Goal: Transaction & Acquisition: Purchase product/service

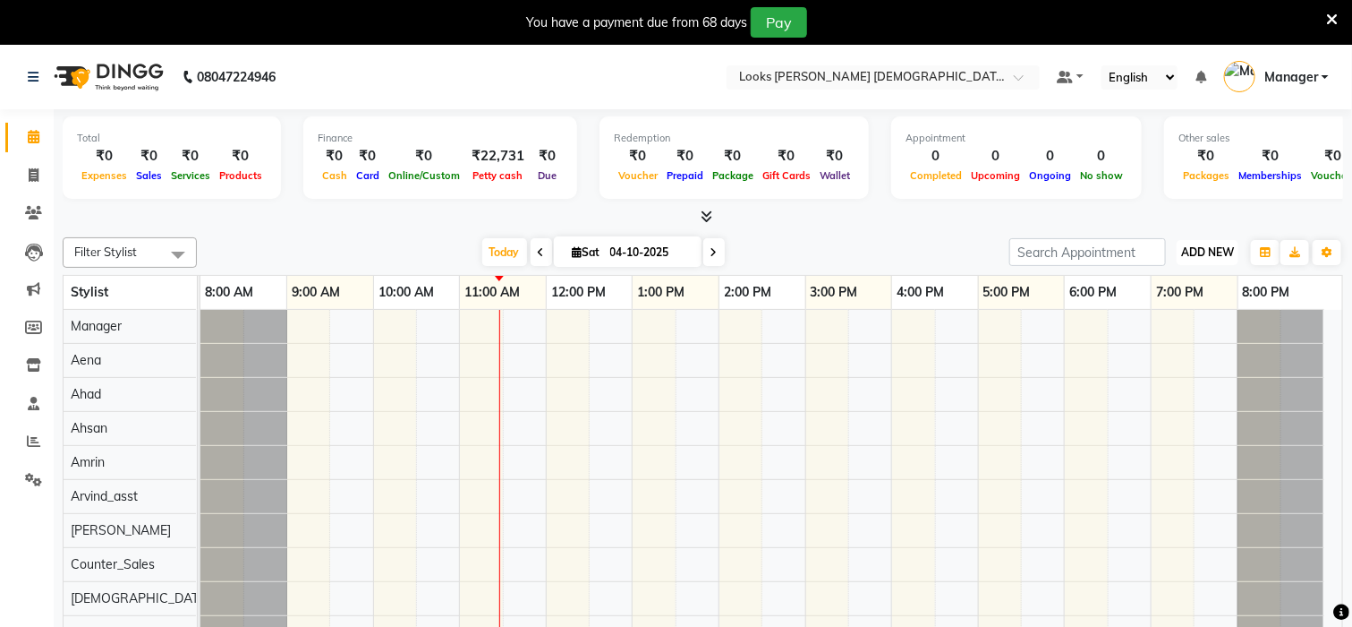
click at [1189, 249] on span "ADD NEW" at bounding box center [1208, 251] width 53 height 13
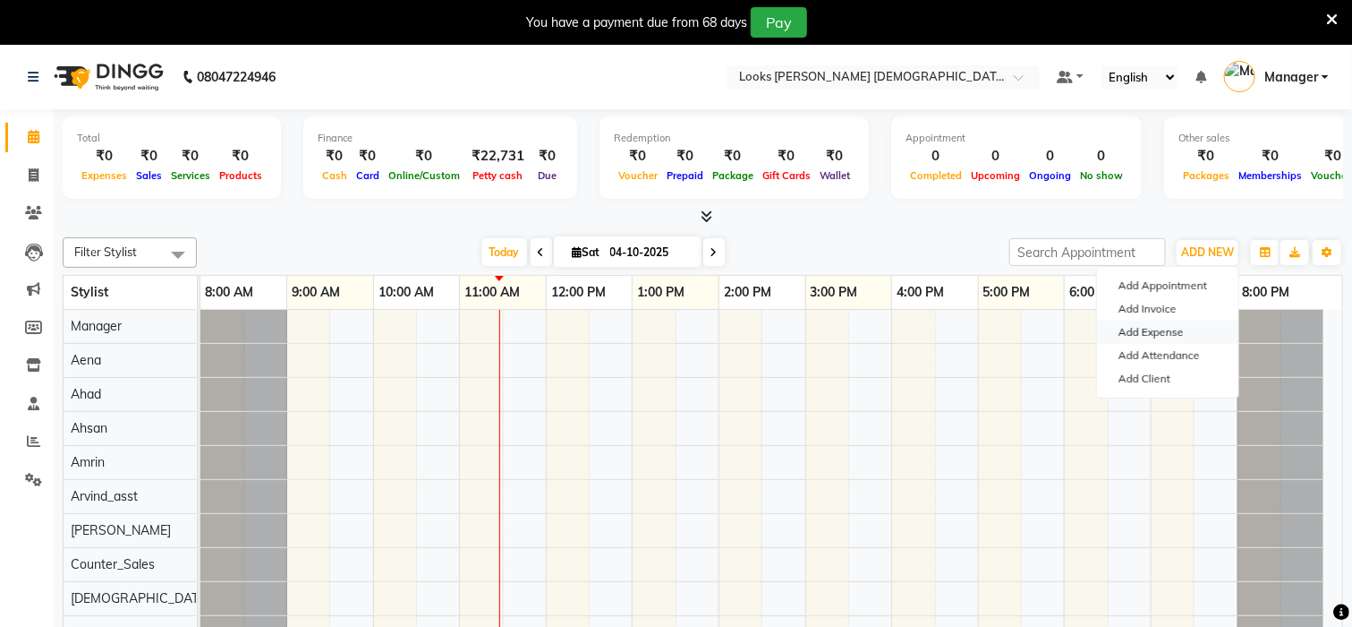
click at [1172, 331] on link "Add Expense" at bounding box center [1167, 331] width 141 height 23
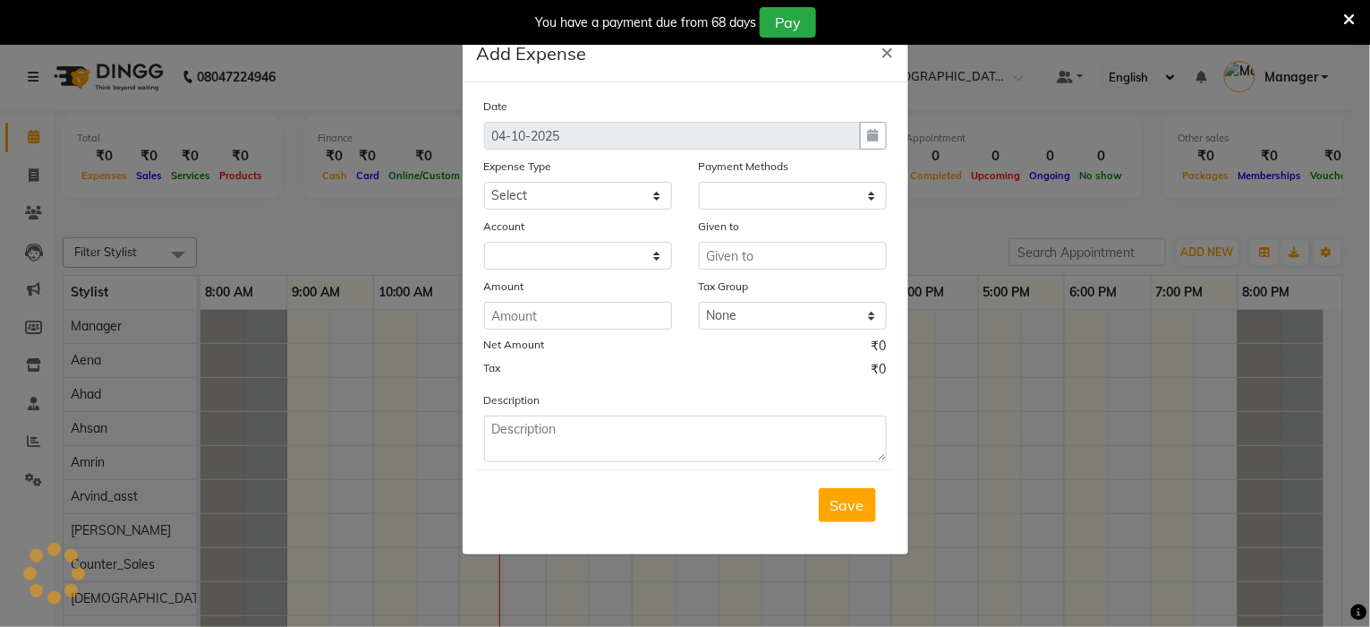
select select "1"
select select "7940"
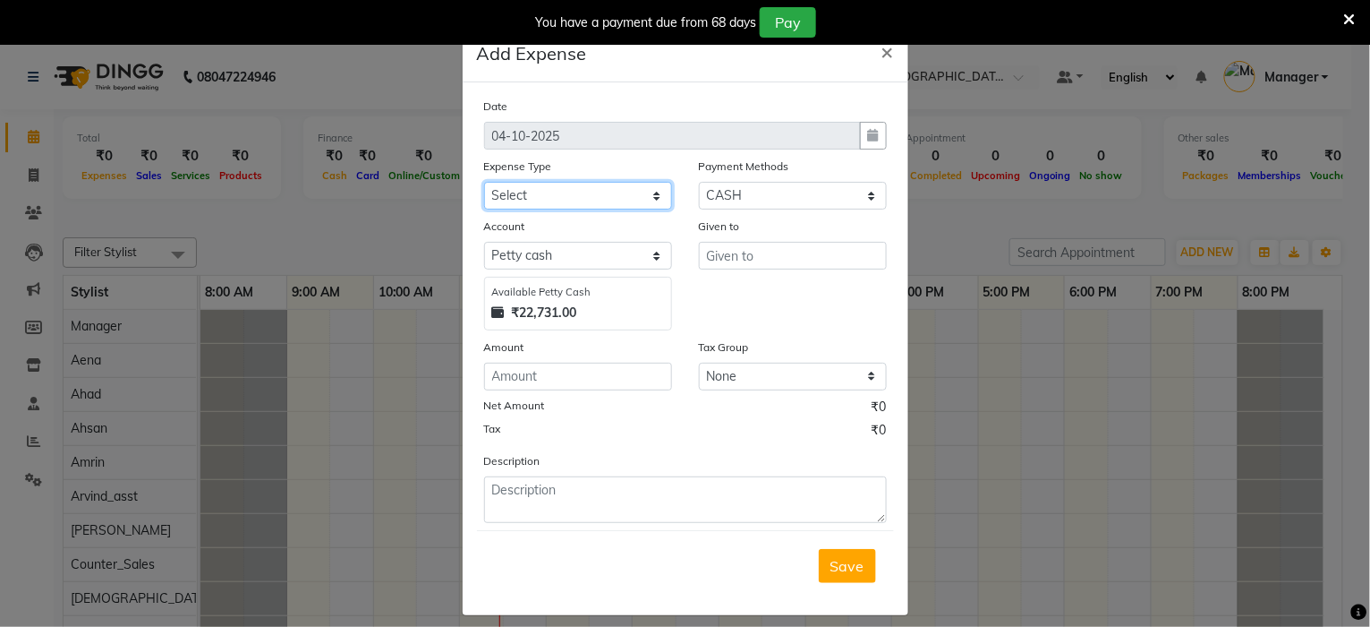
click at [571, 196] on select "Select Accommodation Aesthetics Bank Deposit BLINKIT Cash Handover Client Refun…" at bounding box center [578, 196] width 188 height 28
click at [550, 192] on select "Select Accommodation Aesthetics Bank Deposit BLINKIT Cash Handover Client Refun…" at bounding box center [578, 196] width 188 height 28
select select "24890"
click at [550, 192] on select "Select Accommodation Aesthetics Bank Deposit BLINKIT Cash Handover Client Refun…" at bounding box center [578, 196] width 188 height 28
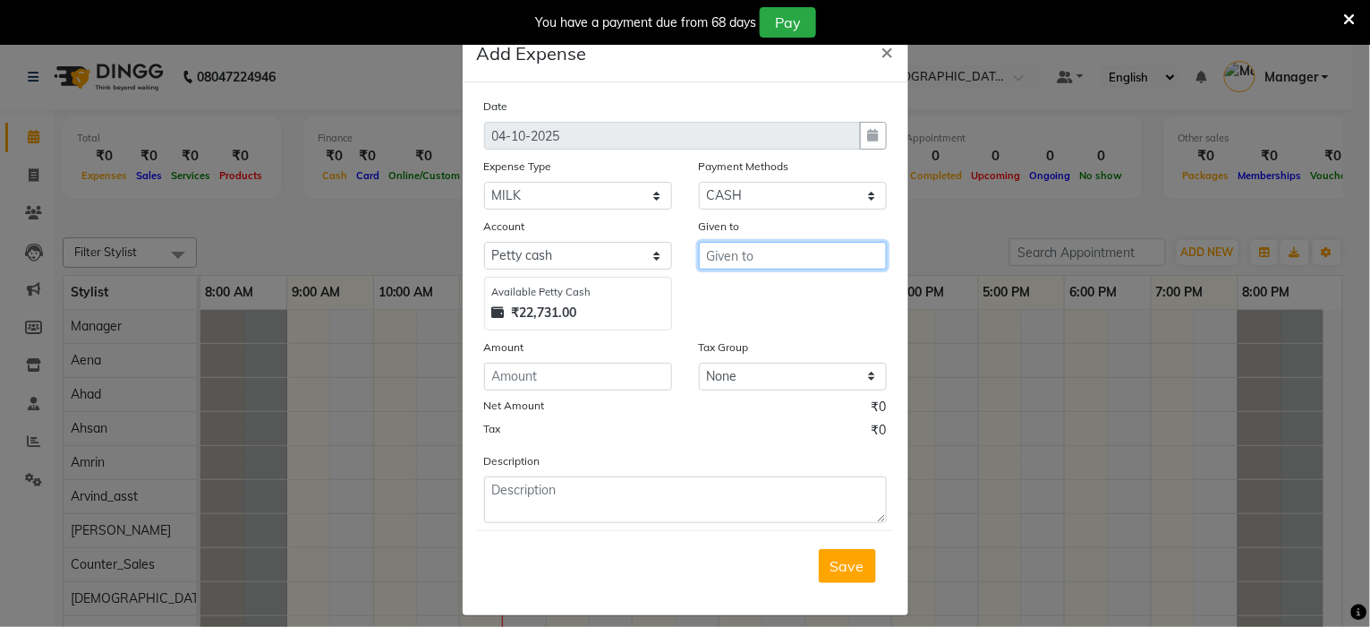
click at [731, 256] on input "text" at bounding box center [793, 256] width 188 height 28
click at [721, 288] on span "Cou" at bounding box center [734, 295] width 27 height 18
type input "Counter_Sales"
click at [568, 378] on input "number" at bounding box center [578, 377] width 188 height 28
type input "130"
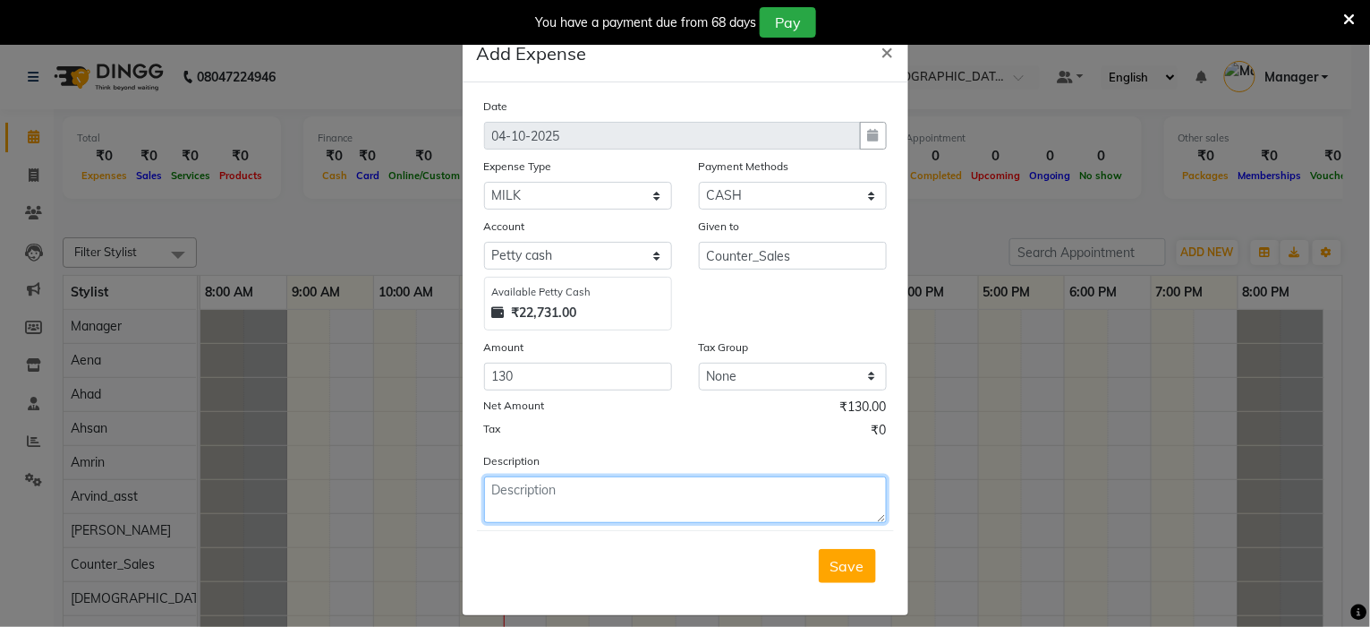
click at [534, 491] on textarea at bounding box center [685, 499] width 403 height 47
type textarea "MILK FOR SALON STAFF"
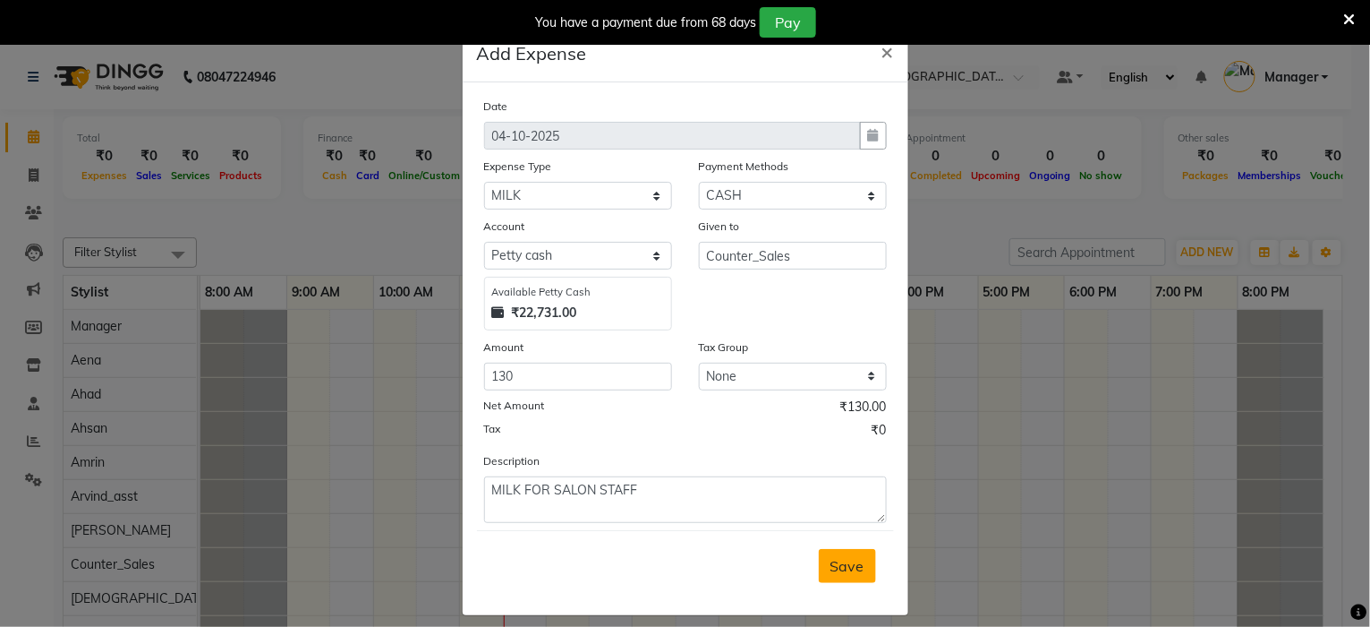
click at [853, 567] on span "Save" at bounding box center [848, 566] width 34 height 18
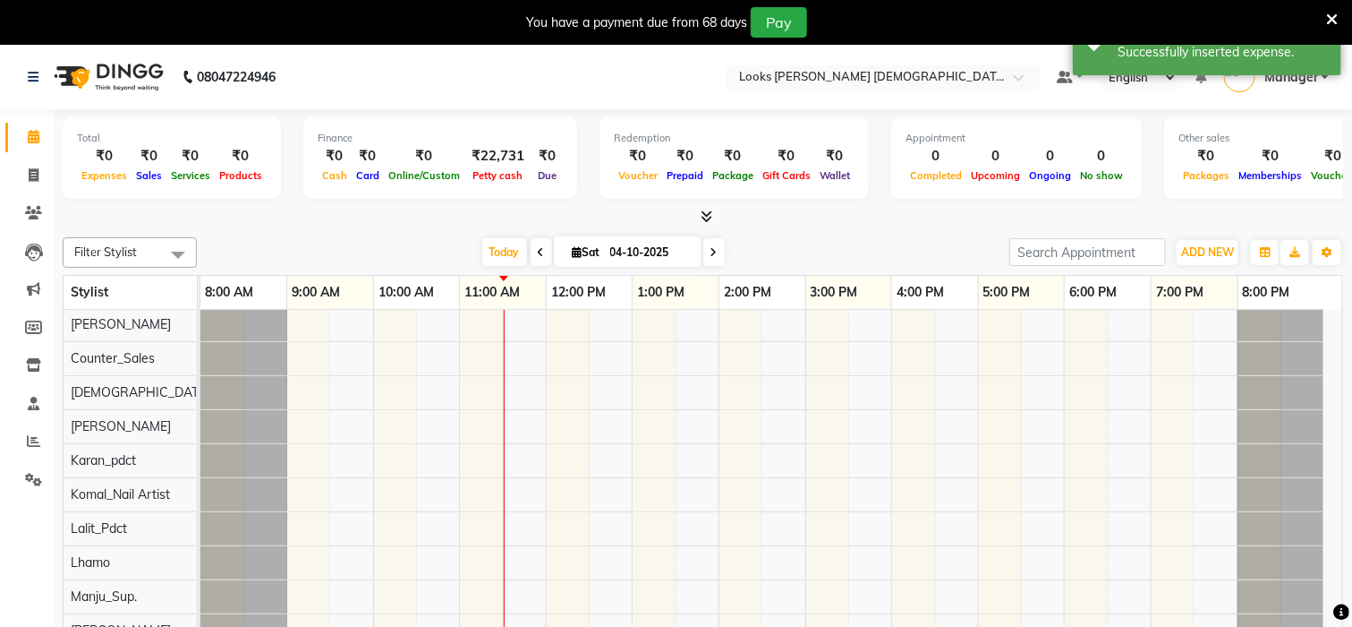
scroll to position [238, 0]
click at [22, 480] on span at bounding box center [33, 480] width 31 height 21
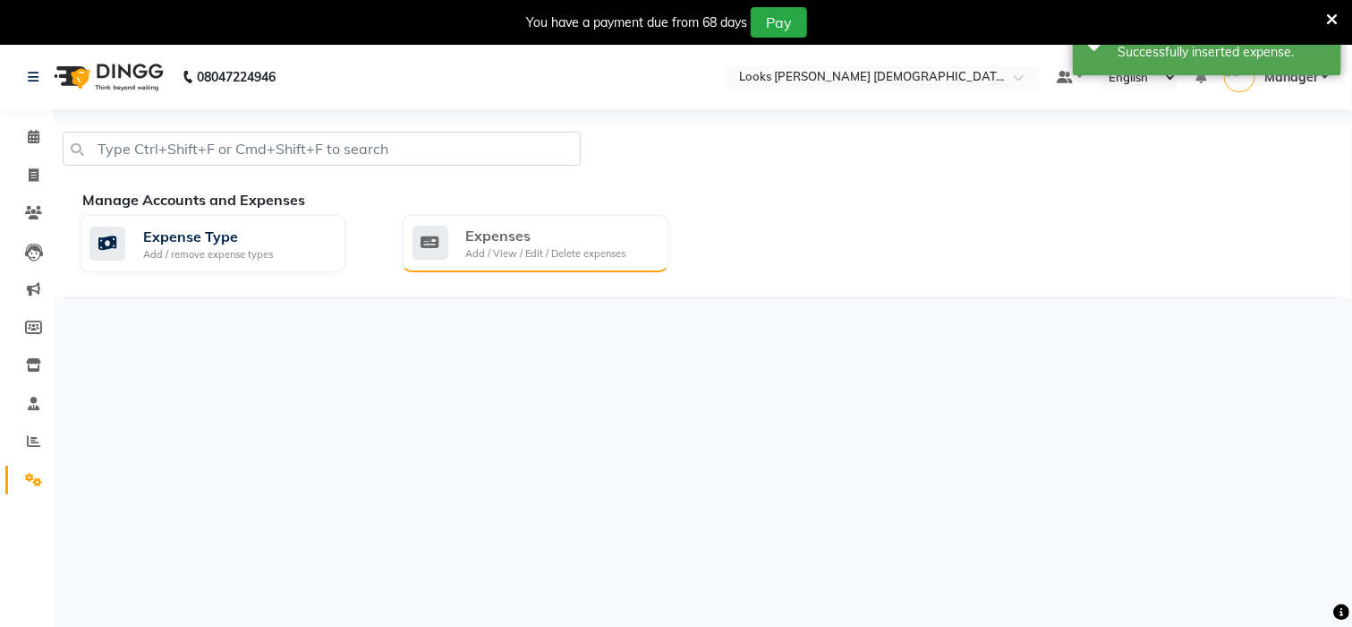
click at [513, 241] on div "Expenses" at bounding box center [546, 235] width 160 height 21
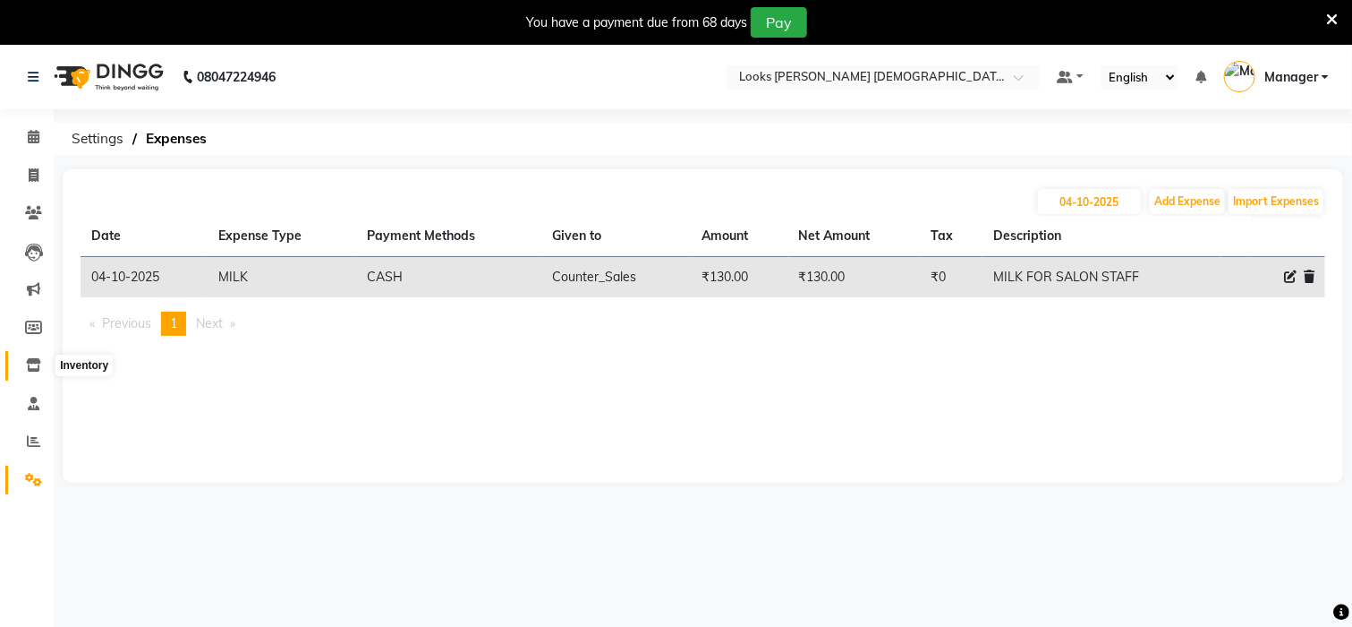
click at [31, 359] on icon at bounding box center [33, 364] width 15 height 13
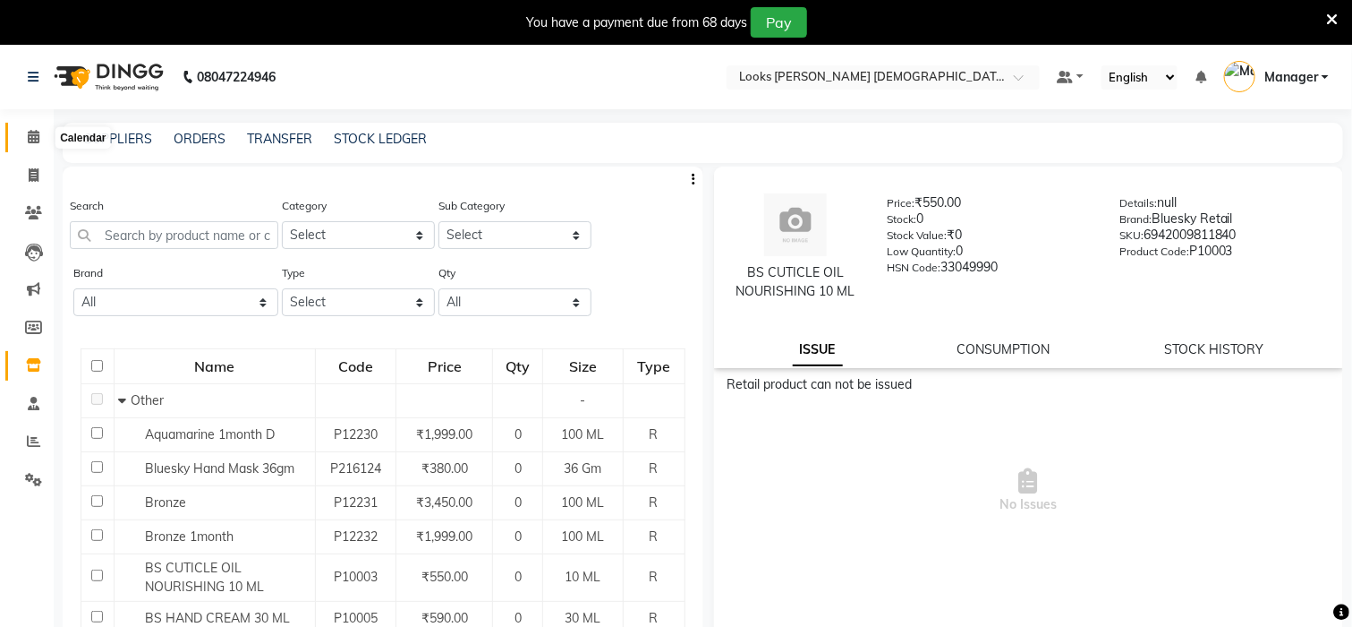
click at [30, 133] on icon at bounding box center [34, 136] width 12 height 13
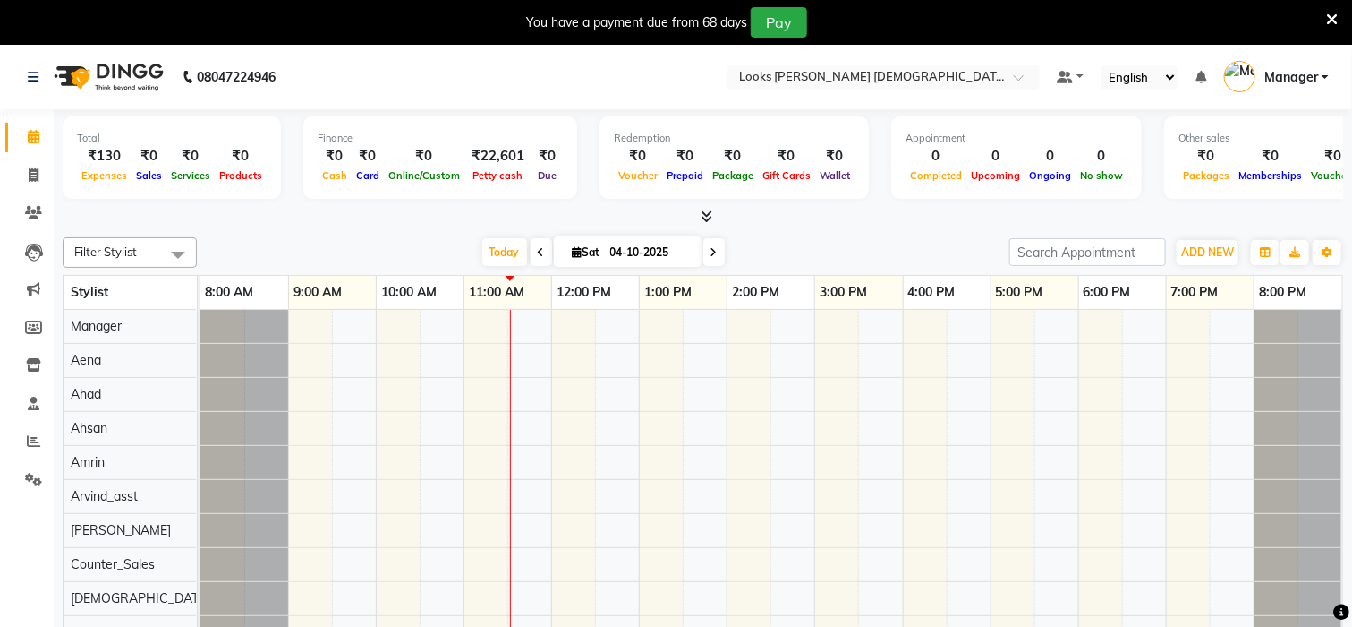
click at [613, 256] on input "04-10-2025" at bounding box center [650, 252] width 90 height 27
select select "10"
select select "2025"
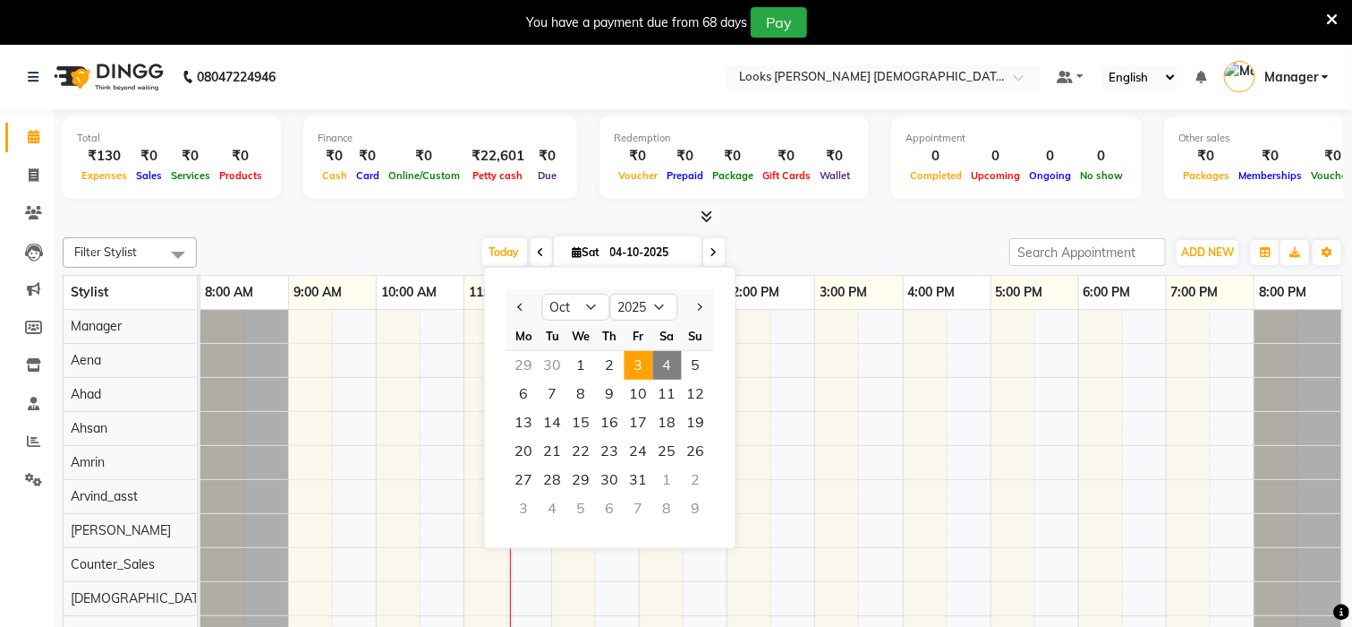
click at [636, 360] on span "3" at bounding box center [639, 365] width 29 height 29
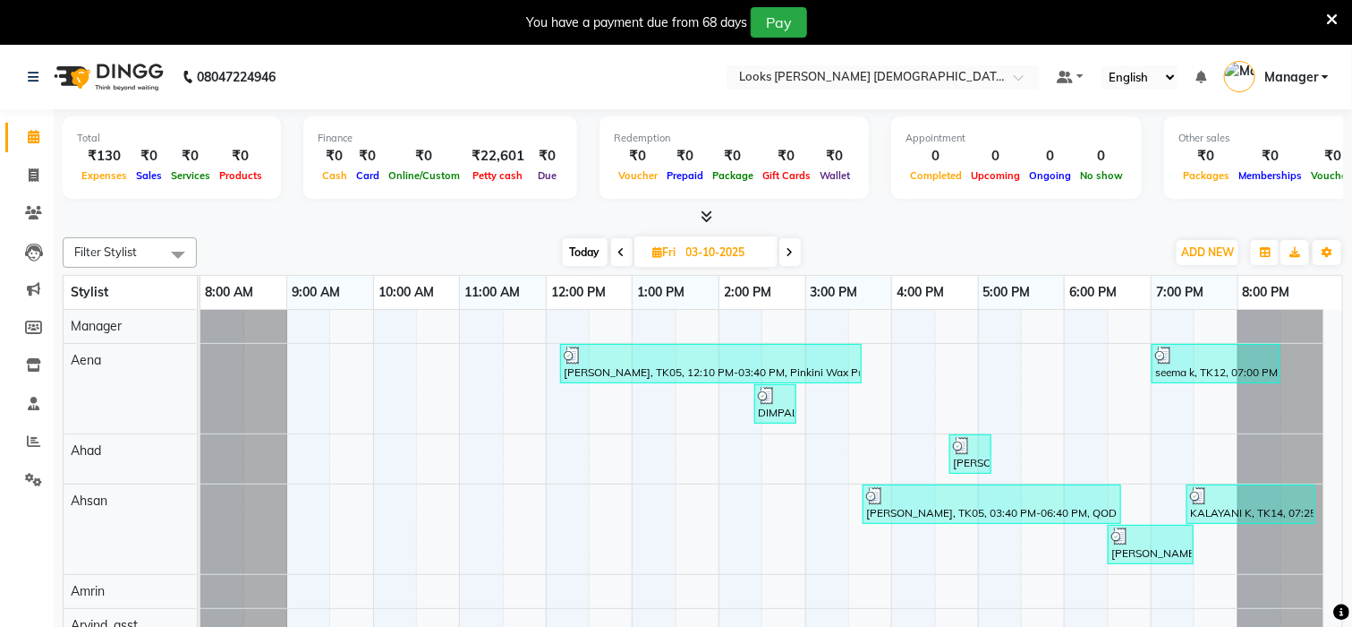
click at [791, 247] on icon at bounding box center [790, 252] width 7 height 11
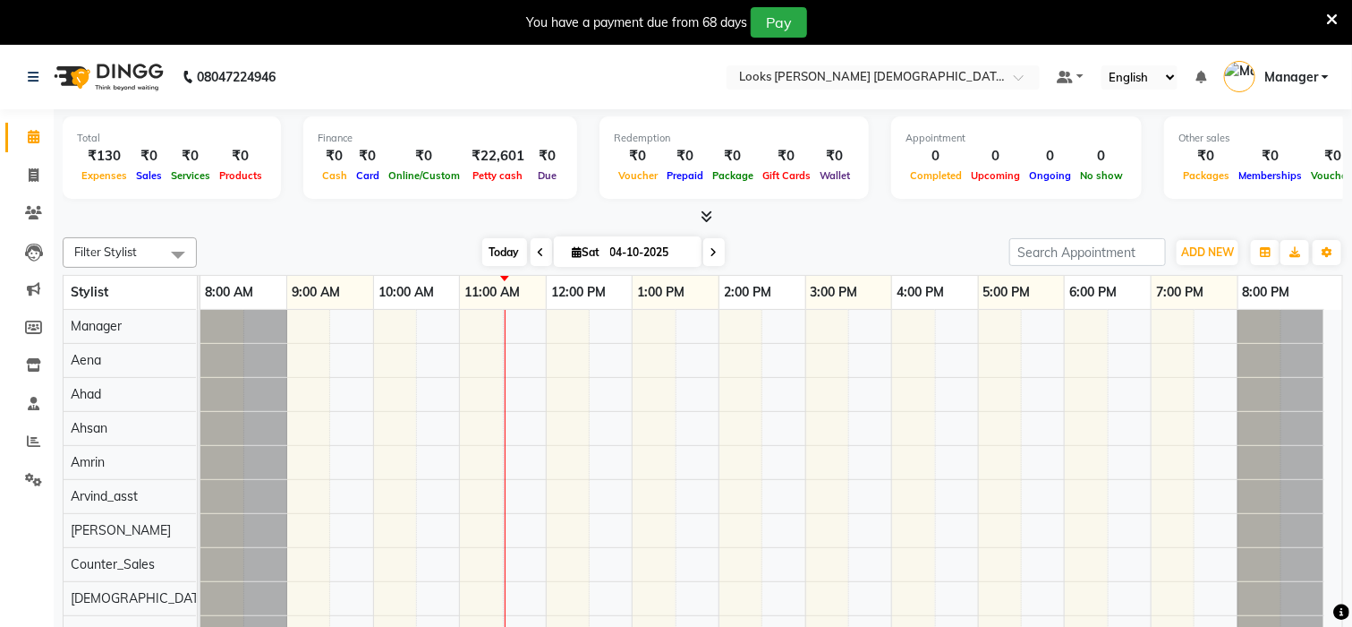
click at [503, 248] on span "Today" at bounding box center [504, 252] width 45 height 28
click at [538, 247] on icon at bounding box center [541, 252] width 7 height 11
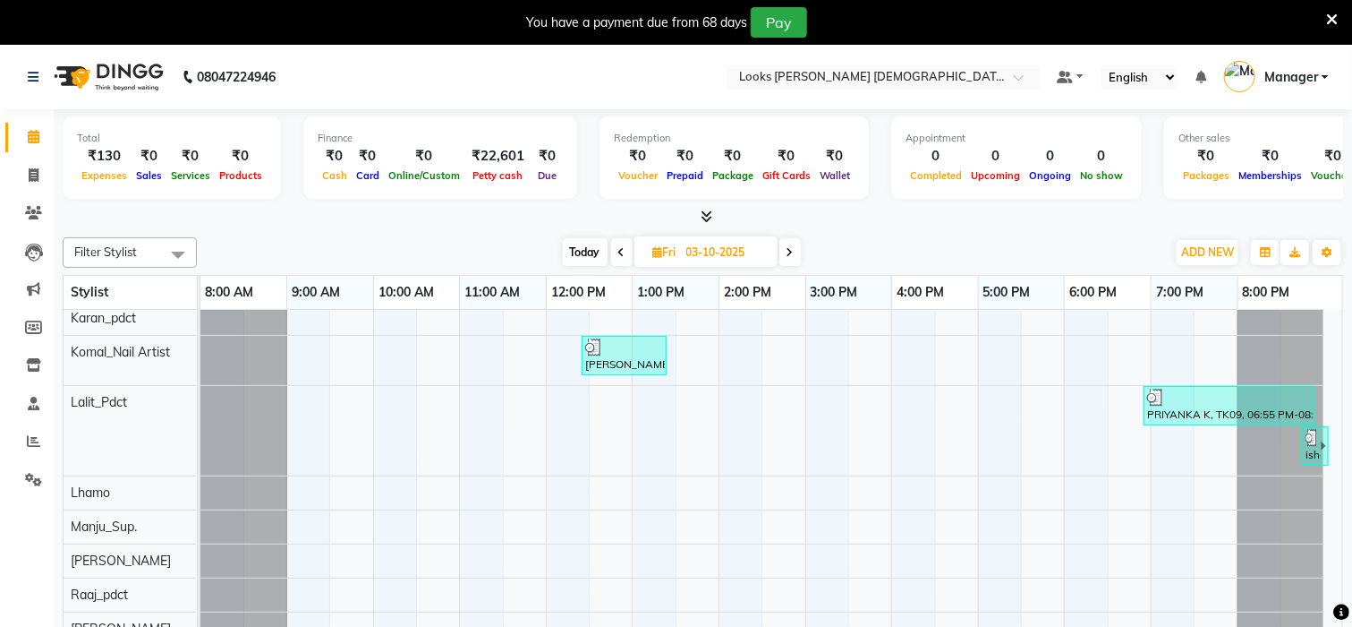
click at [787, 252] on span at bounding box center [790, 252] width 21 height 28
type input "04-10-2025"
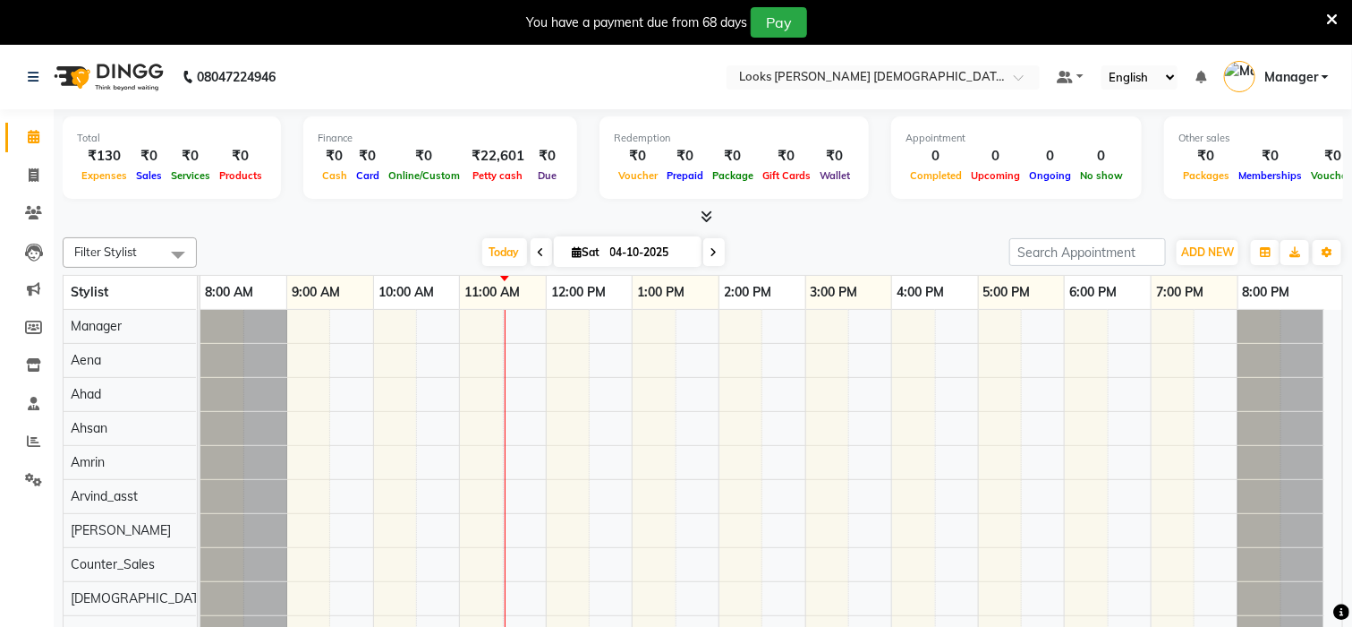
click at [136, 166] on div "Sales" at bounding box center [149, 175] width 35 height 19
click at [113, 176] on span "Expenses" at bounding box center [104, 175] width 55 height 13
click at [36, 168] on icon at bounding box center [34, 174] width 10 height 13
select select "service"
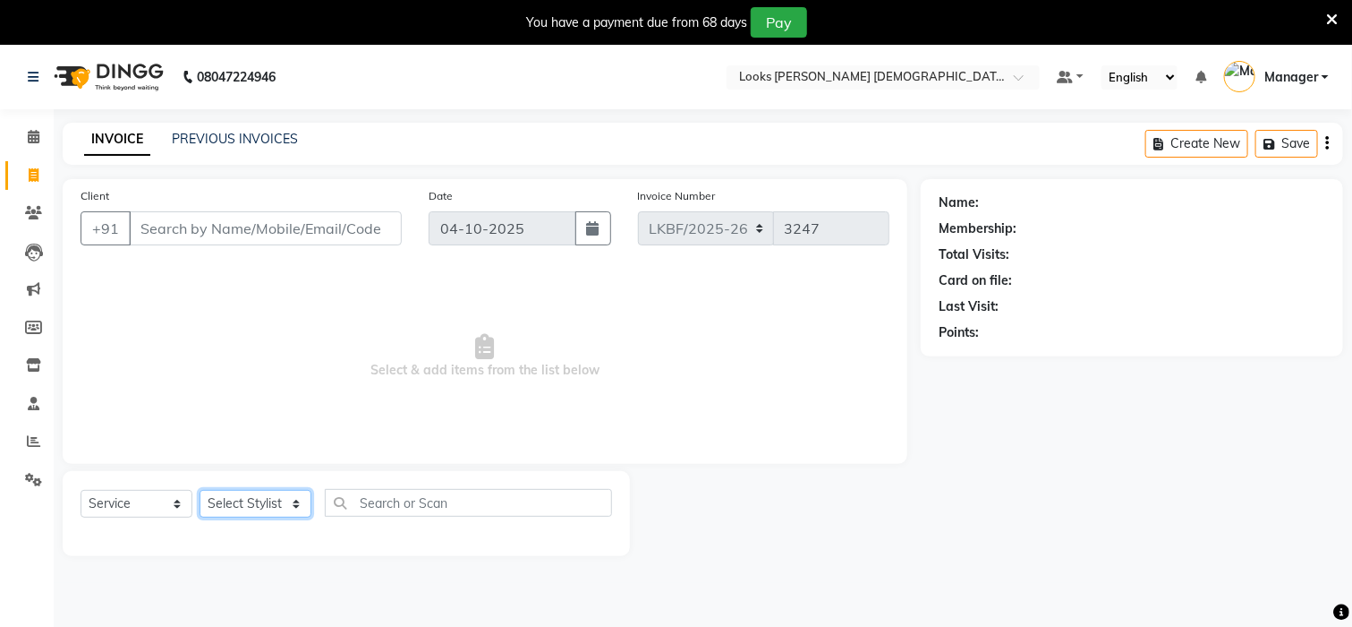
click at [218, 501] on select "Select Stylist Aena Ahad Ahsan Amrin Arvind_asst Bijender Counter_Sales Dharmav…" at bounding box center [256, 504] width 112 height 28
select select "88112"
click at [612, 377] on span "Select & add items from the list below" at bounding box center [485, 356] width 809 height 179
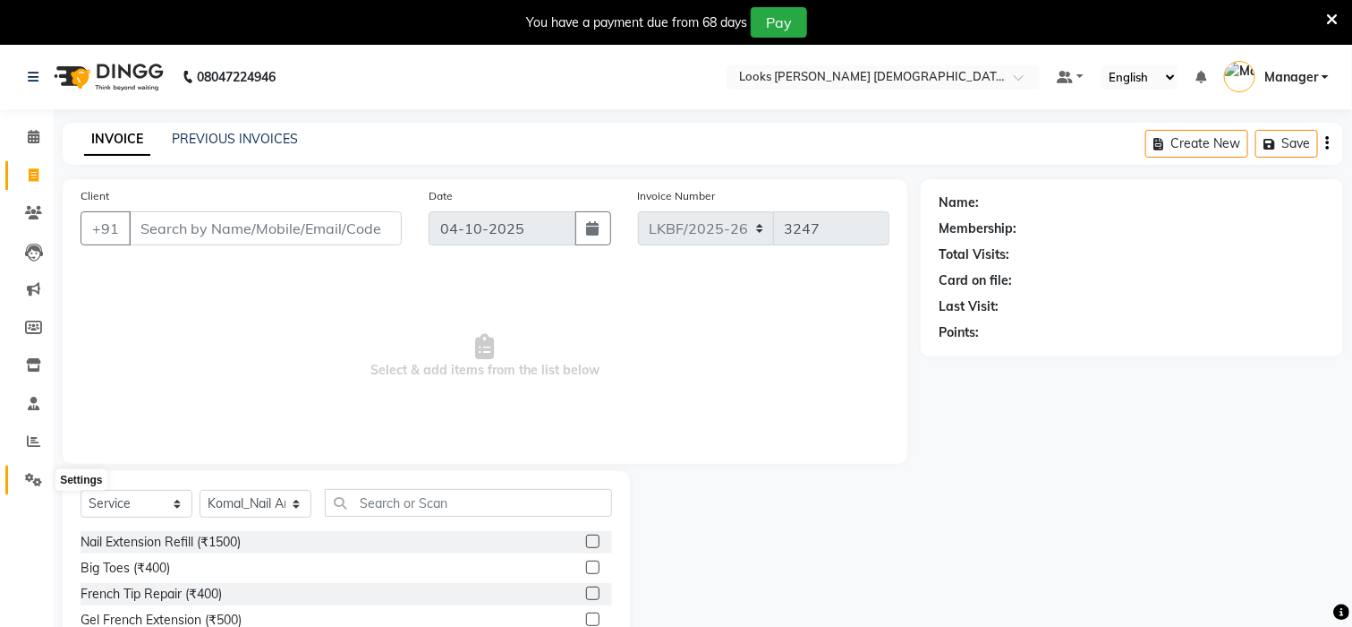
click at [20, 480] on span at bounding box center [33, 480] width 31 height 21
click at [32, 438] on icon at bounding box center [33, 440] width 13 height 13
click at [1331, 20] on icon at bounding box center [1333, 20] width 12 height 16
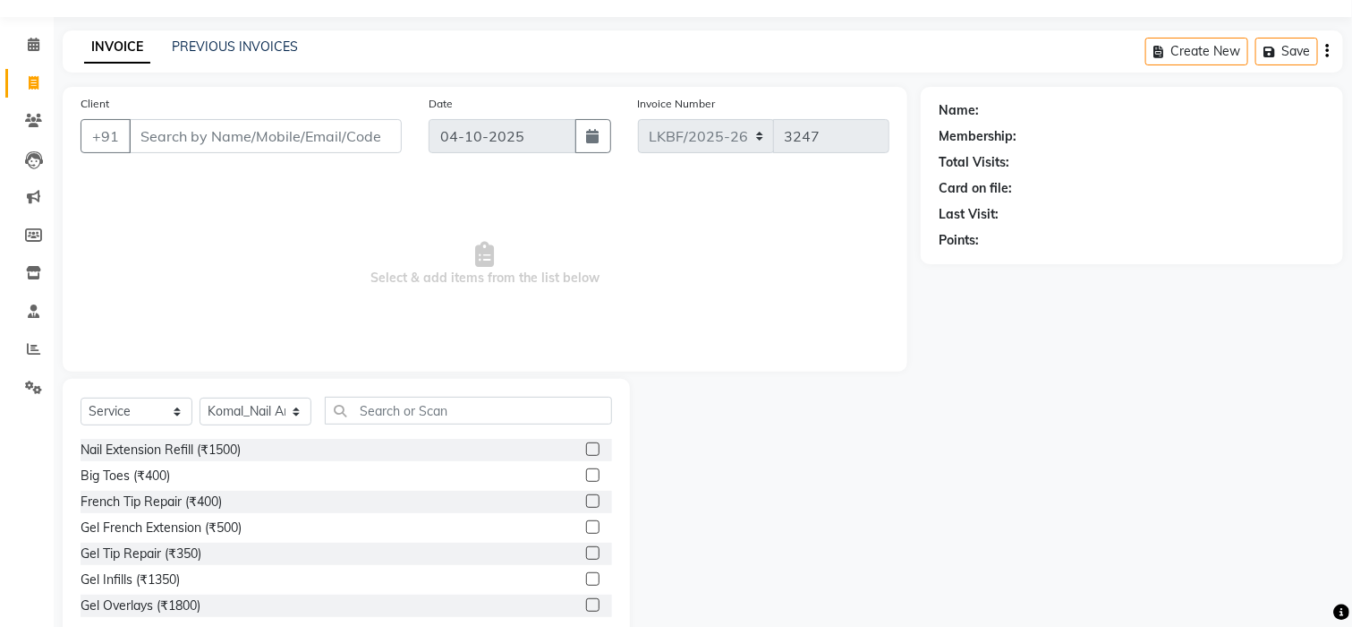
scroll to position [90, 0]
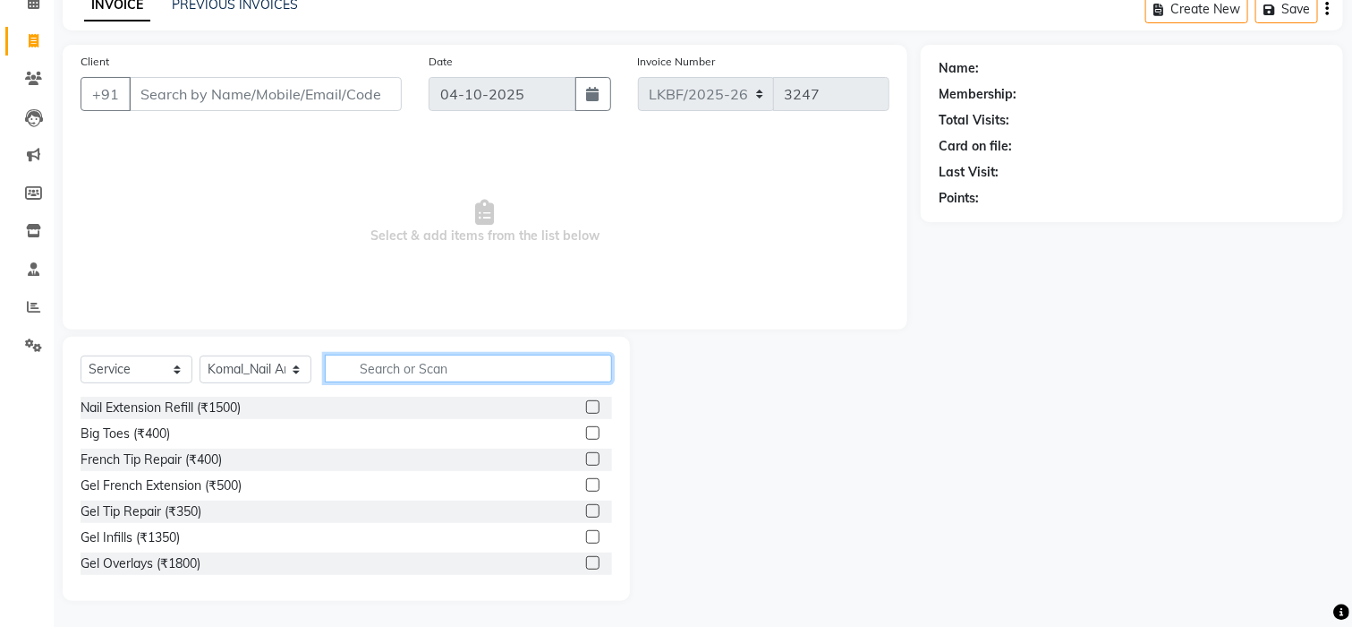
click at [422, 372] on input "text" at bounding box center [468, 368] width 287 height 28
type input "NAIL"
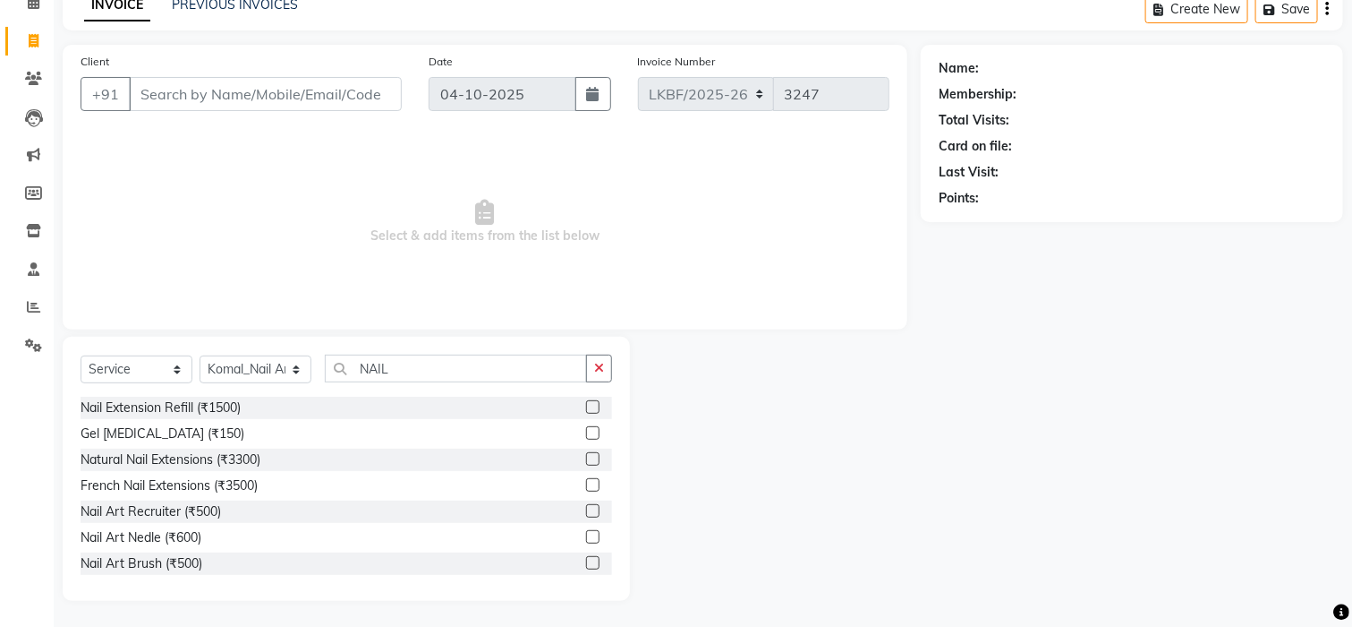
click at [586, 405] on label at bounding box center [592, 406] width 13 height 13
click at [586, 405] on input "checkbox" at bounding box center [592, 408] width 12 height 12
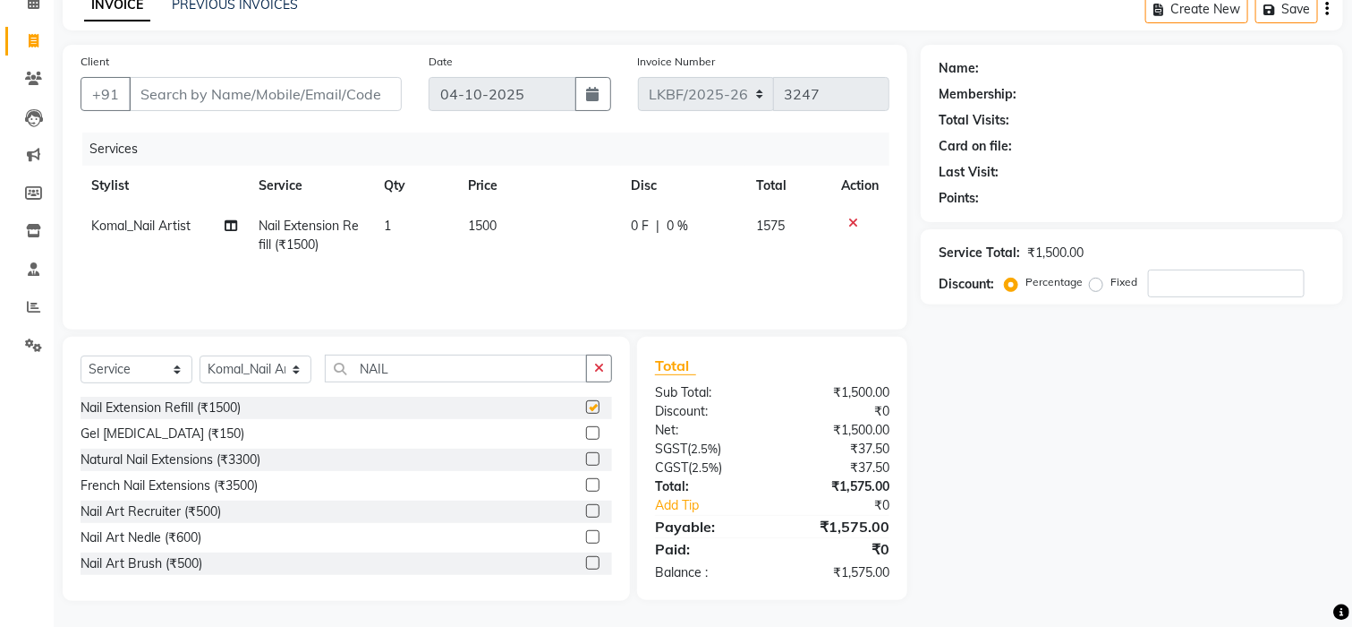
checkbox input "false"
click at [504, 215] on td "1500" at bounding box center [538, 235] width 163 height 59
select select "88112"
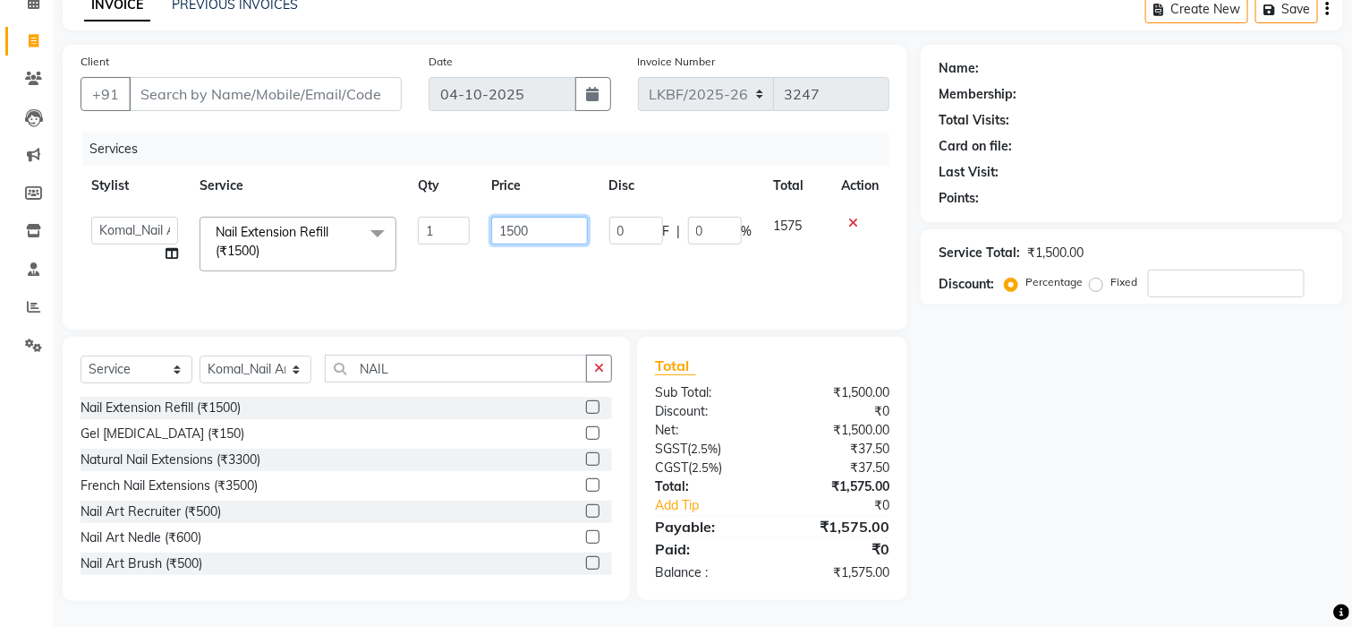
click at [543, 228] on input "1500" at bounding box center [539, 231] width 97 height 28
type input "1"
type input "700"
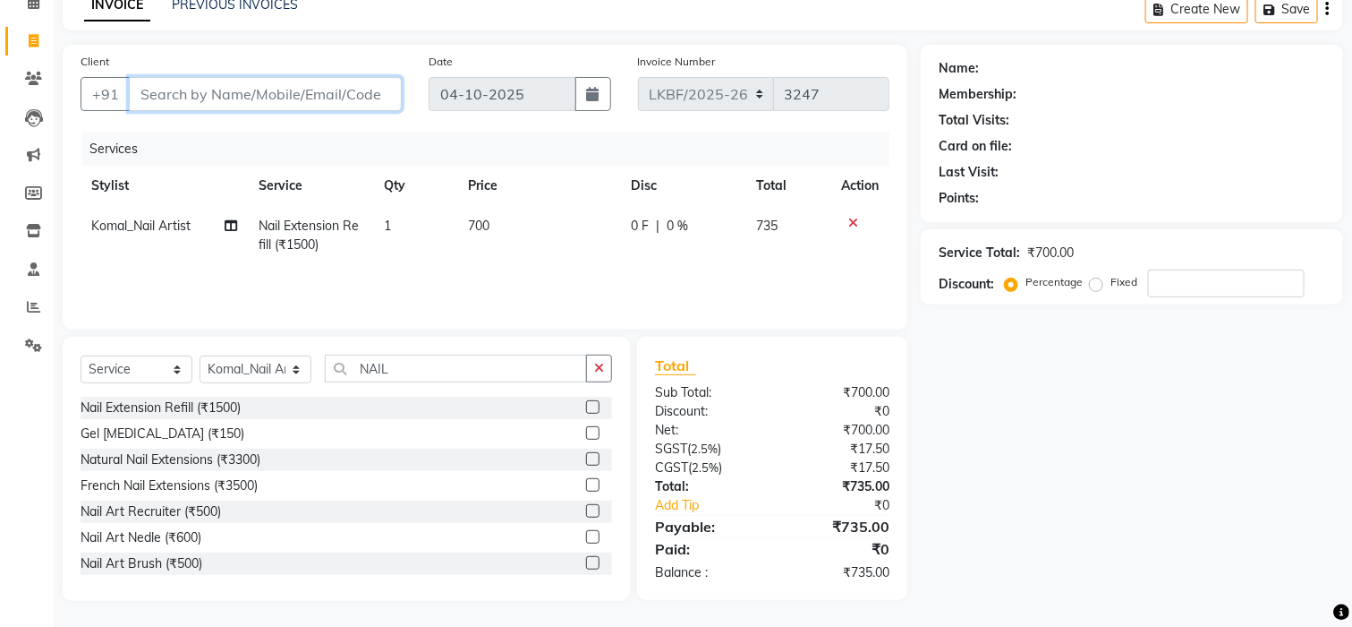
click at [252, 93] on input "Client" at bounding box center [265, 94] width 273 height 34
type input "7"
type input "0"
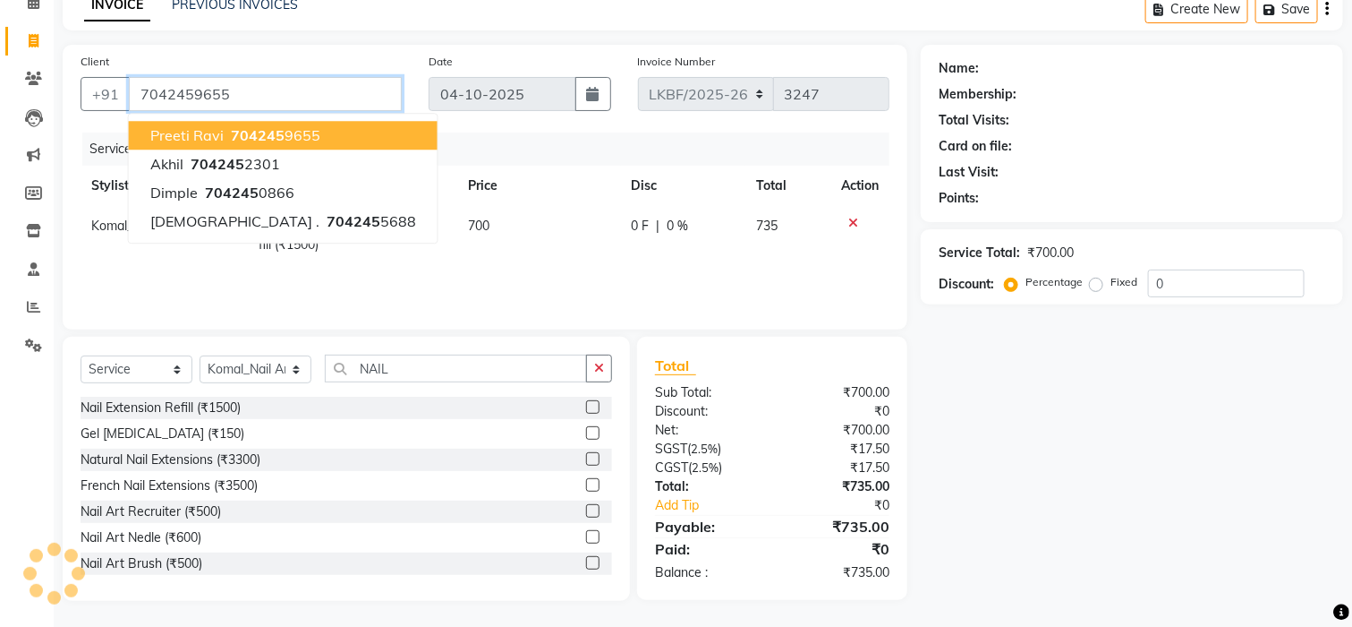
type input "7042459655"
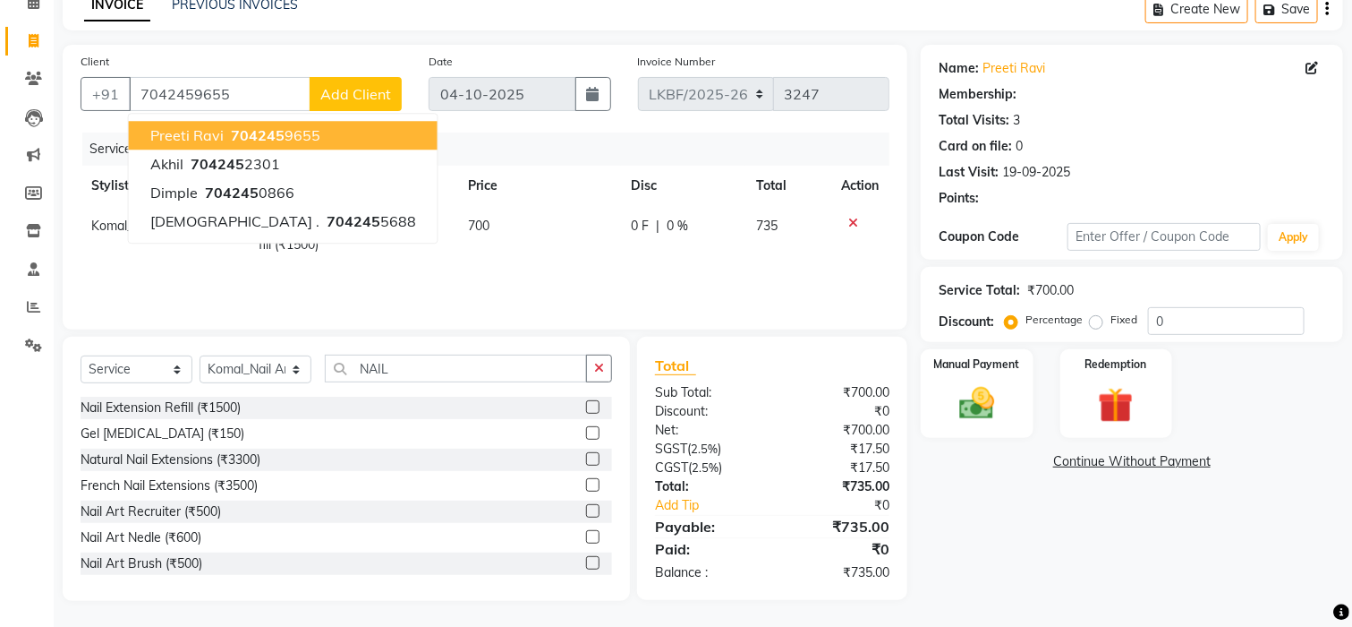
select select "1: Object"
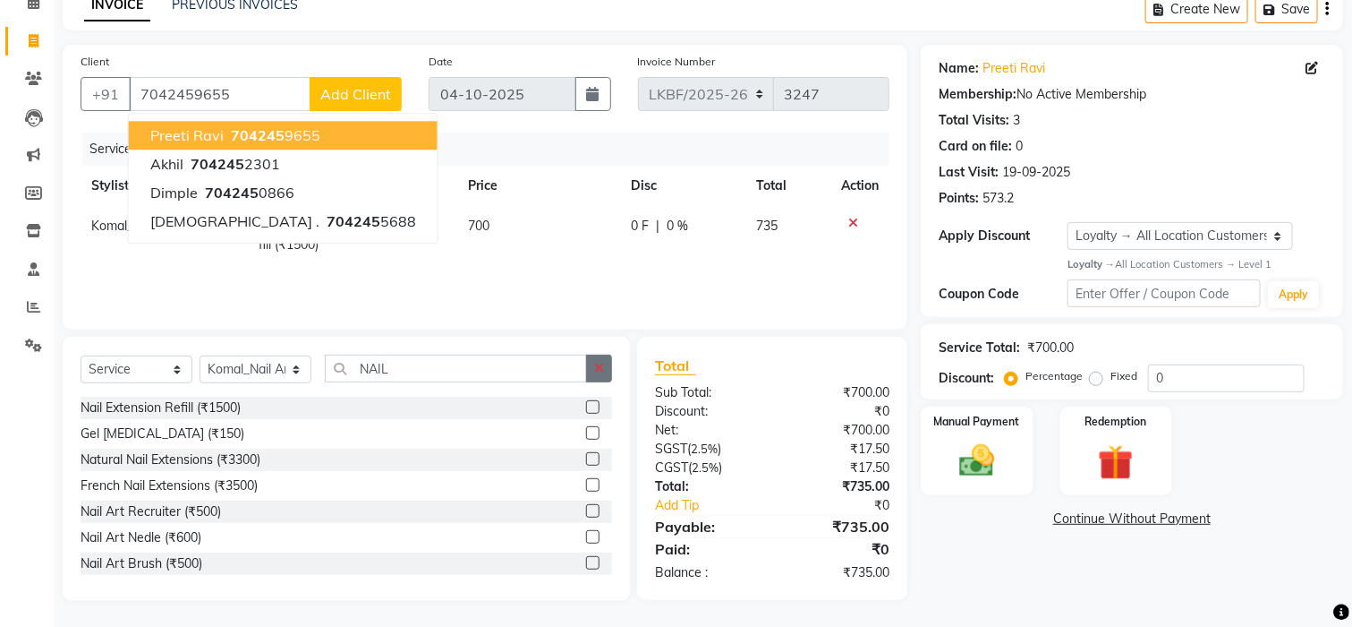
click at [602, 372] on icon "button" at bounding box center [599, 368] width 10 height 13
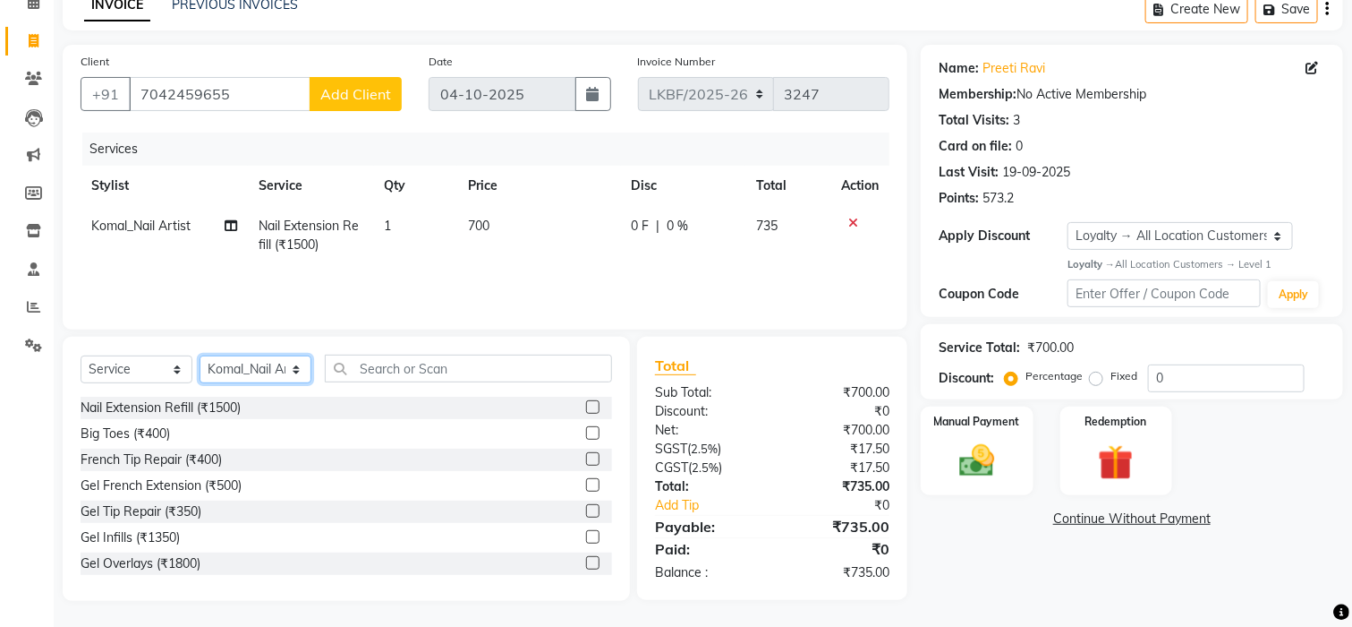
click at [294, 367] on select "Select Stylist Aena Ahad Ahsan Amrin Arvind_asst Bijender Counter_Sales Dharmav…" at bounding box center [256, 369] width 112 height 28
select select "87723"
click at [294, 367] on select "Select Stylist Aena Ahad Ahsan Amrin Arvind_asst Bijender Counter_Sales Dharmav…" at bounding box center [256, 369] width 112 height 28
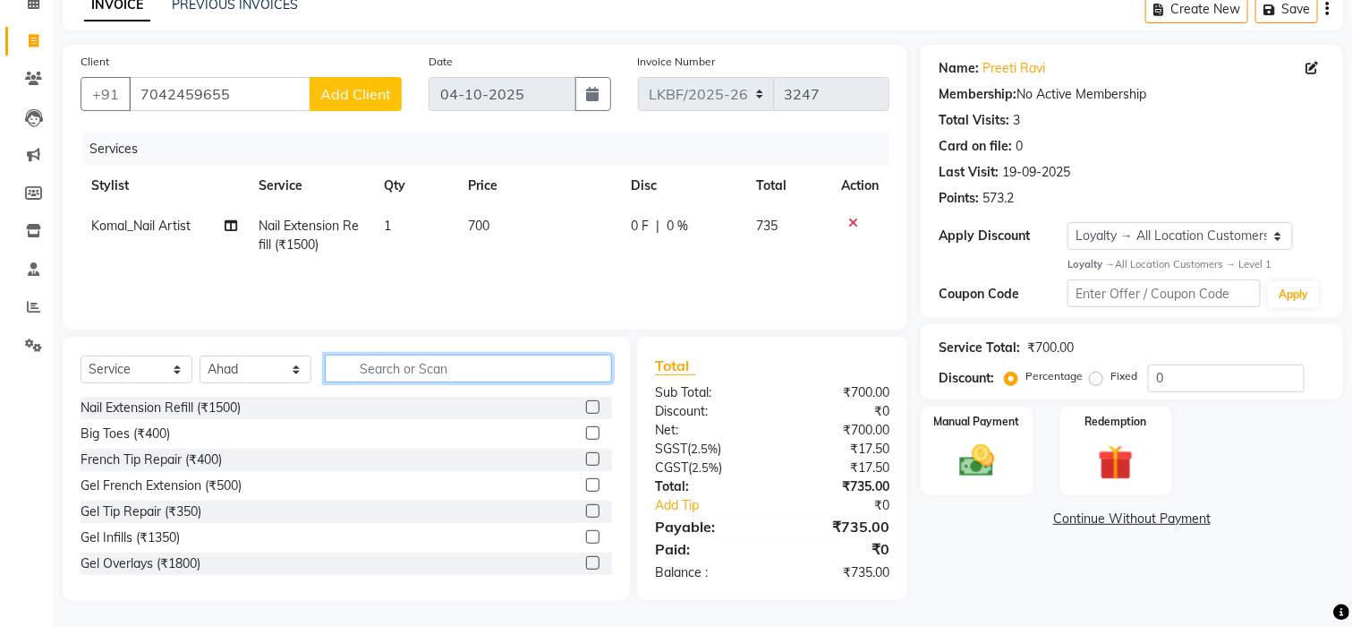
click at [388, 374] on input "text" at bounding box center [468, 368] width 287 height 28
click at [388, 370] on input "text" at bounding box center [468, 368] width 287 height 28
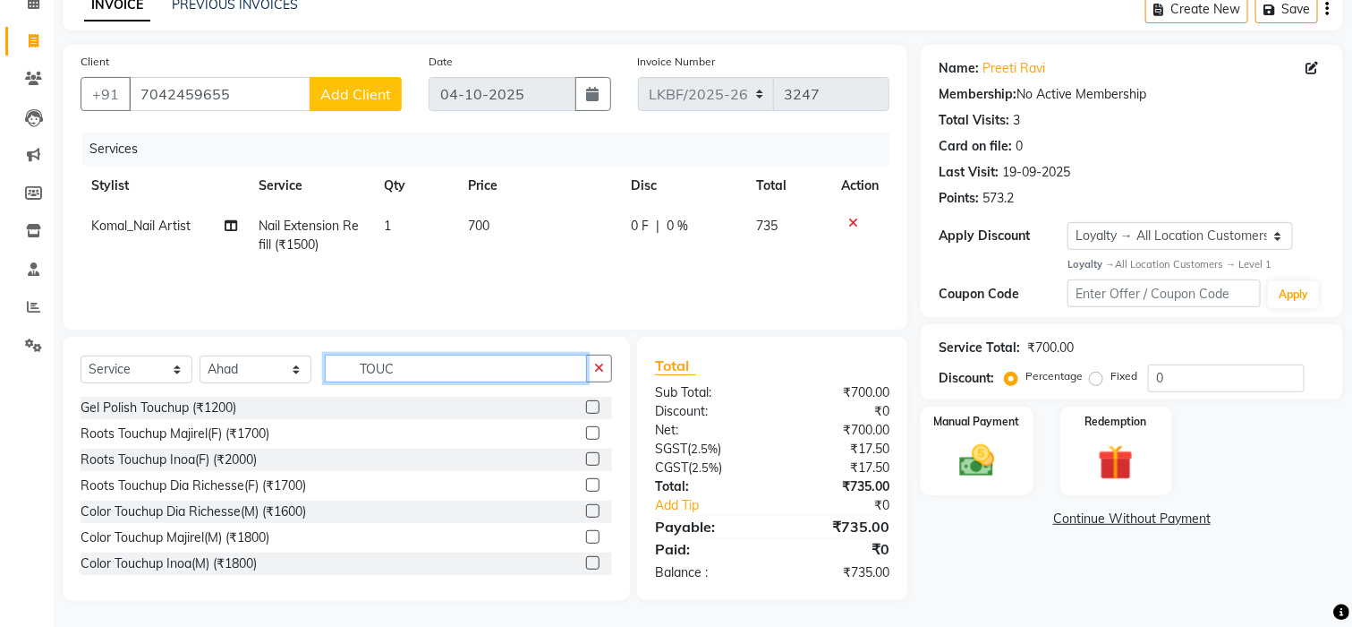
type input "TOUC"
click at [586, 435] on label at bounding box center [592, 432] width 13 height 13
click at [586, 435] on input "checkbox" at bounding box center [592, 434] width 12 height 12
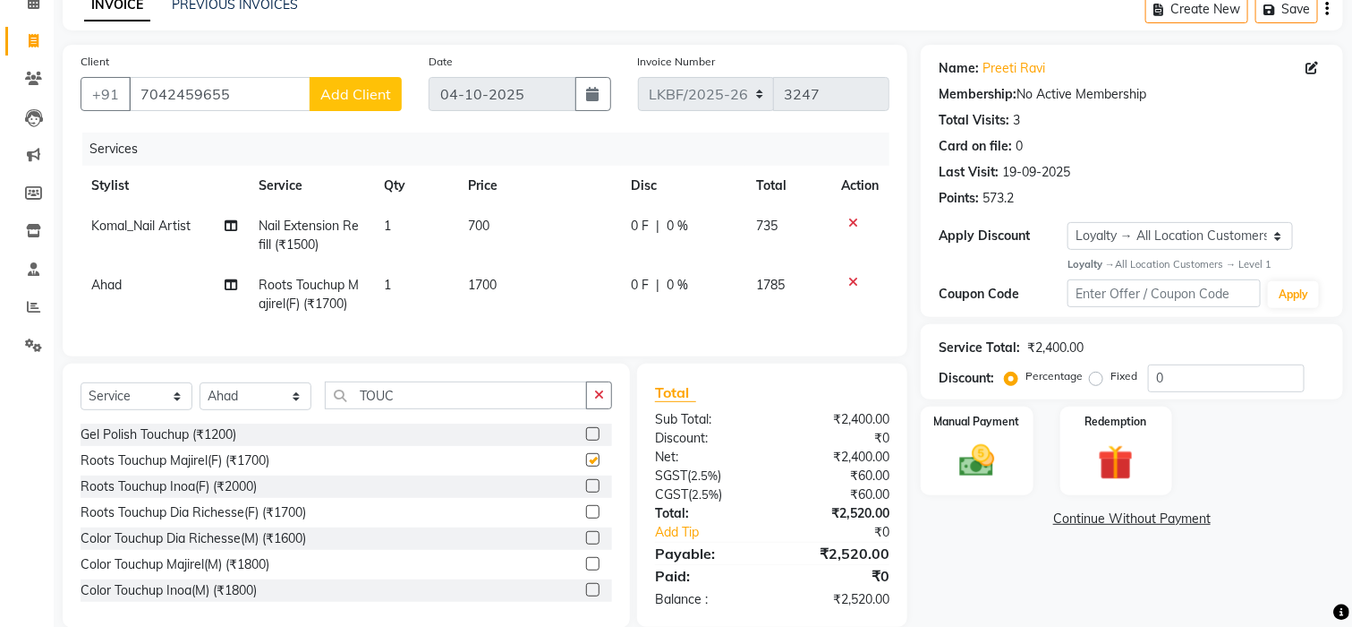
checkbox input "false"
click at [487, 296] on td "1700" at bounding box center [538, 294] width 163 height 59
select select "87723"
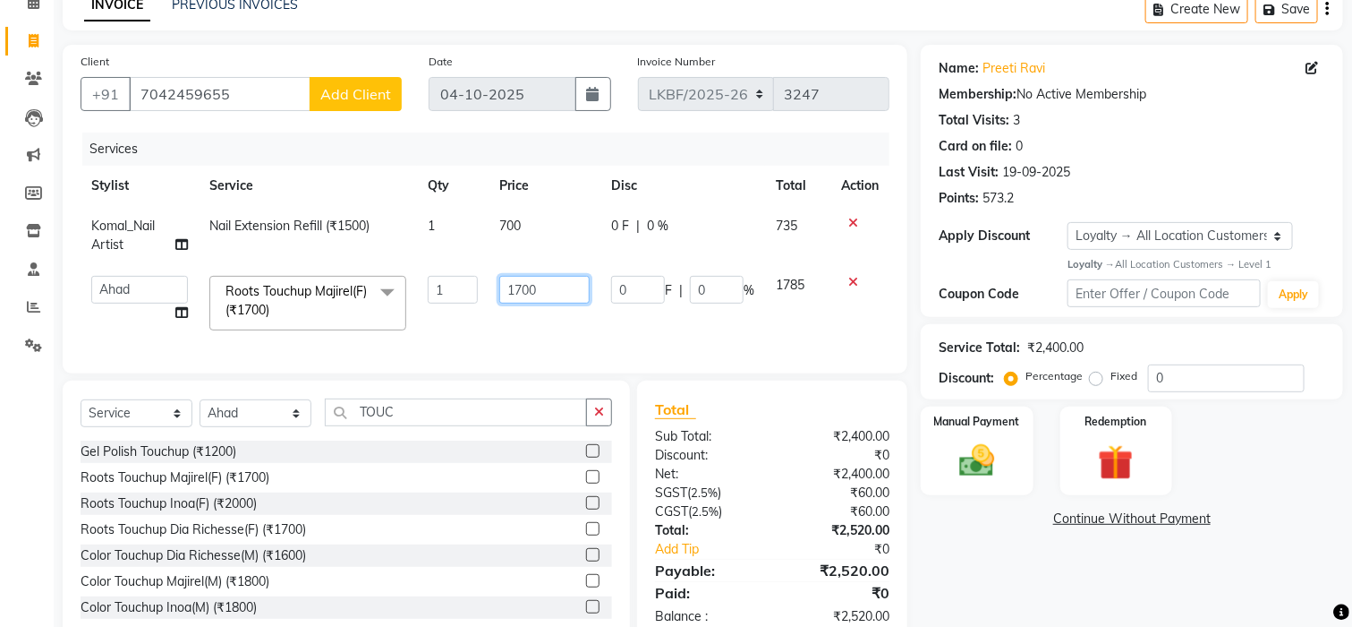
click at [543, 286] on input "1700" at bounding box center [544, 290] width 90 height 28
type input "1500"
click at [1085, 606] on div "Name: Preeti Ravi Membership: No Active Membership Total Visits: 3 Card on file…" at bounding box center [1139, 345] width 436 height 600
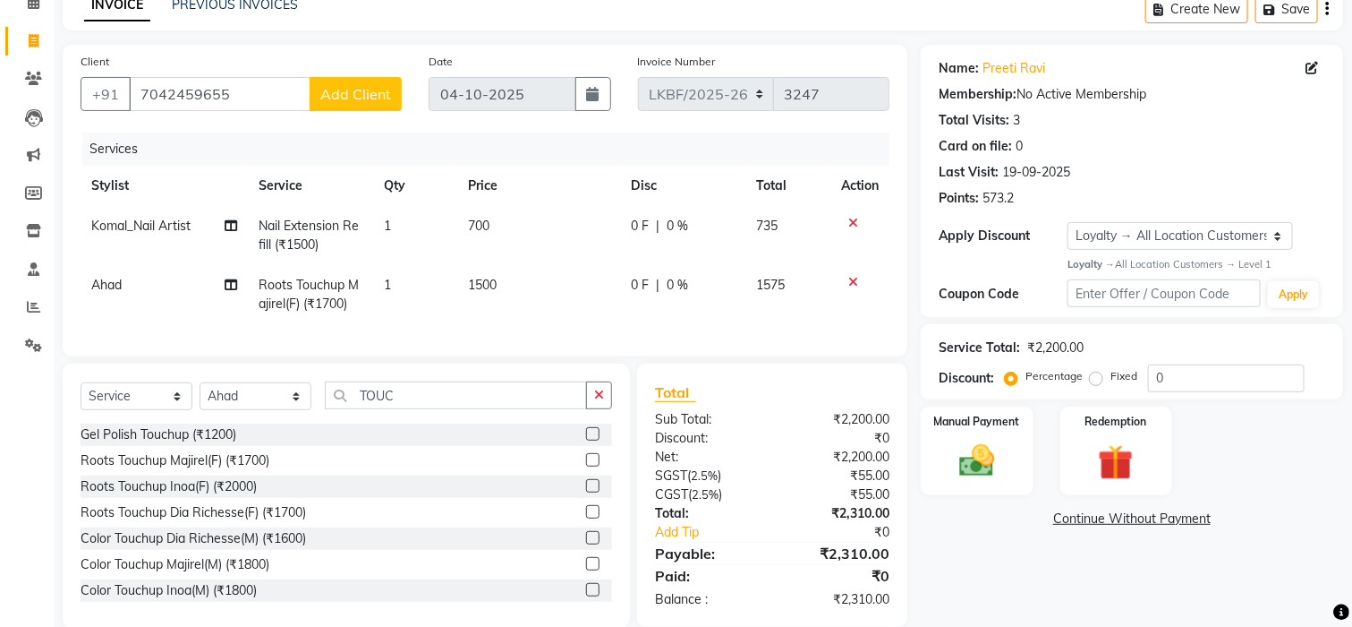
scroll to position [135, 0]
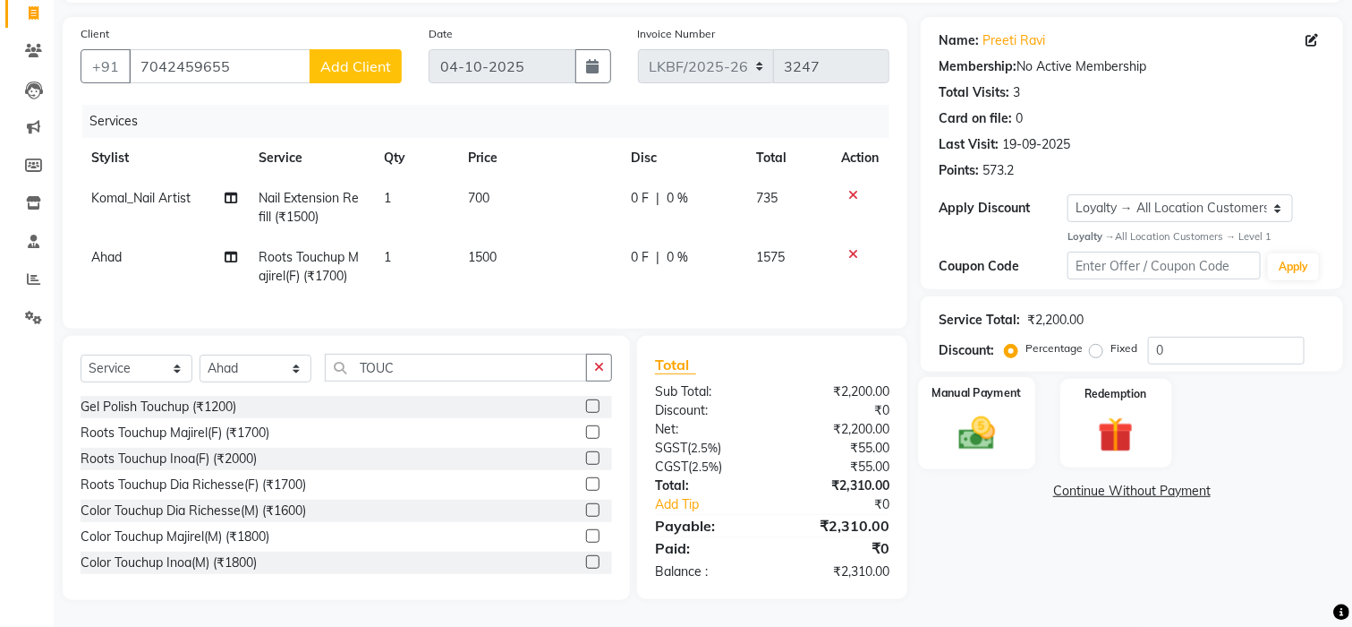
click at [984, 416] on img at bounding box center [977, 433] width 60 height 42
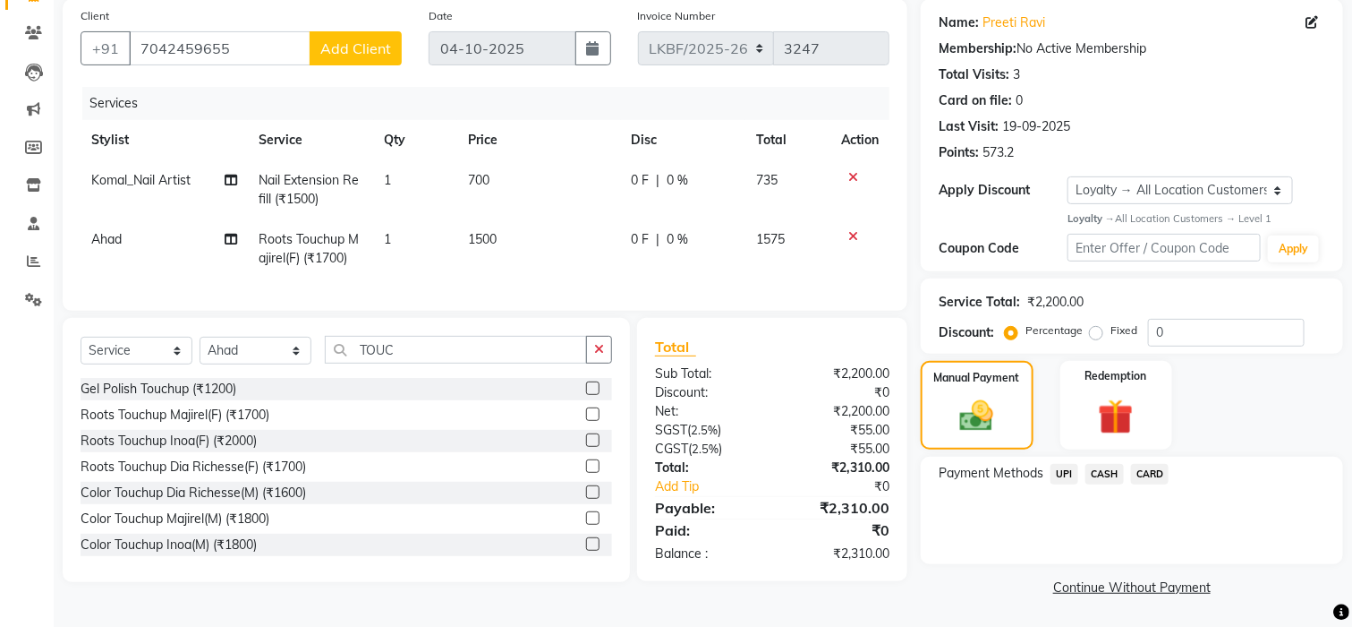
click at [1067, 473] on span "UPI" at bounding box center [1065, 474] width 28 height 21
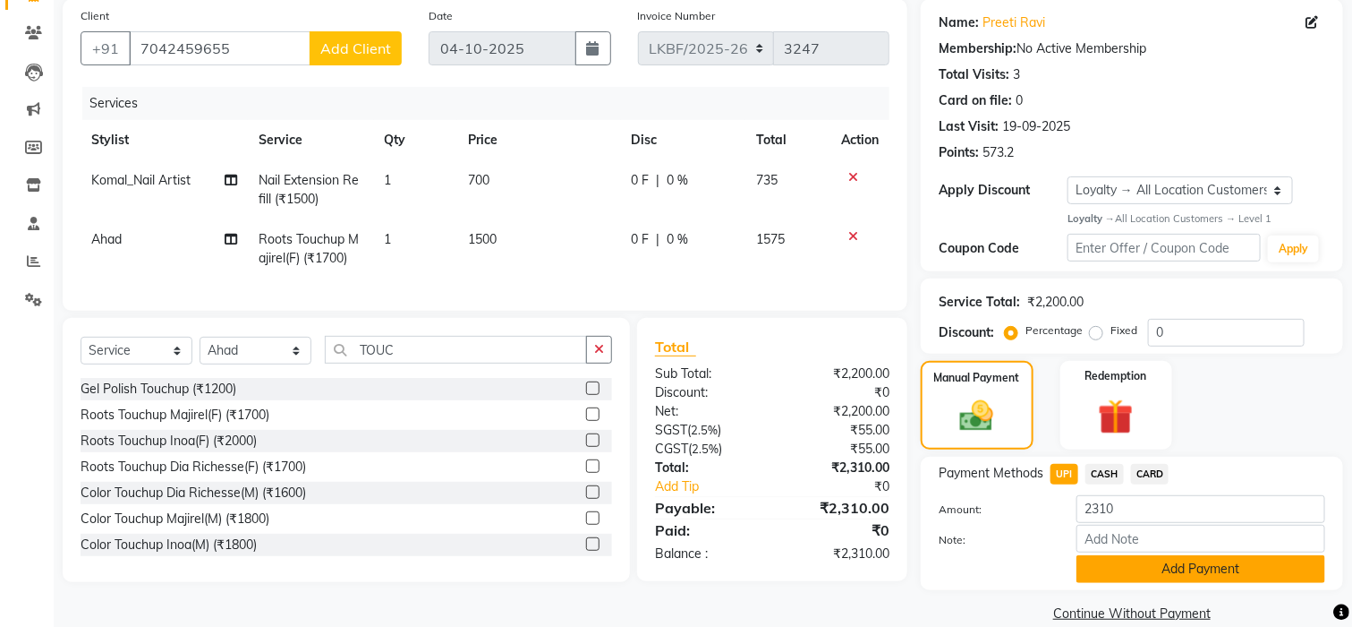
click at [1142, 566] on button "Add Payment" at bounding box center [1201, 569] width 249 height 28
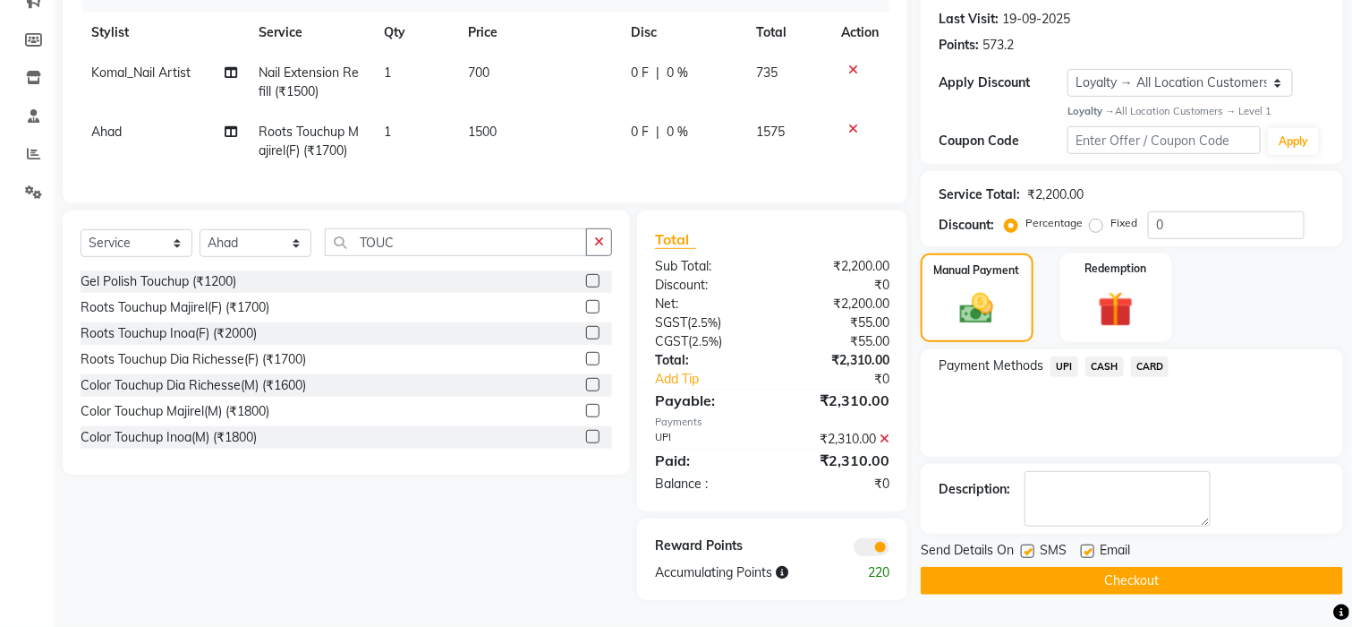
scroll to position [260, 0]
click at [1154, 567] on button "Checkout" at bounding box center [1132, 581] width 422 height 28
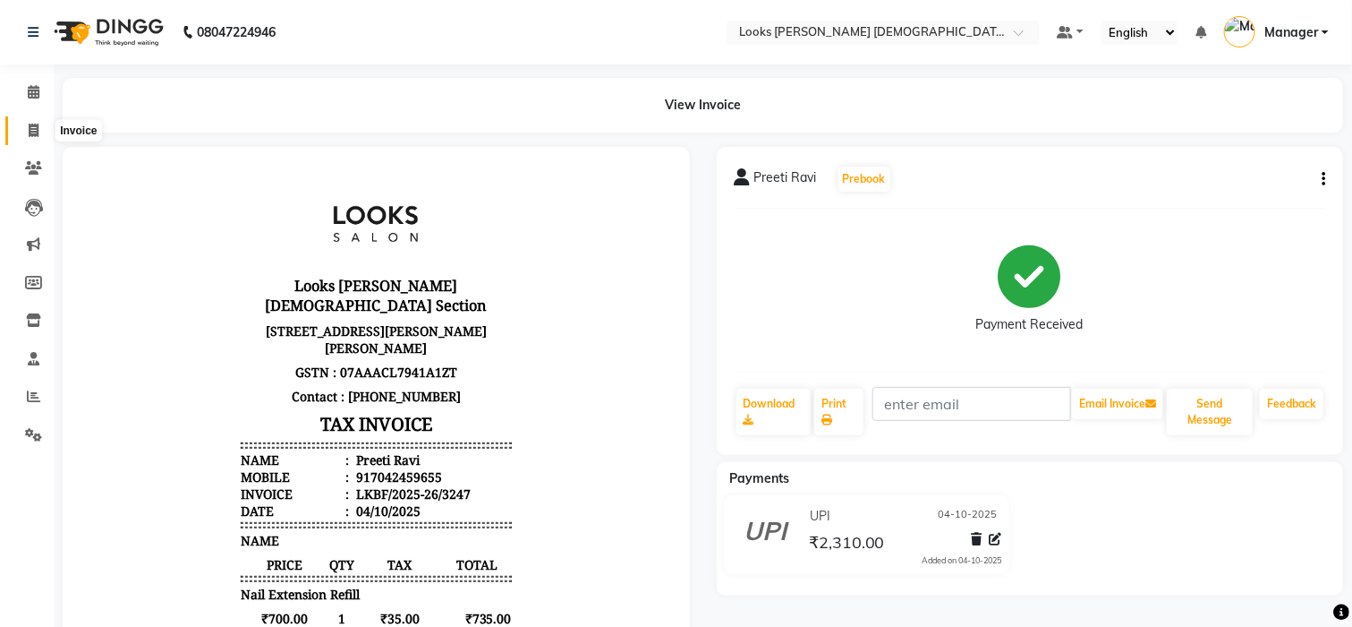
click at [31, 140] on span at bounding box center [33, 131] width 31 height 21
select select "service"
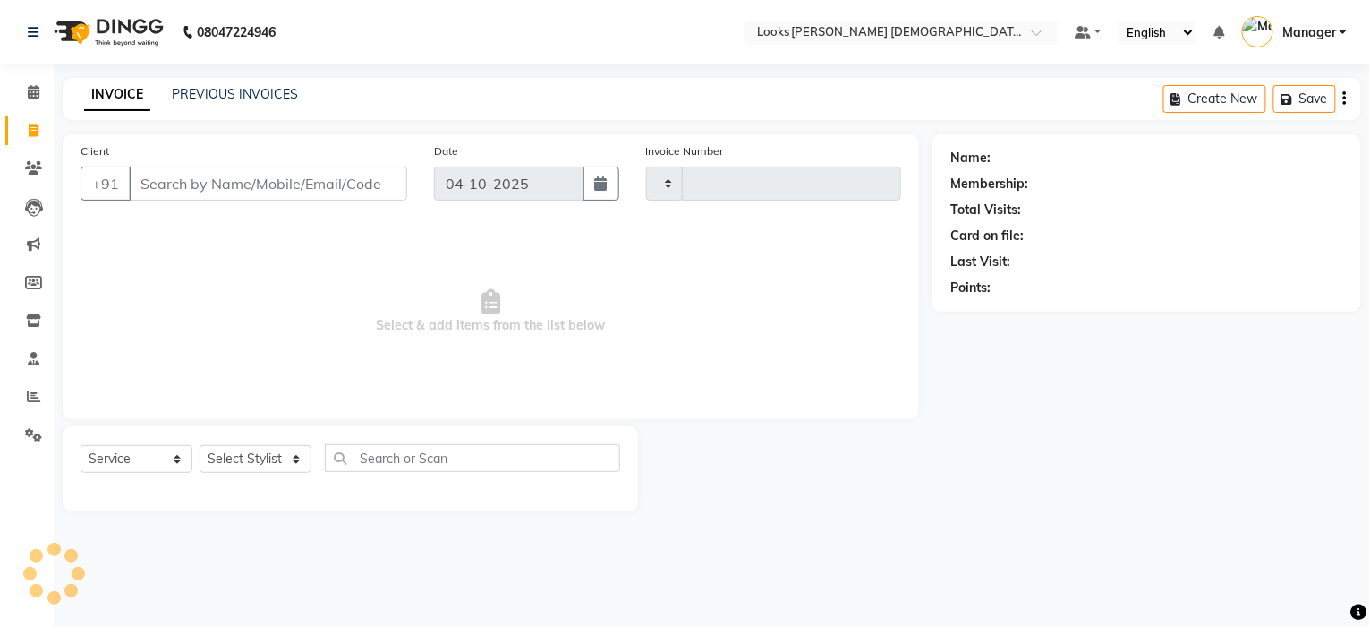
type input "3248"
select select "8706"
click at [222, 188] on input "Client" at bounding box center [268, 183] width 278 height 34
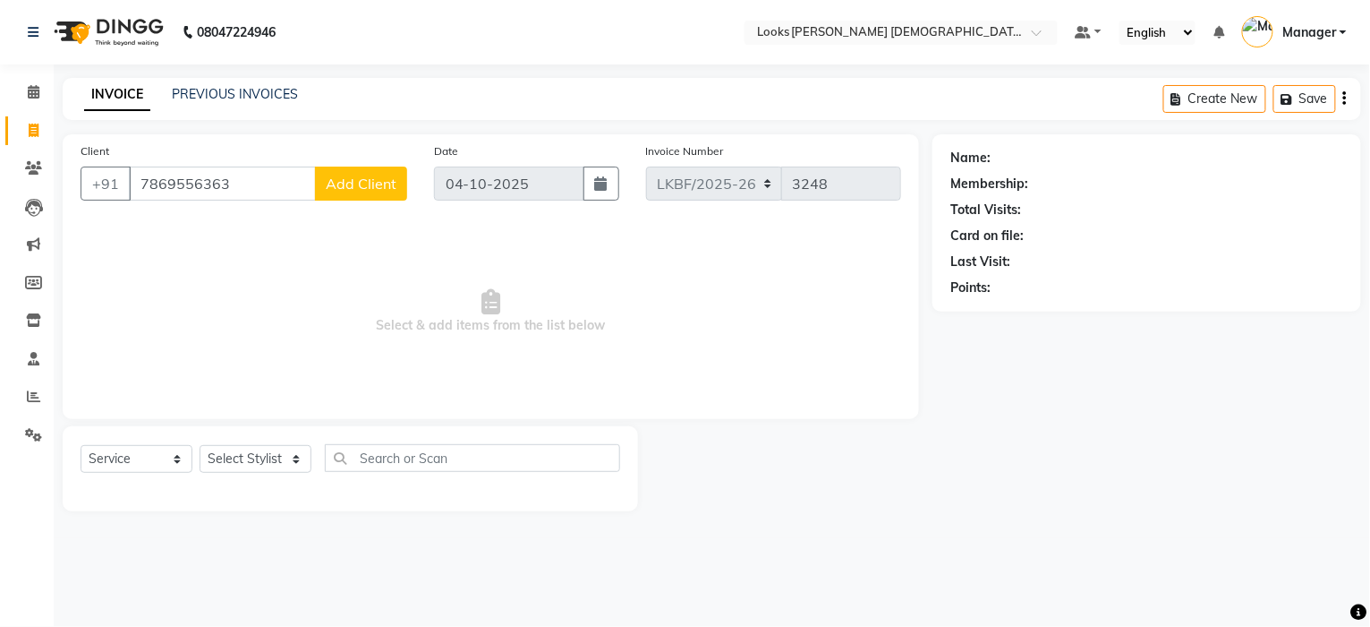
type input "7869556363"
click at [363, 189] on span "Add Client" at bounding box center [361, 184] width 71 height 18
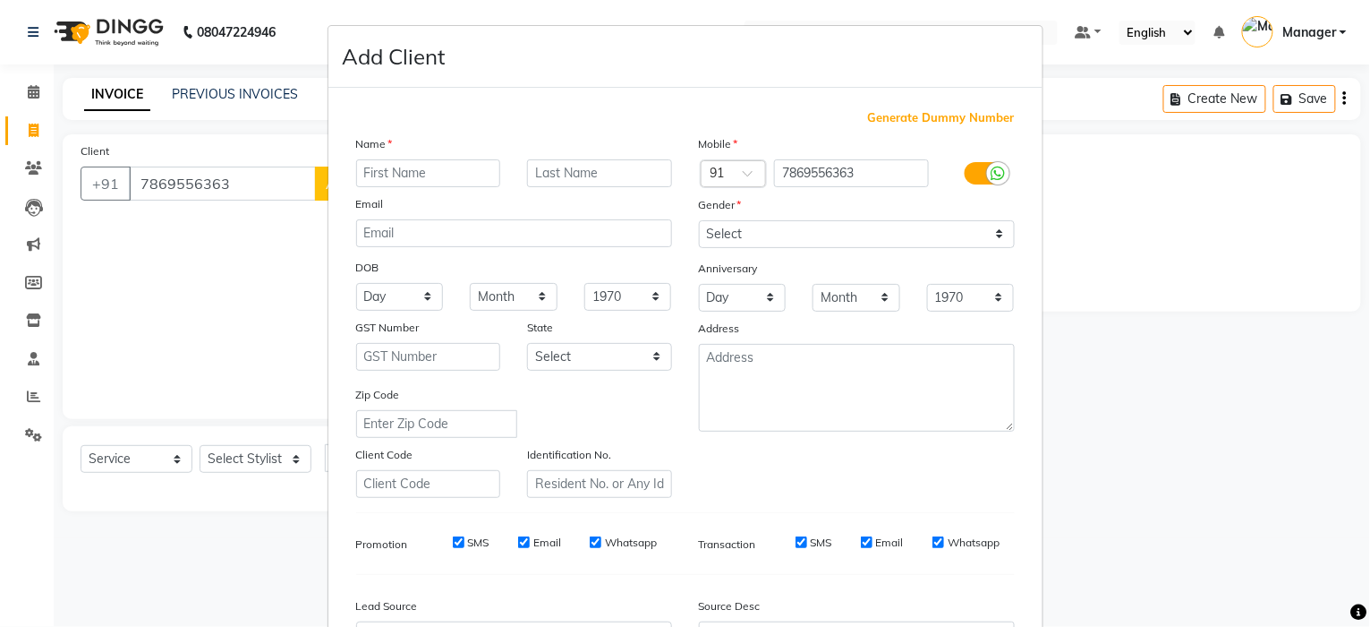
click at [380, 181] on input "text" at bounding box center [428, 173] width 145 height 28
type input "SHAGUN"
click at [579, 171] on input "text" at bounding box center [599, 173] width 145 height 28
click at [577, 171] on input "text" at bounding box center [599, 173] width 145 height 28
type input "K"
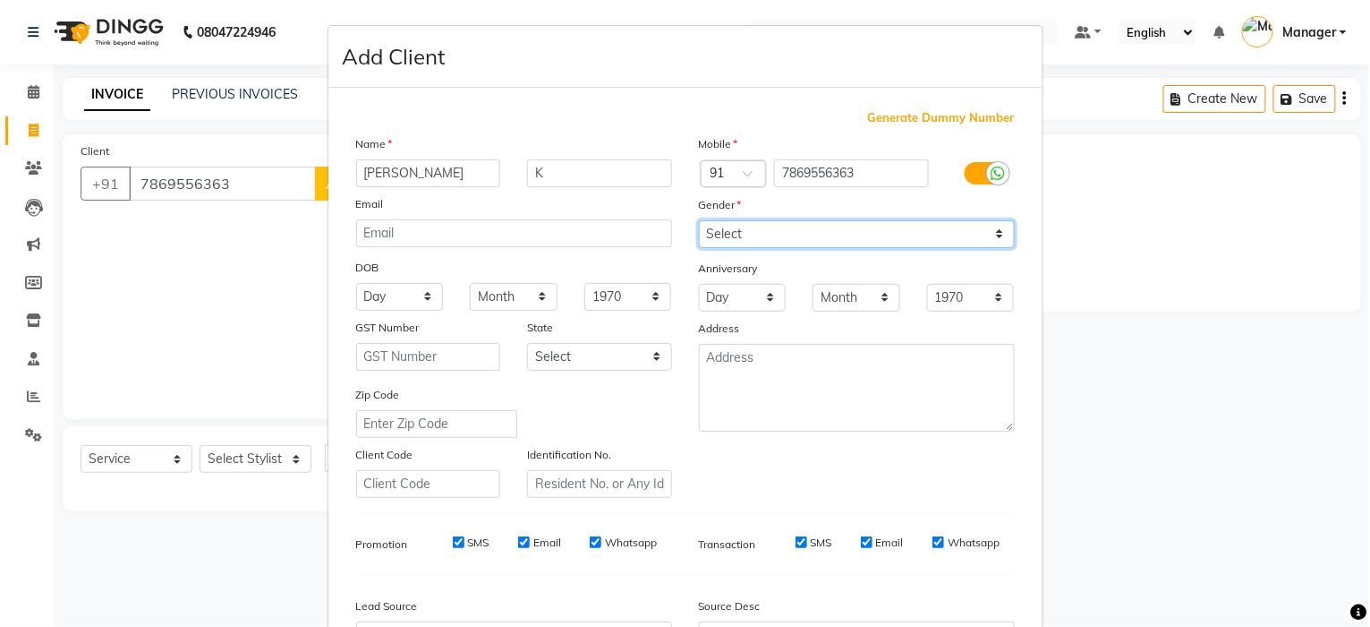
click at [994, 228] on select "Select Male Female Other Prefer Not To Say" at bounding box center [857, 234] width 316 height 28
select select "female"
click at [699, 220] on select "Select Male Female Other Prefer Not To Say" at bounding box center [857, 234] width 316 height 28
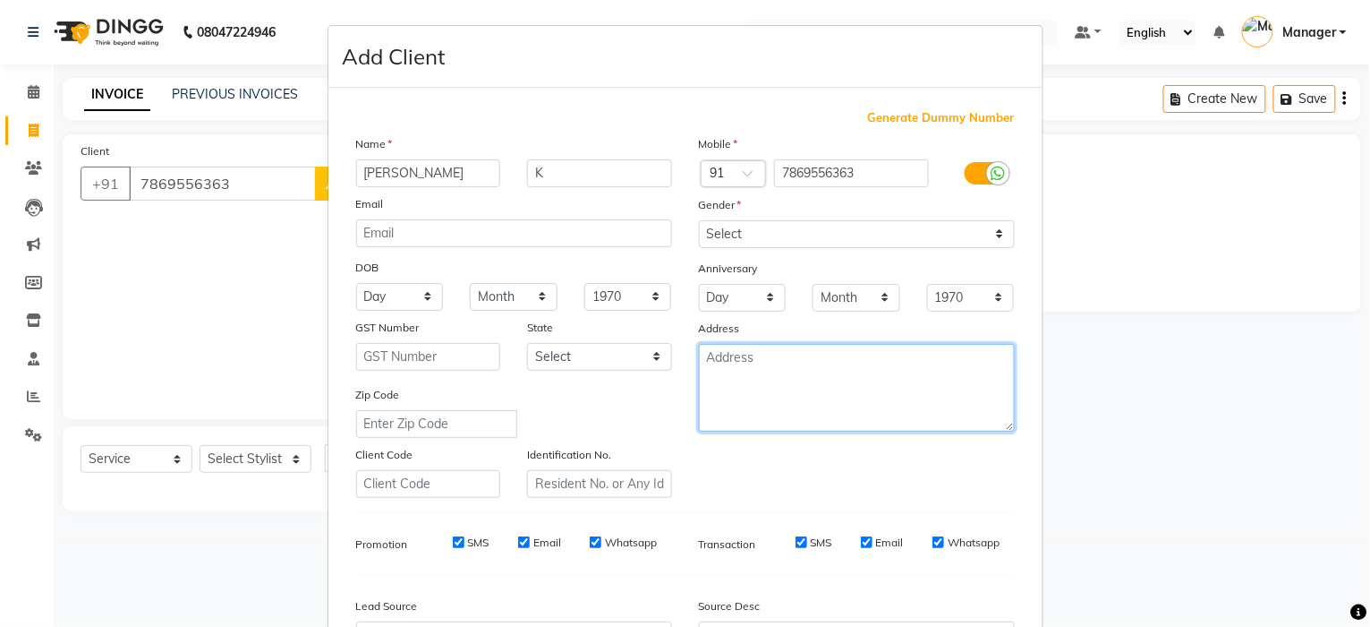
click at [888, 374] on textarea at bounding box center [857, 388] width 316 height 88
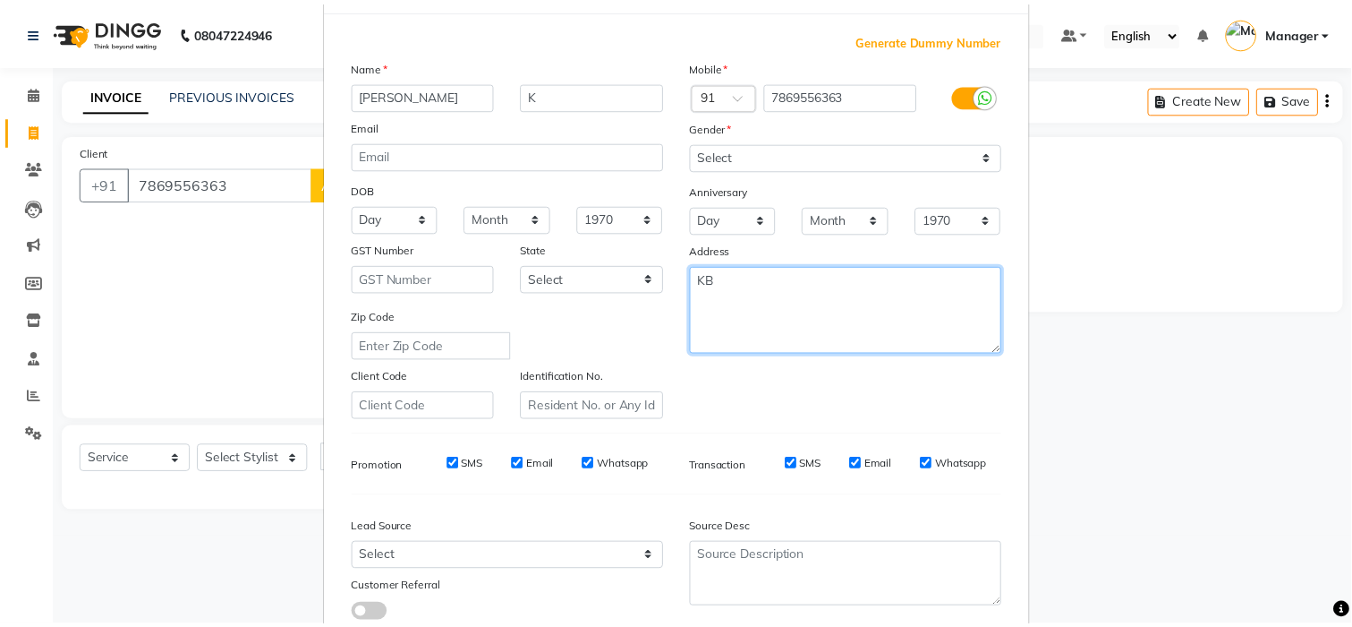
scroll to position [201, 0]
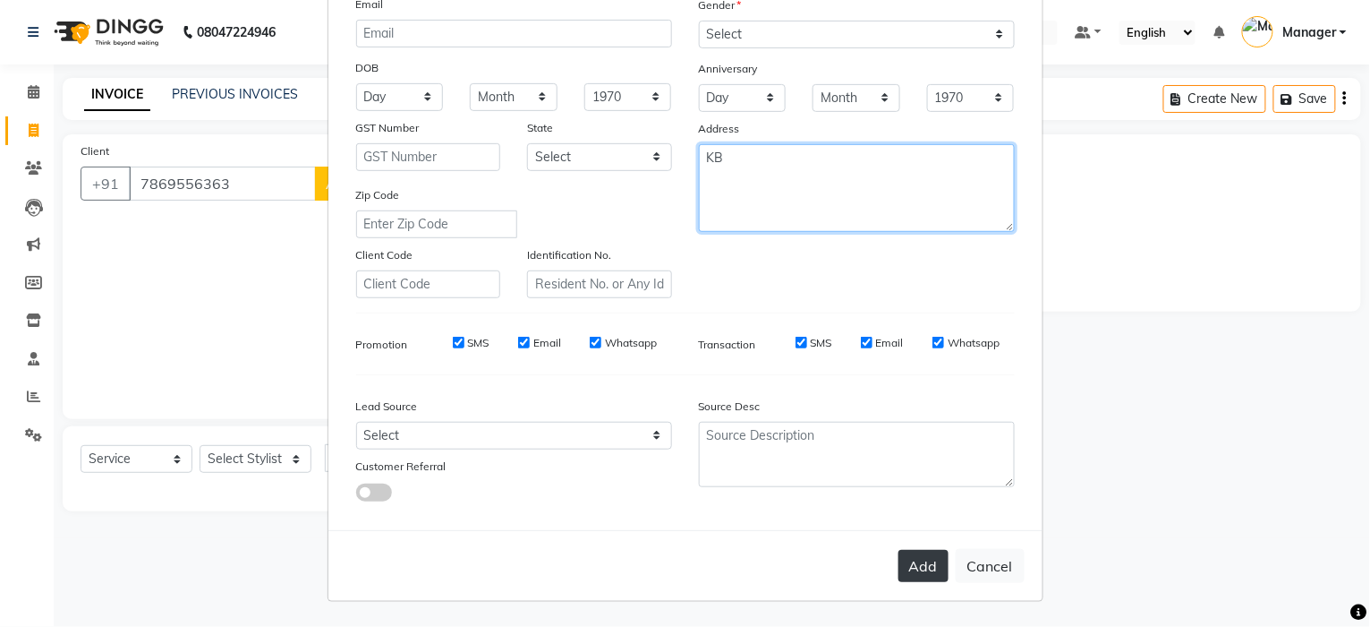
type textarea "KB"
click at [900, 561] on button "Add" at bounding box center [924, 566] width 50 height 32
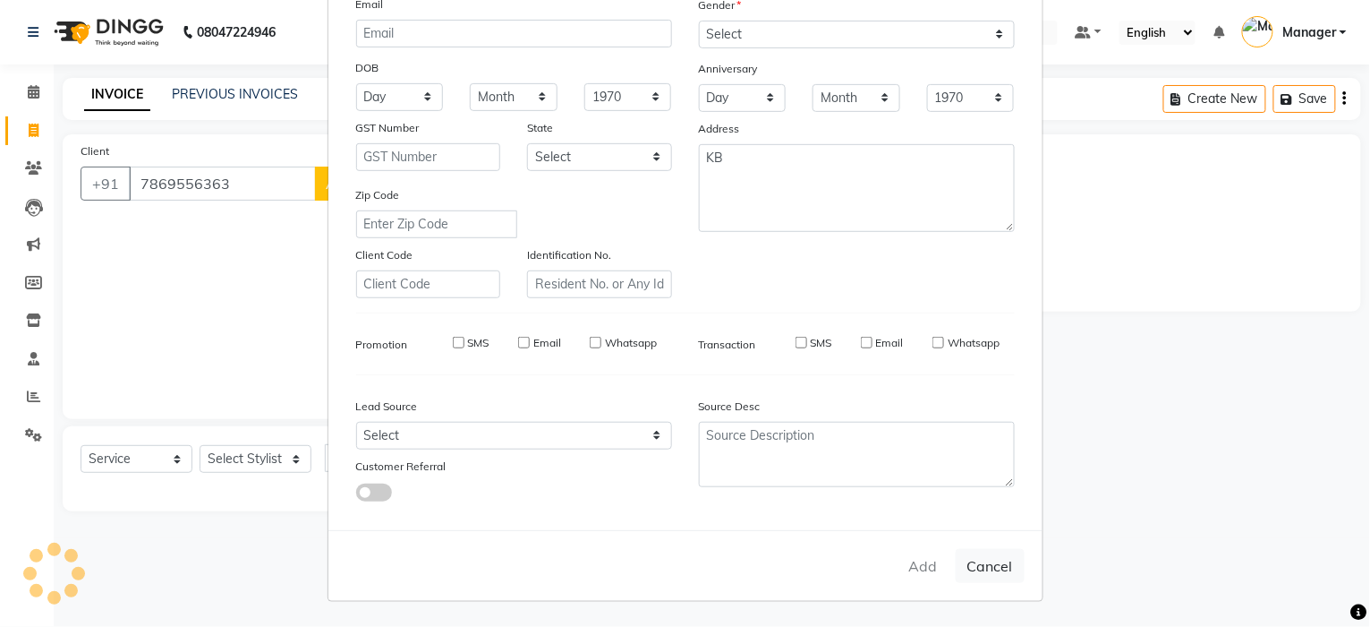
select select
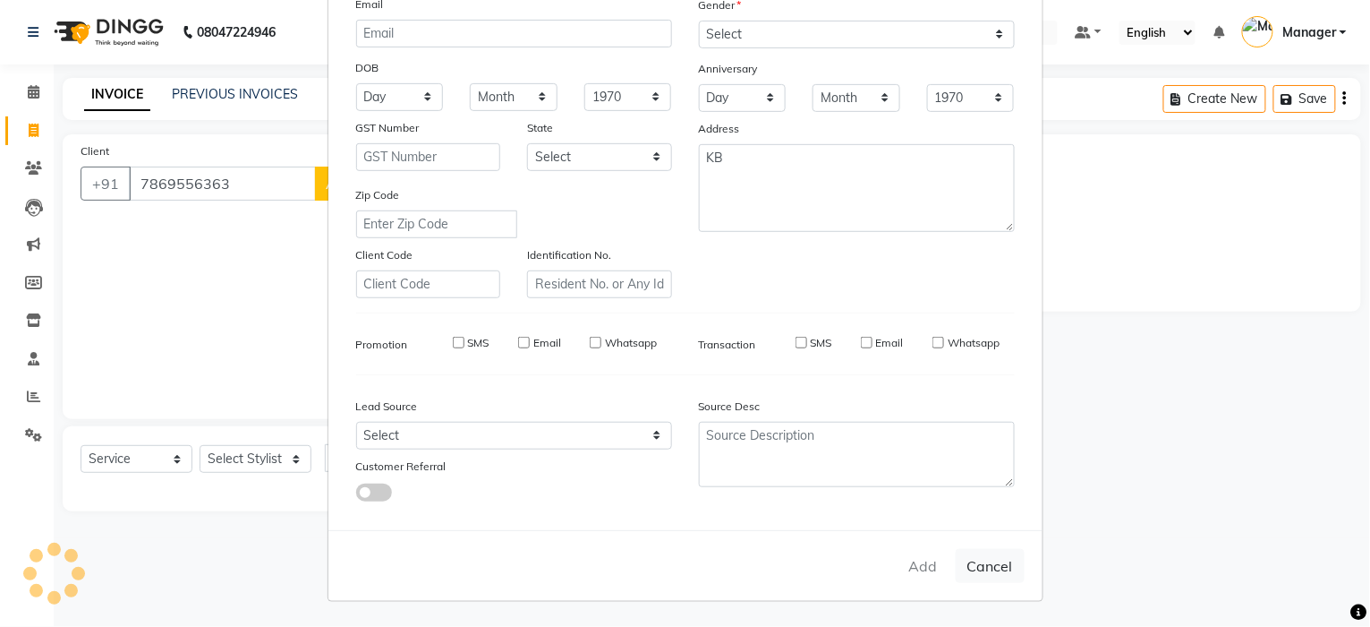
select select
checkbox input "false"
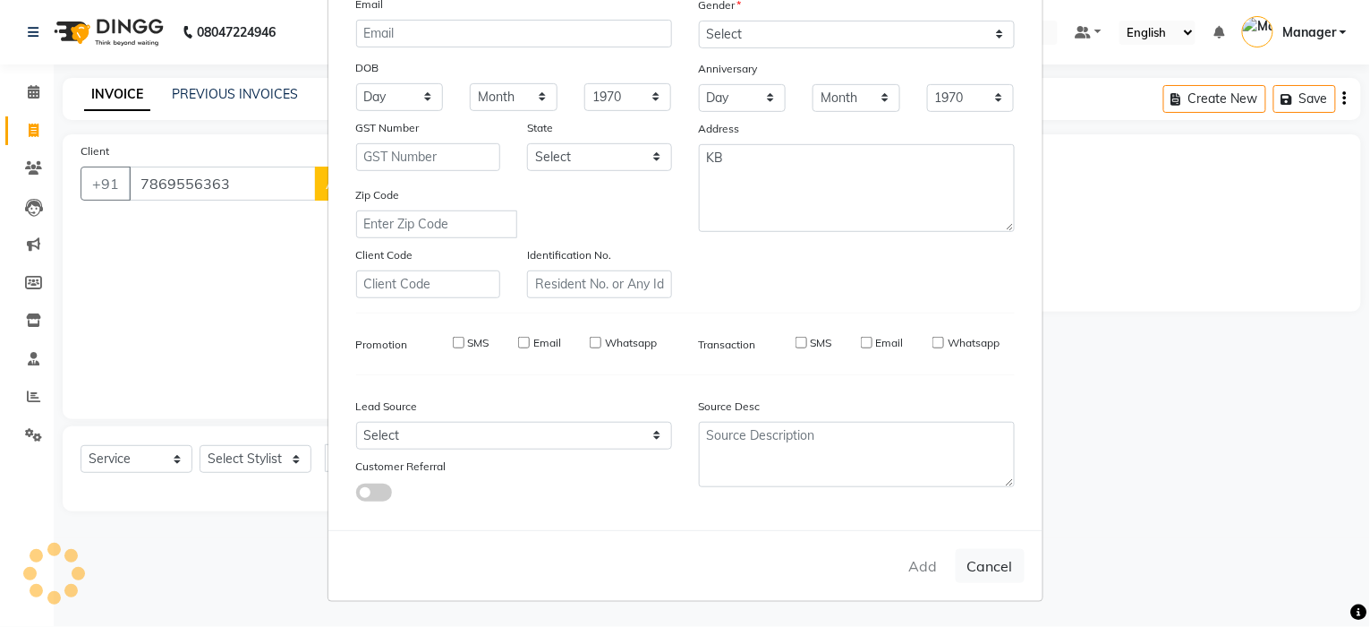
checkbox input "false"
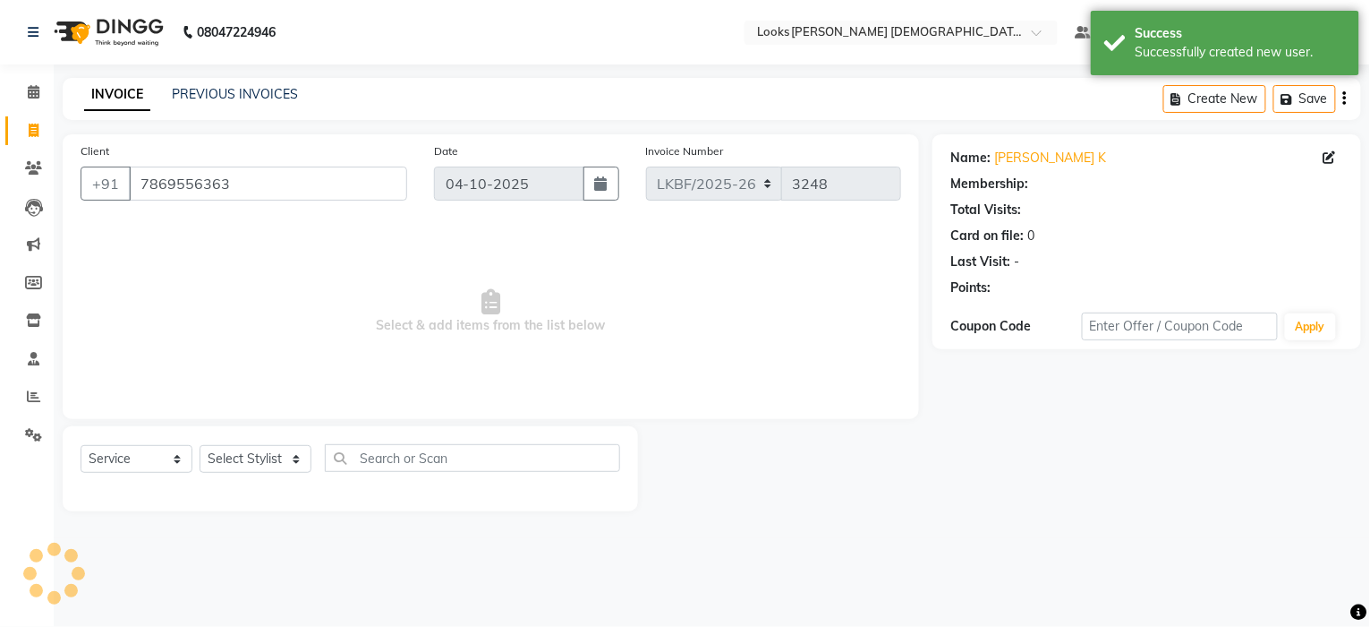
select select "1: Object"
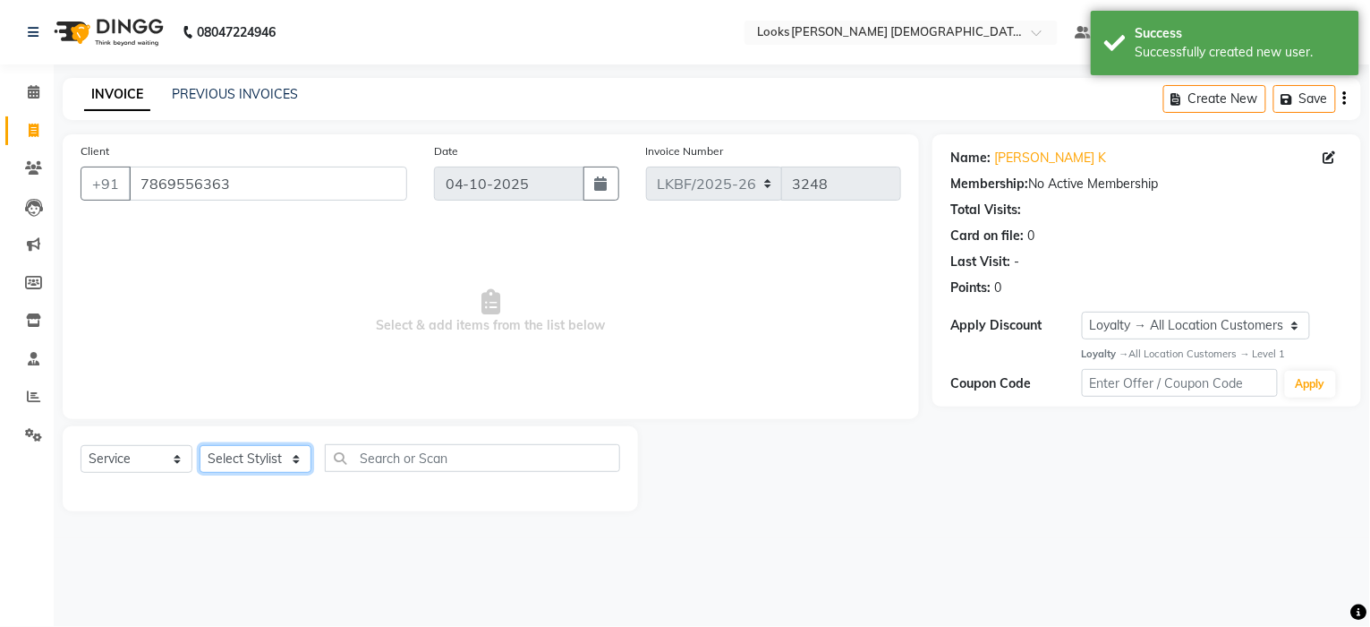
click at [245, 463] on select "Select Stylist Aena Ahad Ahsan Amrin Arvind_asst Bijender Counter_Sales Dharmav…" at bounding box center [256, 459] width 112 height 28
select select "87727"
drag, startPoint x: 245, startPoint y: 463, endPoint x: 262, endPoint y: 450, distance: 21.1
click at [245, 463] on select "Select Stylist Aena Ahad Ahsan Amrin Arvind_asst Bijender Counter_Sales Dharmav…" at bounding box center [256, 459] width 112 height 28
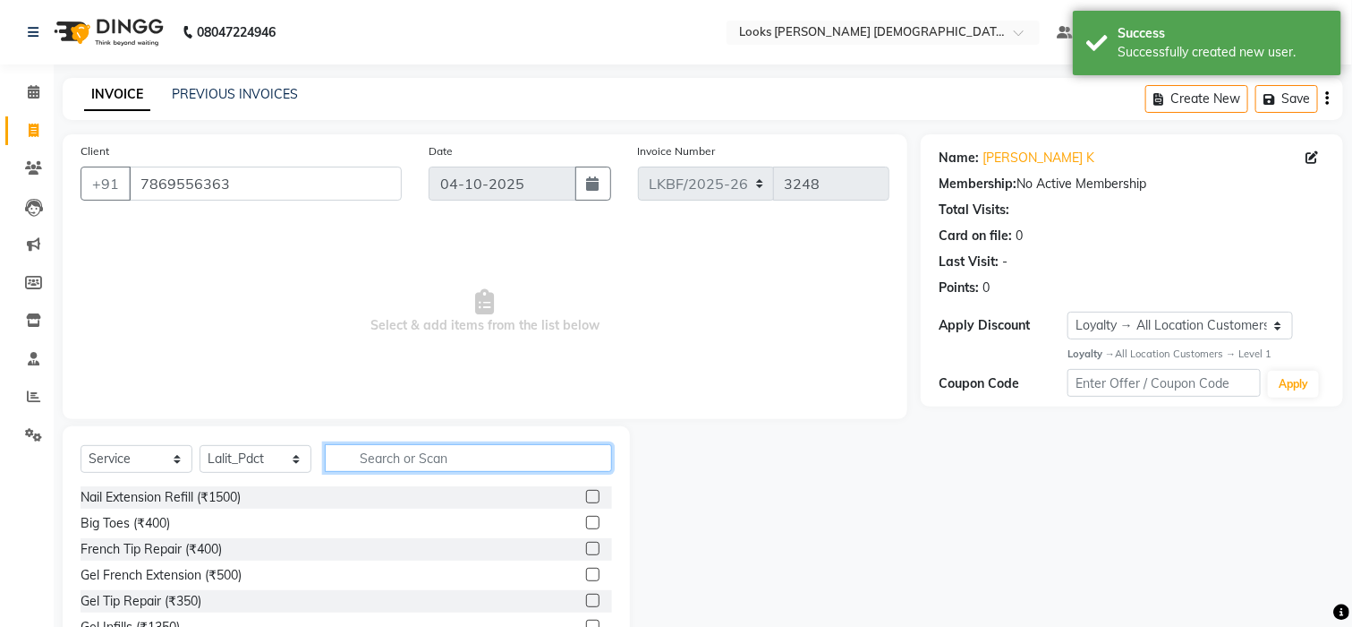
click at [368, 461] on input "text" at bounding box center [468, 458] width 287 height 28
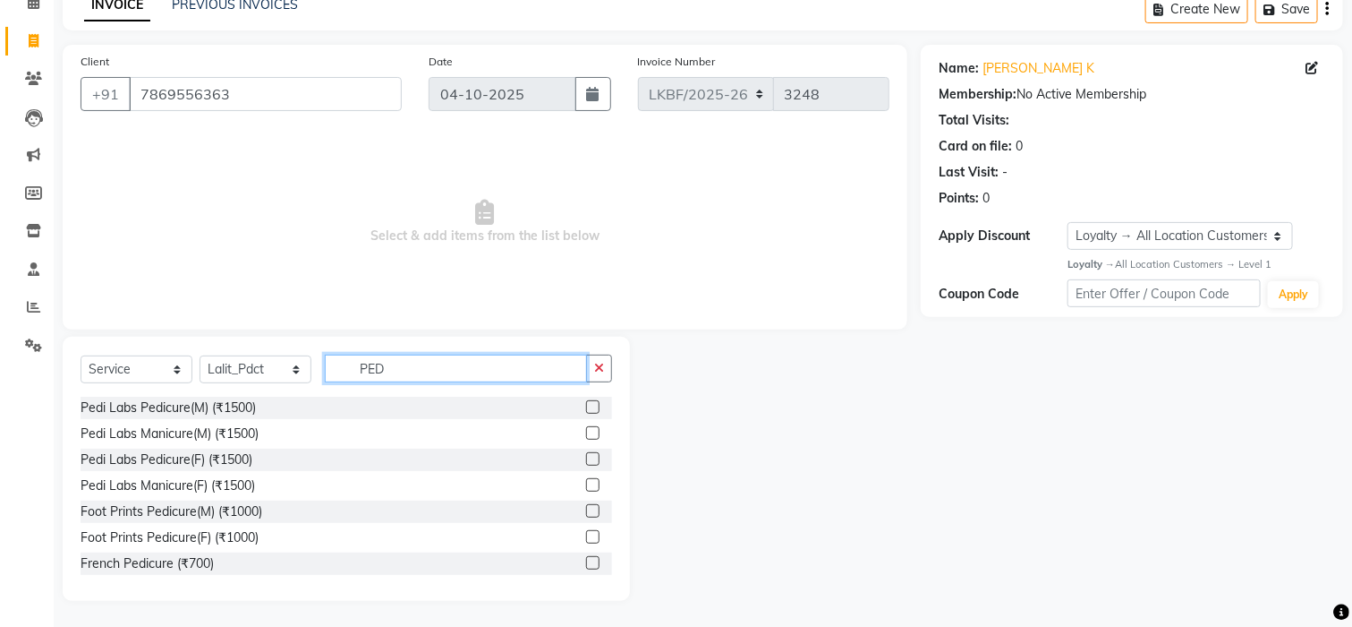
type input "PED"
click at [586, 410] on label at bounding box center [592, 406] width 13 height 13
click at [586, 410] on input "checkbox" at bounding box center [592, 408] width 12 height 12
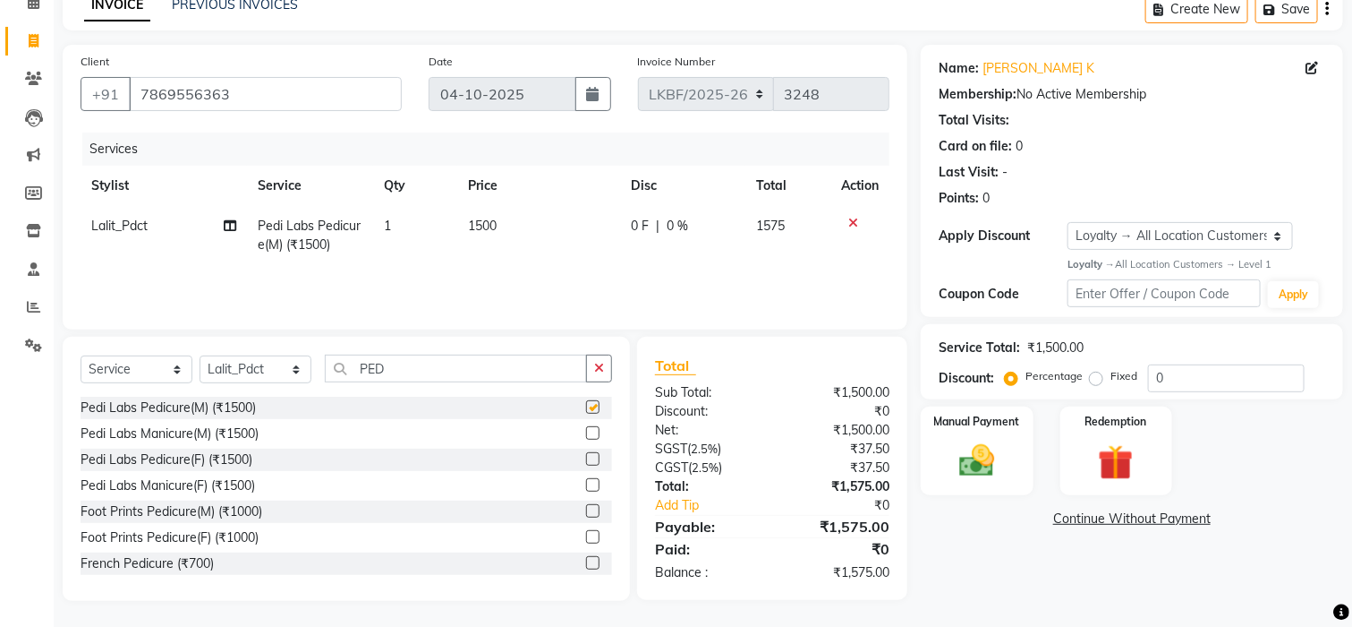
checkbox input "false"
click at [851, 222] on icon at bounding box center [854, 223] width 10 height 13
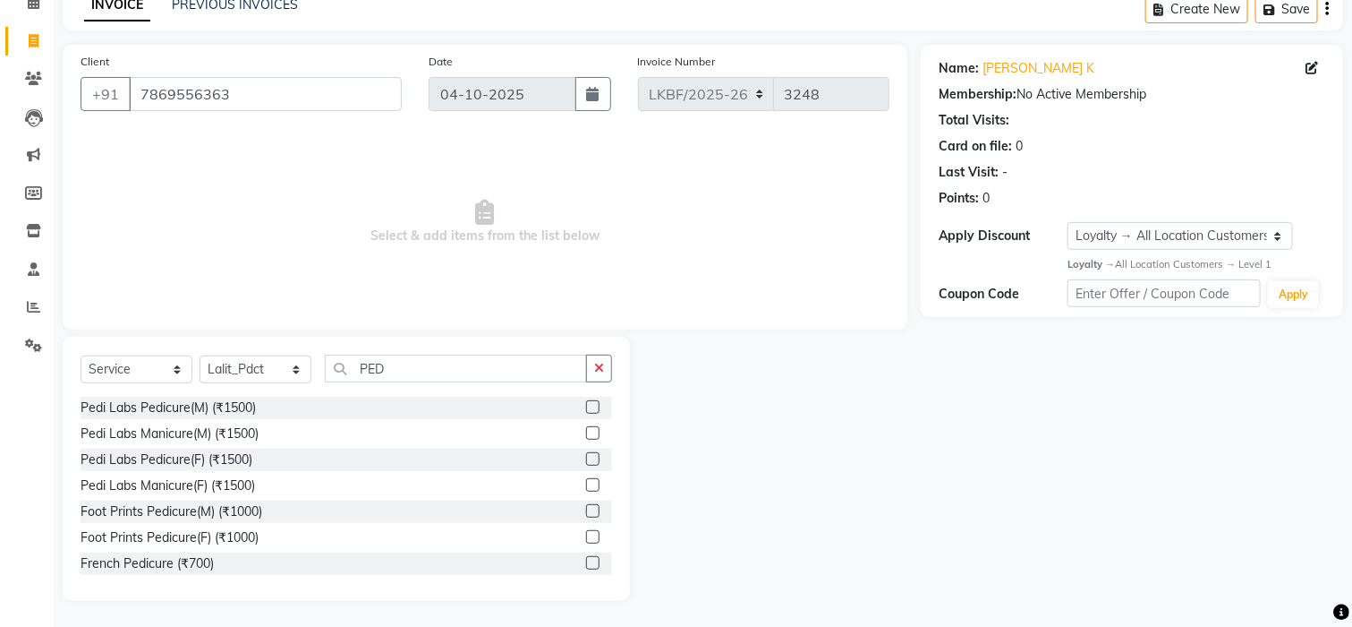
scroll to position [238, 0]
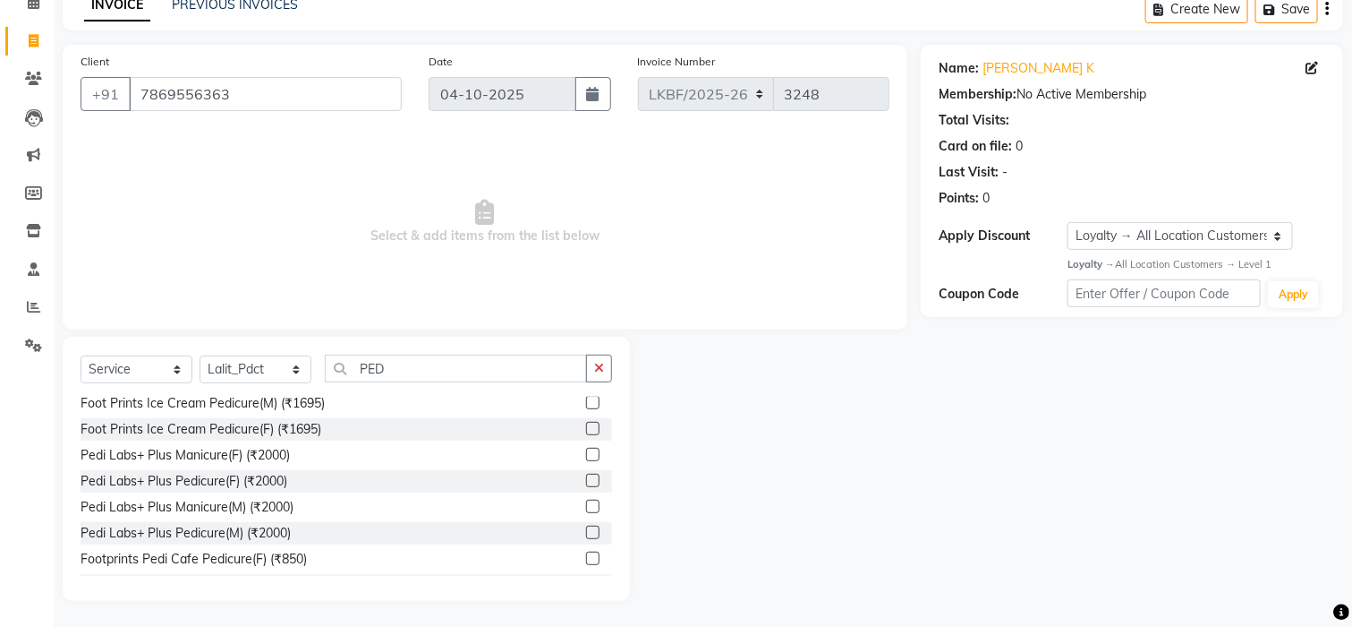
click at [586, 477] on label at bounding box center [592, 480] width 13 height 13
click at [586, 477] on input "checkbox" at bounding box center [592, 481] width 12 height 12
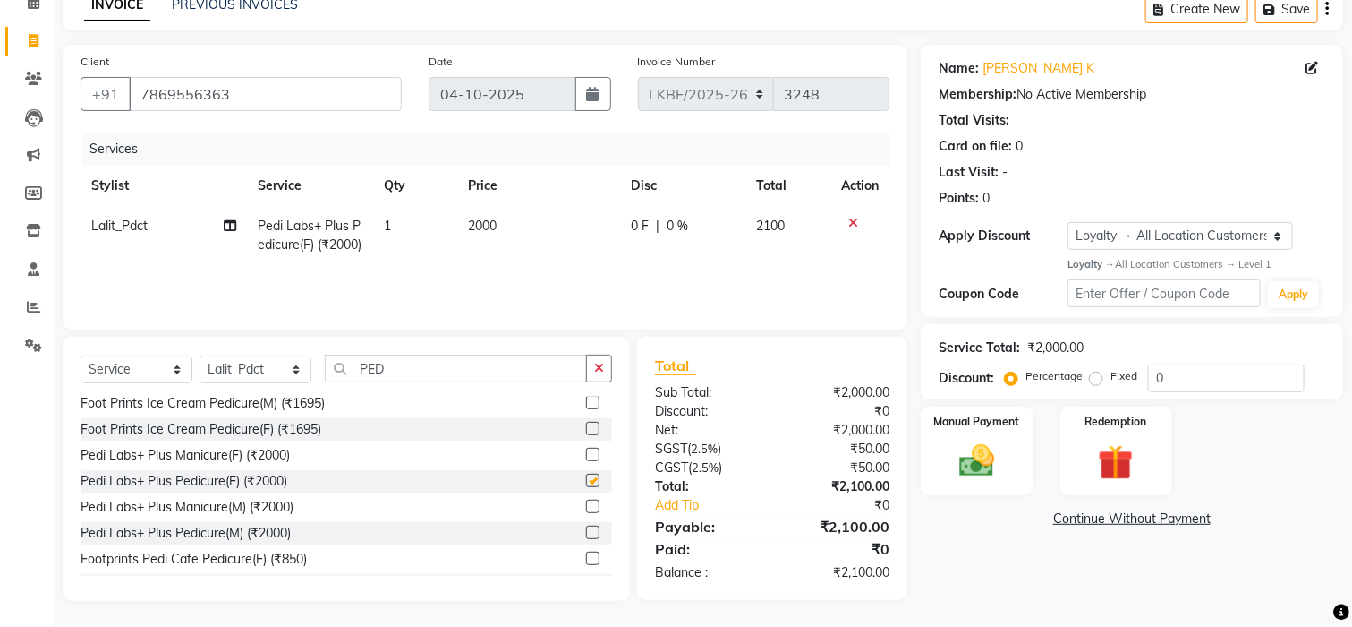
checkbox input "false"
click at [1010, 563] on div "Name: Shagun K Membership: No Active Membership Total Visits: Card on file: 0 L…" at bounding box center [1139, 323] width 436 height 556
click at [970, 459] on img at bounding box center [977, 460] width 60 height 42
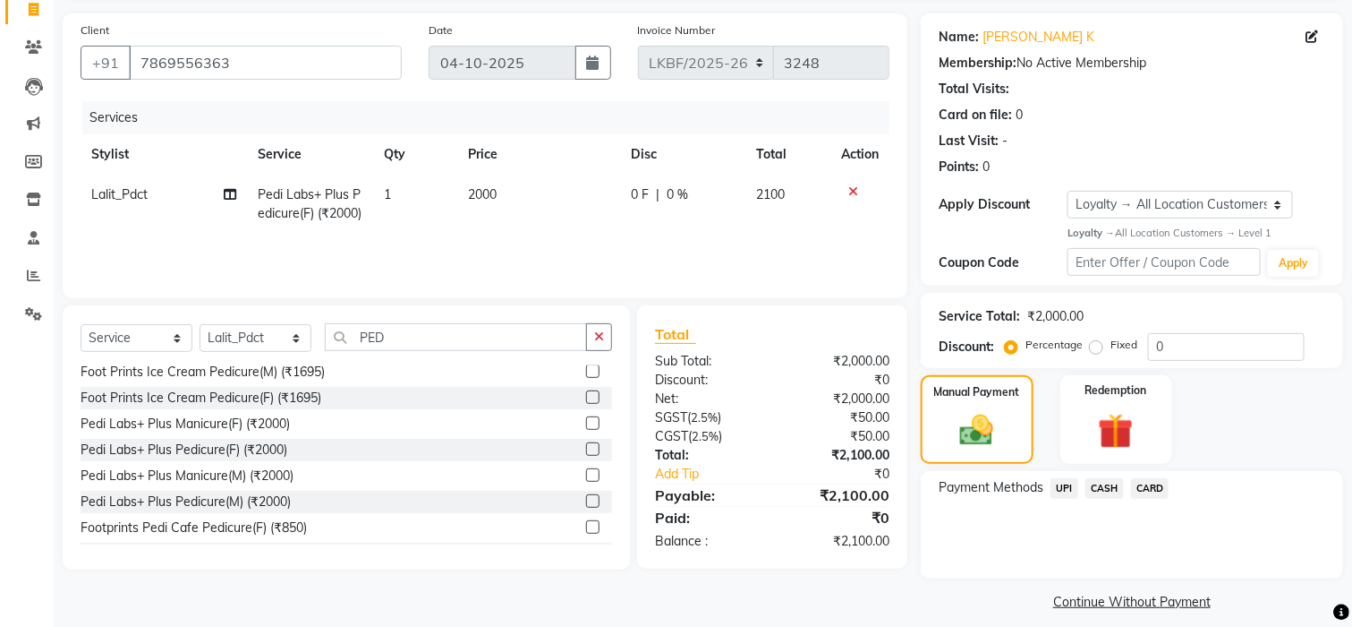
scroll to position [135, 0]
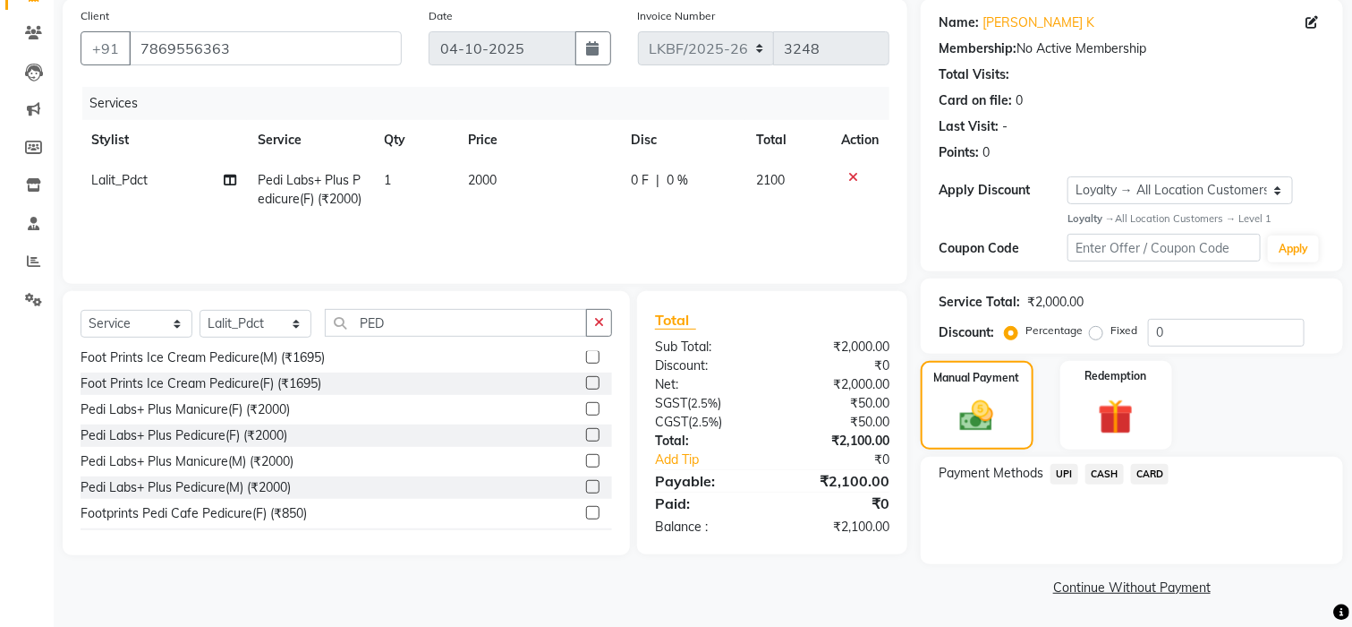
click at [1062, 471] on span "UPI" at bounding box center [1065, 474] width 28 height 21
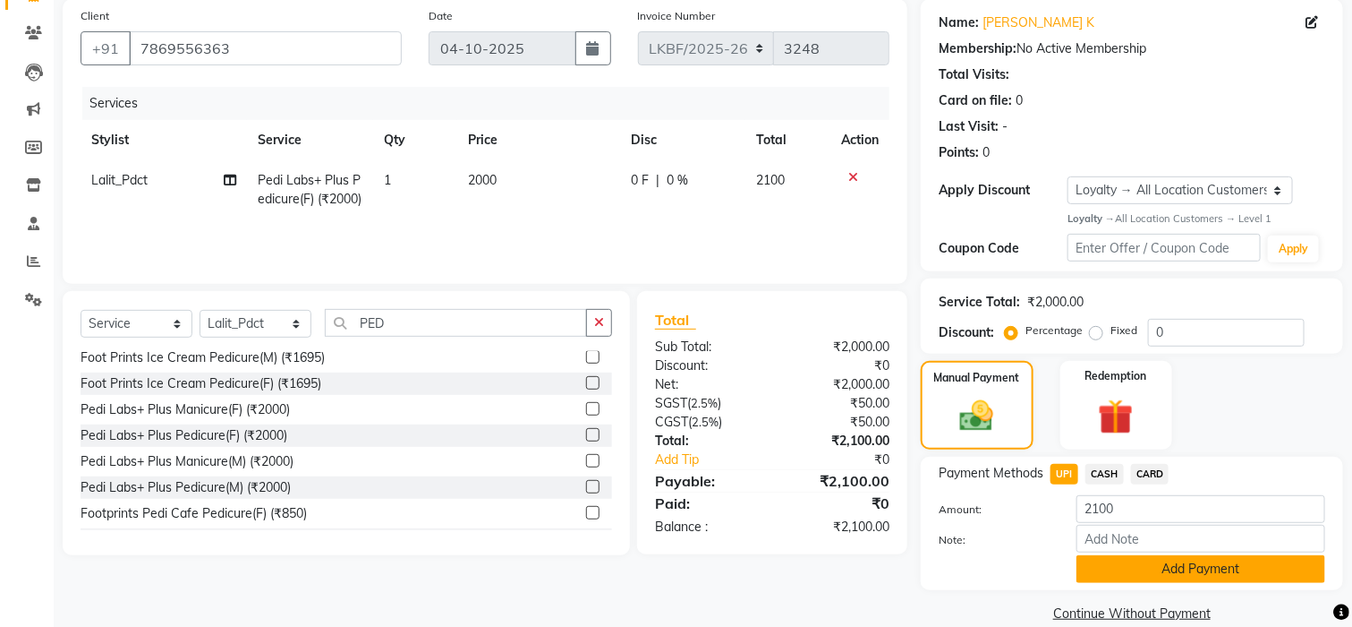
click at [1149, 559] on button "Add Payment" at bounding box center [1201, 569] width 249 height 28
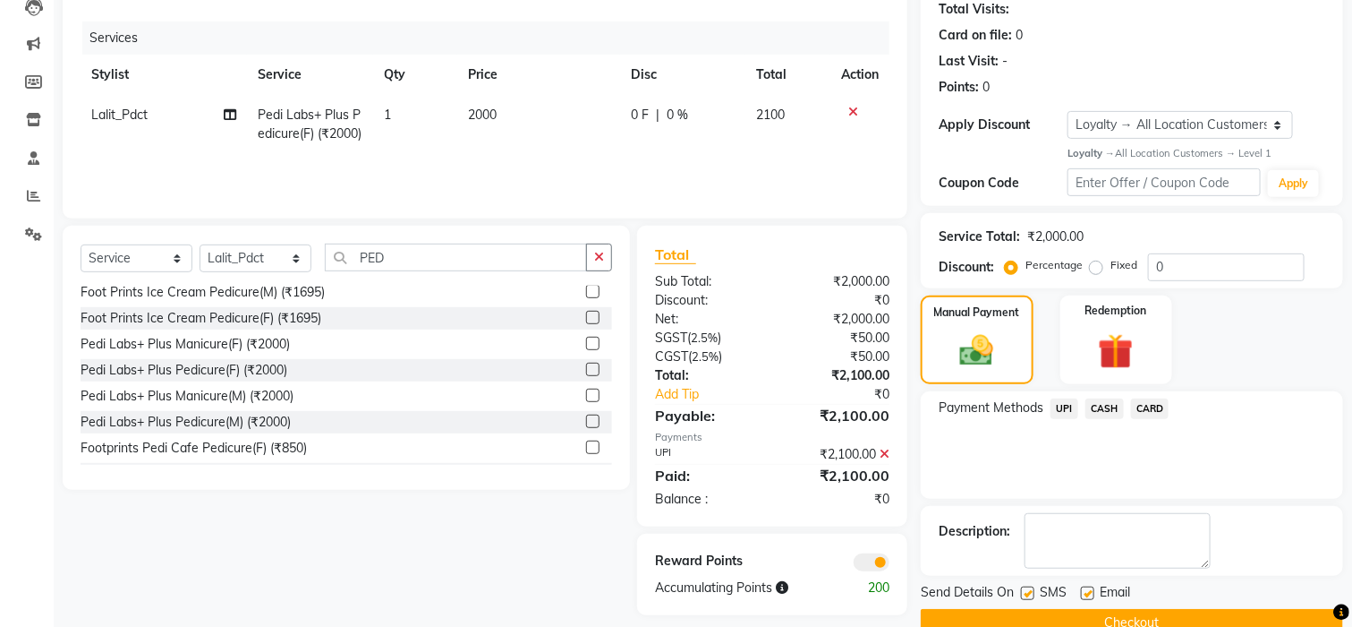
scroll to position [236, 0]
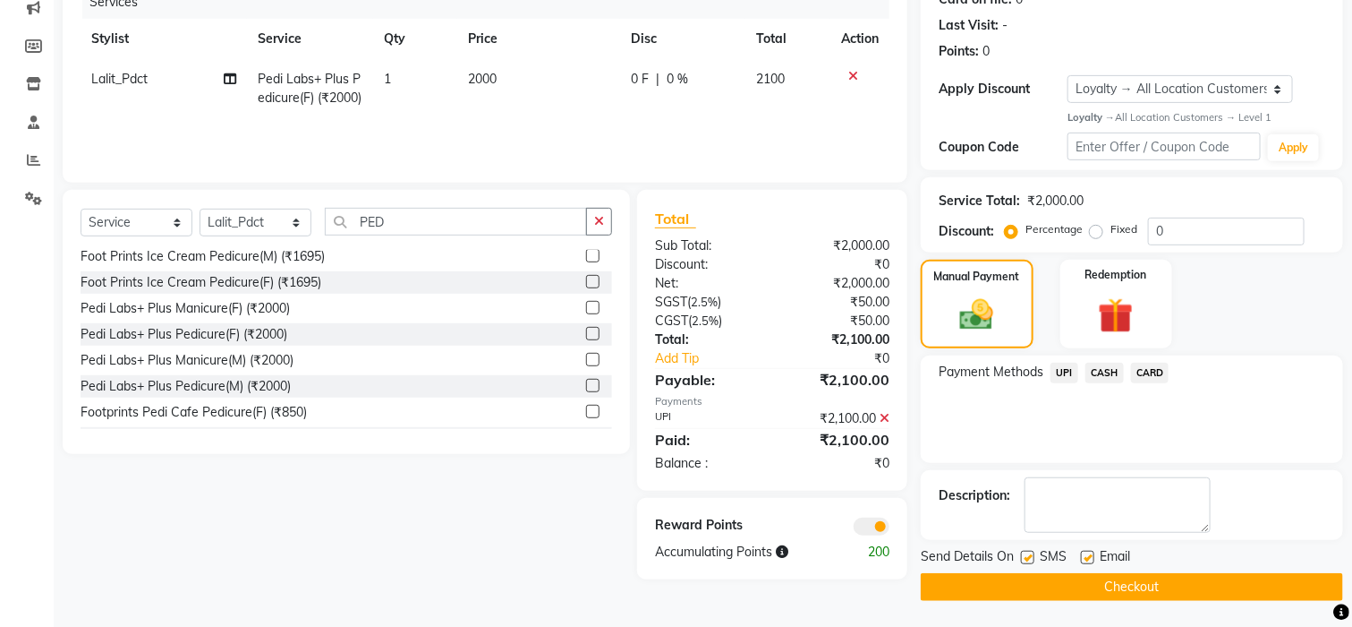
click at [1152, 581] on button "Checkout" at bounding box center [1132, 587] width 422 height 28
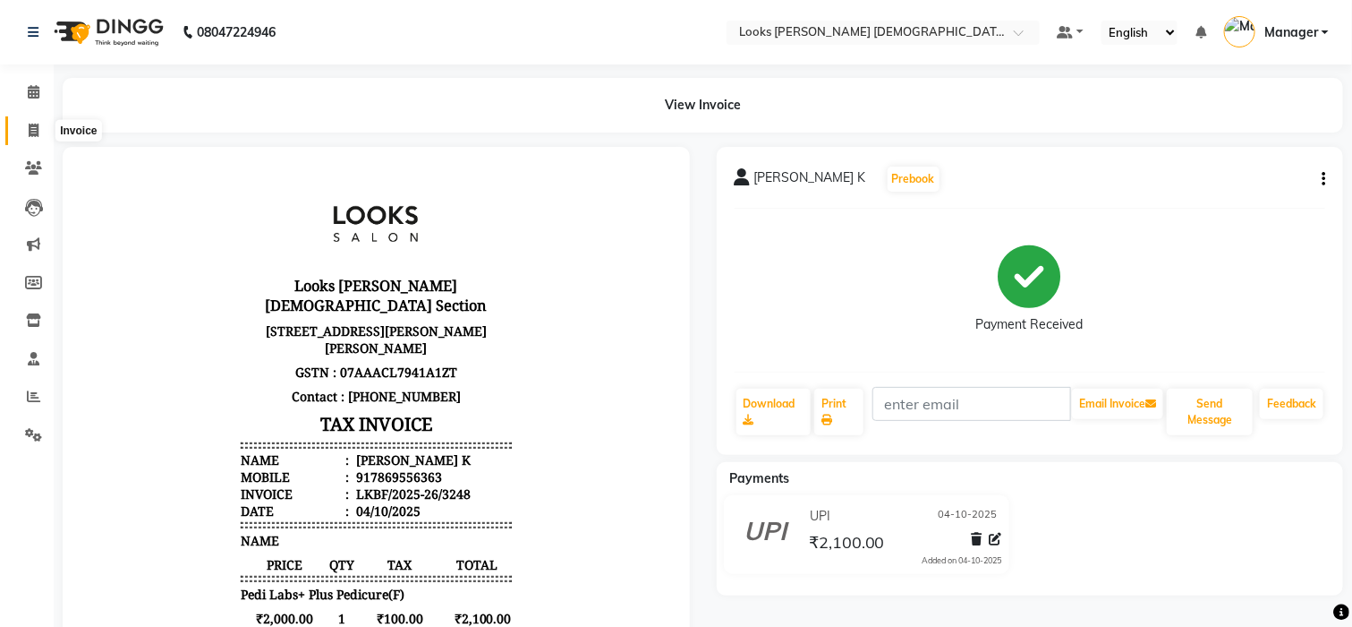
click at [22, 130] on span at bounding box center [33, 131] width 31 height 21
select select "service"
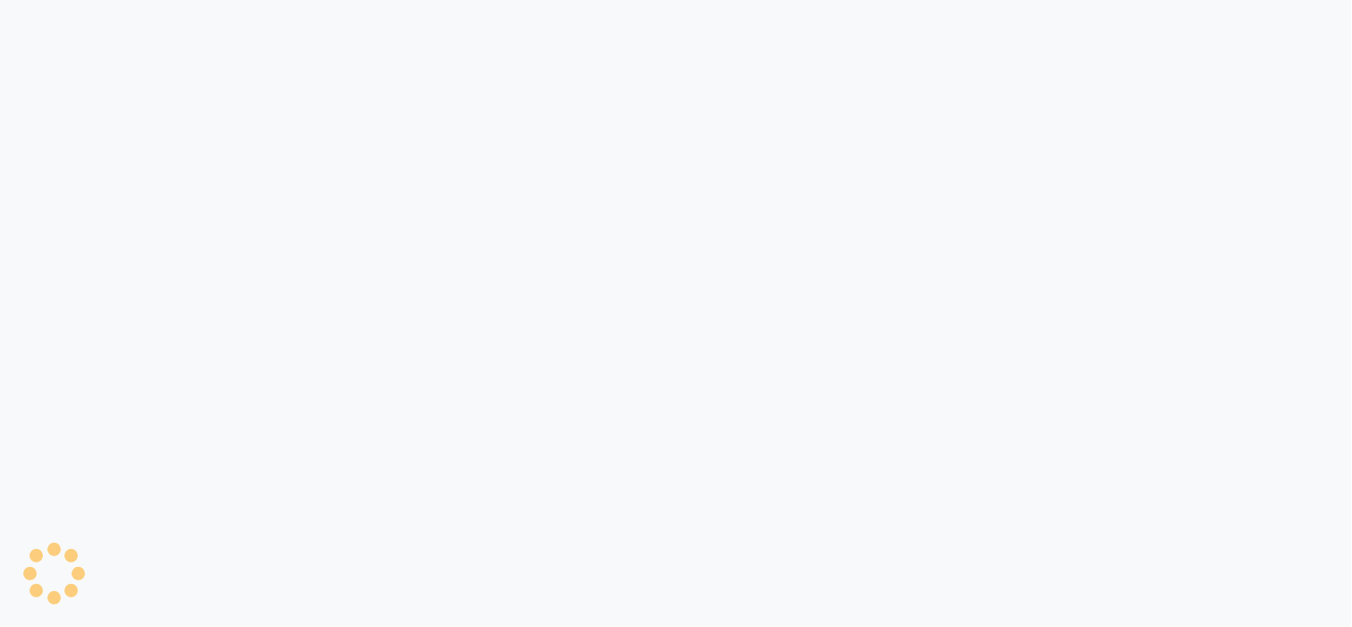
select select "service"
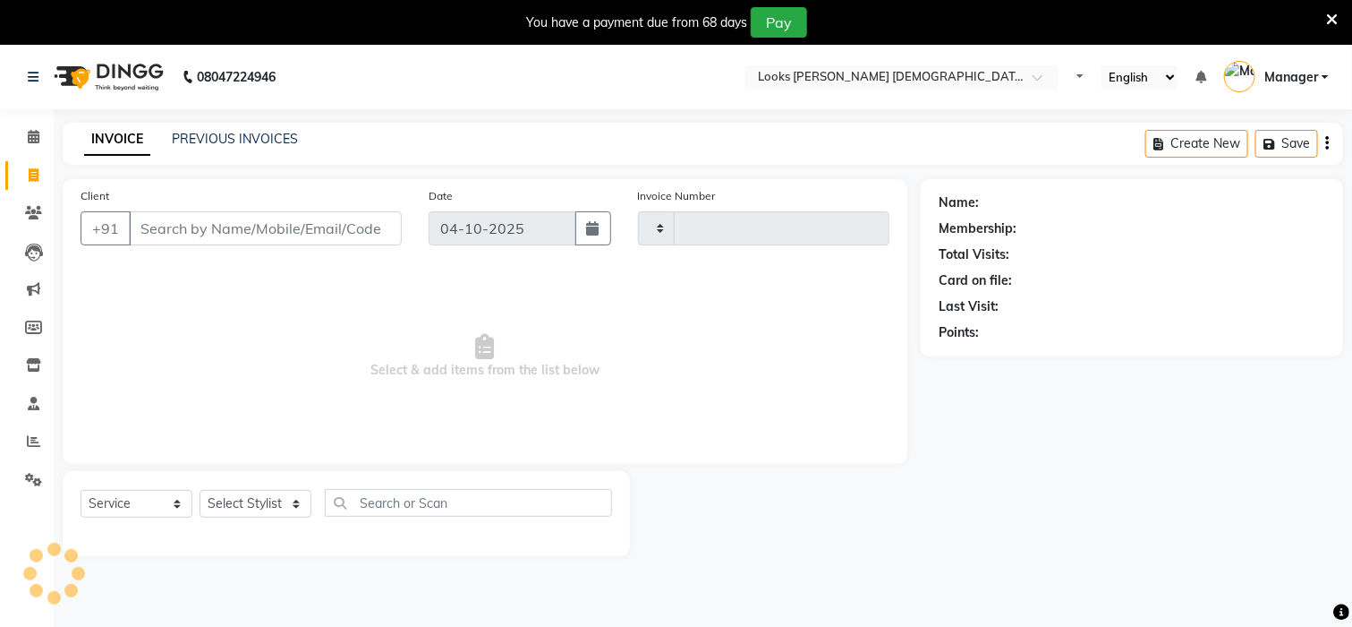
type input "3249"
select select "8706"
click at [1337, 13] on icon at bounding box center [1333, 20] width 12 height 16
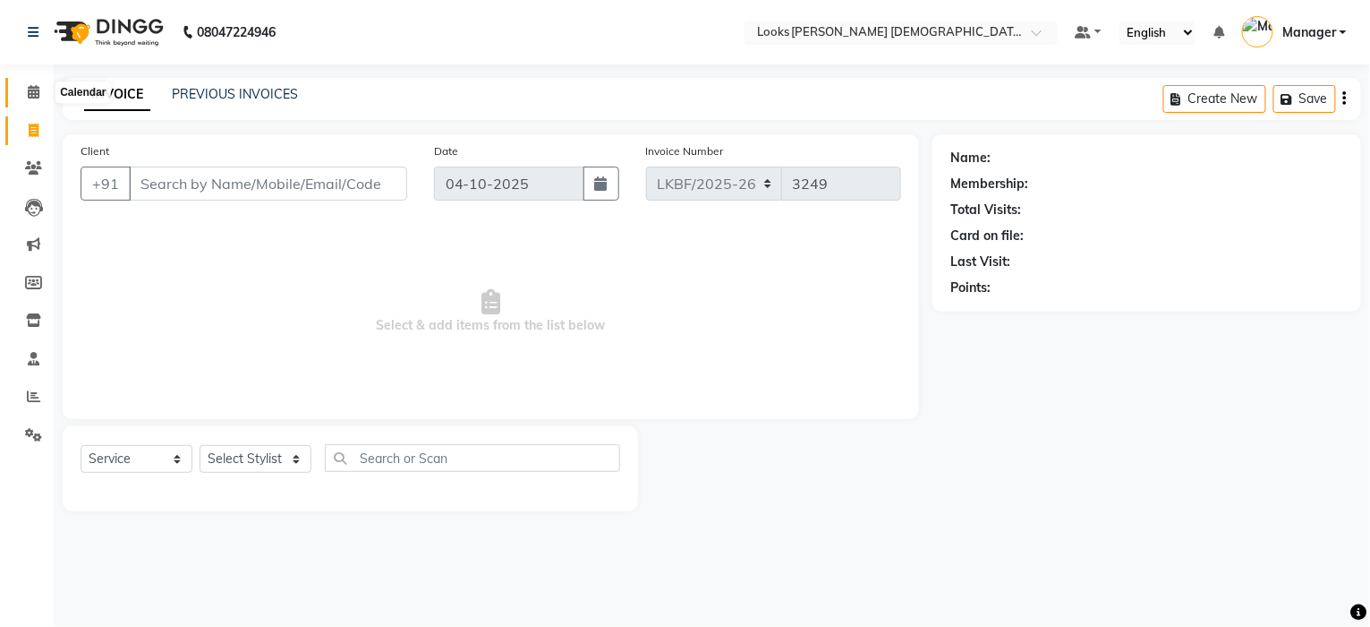
click at [28, 83] on span at bounding box center [33, 92] width 31 height 21
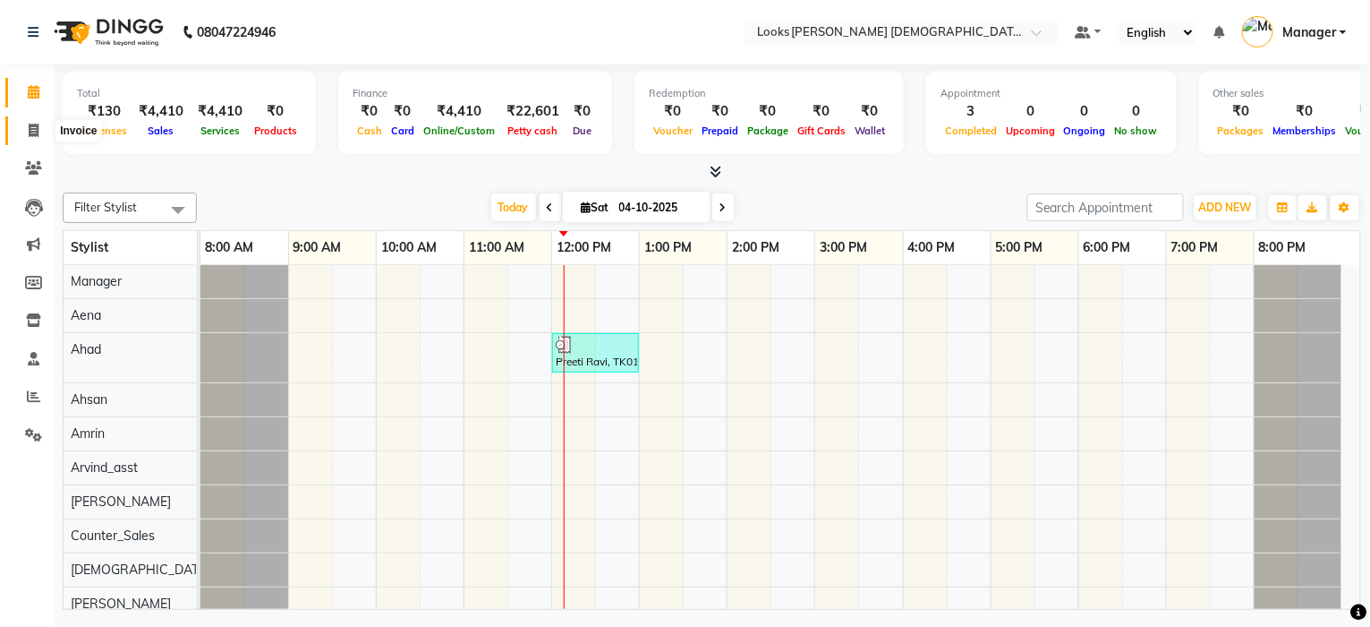
click at [30, 136] on icon at bounding box center [34, 130] width 10 height 13
select select "service"
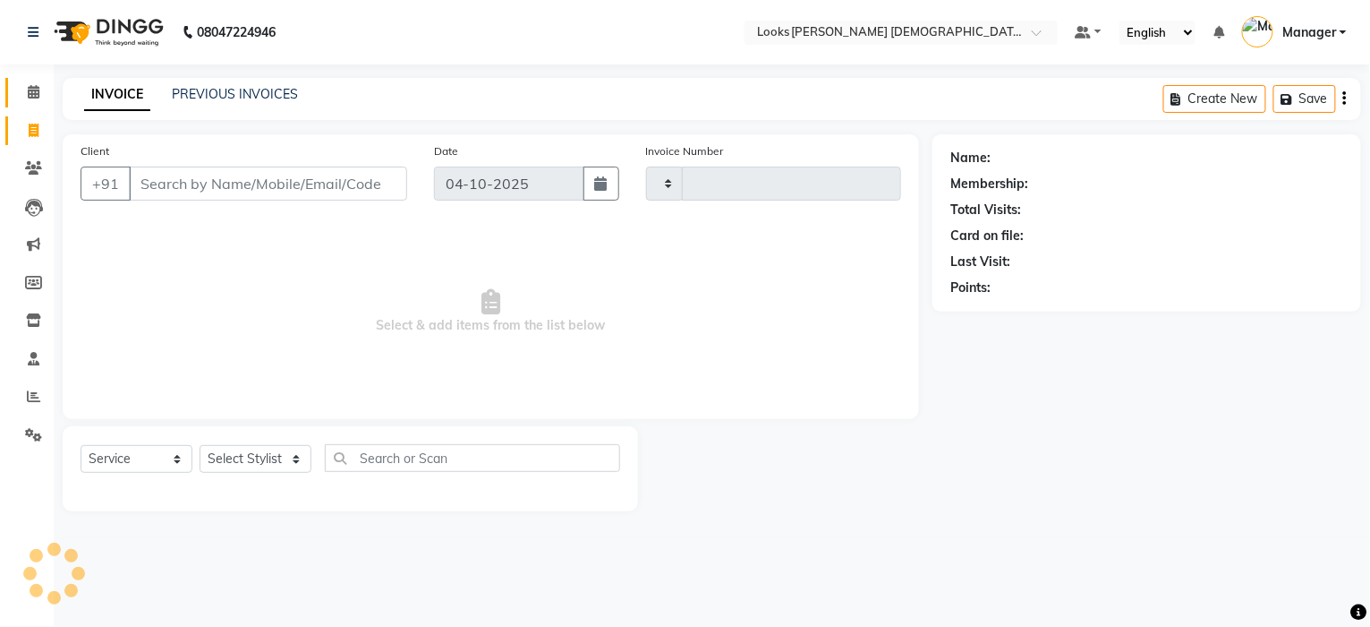
type input "3249"
select select "8706"
click at [30, 75] on li "Calendar" at bounding box center [27, 92] width 54 height 38
click at [22, 90] on span at bounding box center [33, 92] width 31 height 21
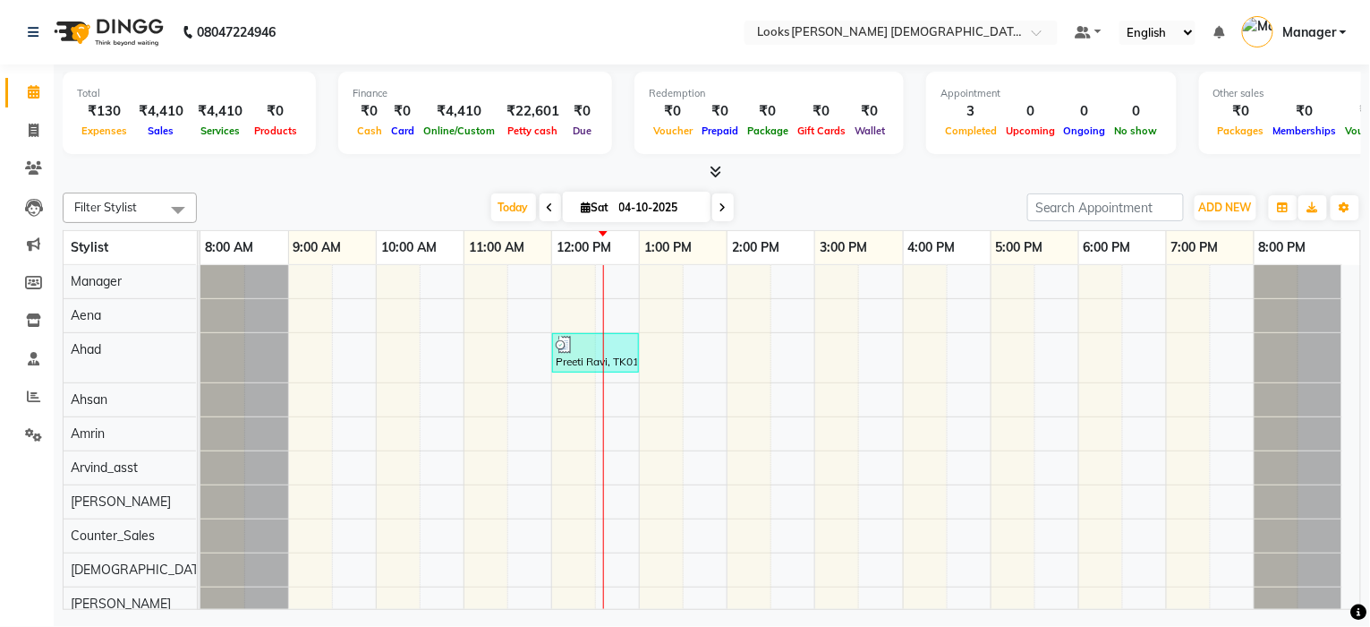
click at [32, 105] on link "Calendar" at bounding box center [26, 93] width 43 height 30
click at [18, 133] on span at bounding box center [33, 131] width 31 height 21
select select "service"
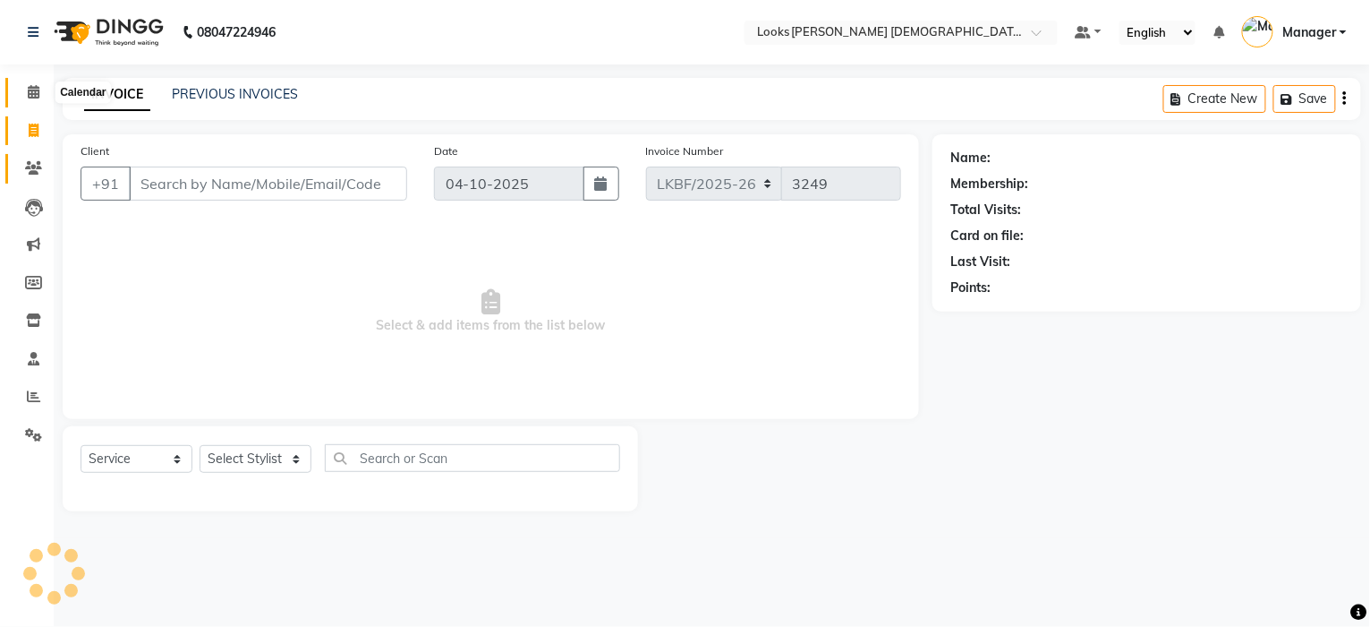
drag, startPoint x: 21, startPoint y: 98, endPoint x: 23, endPoint y: 159, distance: 61.8
click at [22, 98] on span at bounding box center [33, 92] width 31 height 21
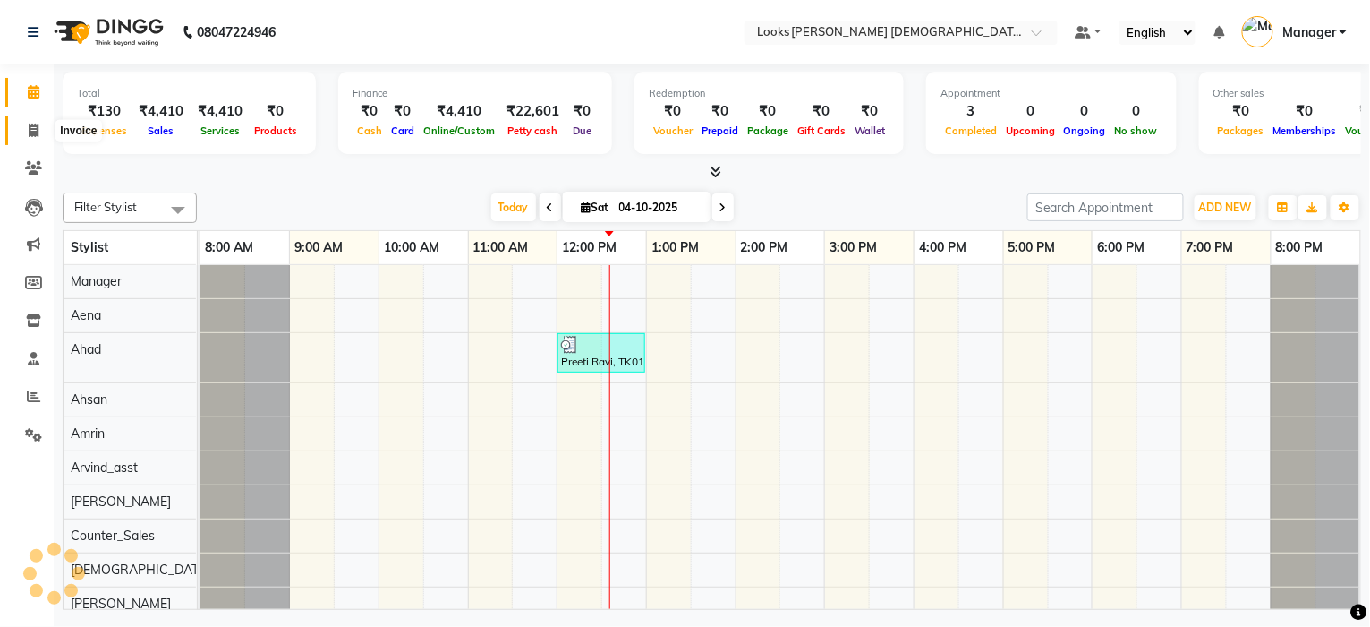
click at [23, 134] on span at bounding box center [33, 131] width 31 height 21
select select "service"
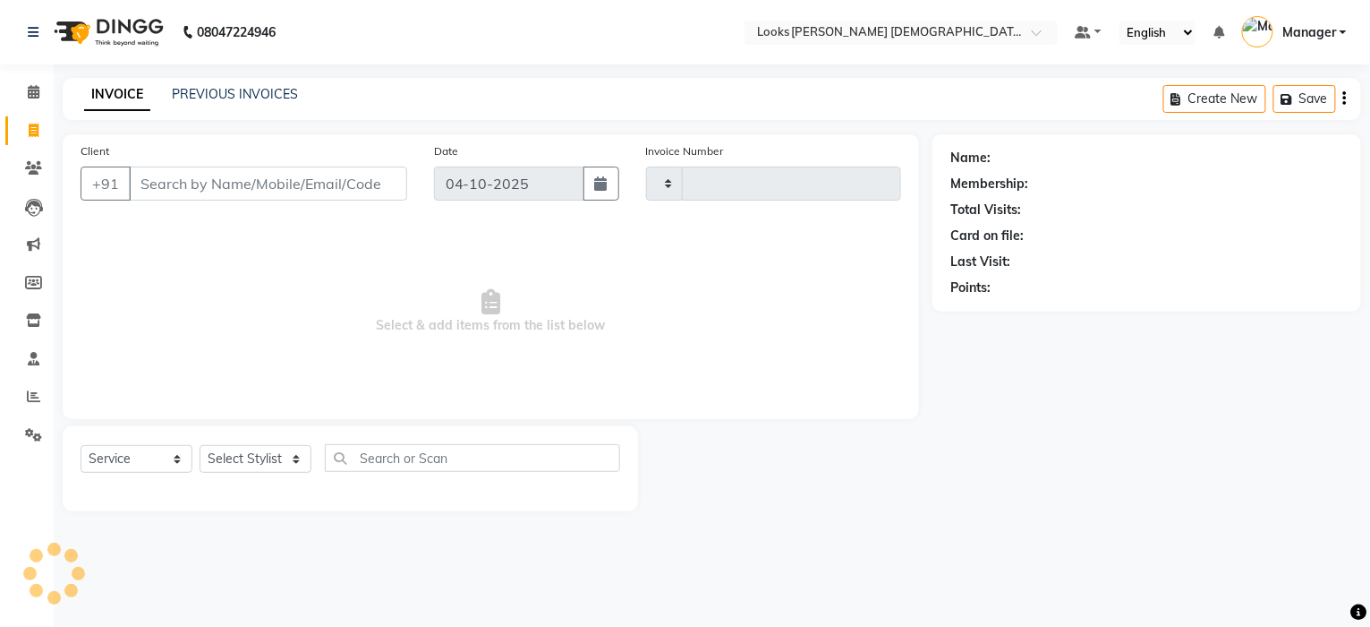
type input "3249"
select select "8706"
click at [28, 94] on icon at bounding box center [34, 91] width 12 height 13
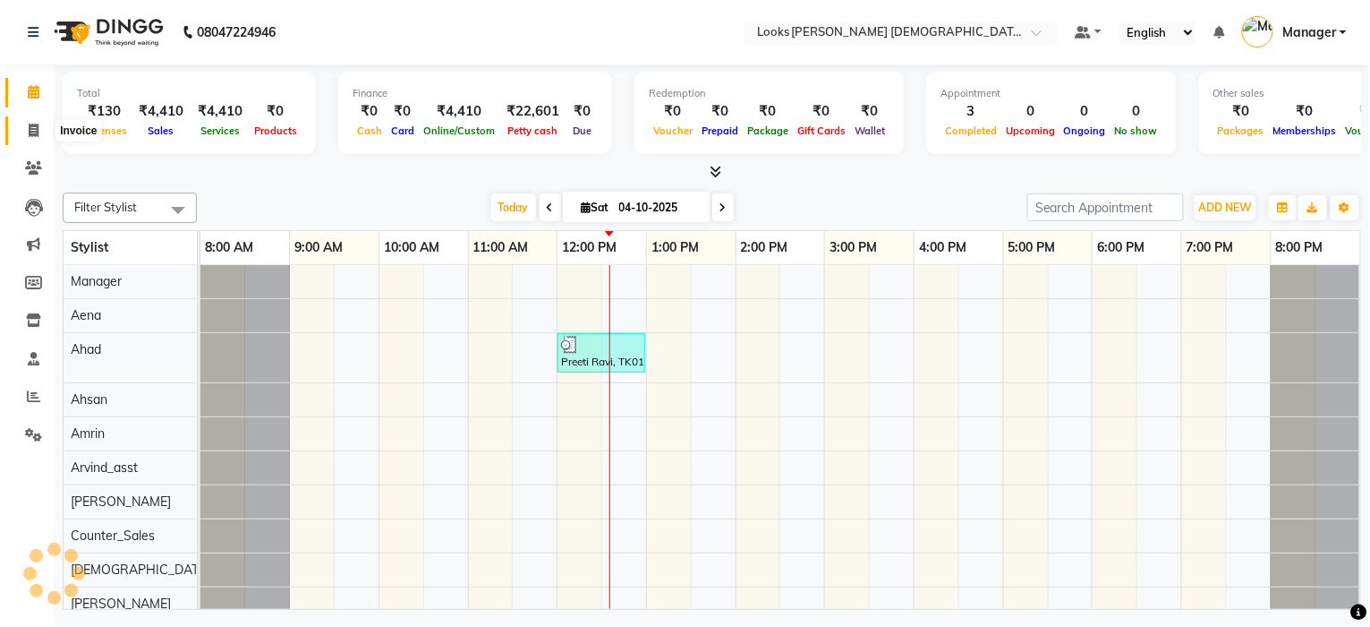
click at [32, 134] on icon at bounding box center [34, 130] width 10 height 13
select select "service"
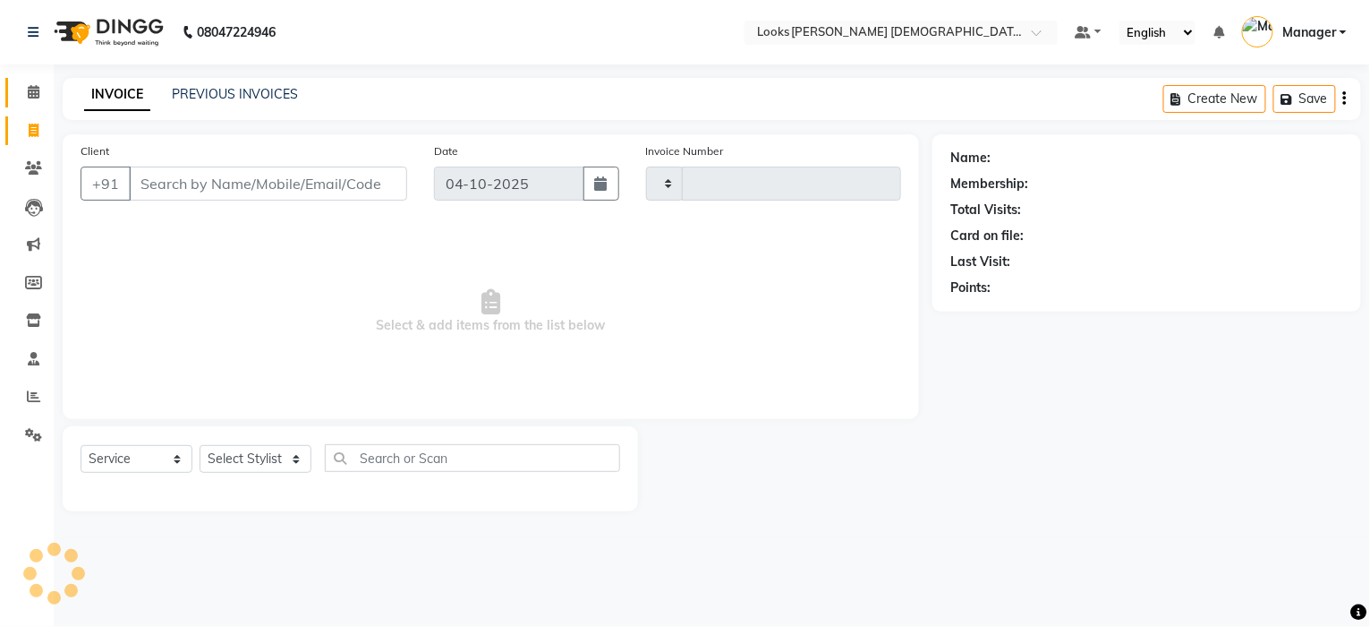
type input "3249"
select select "8706"
click at [28, 95] on icon at bounding box center [34, 91] width 12 height 13
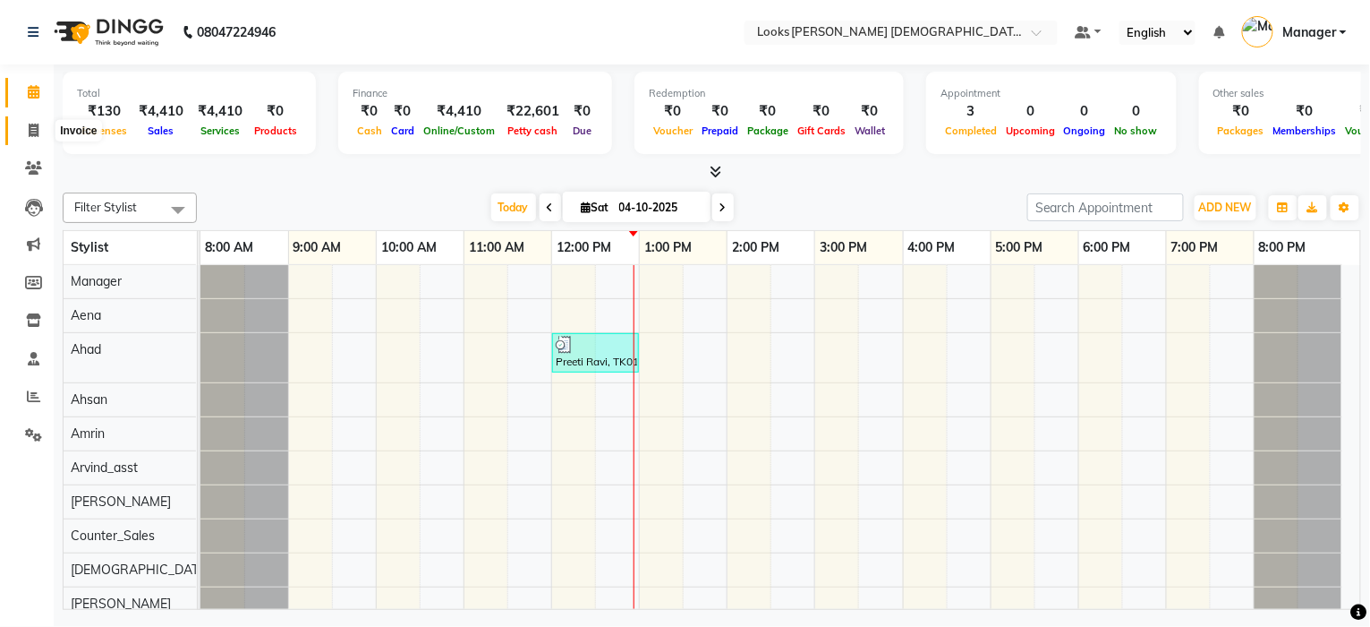
click at [29, 132] on span at bounding box center [33, 131] width 31 height 21
select select "service"
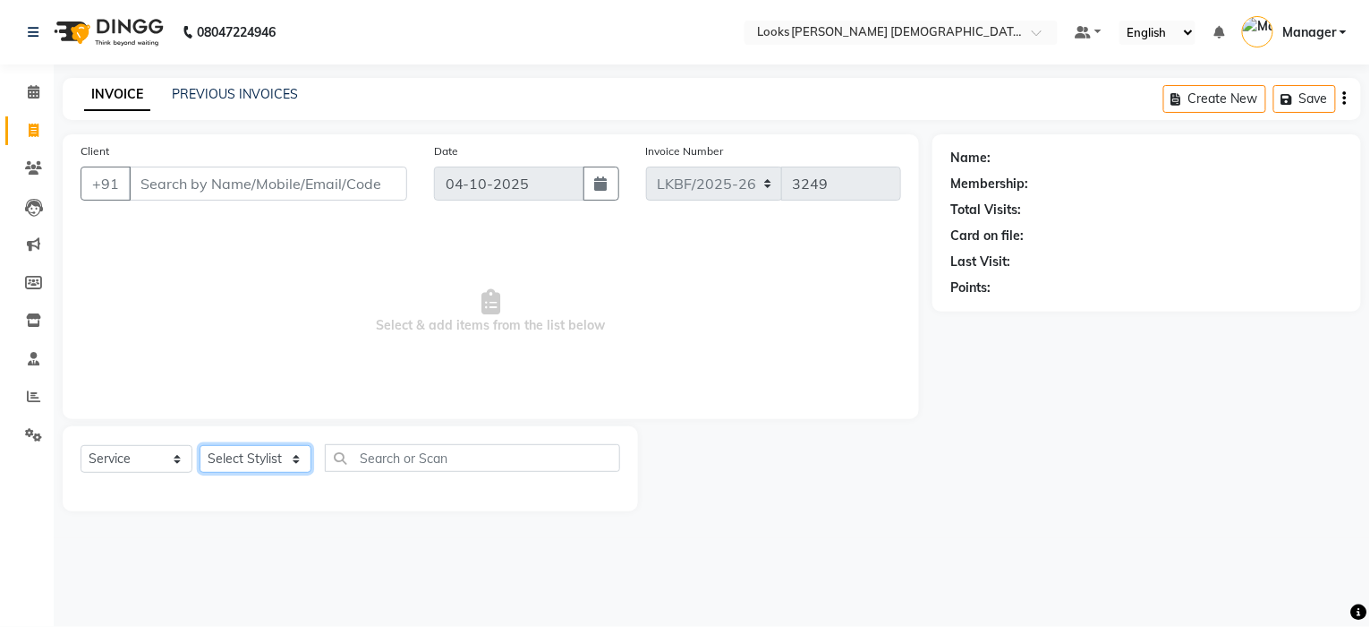
click at [239, 448] on select "Select Stylist" at bounding box center [256, 459] width 112 height 28
select select "89629"
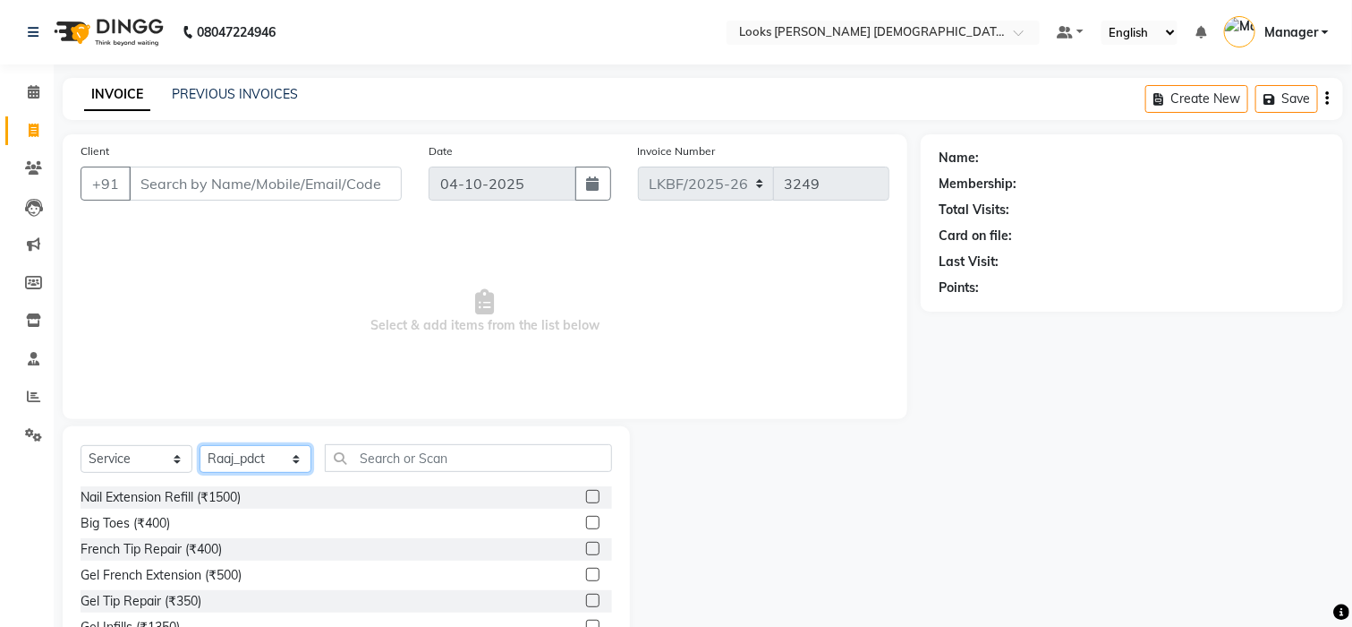
click at [249, 461] on select "Select Stylist Aena [PERSON_NAME] [PERSON_NAME] [PERSON_NAME] Counter_Sales [PE…" at bounding box center [256, 459] width 112 height 28
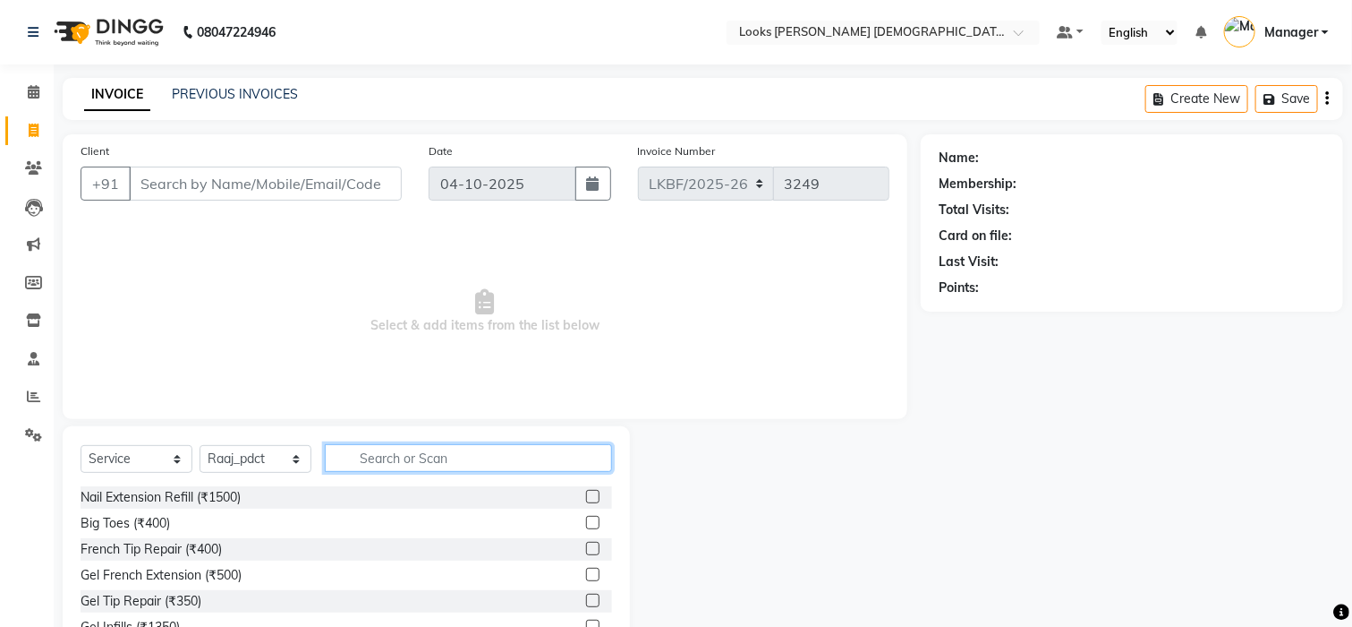
click at [411, 467] on input "text" at bounding box center [468, 458] width 287 height 28
type input "FOOT"
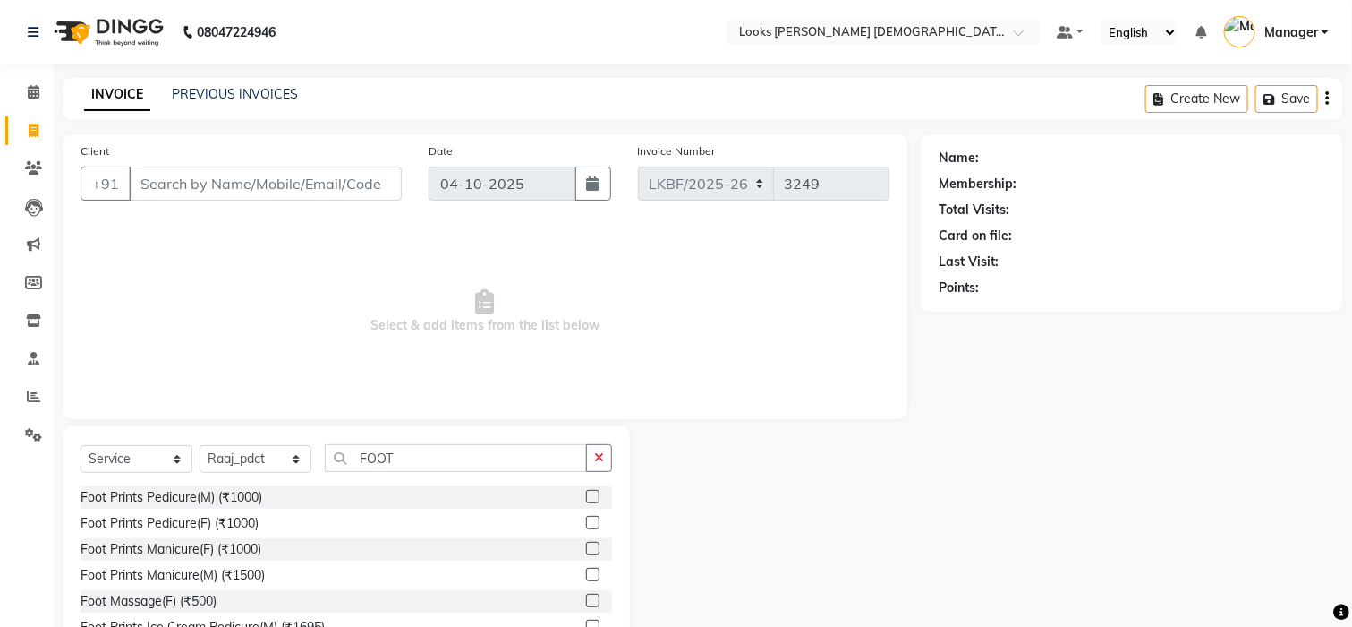
click at [586, 499] on label at bounding box center [592, 496] width 13 height 13
click at [586, 499] on input "checkbox" at bounding box center [592, 497] width 12 height 12
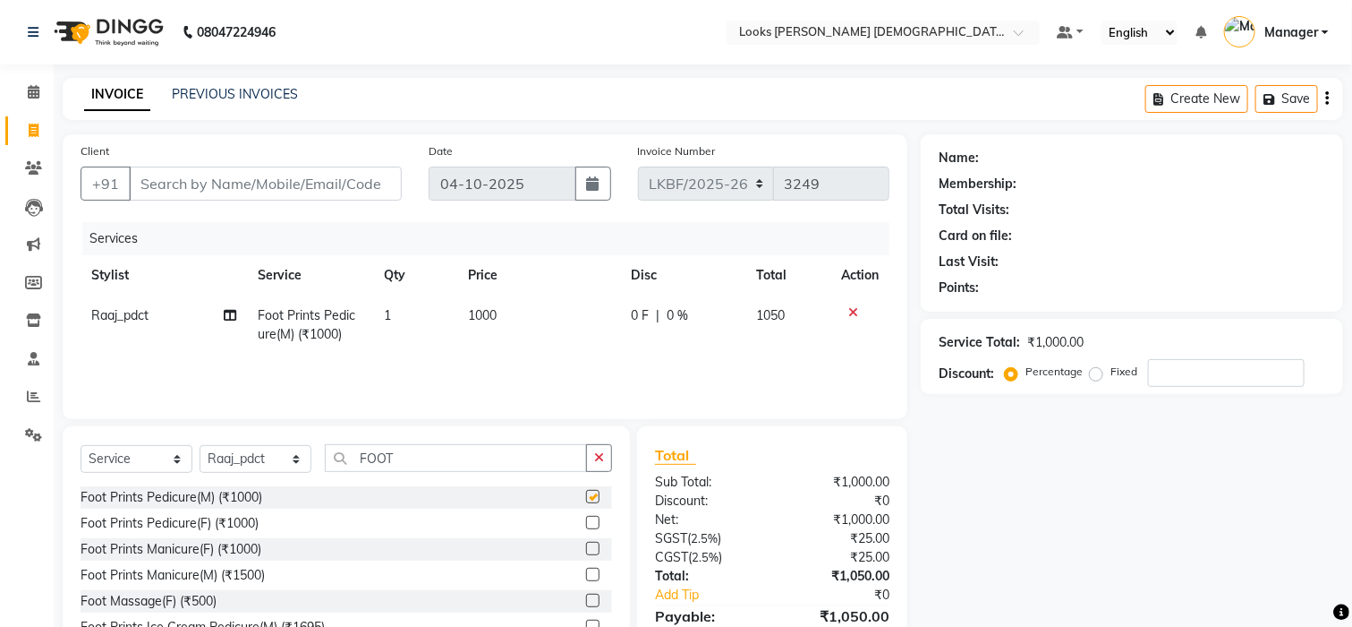
checkbox input "false"
click at [519, 318] on td "1000" at bounding box center [539, 324] width 164 height 59
select select "89629"
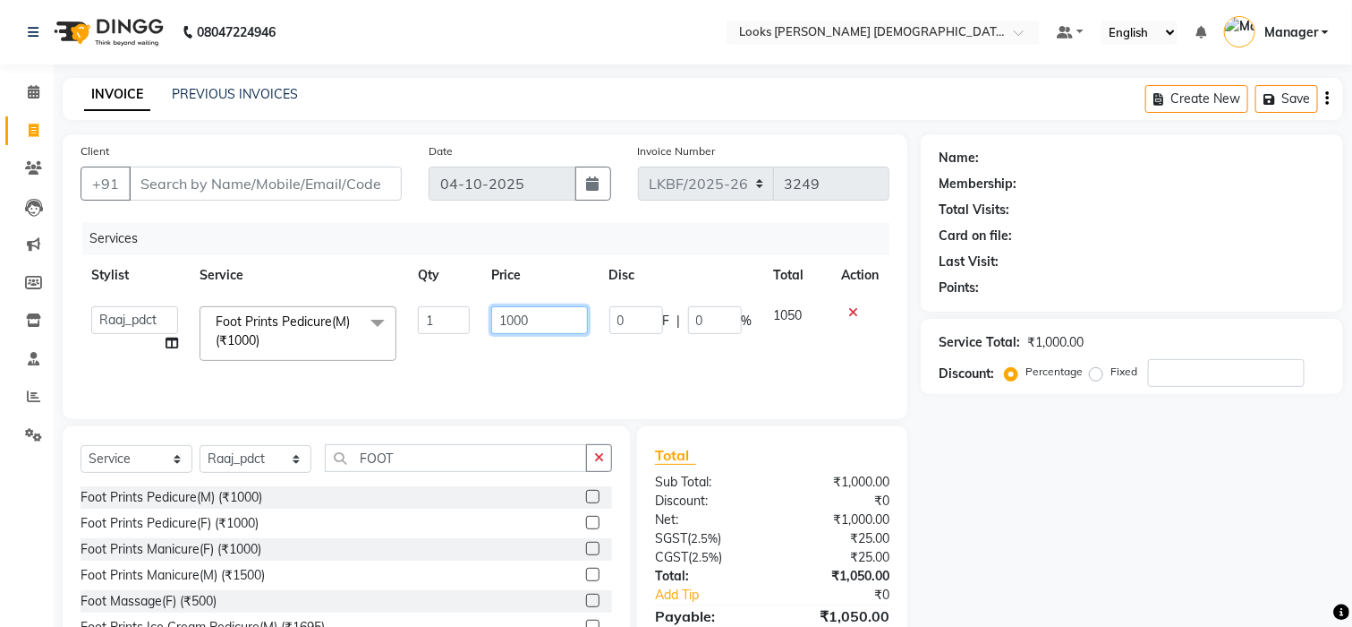
click at [536, 319] on input "1000" at bounding box center [539, 320] width 97 height 28
type input "1500"
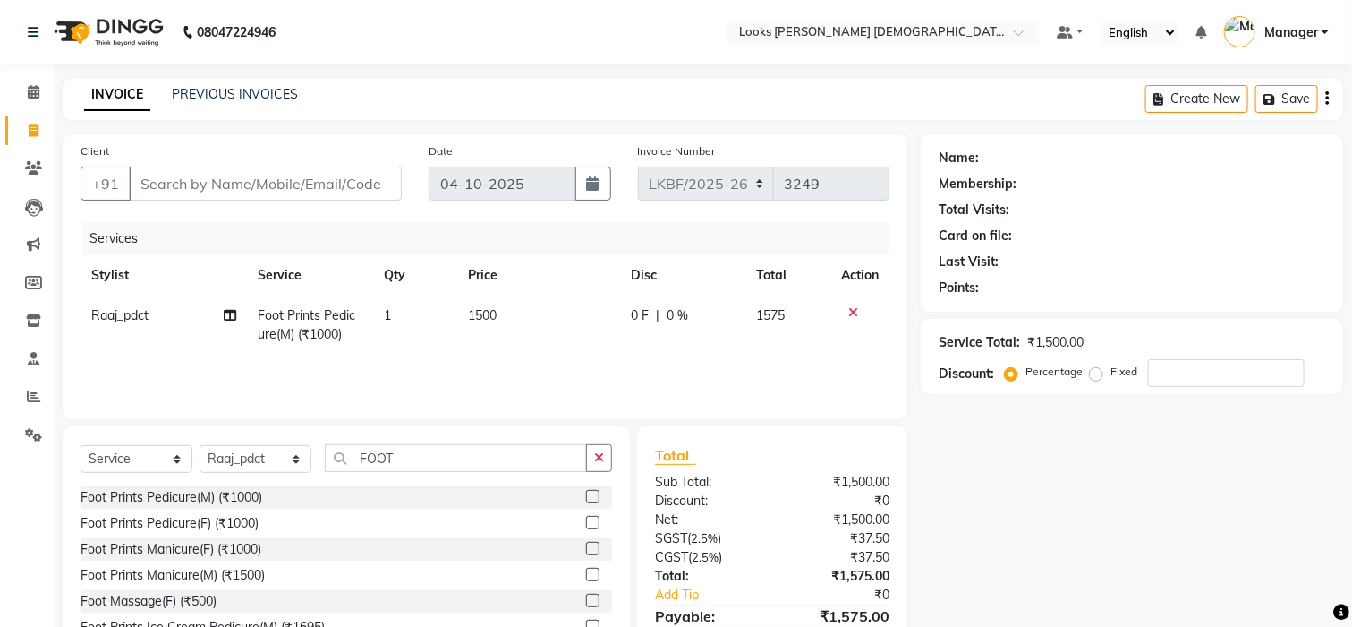
click at [1133, 494] on div "Name: Membership: Total Visits: Card on file: Last Visit: Points: Service Total…" at bounding box center [1139, 412] width 436 height 556
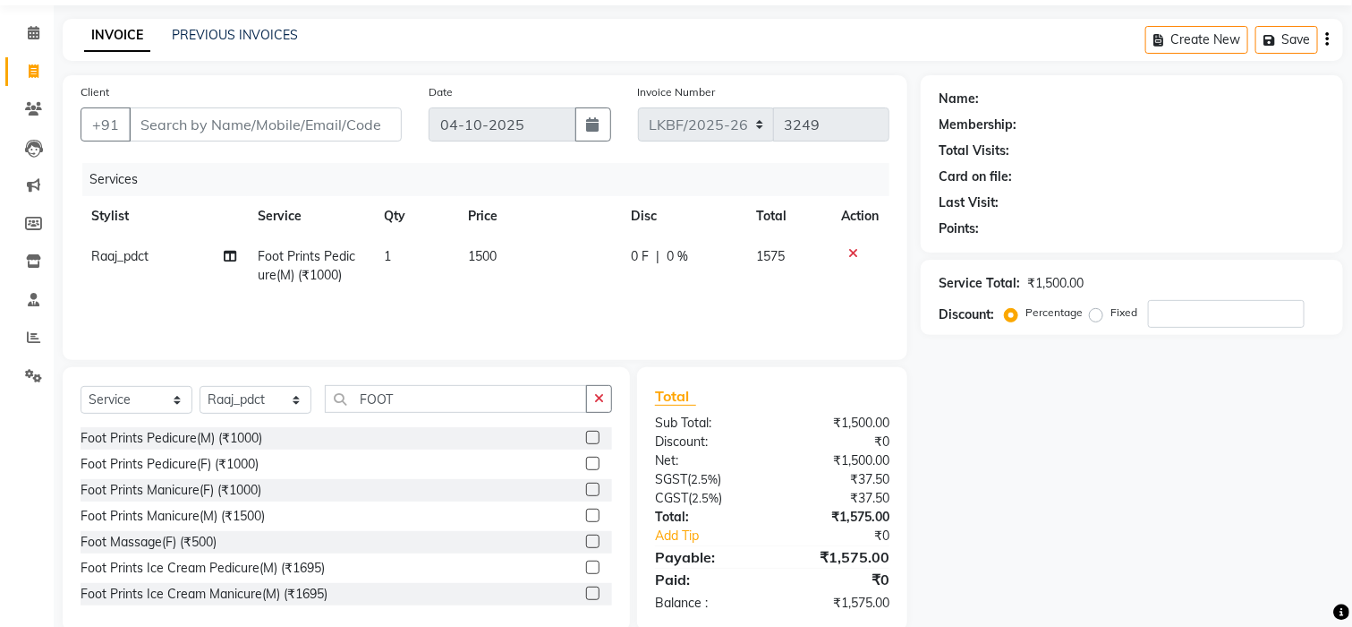
scroll to position [90, 0]
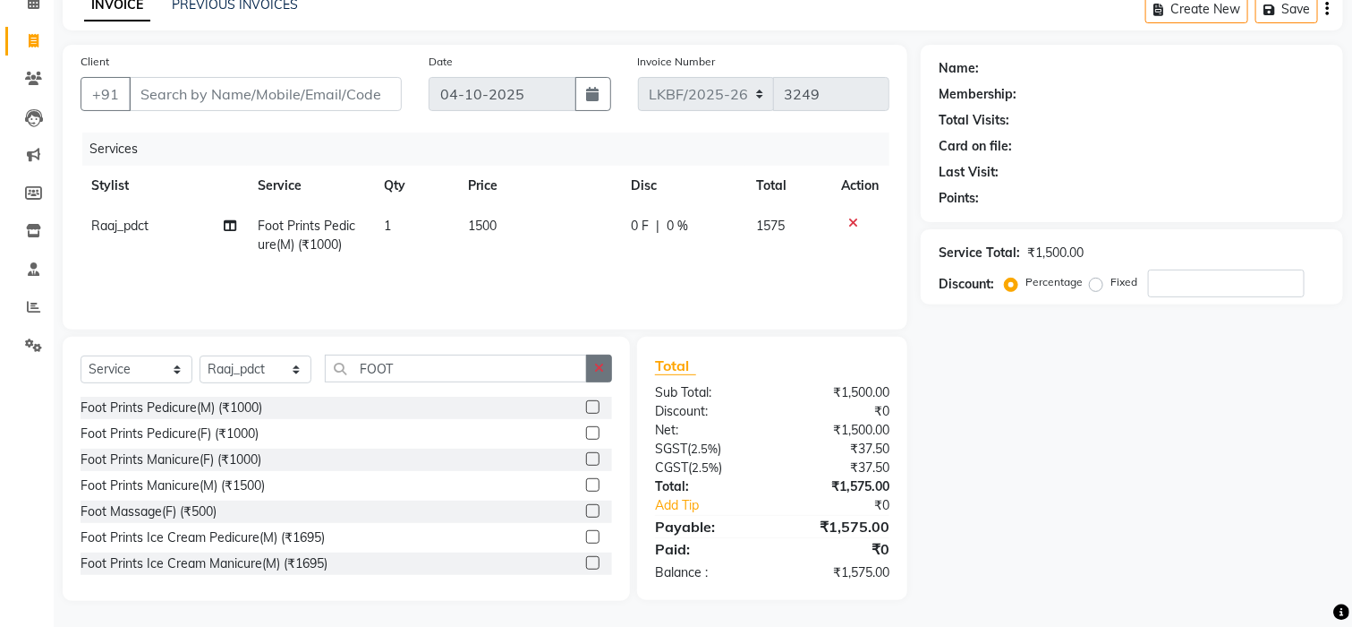
click at [595, 372] on icon "button" at bounding box center [599, 368] width 10 height 13
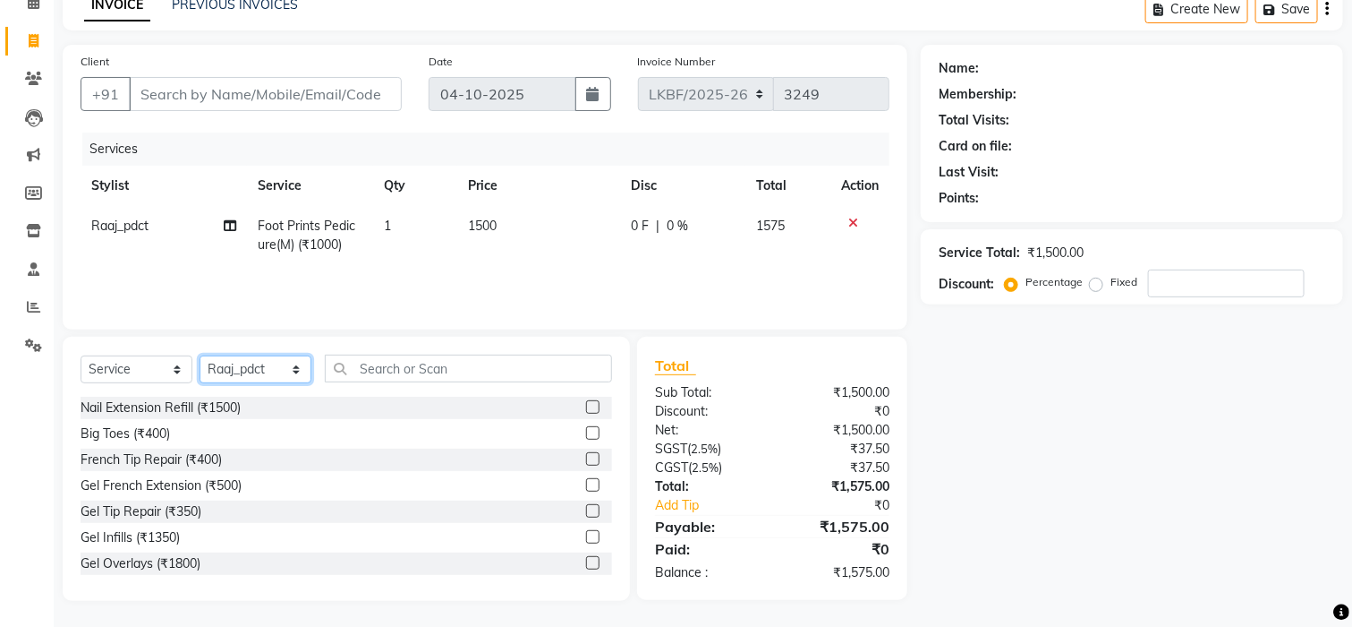
click at [293, 360] on select "Select Stylist Aena [PERSON_NAME] [PERSON_NAME] [PERSON_NAME] Counter_Sales [PE…" at bounding box center [256, 369] width 112 height 28
select select "87724"
click at [292, 365] on select "Select Stylist Aena [PERSON_NAME] [PERSON_NAME] [PERSON_NAME] Counter_Sales [PE…" at bounding box center [256, 369] width 112 height 28
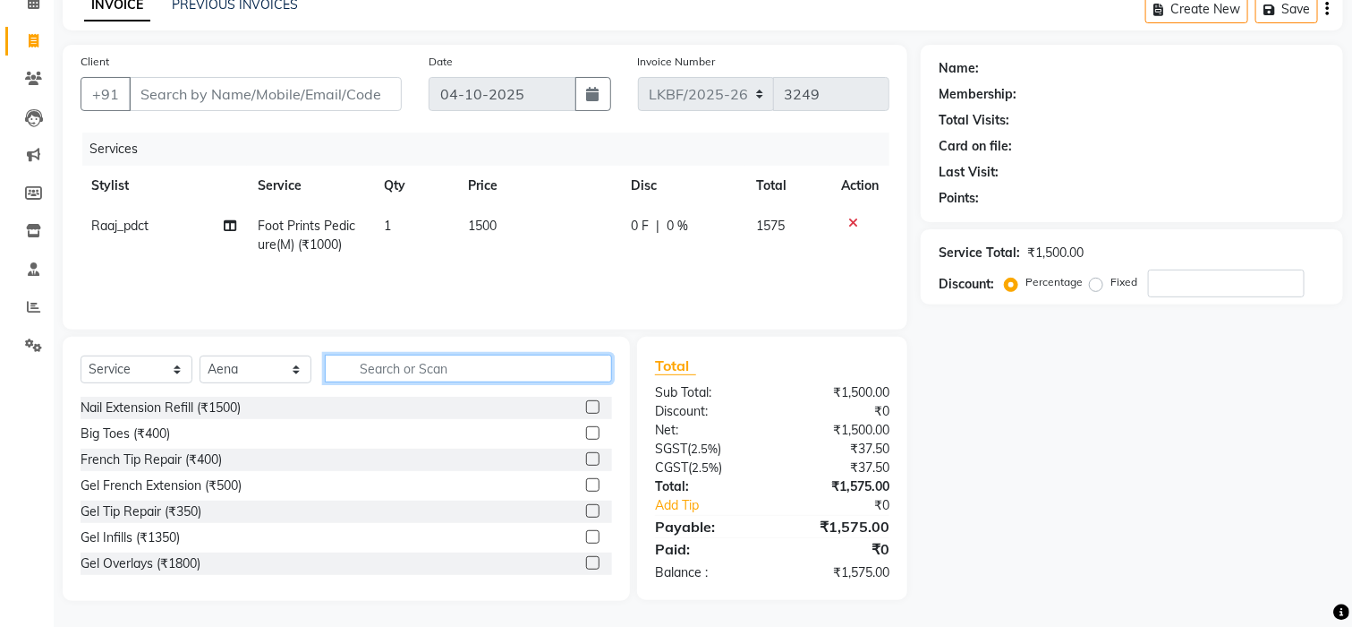
click at [408, 371] on input "text" at bounding box center [468, 368] width 287 height 28
type input "FACE"
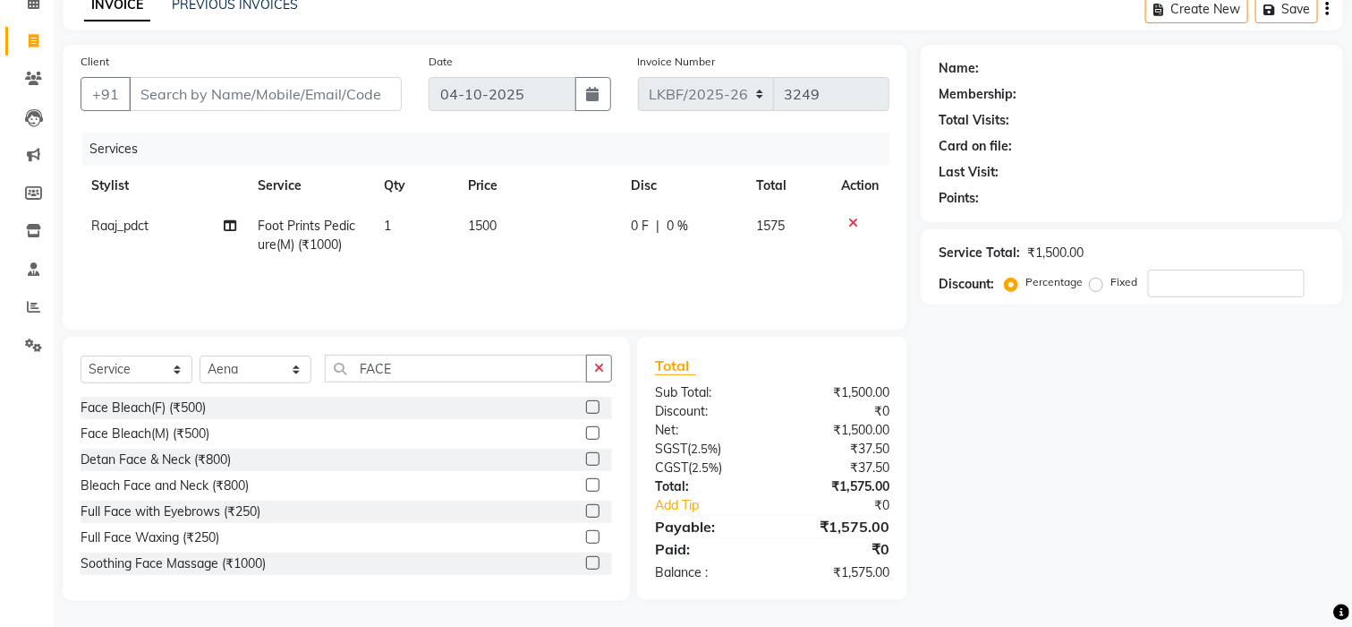
click at [586, 410] on label at bounding box center [592, 406] width 13 height 13
click at [586, 410] on input "checkbox" at bounding box center [592, 408] width 12 height 12
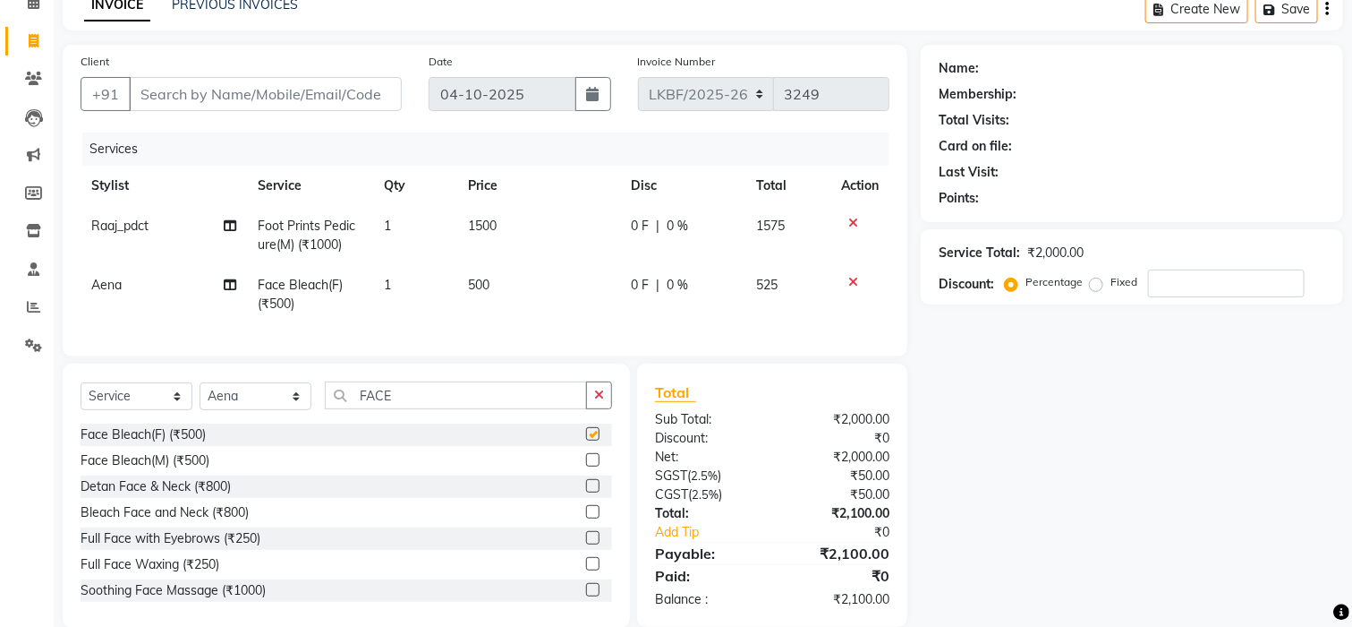
checkbox input "false"
click at [485, 296] on td "500" at bounding box center [539, 294] width 164 height 59
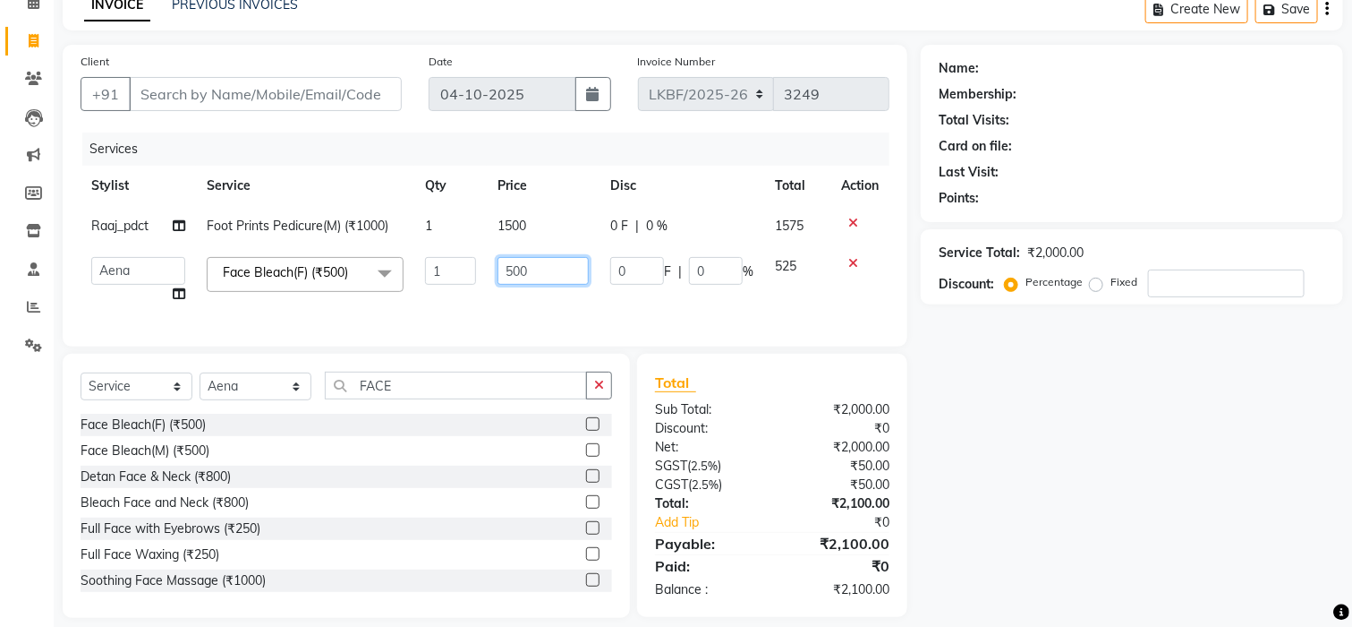
click at [531, 275] on input "500" at bounding box center [544, 271] width 92 height 28
type input "5"
type input "800"
click at [1008, 334] on div "Name: Membership: Total Visits: Card on file: Last Visit: Points: Service Total…" at bounding box center [1139, 331] width 436 height 573
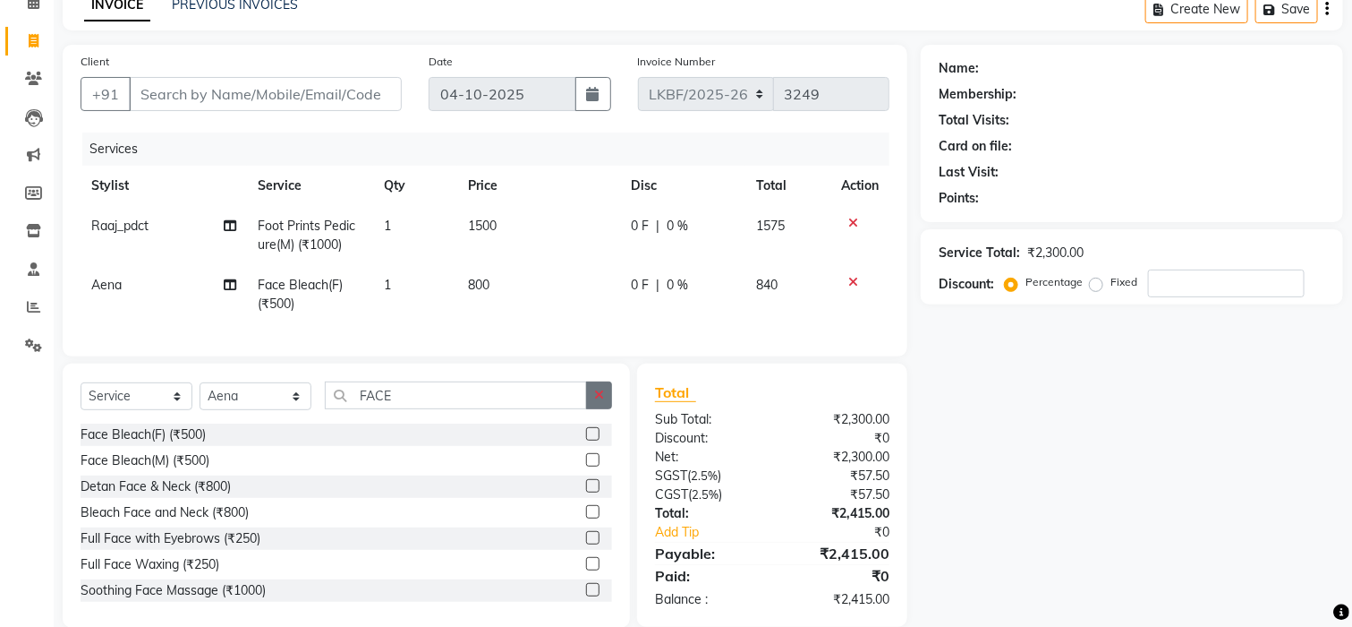
click at [601, 401] on icon "button" at bounding box center [599, 394] width 10 height 13
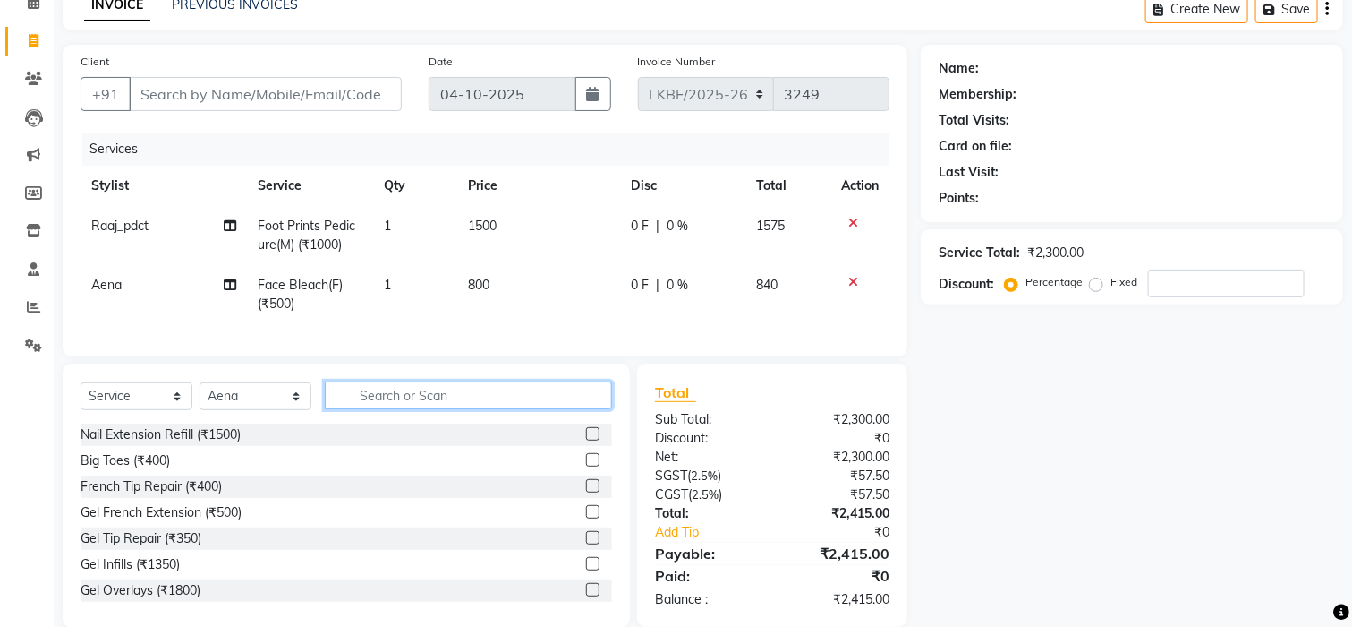
click at [475, 409] on input "text" at bounding box center [468, 395] width 287 height 28
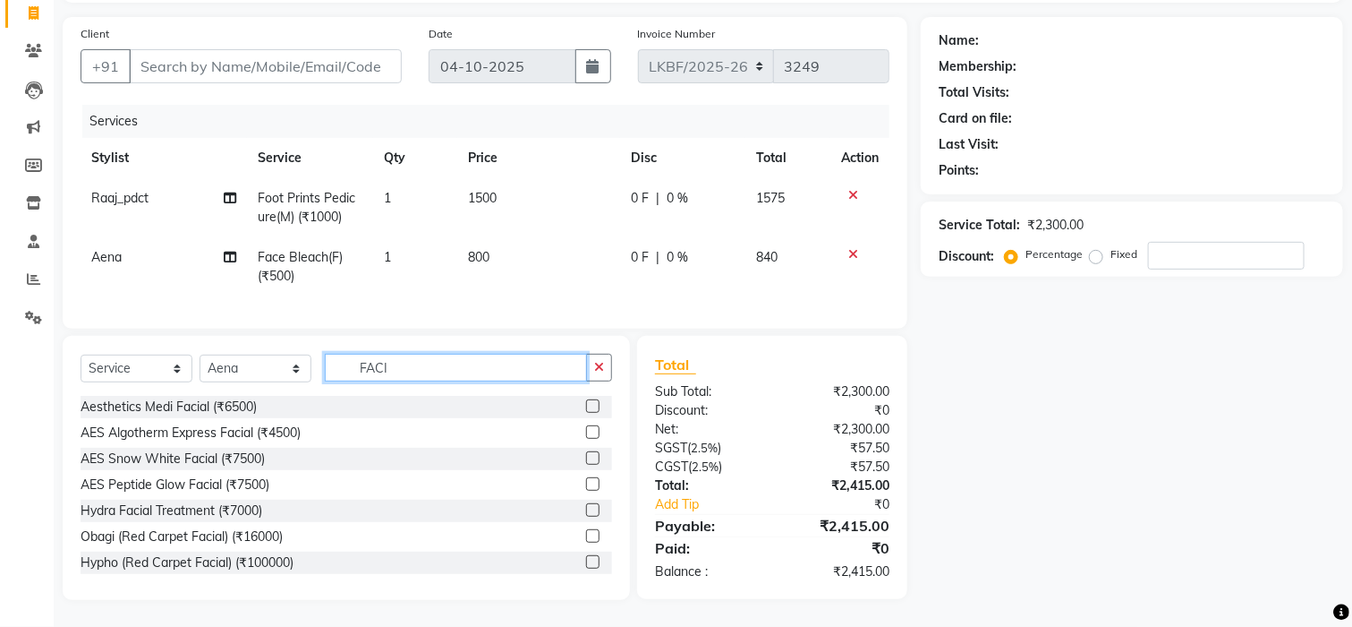
scroll to position [135, 0]
type input "FACI"
click at [497, 190] on span "1500" at bounding box center [482, 198] width 29 height 16
select select "89629"
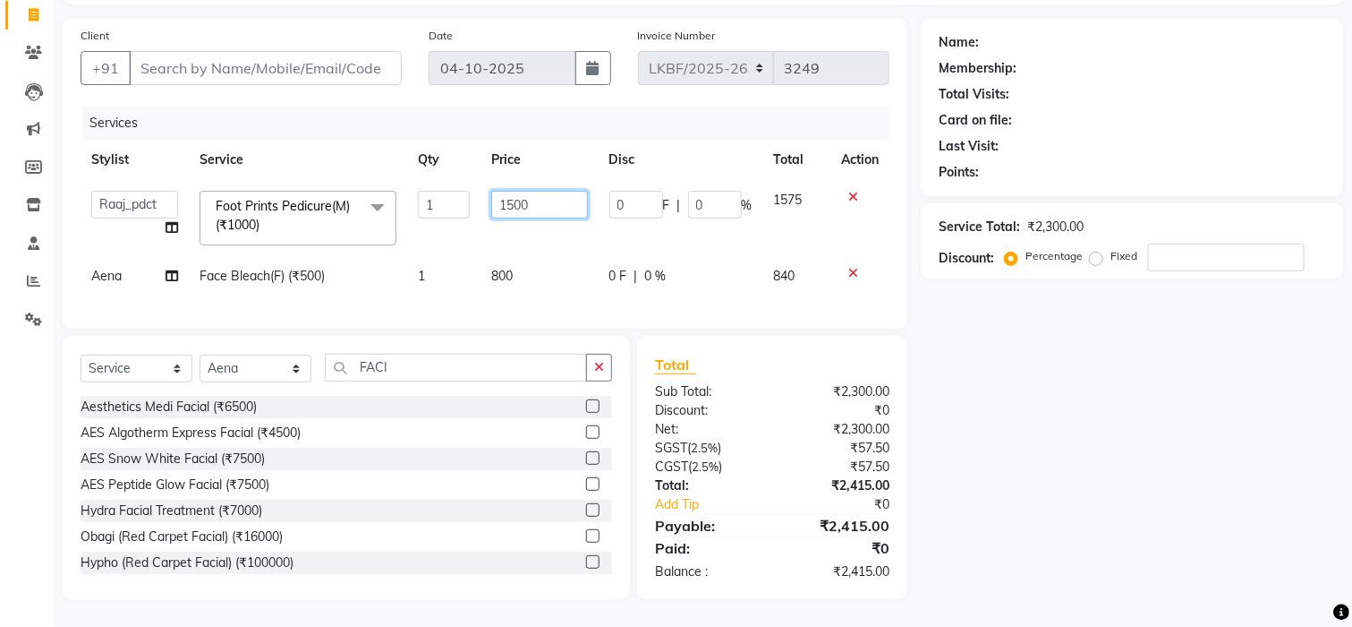
click at [530, 191] on input "1500" at bounding box center [539, 205] width 97 height 28
type input "1"
type input "1000"
click at [1145, 444] on div "Name: Membership: Total Visits: Card on file: Last Visit: Points: Service Total…" at bounding box center [1139, 309] width 436 height 581
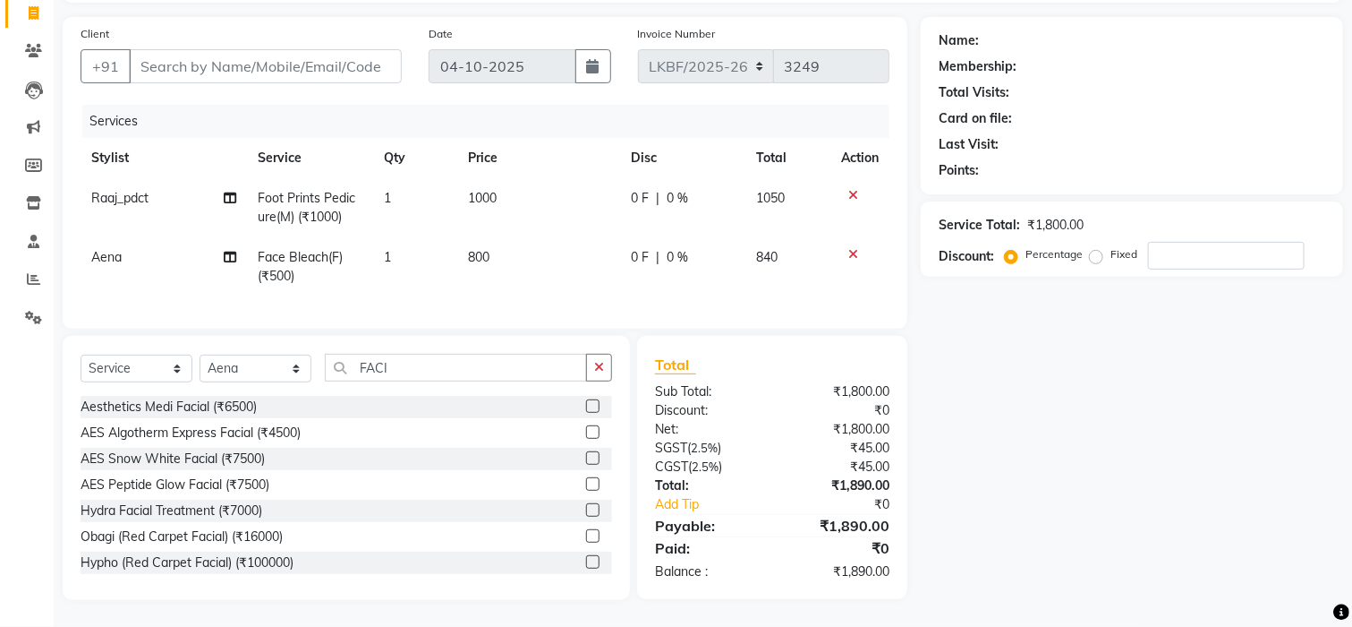
scroll to position [135, 0]
click at [406, 370] on input "FACI" at bounding box center [456, 368] width 262 height 28
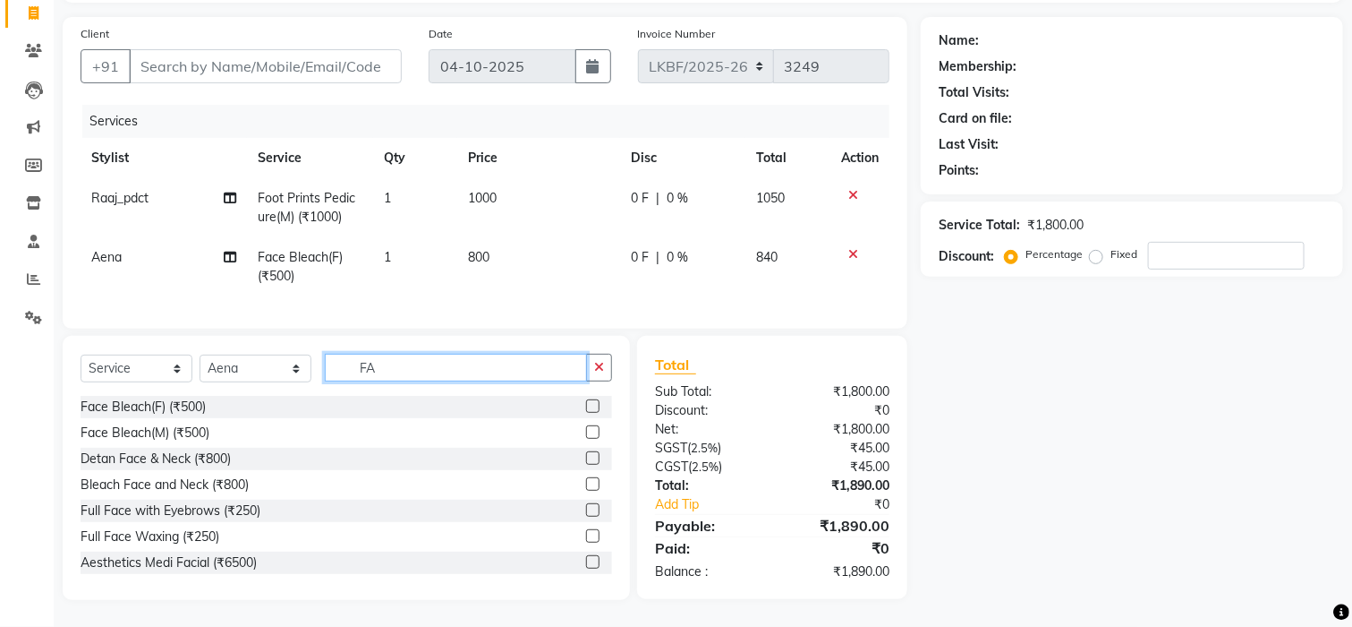
type input "F"
type input "B"
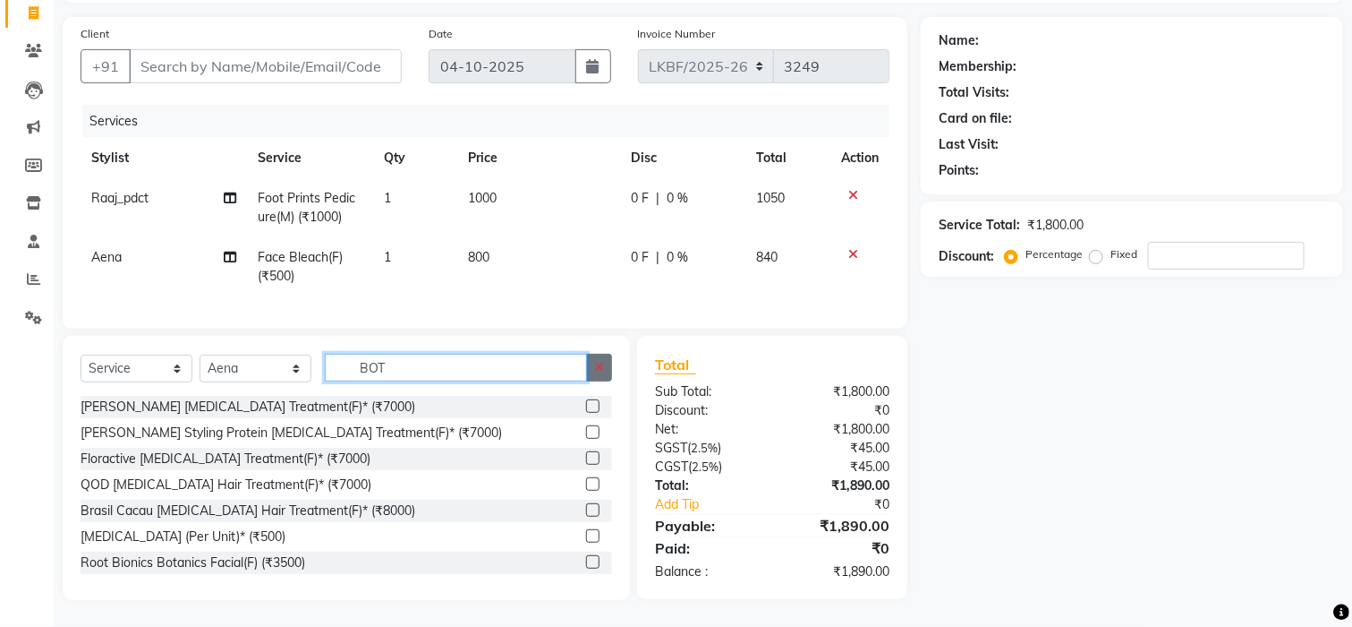
type input "BOT"
click at [595, 370] on icon "button" at bounding box center [599, 367] width 10 height 13
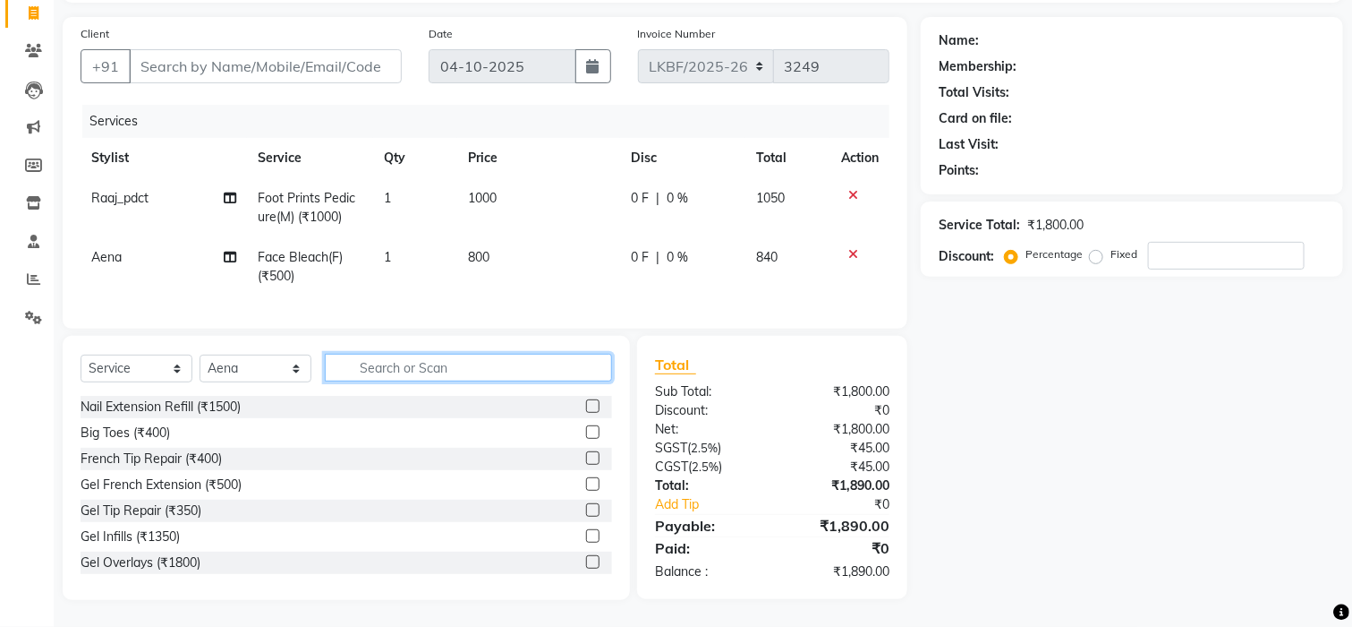
click at [371, 359] on input "text" at bounding box center [468, 368] width 287 height 28
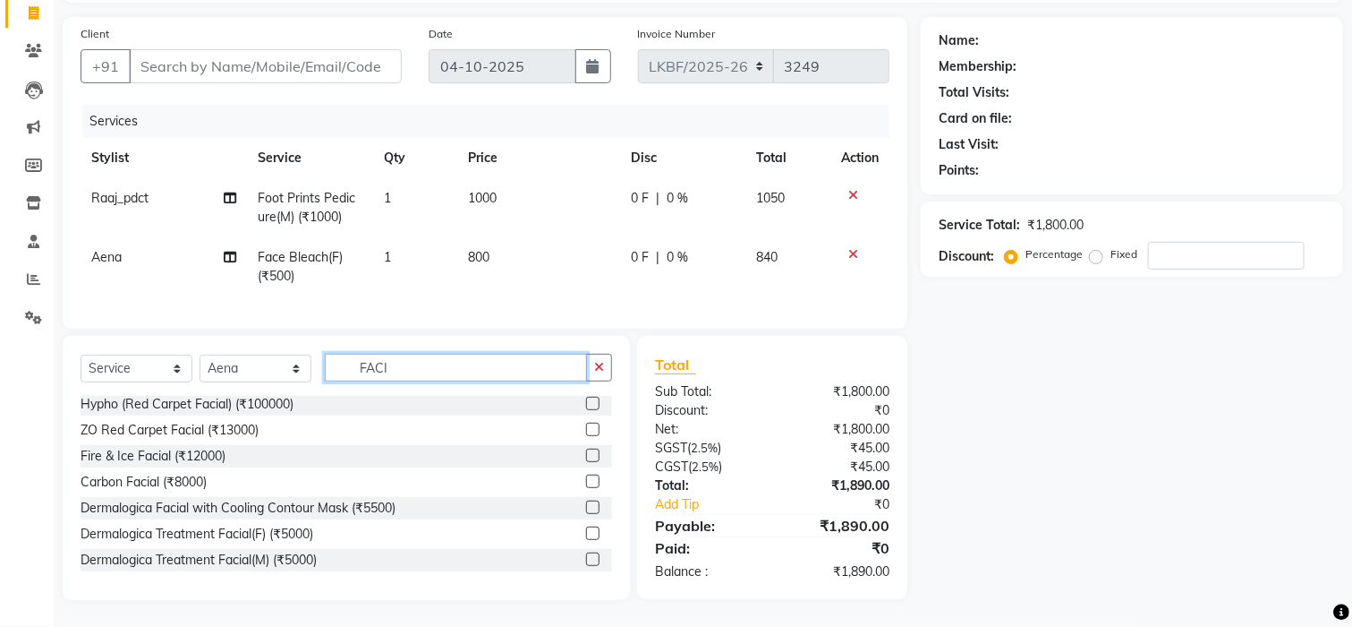
scroll to position [238, 0]
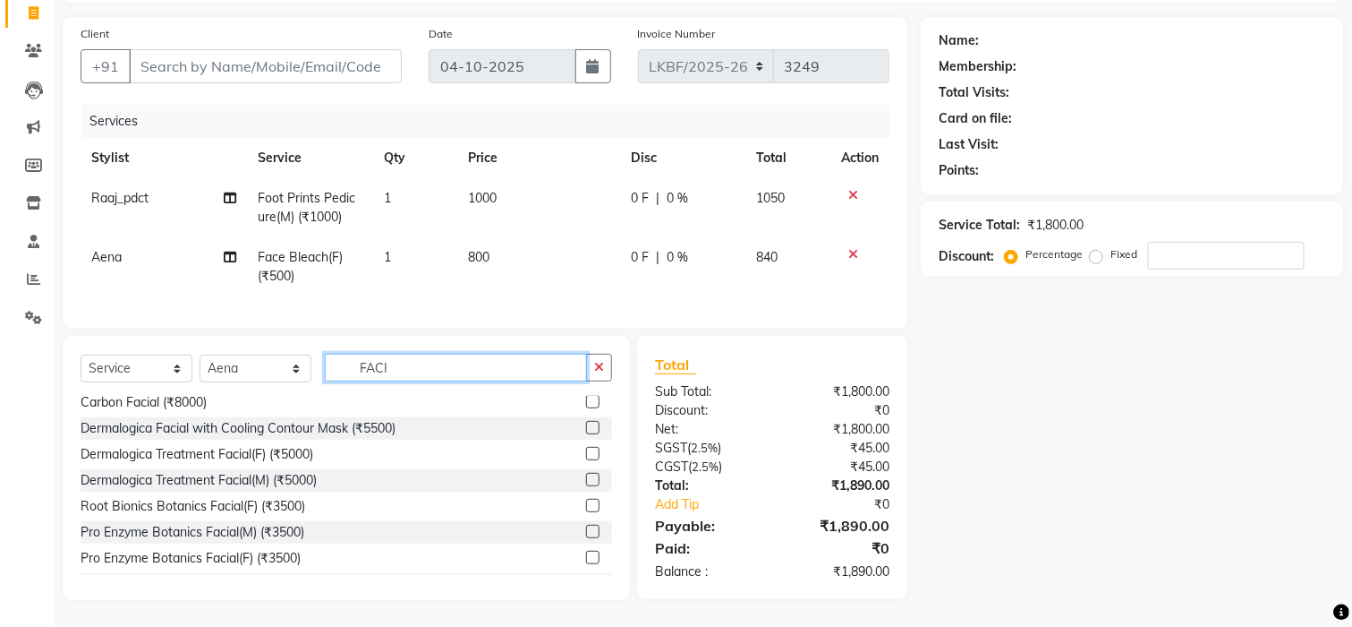
click at [403, 371] on input "FACI" at bounding box center [456, 368] width 262 height 28
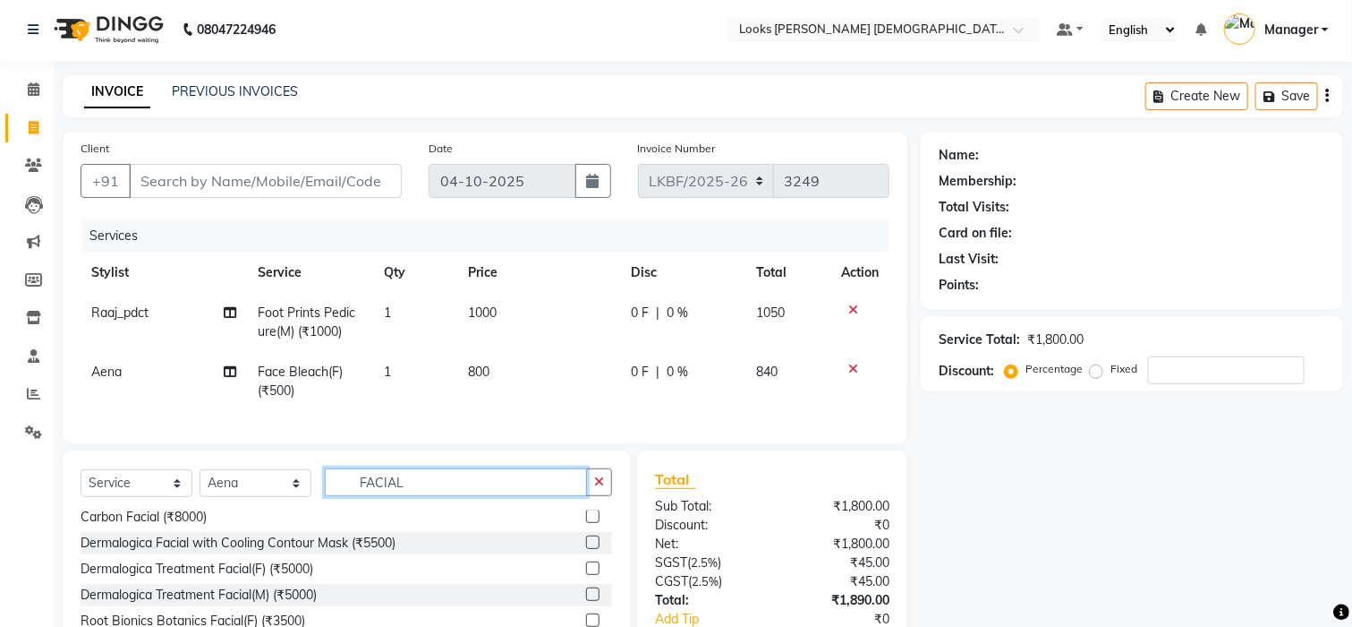
scroll to position [0, 0]
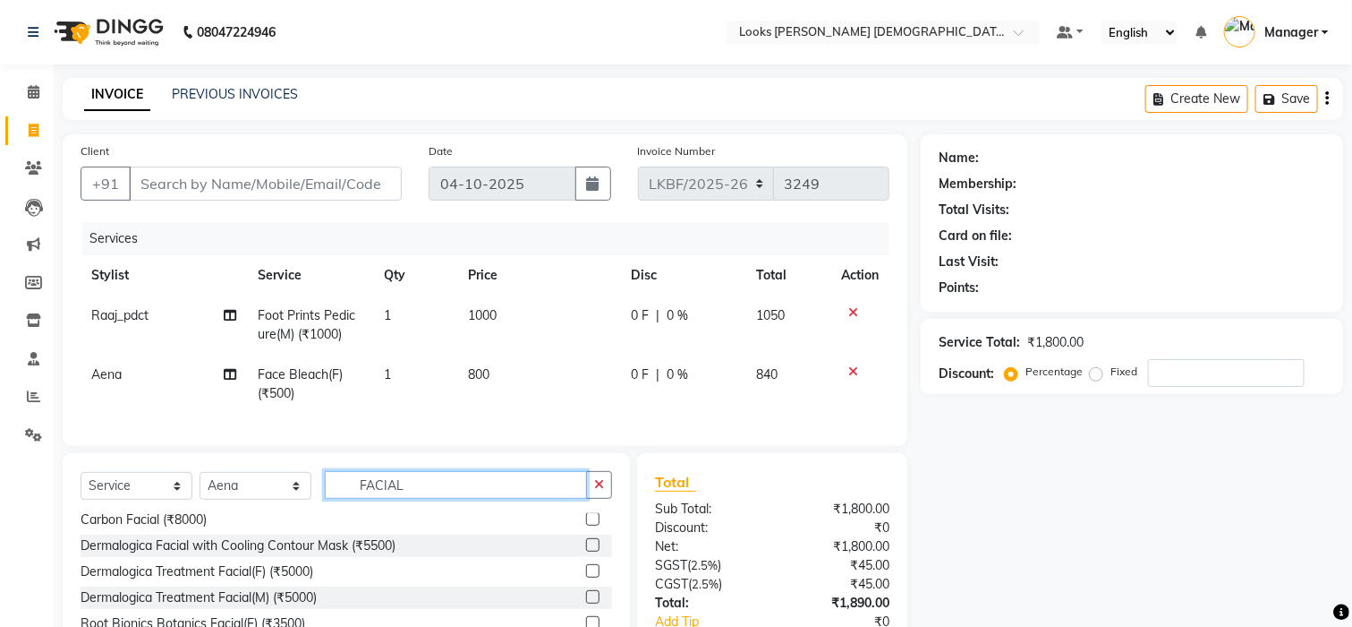
type input "FACIAL"
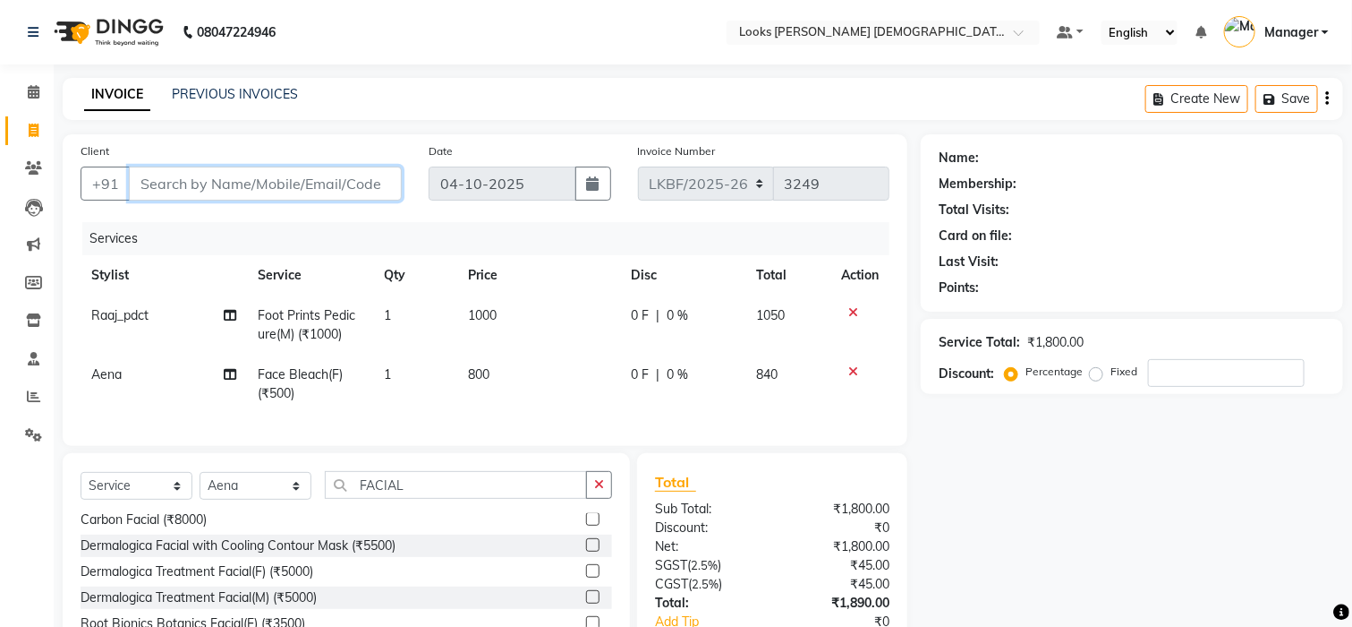
click at [259, 192] on input "Client" at bounding box center [265, 183] width 273 height 34
type input "9"
type input "0"
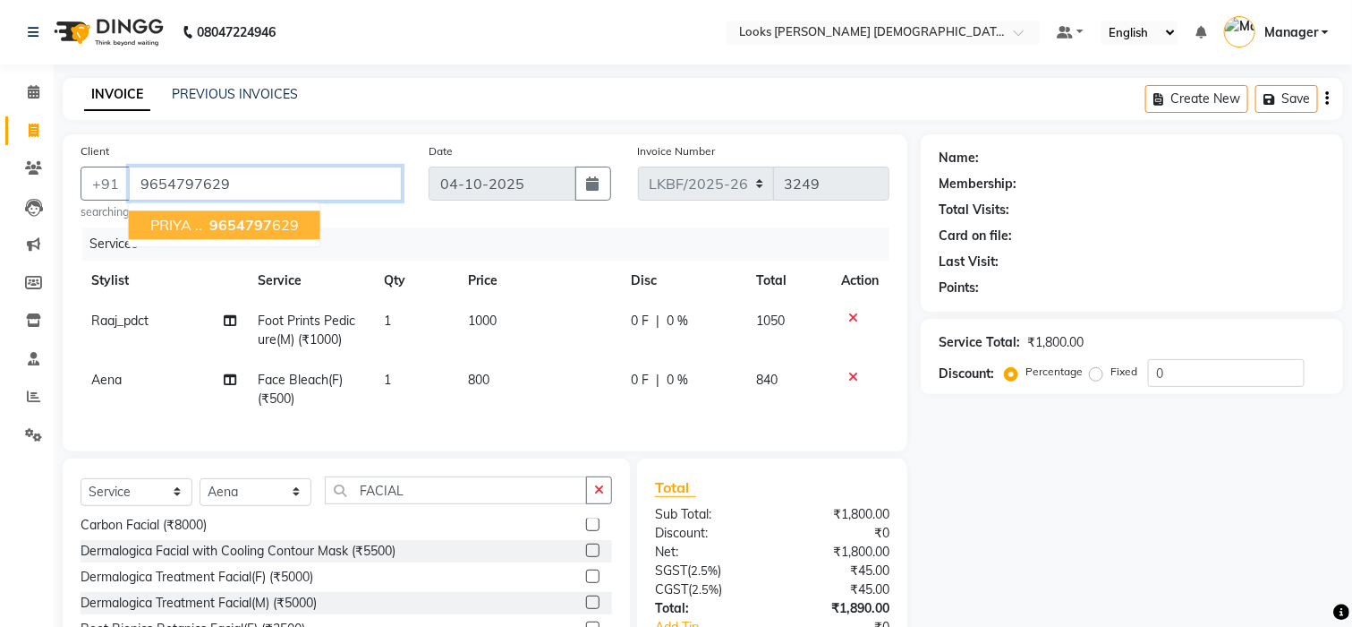
type input "9654797629"
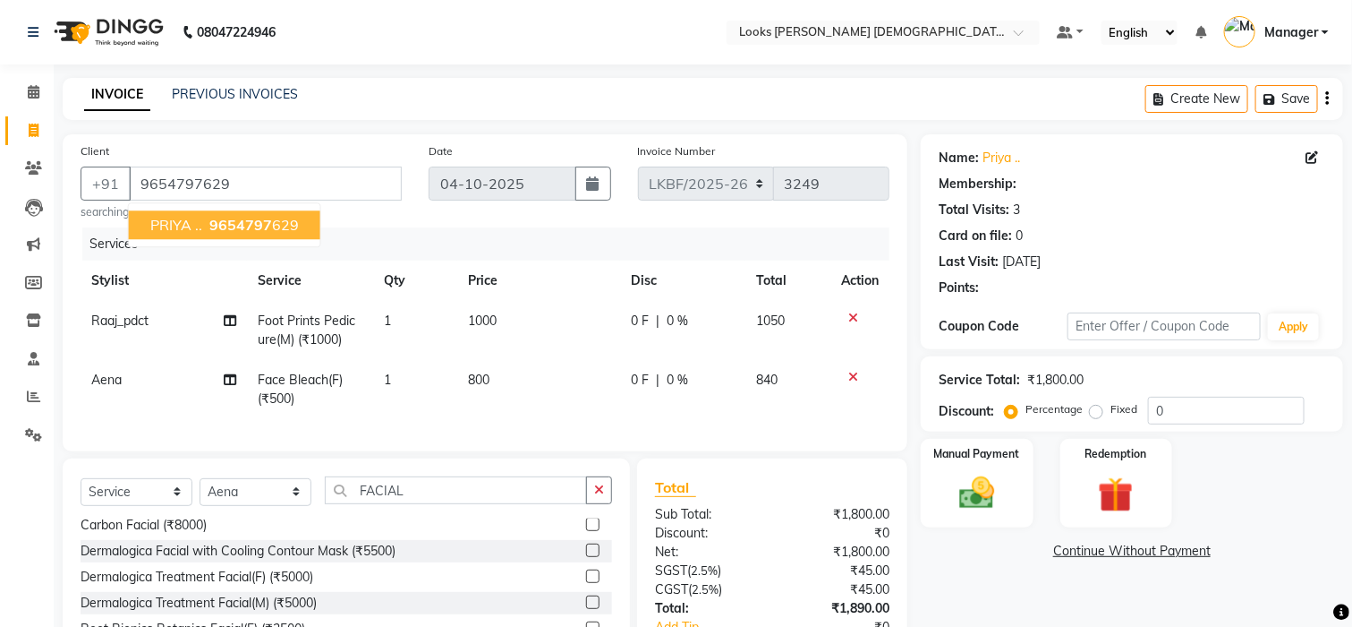
select select "1: Object"
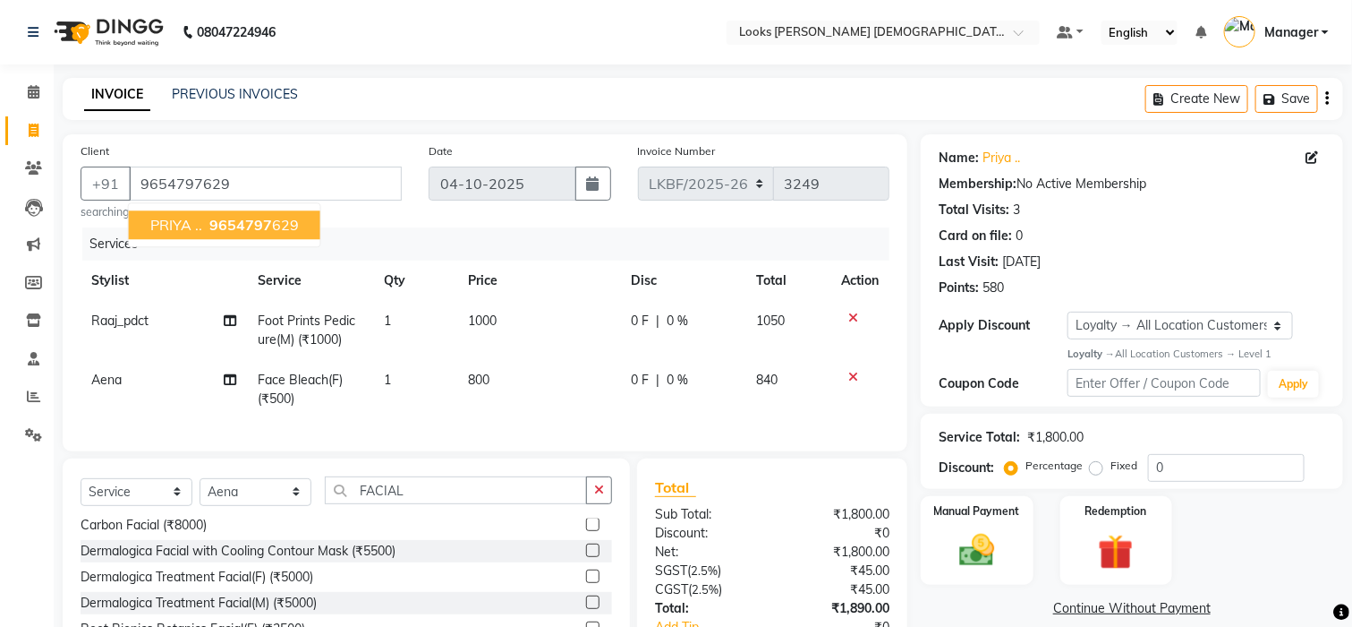
click at [277, 225] on ngb-highlight "9654797 629" at bounding box center [252, 225] width 93 height 18
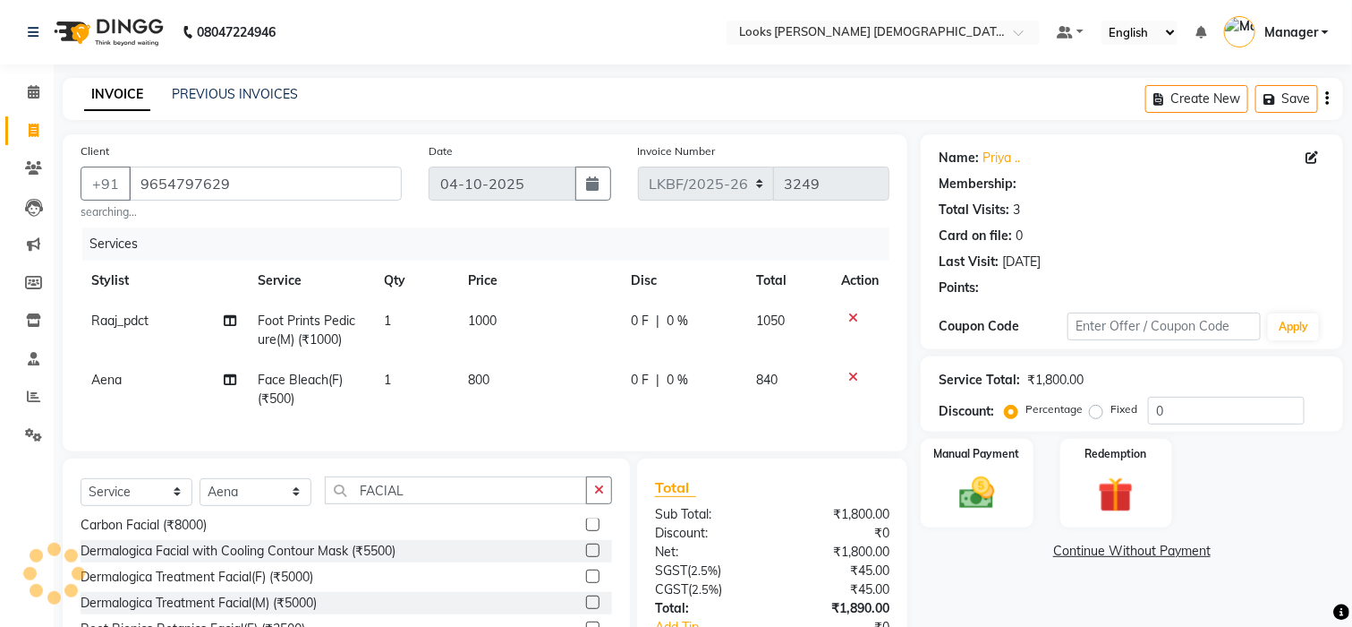
select select "1: Object"
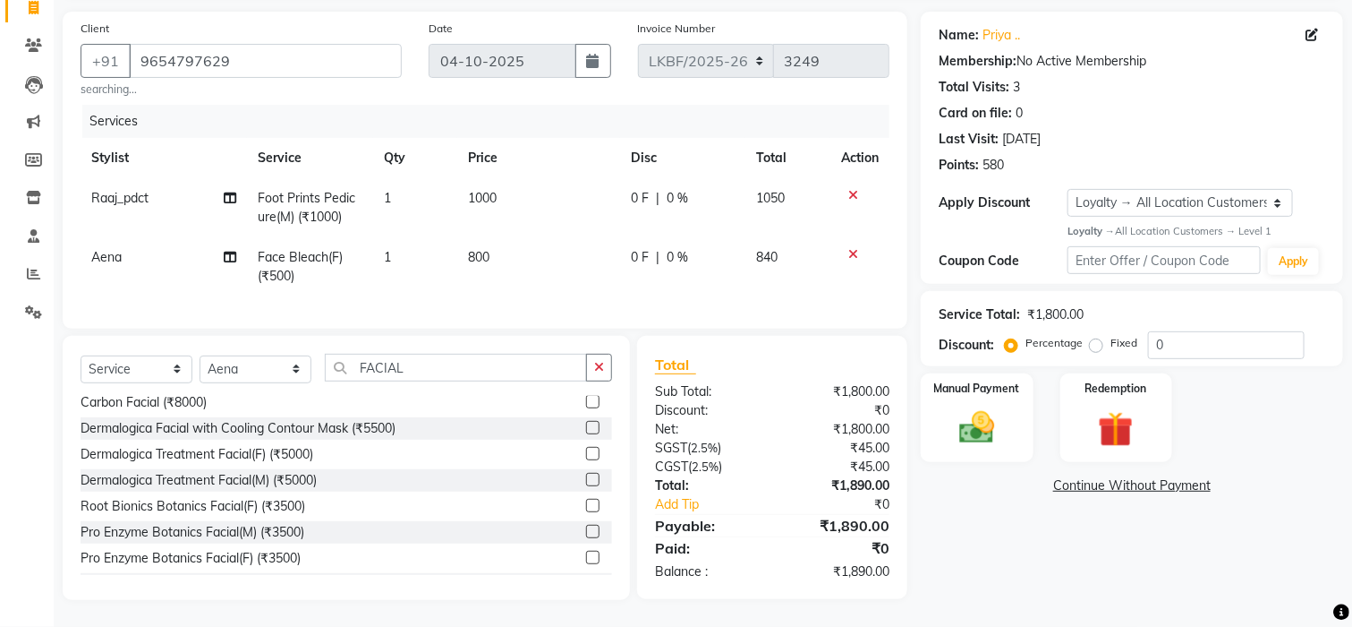
scroll to position [141, 0]
click at [586, 507] on label at bounding box center [592, 505] width 13 height 13
click at [586, 507] on input "checkbox" at bounding box center [592, 506] width 12 height 12
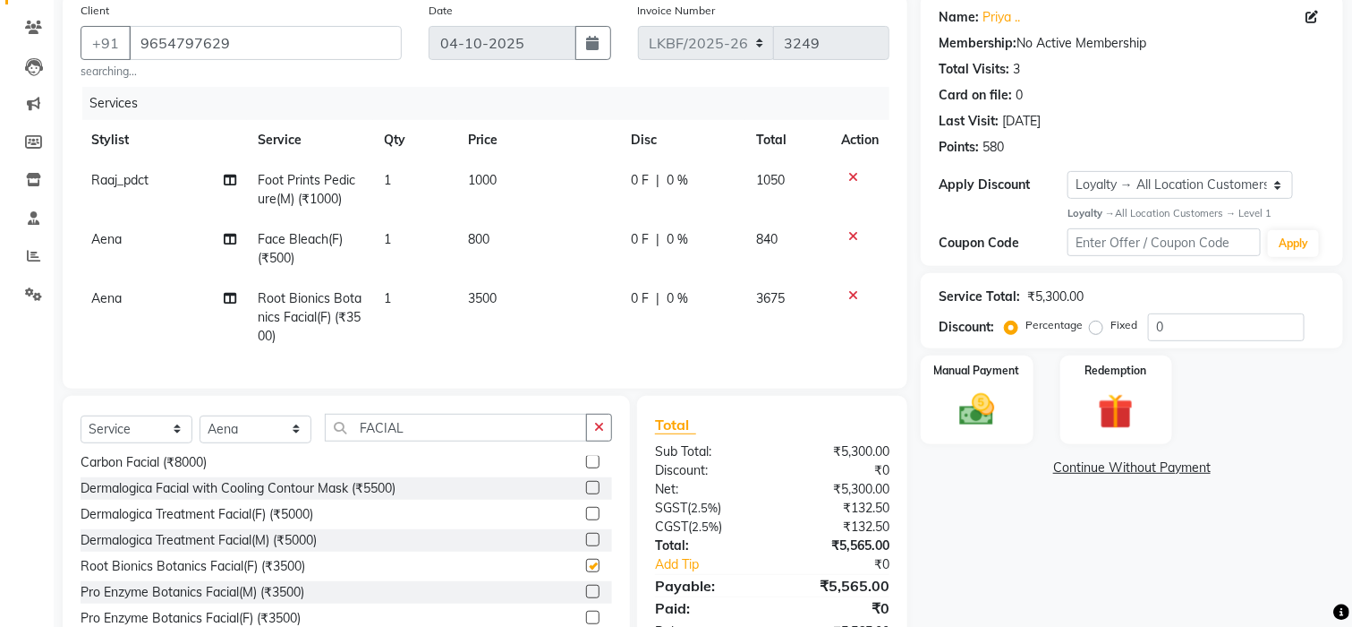
checkbox input "false"
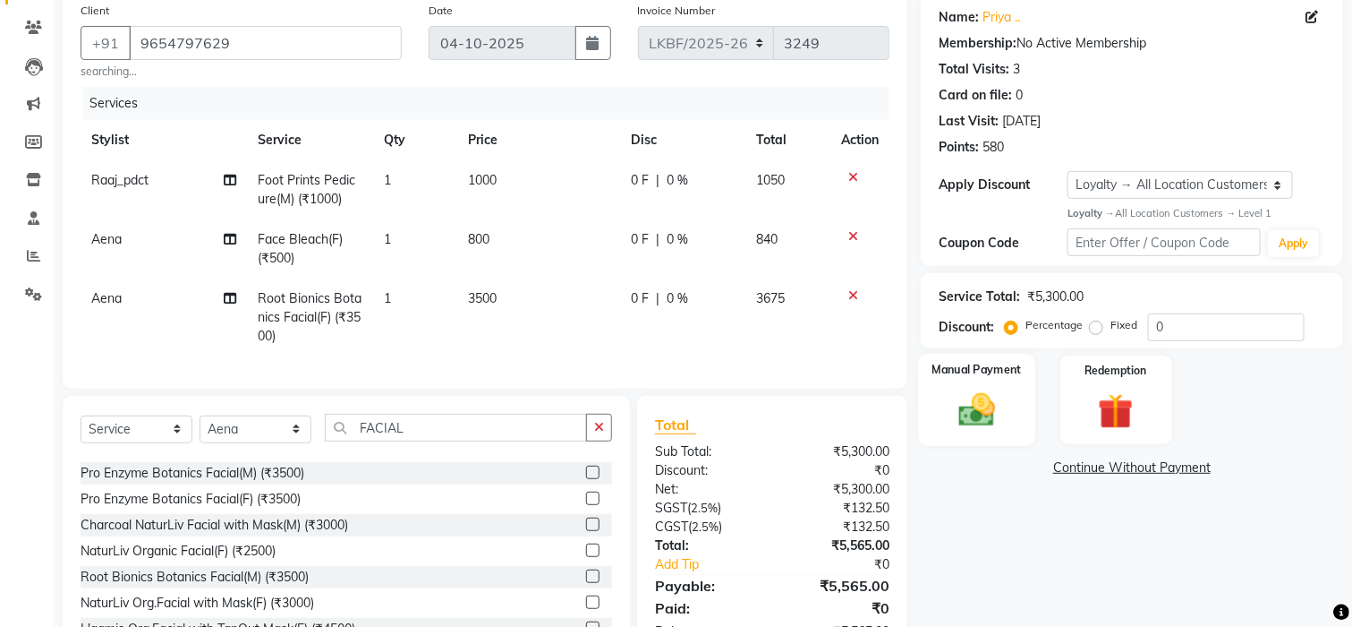
click at [989, 422] on img at bounding box center [977, 409] width 60 height 42
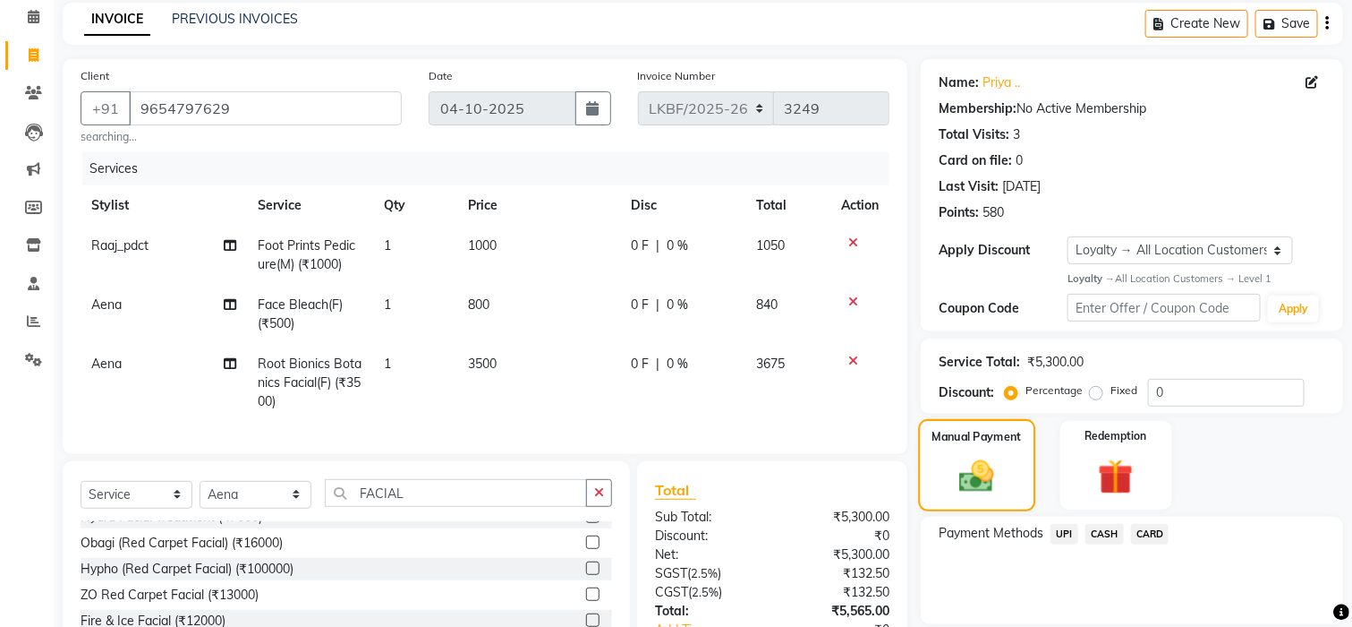
scroll to position [21, 0]
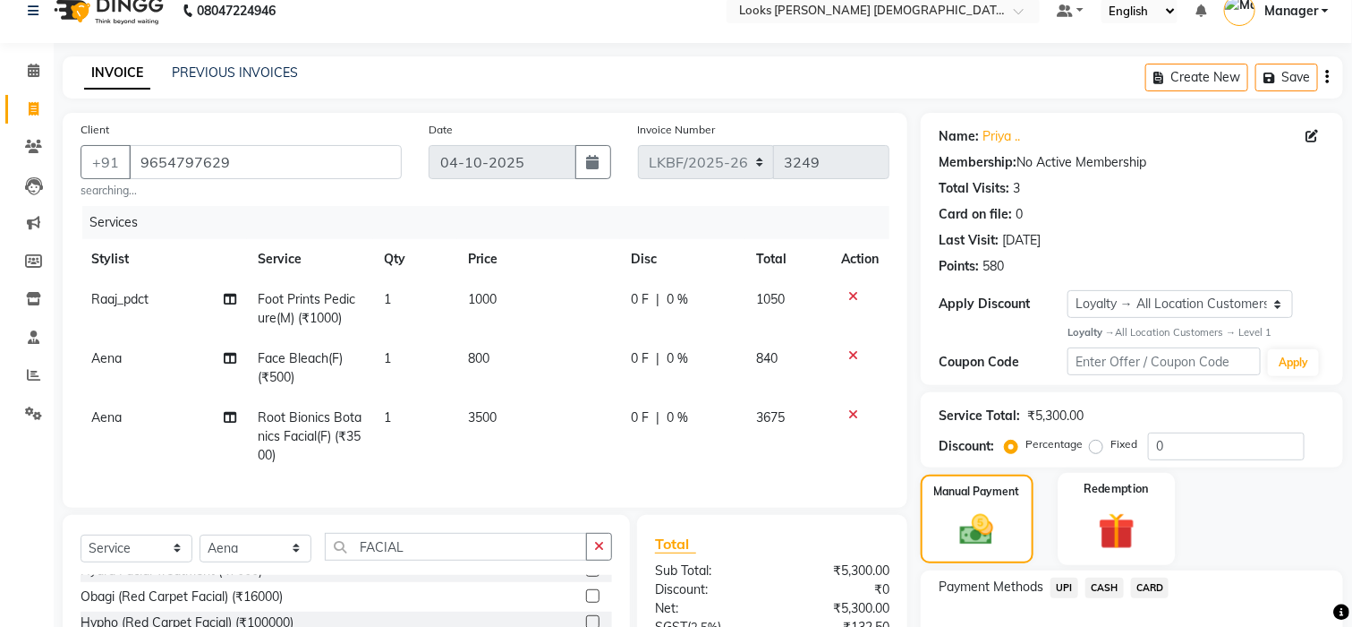
click at [1111, 546] on img at bounding box center [1117, 531] width 60 height 46
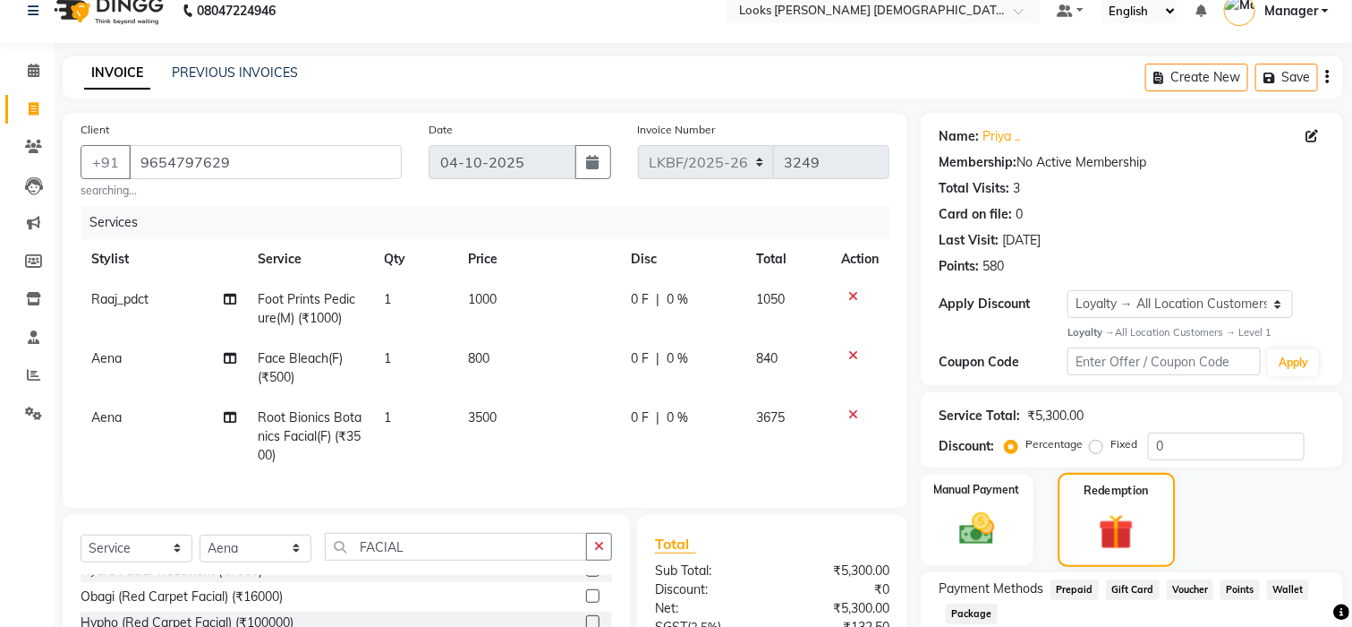
scroll to position [141, 0]
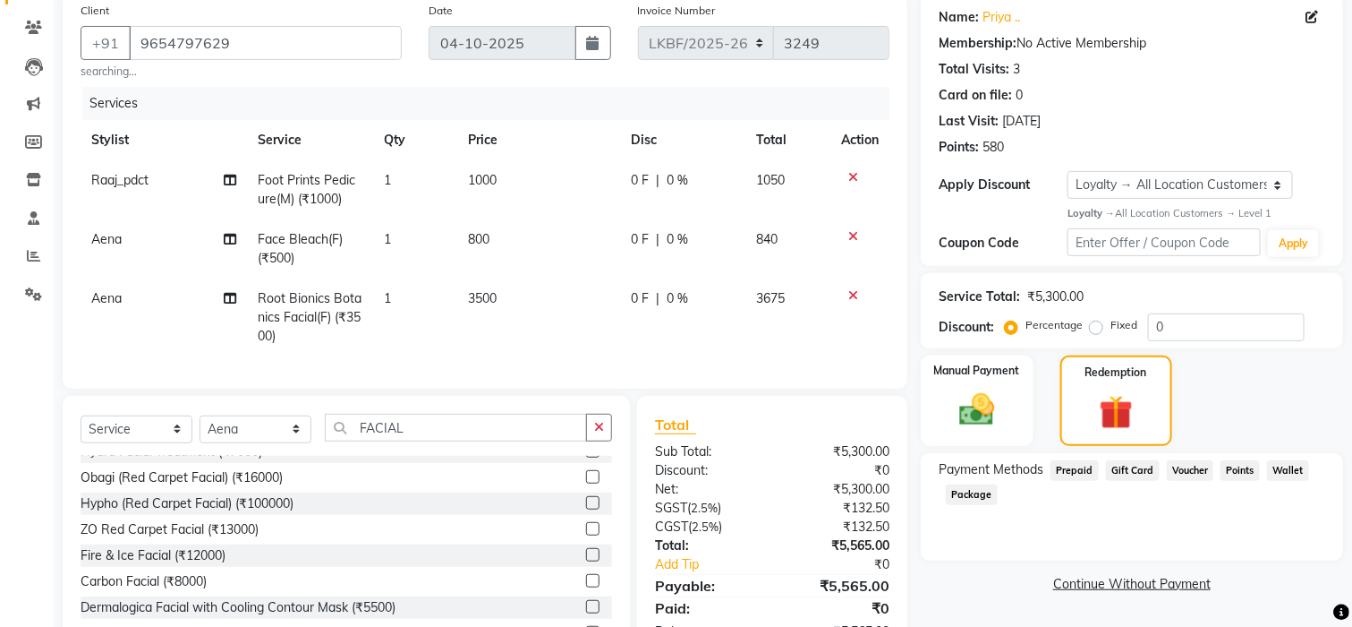
click at [1238, 471] on span "Points" at bounding box center [1240, 470] width 39 height 21
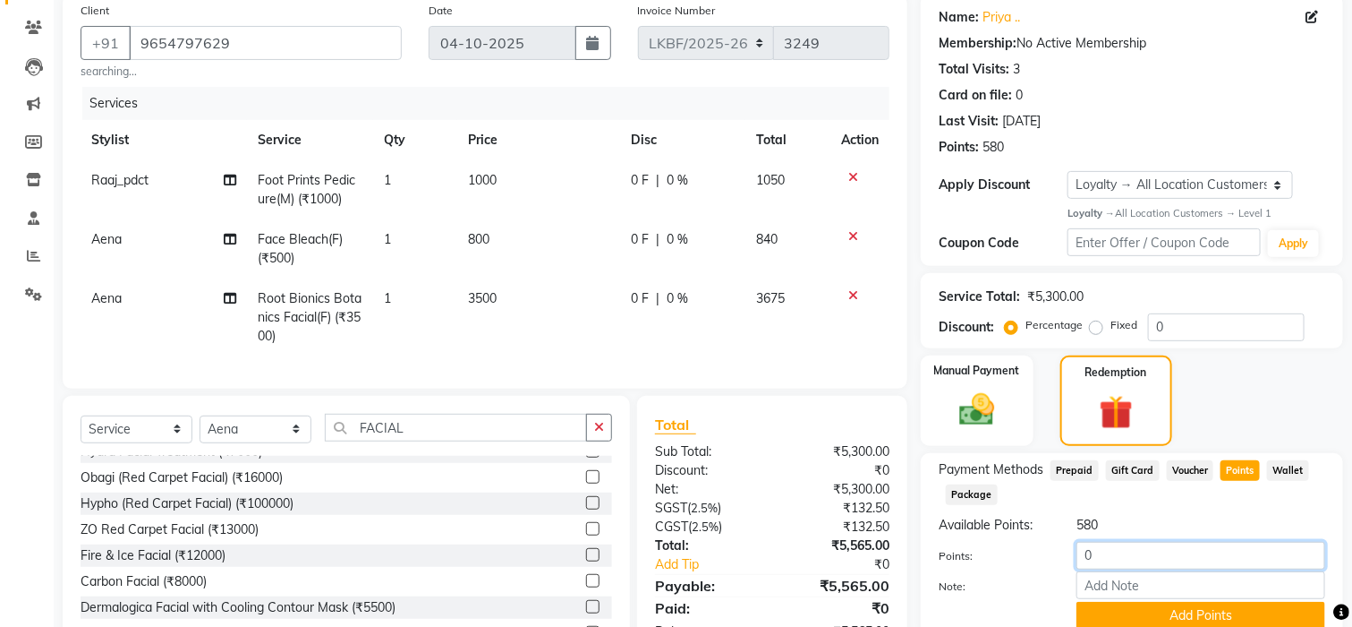
click at [1110, 558] on input "0" at bounding box center [1201, 556] width 249 height 28
type input "0"
type input "580"
click at [1170, 610] on button "Add Points" at bounding box center [1201, 616] width 249 height 28
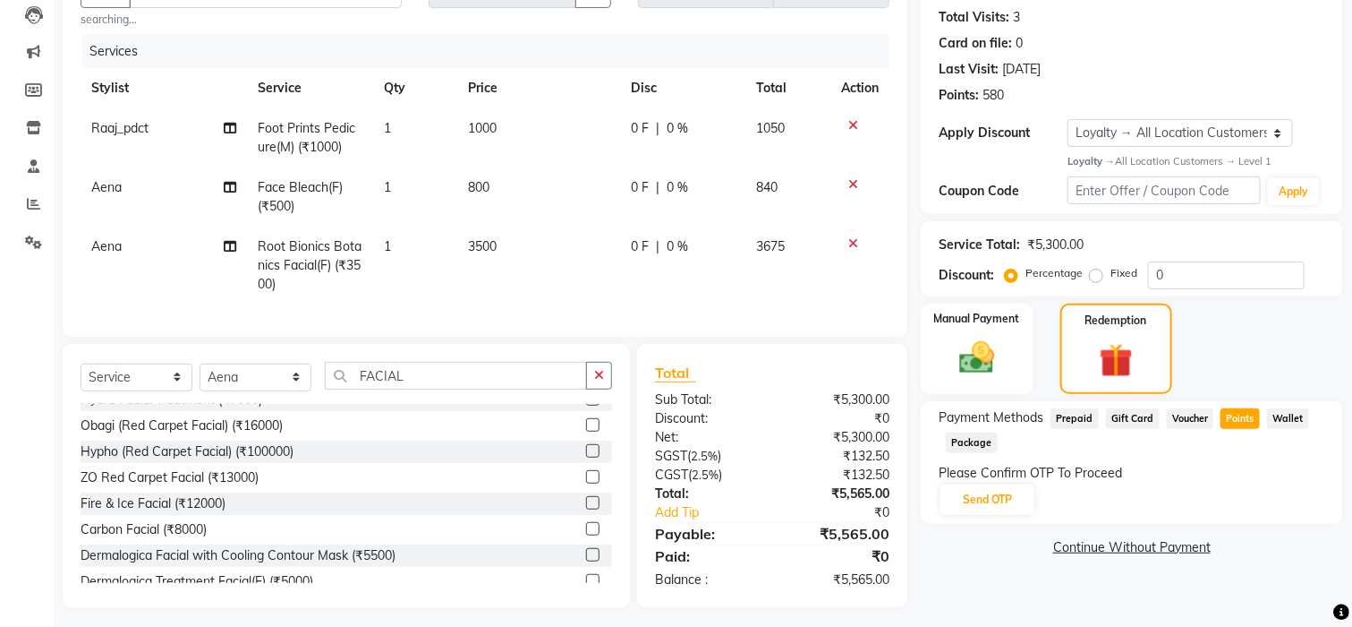
scroll to position [219, 0]
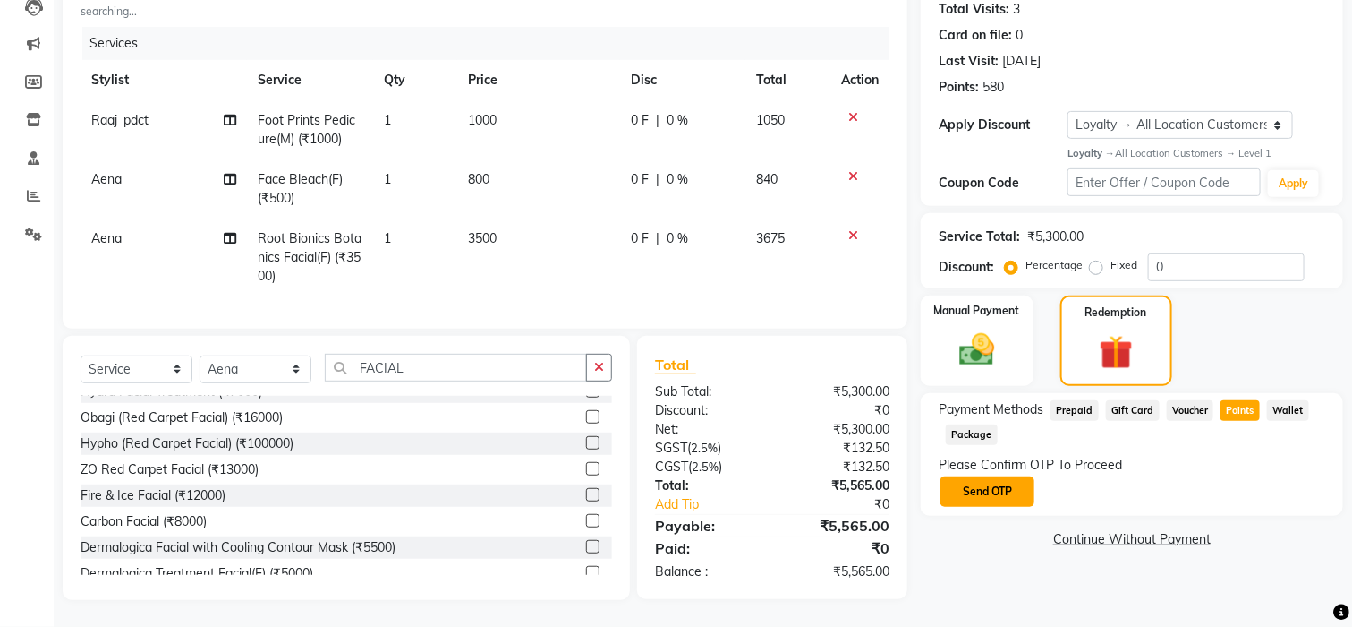
click at [1003, 476] on button "Send OTP" at bounding box center [988, 491] width 94 height 30
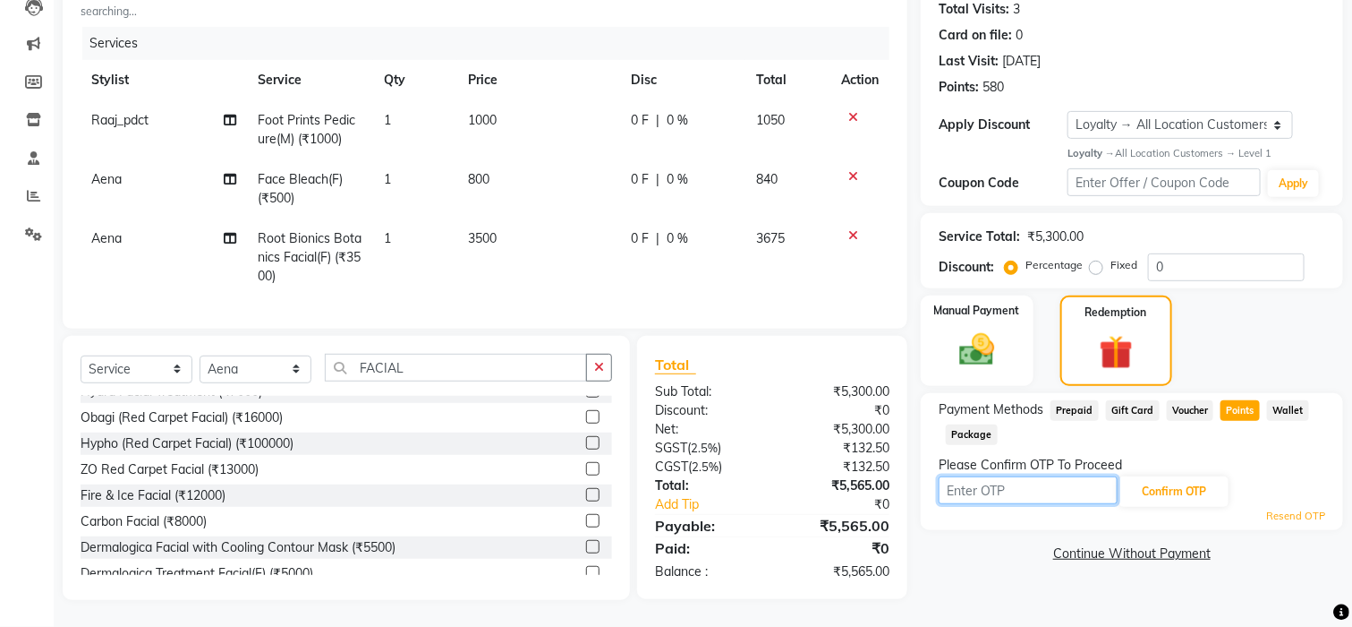
click at [1003, 476] on input "text" at bounding box center [1028, 490] width 179 height 28
type input "9738"
click at [1175, 476] on button "Confirm OTP" at bounding box center [1174, 491] width 109 height 30
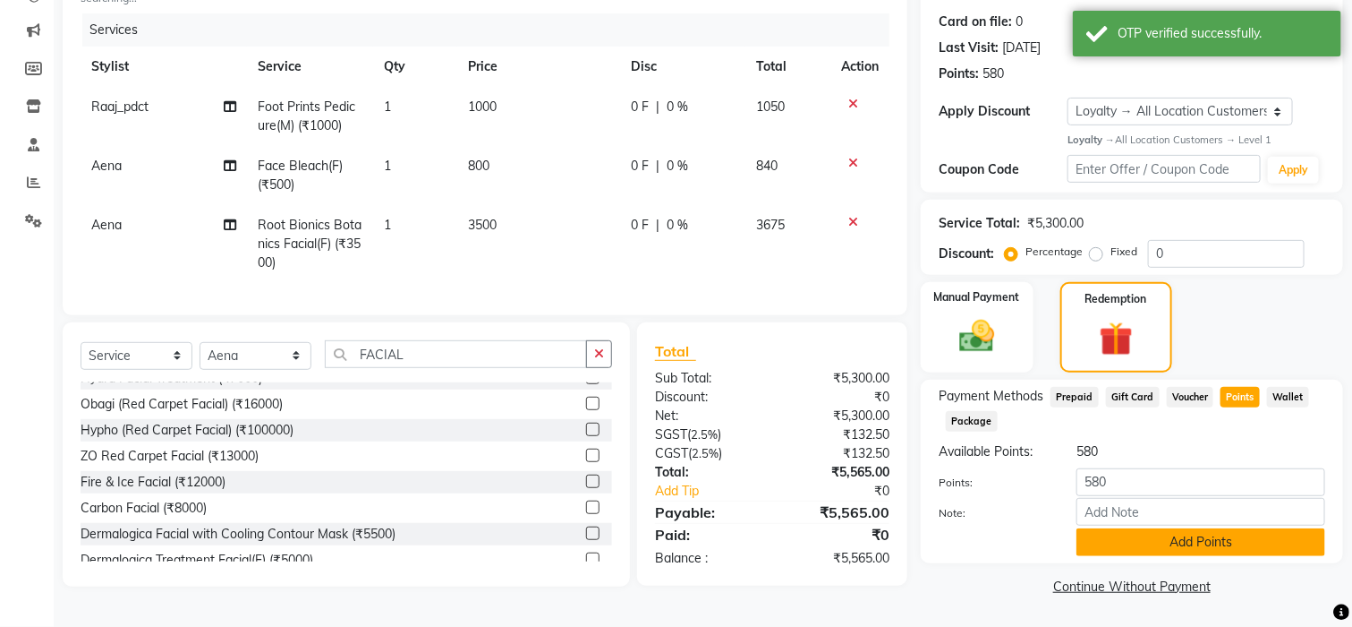
click at [1105, 535] on button "Add Points" at bounding box center [1201, 542] width 249 height 28
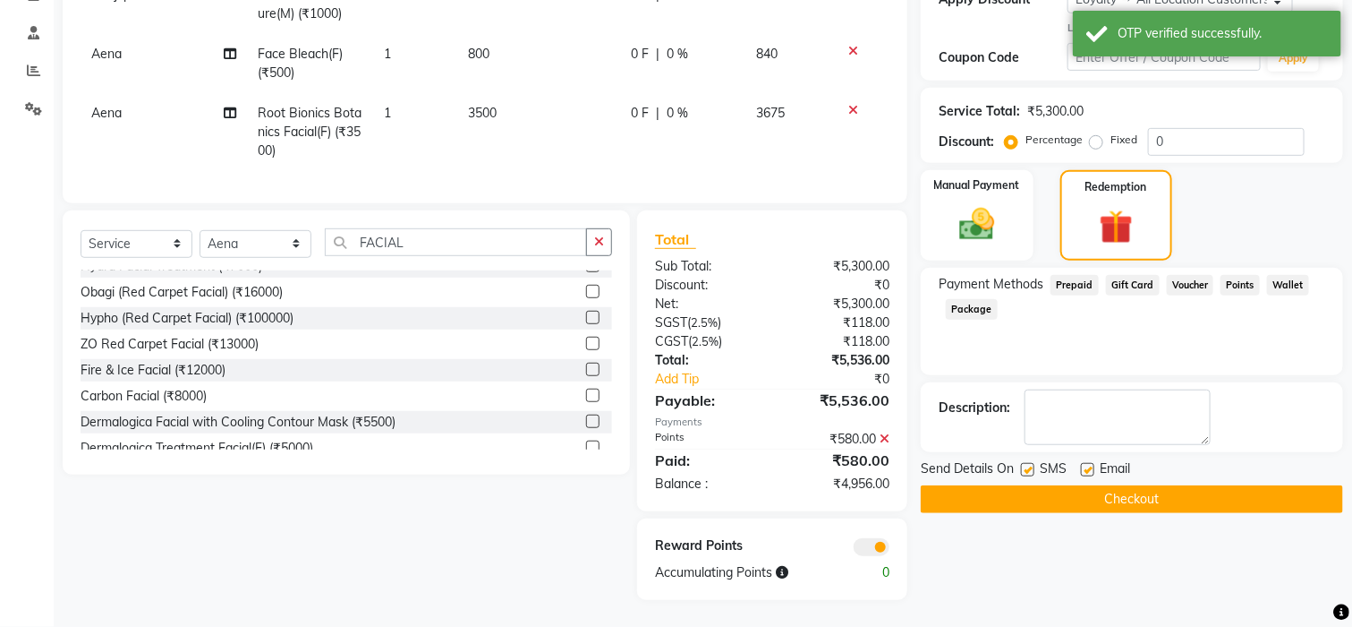
scroll to position [345, 0]
click at [986, 203] on img at bounding box center [977, 224] width 60 height 42
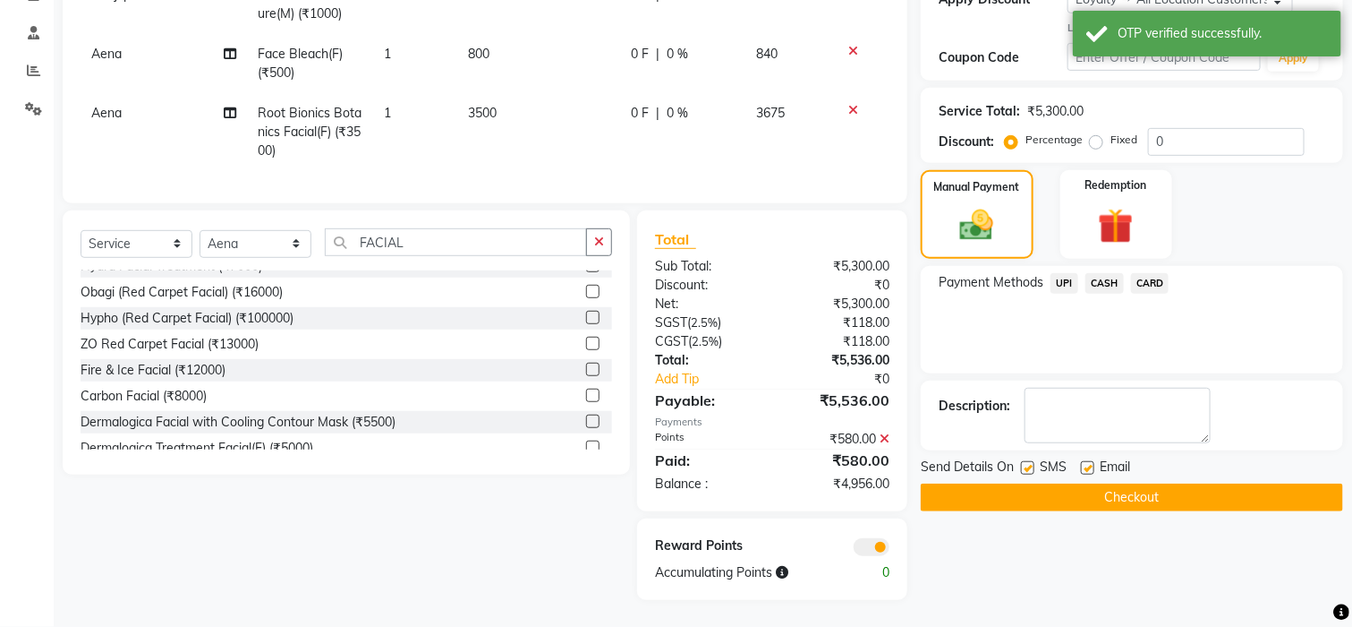
click at [1151, 273] on span "CARD" at bounding box center [1150, 283] width 38 height 21
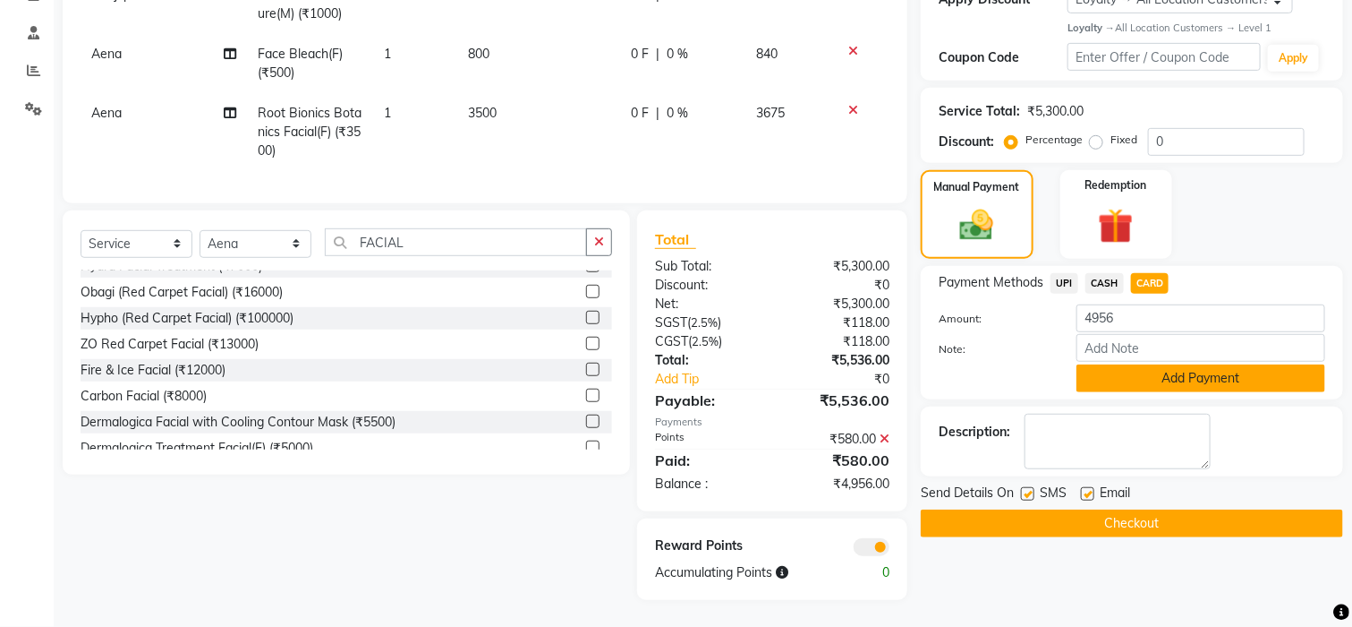
click at [1143, 364] on button "Add Payment" at bounding box center [1201, 378] width 249 height 28
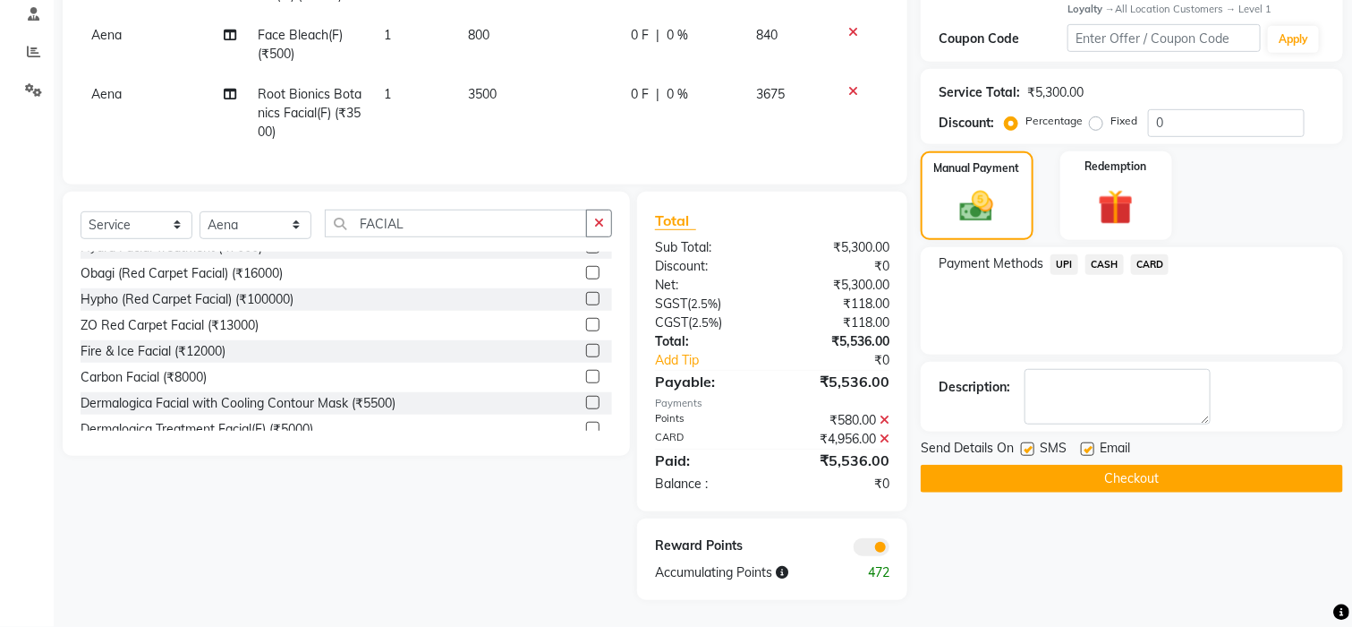
scroll to position [363, 0]
click at [1143, 465] on button "Checkout" at bounding box center [1132, 479] width 422 height 28
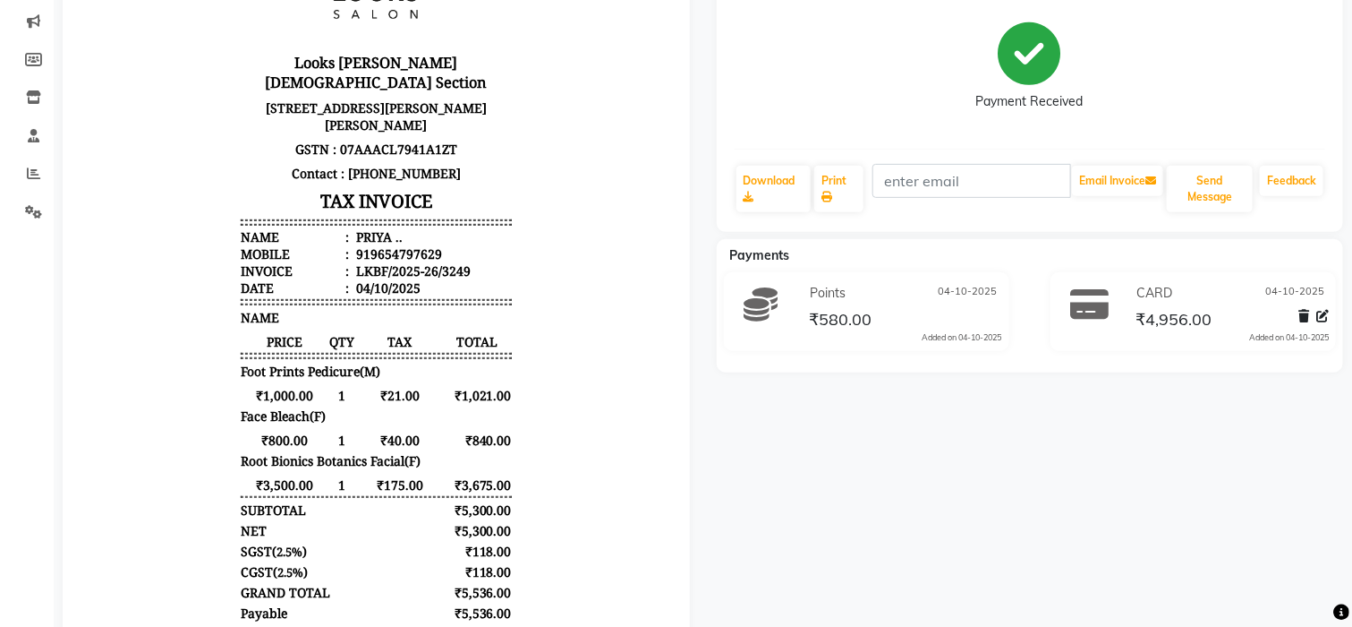
scroll to position [53, 0]
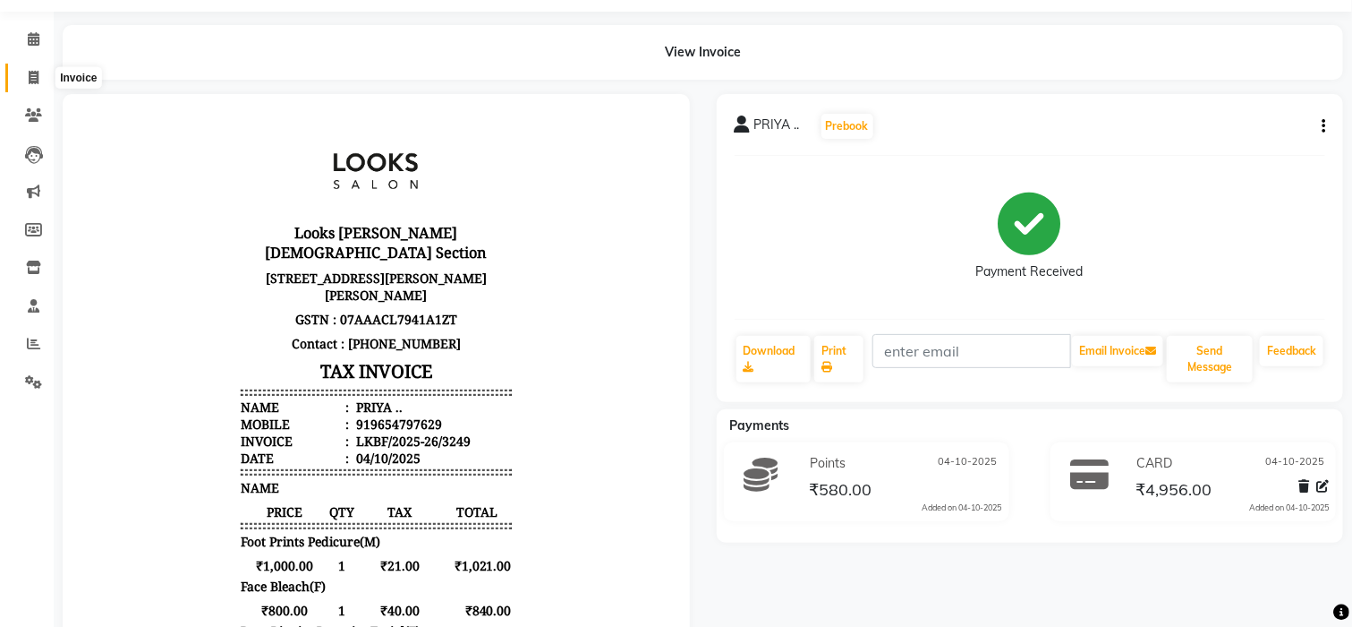
click at [31, 83] on icon at bounding box center [34, 77] width 10 height 13
select select "service"
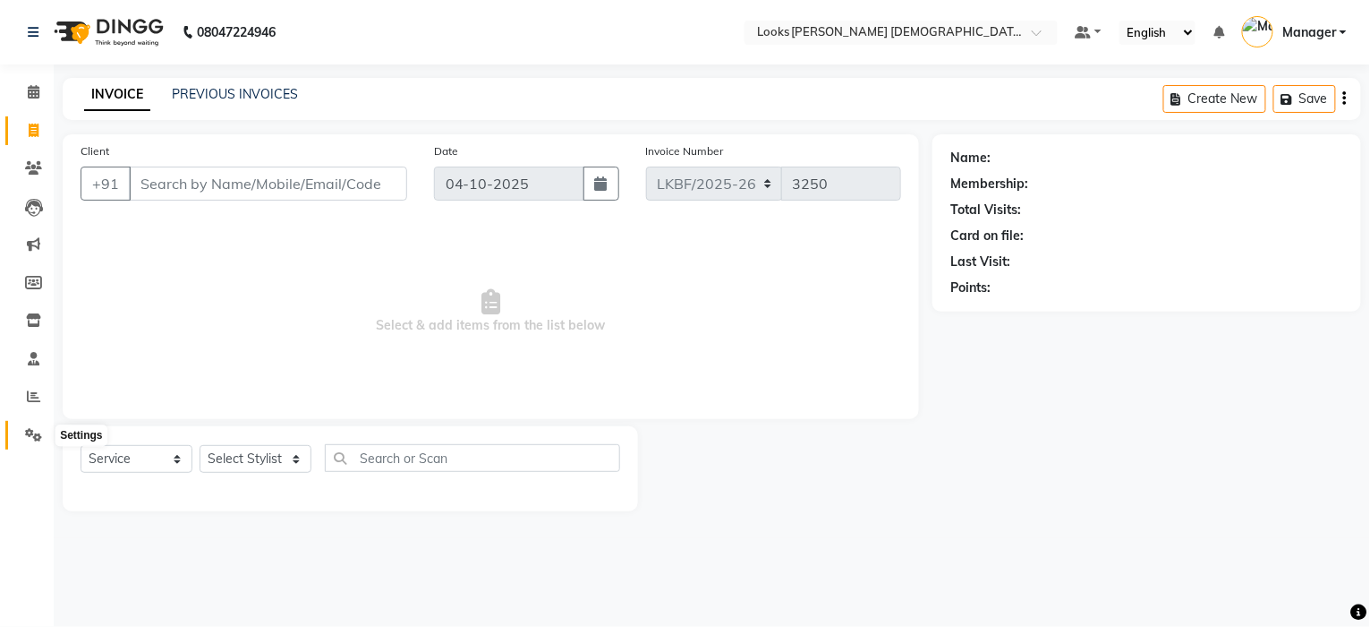
click at [27, 438] on icon at bounding box center [33, 434] width 17 height 13
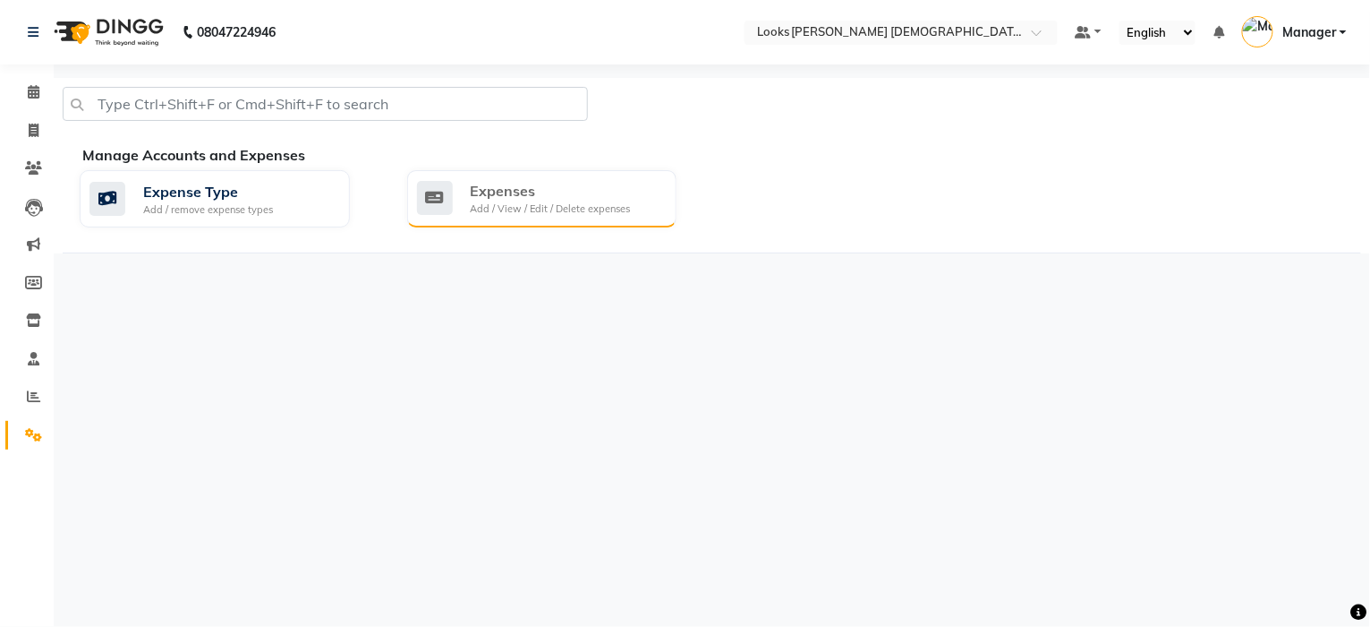
click at [528, 200] on div "Expenses" at bounding box center [551, 190] width 160 height 21
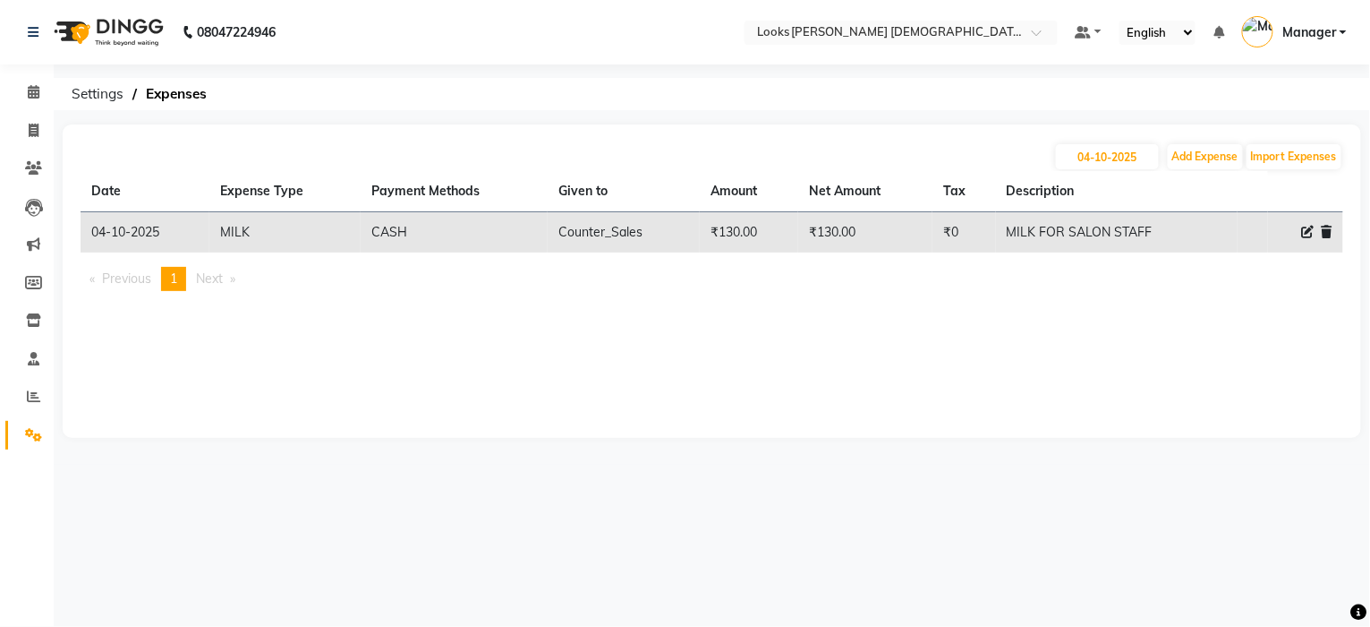
click at [746, 230] on td "₹130.00" at bounding box center [749, 232] width 98 height 41
click at [1037, 222] on td "MILK FOR SALON STAFF" at bounding box center [1117, 232] width 242 height 41
click at [1297, 230] on div at bounding box center [1306, 232] width 54 height 19
click at [1312, 232] on icon at bounding box center [1308, 232] width 13 height 13
select select "24890"
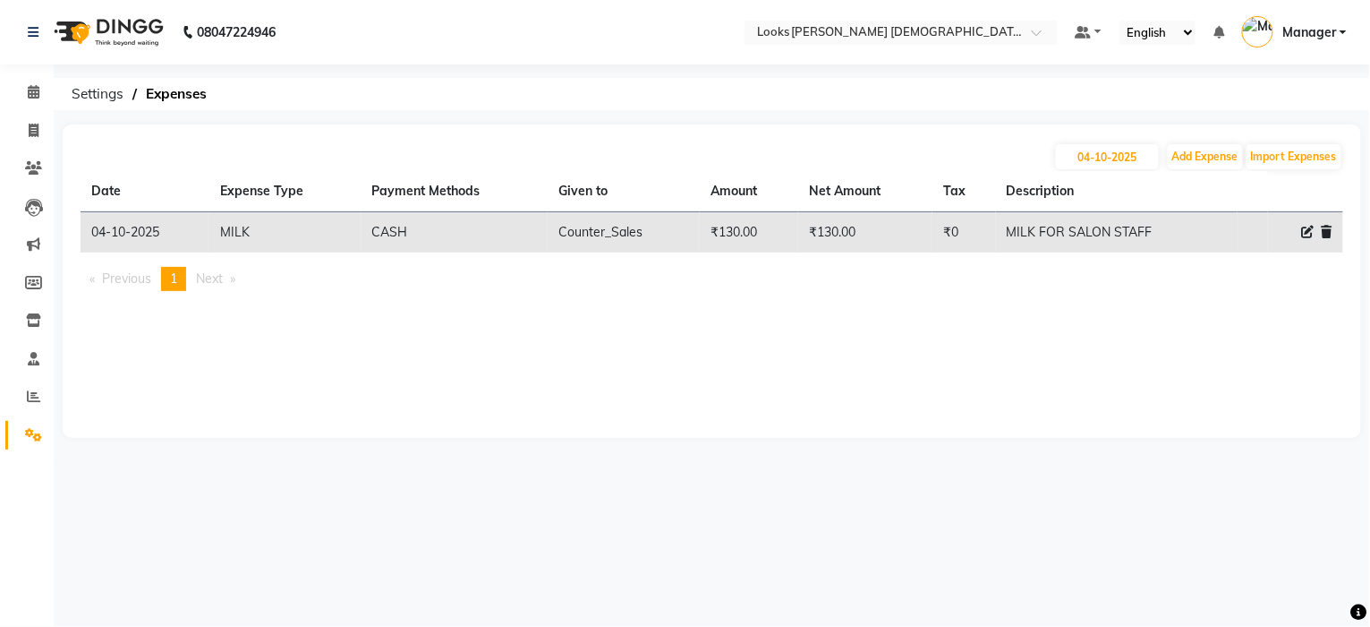
select select "1"
select select "7940"
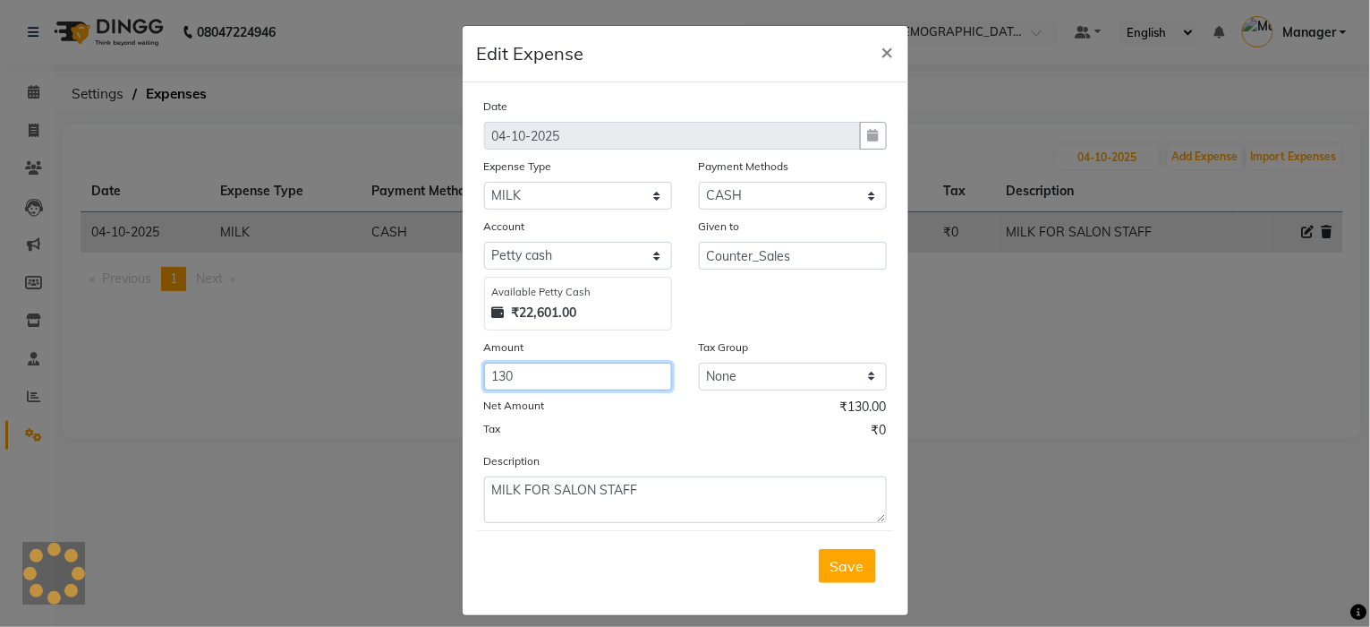
click at [516, 382] on input "130" at bounding box center [578, 377] width 188 height 28
type input "140"
click at [1296, 316] on ngb-modal-window "Edit Expense × Date 04-10-2025 Expense Type Select Accommodation Aesthetics Ban…" at bounding box center [685, 313] width 1370 height 627
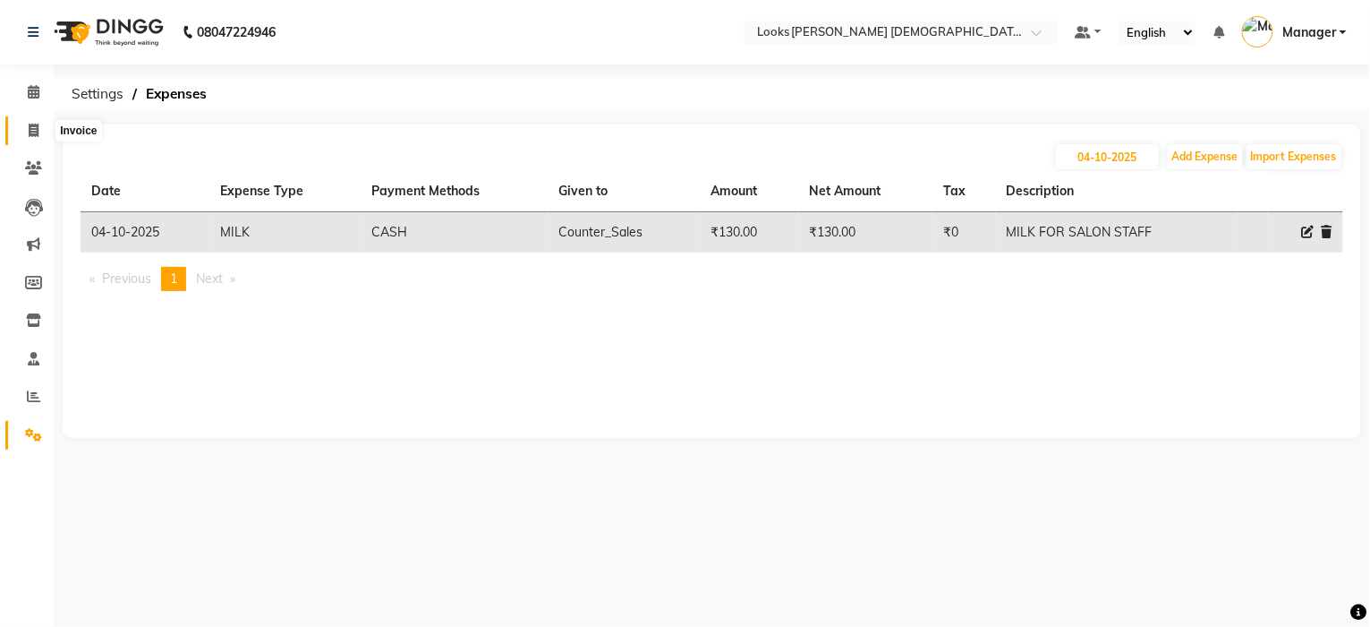
click at [29, 131] on icon at bounding box center [34, 130] width 10 height 13
select select "service"
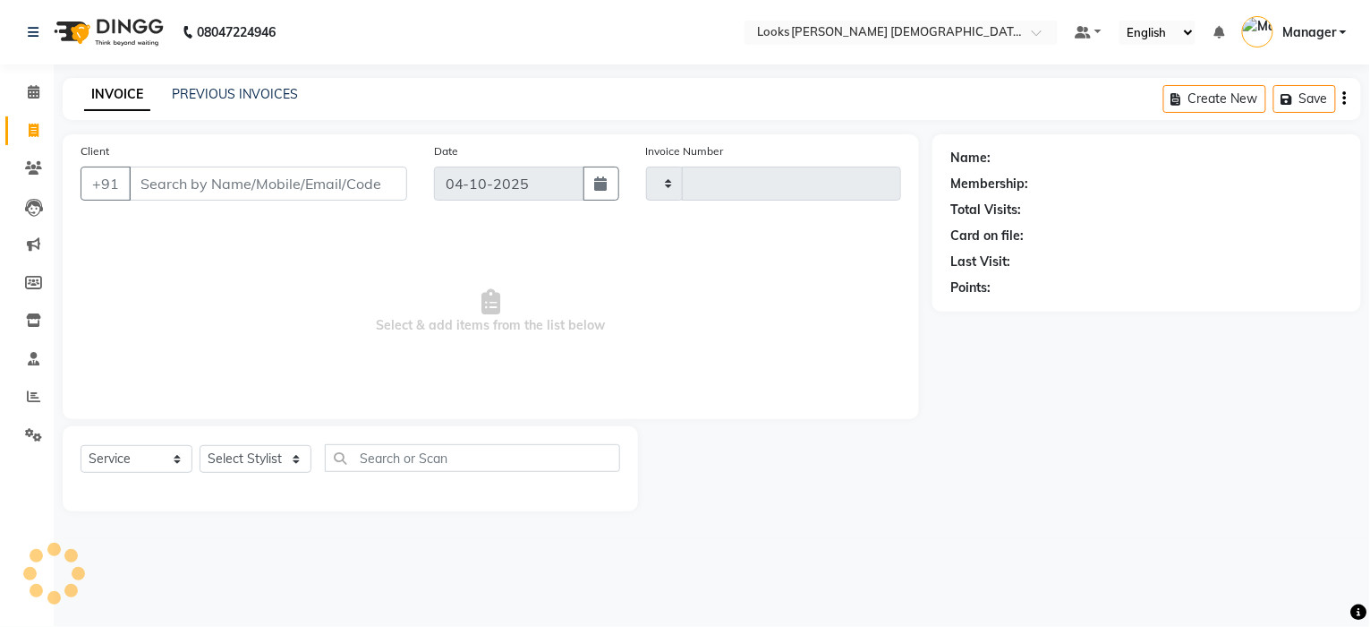
type input "3250"
select select "8706"
click at [229, 461] on select "Select Stylist Aena Ahad Ahsan Amrin Arvind_asst Bijender Counter_Sales Dharmav…" at bounding box center [256, 459] width 112 height 28
click at [238, 464] on select "Select Stylist Aena Ahad Ahsan Amrin Arvind_asst Bijender Counter_Sales Dharmav…" at bounding box center [256, 459] width 112 height 28
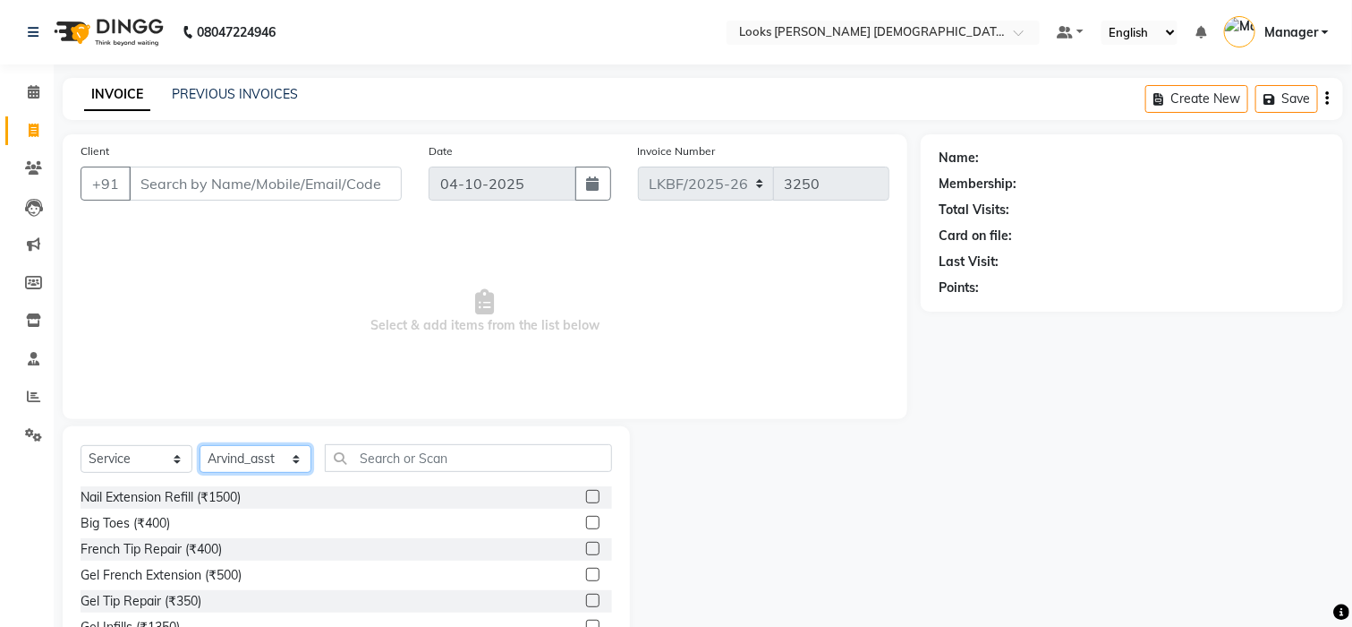
select select "87724"
click at [282, 465] on select "Select Stylist Aena Ahad Ahsan Amrin Arvind_asst Bijender Counter_Sales Dharmav…" at bounding box center [256, 459] width 112 height 28
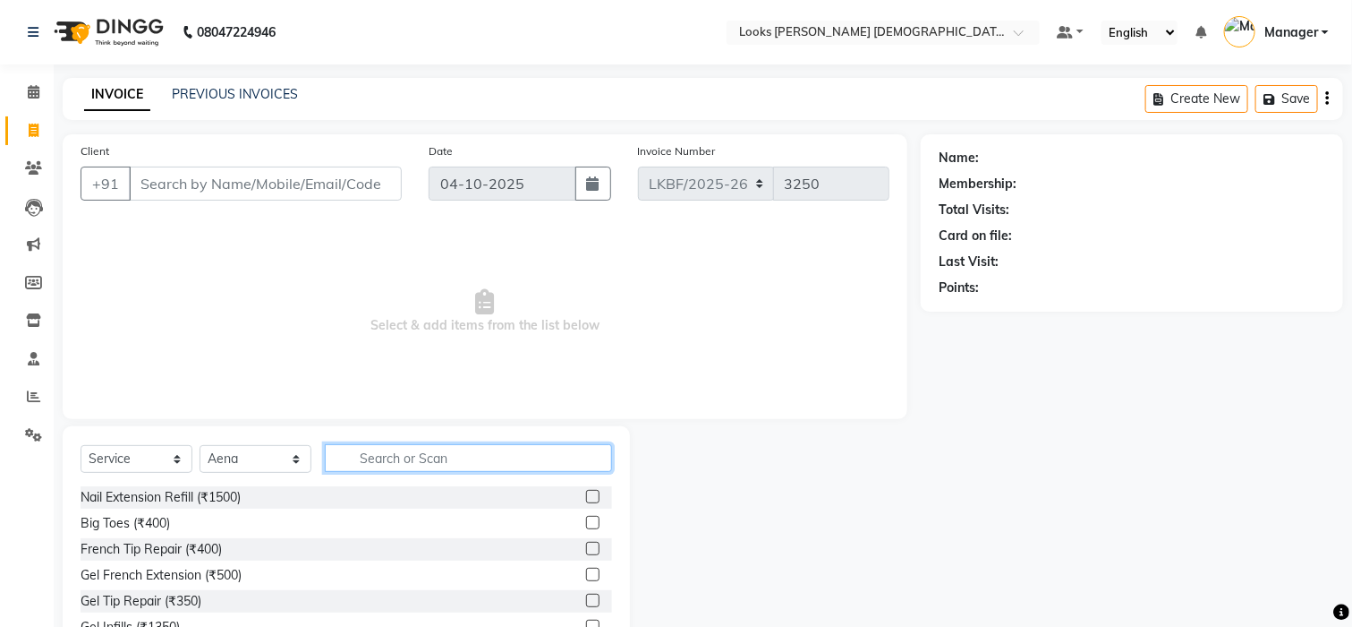
click at [378, 459] on input "text" at bounding box center [468, 458] width 287 height 28
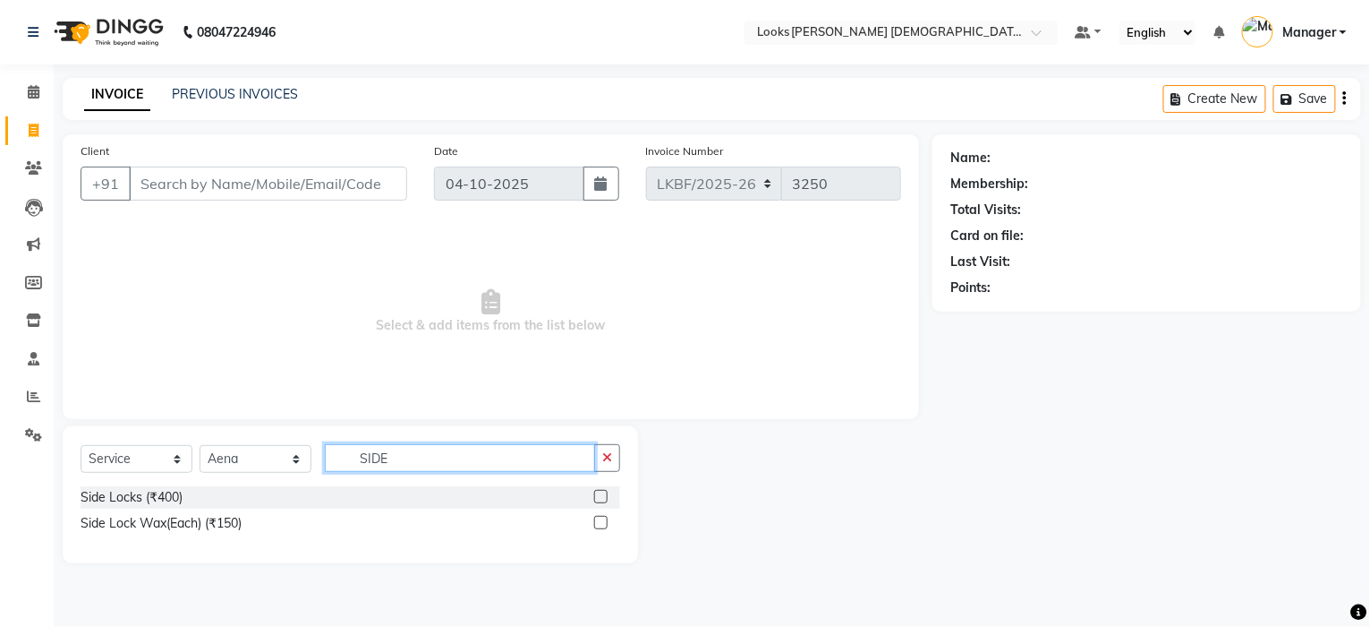
type input "SIDE"
click at [598, 518] on label at bounding box center [600, 522] width 13 height 13
click at [598, 518] on input "checkbox" at bounding box center [600, 523] width 12 height 12
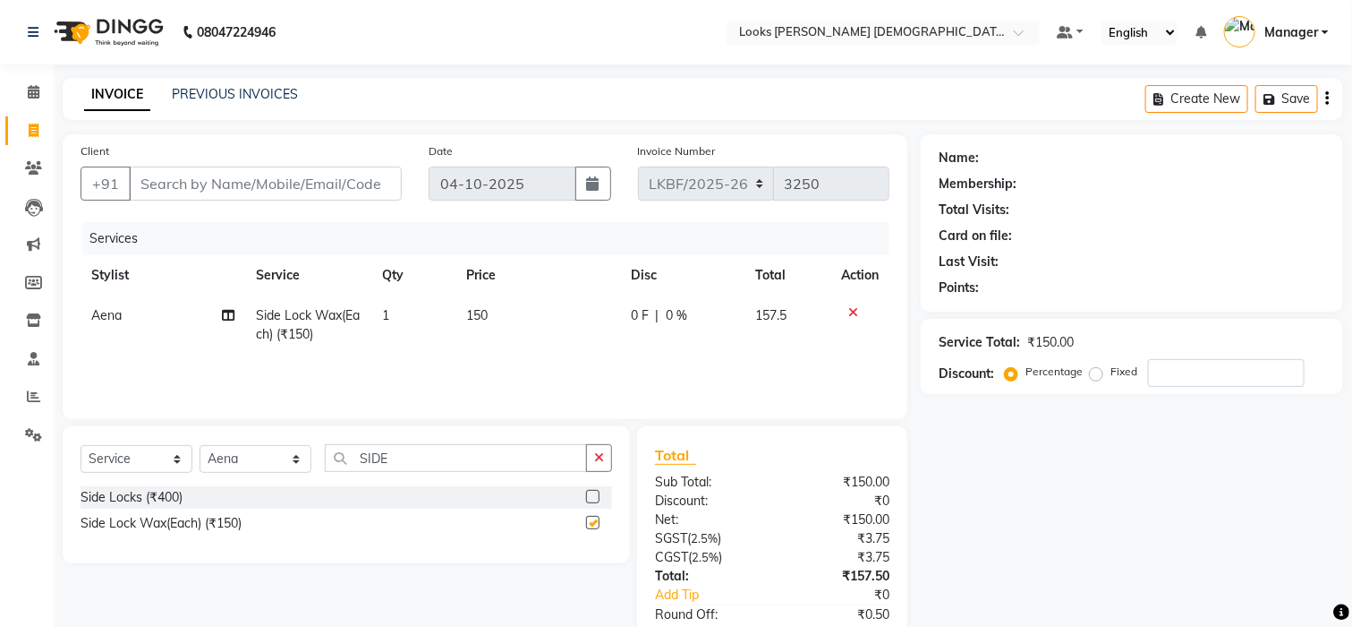
checkbox input "false"
click at [160, 183] on input "Client" at bounding box center [265, 183] width 273 height 34
type input "7"
type input "0"
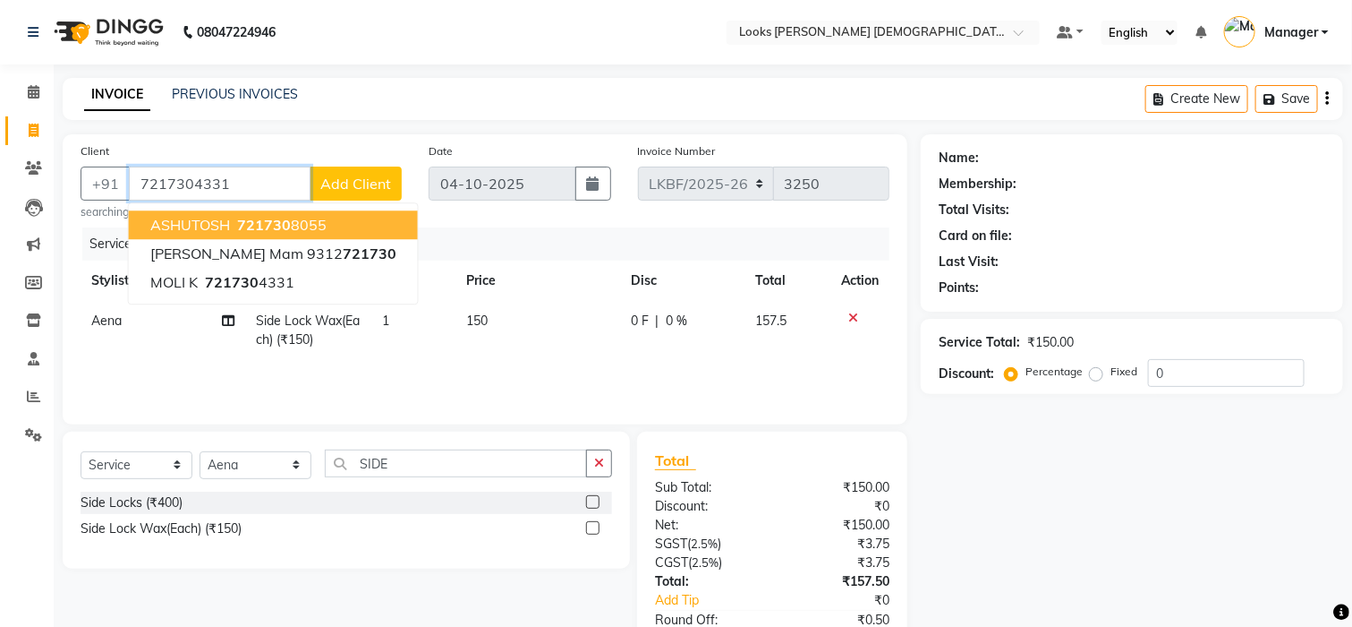
type input "7217304331"
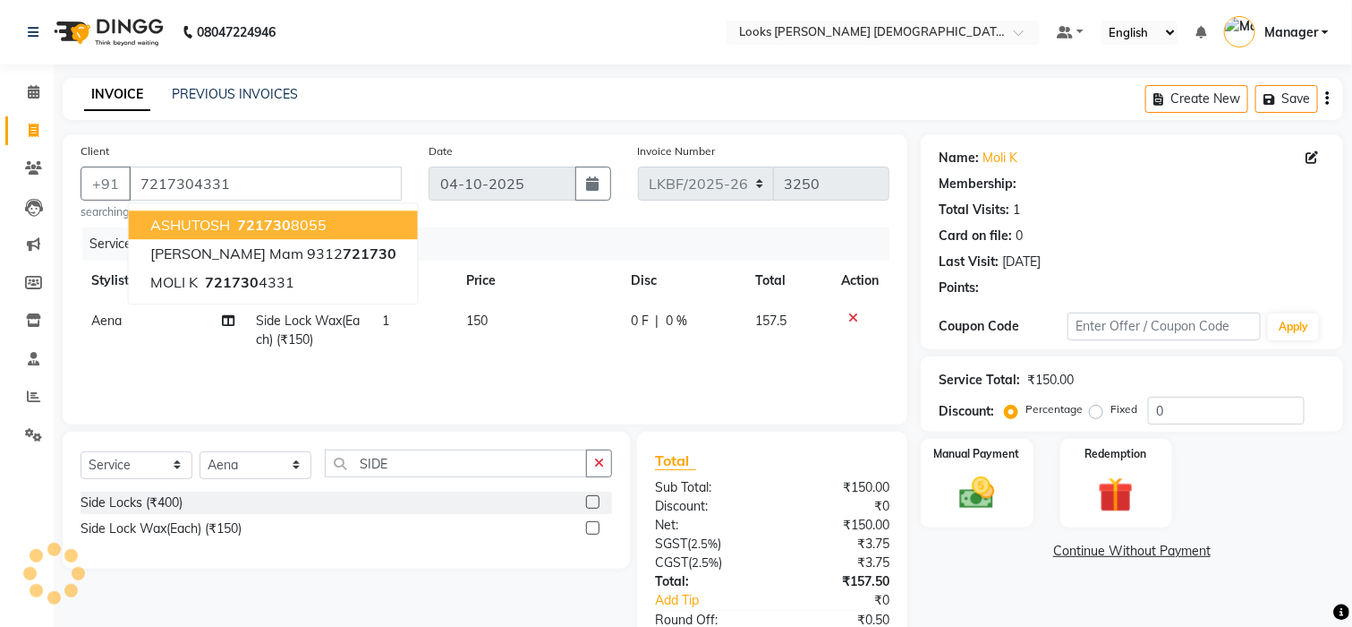
select select "1: Object"
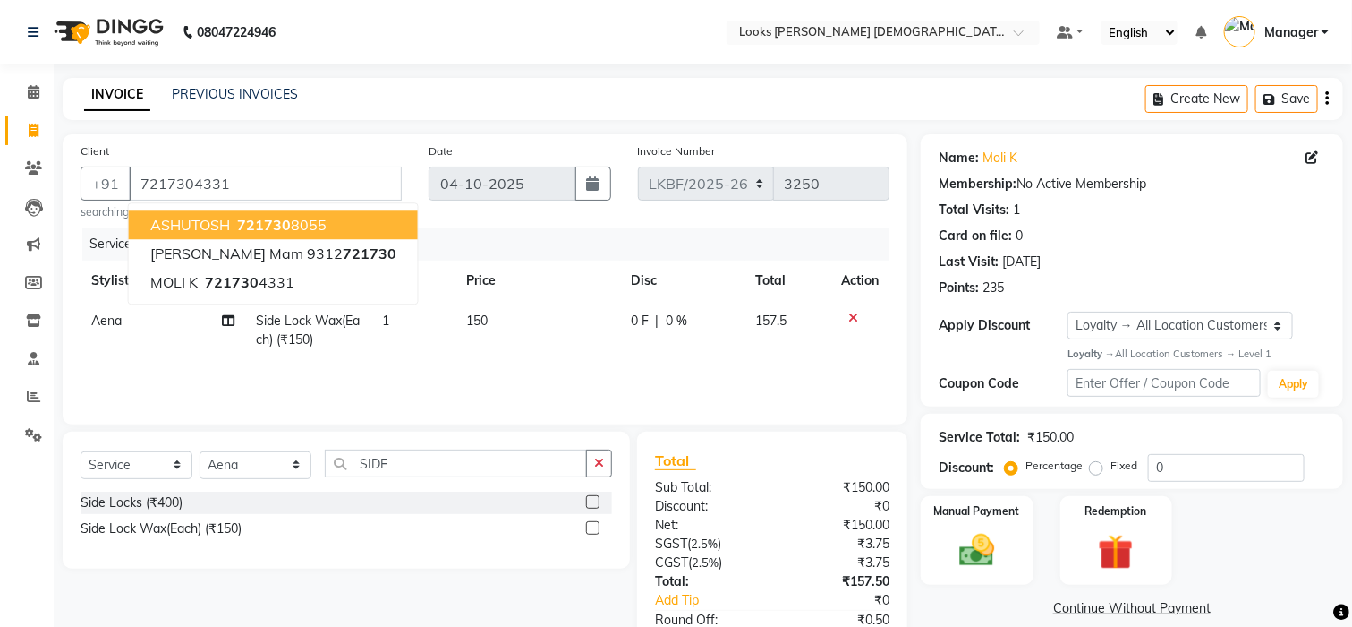
click at [500, 324] on td "150" at bounding box center [538, 330] width 164 height 59
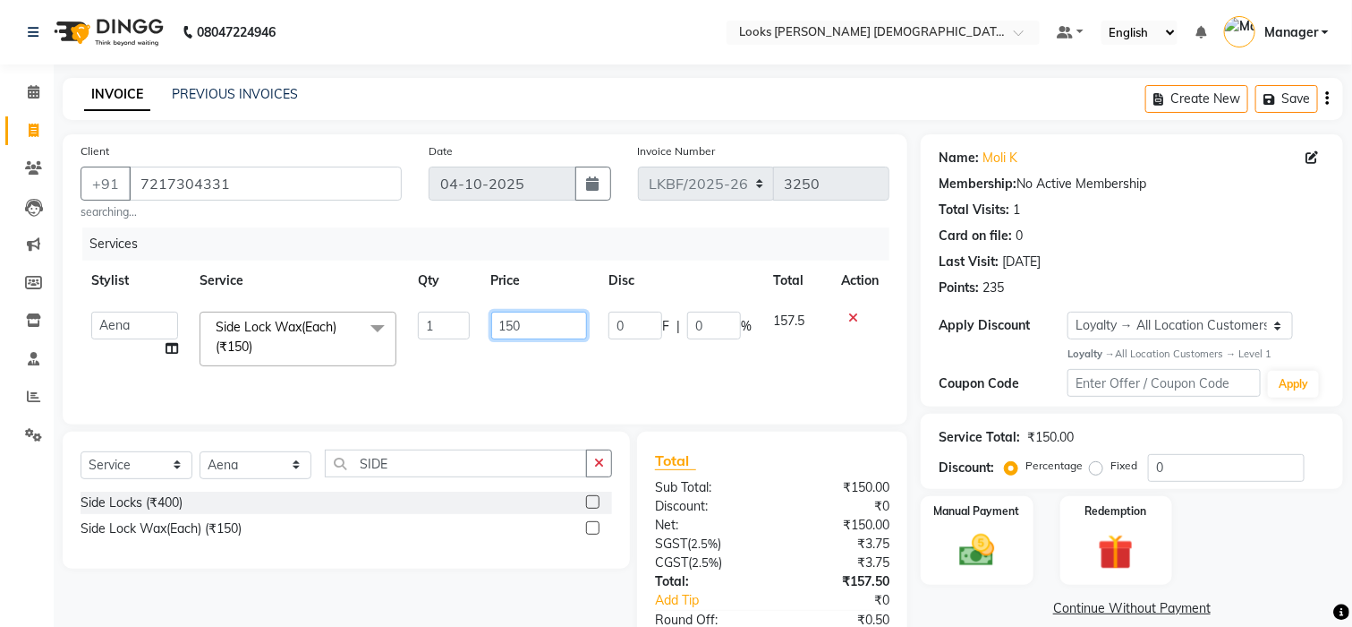
click at [534, 328] on input "150" at bounding box center [539, 325] width 97 height 28
type input "1"
type input "350"
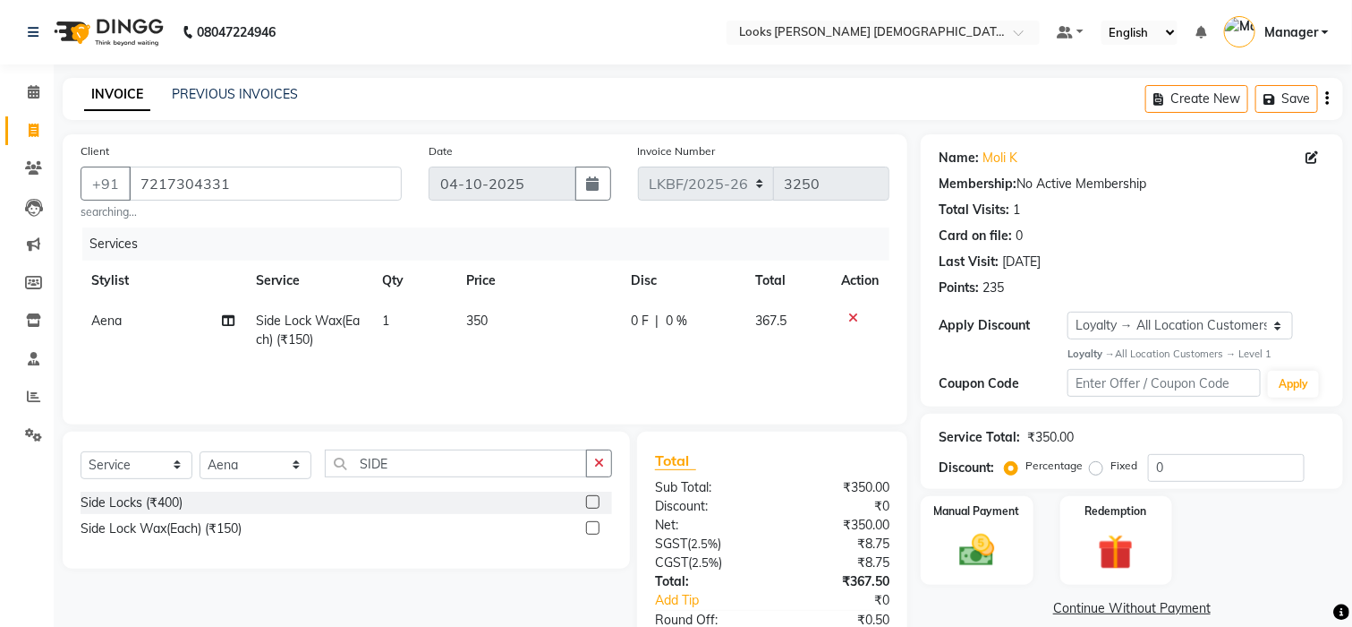
drag, startPoint x: 593, startPoint y: 474, endPoint x: 570, endPoint y: 474, distance: 22.4
click at [593, 474] on button "button" at bounding box center [599, 463] width 26 height 28
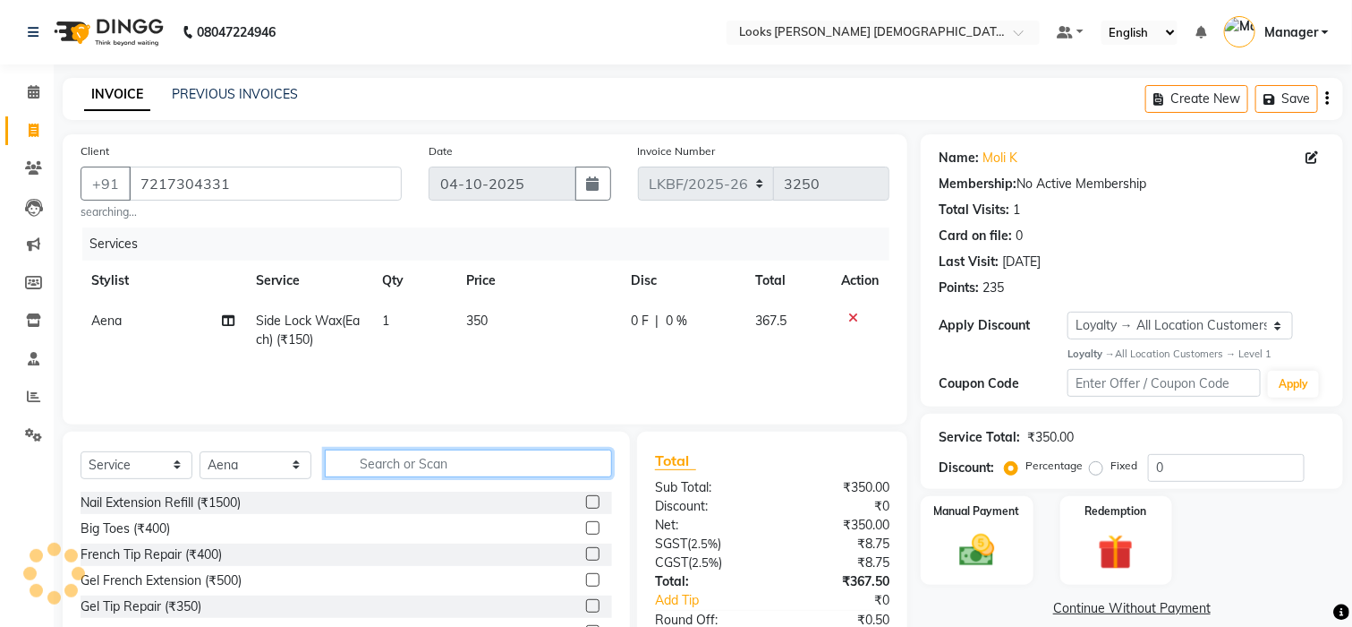
click at [495, 471] on input "text" at bounding box center [468, 463] width 287 height 28
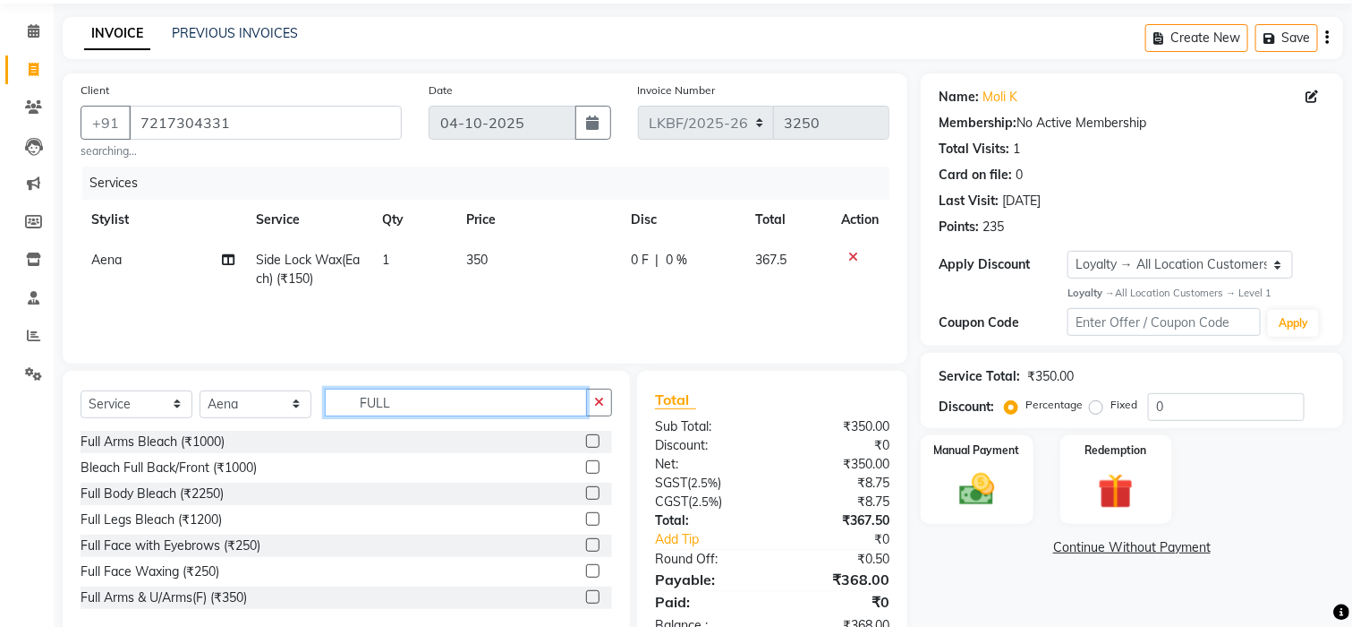
scroll to position [114, 0]
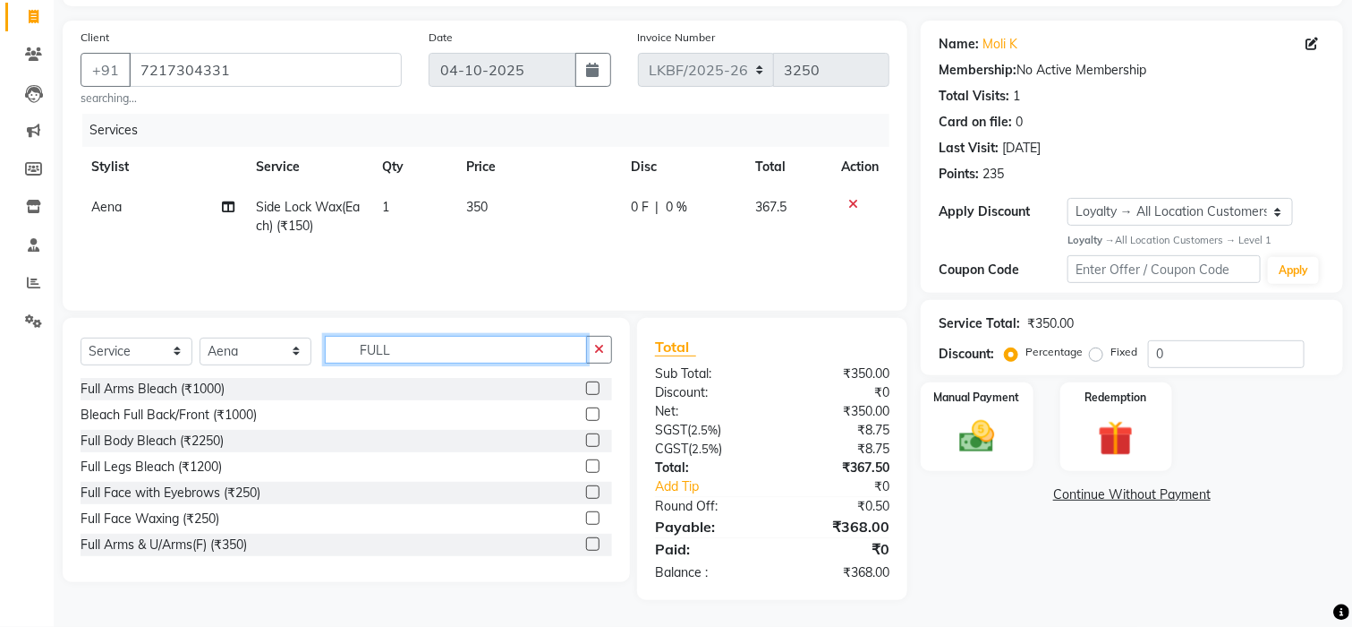
click at [420, 348] on input "FULL" at bounding box center [456, 350] width 262 height 28
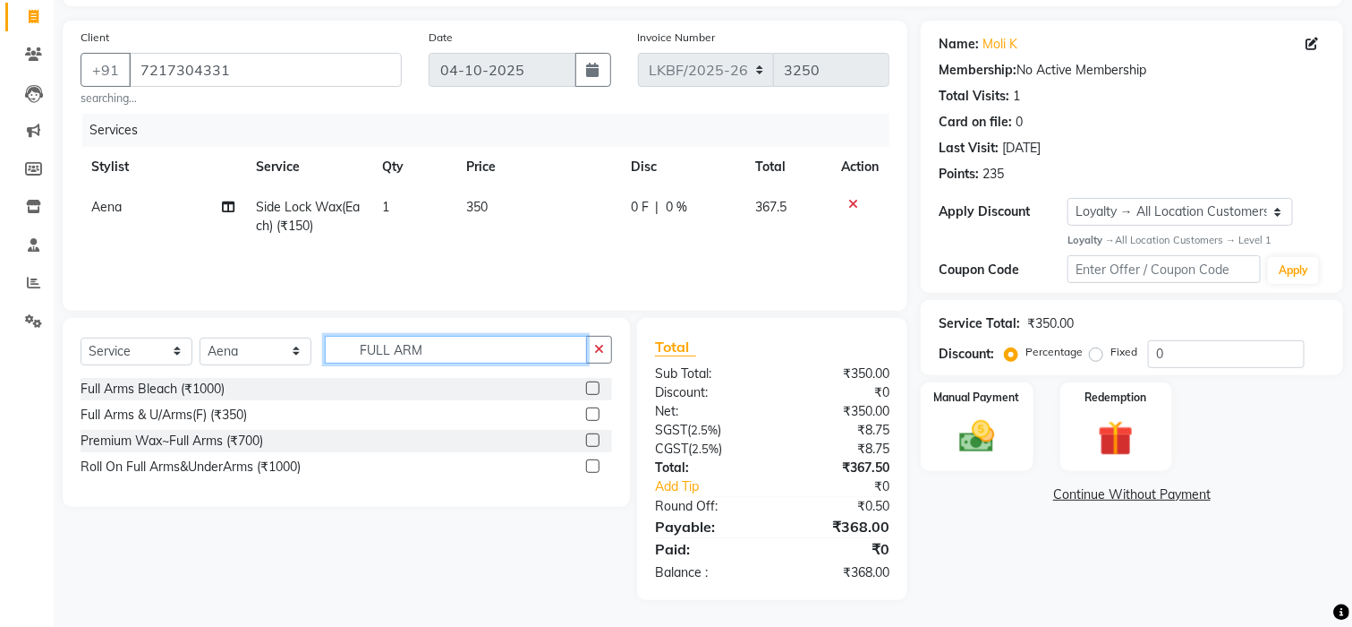
type input "FULL ARM"
click at [593, 443] on label at bounding box center [592, 439] width 13 height 13
click at [593, 443] on input "checkbox" at bounding box center [592, 441] width 12 height 12
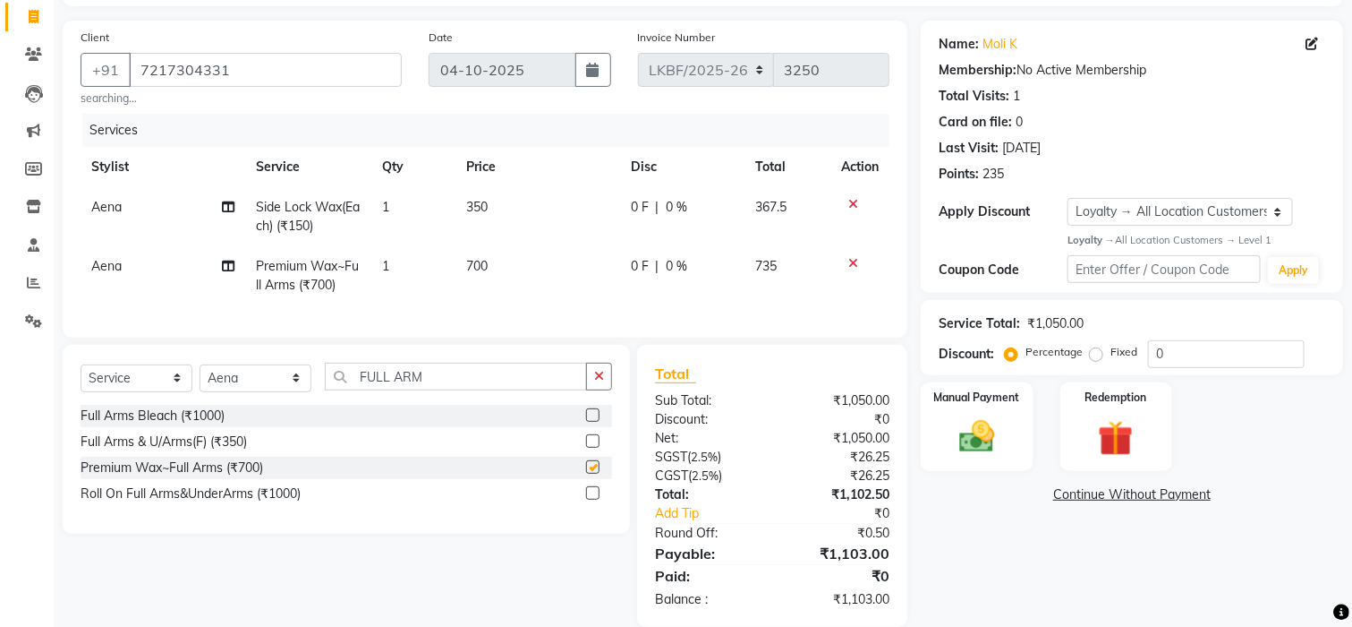
checkbox input "false"
drag, startPoint x: 434, startPoint y: 276, endPoint x: 484, endPoint y: 274, distance: 50.2
click at [450, 276] on td "1" at bounding box center [413, 275] width 84 height 59
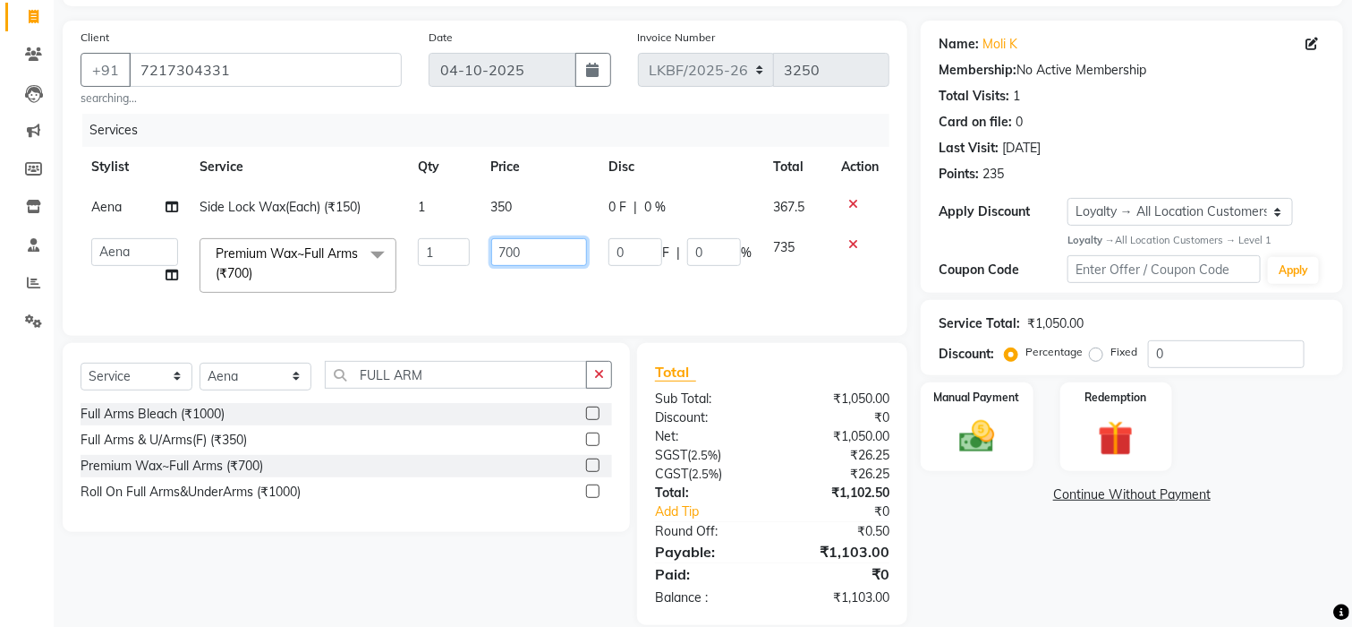
click at [522, 257] on input "700" at bounding box center [539, 252] width 97 height 28
type input "7"
type input "800"
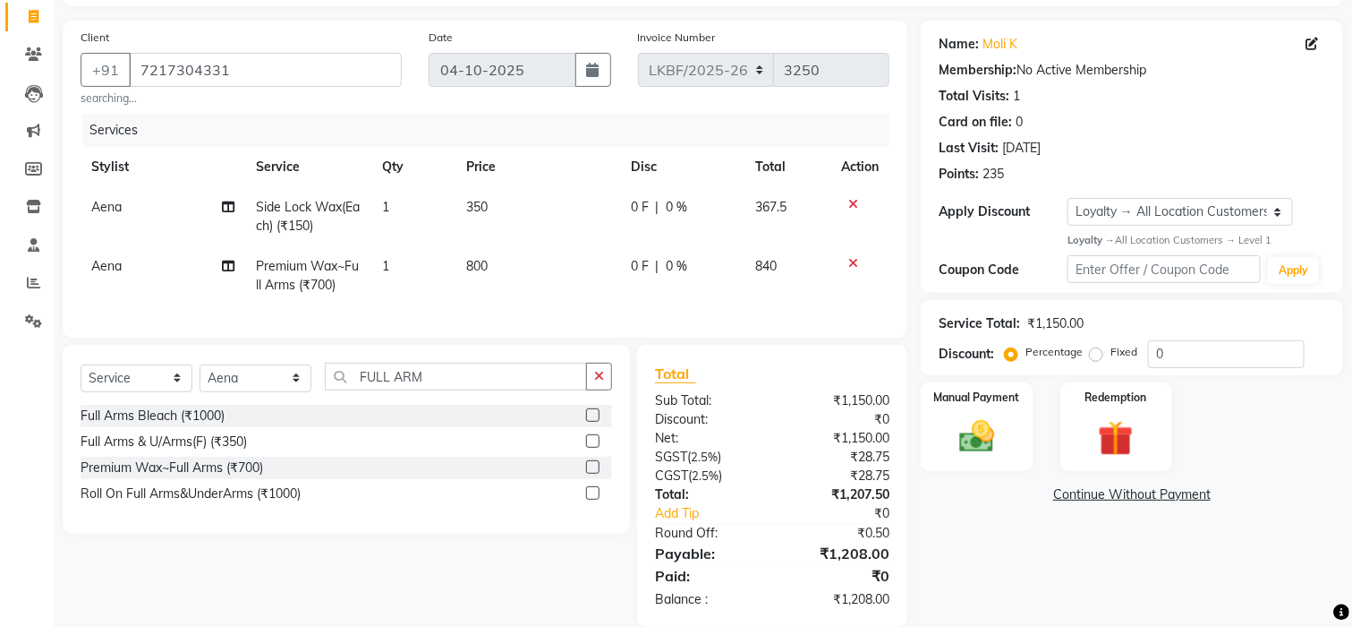
click at [963, 548] on div "Name: Moli K Membership: No Active Membership Total Visits: 1 Card on file: 0 L…" at bounding box center [1139, 324] width 436 height 606
click at [970, 443] on img at bounding box center [977, 436] width 60 height 42
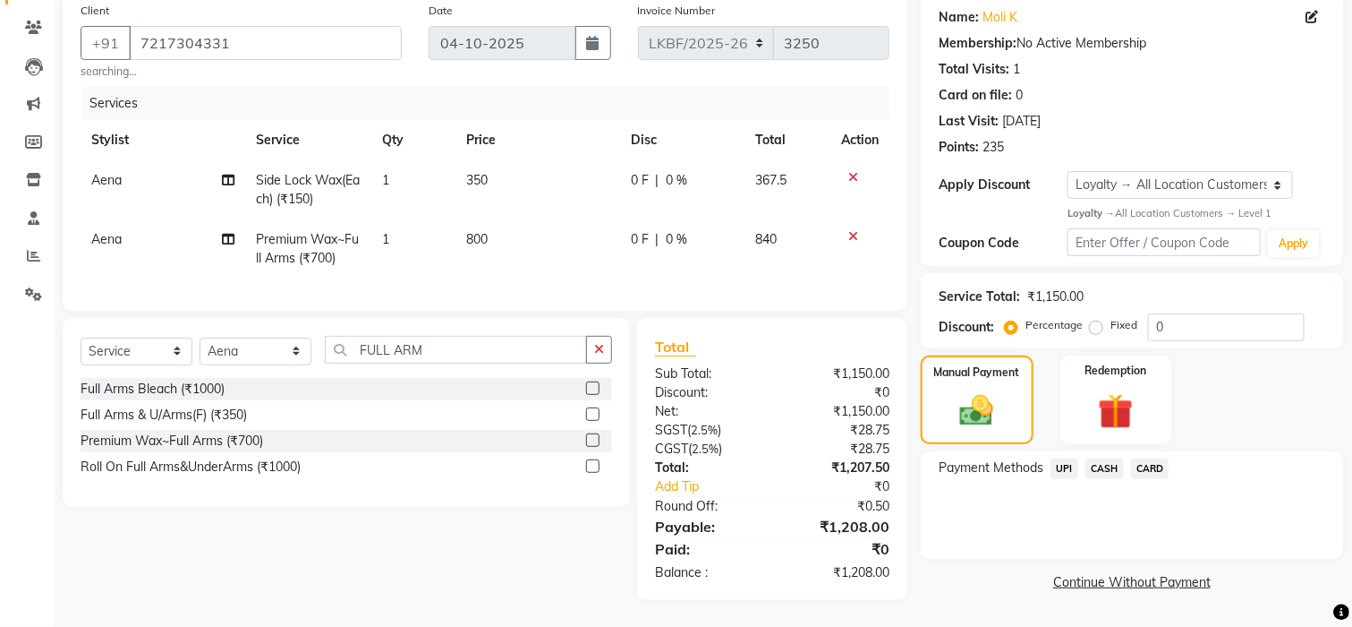
scroll to position [159, 0]
click at [1108, 458] on span "CASH" at bounding box center [1105, 468] width 38 height 21
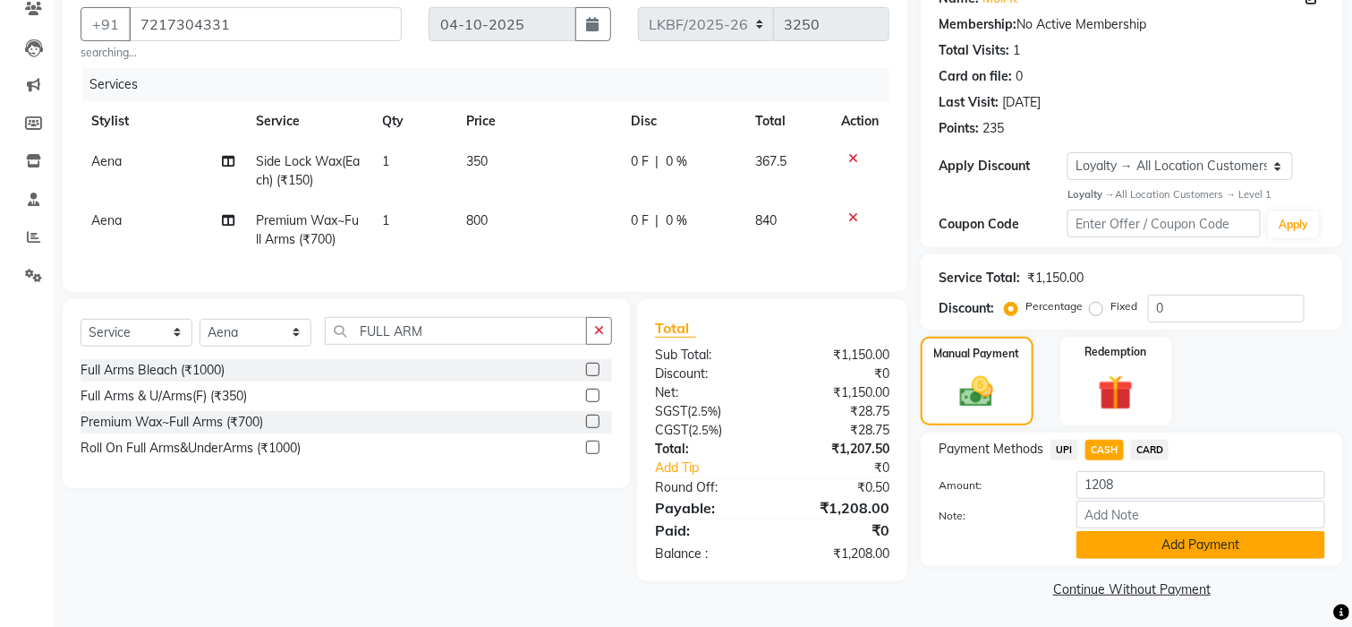
click at [1155, 542] on button "Add Payment" at bounding box center [1201, 545] width 249 height 28
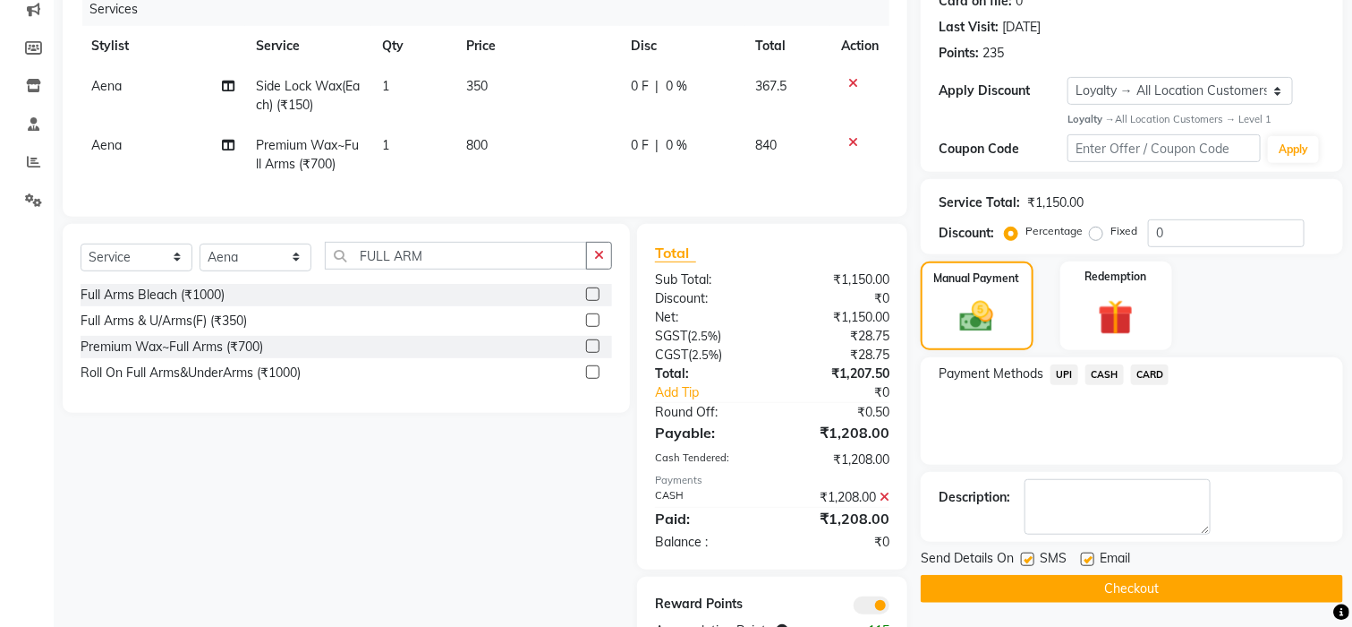
scroll to position [311, 0]
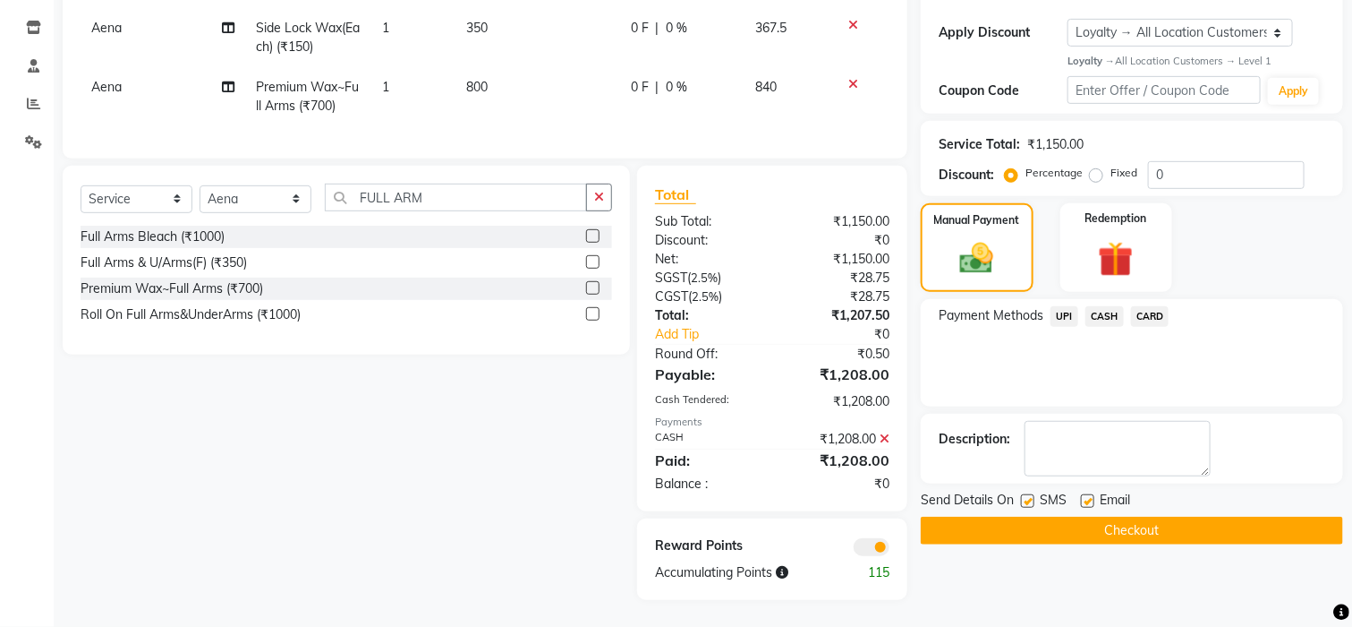
click at [1134, 516] on button "Checkout" at bounding box center [1132, 530] width 422 height 28
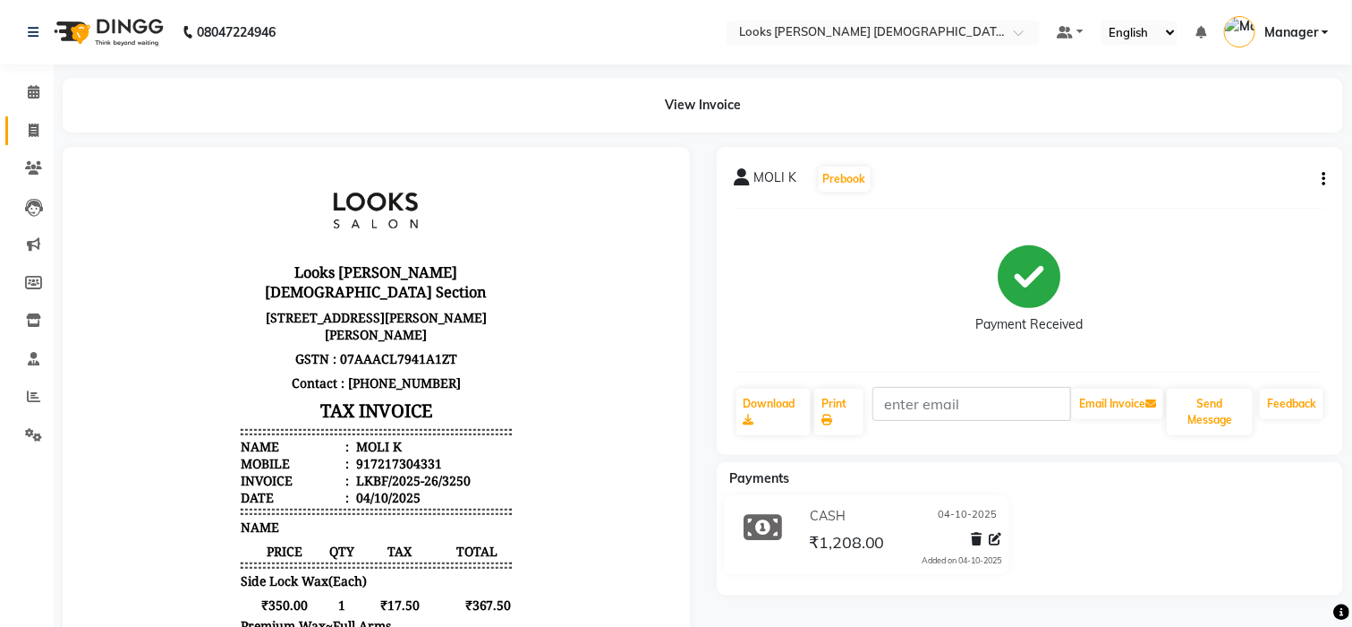
click at [29, 141] on link "Invoice" at bounding box center [26, 131] width 43 height 30
select select "service"
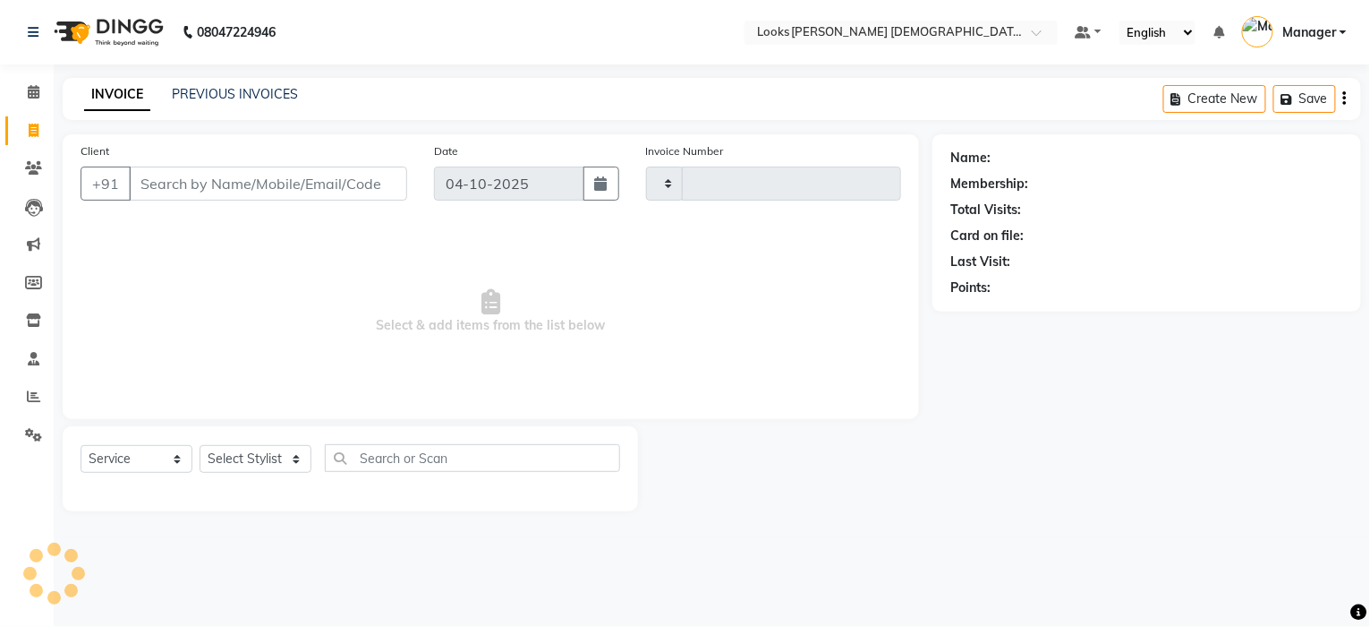
type input "3251"
select select "8706"
click at [227, 458] on select "Select Stylist Aena Ahad Ahsan Amrin Arvind_asst Bijender Counter_Sales Dharmav…" at bounding box center [256, 459] width 112 height 28
select select "87724"
click at [227, 458] on select "Select Stylist Aena Ahad Ahsan Amrin Arvind_asst Bijender Counter_Sales Dharmav…" at bounding box center [256, 459] width 112 height 28
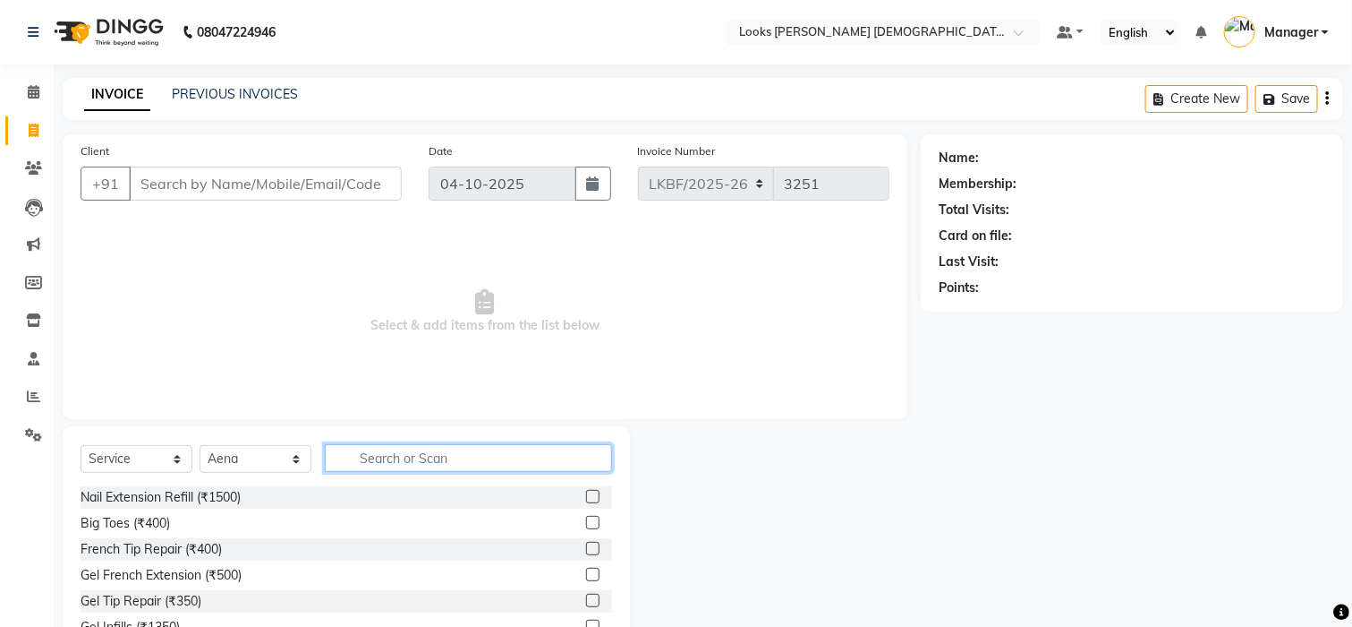
click at [395, 459] on input "text" at bounding box center [468, 458] width 287 height 28
type input "FULL"
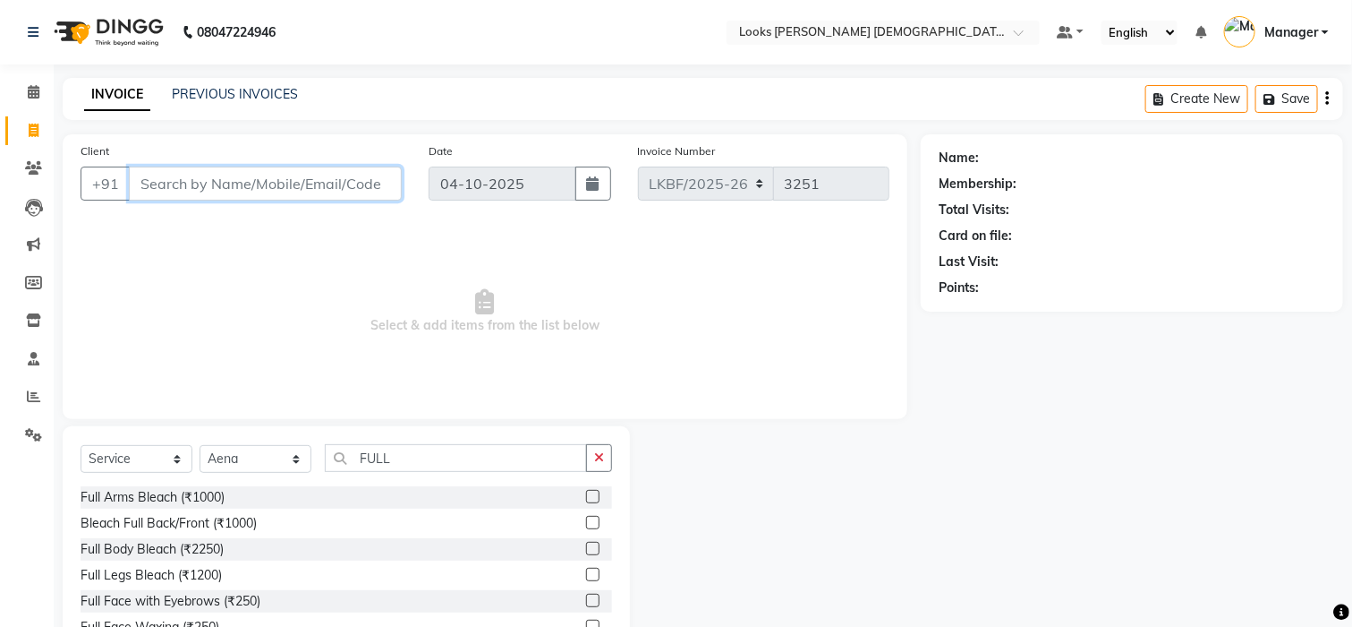
click at [235, 178] on input "Client" at bounding box center [265, 183] width 273 height 34
type input "8077637724"
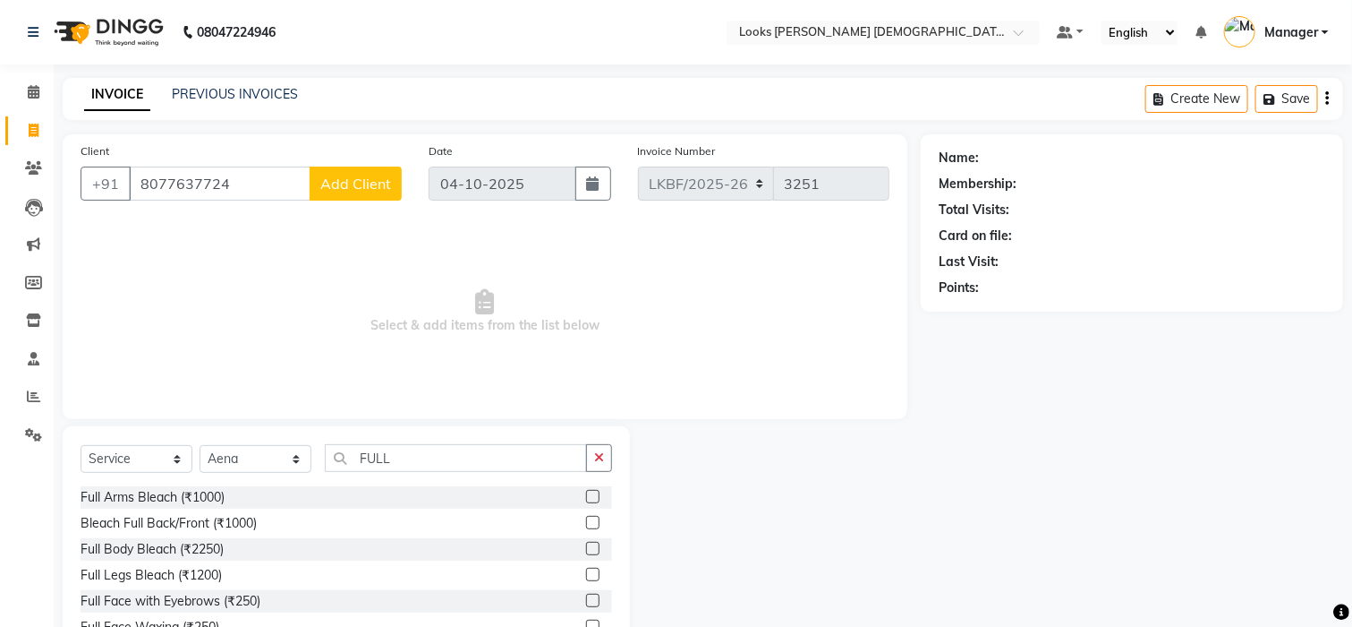
click at [385, 189] on span "Add Client" at bounding box center [355, 184] width 71 height 18
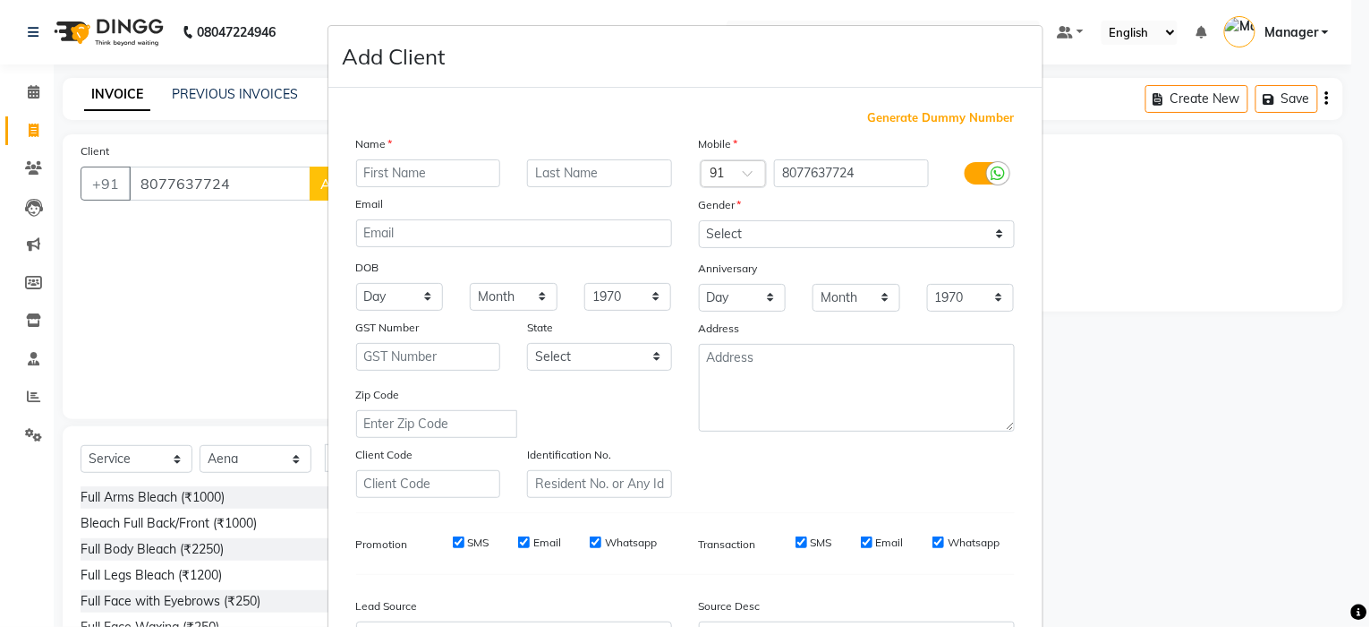
click at [388, 181] on input "text" at bounding box center [428, 173] width 145 height 28
type input "ANU"
click at [572, 174] on input "text" at bounding box center [599, 173] width 145 height 28
type input "K"
drag, startPoint x: 977, startPoint y: 233, endPoint x: 964, endPoint y: 243, distance: 15.9
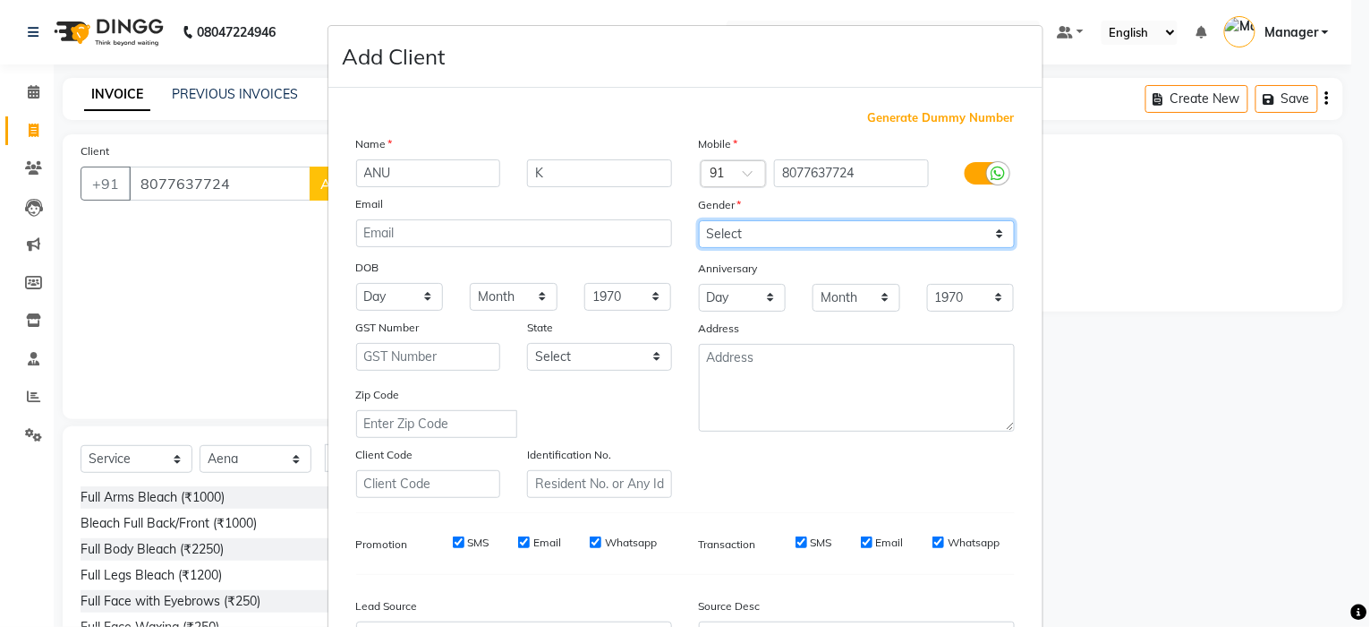
click at [977, 233] on select "Select Male Female Other Prefer Not To Say" at bounding box center [857, 234] width 316 height 28
select select "female"
click at [699, 220] on select "Select Male Female Other Prefer Not To Say" at bounding box center [857, 234] width 316 height 28
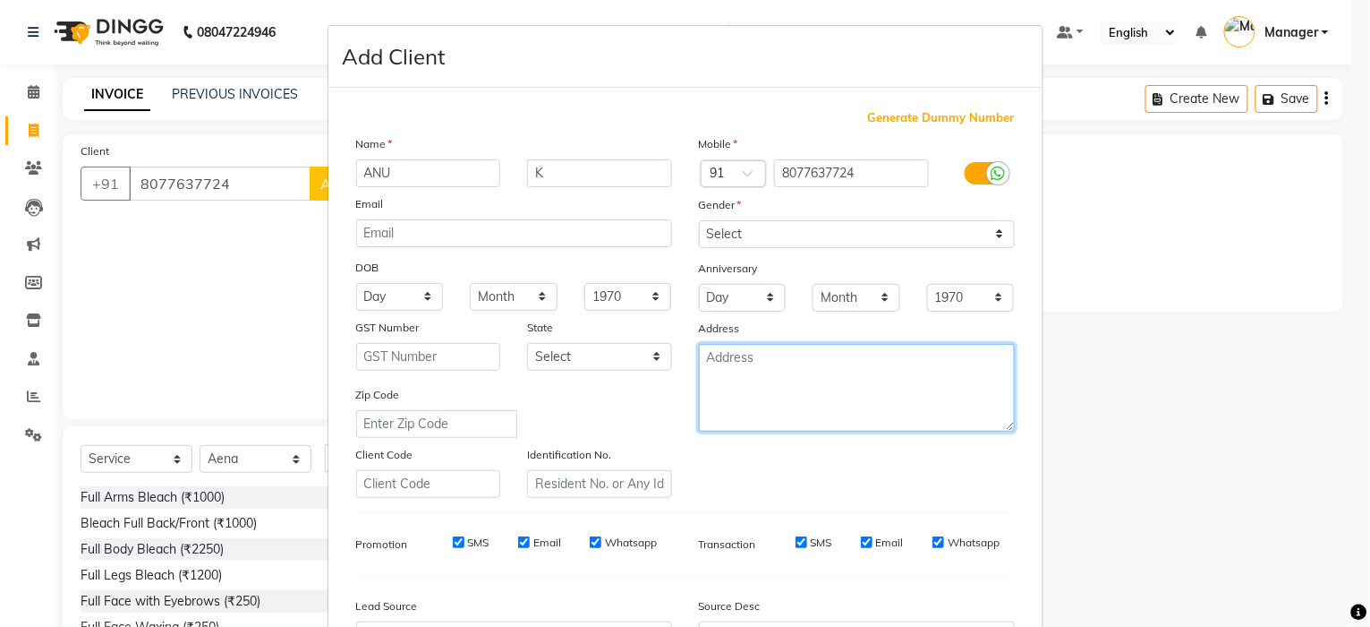
click at [829, 369] on textarea at bounding box center [857, 388] width 316 height 88
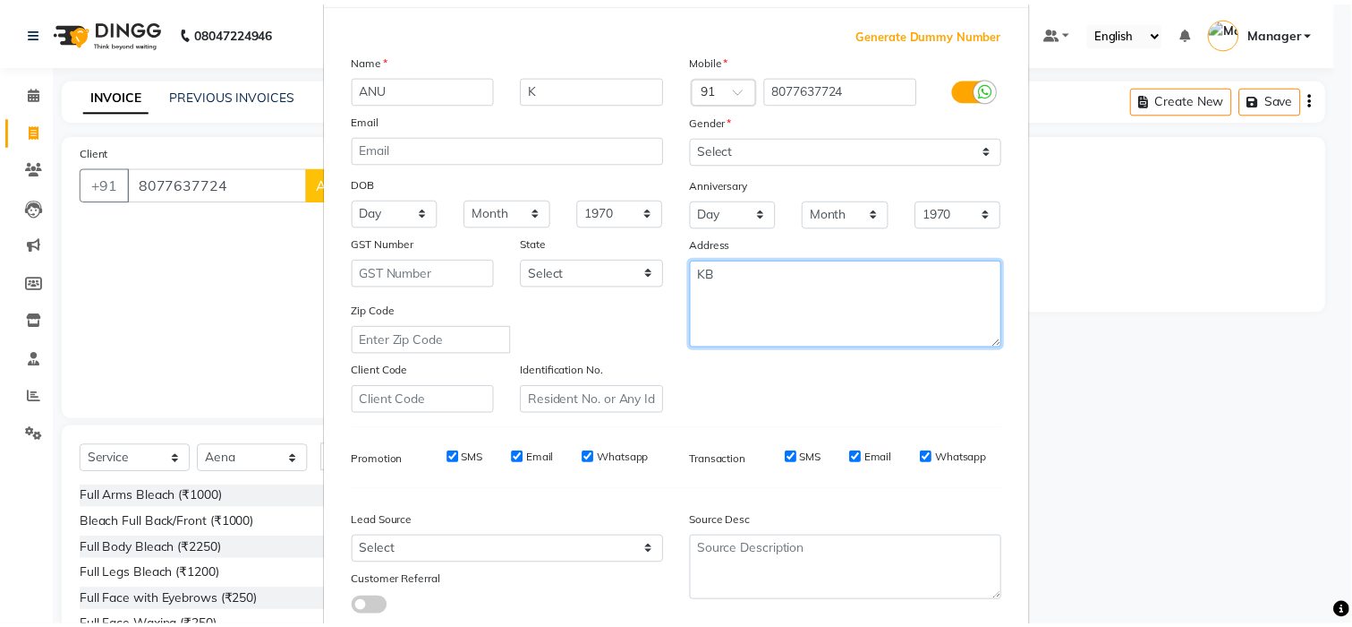
scroll to position [201, 0]
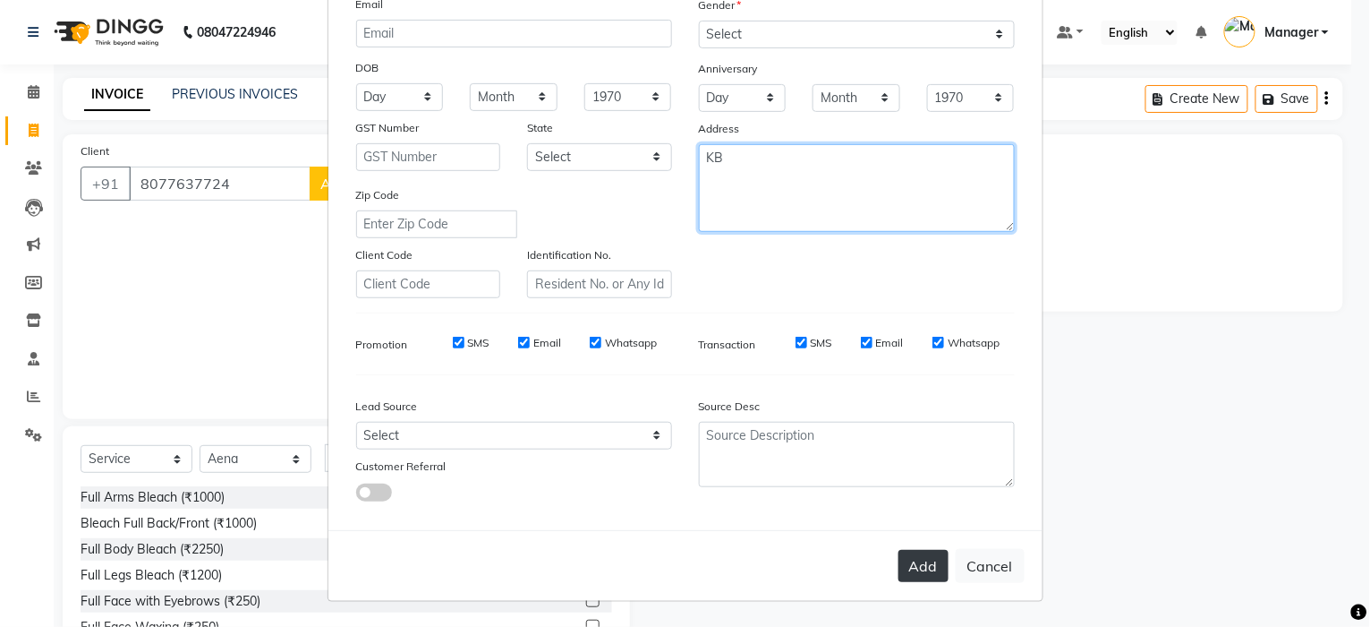
type textarea "KB"
click at [912, 550] on button "Add" at bounding box center [924, 566] width 50 height 32
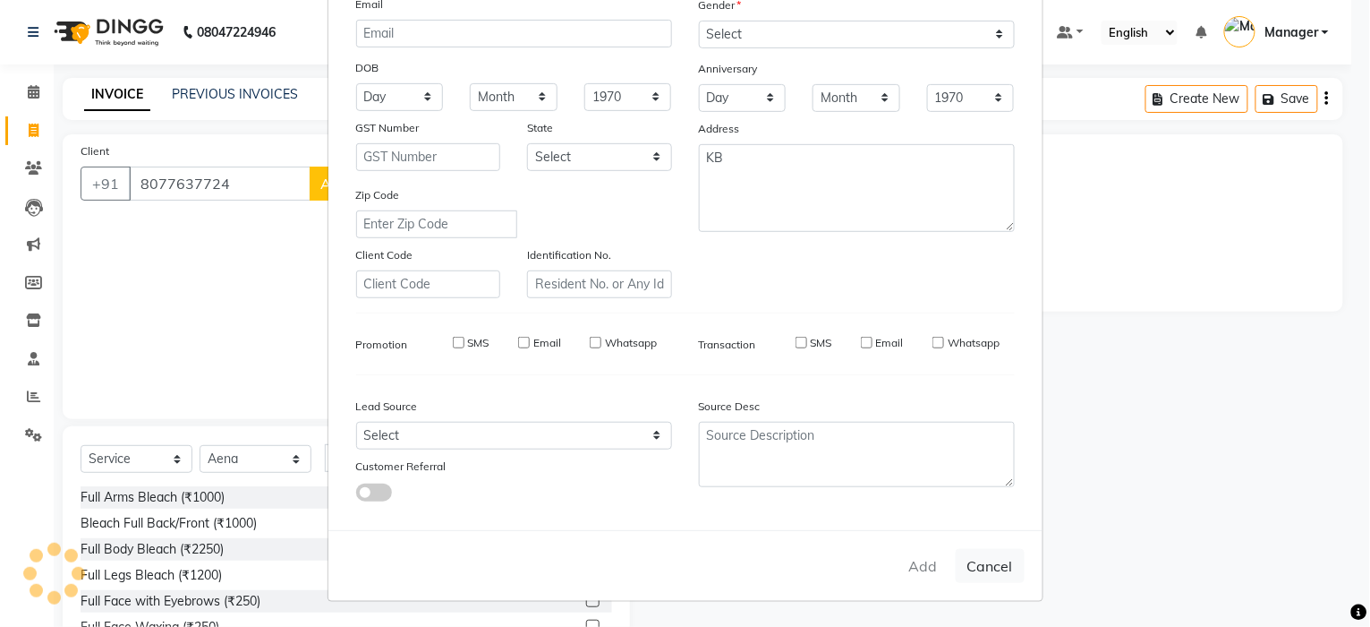
select select
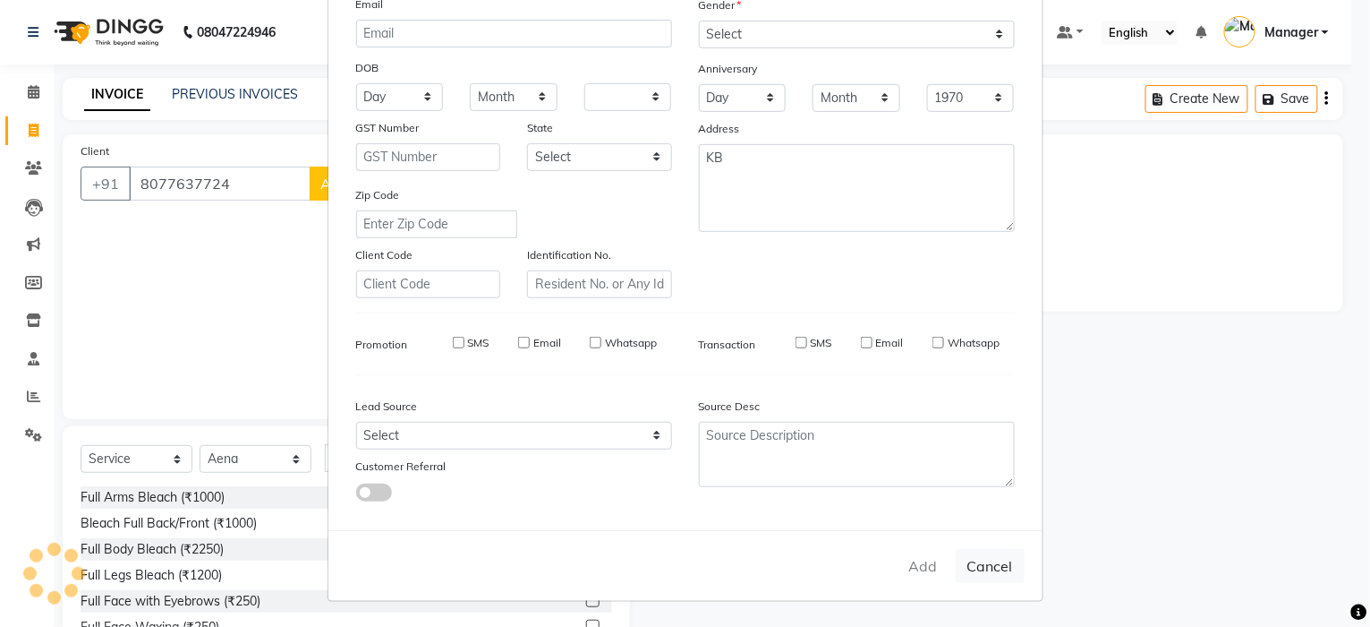
select select
checkbox input "false"
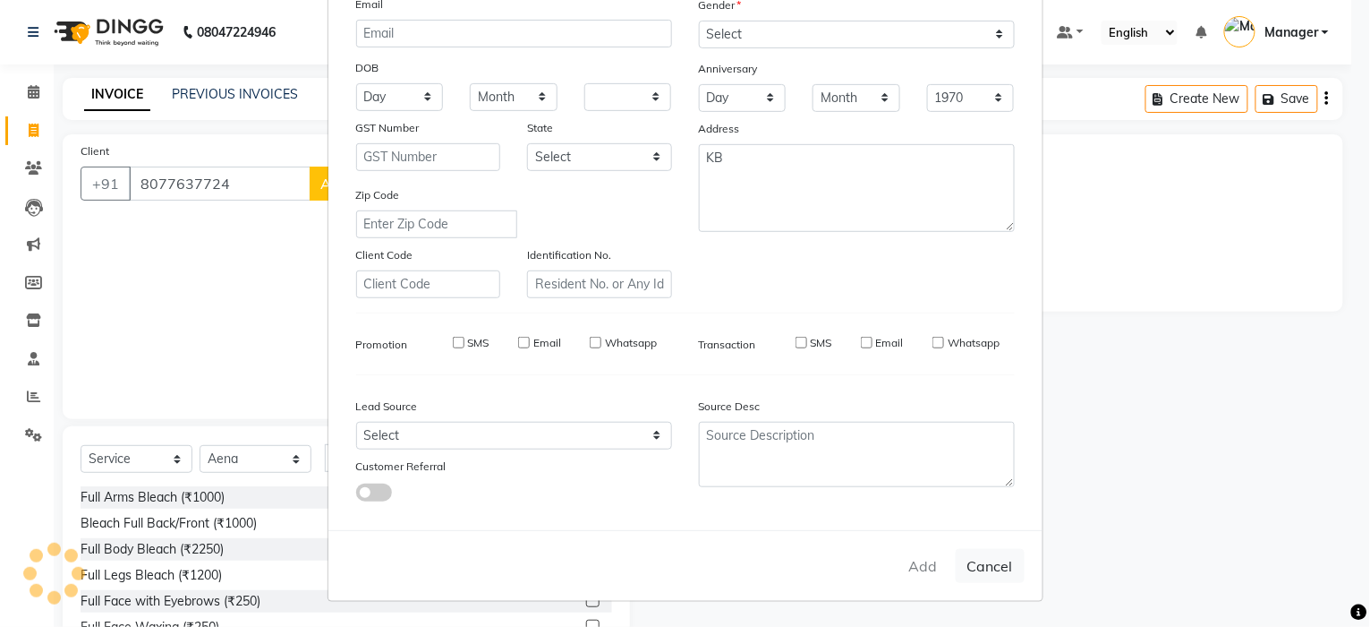
checkbox input "false"
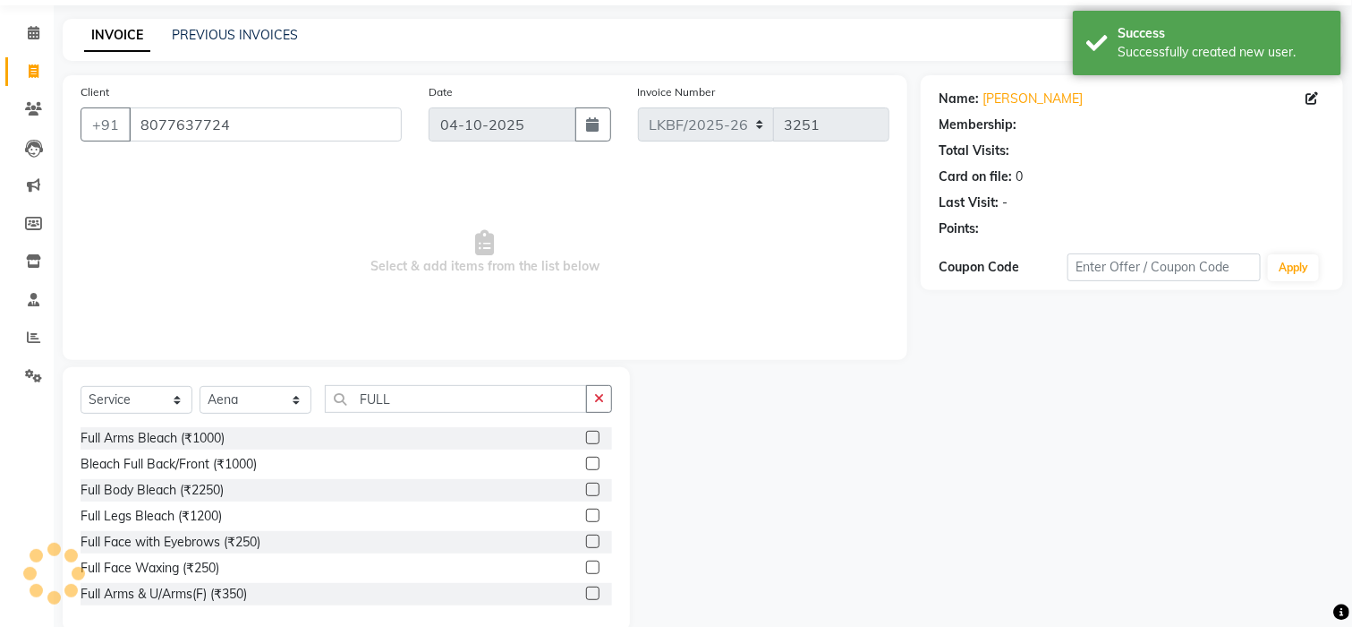
scroll to position [90, 0]
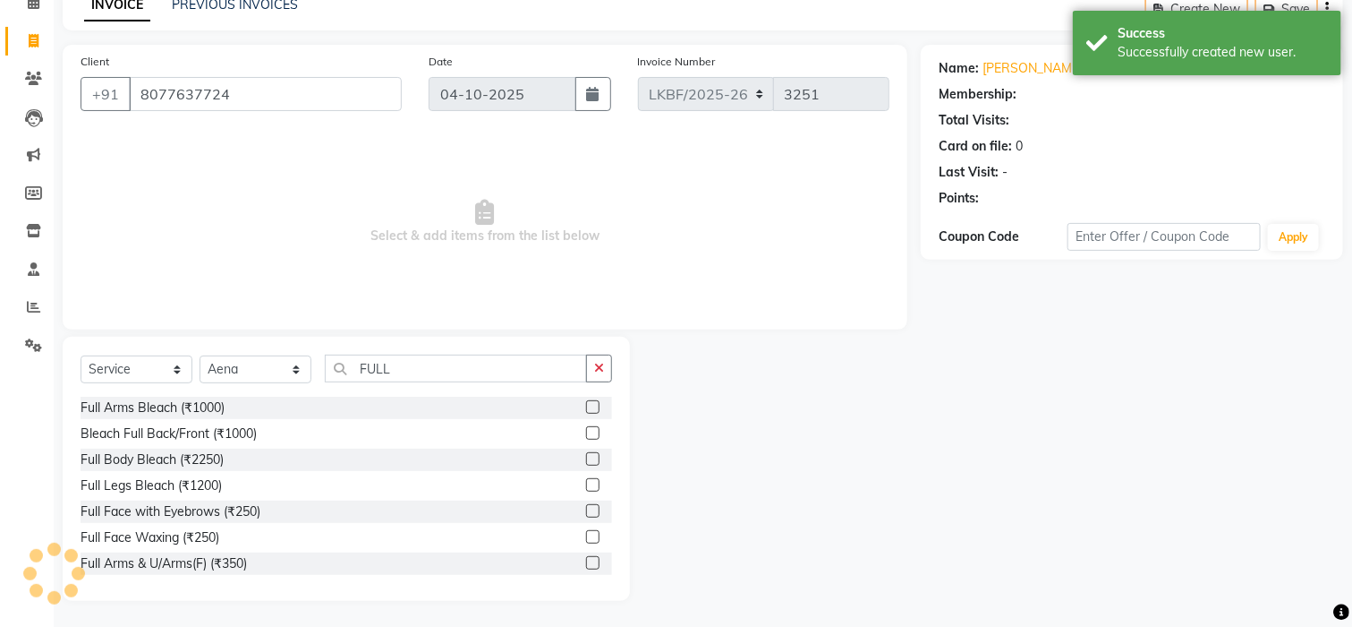
select select "1: Object"
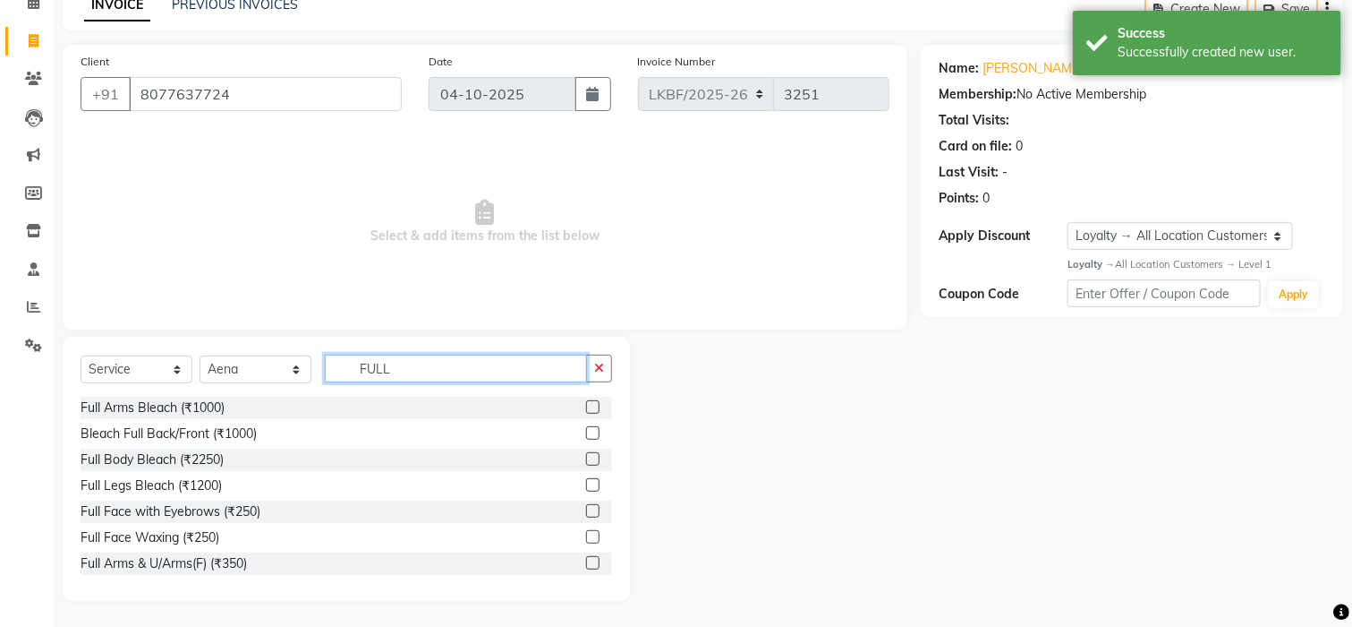
click at [396, 365] on input "FULL" at bounding box center [456, 368] width 262 height 28
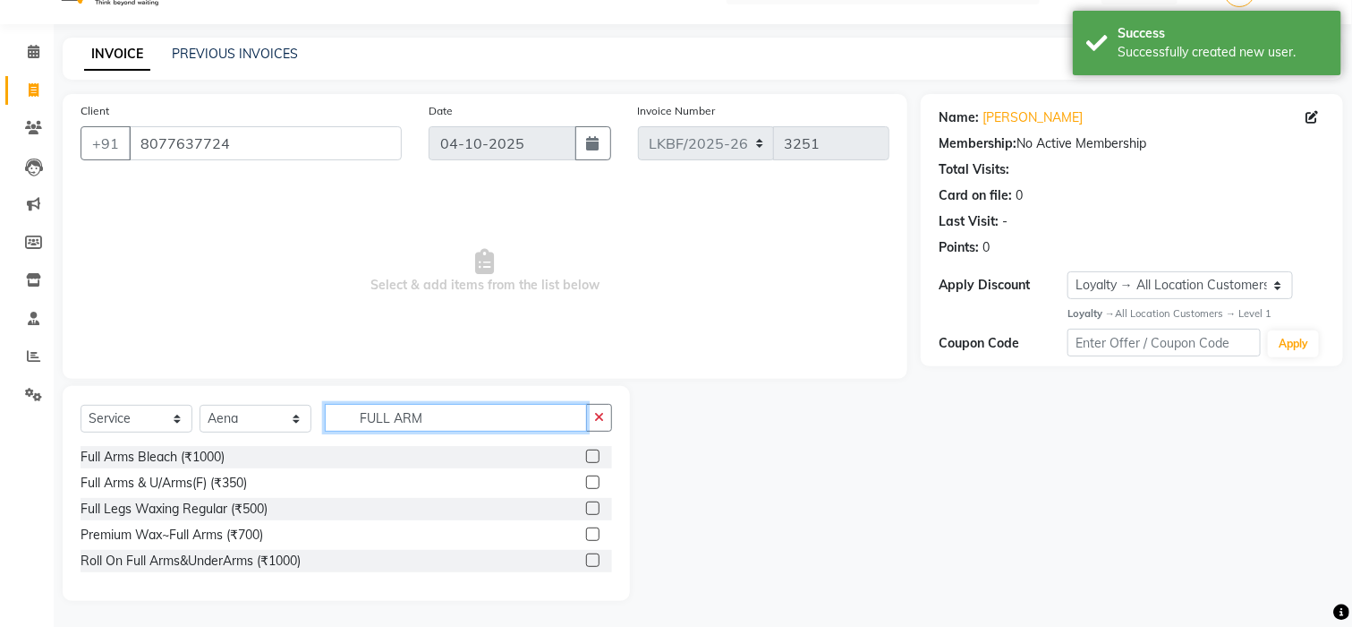
scroll to position [14, 0]
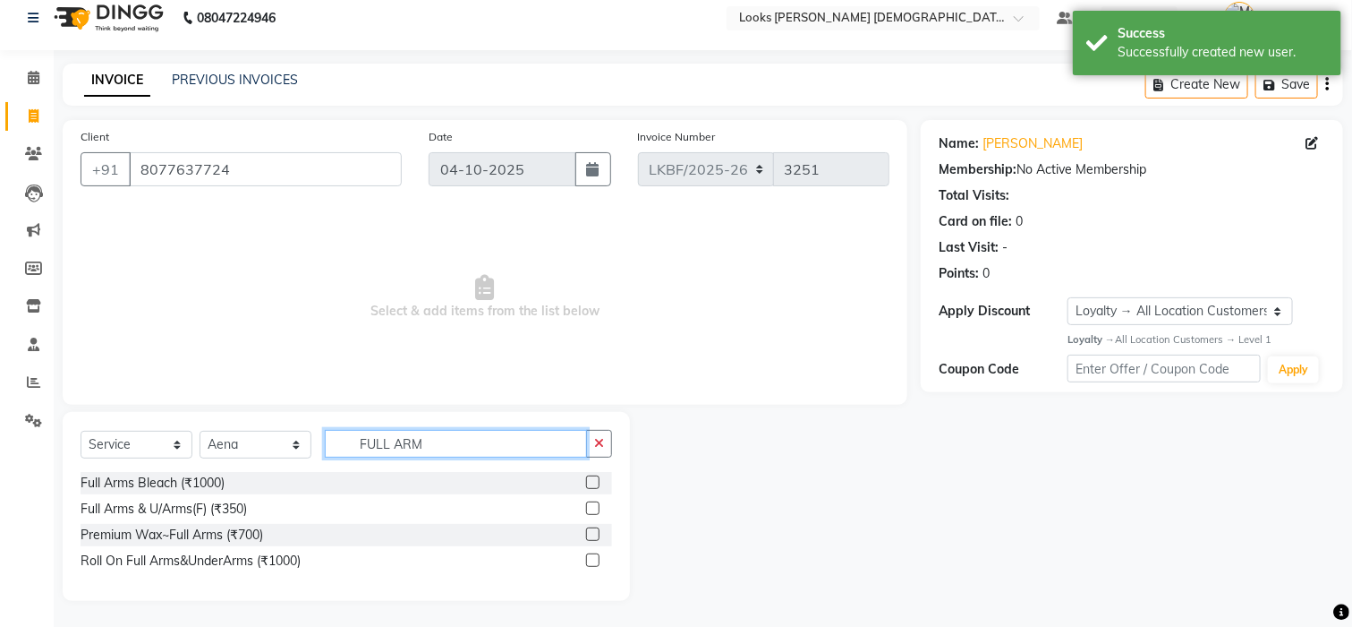
type input "FULL ARM"
click at [593, 535] on label at bounding box center [592, 533] width 13 height 13
click at [593, 535] on input "checkbox" at bounding box center [592, 535] width 12 height 12
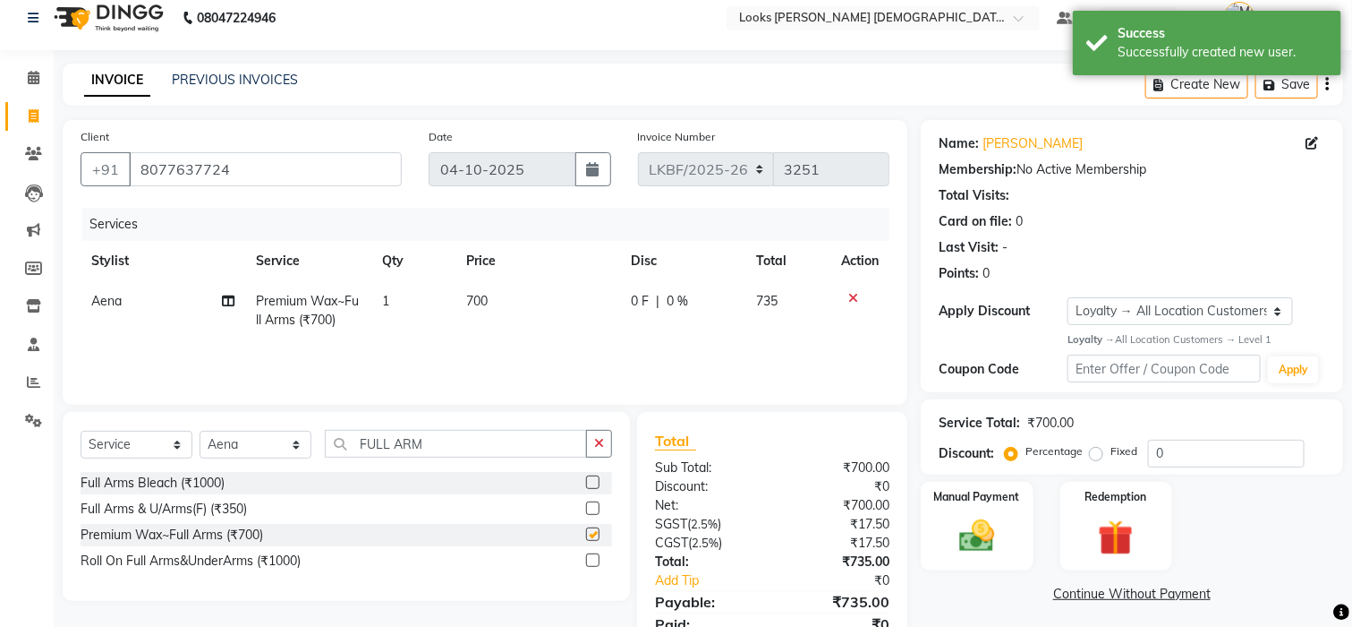
checkbox input "false"
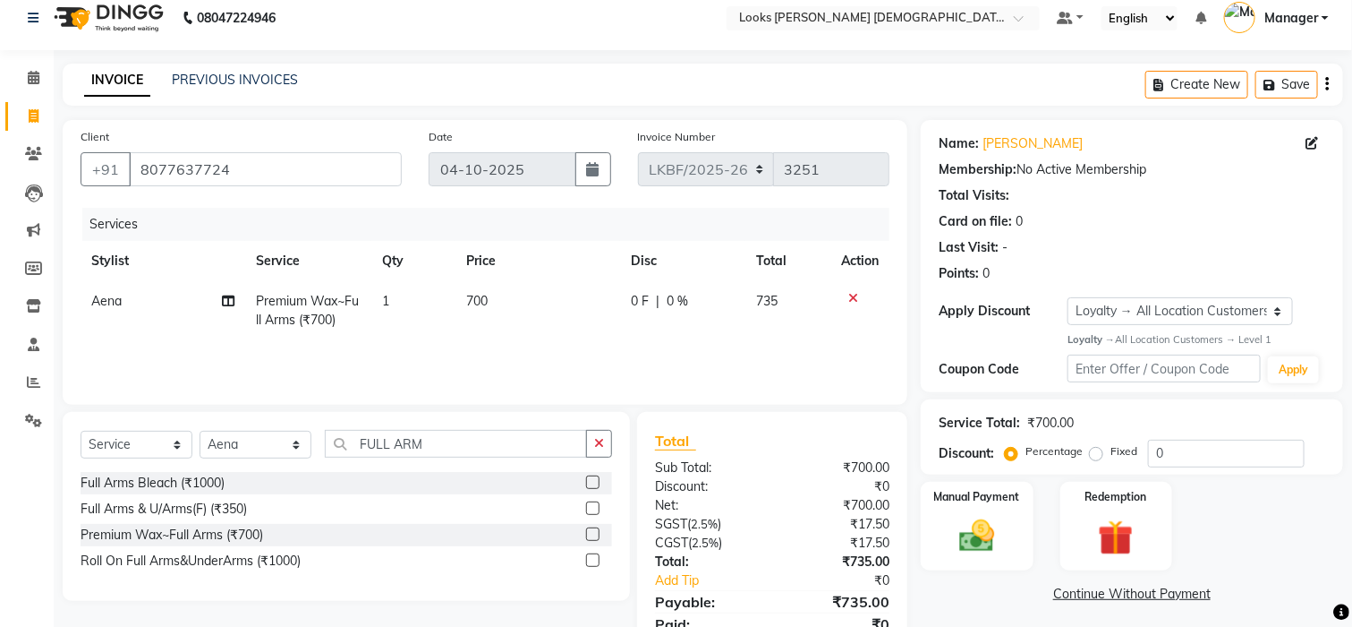
click at [498, 296] on td "700" at bounding box center [538, 310] width 164 height 59
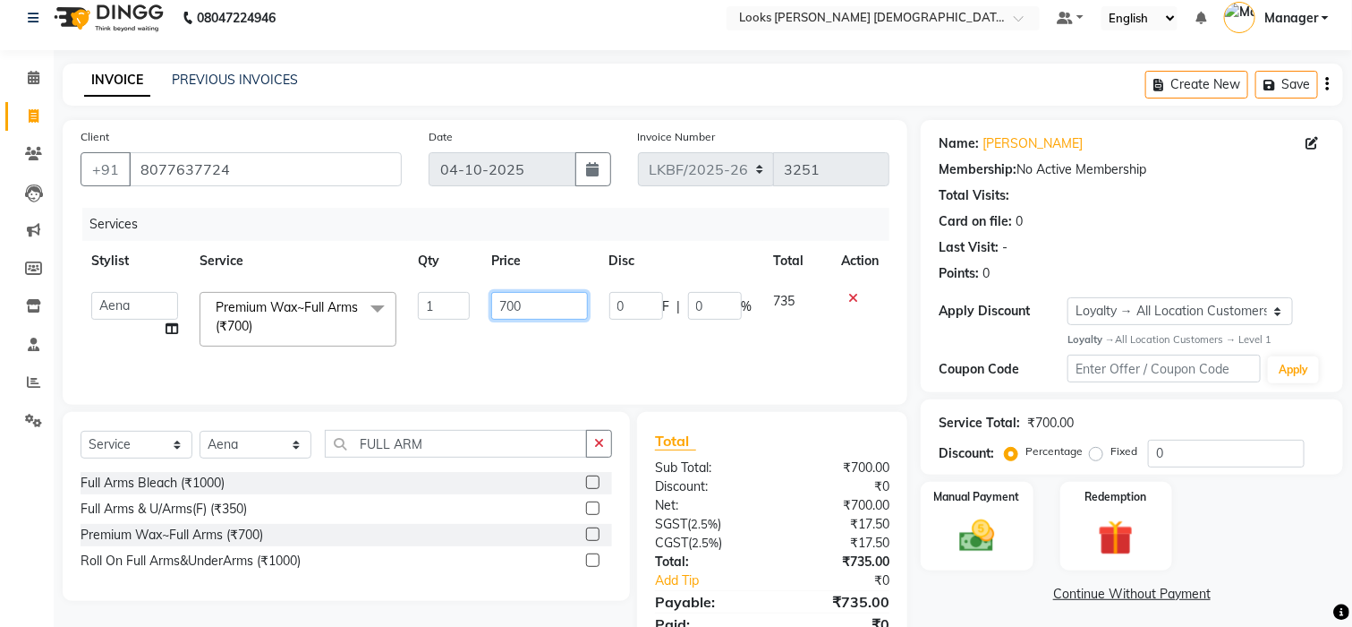
click at [537, 309] on input "700" at bounding box center [539, 306] width 97 height 28
type input "7"
type input "800"
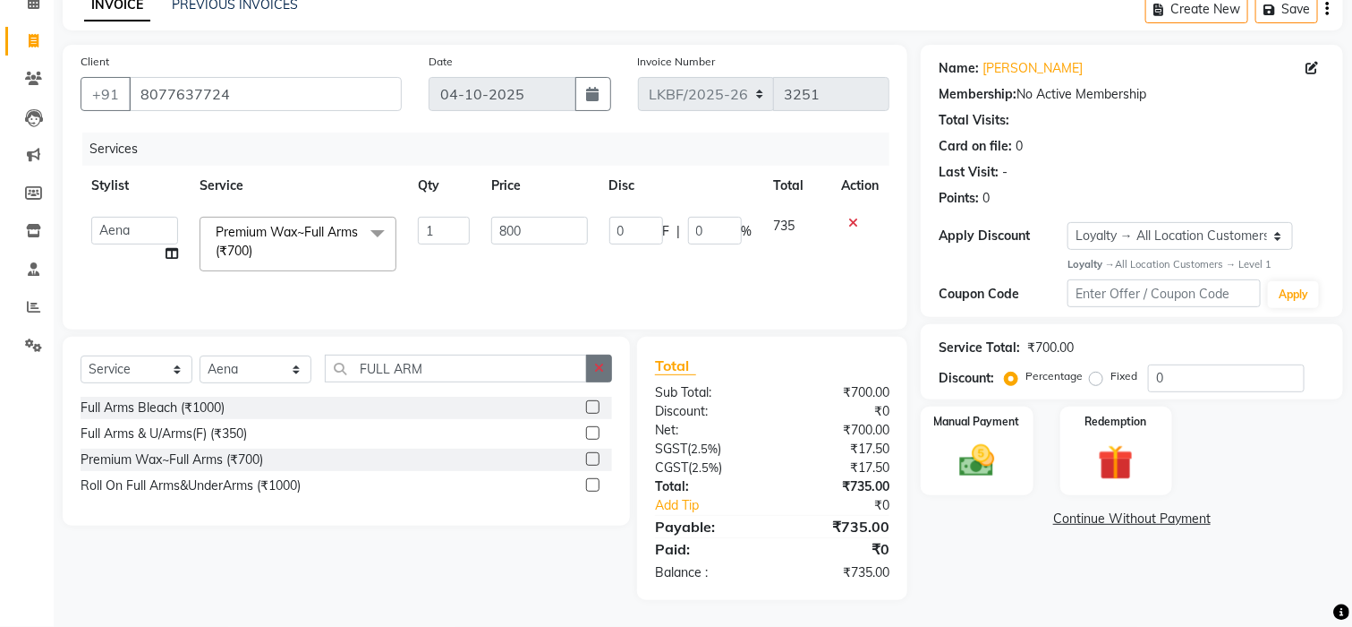
scroll to position [89, 0]
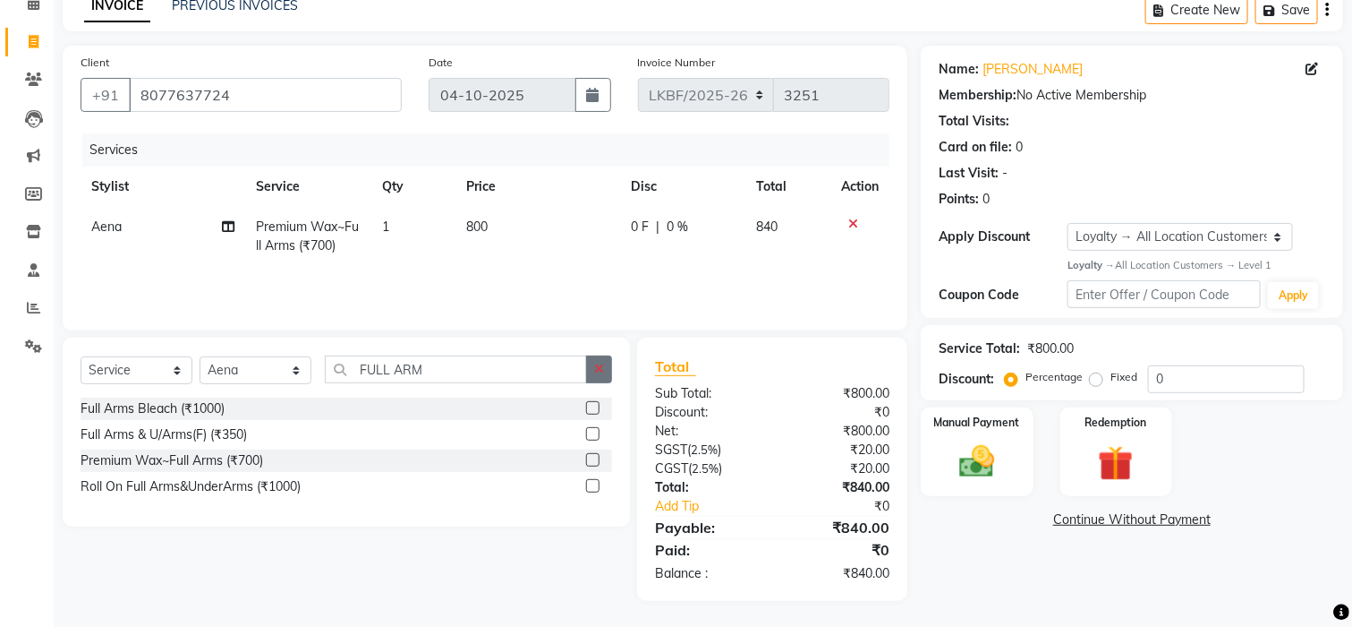
click at [595, 372] on icon "button" at bounding box center [599, 369] width 10 height 13
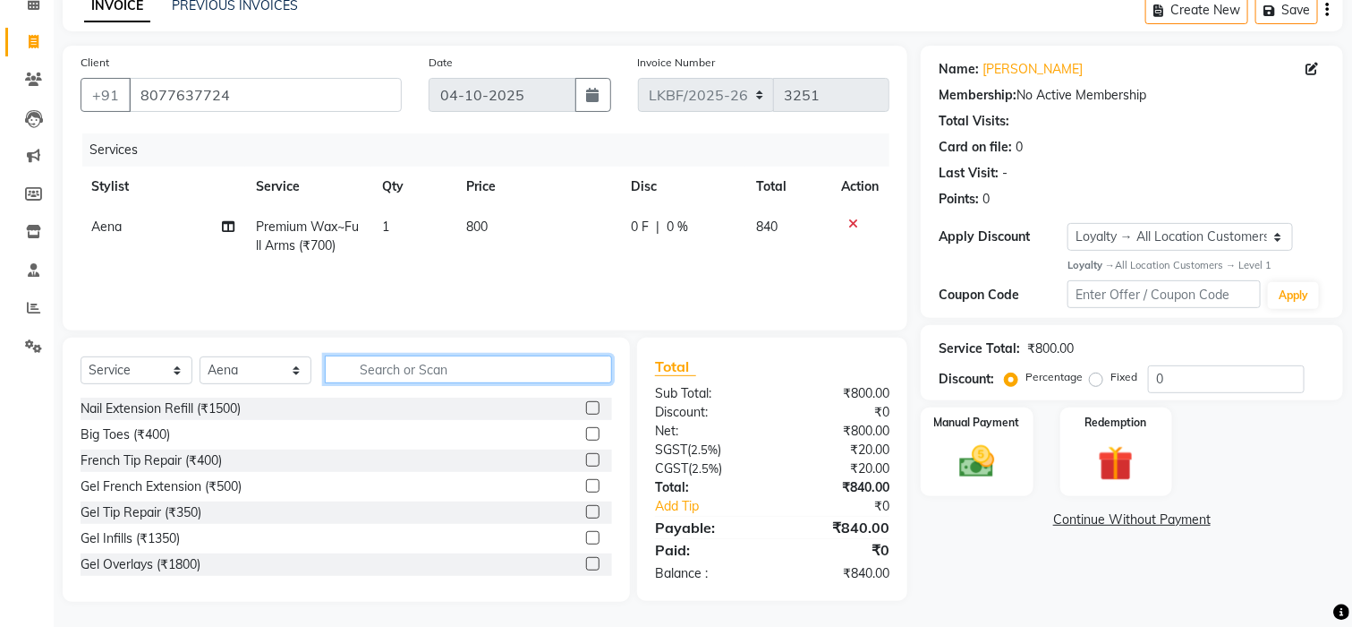
click at [423, 372] on input "text" at bounding box center [468, 369] width 287 height 28
click at [383, 367] on input "FU" at bounding box center [456, 369] width 262 height 28
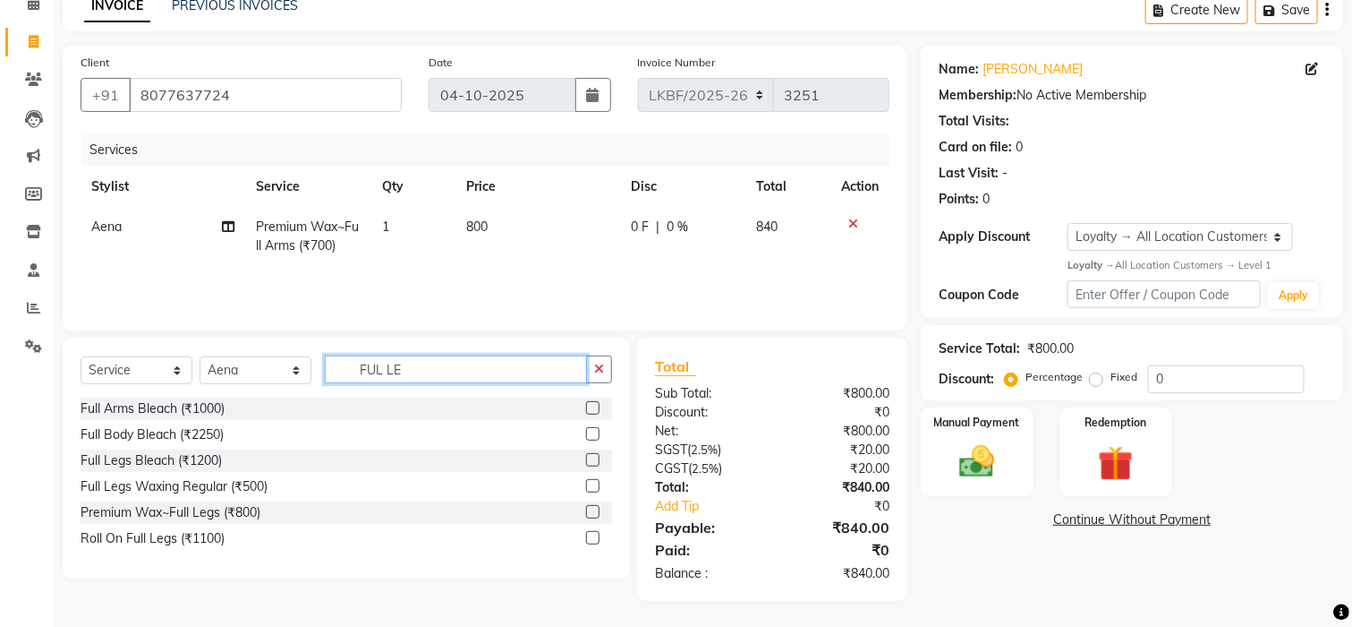
type input "FUL LE"
click at [587, 511] on label at bounding box center [592, 511] width 13 height 13
click at [587, 511] on input "checkbox" at bounding box center [592, 513] width 12 height 12
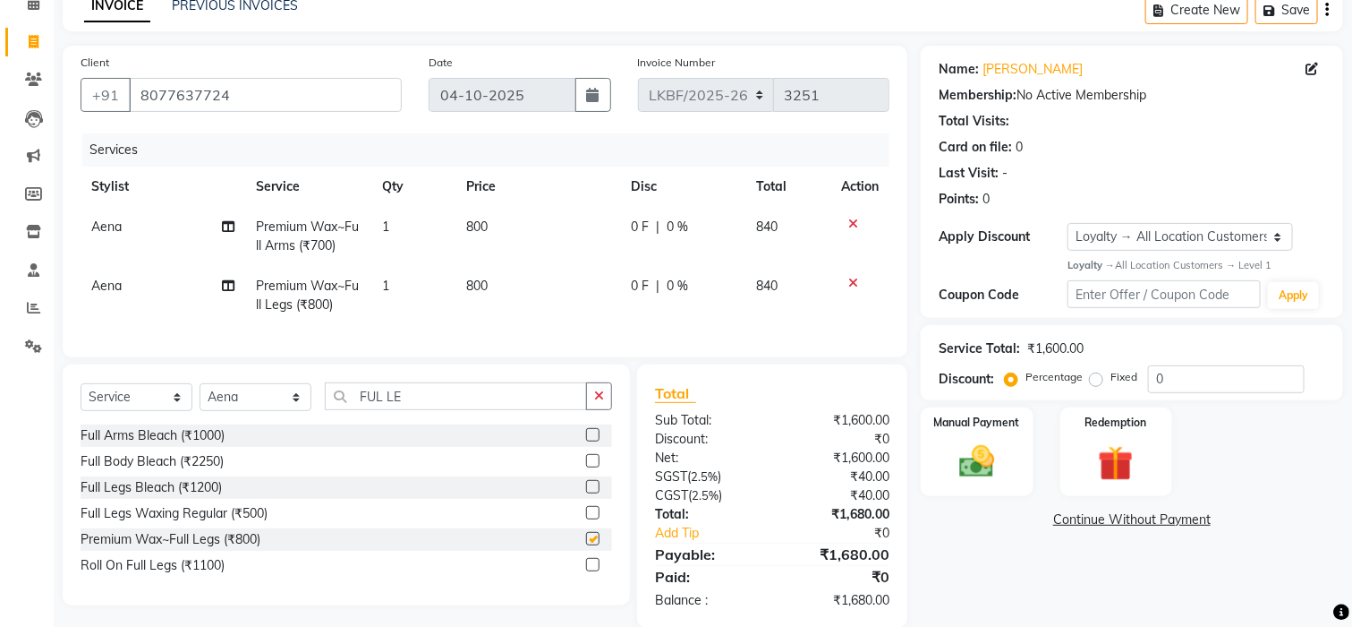
checkbox input "false"
click at [499, 281] on td "800" at bounding box center [538, 295] width 164 height 59
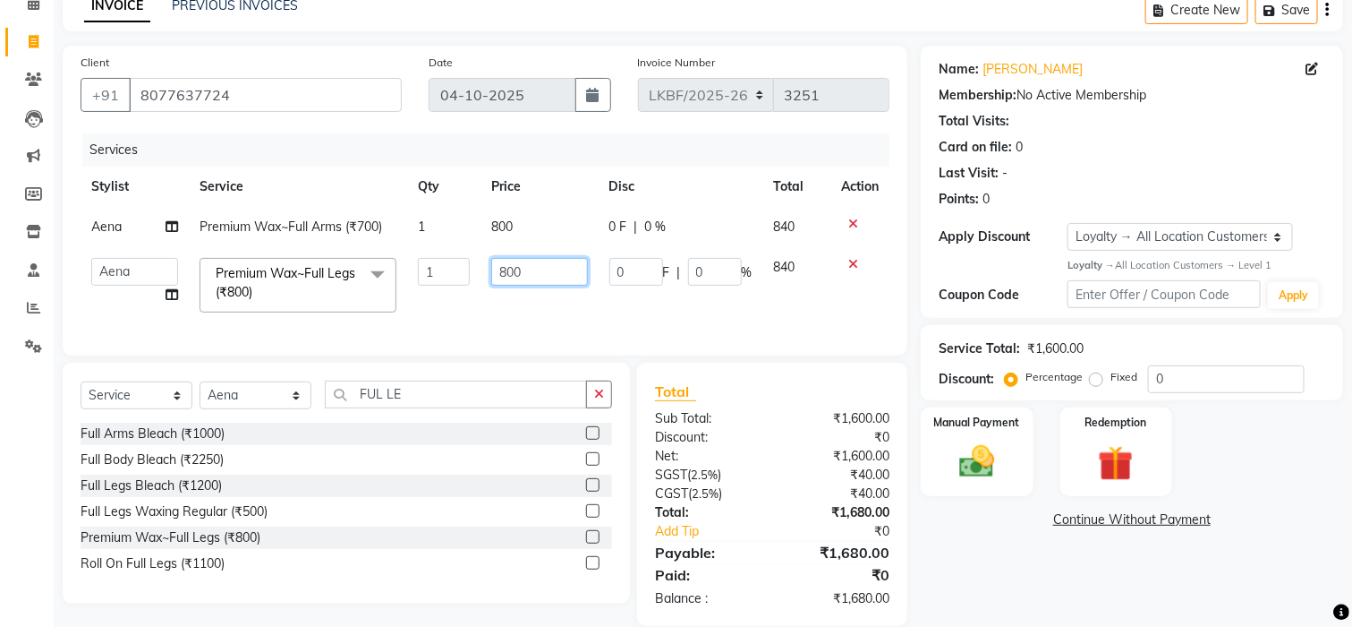
click at [534, 273] on input "800" at bounding box center [539, 272] width 97 height 28
type input "8"
type input "900"
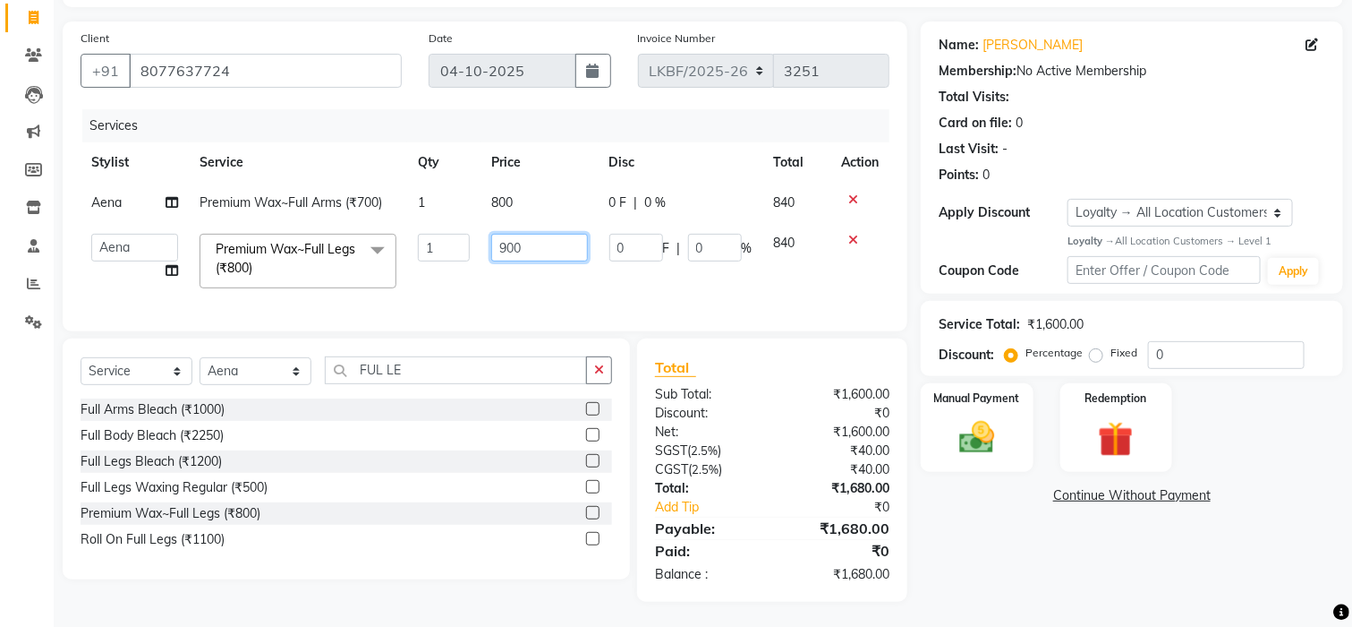
scroll to position [132, 0]
click at [989, 508] on div "Name: Anu K Membership: No Active Membership Total Visits: Card on file: 0 Last…" at bounding box center [1139, 310] width 436 height 580
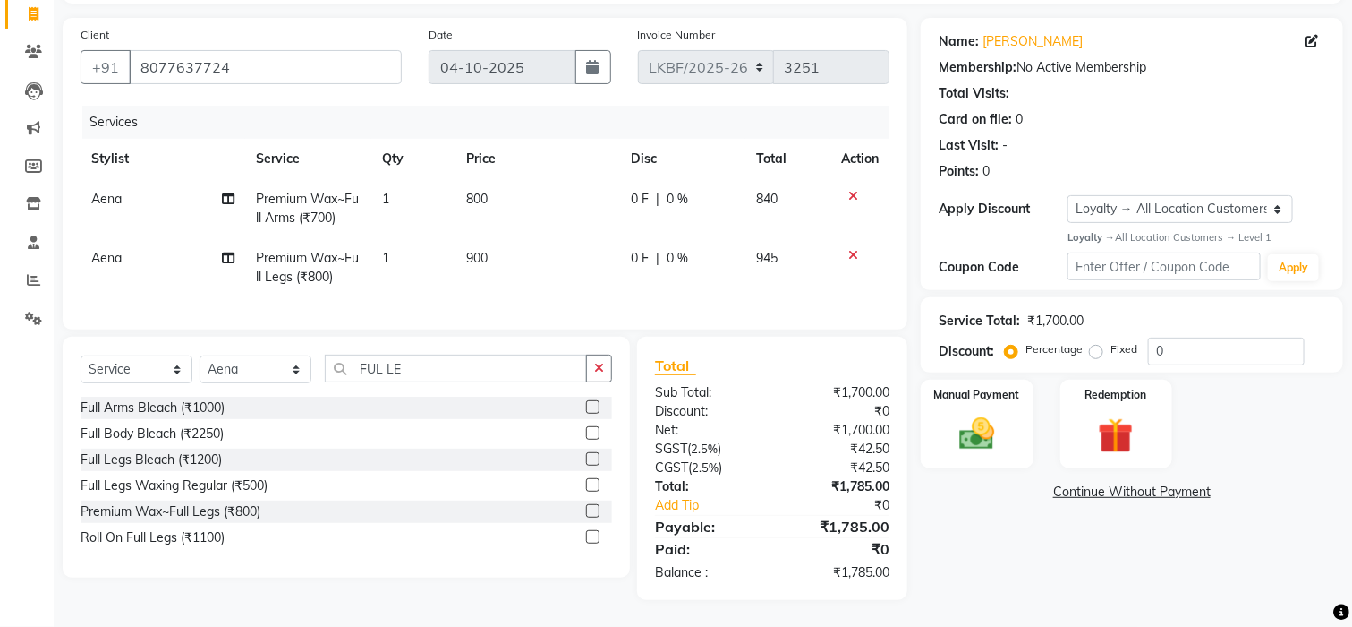
scroll to position [134, 0]
click at [973, 414] on img at bounding box center [977, 434] width 60 height 42
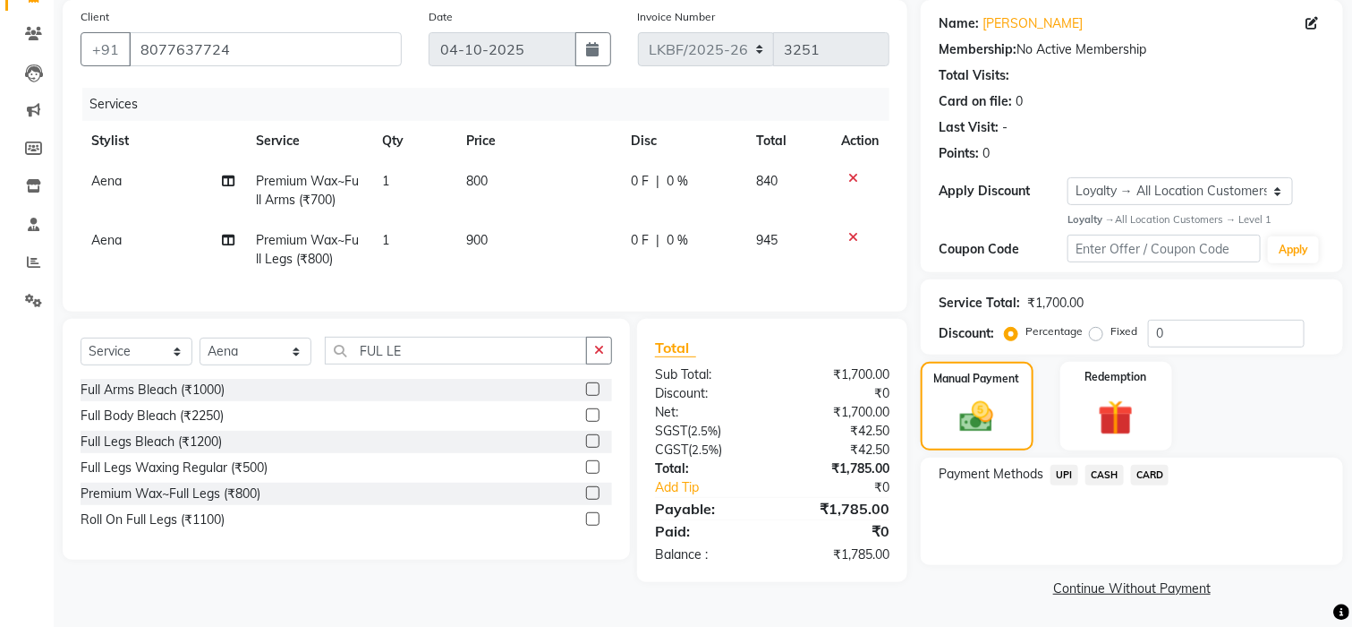
click at [1156, 480] on span "CARD" at bounding box center [1150, 475] width 38 height 21
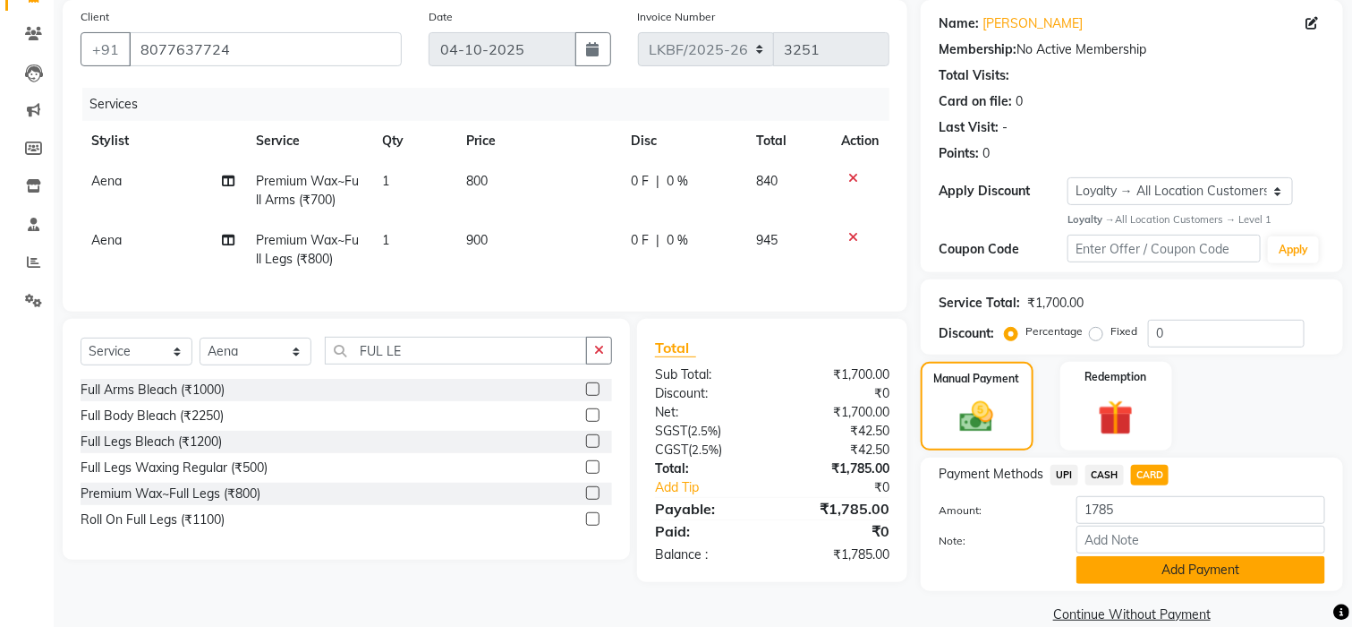
click at [1199, 576] on button "Add Payment" at bounding box center [1201, 570] width 249 height 28
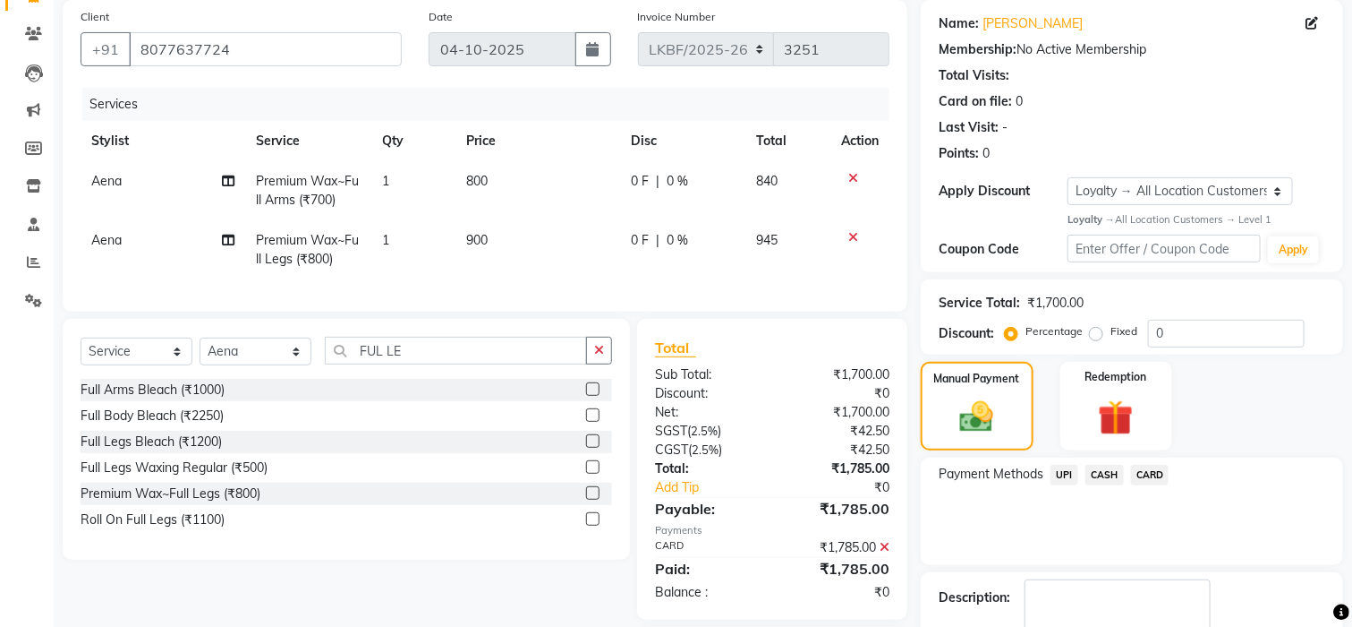
scroll to position [260, 0]
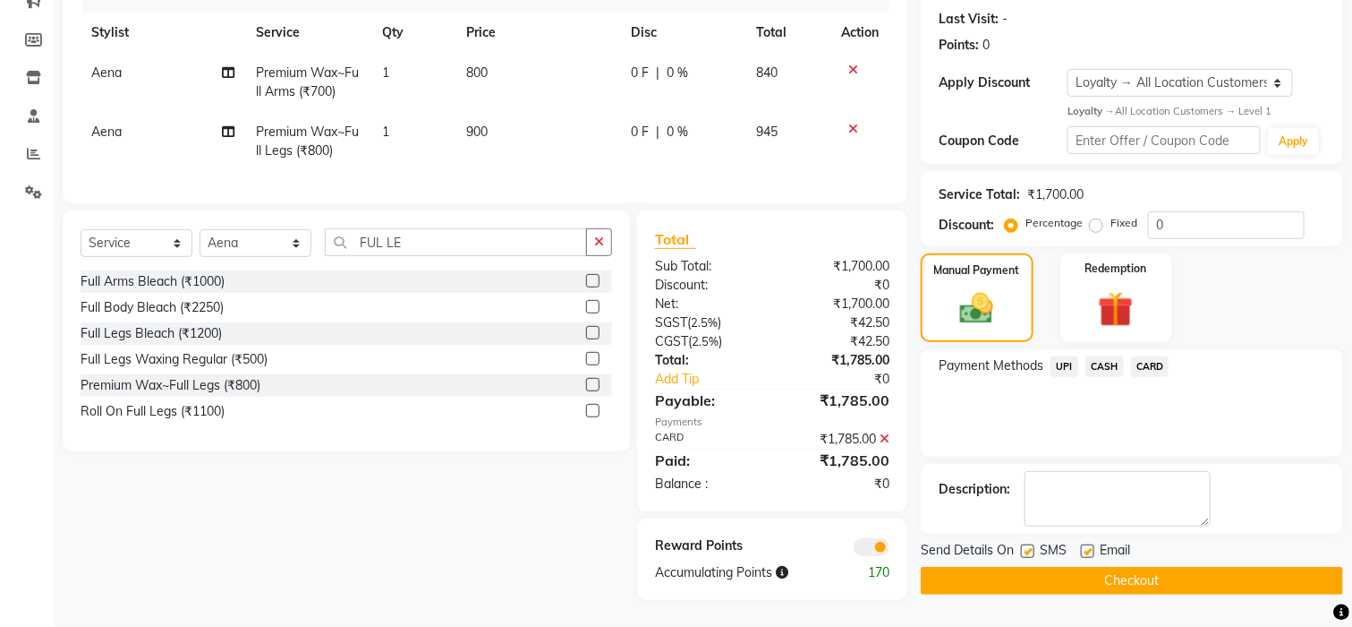
click at [1199, 576] on div "Name: Anu K Membership: No Active Membership Total Visits: Card on file: 0 Last…" at bounding box center [1139, 246] width 436 height 708
click at [1201, 567] on button "Checkout" at bounding box center [1132, 581] width 422 height 28
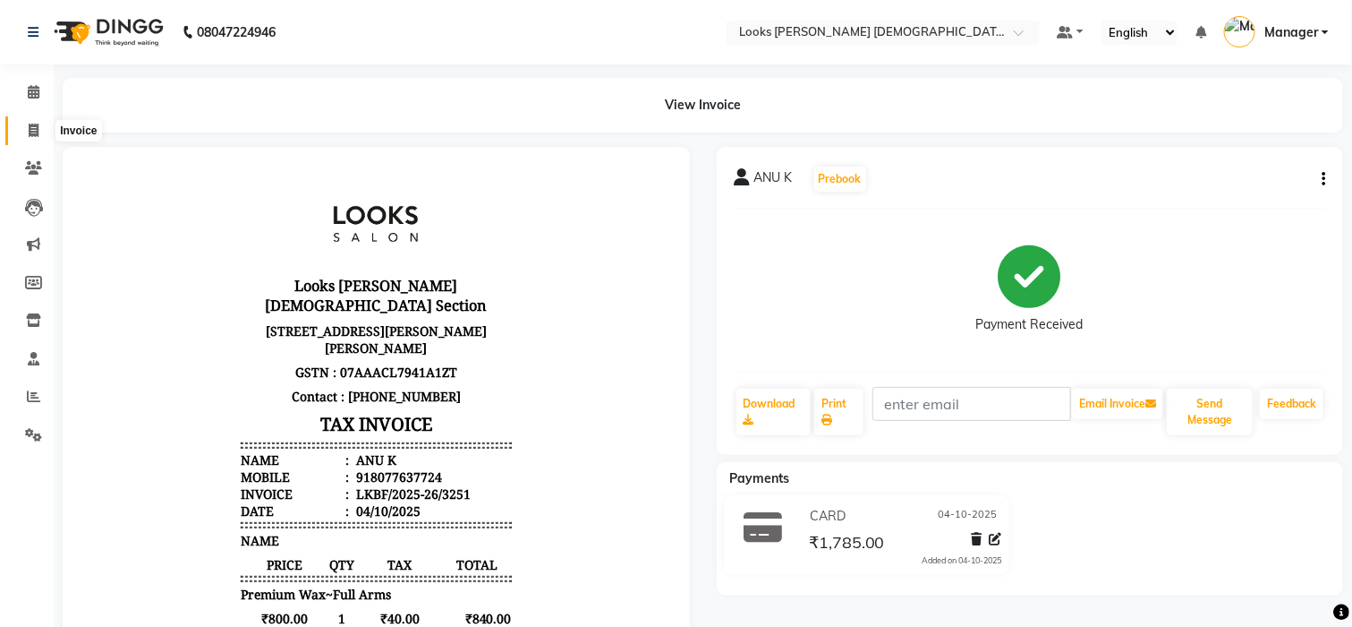
click at [30, 135] on icon at bounding box center [34, 130] width 10 height 13
select select "service"
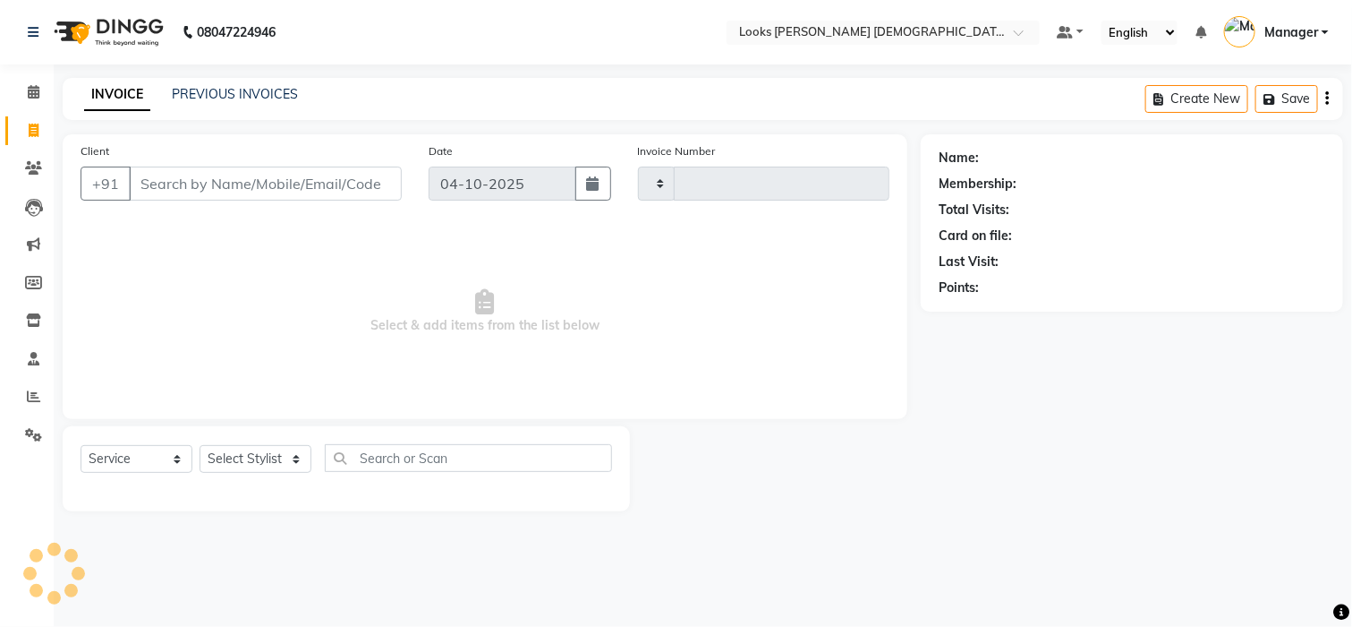
type input "3252"
select select "8706"
click at [252, 185] on input "Client" at bounding box center [268, 183] width 278 height 34
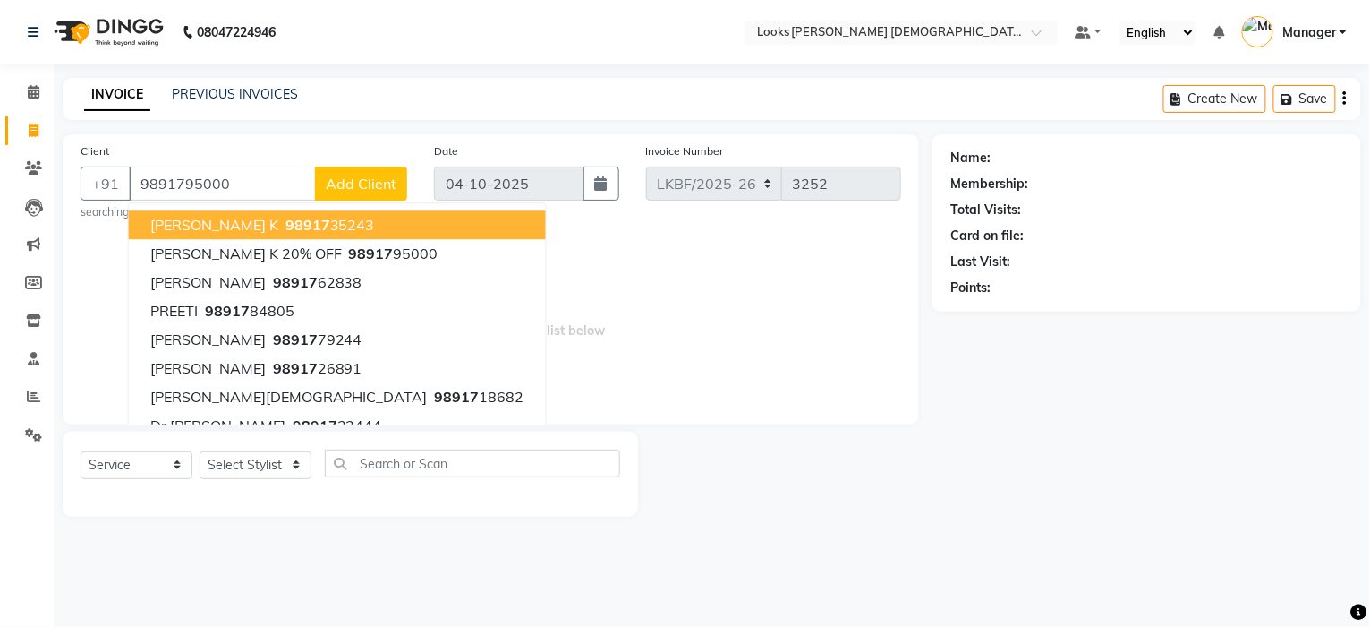
type input "9891795000"
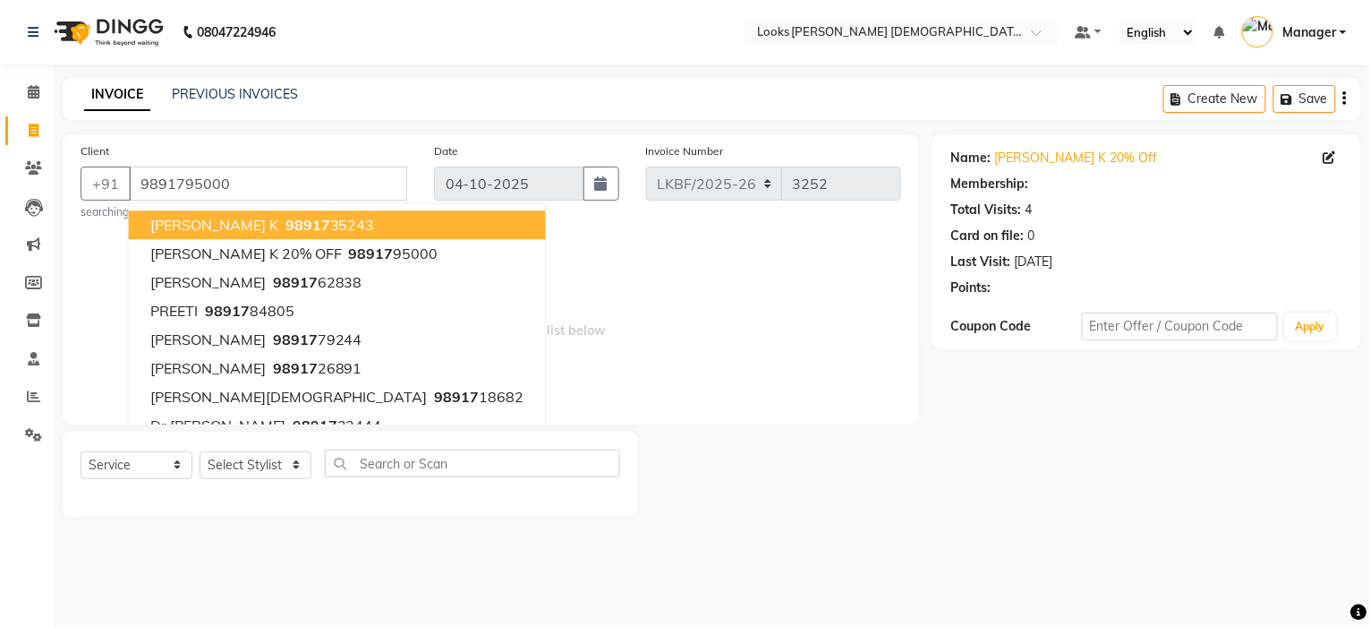
select select "1: Object"
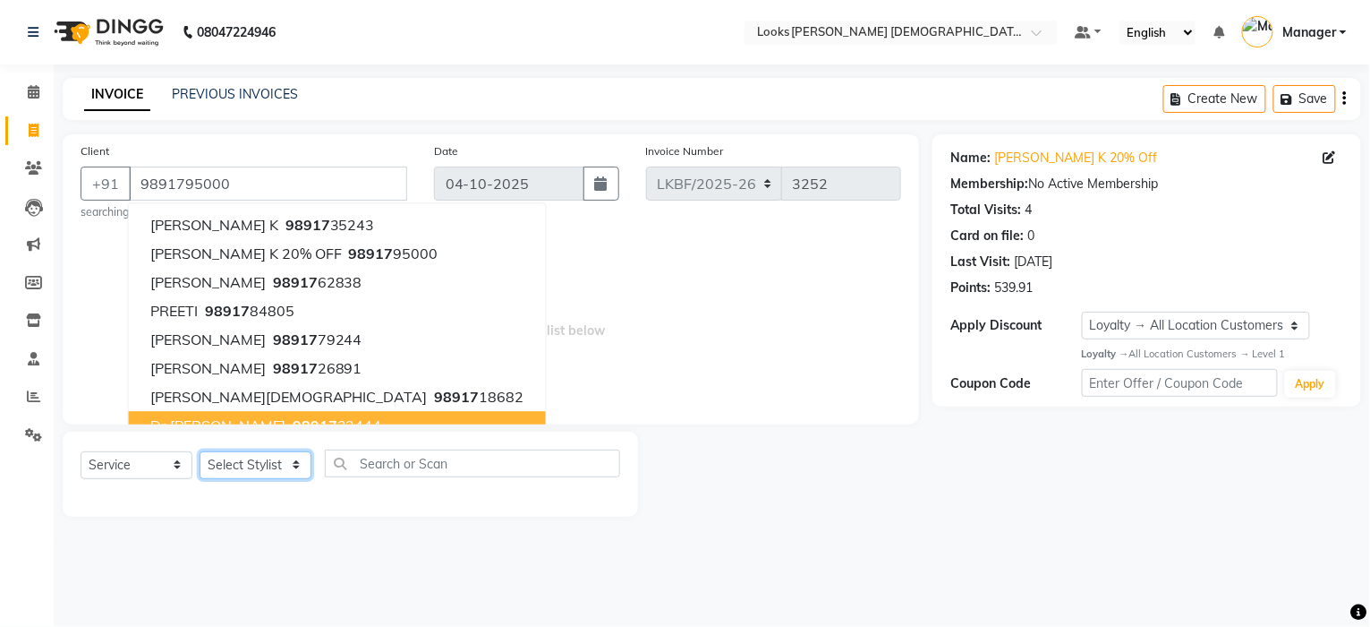
click at [263, 465] on select "Select Stylist Aena Ahad Ahsan Amrin Arvind_asst Bijender Counter_Sales Dharmav…" at bounding box center [256, 465] width 112 height 28
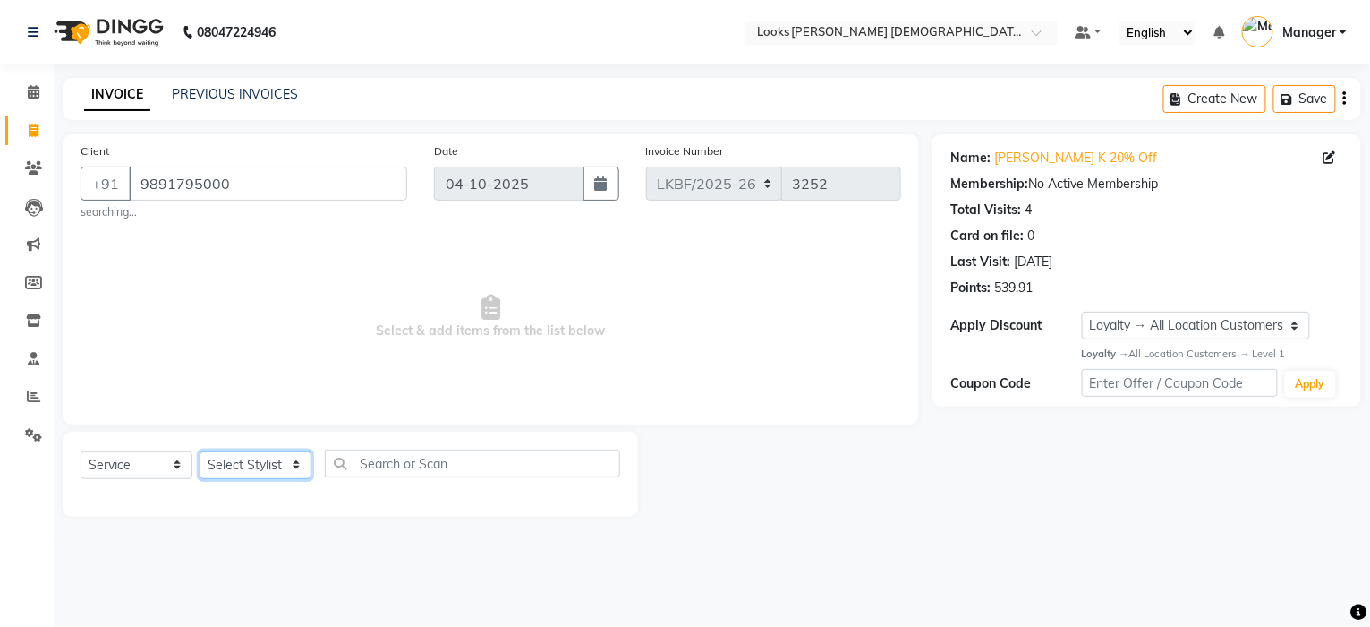
select select "87720"
click at [263, 465] on select "Select Stylist Aena Ahad Ahsan Amrin Arvind_asst Bijender Counter_Sales Dharmav…" at bounding box center [256, 465] width 112 height 28
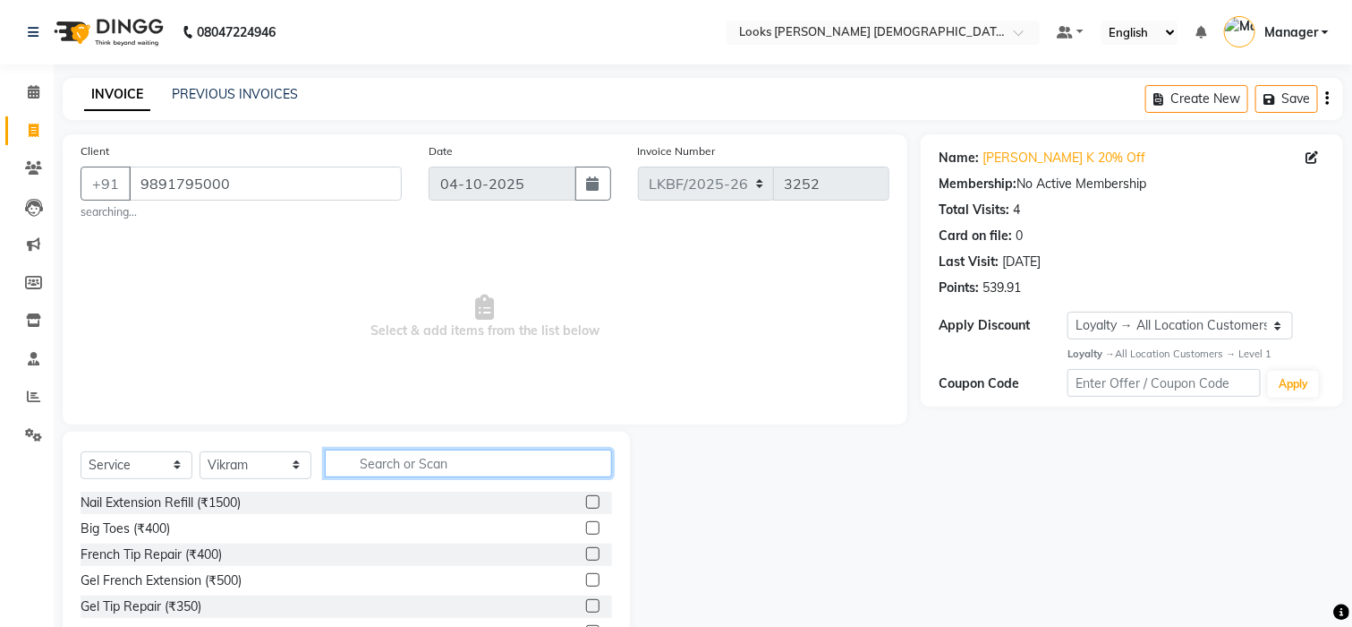
click at [425, 468] on input "text" at bounding box center [468, 463] width 287 height 28
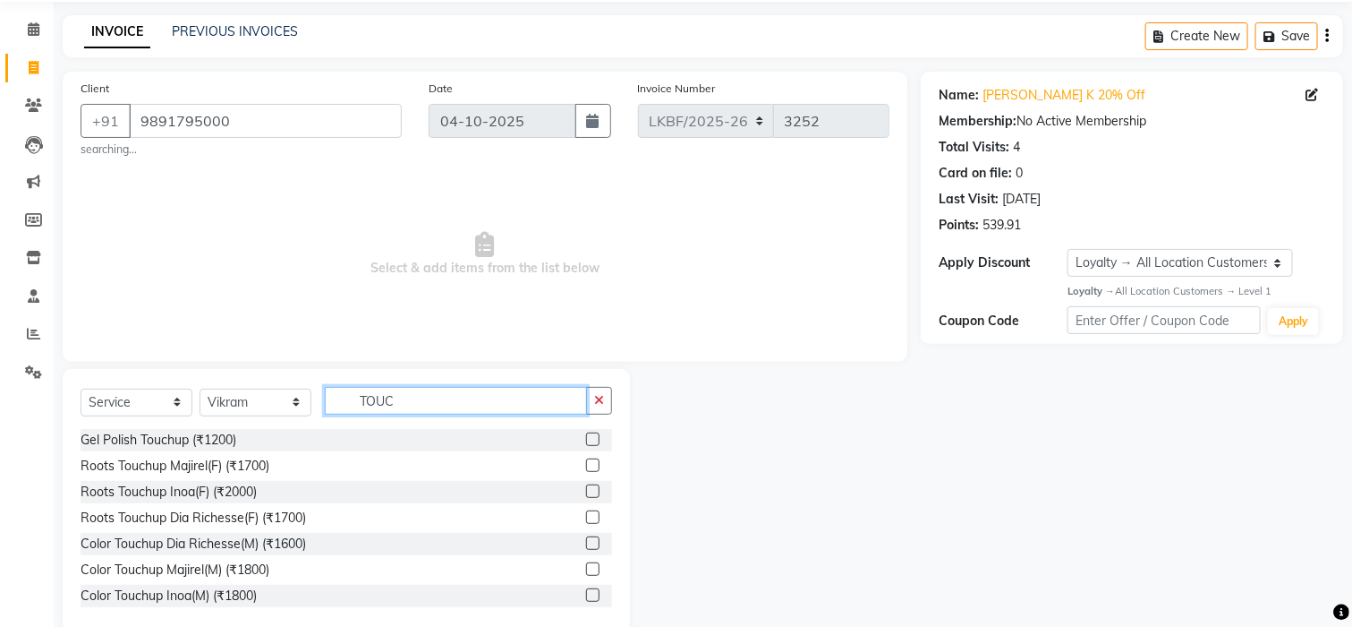
scroll to position [96, 0]
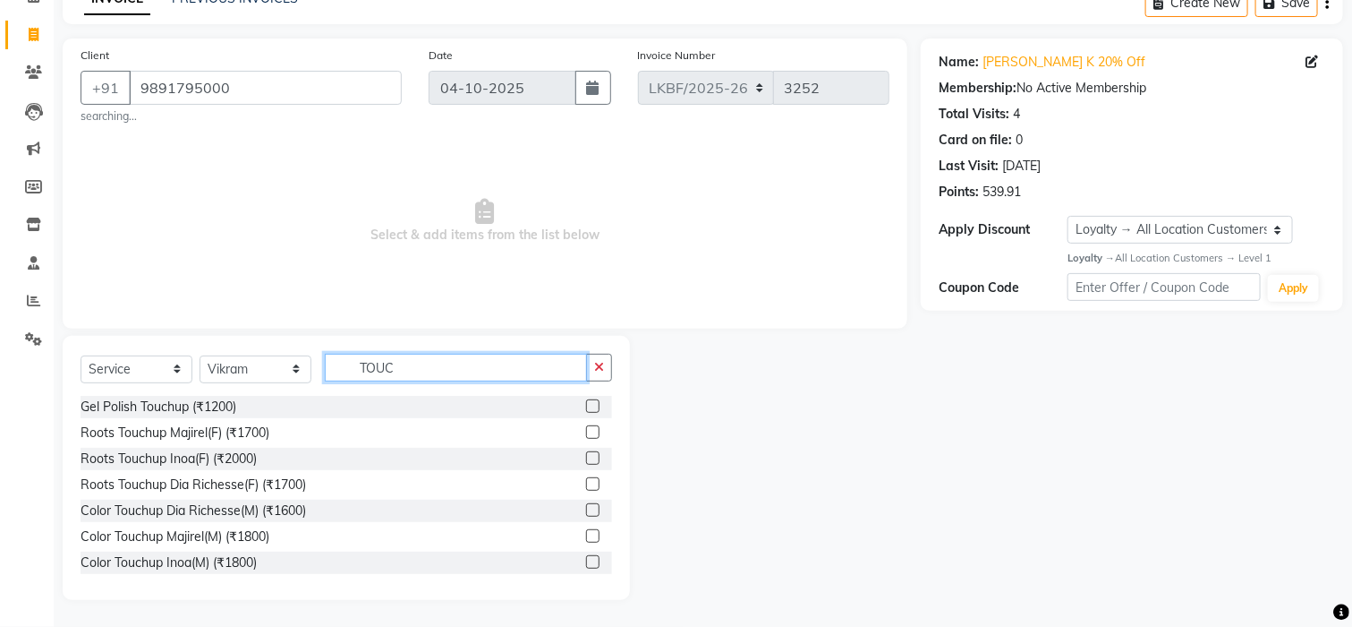
type input "TOUC"
click at [586, 431] on label at bounding box center [592, 431] width 13 height 13
click at [586, 431] on input "checkbox" at bounding box center [592, 433] width 12 height 12
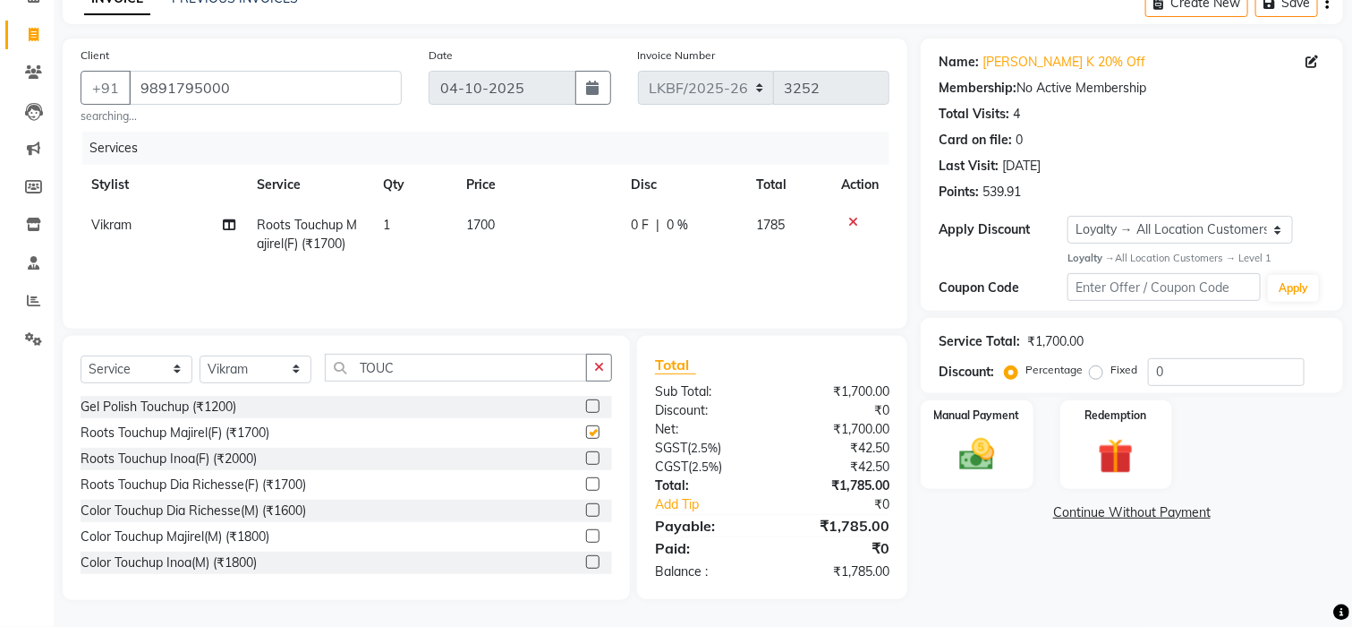
checkbox input "false"
click at [500, 227] on td "1700" at bounding box center [539, 234] width 164 height 59
select select "87720"
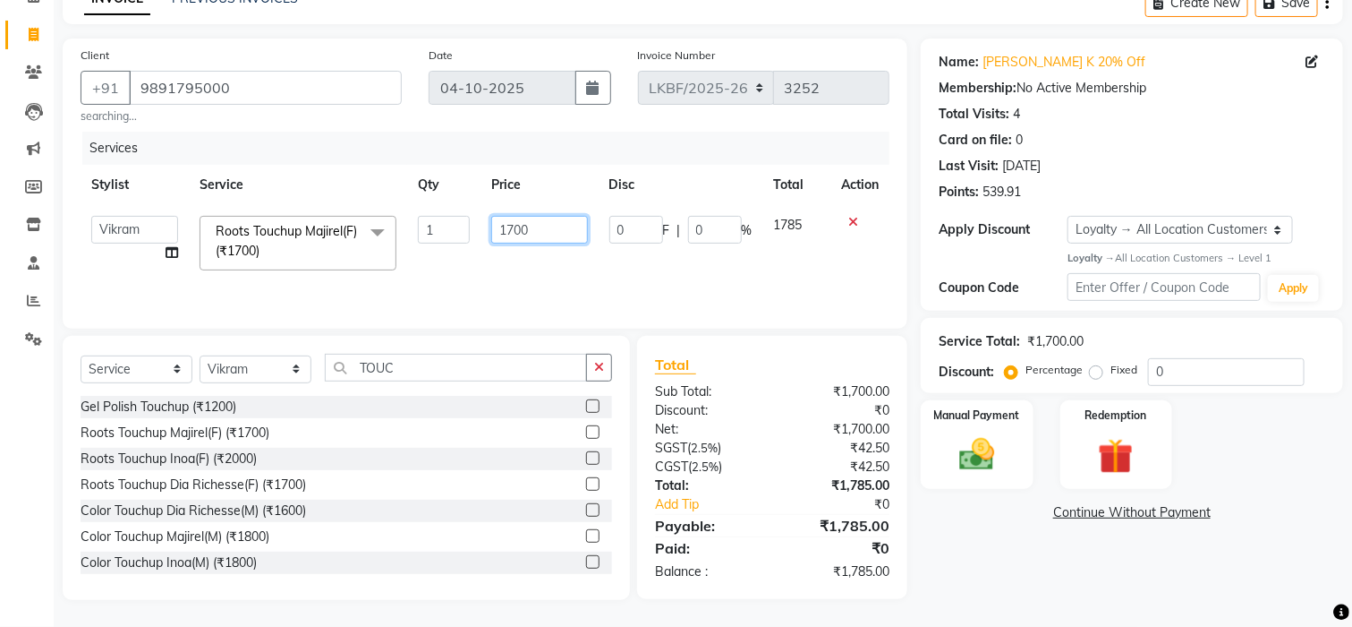
click at [531, 228] on input "1700" at bounding box center [539, 230] width 97 height 28
type input "1600"
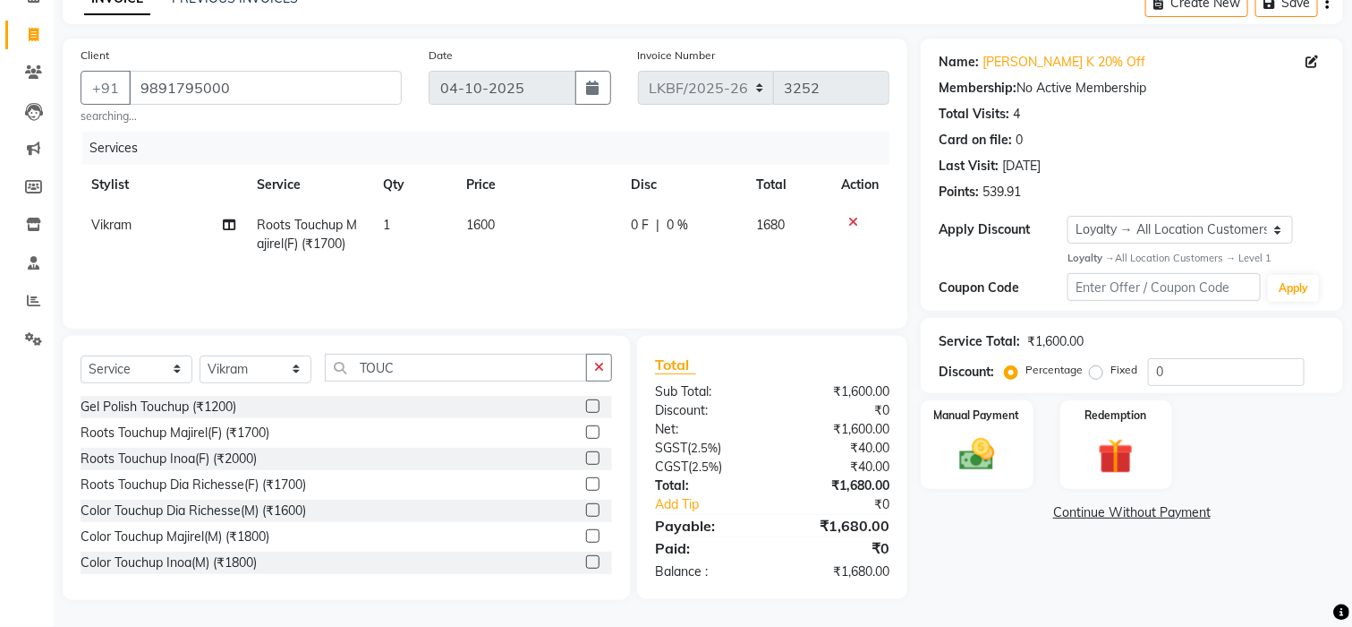
click at [901, 522] on div "₹1,680.00" at bounding box center [837, 525] width 131 height 21
click at [1171, 369] on input "0" at bounding box center [1226, 372] width 157 height 28
type input "20"
click at [969, 556] on div "Name: Manveen K 20% Off Membership: No Active Membership Total Visits: 4 Card o…" at bounding box center [1139, 318] width 436 height 561
click at [1198, 580] on div "Name: Manveen K 20% Off Membership: No Active Membership Total Visits: 4 Card o…" at bounding box center [1139, 318] width 436 height 561
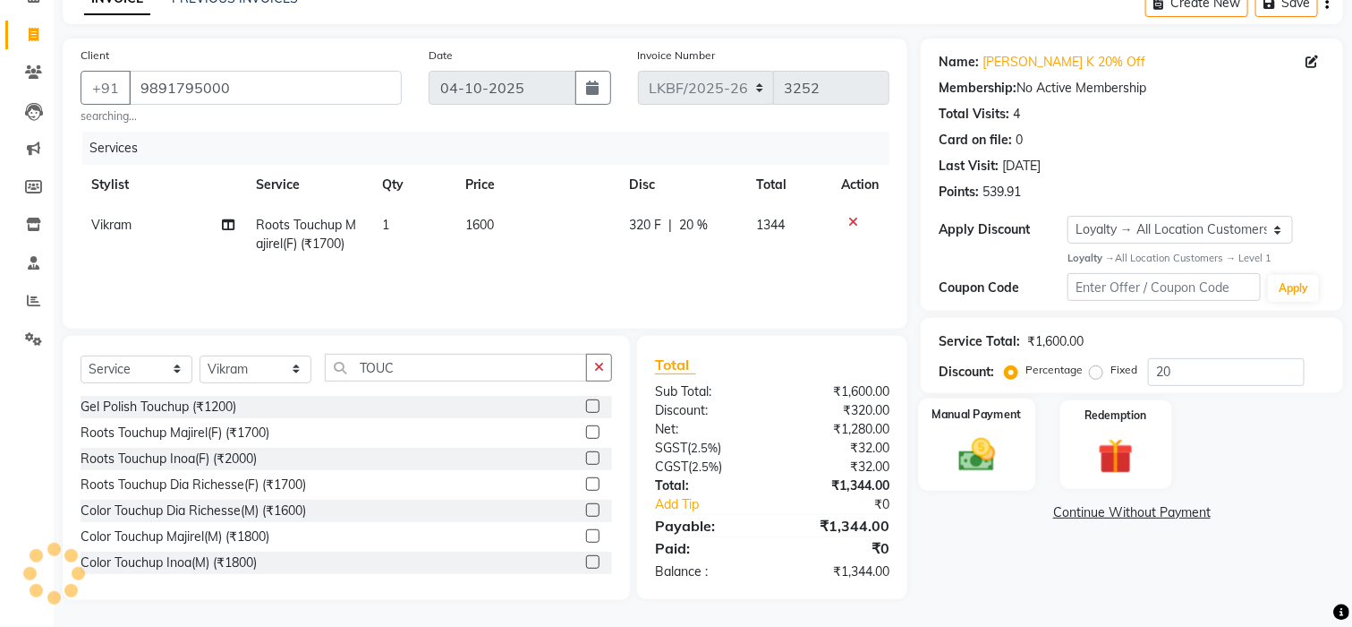
click at [979, 460] on img at bounding box center [977, 454] width 60 height 42
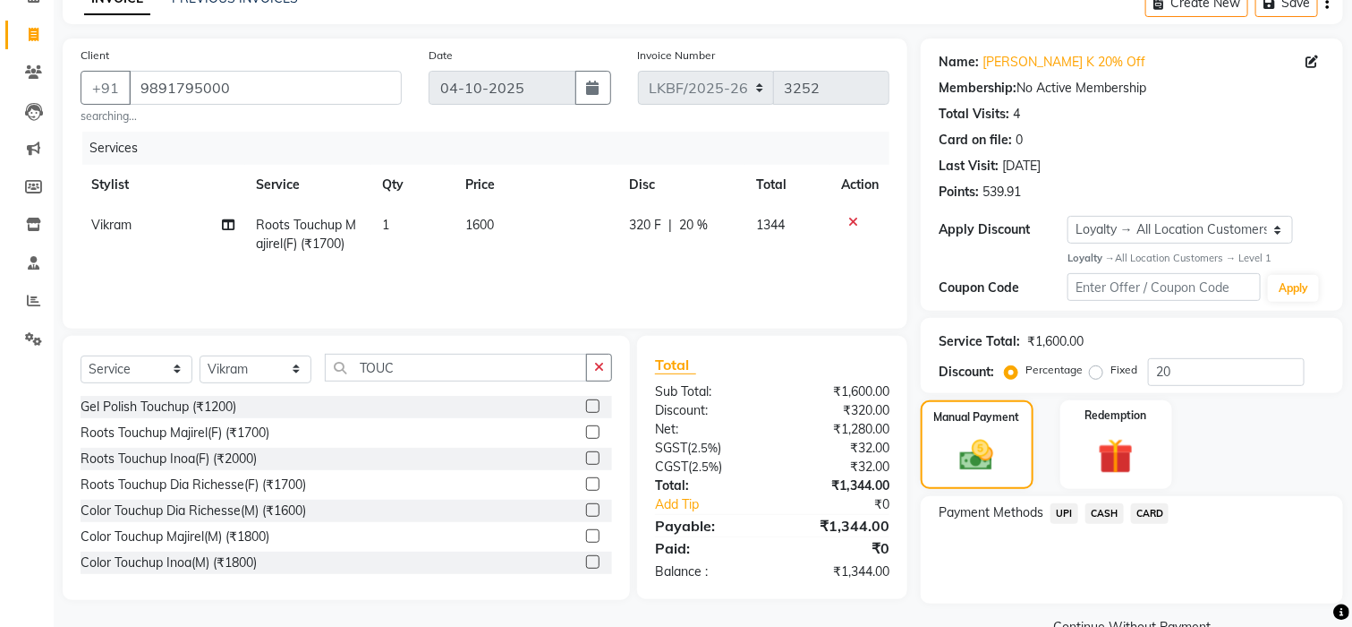
click at [1097, 510] on span "CASH" at bounding box center [1105, 513] width 38 height 21
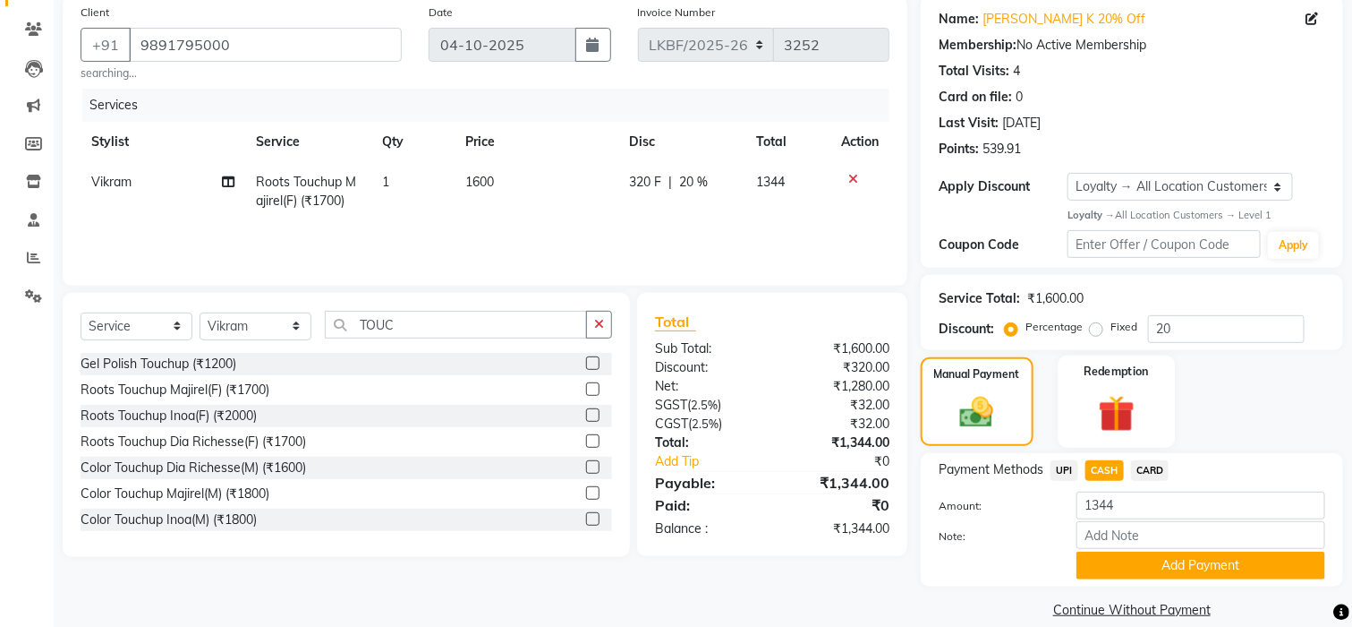
scroll to position [162, 0]
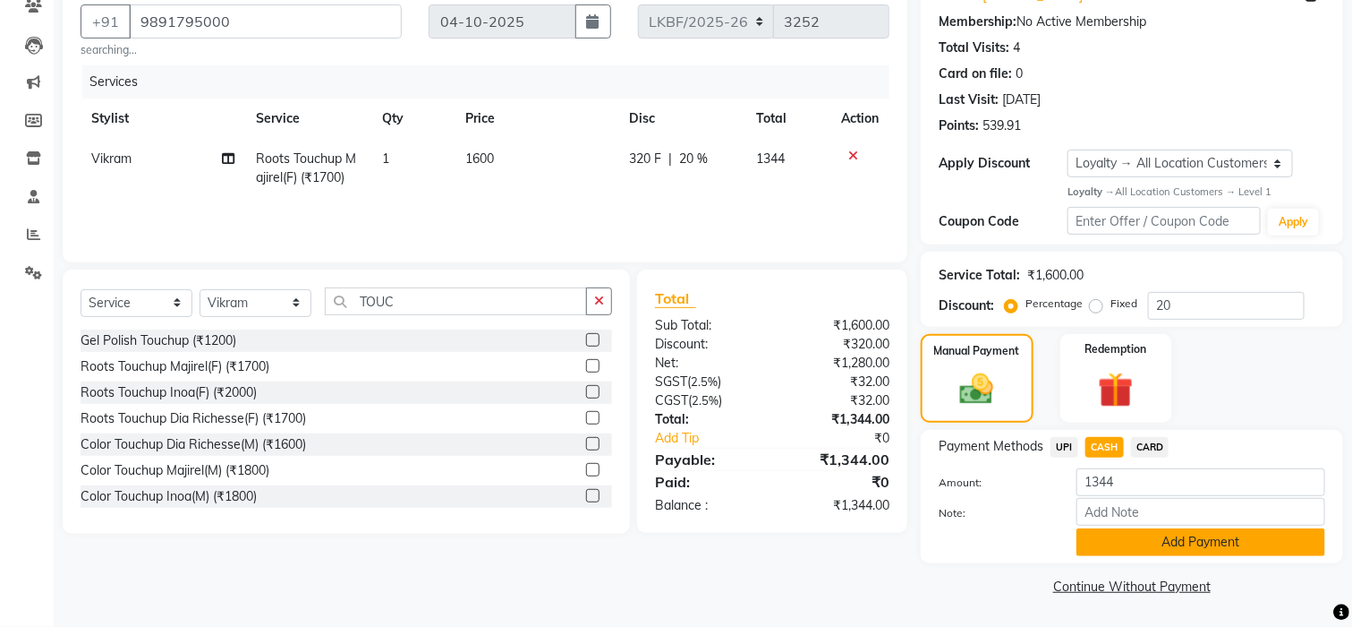
click at [1209, 548] on button "Add Payment" at bounding box center [1201, 542] width 249 height 28
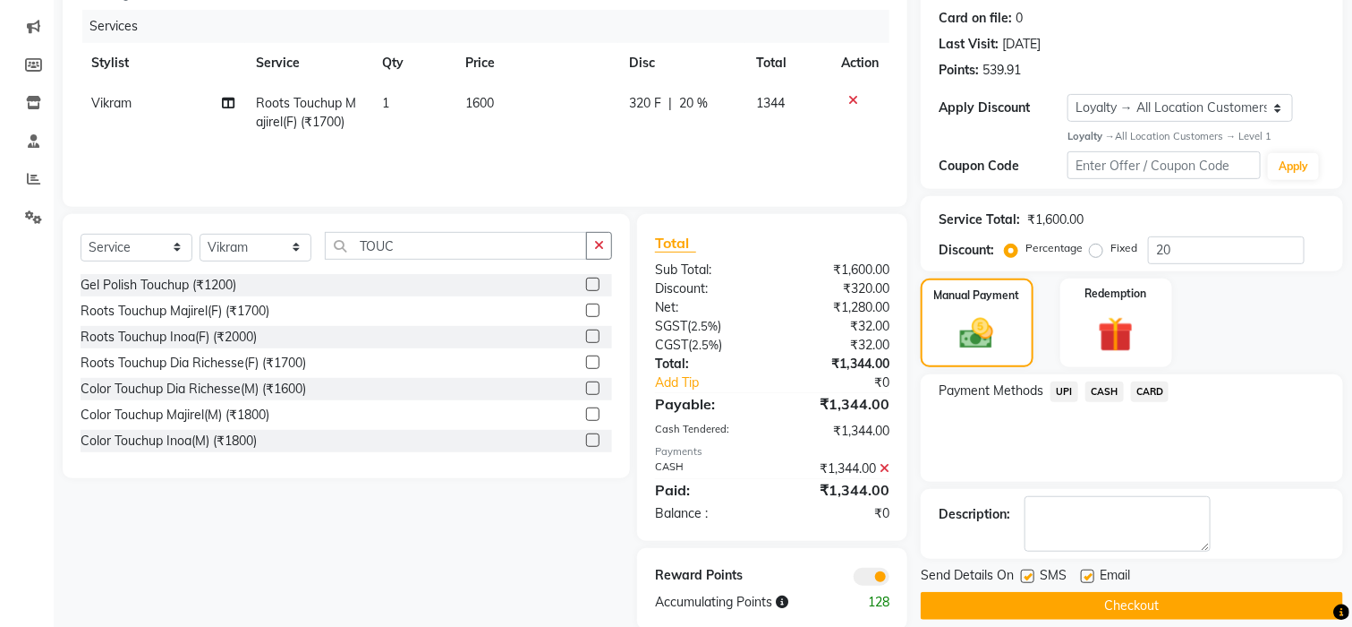
scroll to position [247, 0]
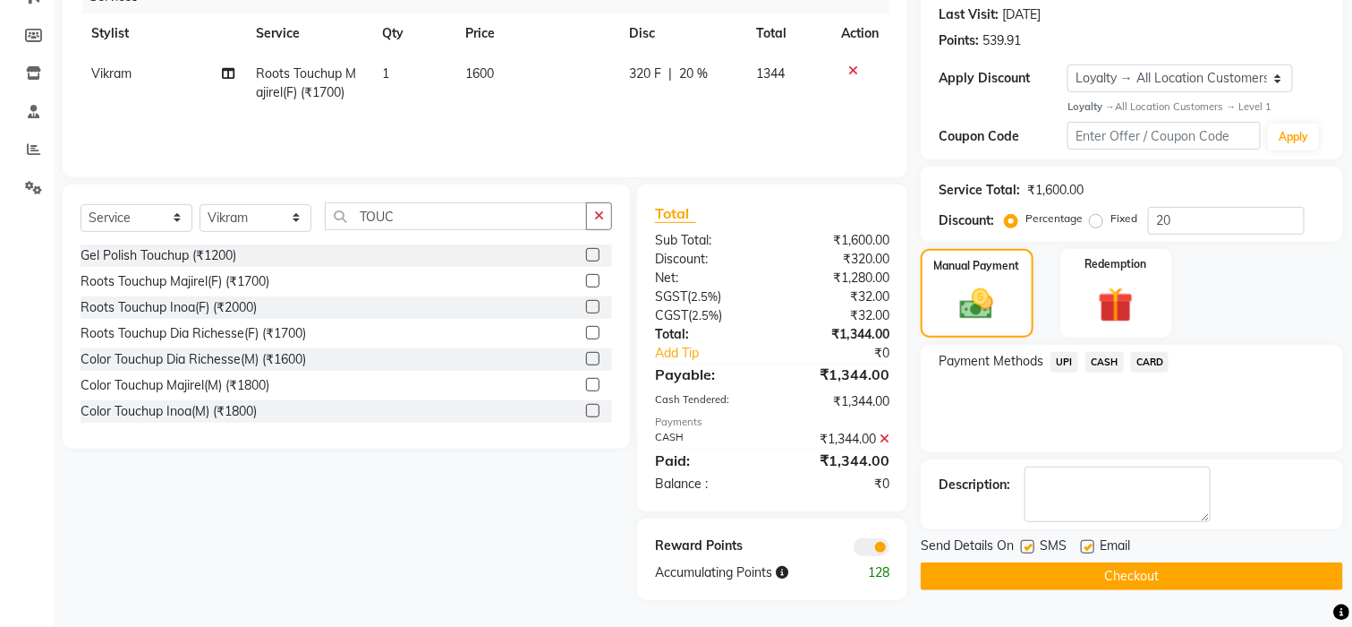
click at [1131, 568] on button "Checkout" at bounding box center [1132, 576] width 422 height 28
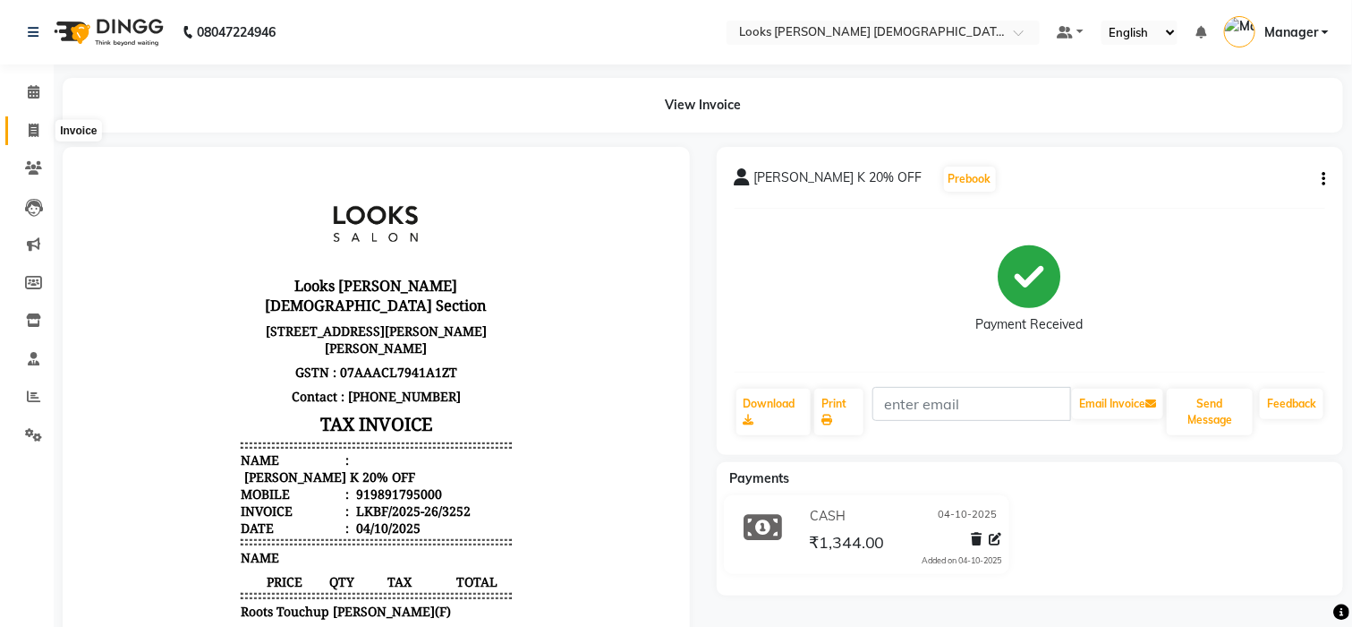
click at [30, 126] on icon at bounding box center [34, 130] width 10 height 13
select select "service"
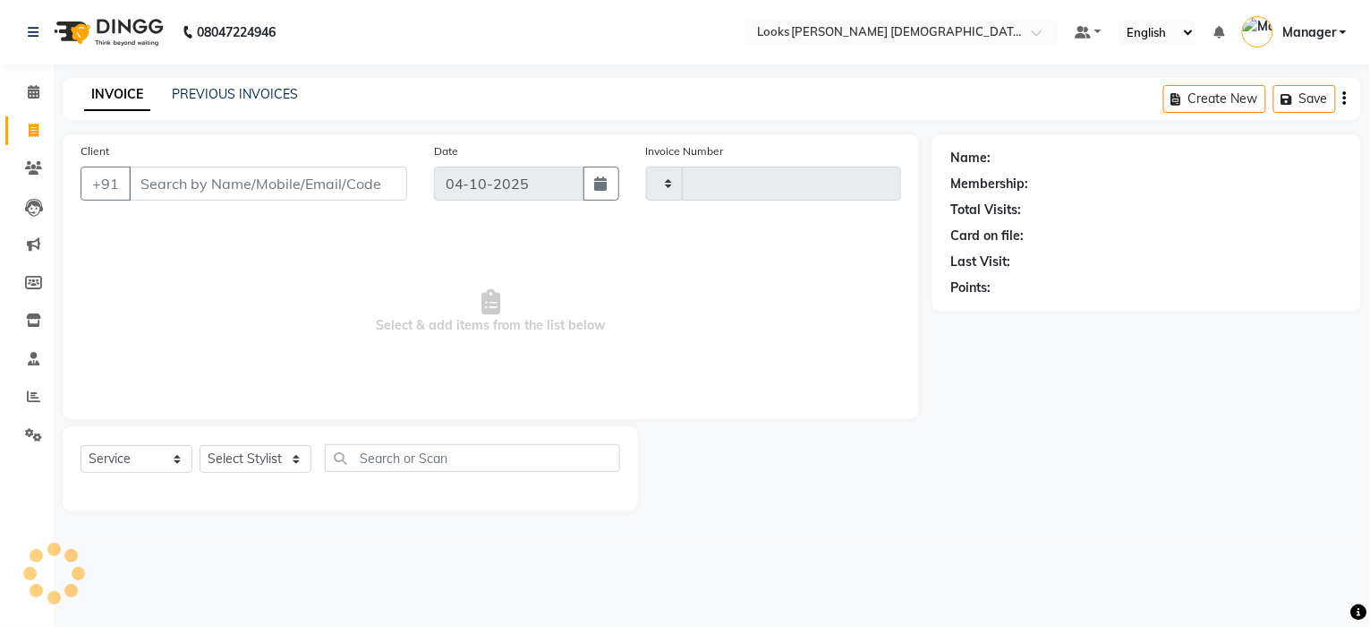
type input "3253"
select select "8706"
click at [36, 434] on icon at bounding box center [33, 434] width 17 height 13
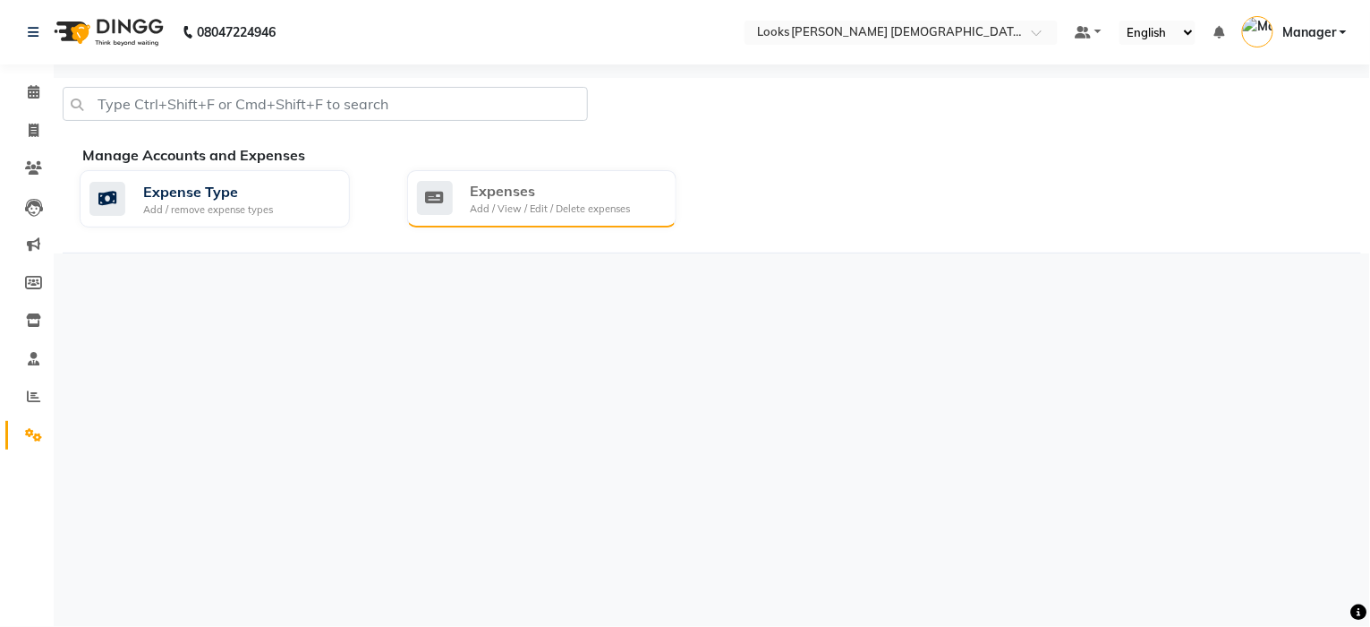
click at [502, 213] on div "Add / View / Edit / Delete expenses" at bounding box center [551, 208] width 160 height 15
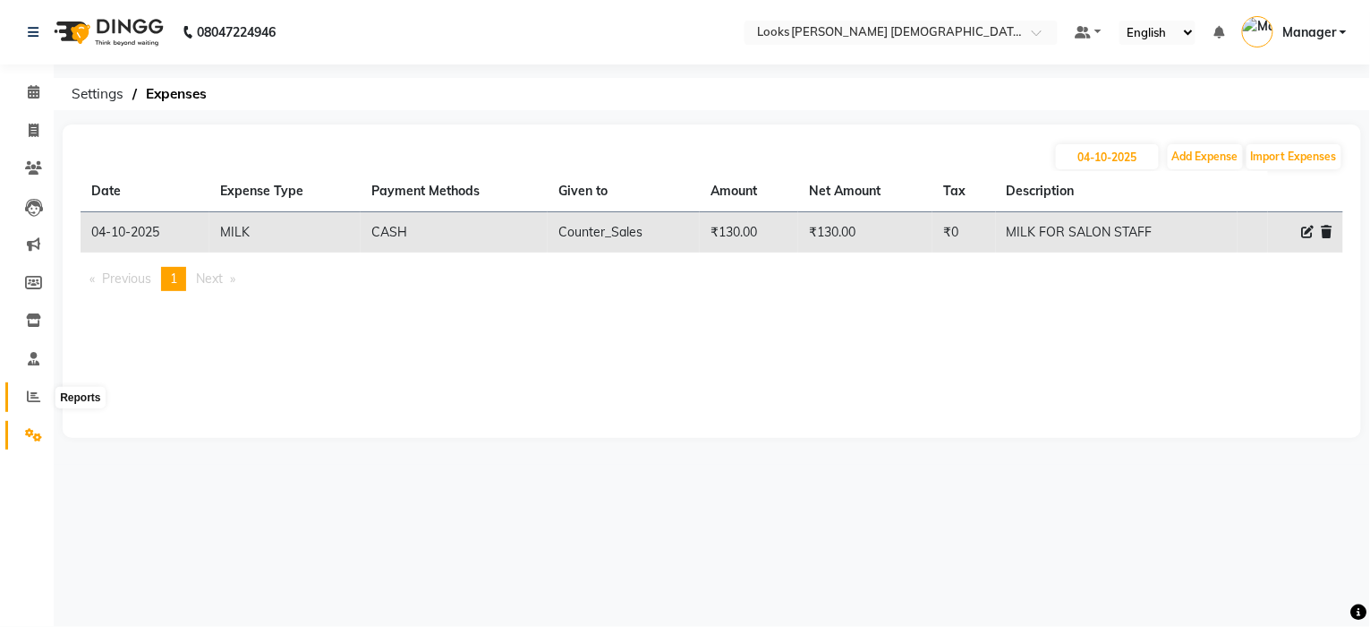
click at [30, 400] on icon at bounding box center [33, 395] width 13 height 13
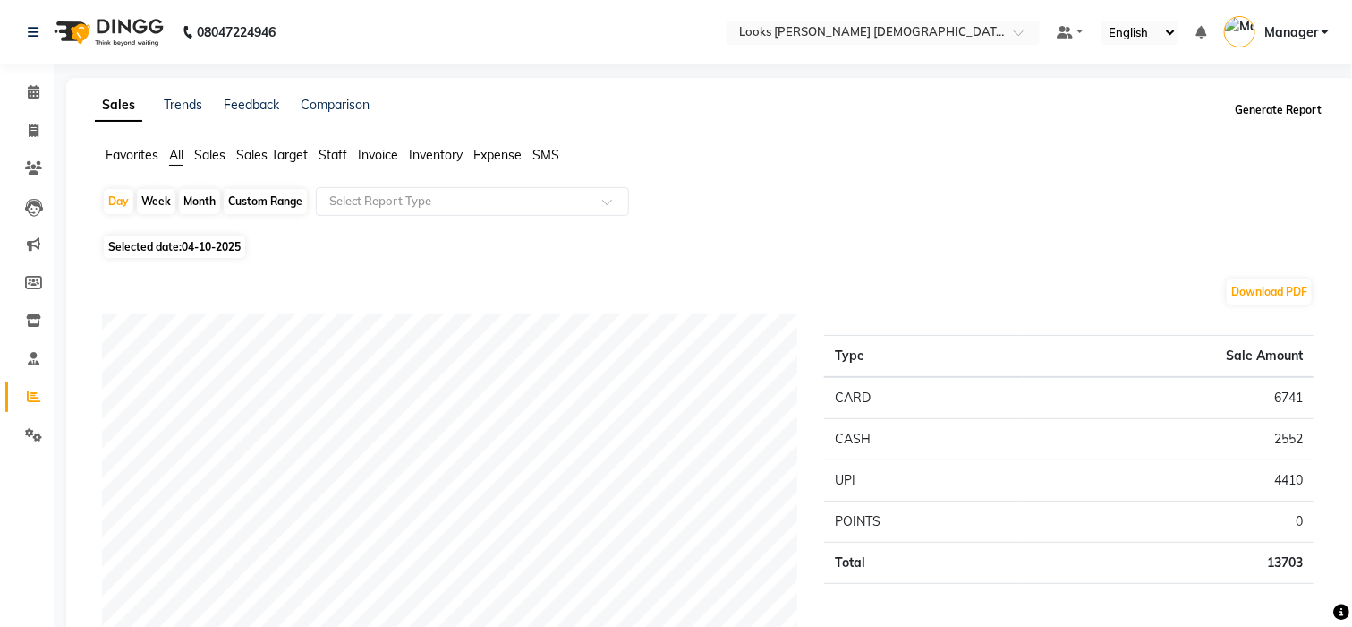
click at [1292, 105] on button "Generate Report" at bounding box center [1279, 110] width 96 height 25
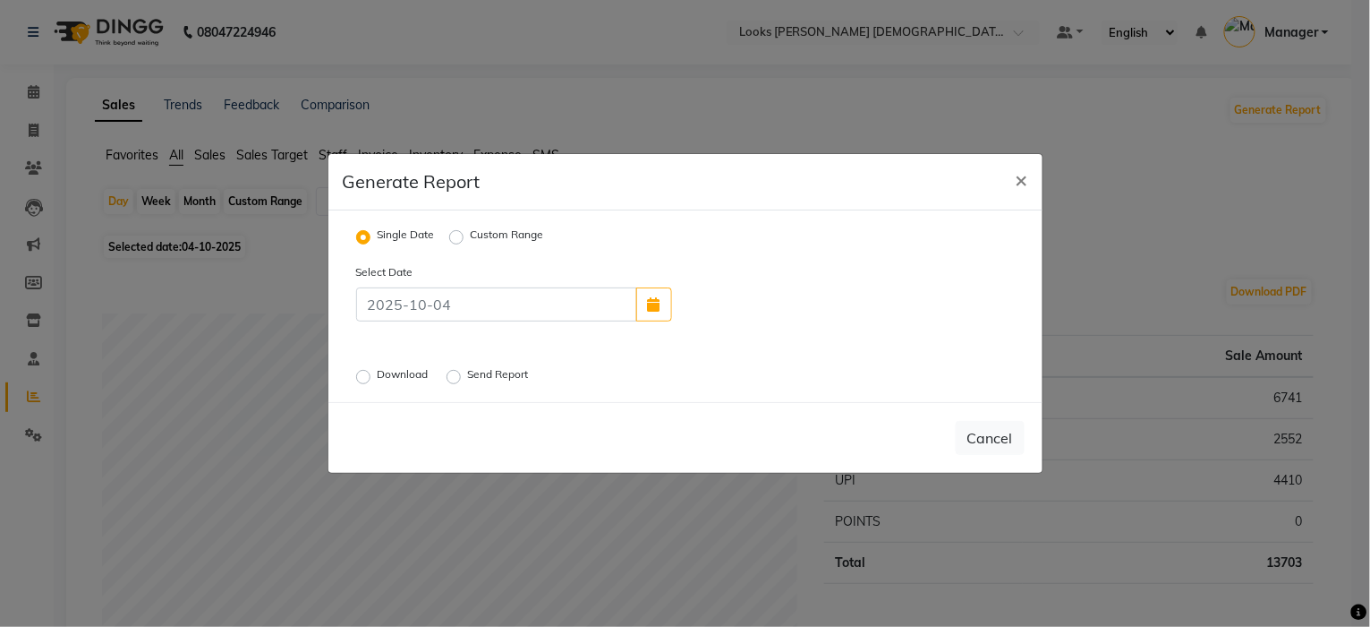
click at [378, 382] on label "Download" at bounding box center [405, 376] width 55 height 21
click at [367, 382] on input "Download" at bounding box center [366, 377] width 13 height 13
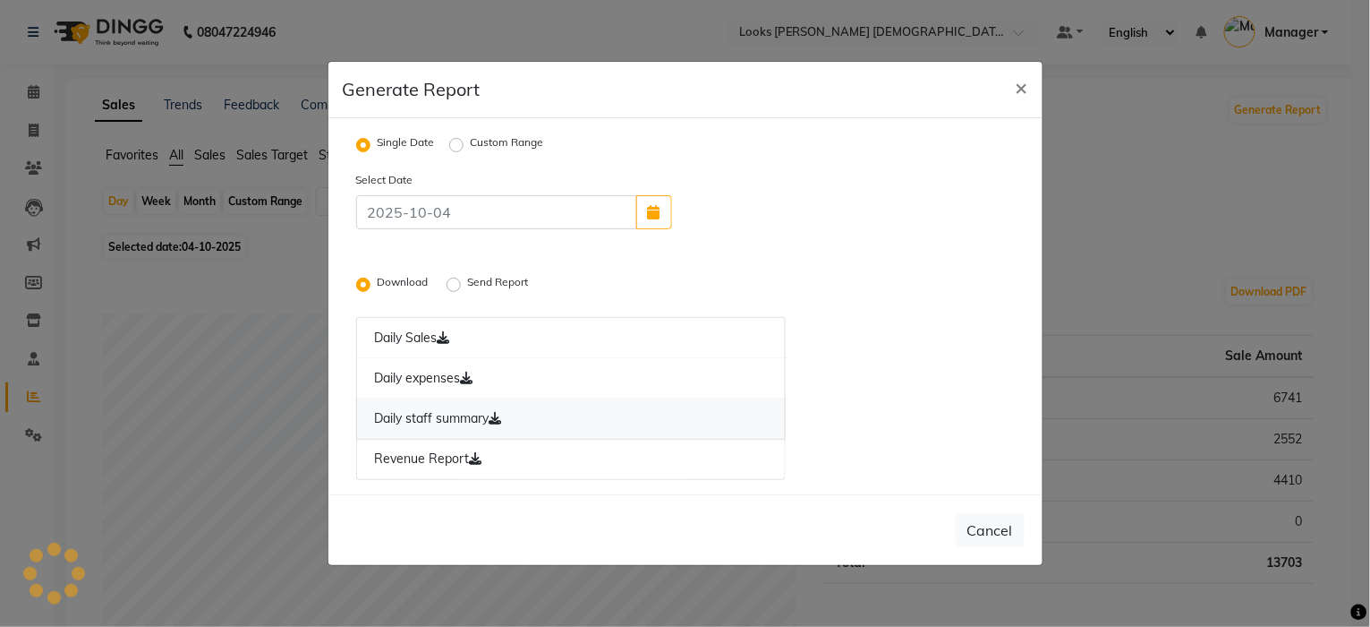
click at [519, 420] on link "Daily staff summary" at bounding box center [571, 418] width 431 height 41
click at [1018, 86] on span "×" at bounding box center [1022, 86] width 13 height 27
radio input "false"
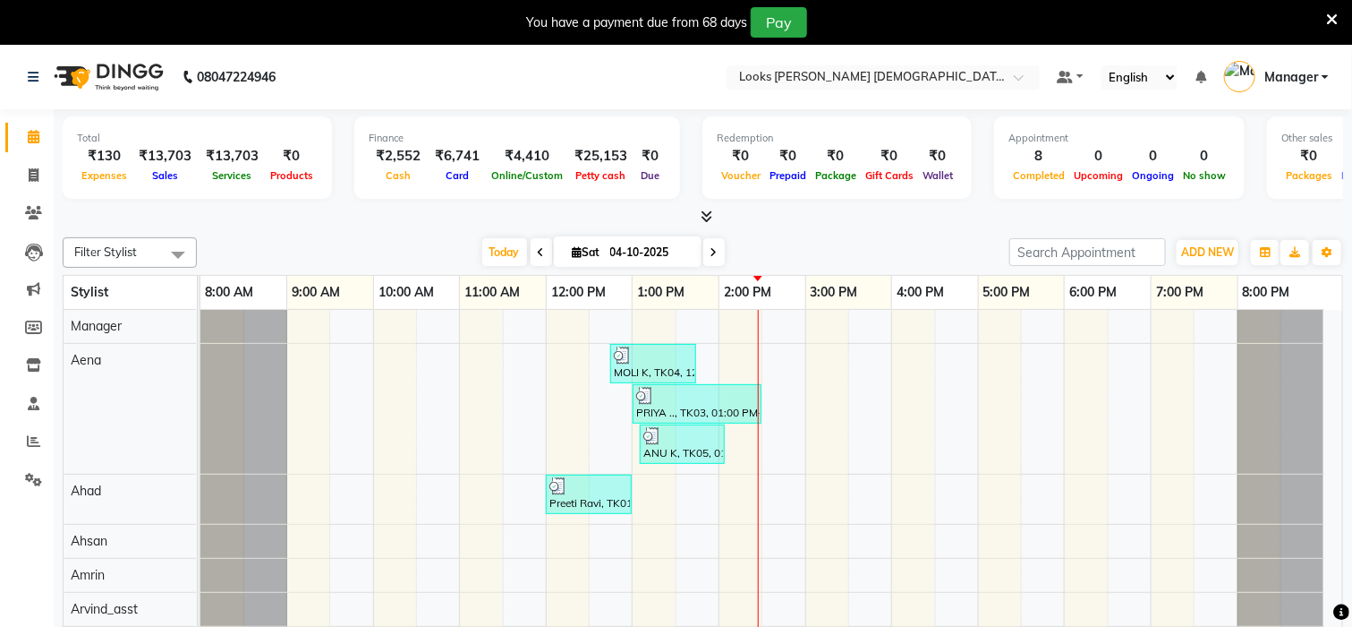
click at [1334, 17] on icon at bounding box center [1333, 20] width 12 height 16
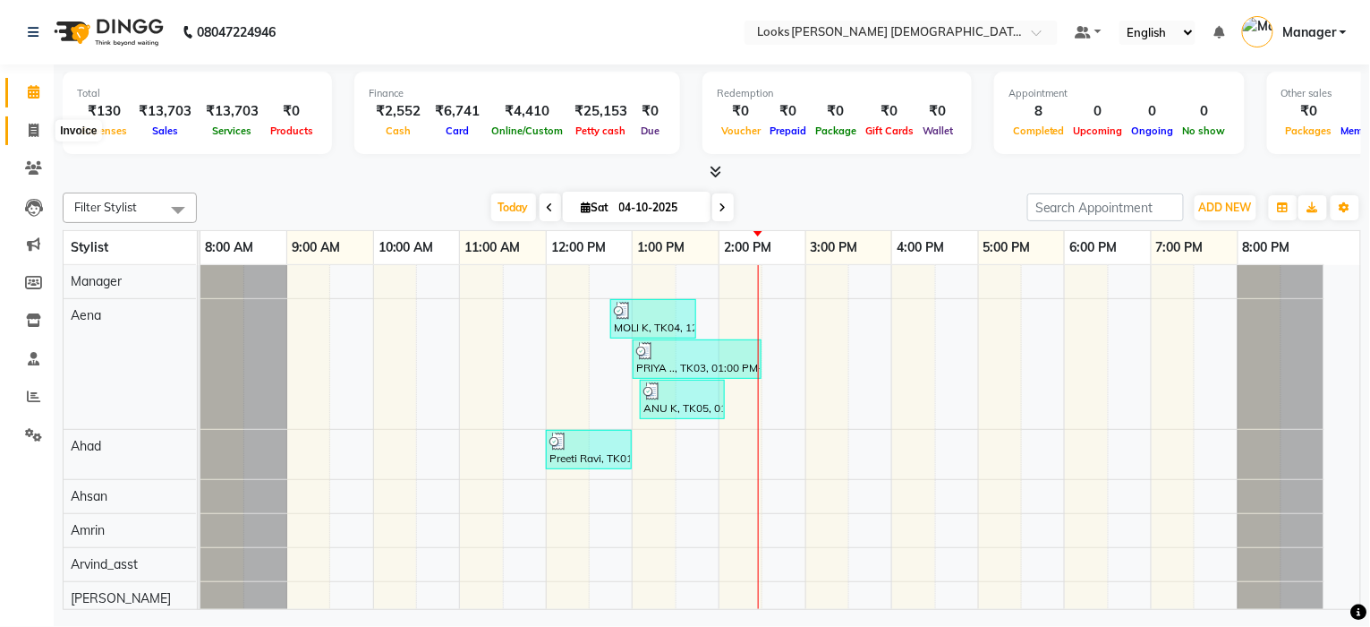
click at [32, 130] on icon at bounding box center [34, 130] width 10 height 13
select select "service"
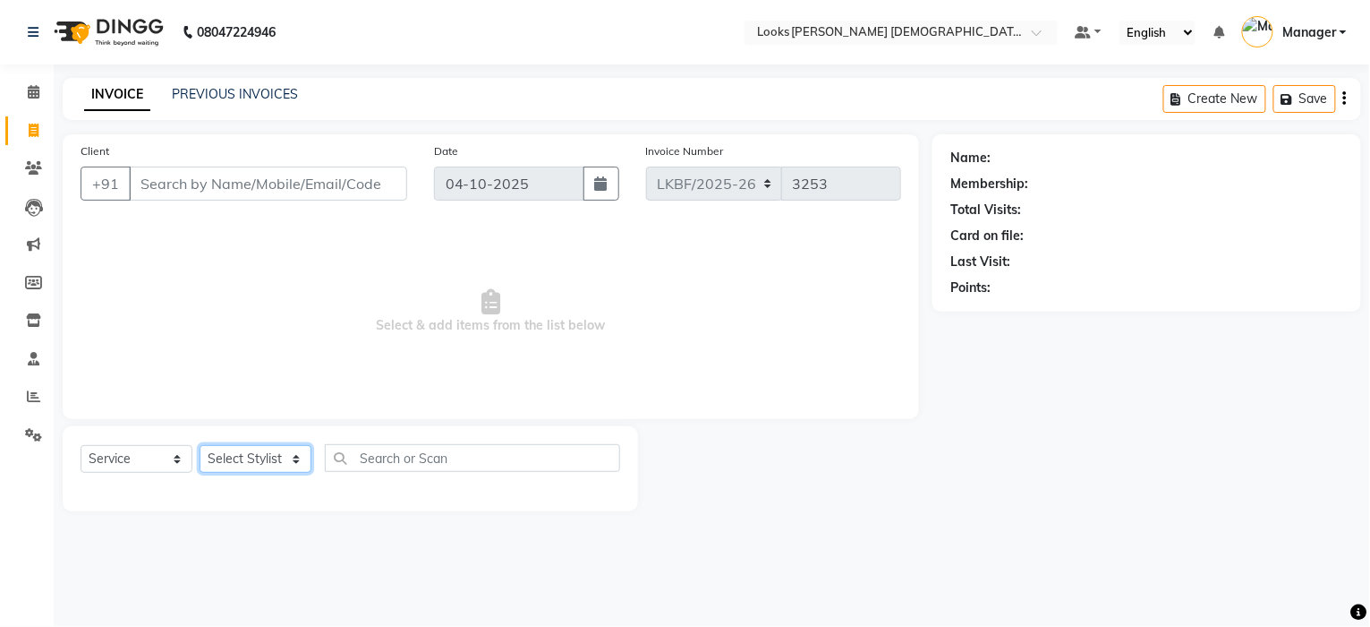
click at [244, 466] on select "Select Stylist Aena [PERSON_NAME] [PERSON_NAME] [PERSON_NAME] Counter_Sales [PE…" at bounding box center [256, 459] width 112 height 28
select select "87724"
click at [200, 446] on select "Select Stylist Aena [PERSON_NAME] [PERSON_NAME] [PERSON_NAME] Counter_Sales [PE…" at bounding box center [256, 459] width 112 height 28
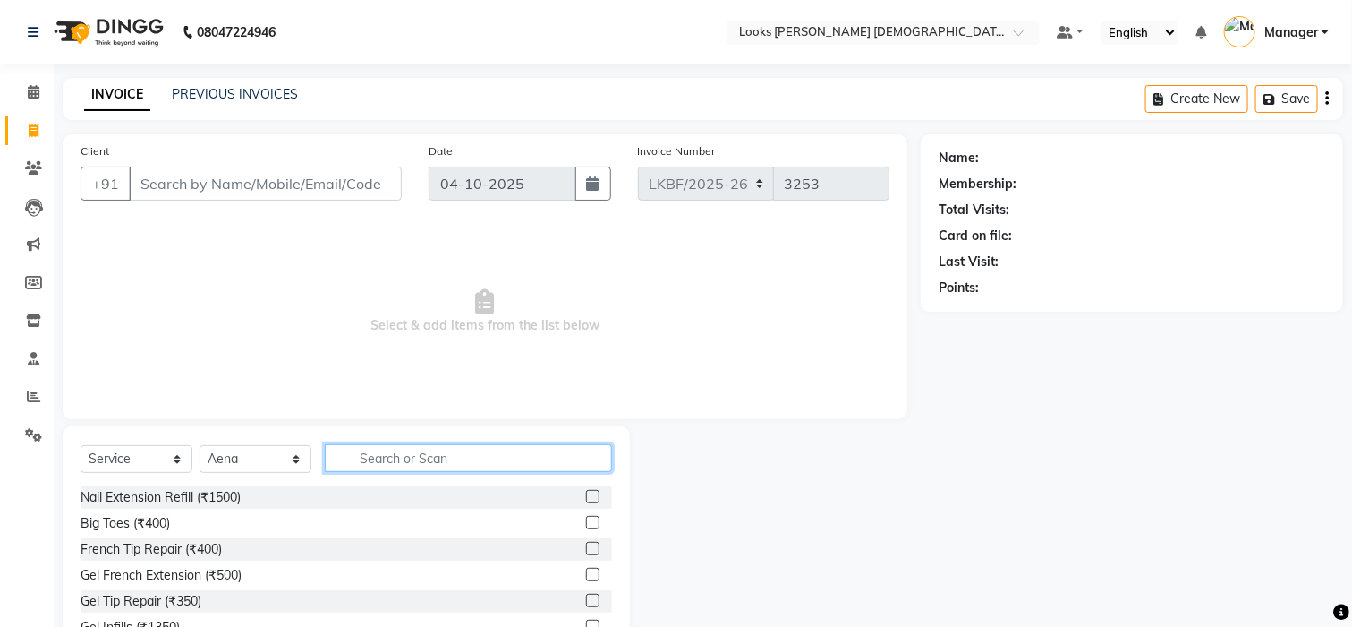
click at [427, 465] on input "text" at bounding box center [468, 458] width 287 height 28
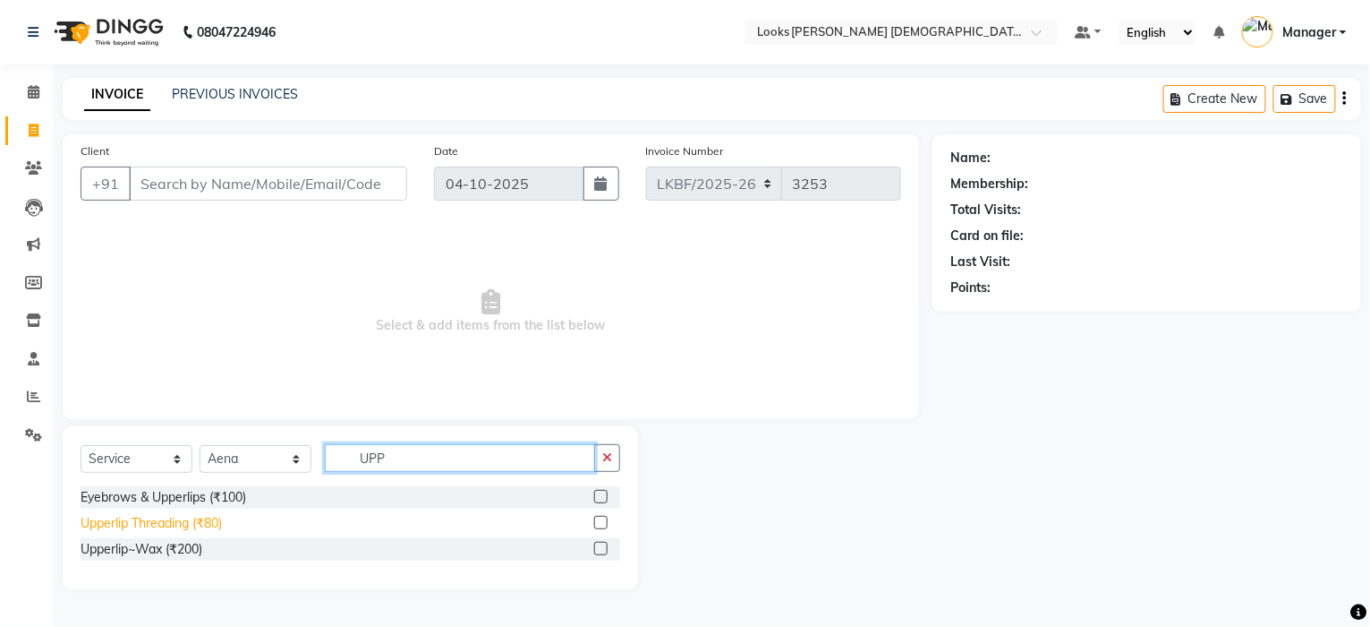
type input "UPP"
click at [196, 516] on div "Upperlip Threading (₹80)" at bounding box center [151, 523] width 141 height 19
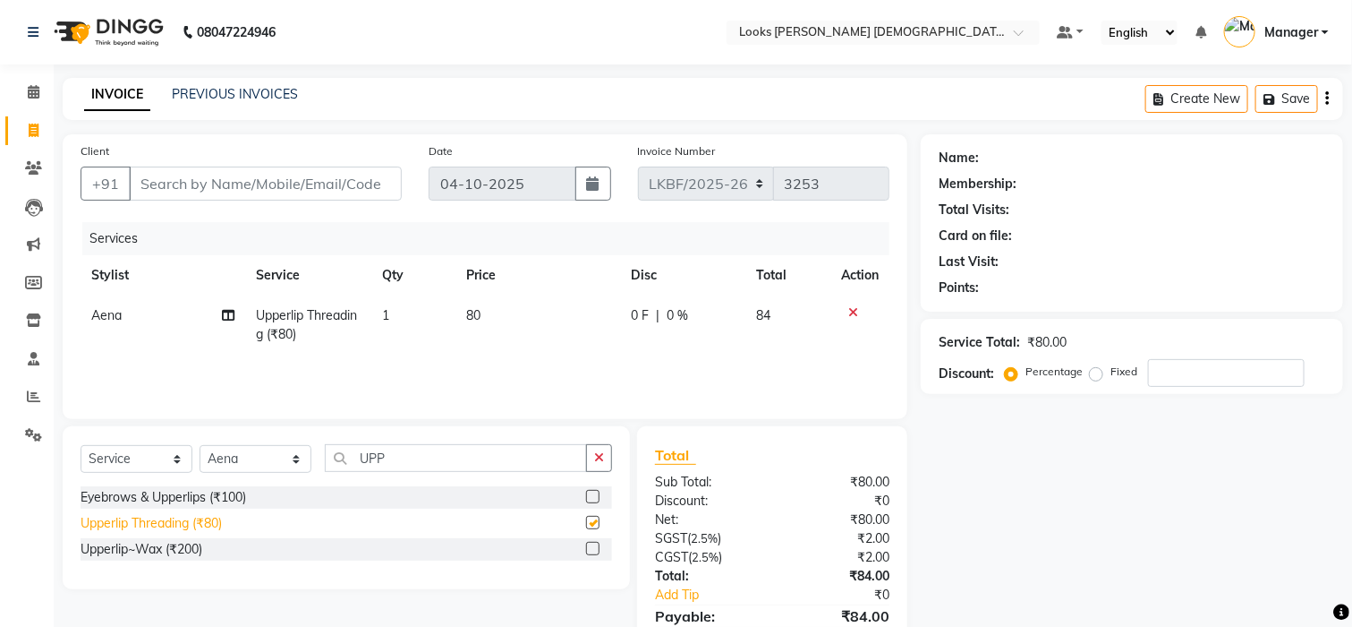
checkbox input "false"
click at [485, 330] on td "80" at bounding box center [538, 324] width 164 height 59
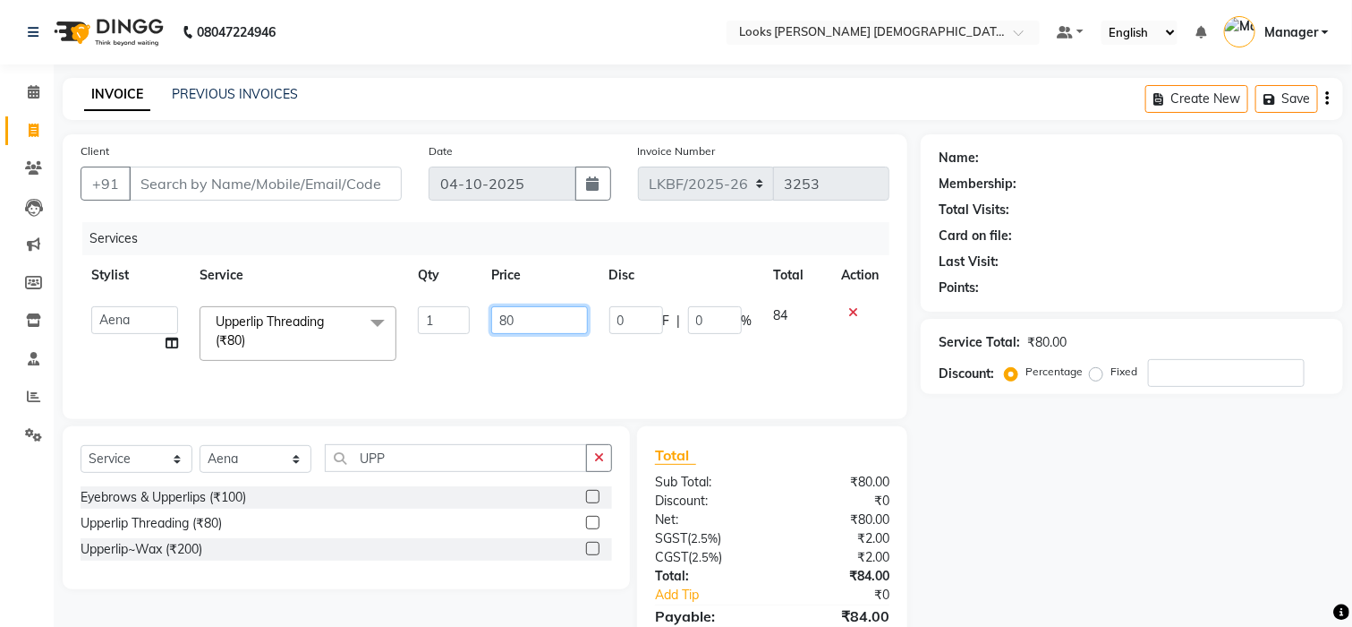
drag, startPoint x: 531, startPoint y: 327, endPoint x: 444, endPoint y: 328, distance: 86.8
click at [444, 328] on tr "Aena Ahad Ahsan Amrin Arvind_asst Bijender Counter_Sales Dharmaveer Farhan Farh…" at bounding box center [485, 333] width 809 height 76
type input "100"
click at [586, 457] on button "button" at bounding box center [599, 458] width 26 height 28
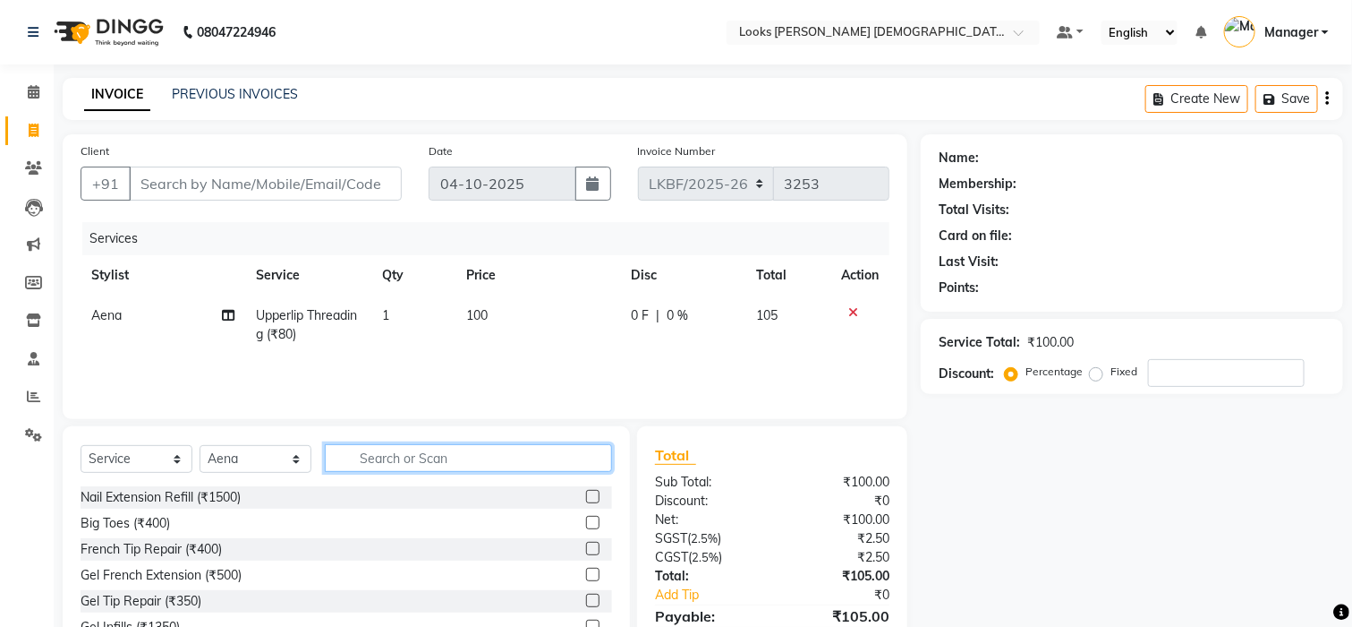
click at [474, 465] on input "text" at bounding box center [468, 458] width 287 height 28
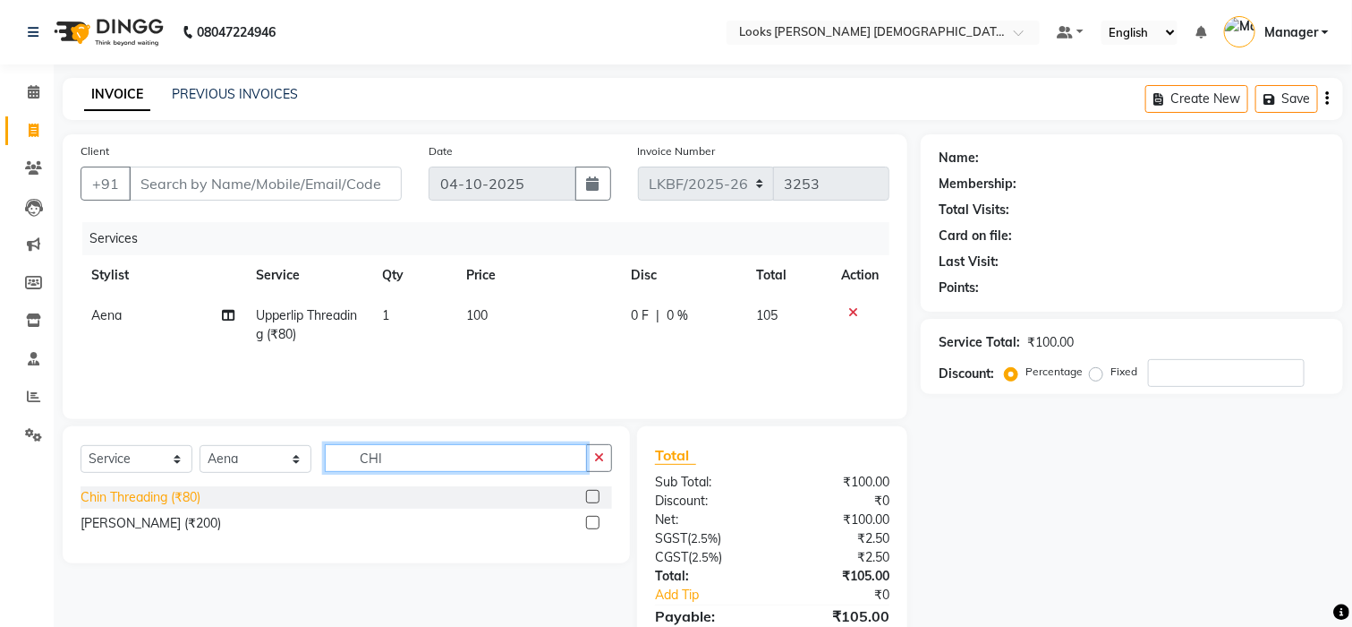
type input "CHI"
click at [186, 496] on div "Chin Threading (₹80)" at bounding box center [141, 497] width 120 height 19
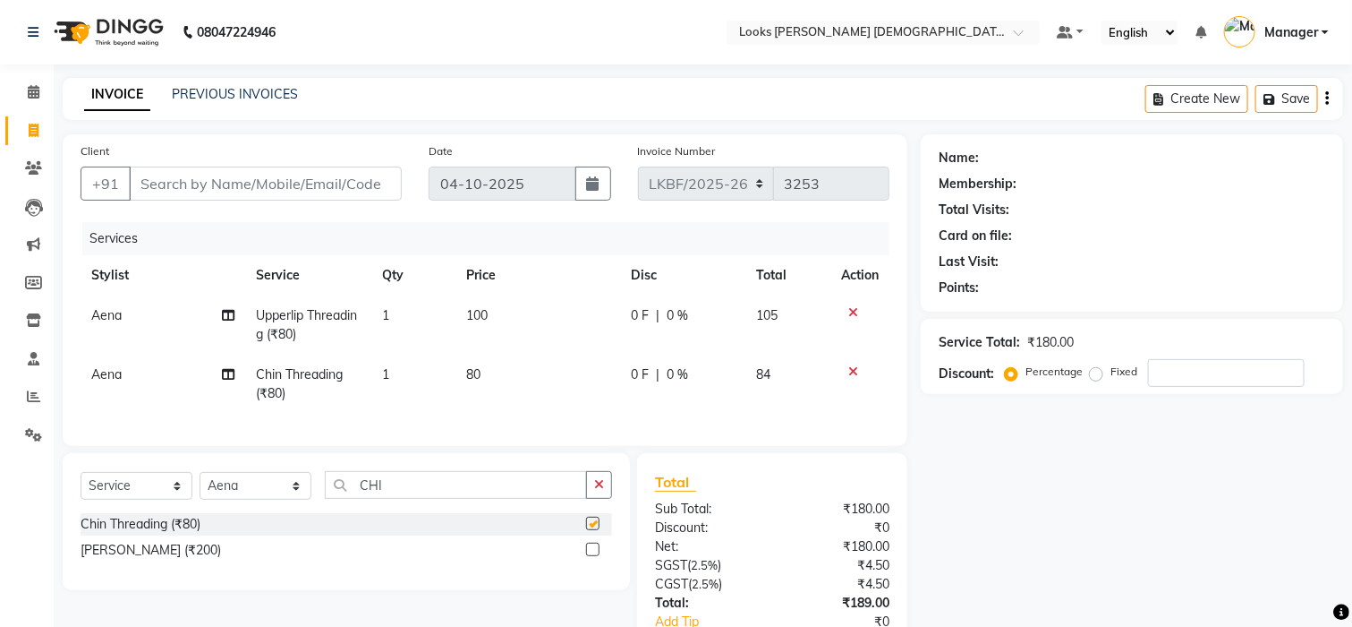
checkbox input "false"
click at [501, 374] on td "80" at bounding box center [538, 383] width 164 height 59
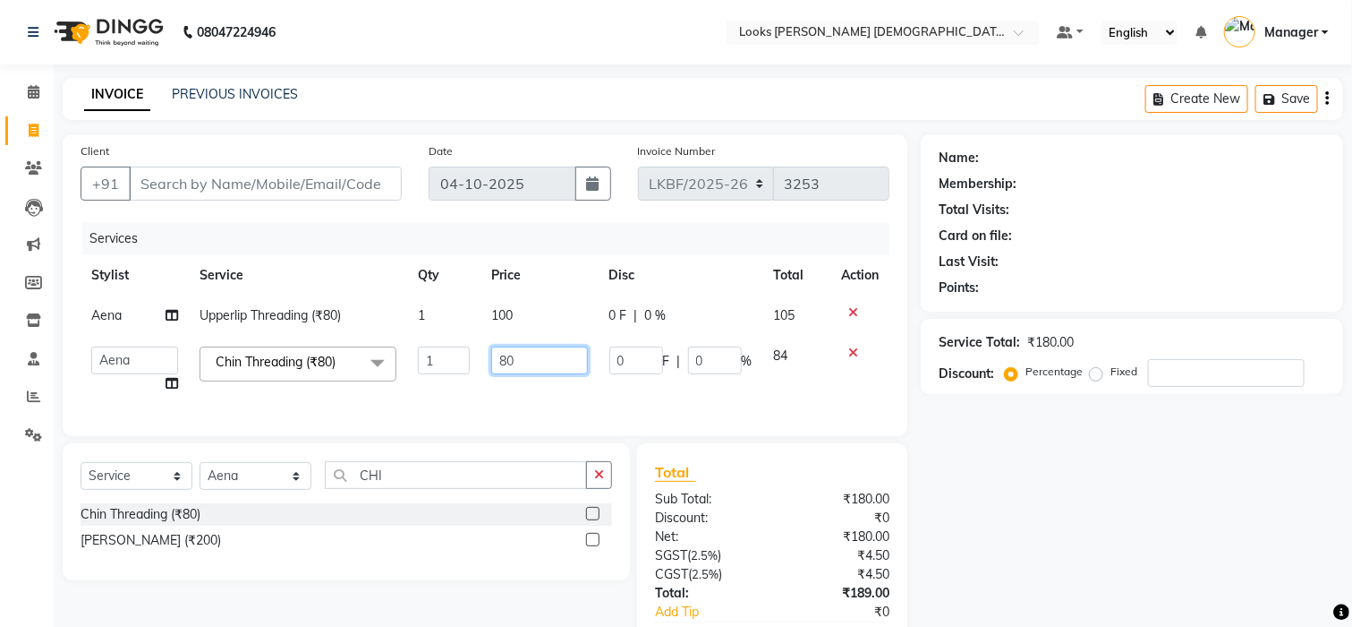
drag, startPoint x: 529, startPoint y: 361, endPoint x: 415, endPoint y: 370, distance: 114.0
click at [415, 370] on tr "Aena Ahad Ahsan Amrin Arvind_asst Bijender Counter_Sales Dharmaveer Farhan Farh…" at bounding box center [485, 370] width 809 height 68
type input "50"
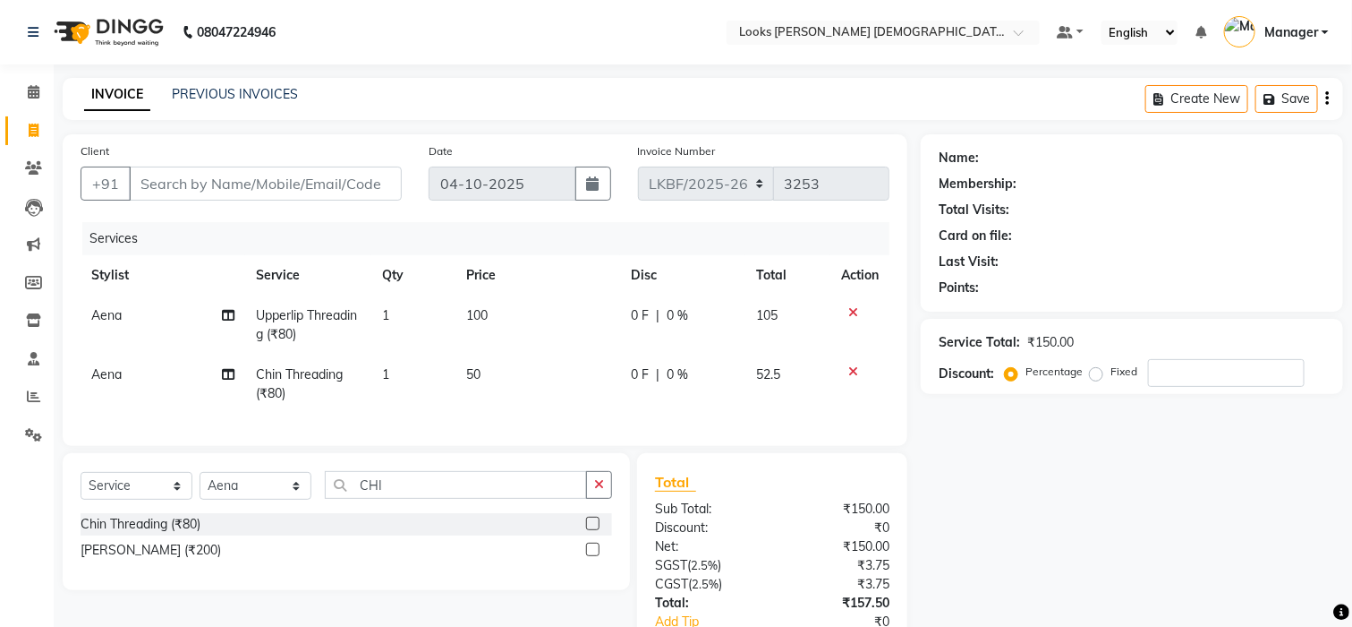
click at [450, 408] on div "Services Stylist Service Qty Price Disc Total Action Aena Upperlip Threading (₹…" at bounding box center [485, 325] width 809 height 206
click at [606, 499] on button "button" at bounding box center [599, 485] width 26 height 28
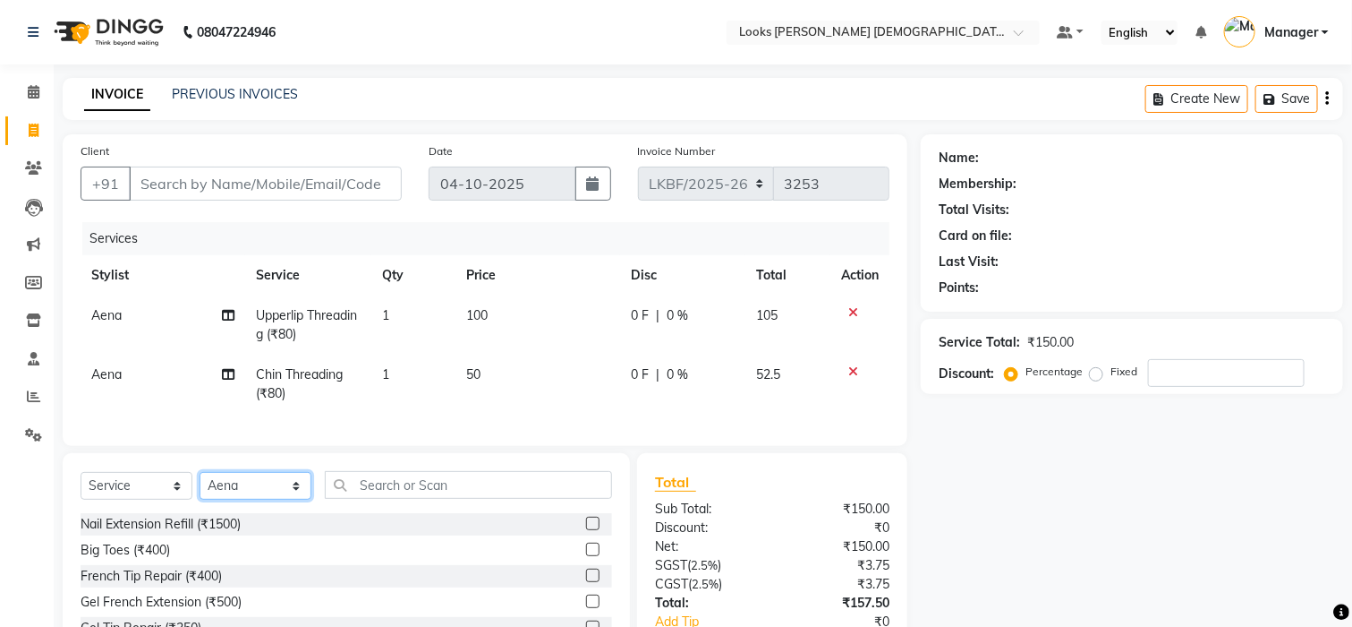
click at [205, 499] on select "Select Stylist Aena [PERSON_NAME] [PERSON_NAME] [PERSON_NAME] Counter_Sales [PE…" at bounding box center [256, 486] width 112 height 28
select select "87720"
click at [200, 491] on select "Select Stylist Aena [PERSON_NAME] [PERSON_NAME] [PERSON_NAME] Counter_Sales [PE…" at bounding box center [256, 486] width 112 height 28
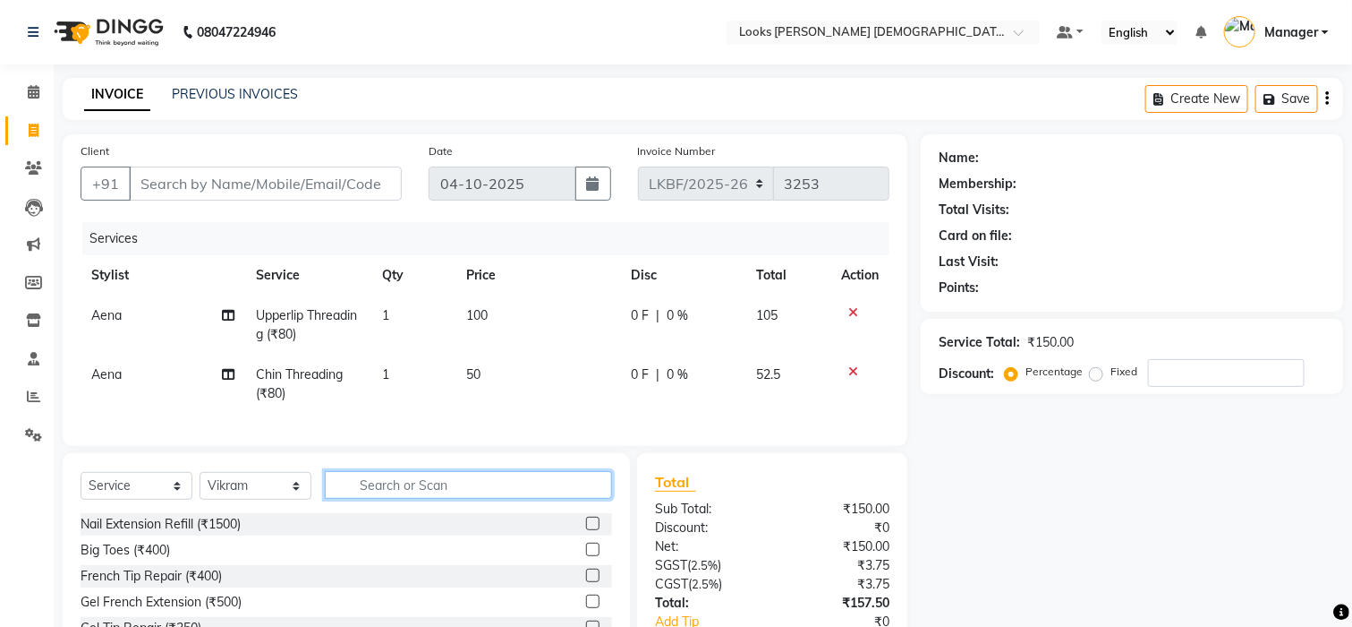
click at [367, 499] on input "text" at bounding box center [468, 485] width 287 height 28
type input "TOU"
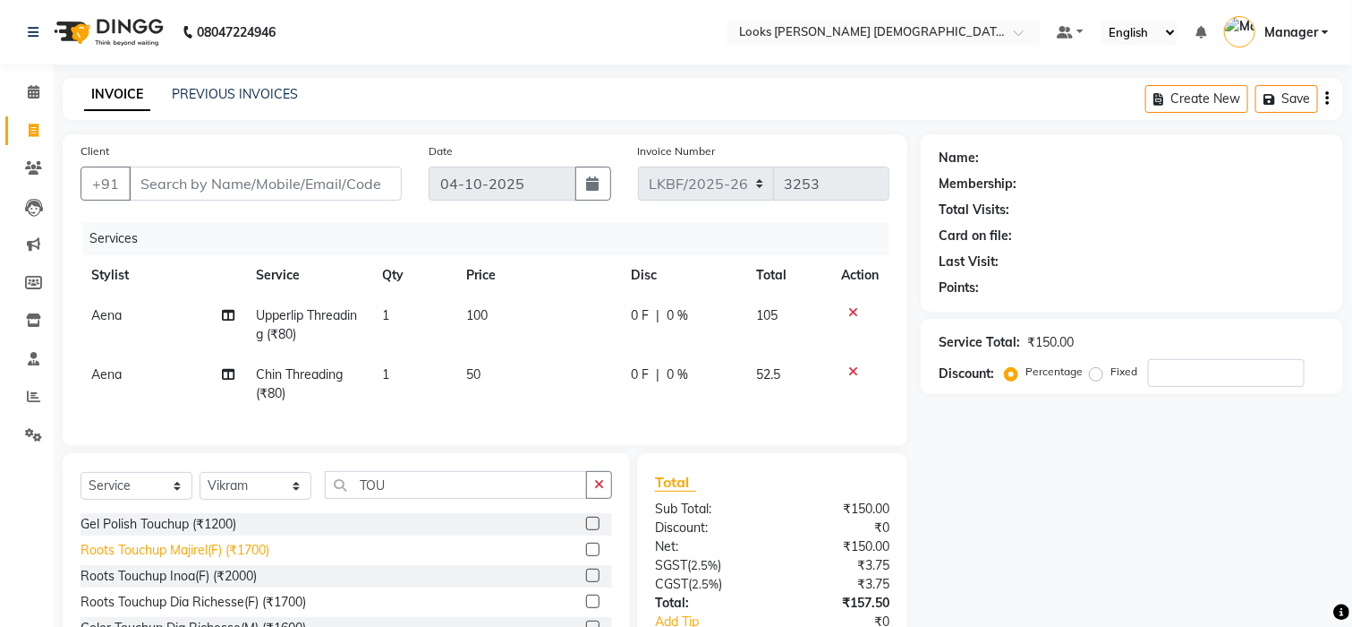
click at [205, 559] on div "Roots Touchup Majirel(F) (₹1700)" at bounding box center [175, 550] width 189 height 19
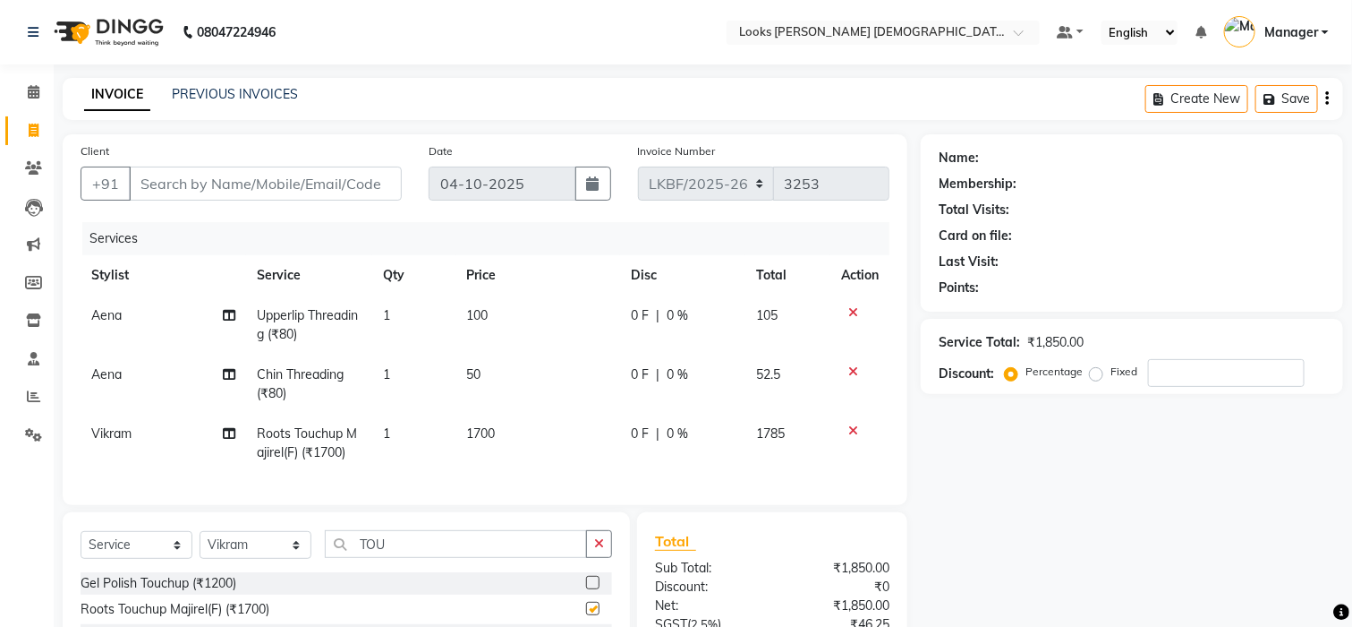
checkbox input "false"
click at [510, 443] on td "1700" at bounding box center [539, 443] width 164 height 59
select select "87720"
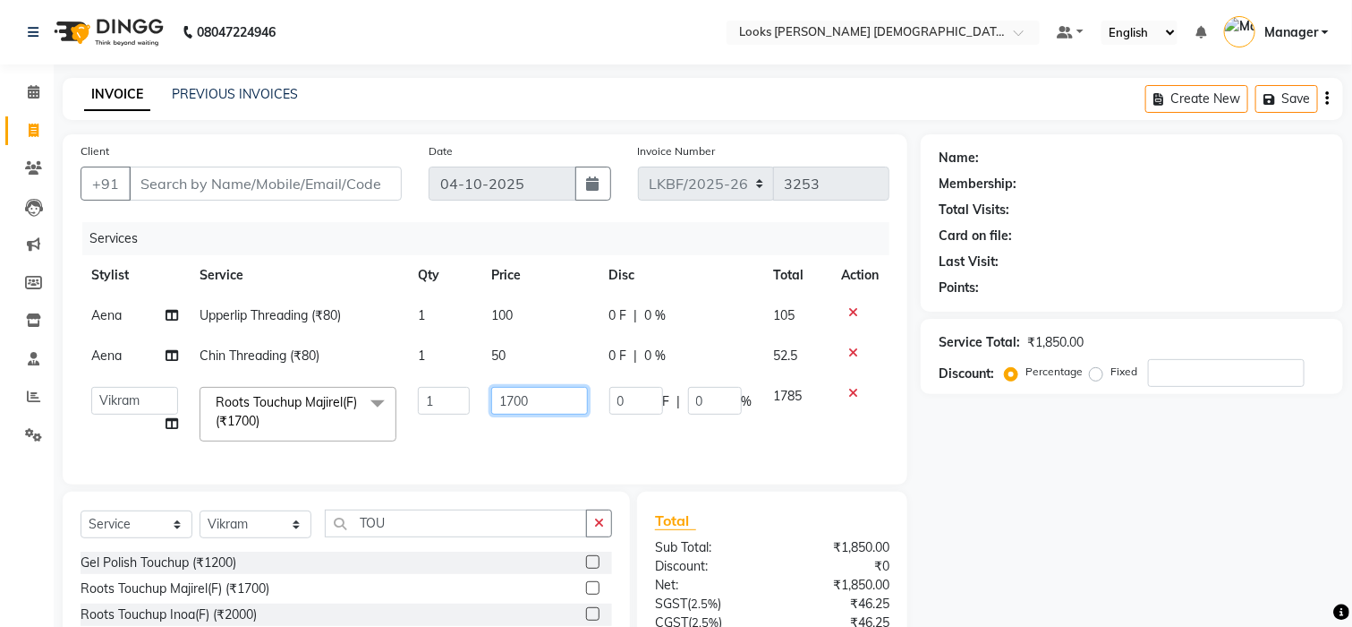
drag, startPoint x: 542, startPoint y: 403, endPoint x: 444, endPoint y: 405, distance: 98.5
click at [444, 405] on tr "Aena Ahad Ahsan Amrin Arvind_asst Bijender Counter_Sales Dharmaveer Farhan Farh…" at bounding box center [485, 414] width 809 height 76
type input "1500"
click at [303, 166] on input "Client" at bounding box center [265, 183] width 273 height 34
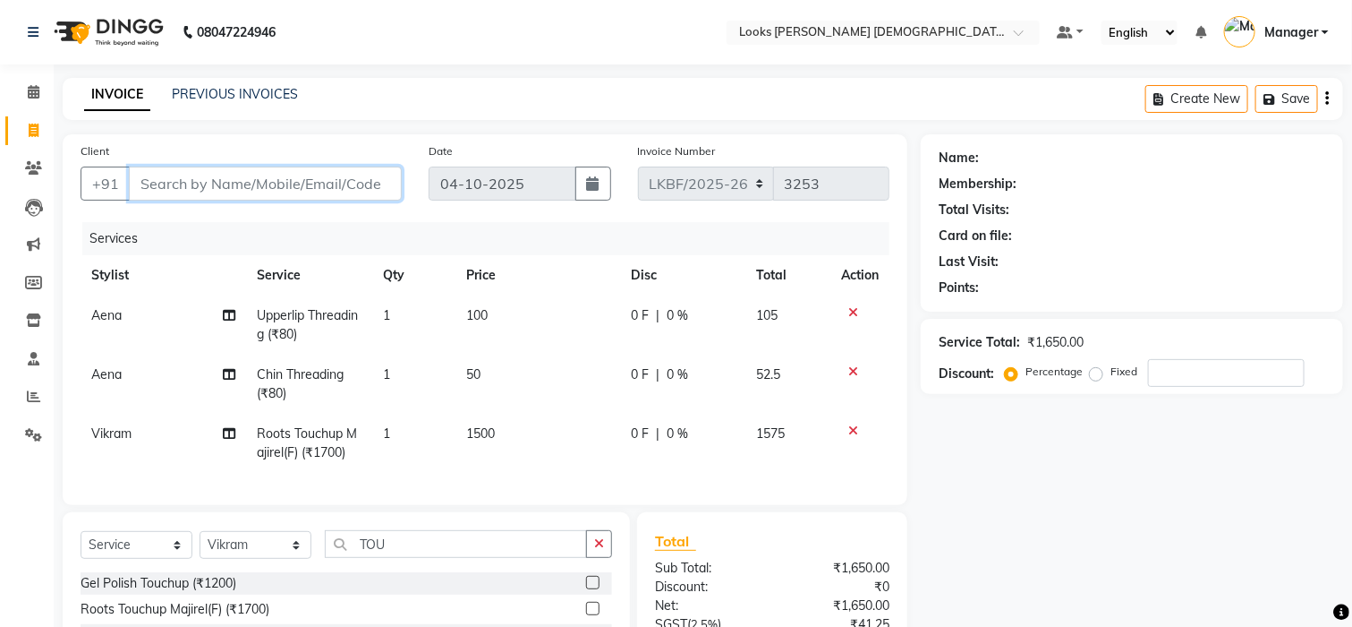
click at [346, 183] on input "Client" at bounding box center [265, 183] width 273 height 34
type input "F"
type input "0"
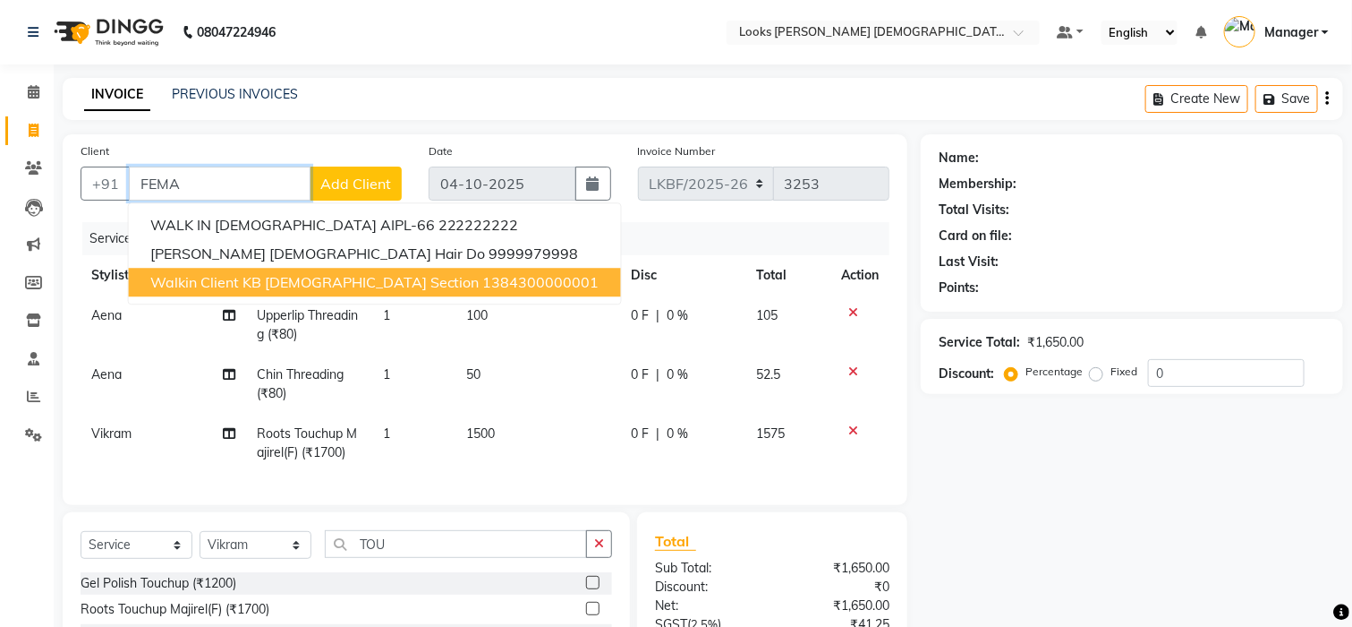
click at [325, 284] on span "Walkin Client KB Female Section" at bounding box center [314, 282] width 329 height 18
type input "1384300000001"
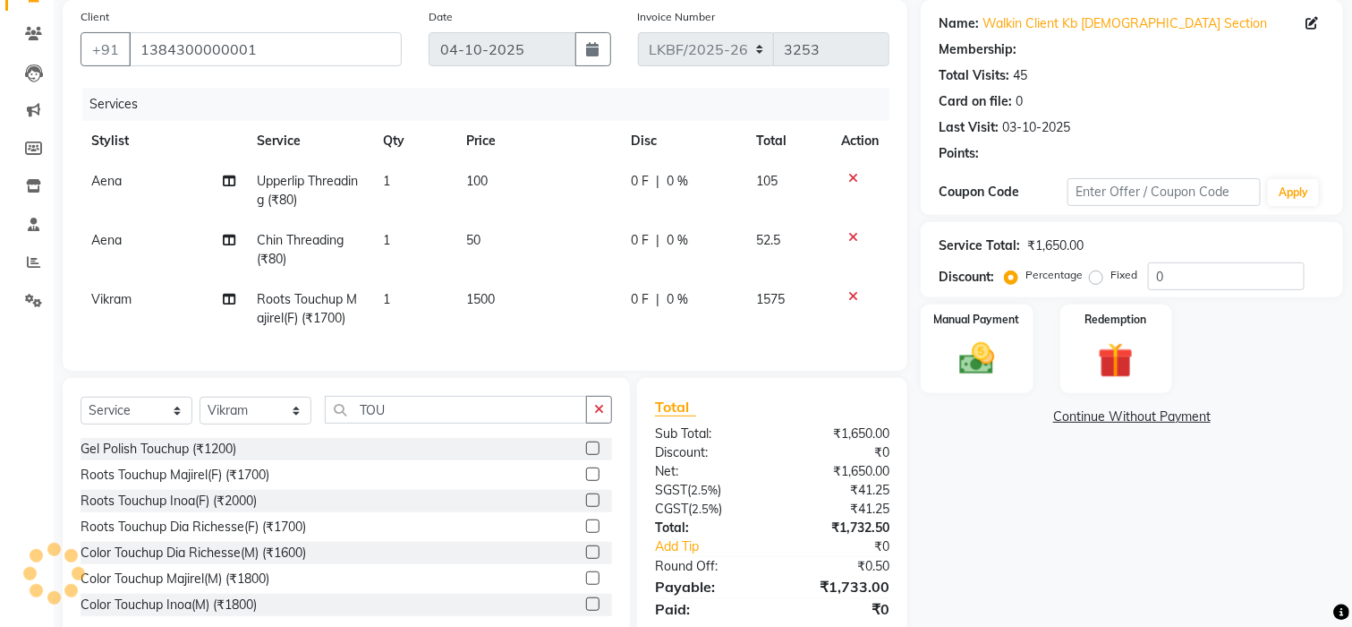
scroll to position [212, 0]
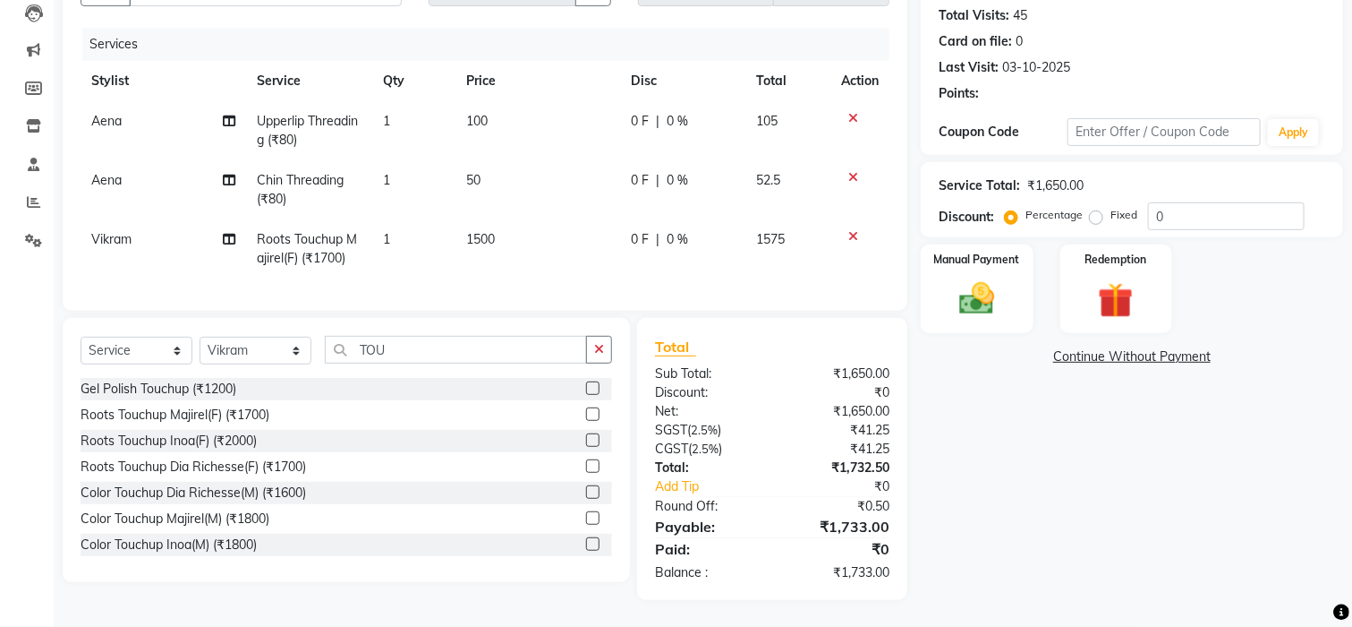
select select "1: Object"
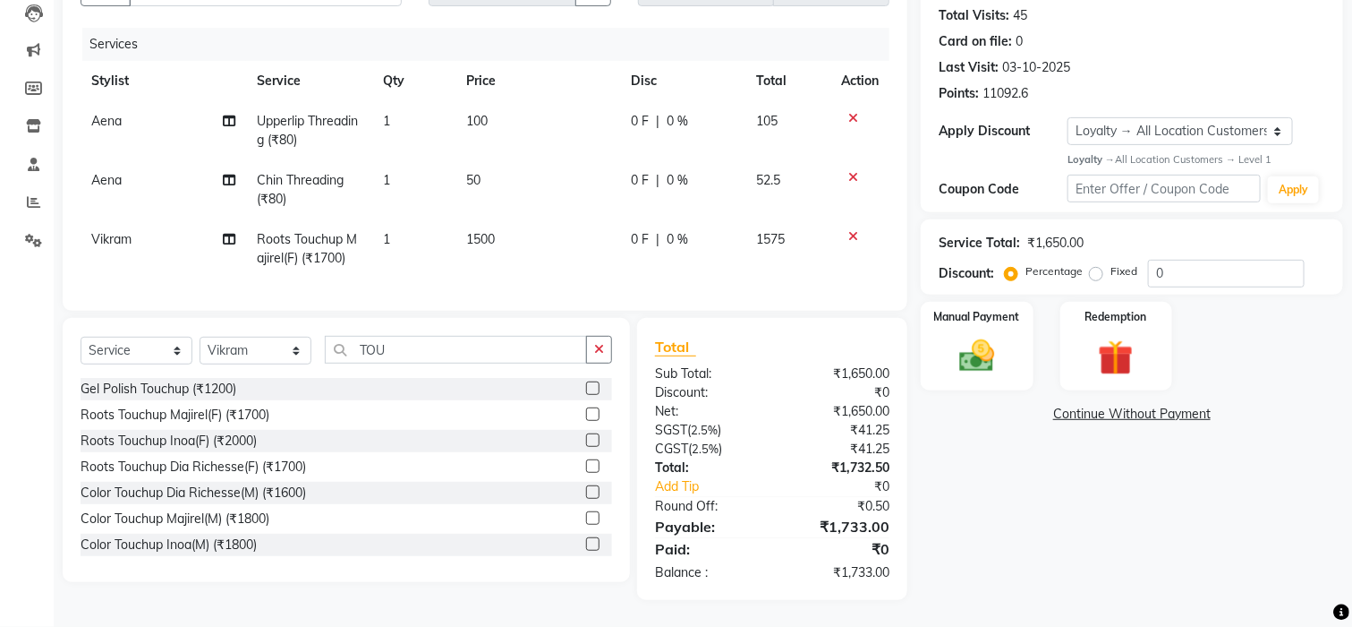
click at [506, 135] on td "100" at bounding box center [539, 130] width 164 height 59
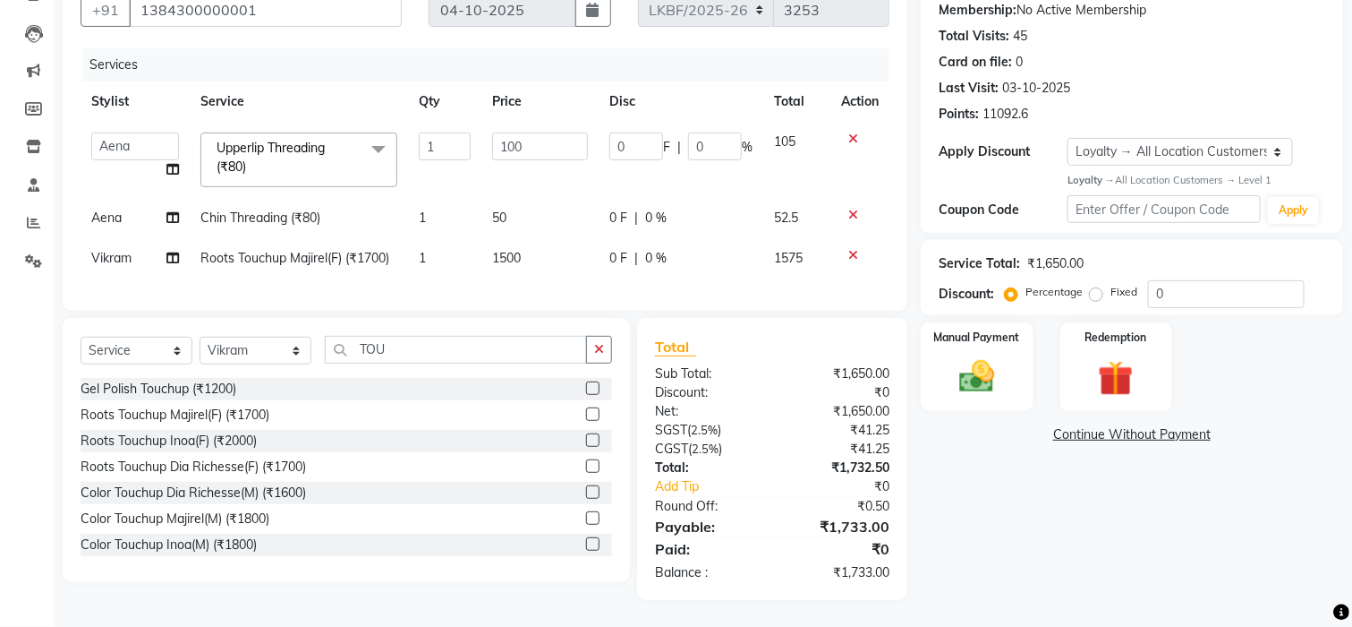
scroll to position [192, 0]
click at [985, 500] on div "Name: Walkin Client Kb Female Section Membership: No Active Membership Total Vi…" at bounding box center [1139, 280] width 436 height 639
click at [976, 371] on img at bounding box center [977, 376] width 60 height 42
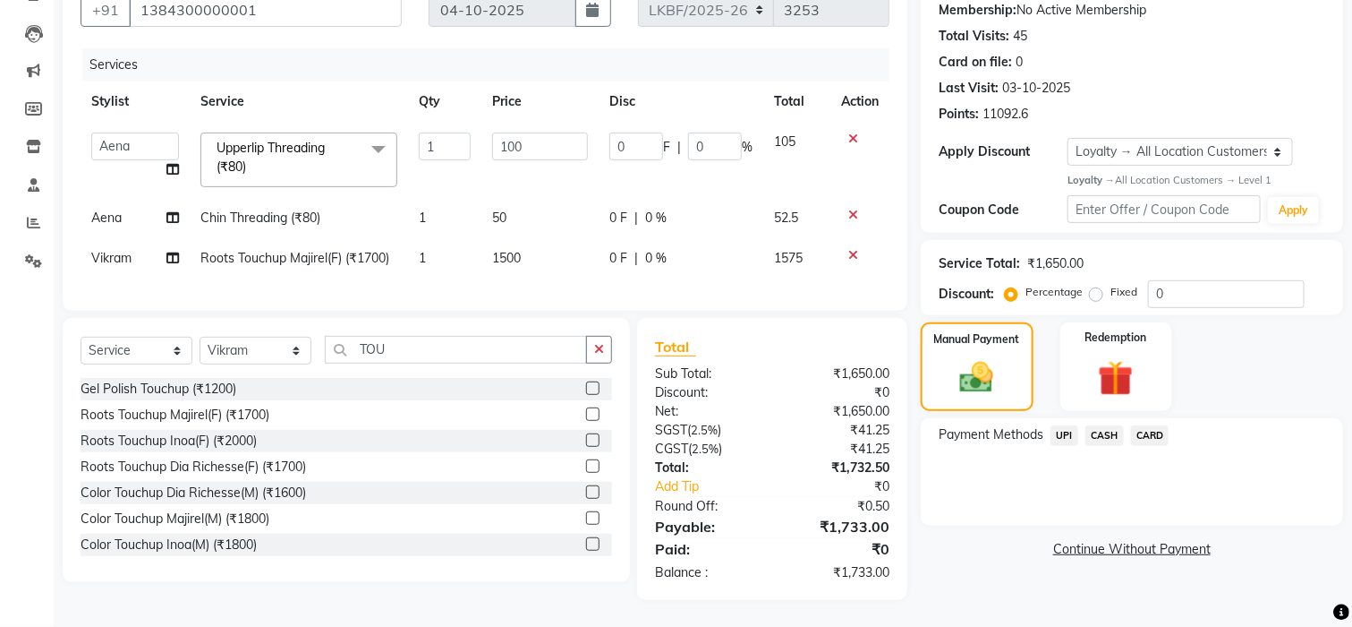
click at [1159, 425] on span "CARD" at bounding box center [1150, 435] width 38 height 21
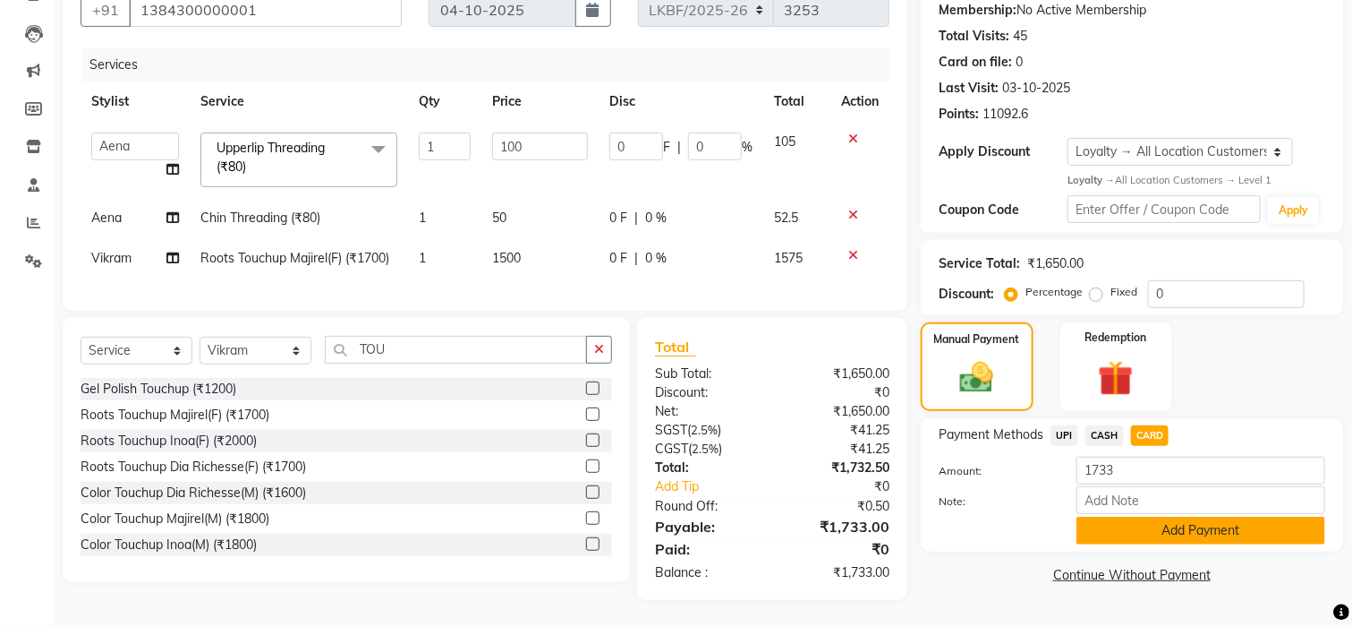
click at [1162, 516] on button "Add Payment" at bounding box center [1201, 530] width 249 height 28
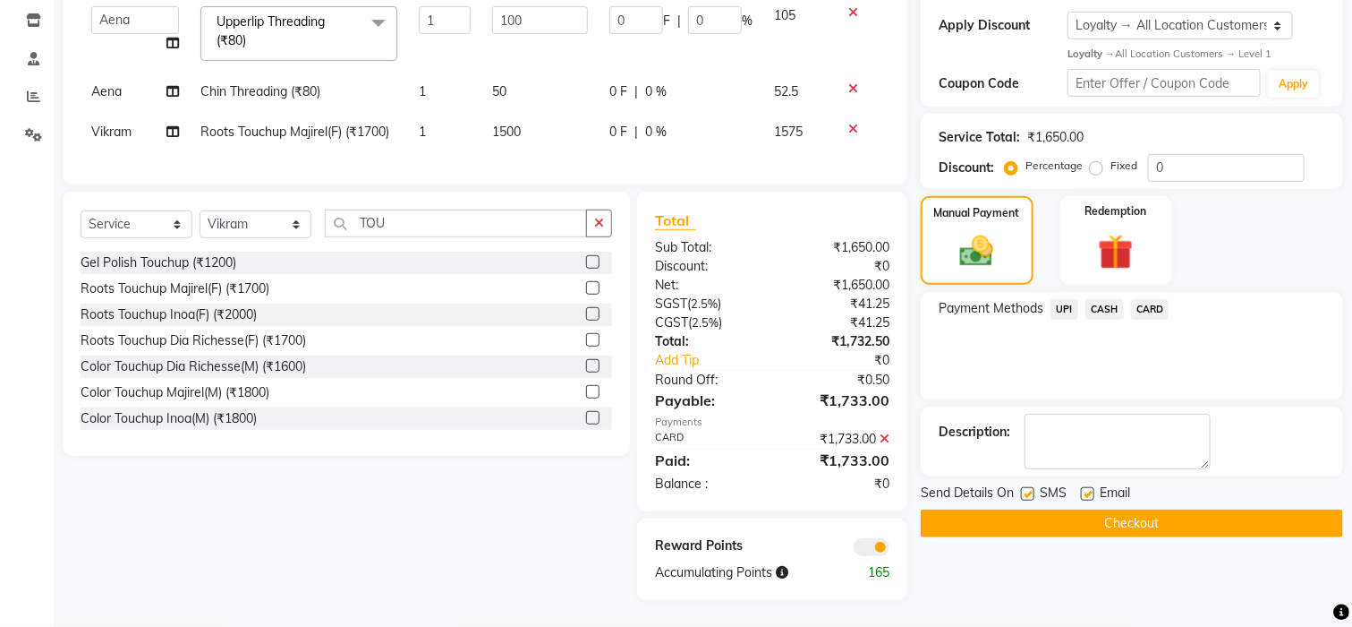
scroll to position [318, 0]
click at [1169, 509] on button "Checkout" at bounding box center [1132, 523] width 422 height 28
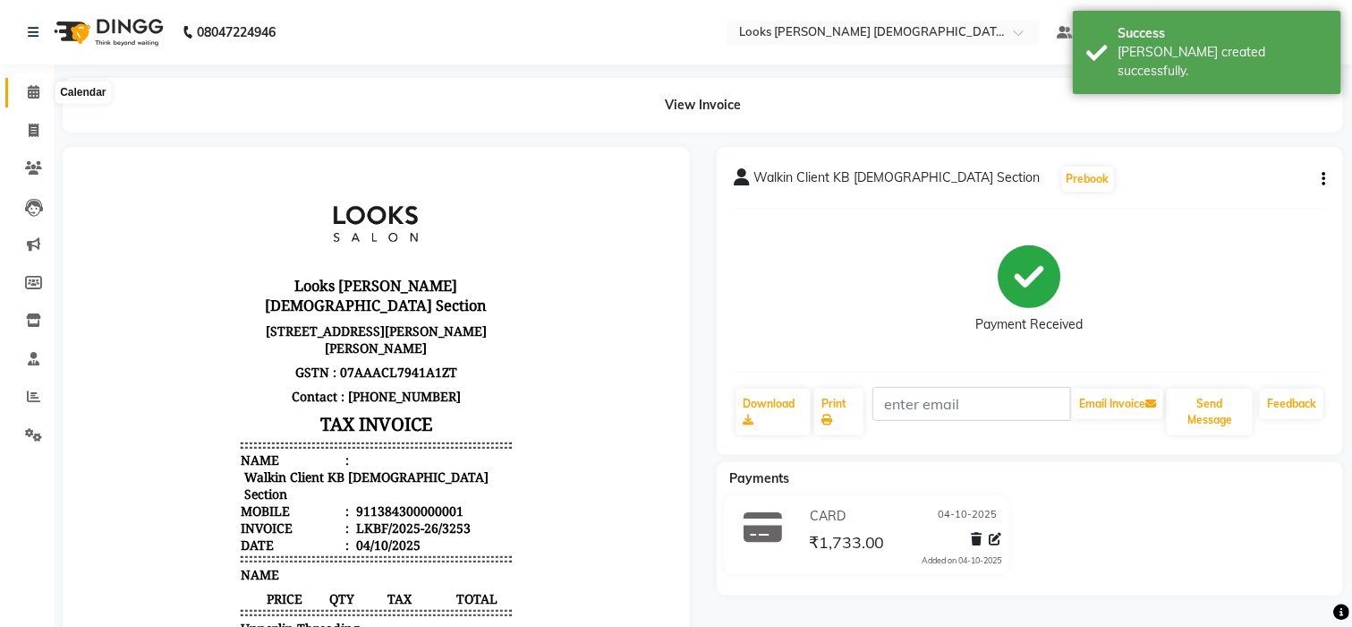
click at [30, 90] on icon at bounding box center [34, 91] width 12 height 13
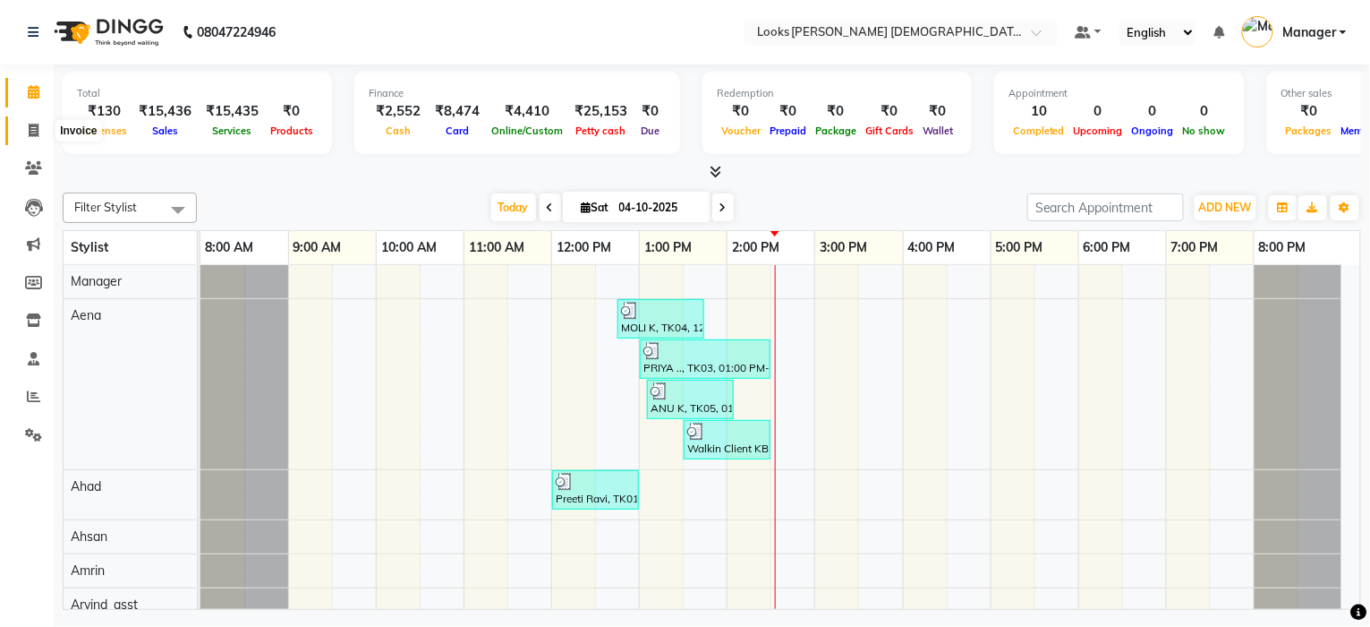
click at [29, 132] on icon at bounding box center [34, 130] width 10 height 13
select select "service"
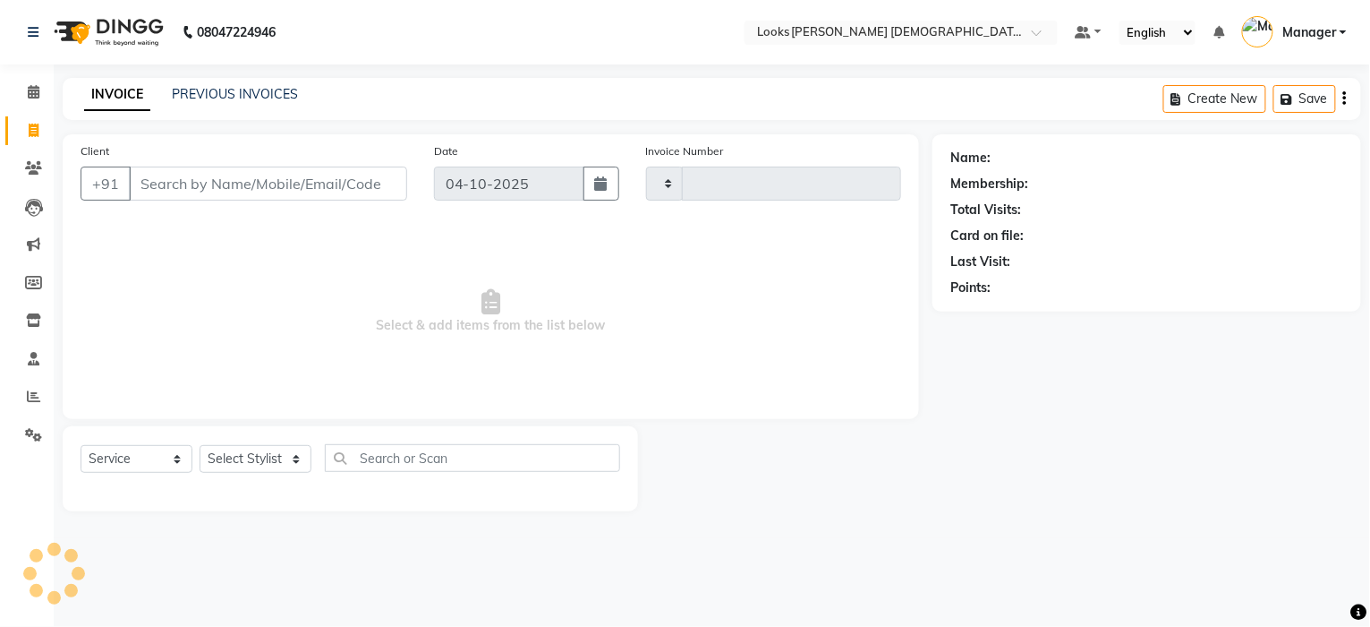
type input "3254"
select select "8706"
click at [268, 465] on select "Select Stylist" at bounding box center [256, 459] width 112 height 28
select select "87719"
click at [200, 446] on select "Select Stylist Aena [PERSON_NAME] [PERSON_NAME] [PERSON_NAME] Counter_Sales [PE…" at bounding box center [256, 459] width 112 height 28
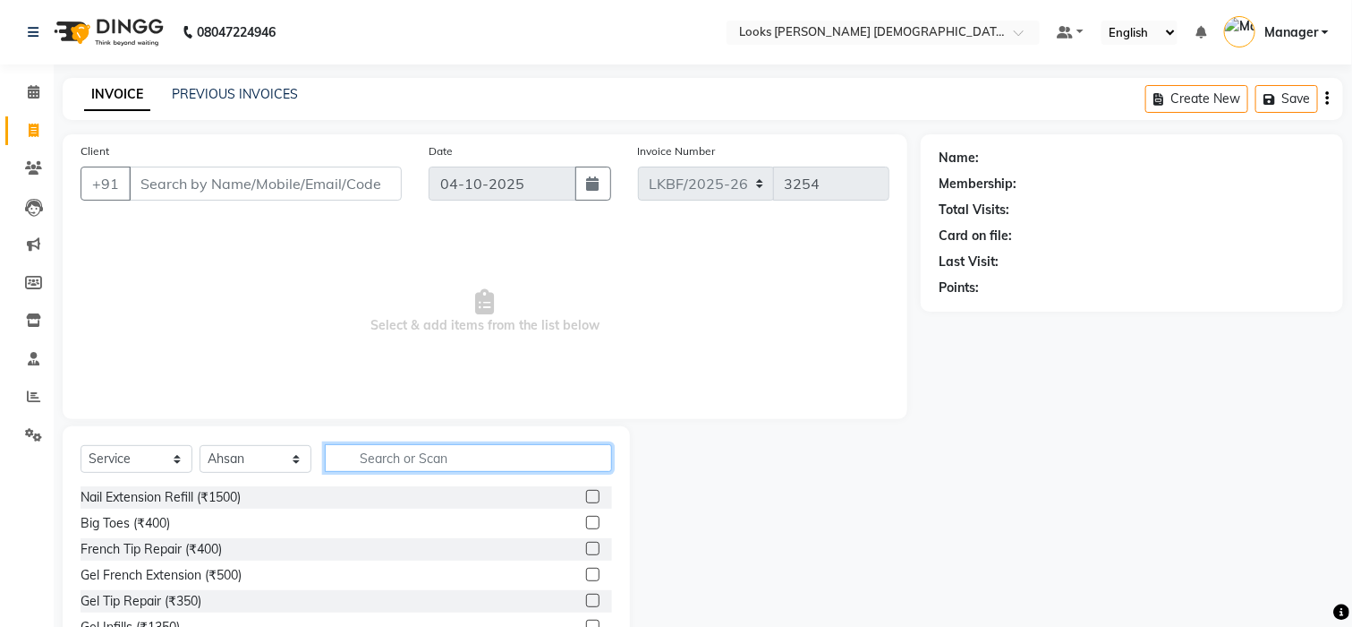
click at [454, 453] on input "text" at bounding box center [468, 458] width 287 height 28
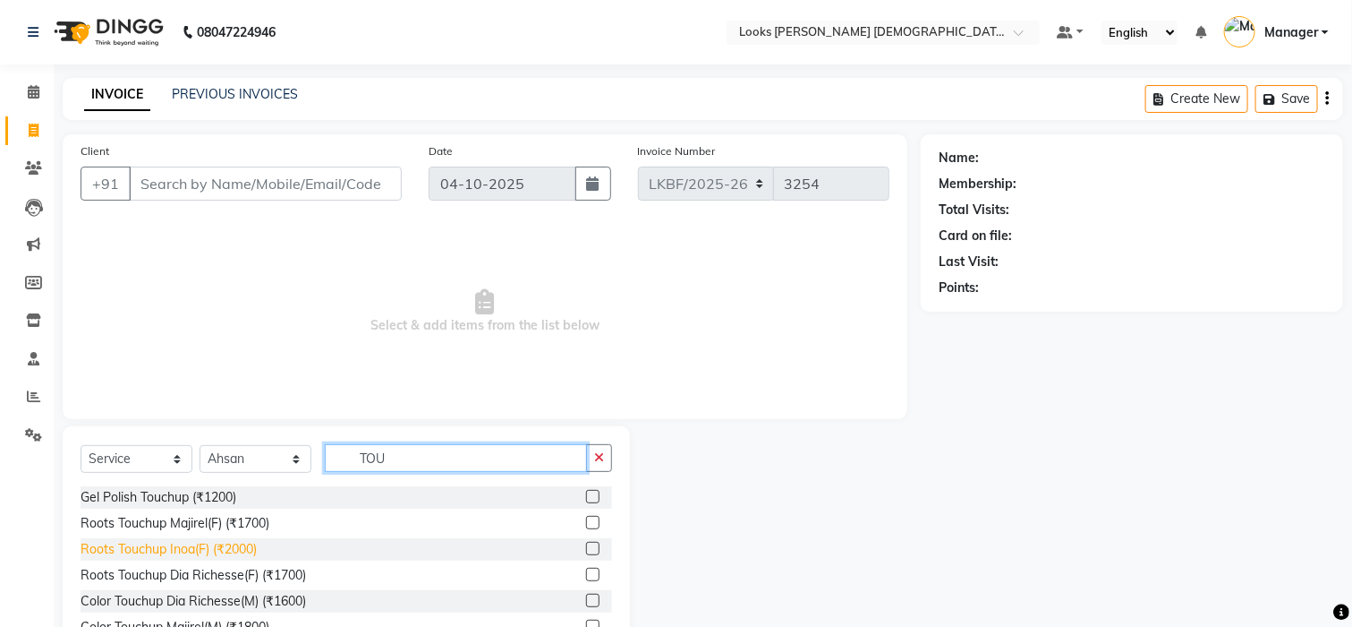
type input "TOU"
click at [218, 551] on div "Roots Touchup Inoa(F) (₹2000)" at bounding box center [169, 549] width 176 height 19
checkbox input "false"
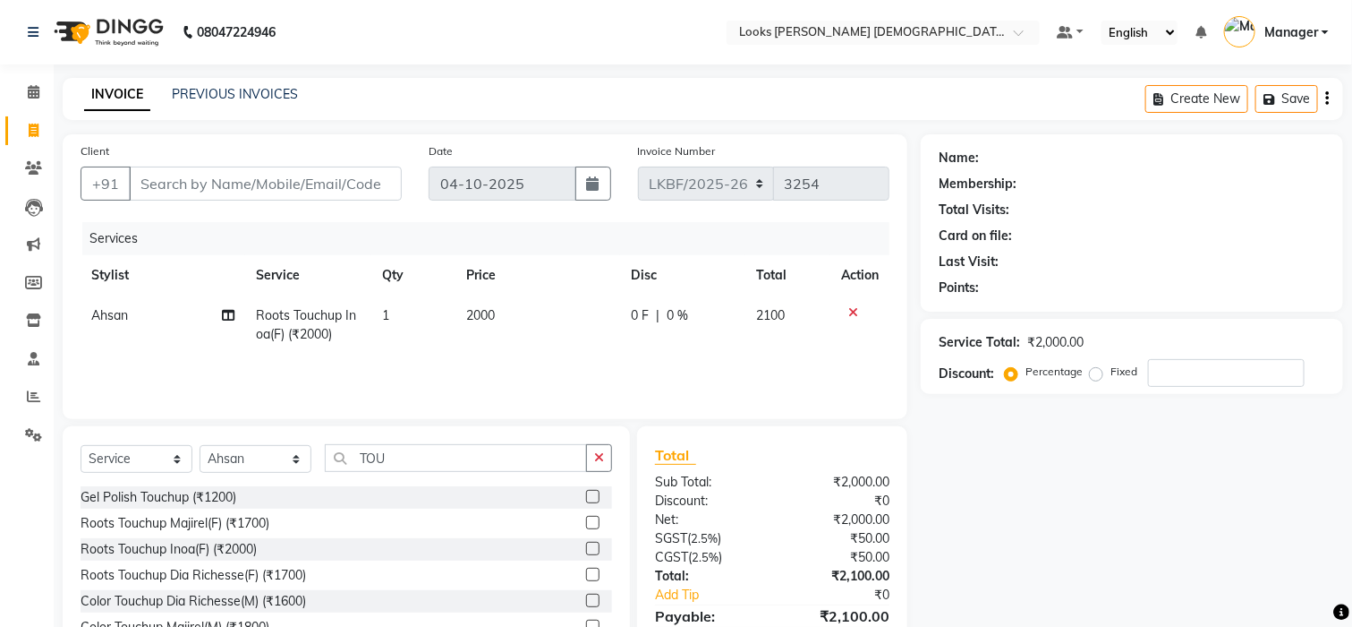
click at [502, 317] on td "2000" at bounding box center [538, 324] width 164 height 59
select select "87719"
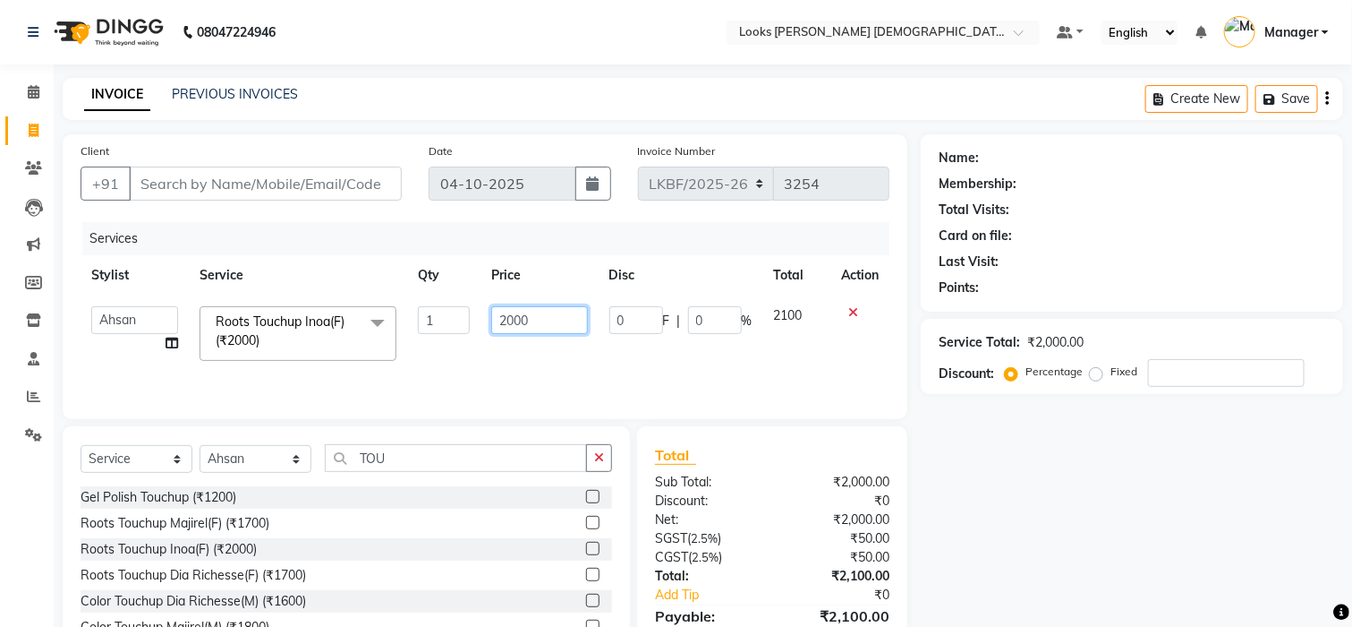
drag, startPoint x: 535, startPoint y: 318, endPoint x: 430, endPoint y: 318, distance: 105.6
click at [430, 318] on tr "Aena Ahad Ahsan Amrin Arvind_asst Bijender Counter_Sales Dharmaveer Farhan Farh…" at bounding box center [485, 333] width 809 height 76
type input "1600"
click at [600, 466] on button "button" at bounding box center [599, 458] width 26 height 28
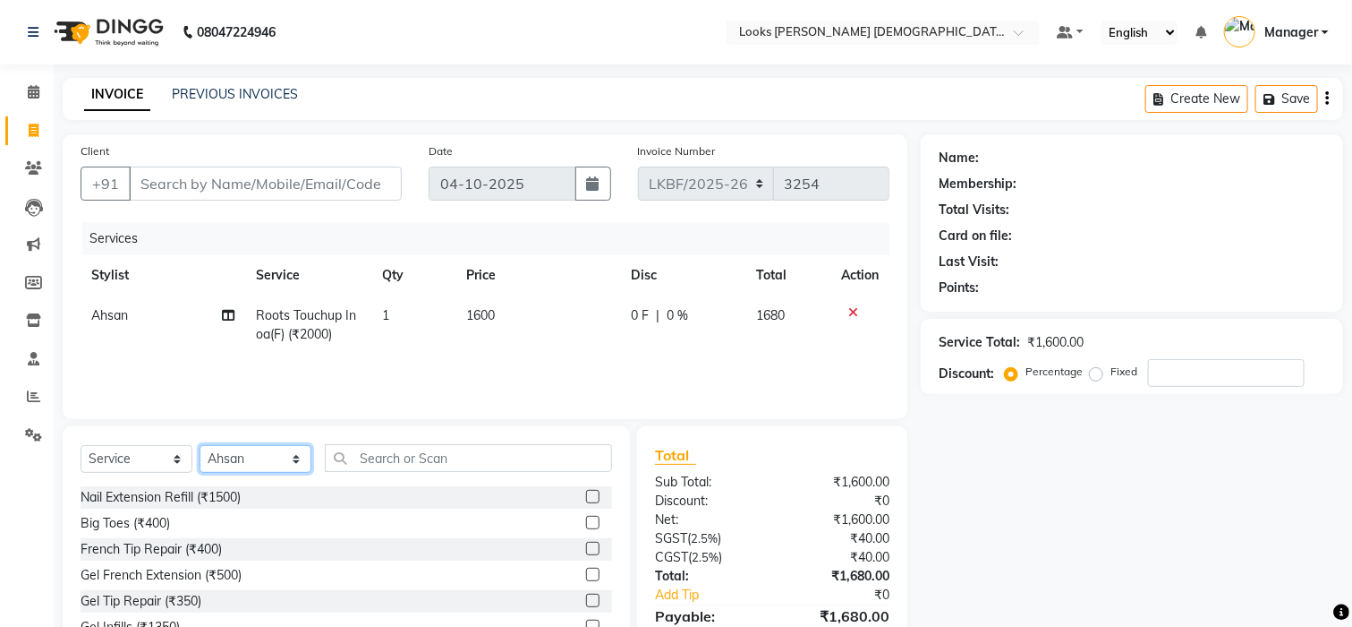
click at [257, 463] on select "Select Stylist Aena [PERSON_NAME] [PERSON_NAME] [PERSON_NAME] Counter_Sales [PE…" at bounding box center [256, 459] width 112 height 28
select select "87727"
click at [200, 446] on select "Select Stylist Aena [PERSON_NAME] [PERSON_NAME] [PERSON_NAME] Counter_Sales [PE…" at bounding box center [256, 459] width 112 height 28
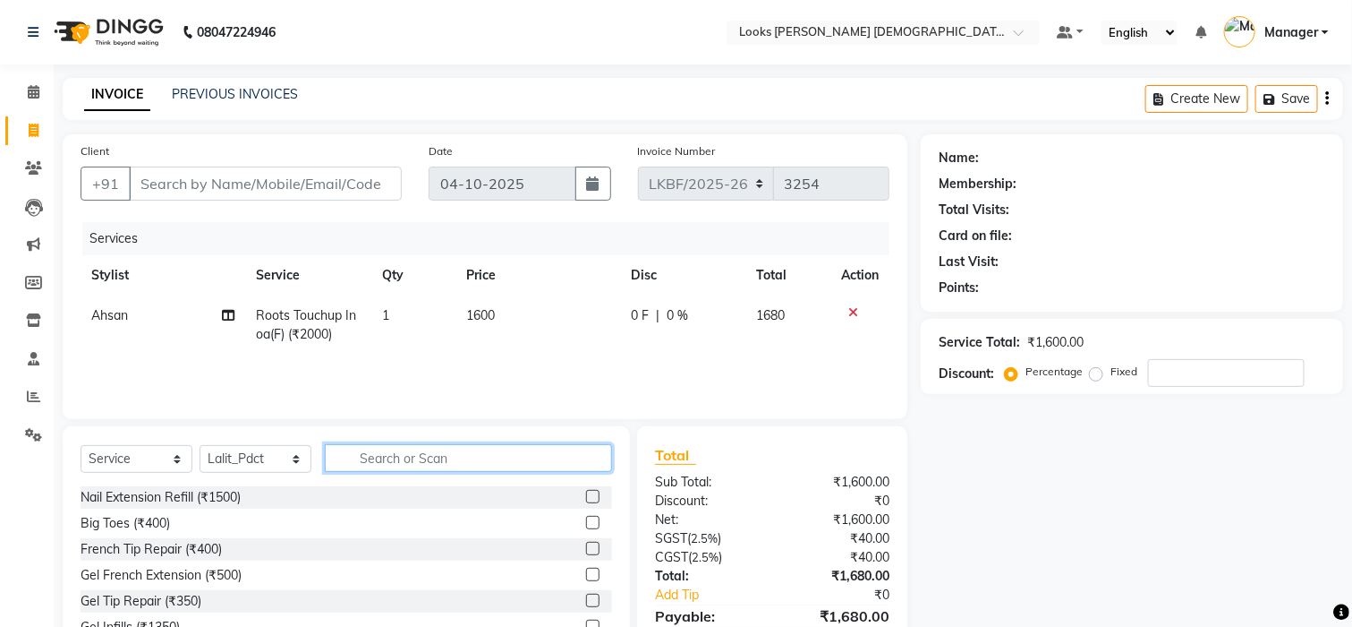
click at [414, 449] on input "text" at bounding box center [468, 458] width 287 height 28
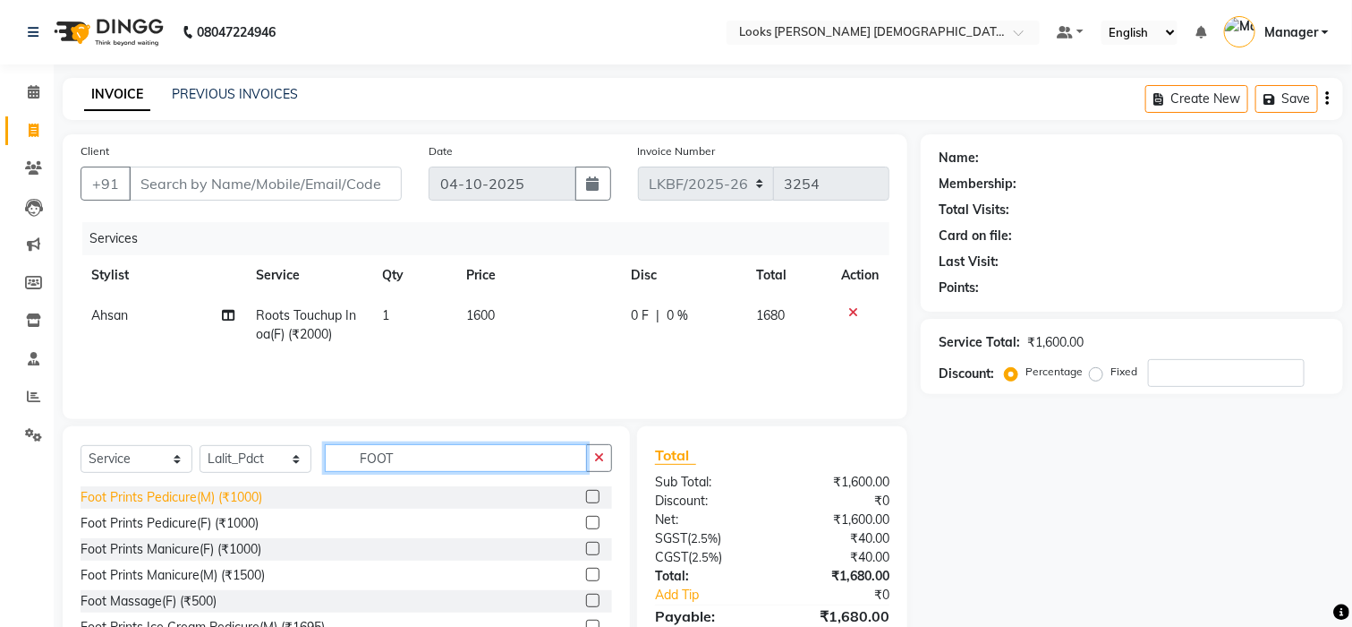
type input "FOOT"
click at [132, 500] on div "Foot Prints Pedicure(M) (₹1000)" at bounding box center [172, 497] width 182 height 19
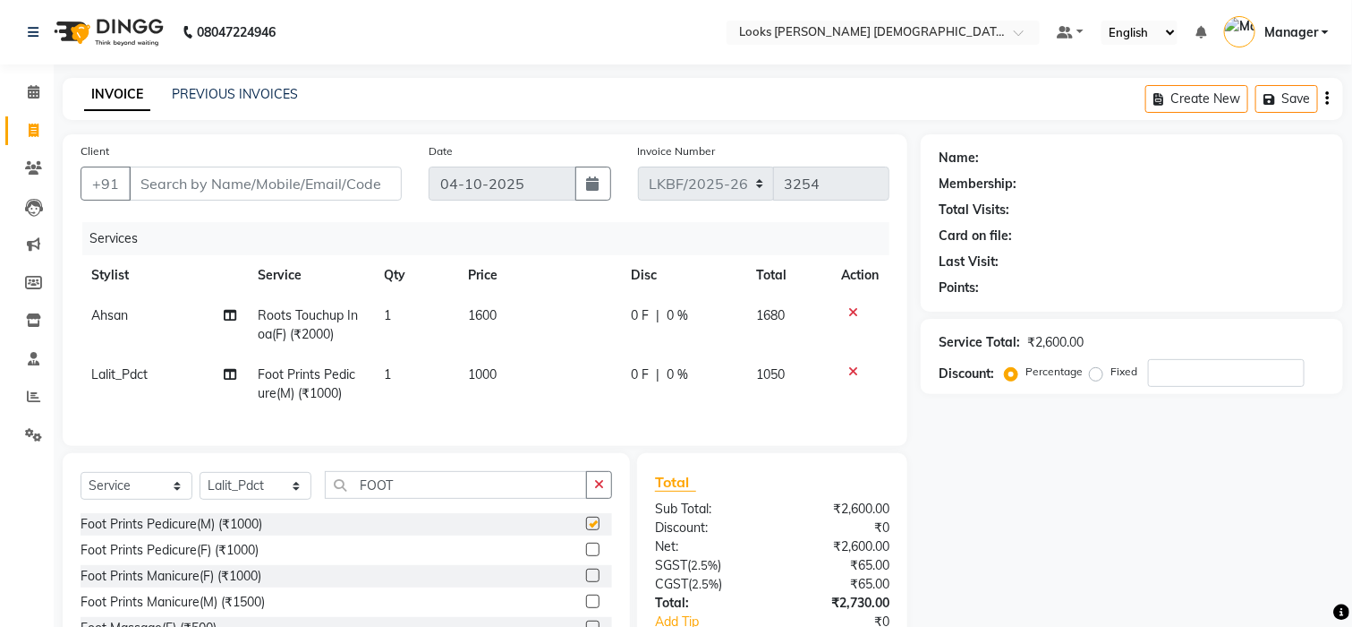
checkbox input "false"
click at [601, 491] on icon "button" at bounding box center [599, 484] width 10 height 13
click at [314, 158] on div "Client +91" at bounding box center [241, 177] width 348 height 73
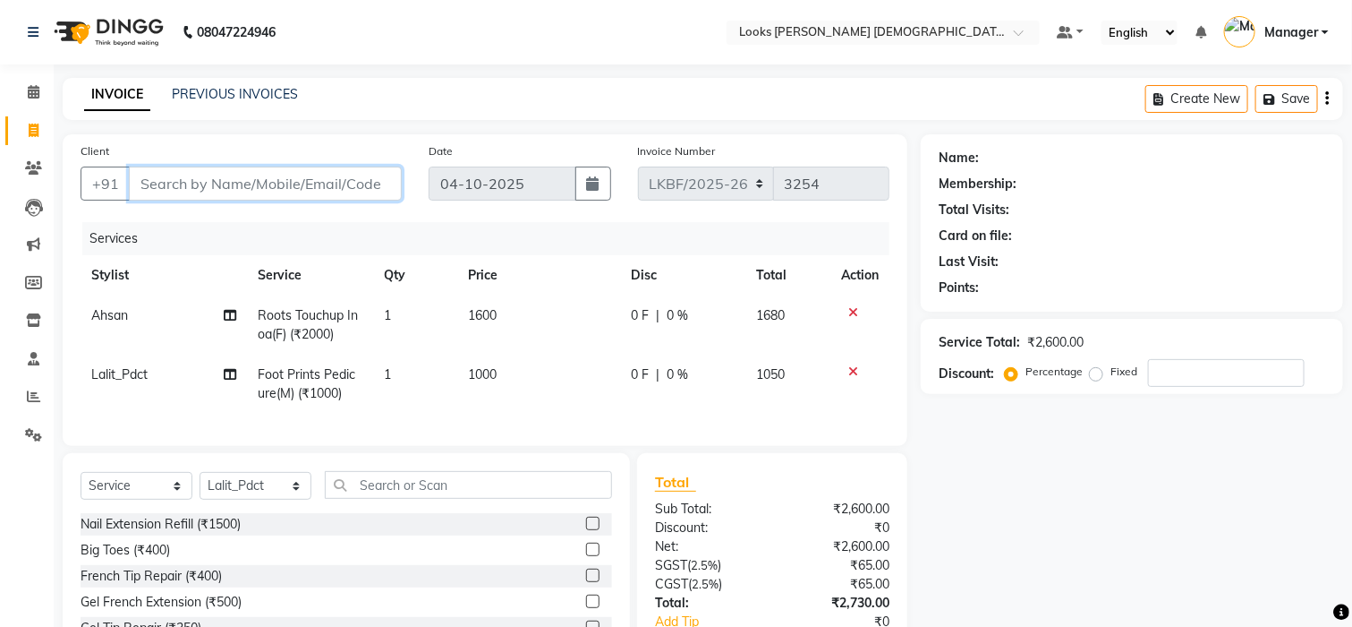
click at [311, 174] on input "Client" at bounding box center [265, 183] width 273 height 34
type input "8"
type input "0"
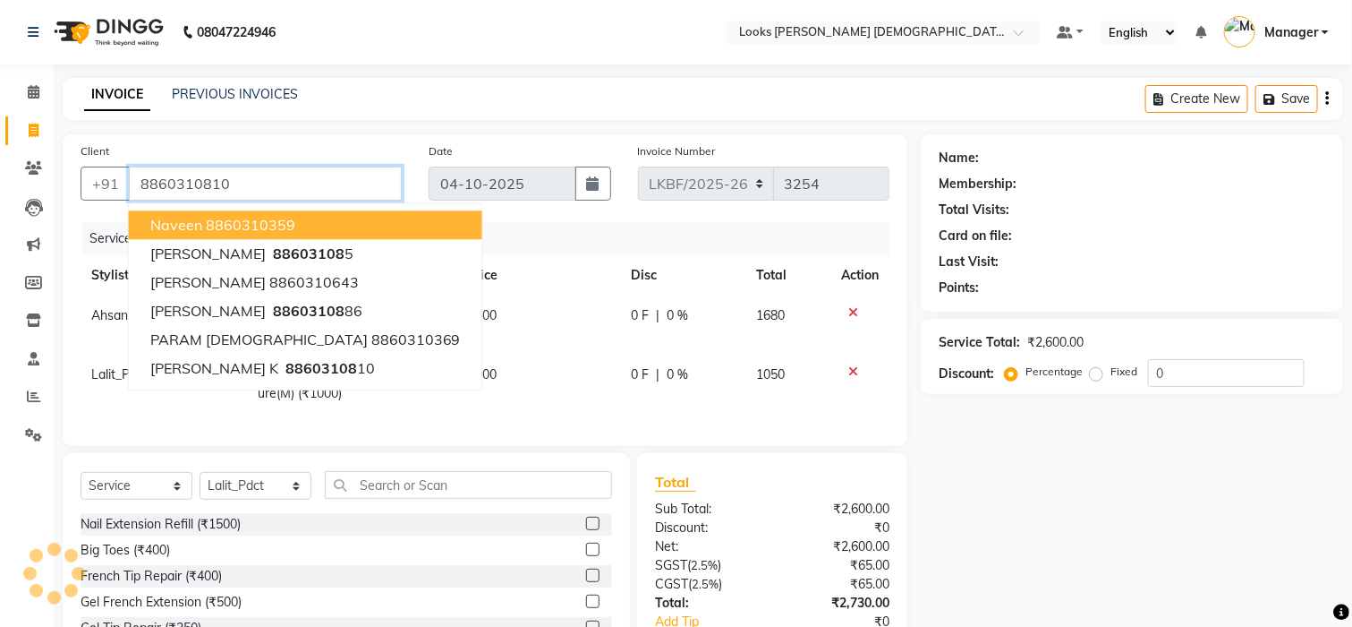
type input "8860310810"
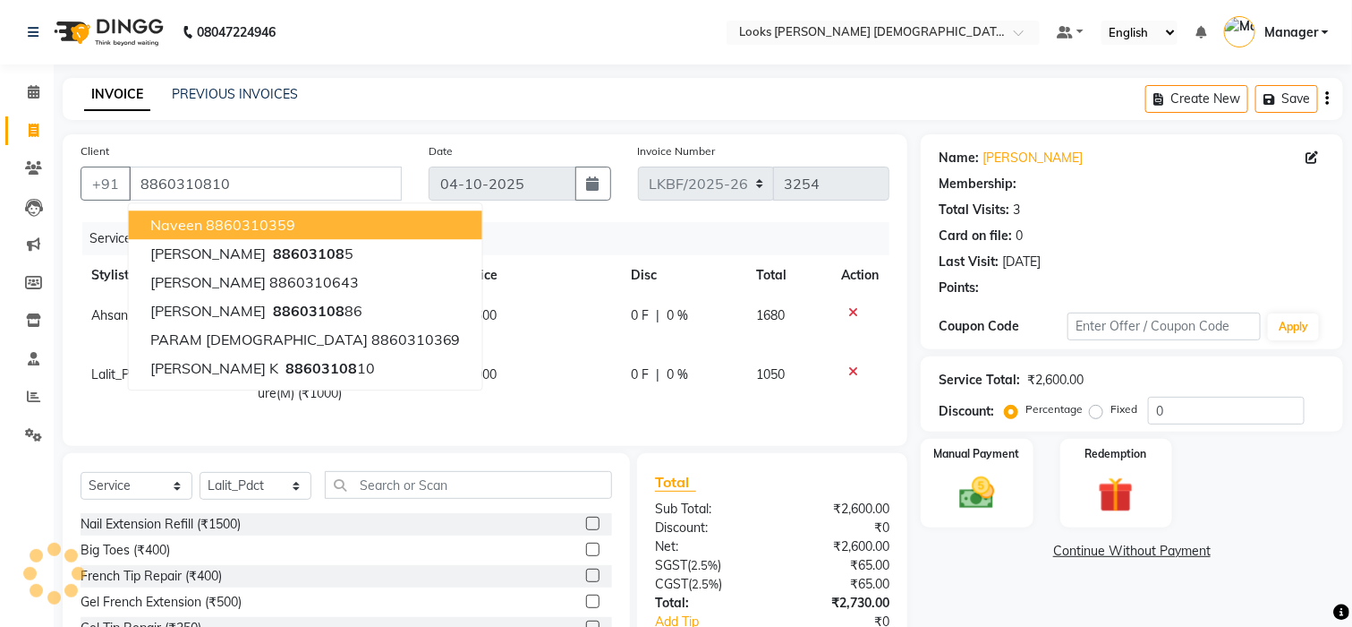
select select "1: Object"
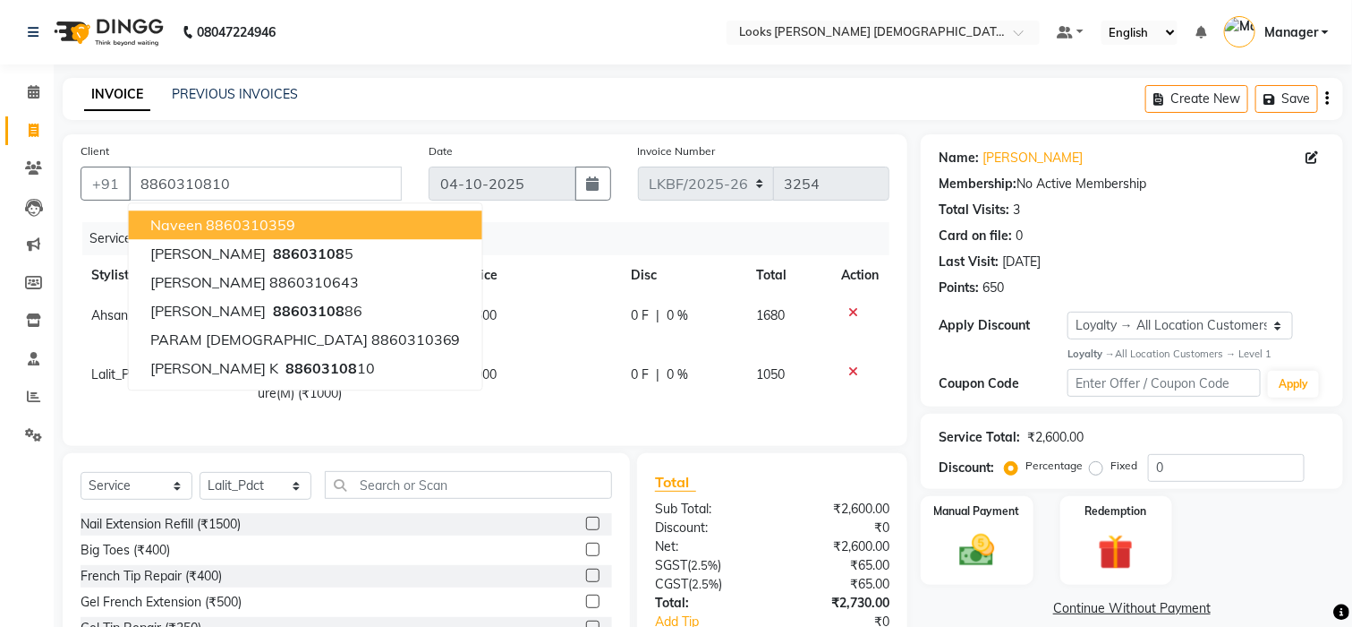
click at [464, 98] on div "INVOICE PREVIOUS INVOICES Create New Save" at bounding box center [703, 99] width 1281 height 42
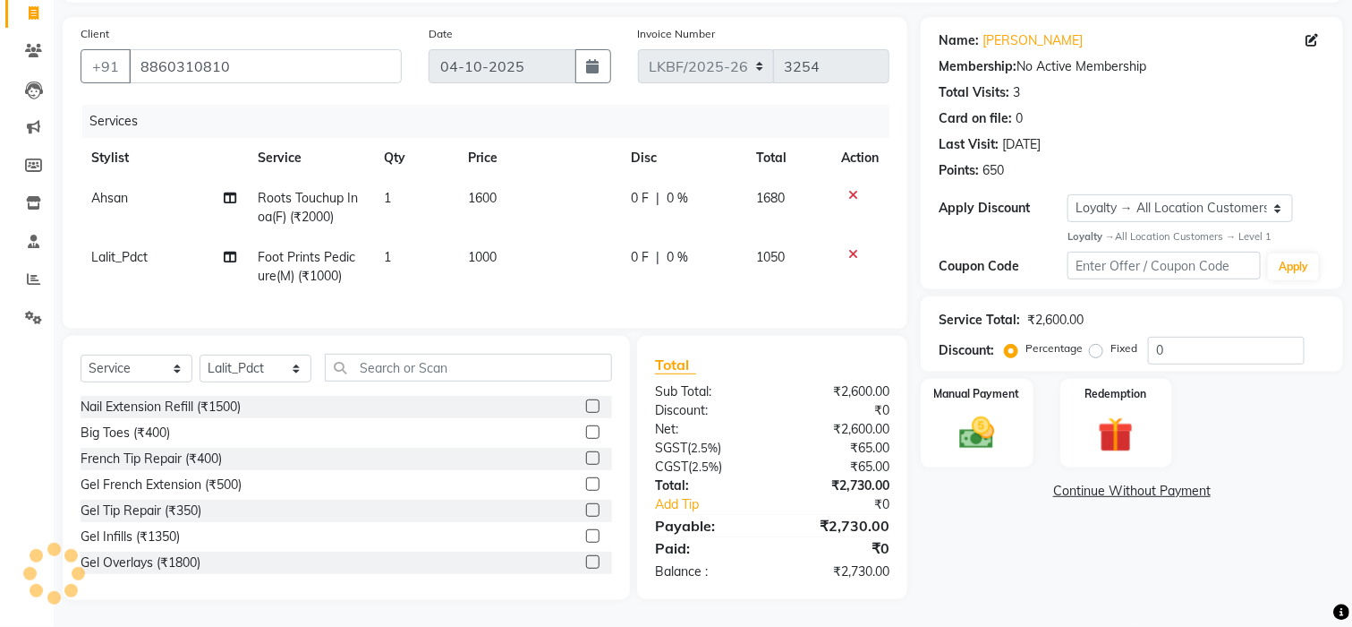
scroll to position [135, 0]
click at [1001, 433] on img at bounding box center [977, 433] width 60 height 42
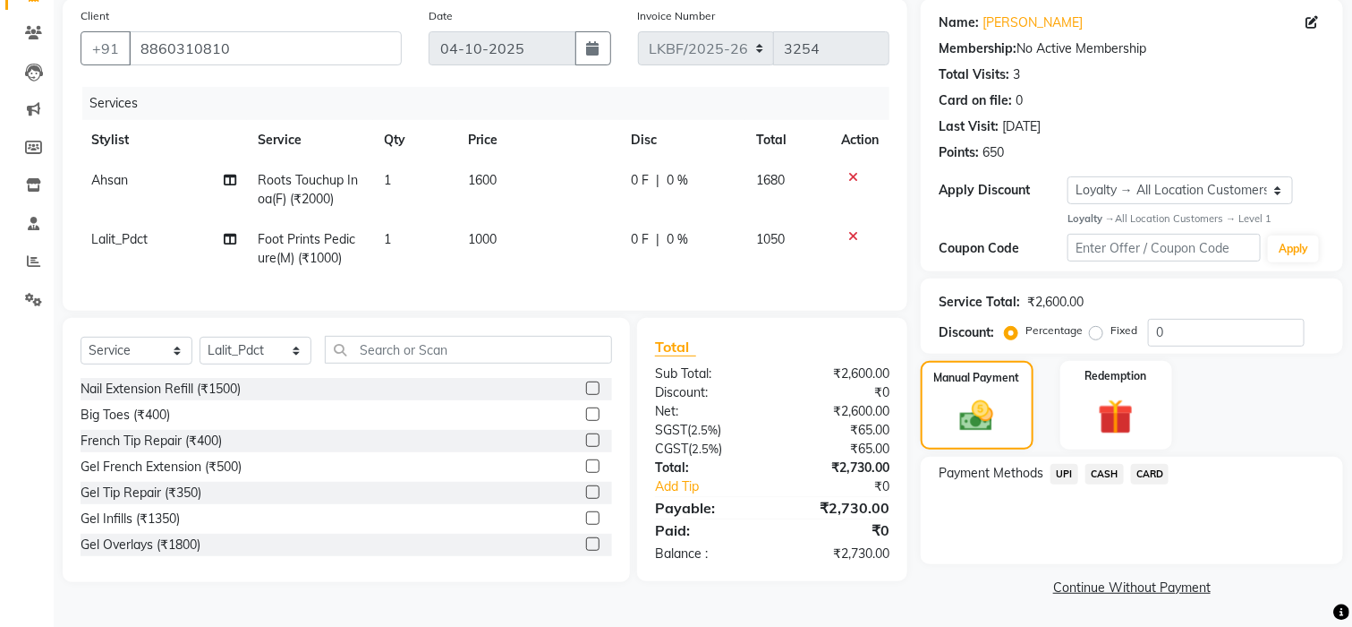
click at [1152, 469] on span "CARD" at bounding box center [1150, 474] width 38 height 21
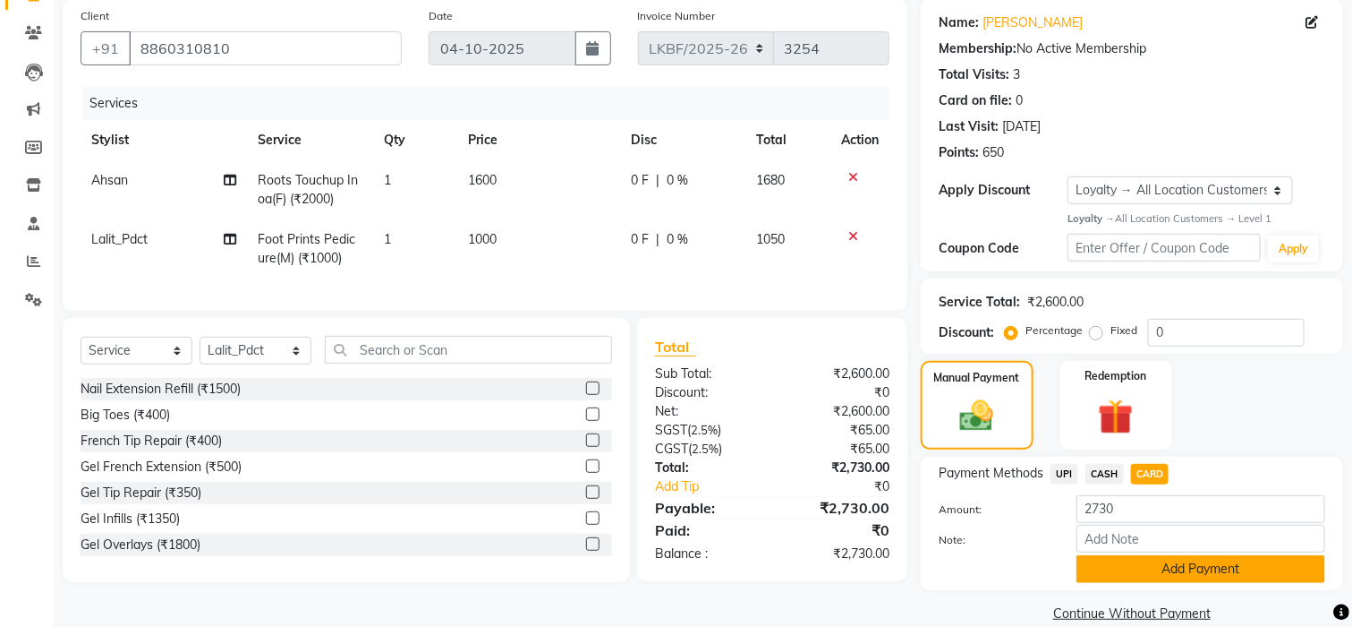
click at [1131, 564] on button "Add Payment" at bounding box center [1201, 569] width 249 height 28
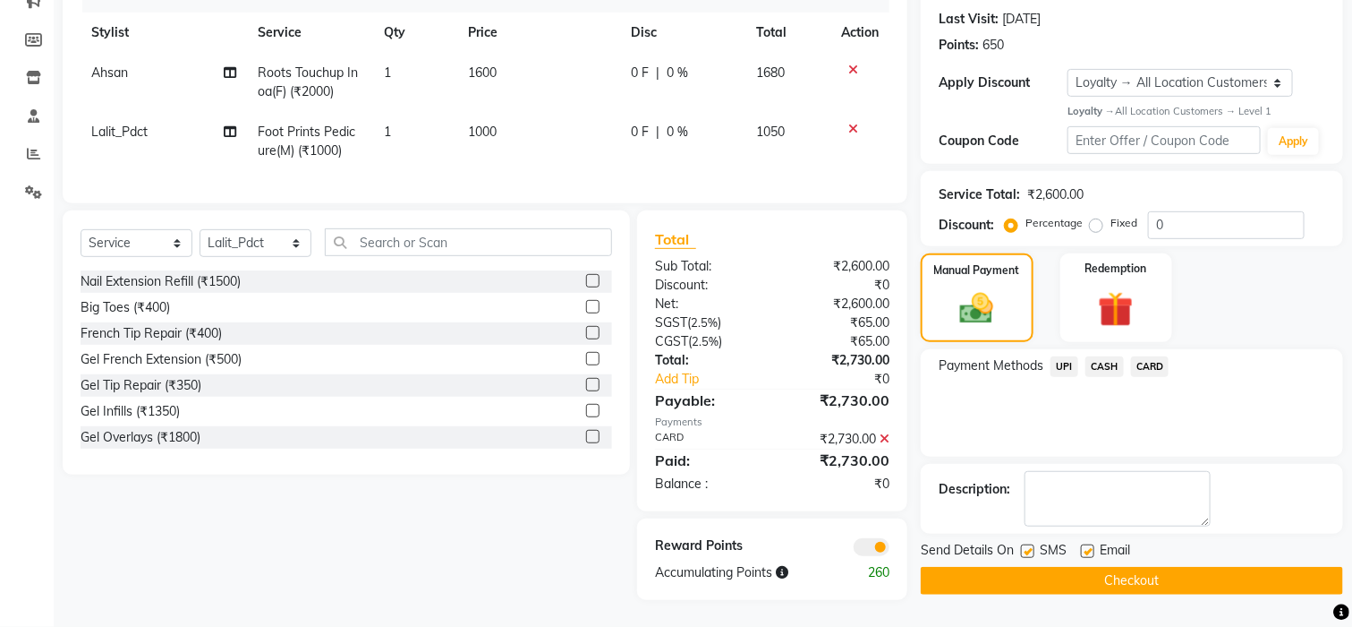
scroll to position [260, 0]
click at [1067, 567] on button "Checkout" at bounding box center [1132, 581] width 422 height 28
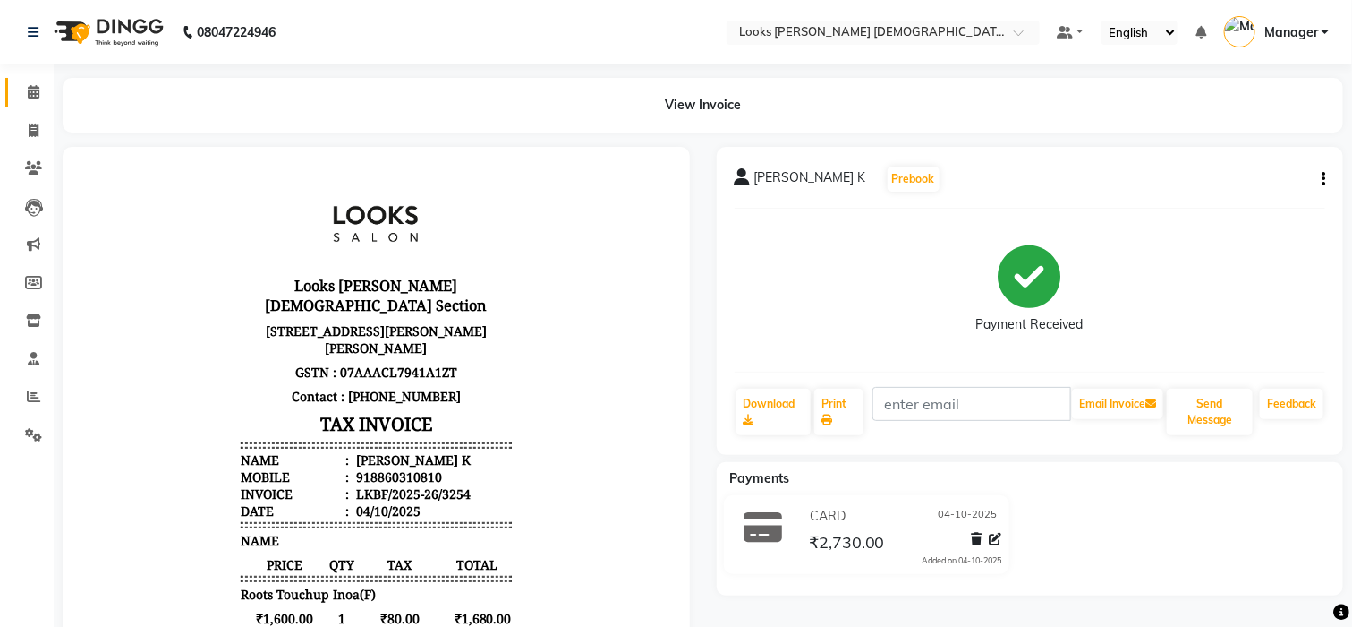
click at [9, 83] on link "Calendar" at bounding box center [26, 93] width 43 height 30
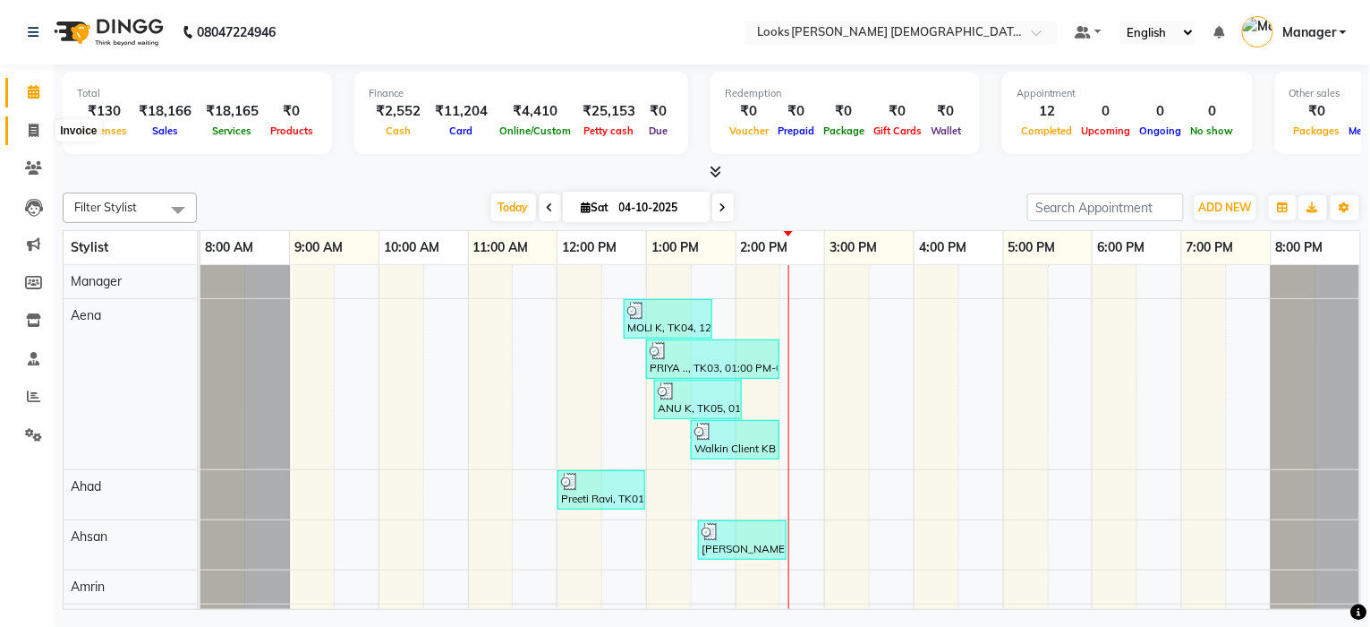
click at [29, 128] on icon at bounding box center [34, 130] width 10 height 13
select select "service"
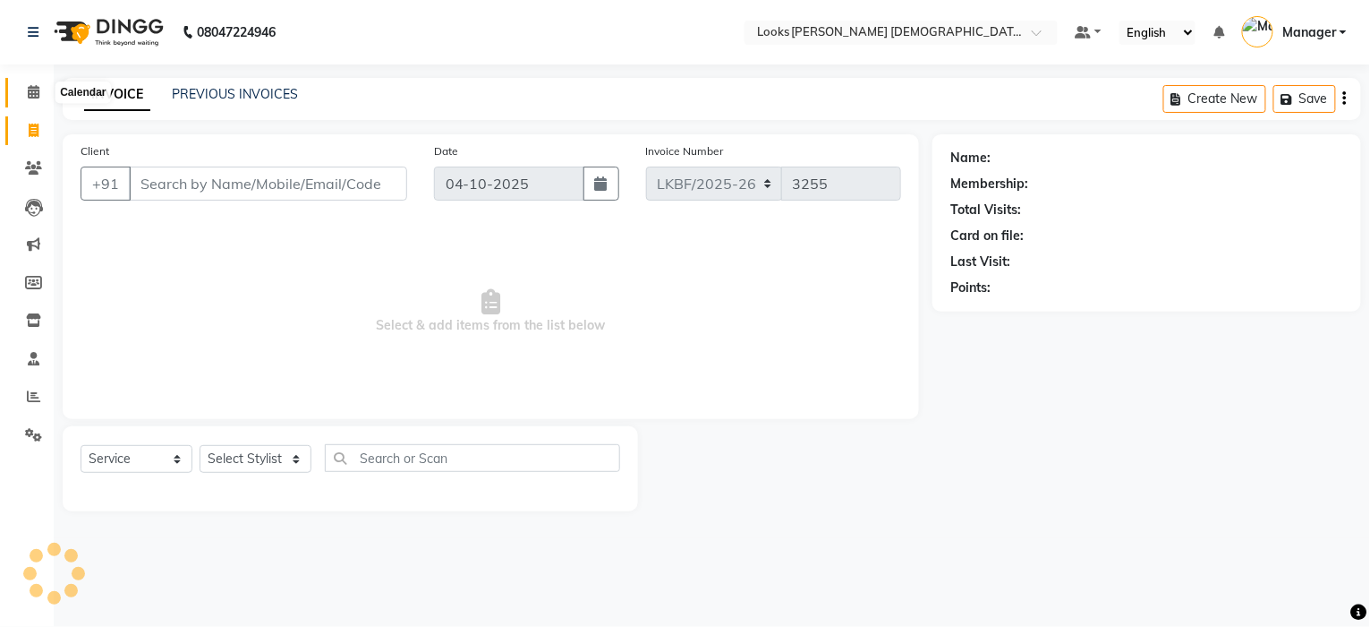
click at [30, 92] on icon at bounding box center [34, 91] width 12 height 13
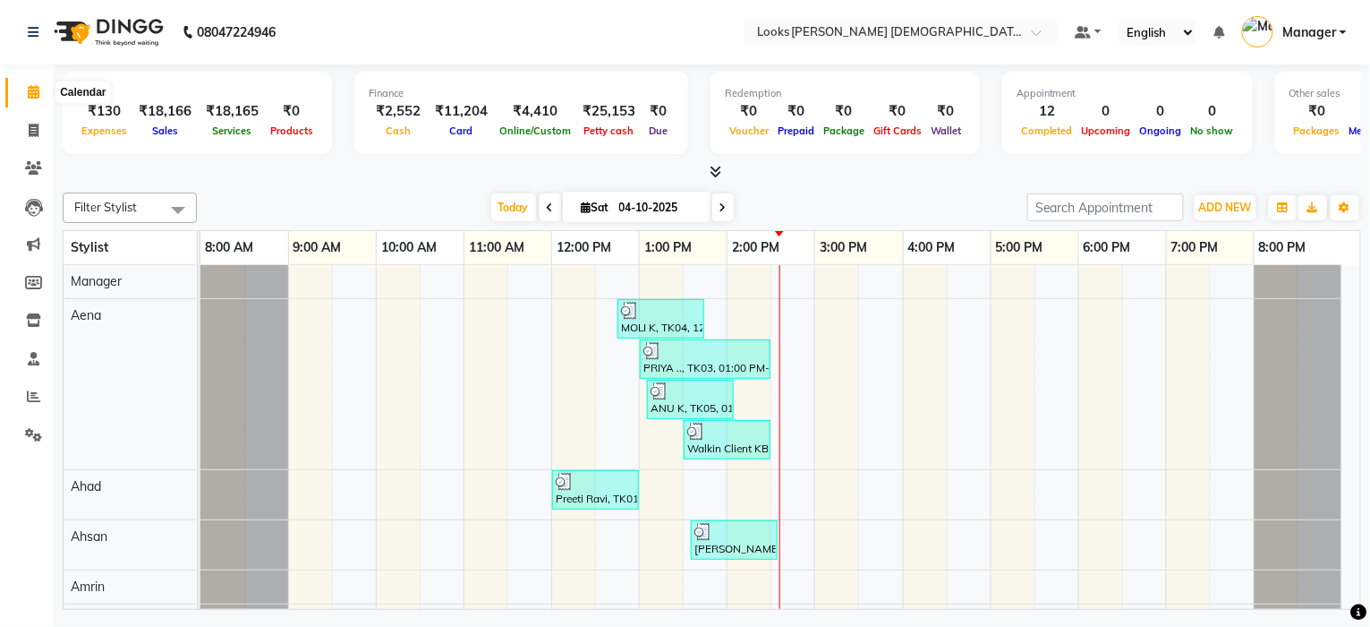
click at [28, 97] on icon at bounding box center [34, 91] width 12 height 13
click at [37, 91] on icon at bounding box center [34, 91] width 12 height 13
click at [25, 118] on link "Invoice" at bounding box center [26, 131] width 43 height 30
select select "service"
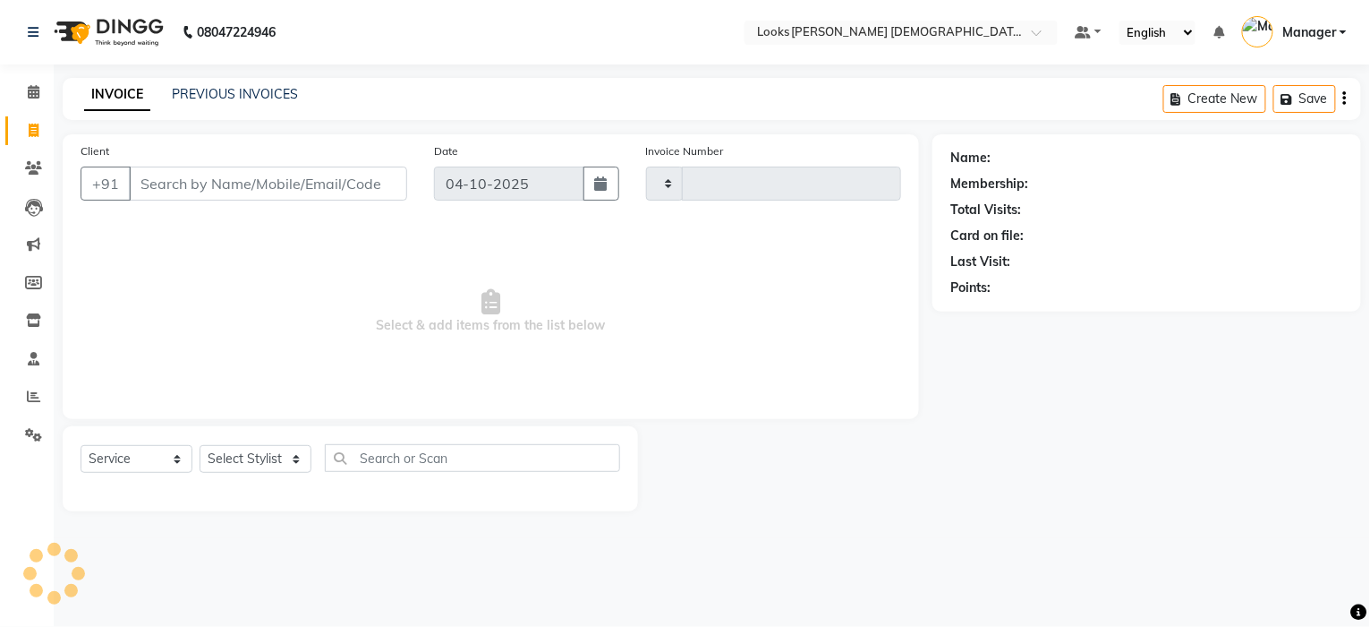
type input "3255"
select select "8706"
click at [26, 100] on span at bounding box center [33, 92] width 31 height 21
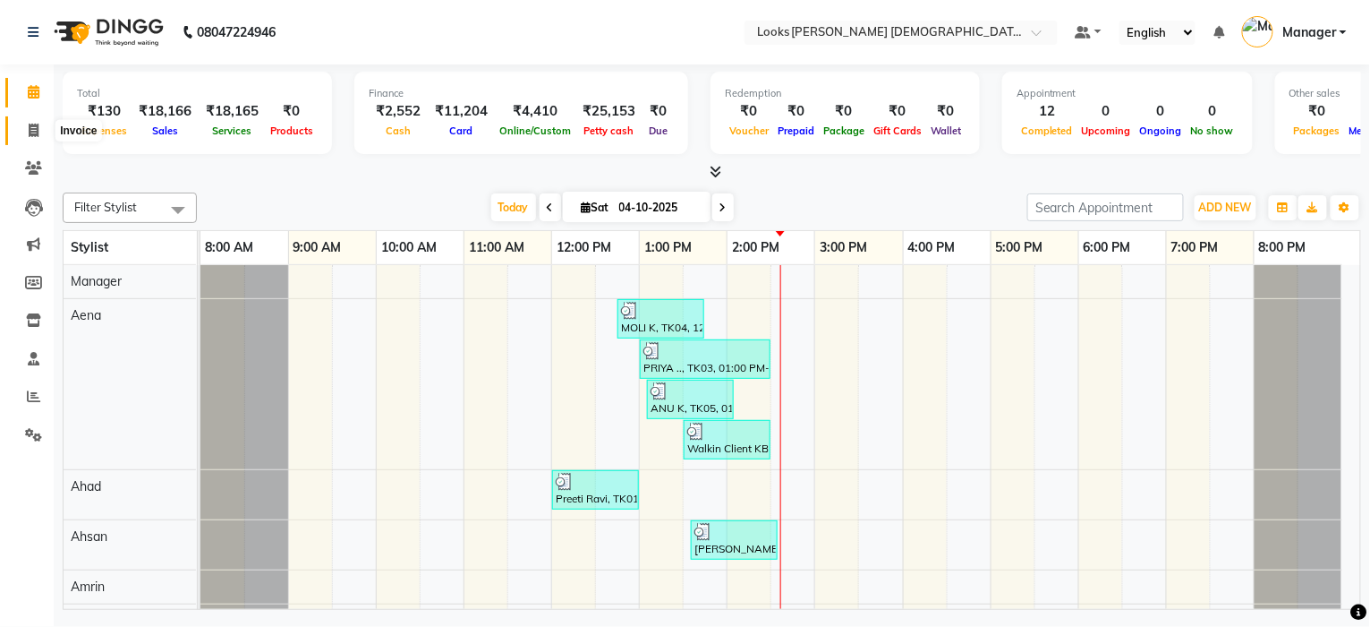
click at [36, 127] on icon at bounding box center [34, 130] width 10 height 13
select select "service"
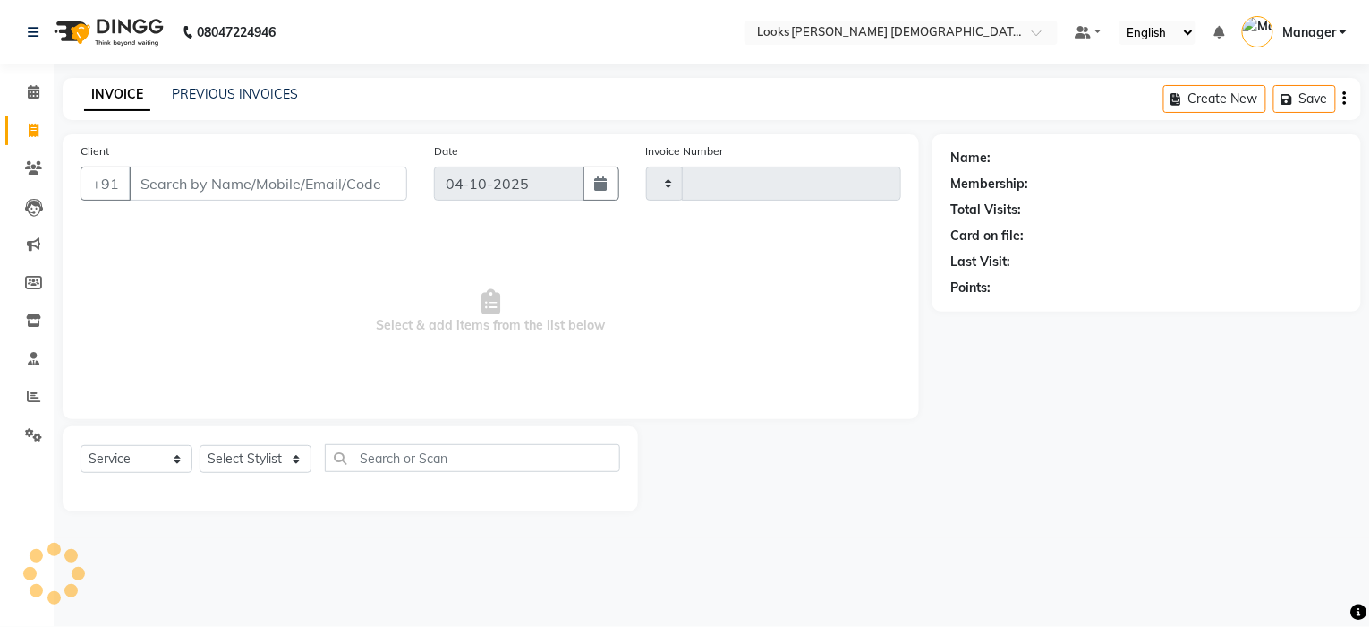
type input "3255"
select select "8706"
click at [34, 98] on icon at bounding box center [34, 91] width 12 height 13
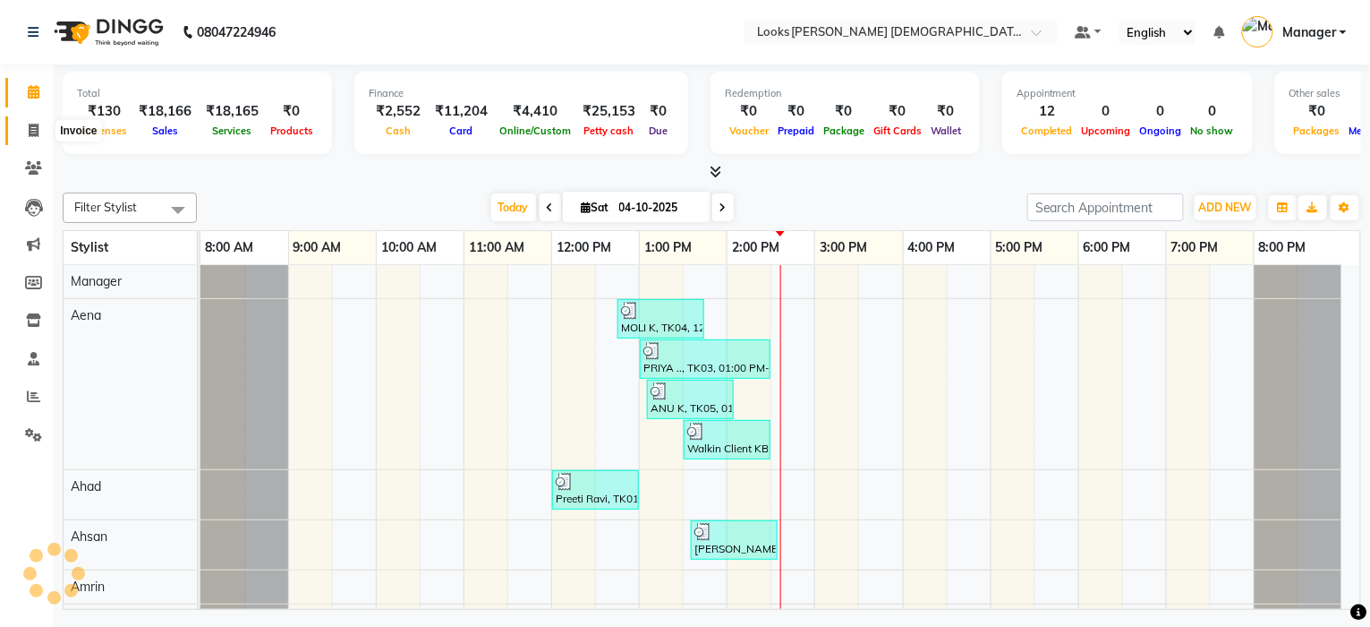
click at [34, 136] on icon at bounding box center [34, 130] width 10 height 13
select select "service"
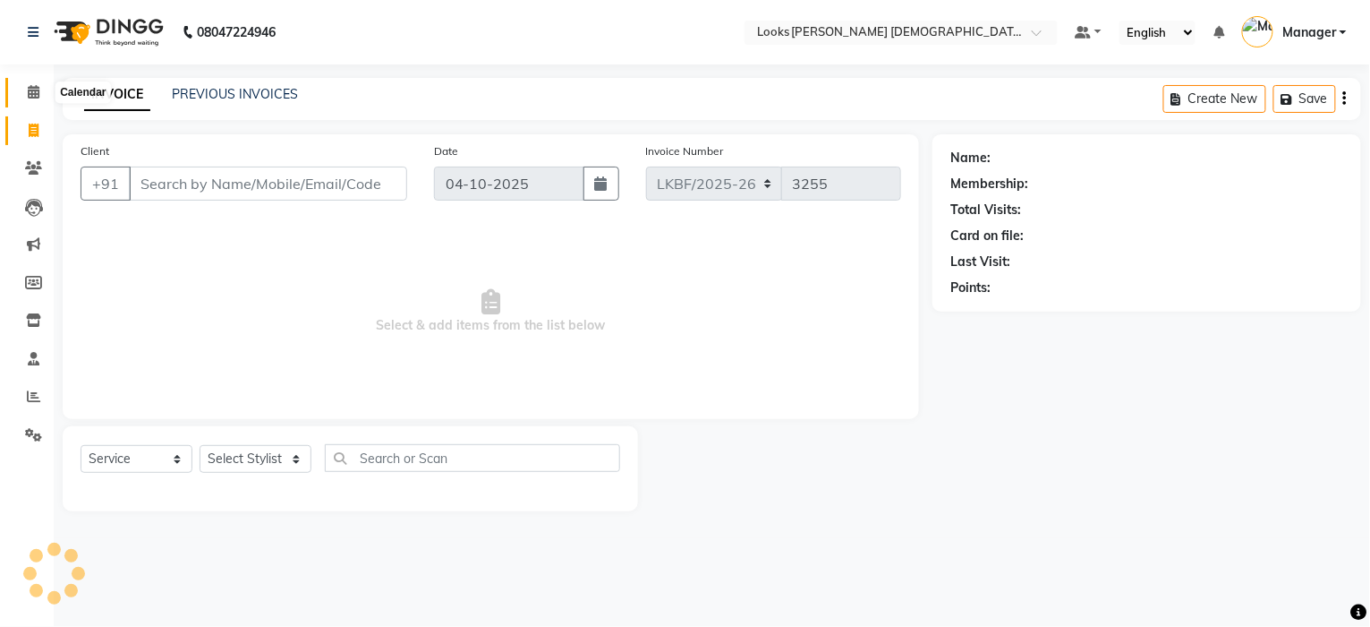
click at [36, 92] on icon at bounding box center [34, 91] width 12 height 13
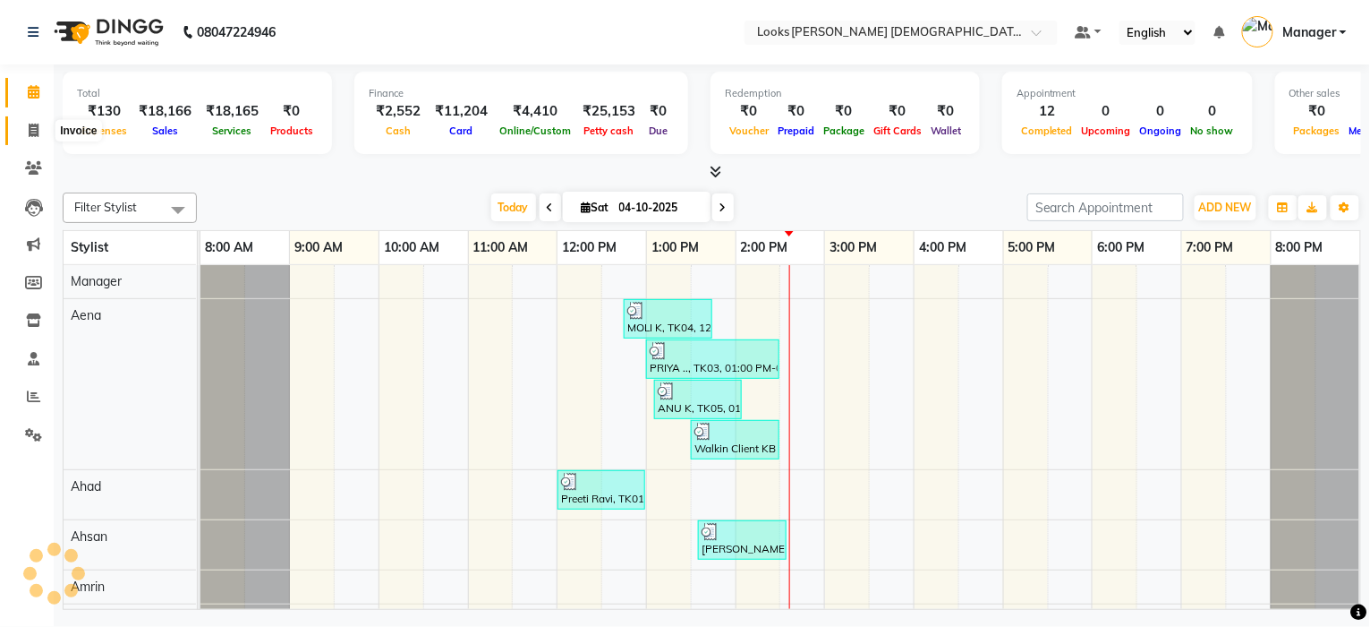
click at [30, 135] on icon at bounding box center [34, 130] width 10 height 13
select select "service"
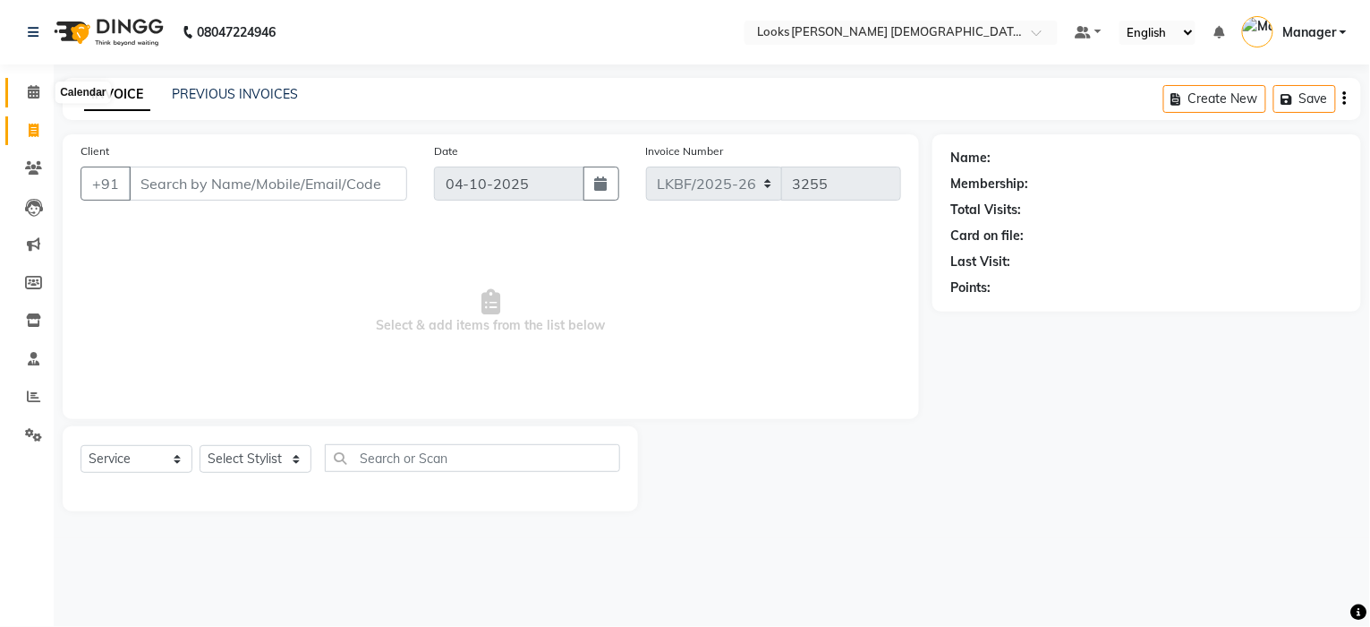
click at [30, 92] on icon at bounding box center [34, 91] width 12 height 13
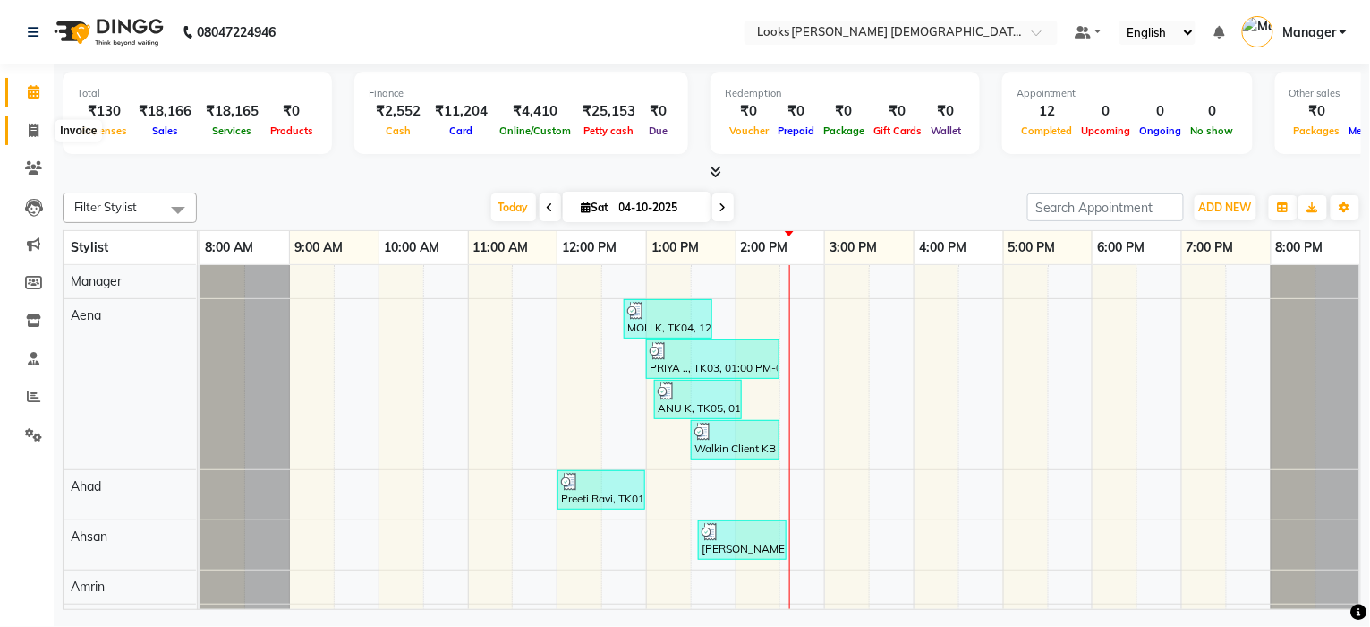
click at [30, 134] on icon at bounding box center [34, 130] width 10 height 13
select select "service"
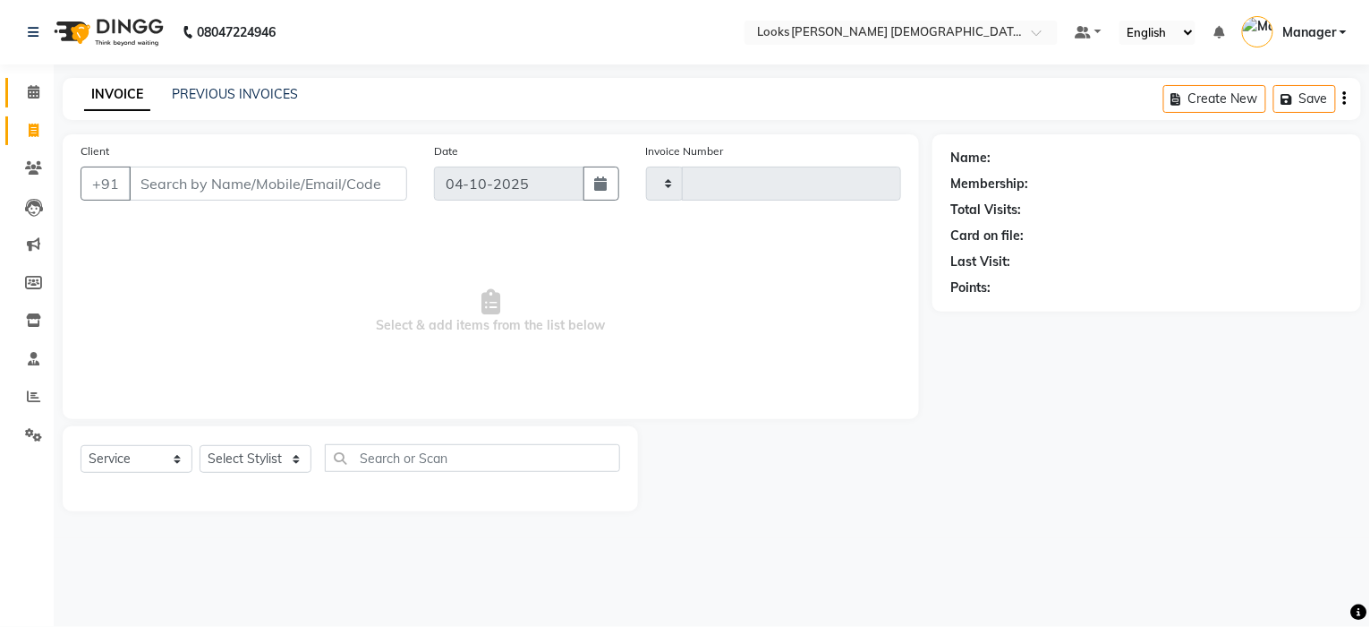
type input "3255"
select select "8706"
click at [30, 90] on icon at bounding box center [34, 91] width 12 height 13
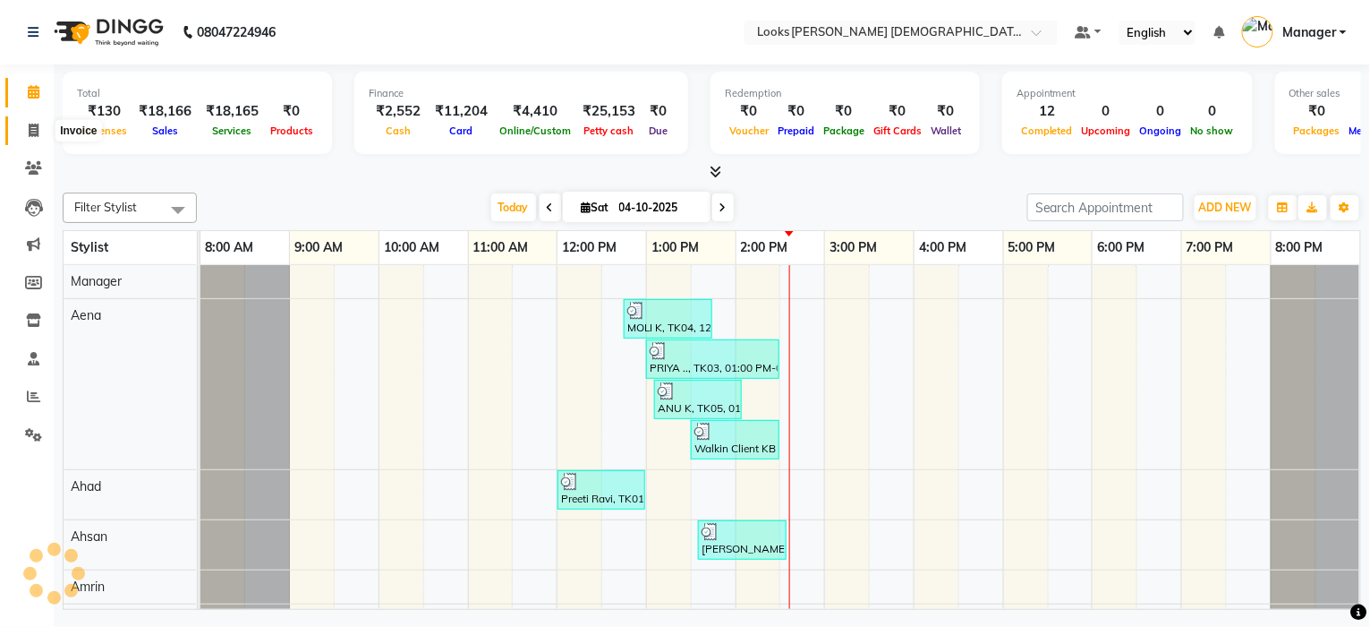
click at [30, 127] on icon at bounding box center [34, 130] width 10 height 13
select select "service"
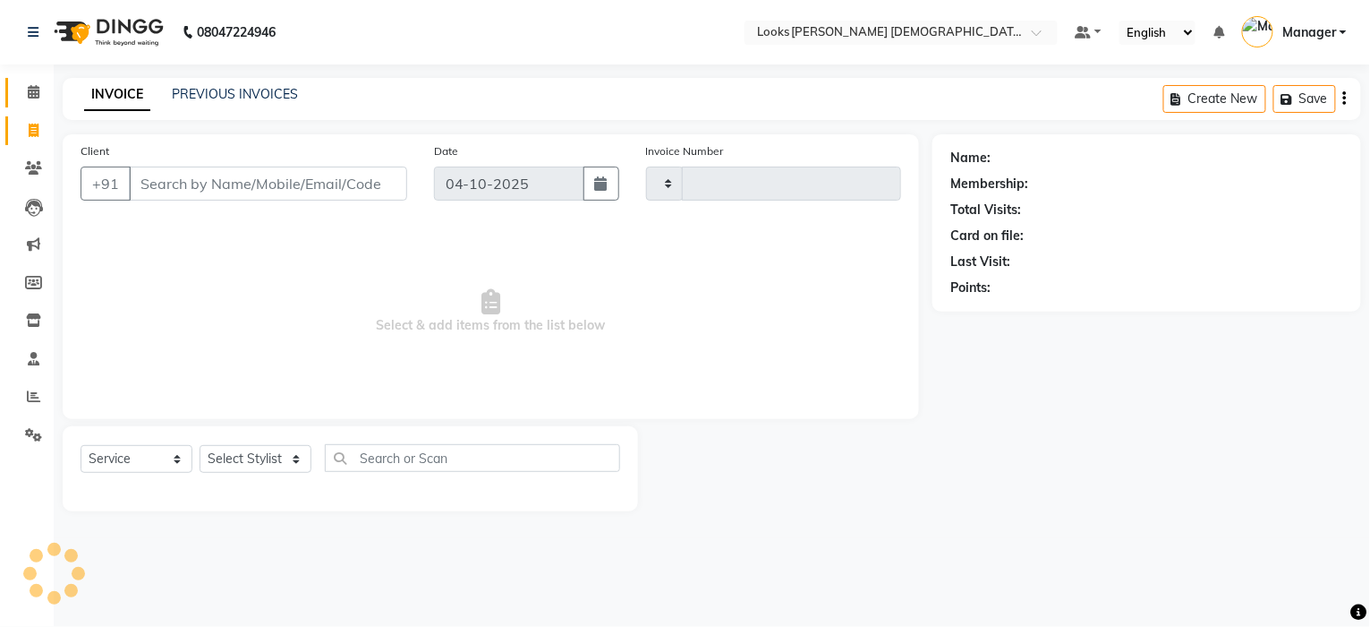
type input "3255"
select select "8706"
click at [25, 89] on span at bounding box center [33, 92] width 31 height 21
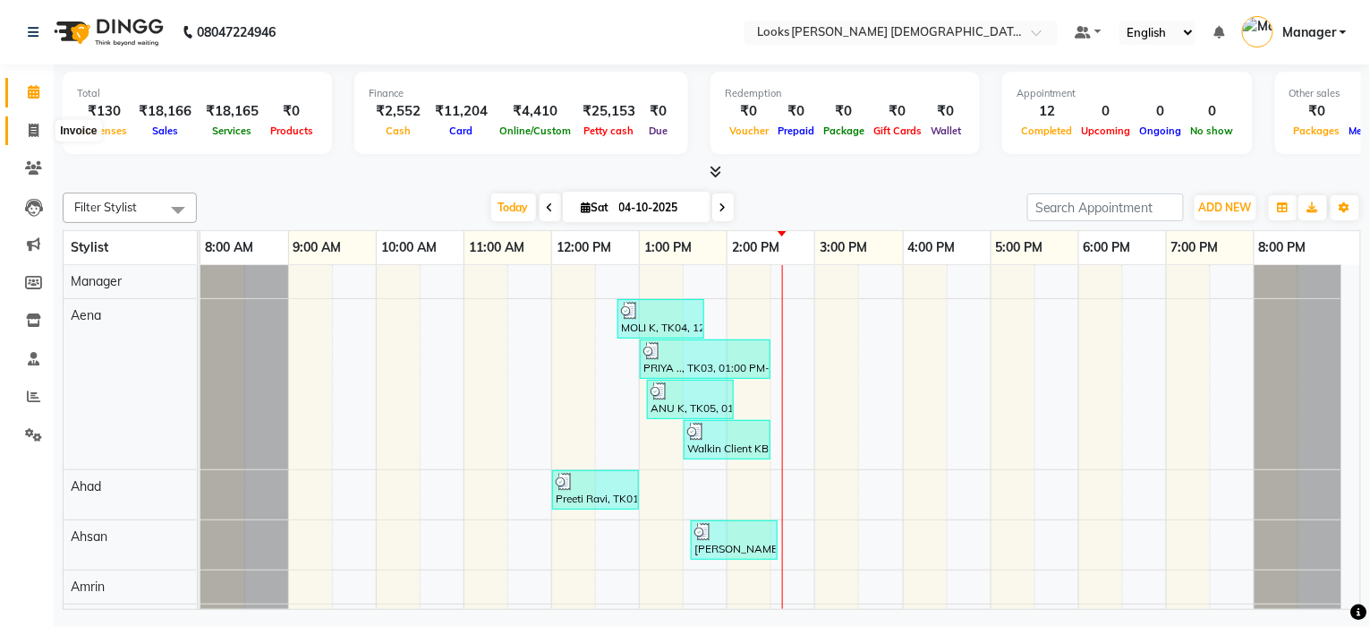
click at [30, 138] on span at bounding box center [33, 131] width 31 height 21
select select "service"
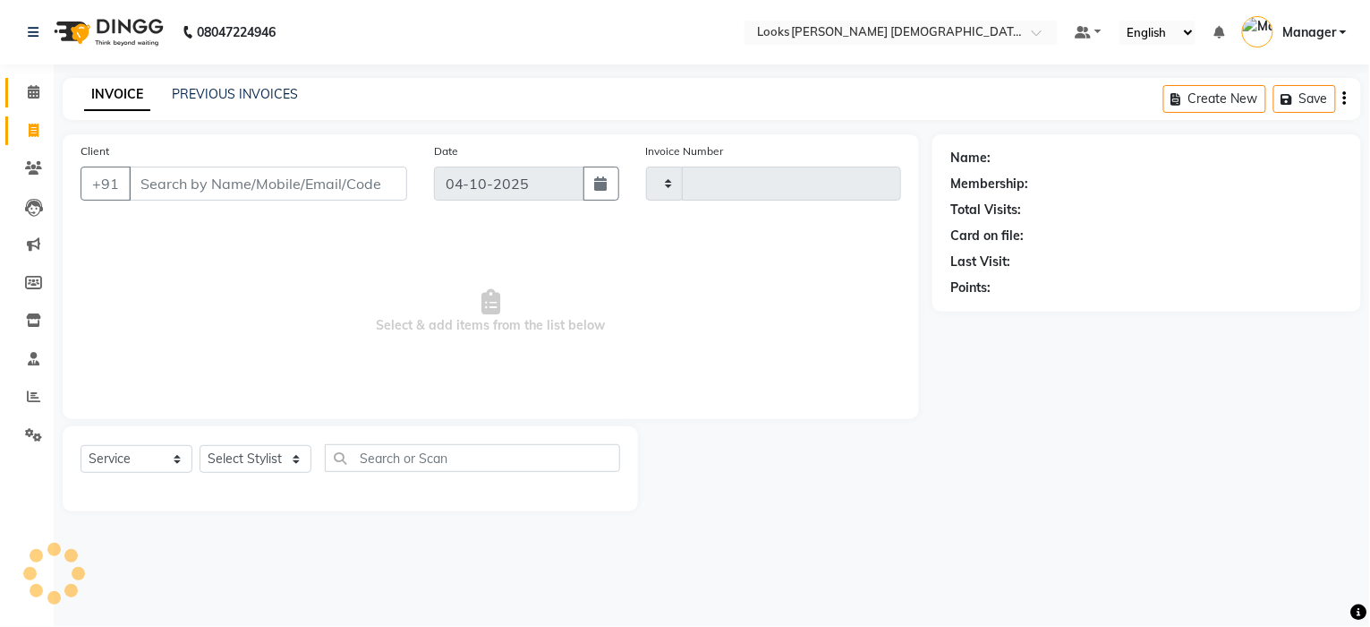
type input "3255"
select select "8706"
click at [30, 94] on icon at bounding box center [34, 91] width 12 height 13
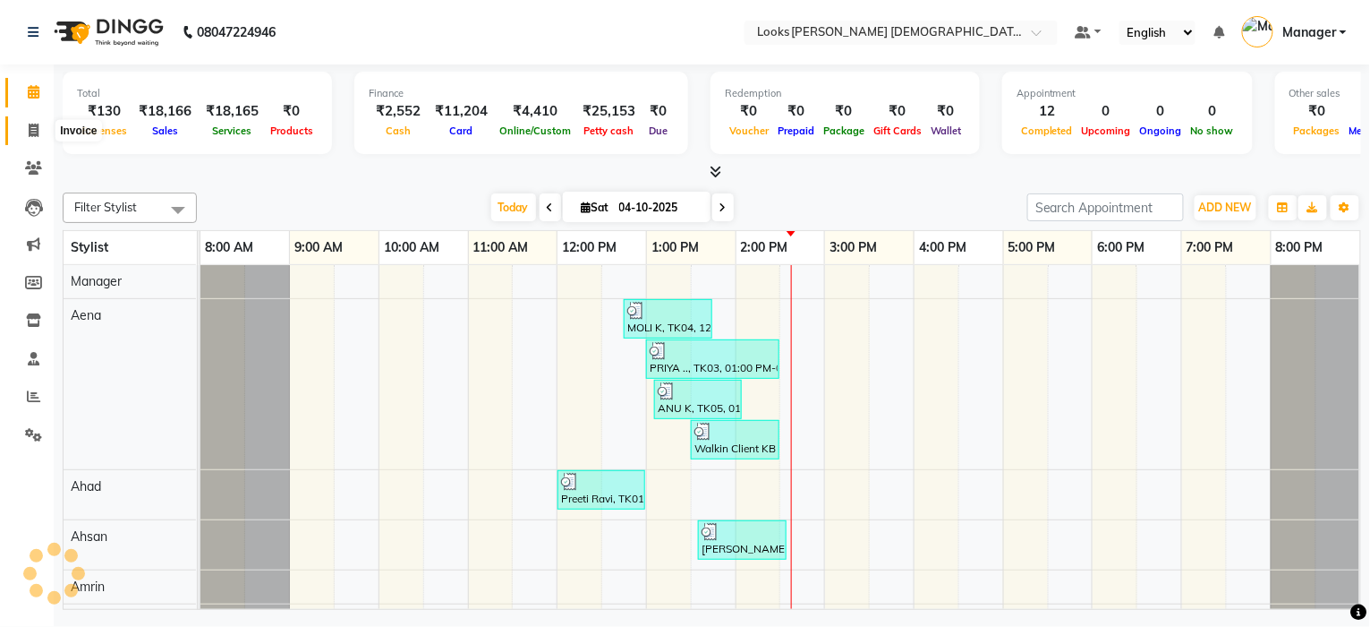
click at [30, 132] on icon at bounding box center [34, 130] width 10 height 13
select select "service"
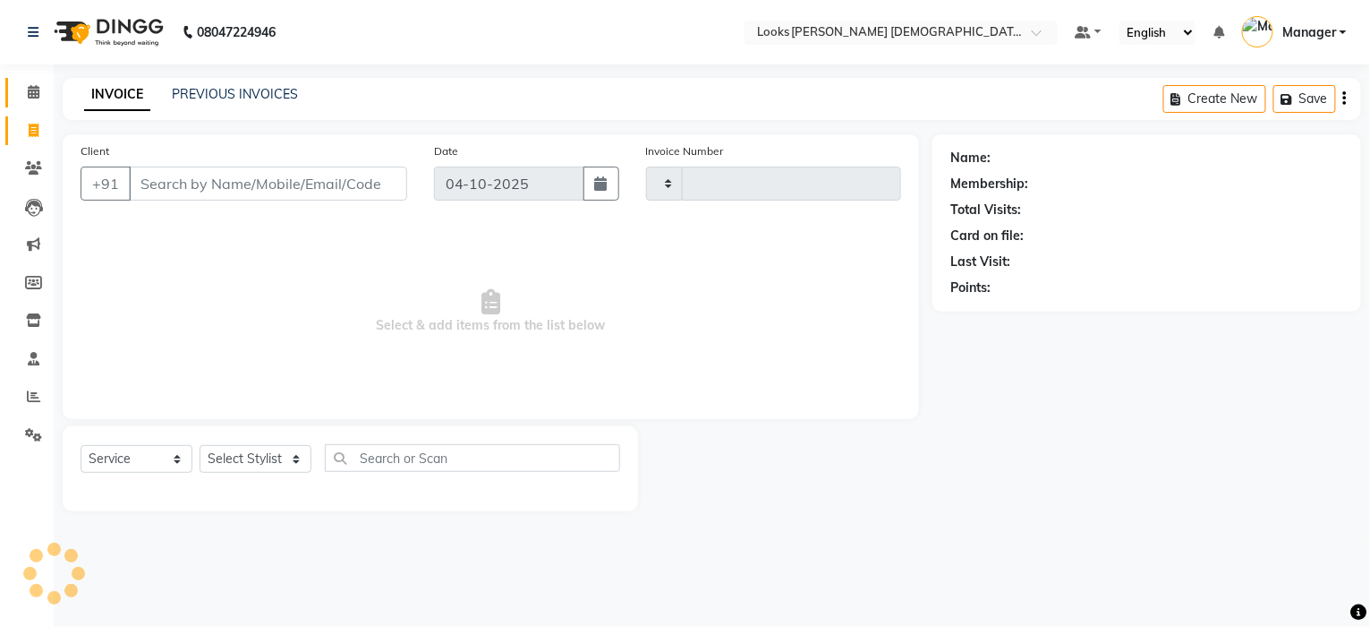
type input "3255"
select select "8706"
click at [30, 99] on span at bounding box center [33, 92] width 31 height 21
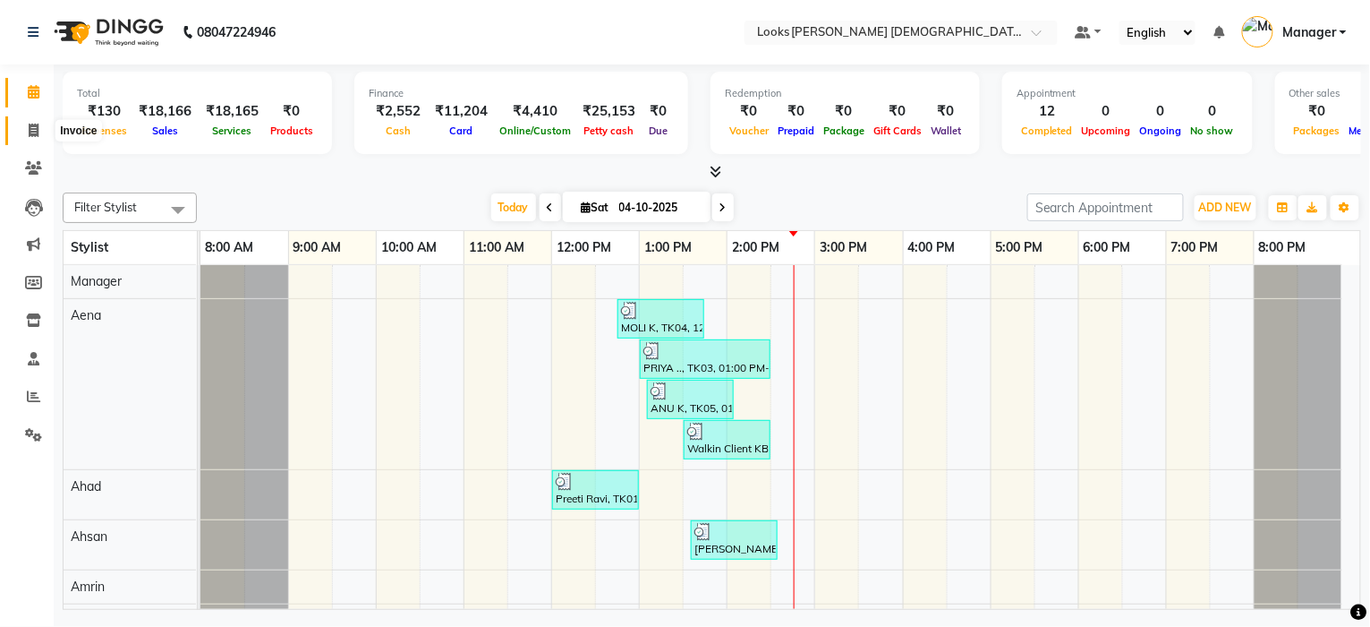
click at [26, 135] on span at bounding box center [33, 131] width 31 height 21
select select "service"
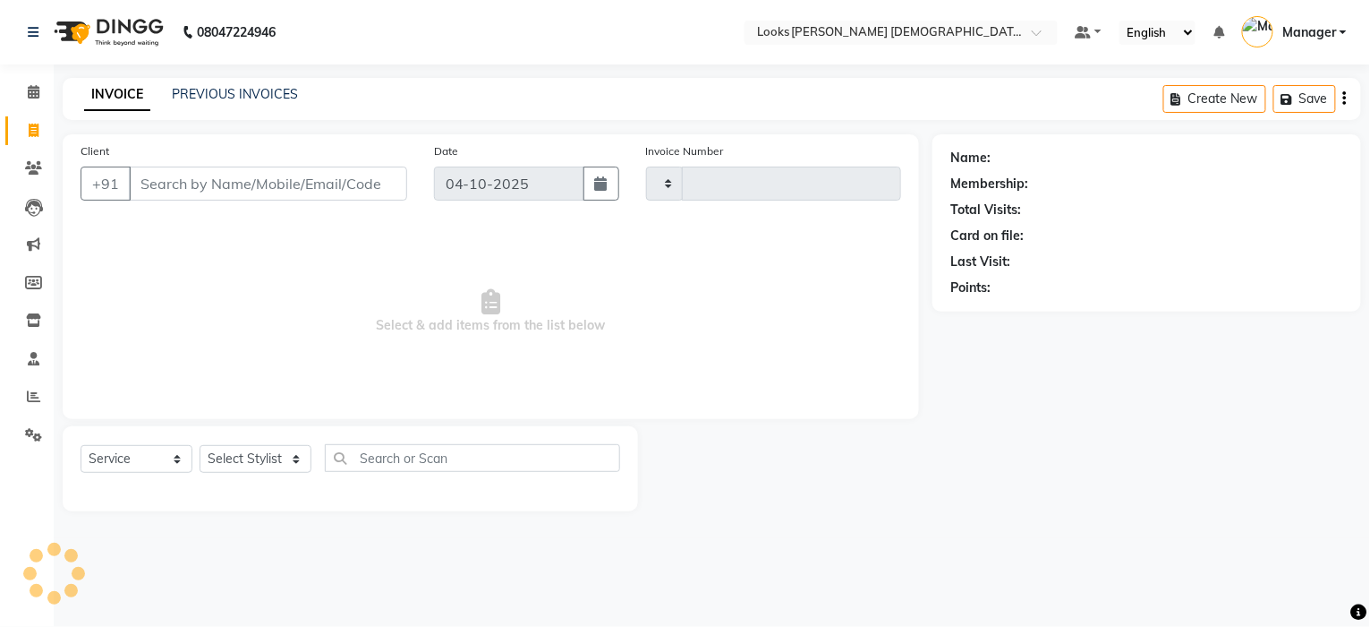
type input "3255"
select select "8706"
click at [126, 451] on select "Select Service Product Membership Package Voucher Prepaid Gift Card" at bounding box center [137, 459] width 112 height 28
select select "P"
click at [81, 446] on select "Select Service Product Membership Package Voucher Prepaid Gift Card" at bounding box center [137, 459] width 112 height 28
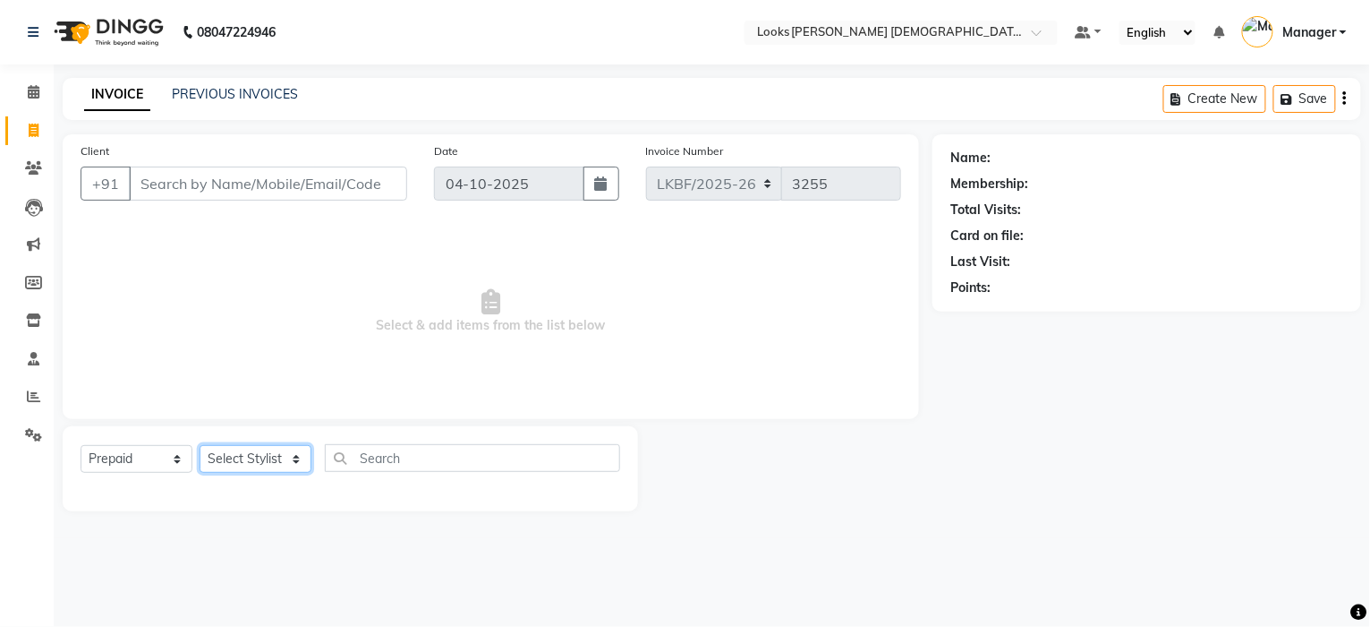
click at [249, 450] on select "Select Stylist" at bounding box center [256, 459] width 112 height 28
select select "89622"
click at [200, 446] on select "Select Stylist Aena [PERSON_NAME] [PERSON_NAME] [PERSON_NAME] Counter_Sales [PE…" at bounding box center [256, 459] width 112 height 28
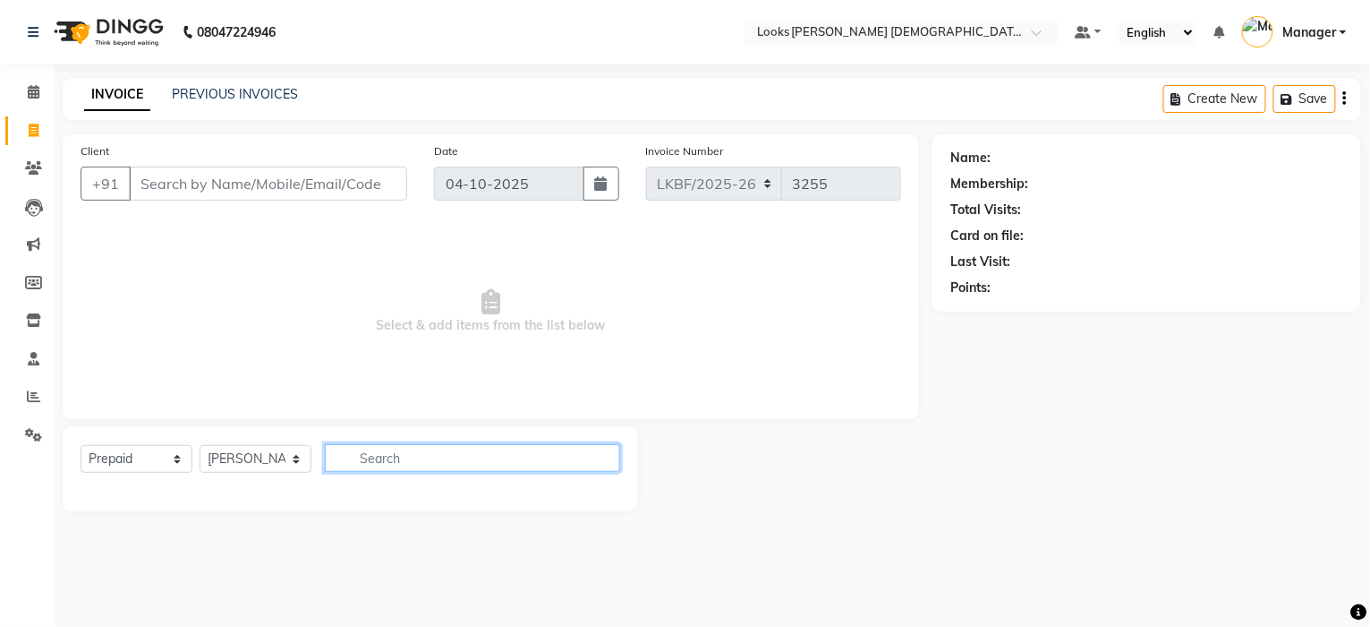
click at [370, 468] on input "text" at bounding box center [472, 458] width 295 height 28
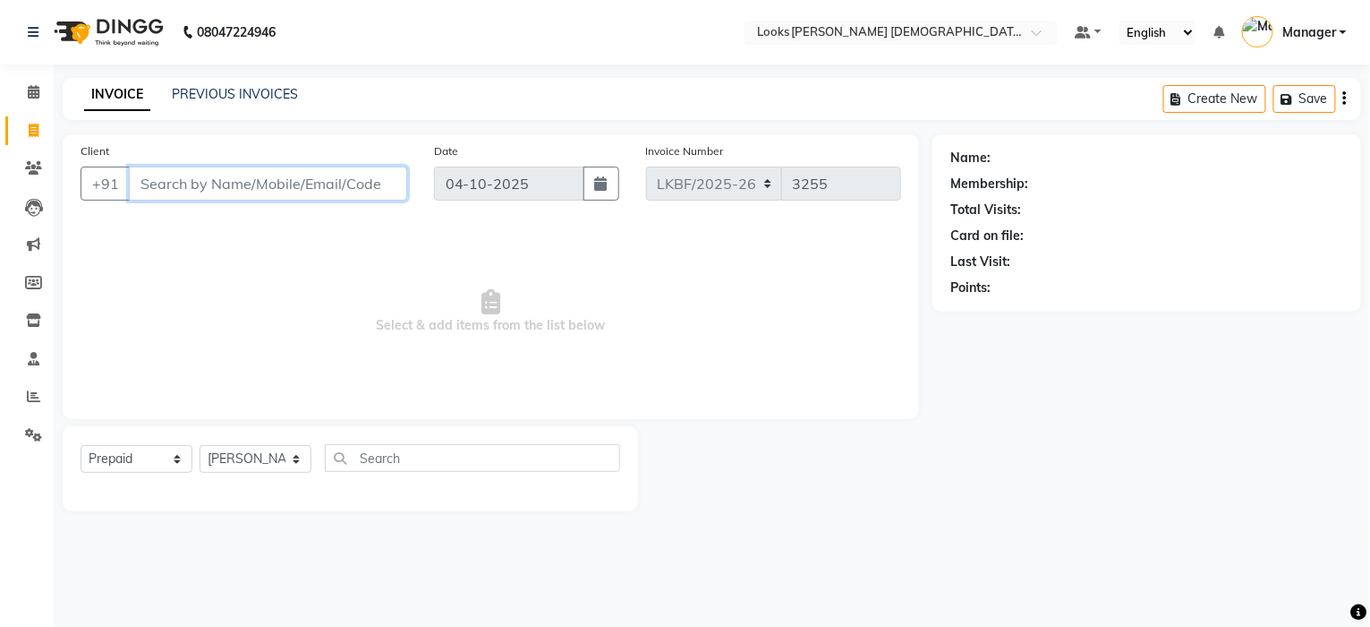
click at [259, 177] on input "Client" at bounding box center [268, 183] width 278 height 34
type input "9582135959"
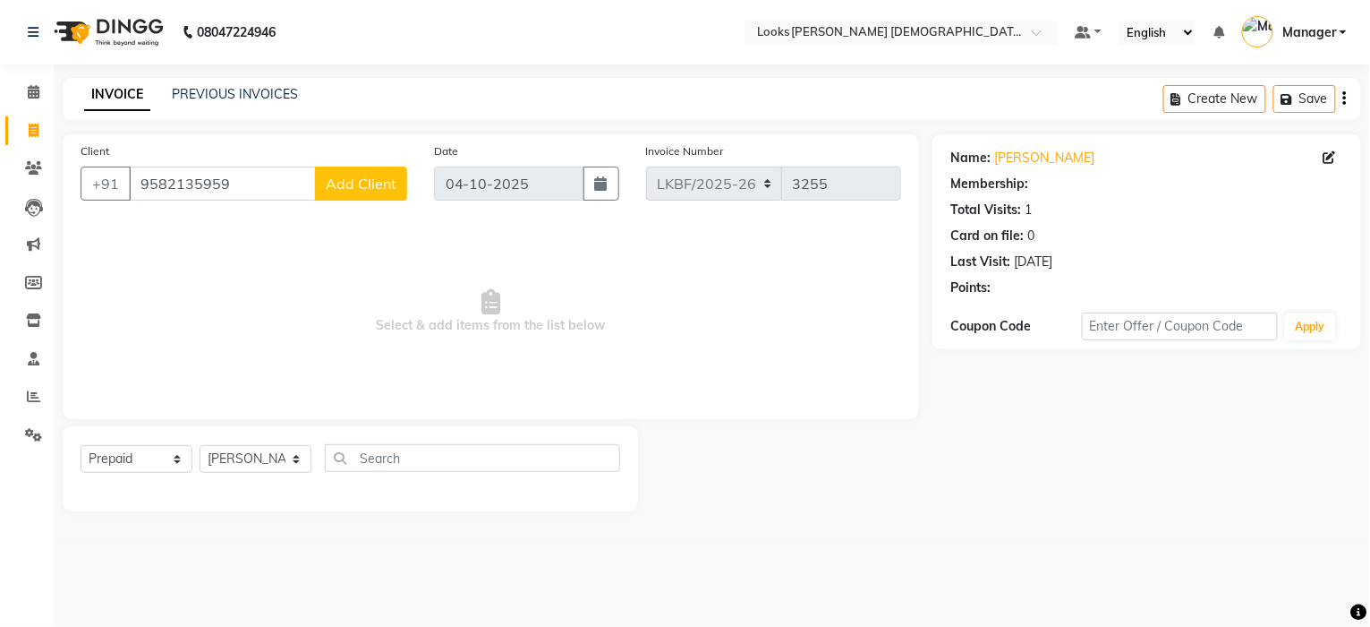
select select "1: Object"
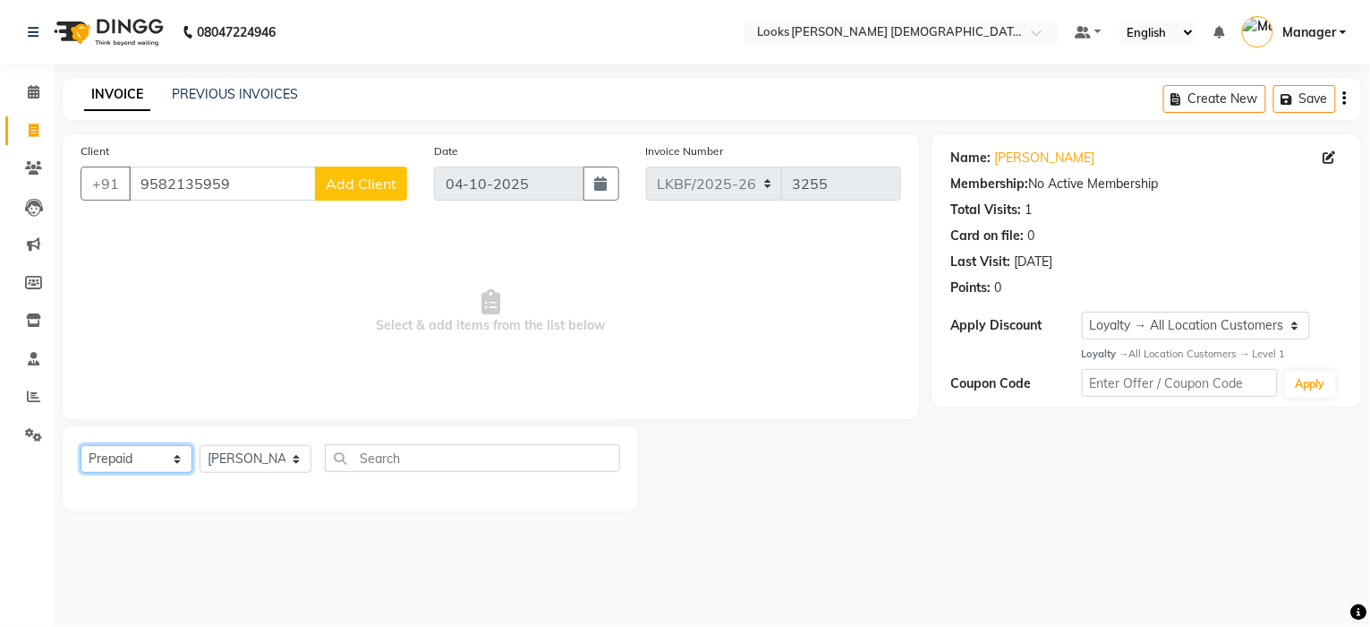
click at [126, 464] on select "Select Service Product Membership Package Voucher Prepaid Gift Card" at bounding box center [137, 459] width 112 height 28
click at [81, 446] on select "Select Service Product Membership Package Voucher Prepaid Gift Card" at bounding box center [137, 459] width 112 height 28
click at [245, 465] on select "Select Stylist Aena [PERSON_NAME] [PERSON_NAME] [PERSON_NAME] Counter_Sales [PE…" at bounding box center [256, 459] width 112 height 28
click at [200, 446] on select "Select Stylist Aena [PERSON_NAME] [PERSON_NAME] [PERSON_NAME] Counter_Sales [PE…" at bounding box center [256, 459] width 112 height 28
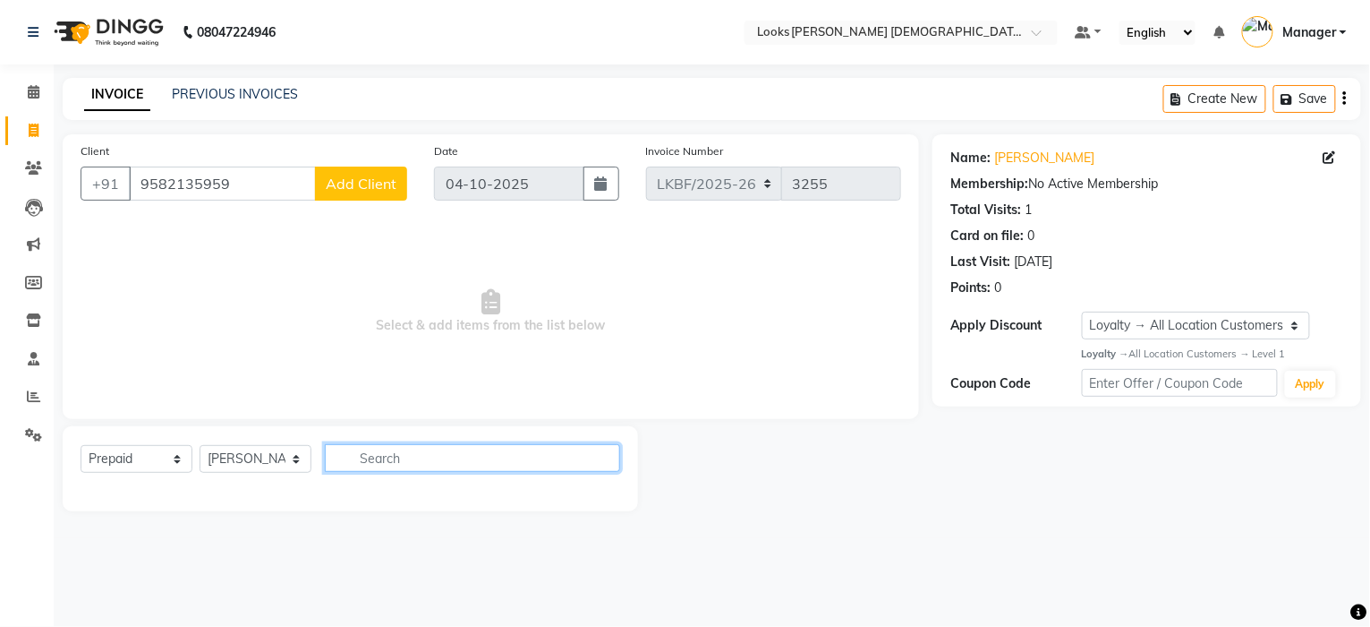
click at [354, 451] on input "text" at bounding box center [472, 458] width 295 height 28
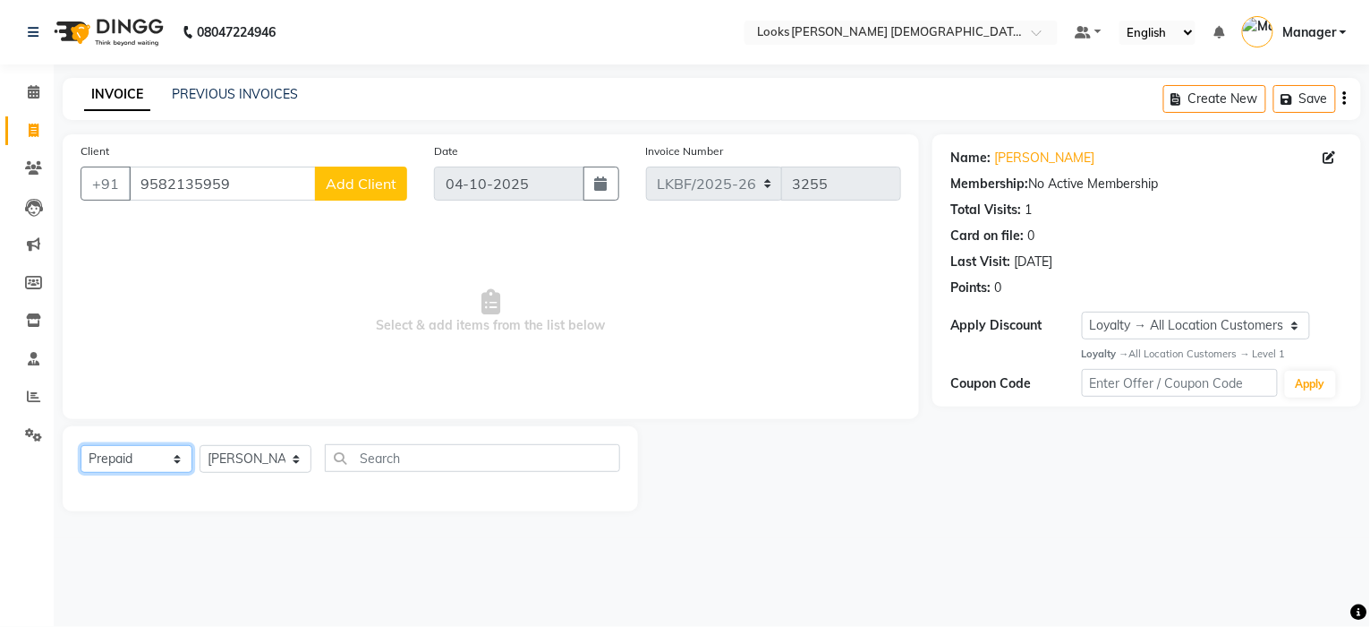
click at [129, 469] on select "Select Service Product Membership Package Voucher Prepaid Gift Card" at bounding box center [137, 459] width 112 height 28
click at [81, 446] on select "Select Service Product Membership Package Voucher Prepaid Gift Card" at bounding box center [137, 459] width 112 height 28
click at [138, 452] on select "Select Service Product Membership Package Voucher Prepaid Gift Card" at bounding box center [137, 459] width 112 height 28
click at [81, 446] on select "Select Service Product Membership Package Voucher Prepaid Gift Card" at bounding box center [137, 459] width 112 height 28
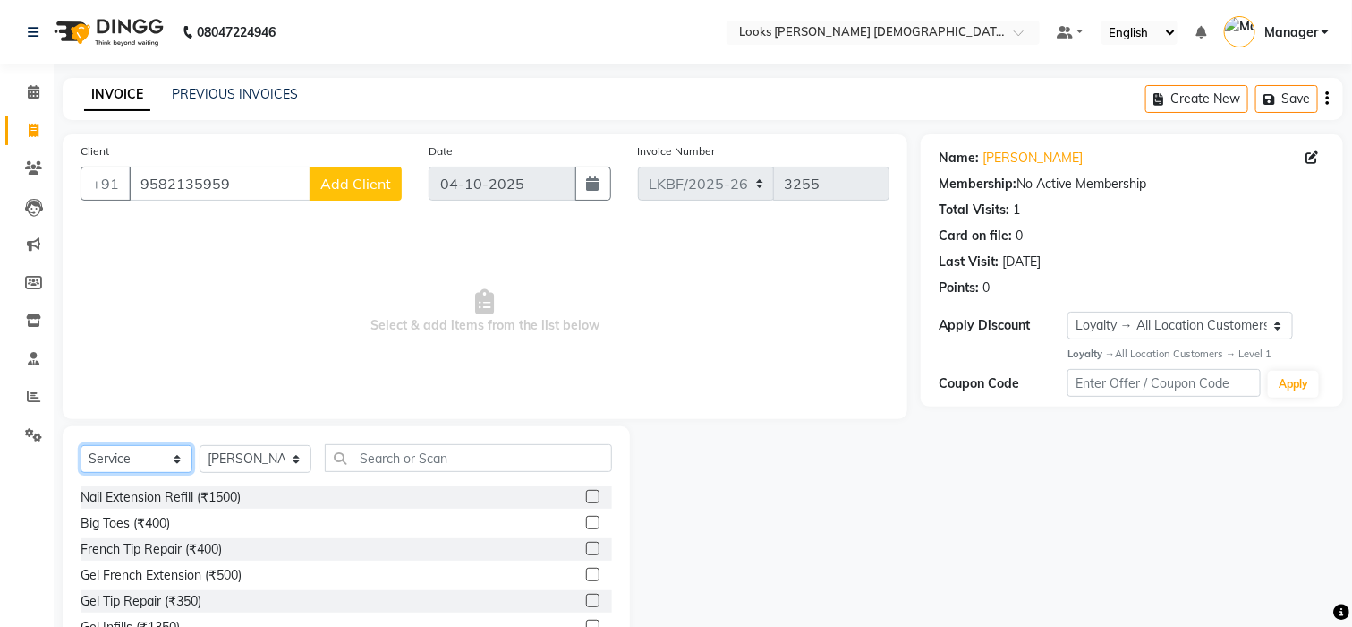
click at [136, 453] on select "Select Service Product Membership Package Voucher Prepaid Gift Card" at bounding box center [137, 459] width 112 height 28
select select "P"
click at [81, 446] on select "Select Service Product Membership Package Voucher Prepaid Gift Card" at bounding box center [137, 459] width 112 height 28
click at [192, 527] on div "Looks Silver Prepaid Card" at bounding box center [155, 523] width 148 height 19
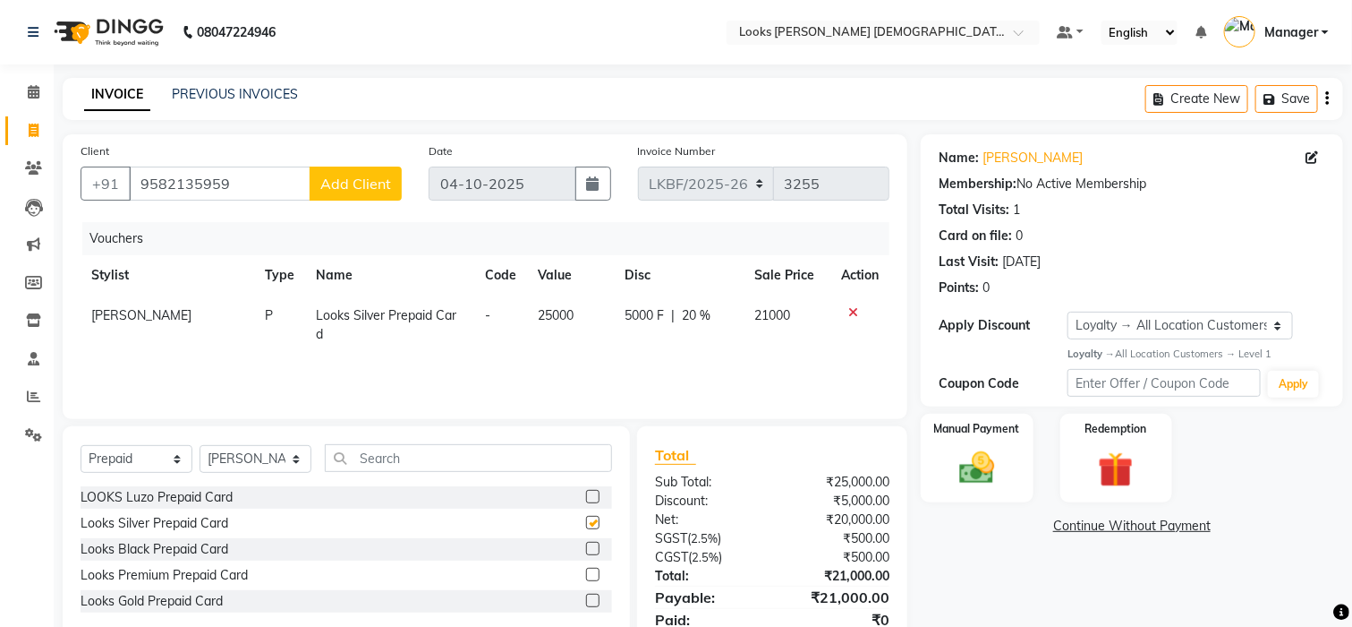
checkbox input "false"
click at [851, 311] on icon at bounding box center [854, 312] width 10 height 13
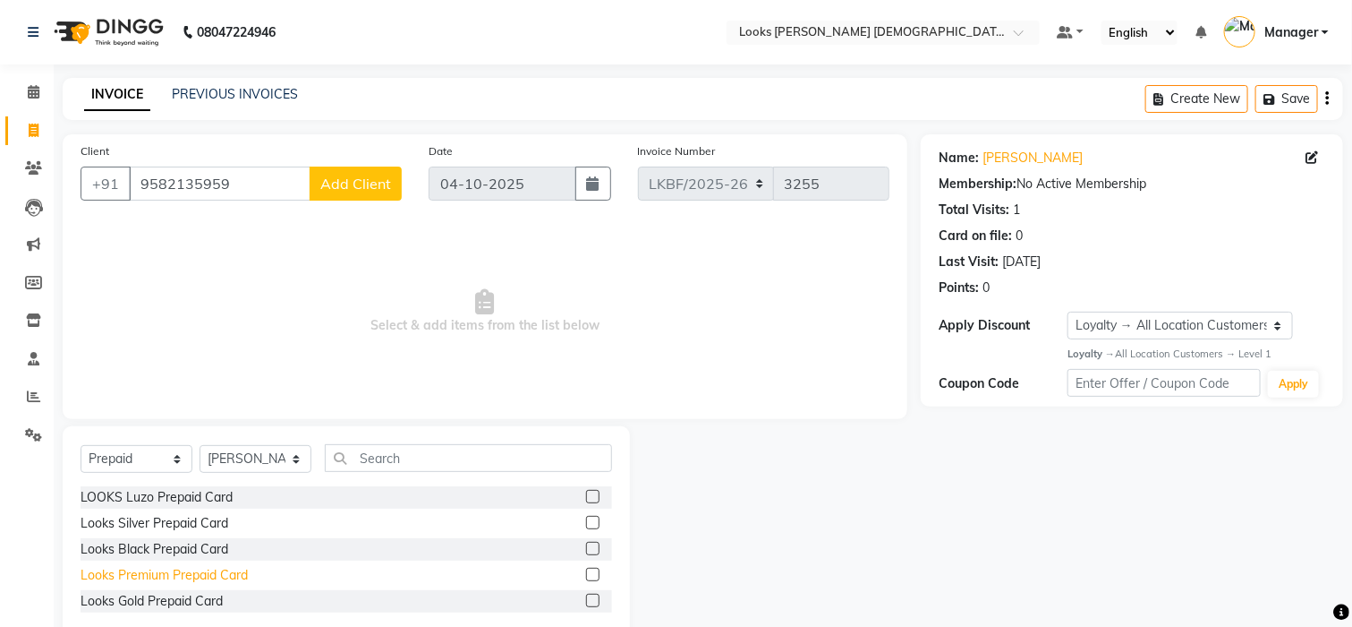
click at [238, 567] on div "Looks Premium Prepaid Card" at bounding box center [164, 575] width 167 height 19
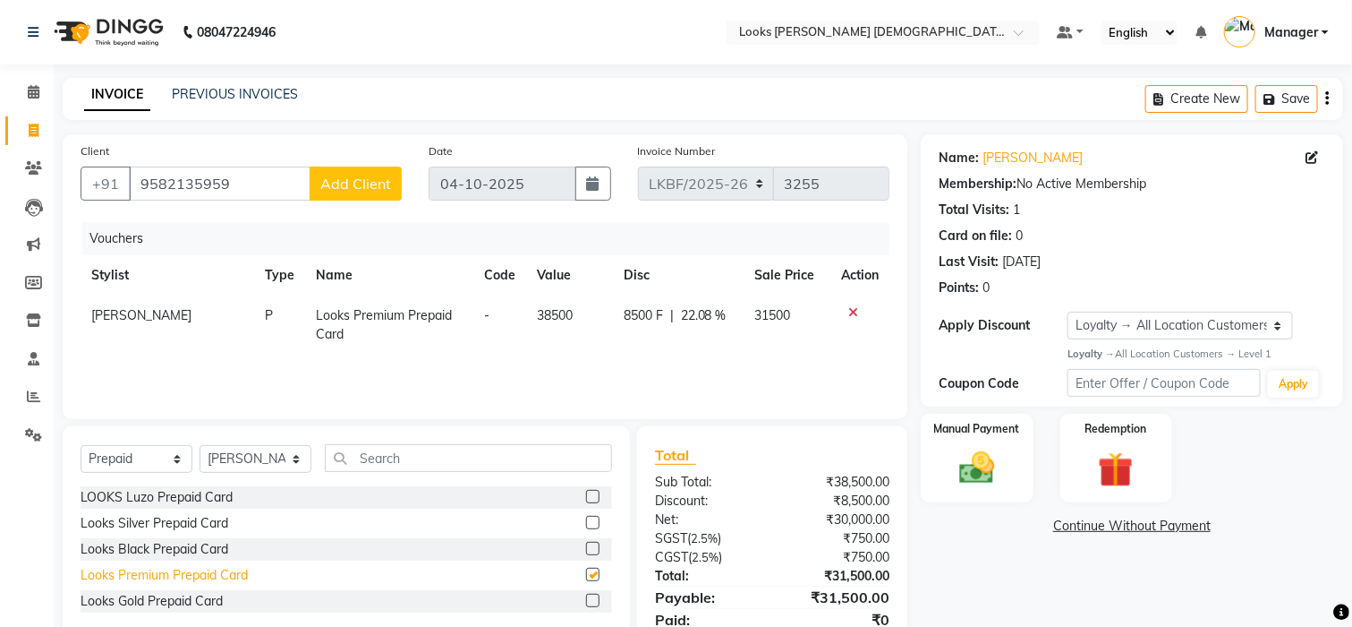
checkbox input "false"
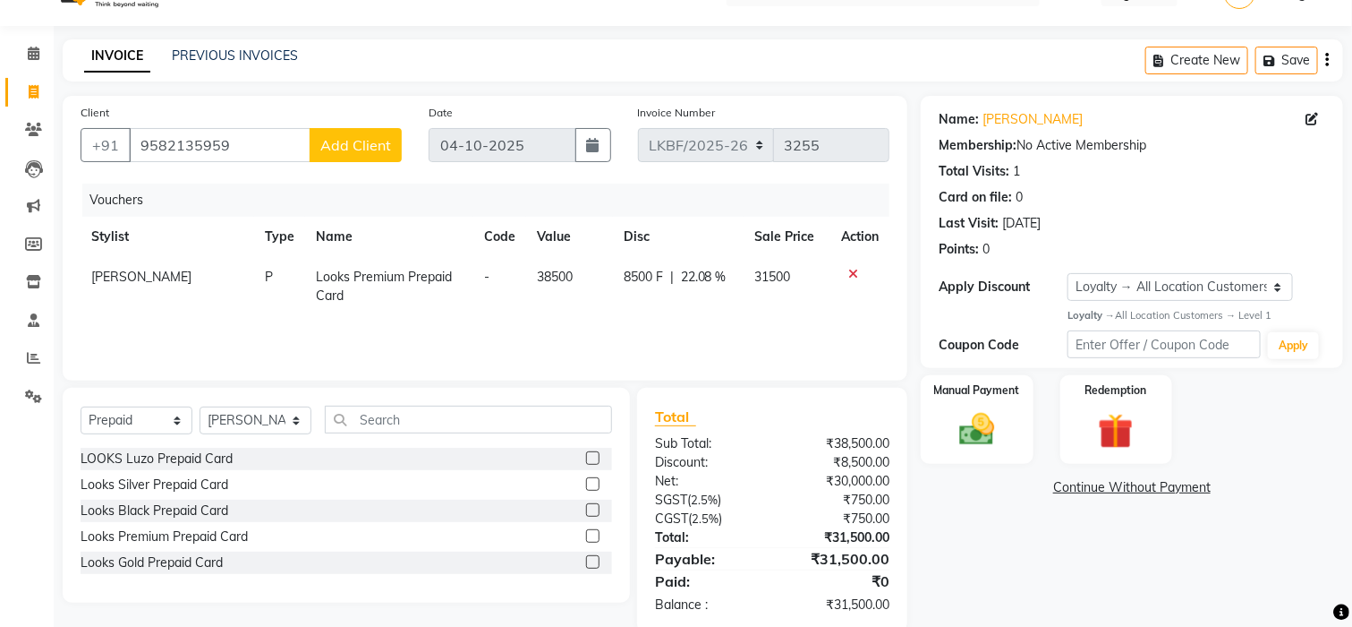
scroll to position [71, 0]
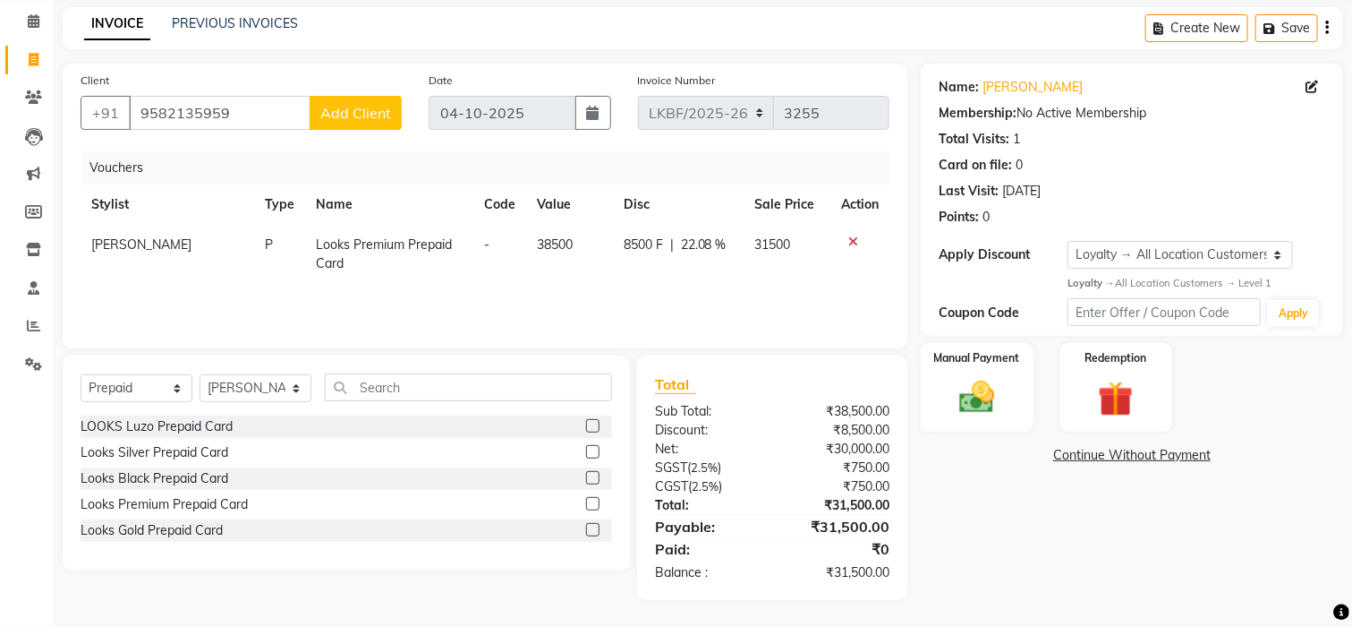
click at [854, 240] on icon at bounding box center [854, 241] width 10 height 13
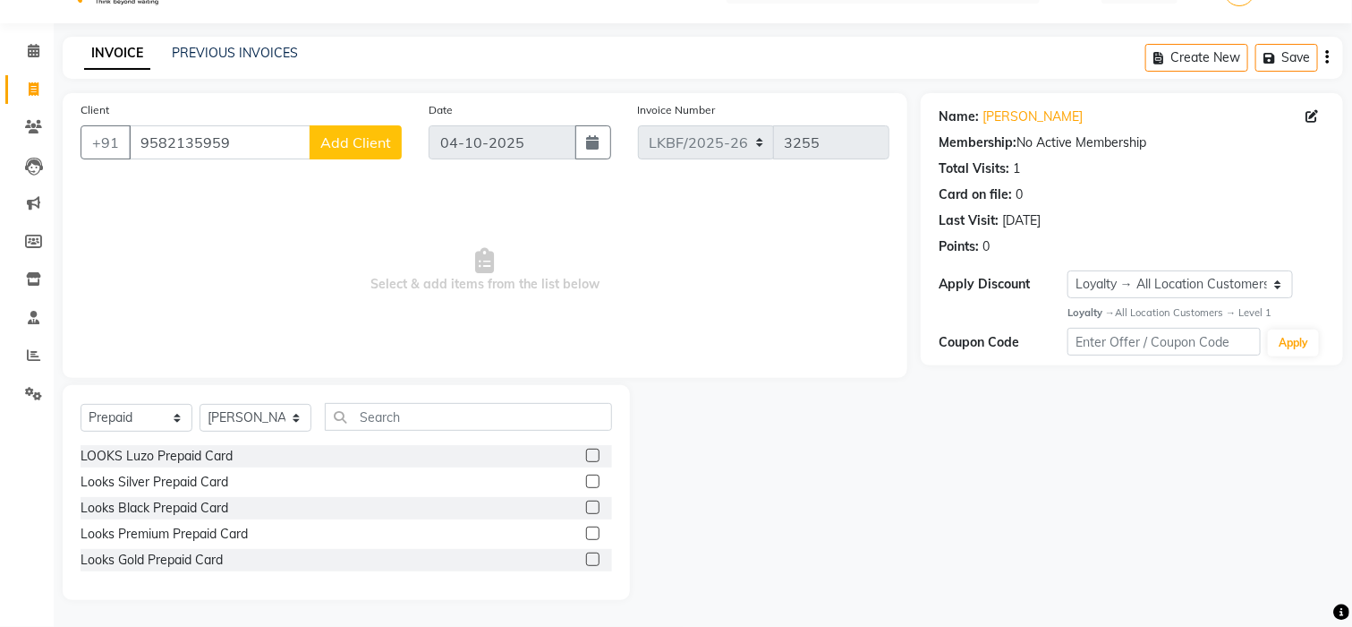
scroll to position [40, 0]
click at [30, 93] on icon at bounding box center [34, 89] width 10 height 13
click at [140, 560] on div "Looks Gold Prepaid Card" at bounding box center [152, 560] width 142 height 19
checkbox input "false"
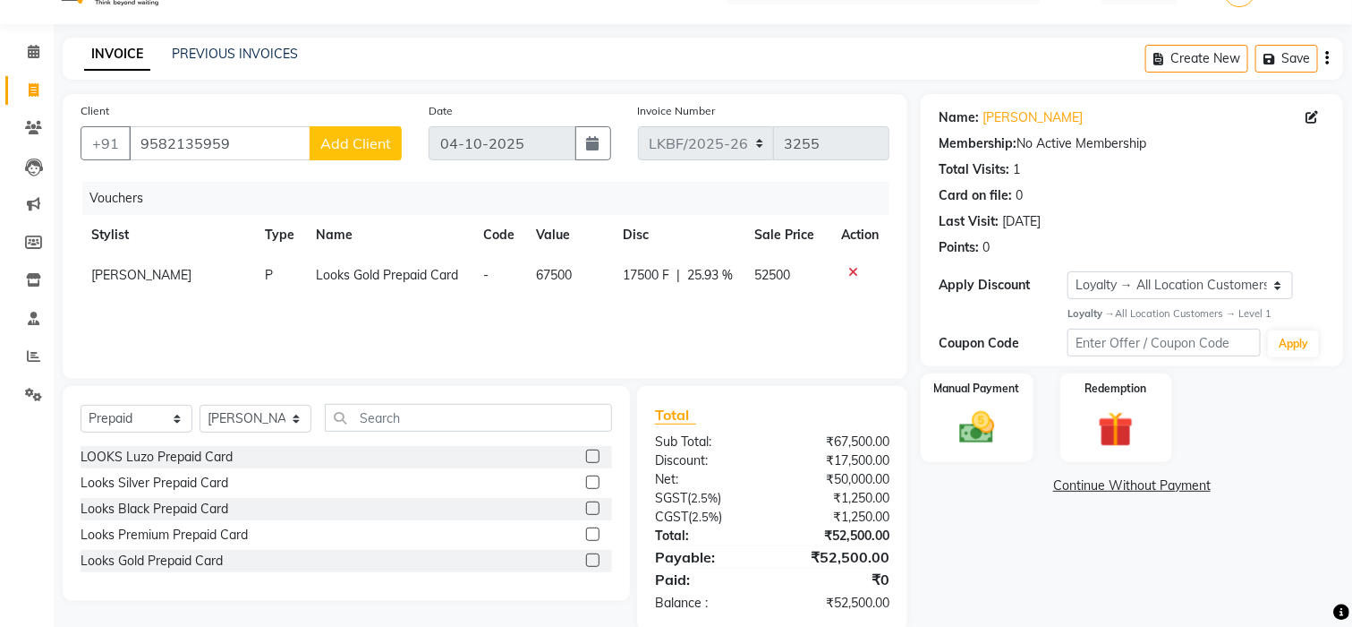
click at [854, 266] on icon at bounding box center [854, 272] width 10 height 13
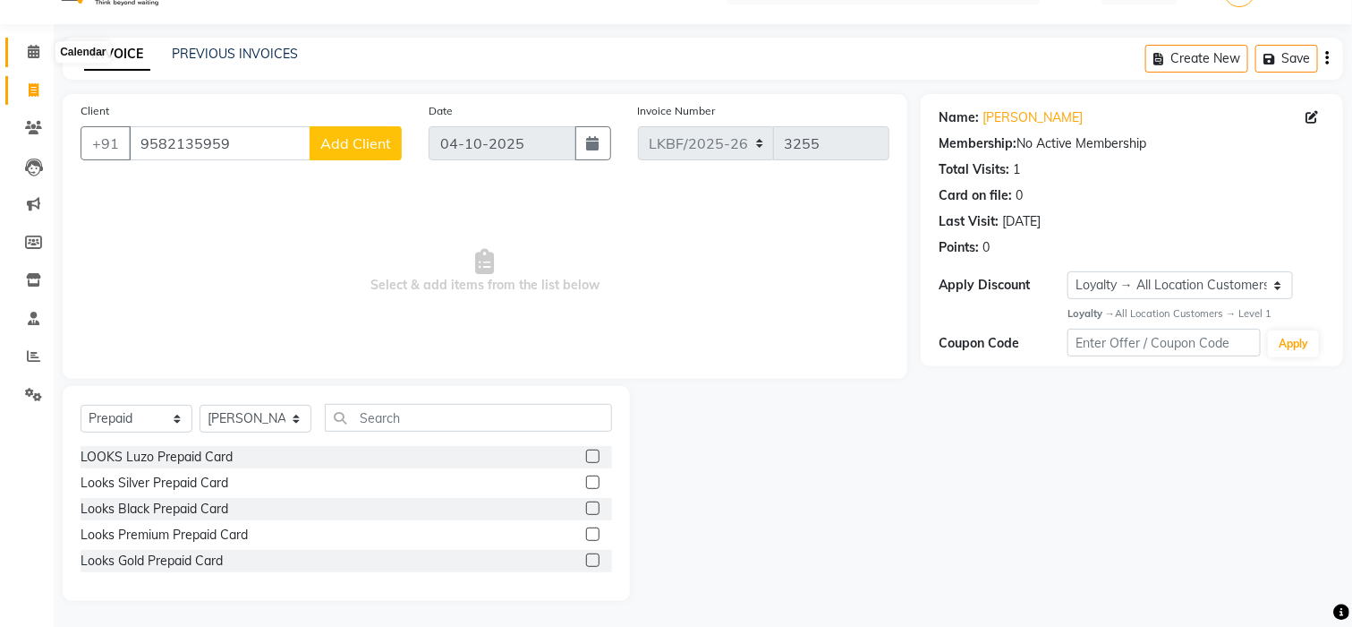
click at [28, 55] on icon at bounding box center [34, 51] width 12 height 13
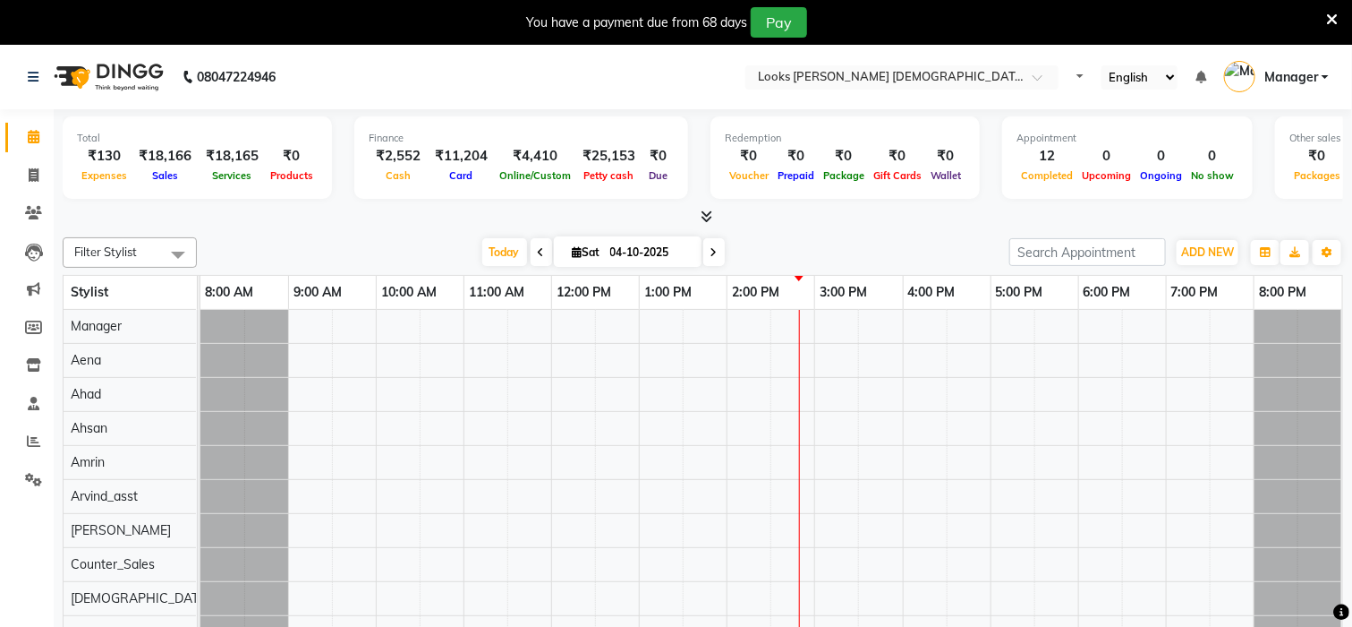
click at [1335, 17] on icon at bounding box center [1333, 20] width 12 height 16
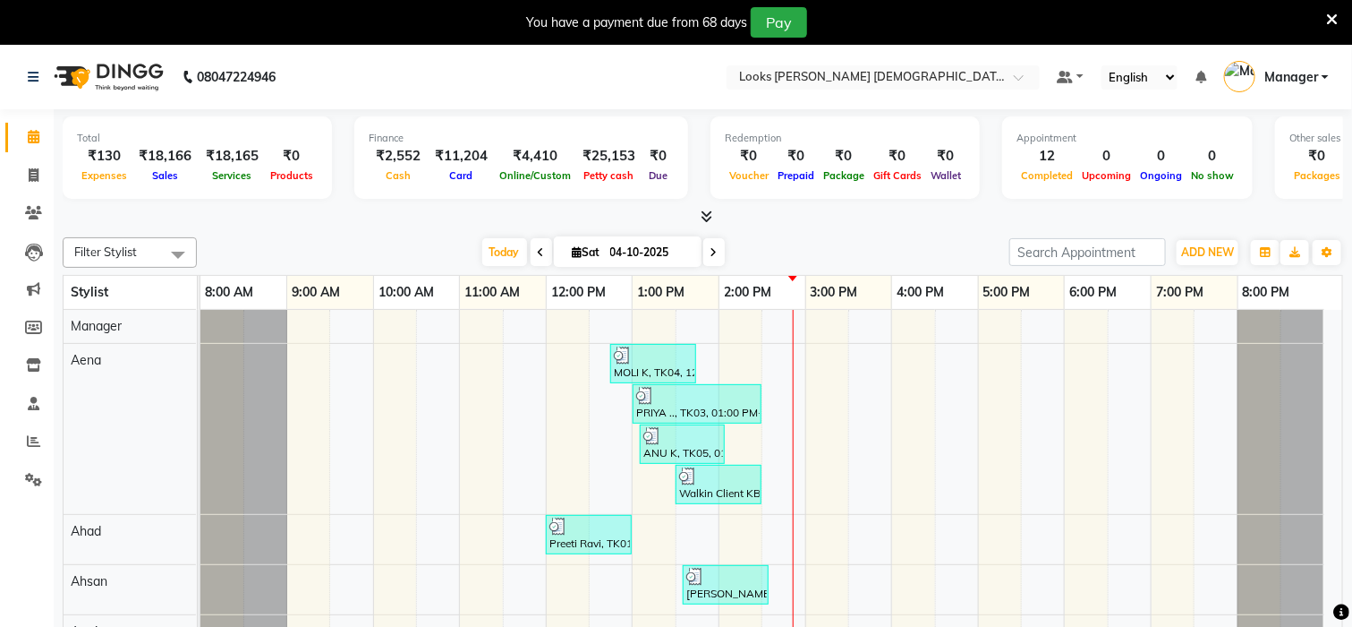
click at [1321, 15] on div "You have a payment due from 68 days Pay" at bounding box center [666, 22] width 1319 height 30
click at [1335, 17] on icon at bounding box center [1333, 20] width 12 height 16
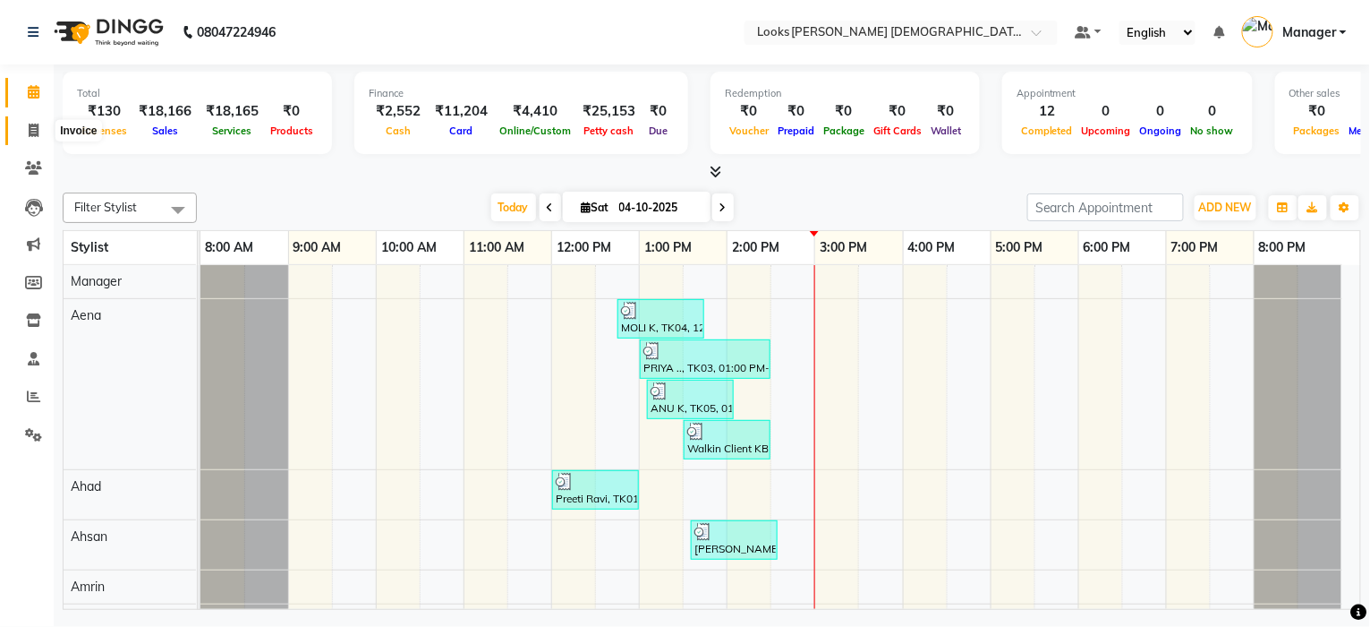
click at [32, 130] on icon at bounding box center [34, 130] width 10 height 13
select select "service"
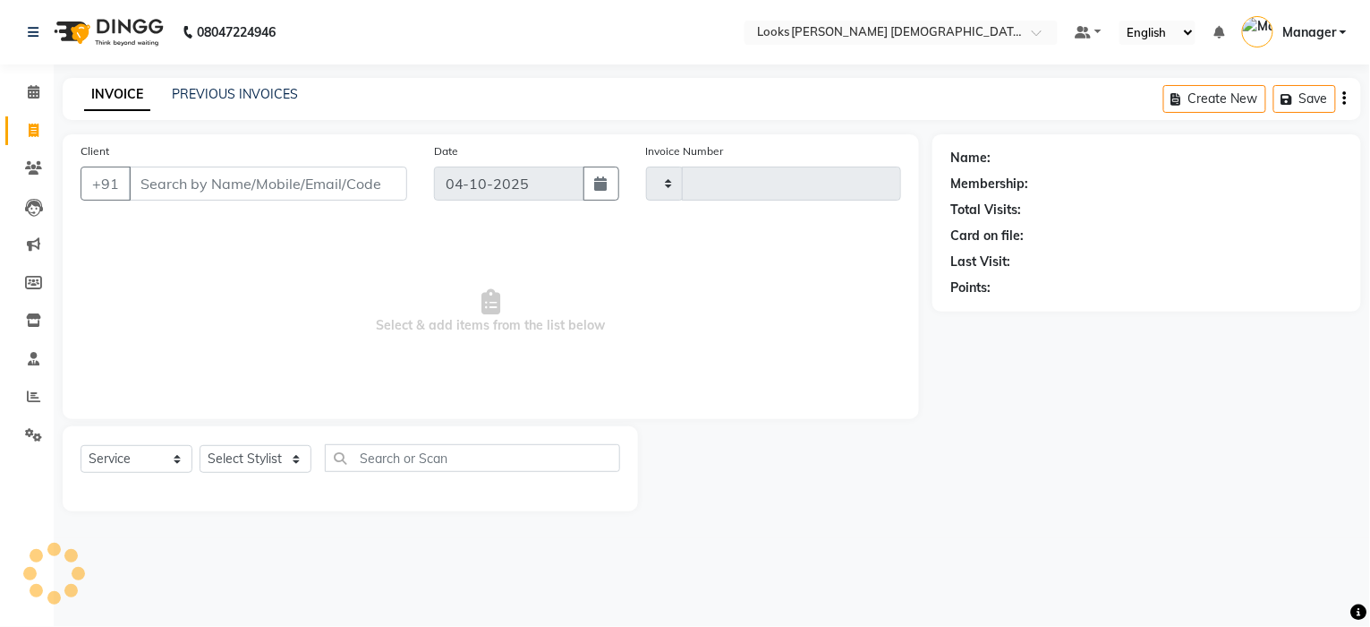
type input "3255"
select select "8706"
click at [128, 455] on select "Select Service Product Membership Package Voucher Prepaid Gift Card" at bounding box center [137, 459] width 112 height 28
select select "product"
click at [81, 446] on select "Select Service Product Membership Package Voucher Prepaid Gift Card" at bounding box center [137, 459] width 112 height 28
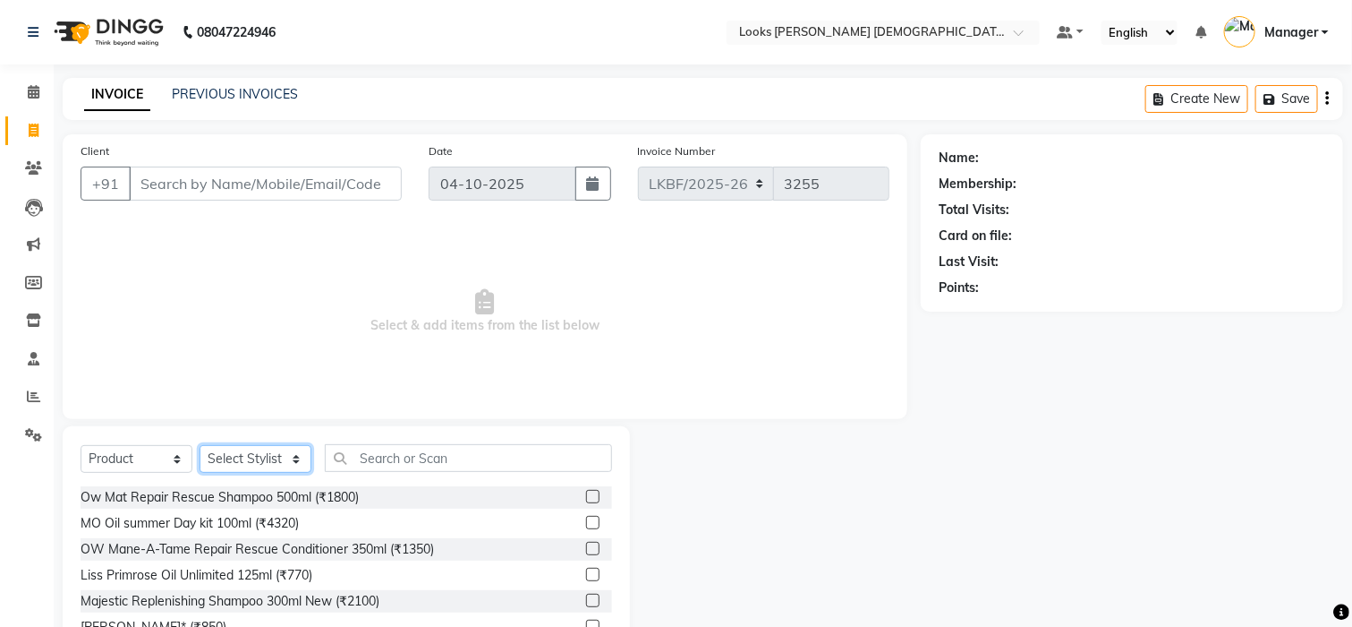
click at [235, 452] on select "Select Stylist Aena [PERSON_NAME] [PERSON_NAME] [PERSON_NAME] Counter_Sales [PE…" at bounding box center [256, 459] width 112 height 28
select select "87715"
click at [200, 446] on select "Select Stylist Aena [PERSON_NAME] [PERSON_NAME] [PERSON_NAME] Counter_Sales [PE…" at bounding box center [256, 459] width 112 height 28
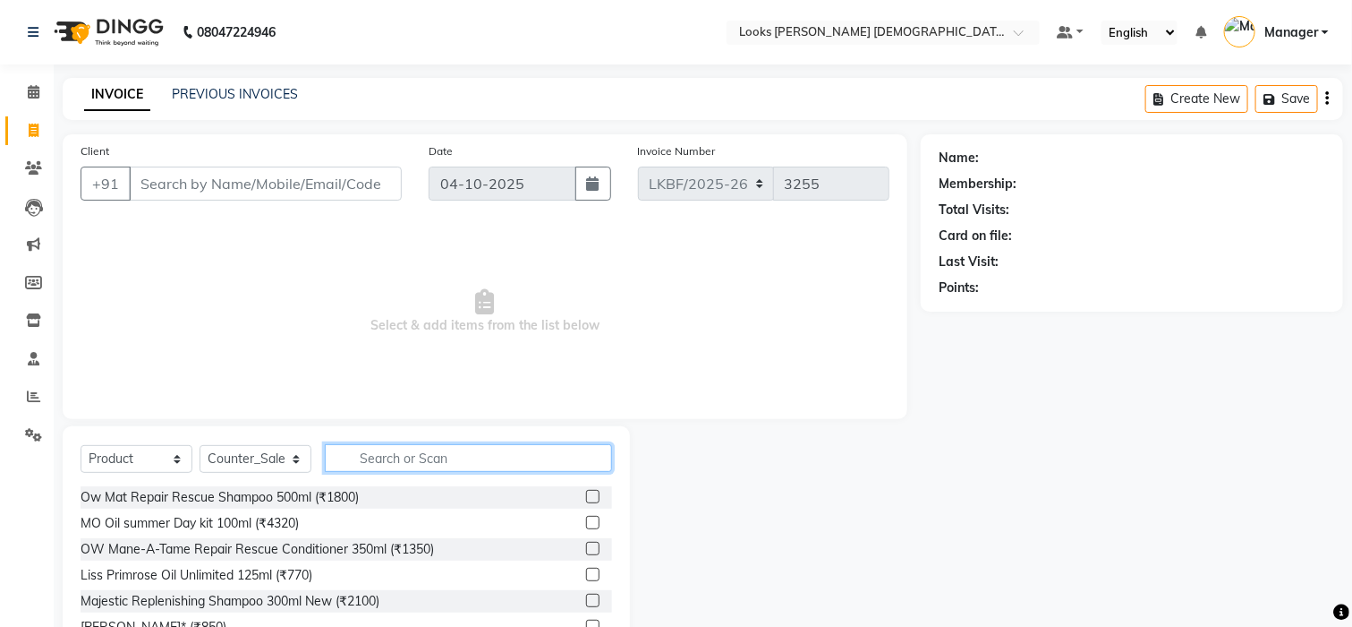
click at [373, 469] on input "text" at bounding box center [468, 458] width 287 height 28
type input "3474637195809"
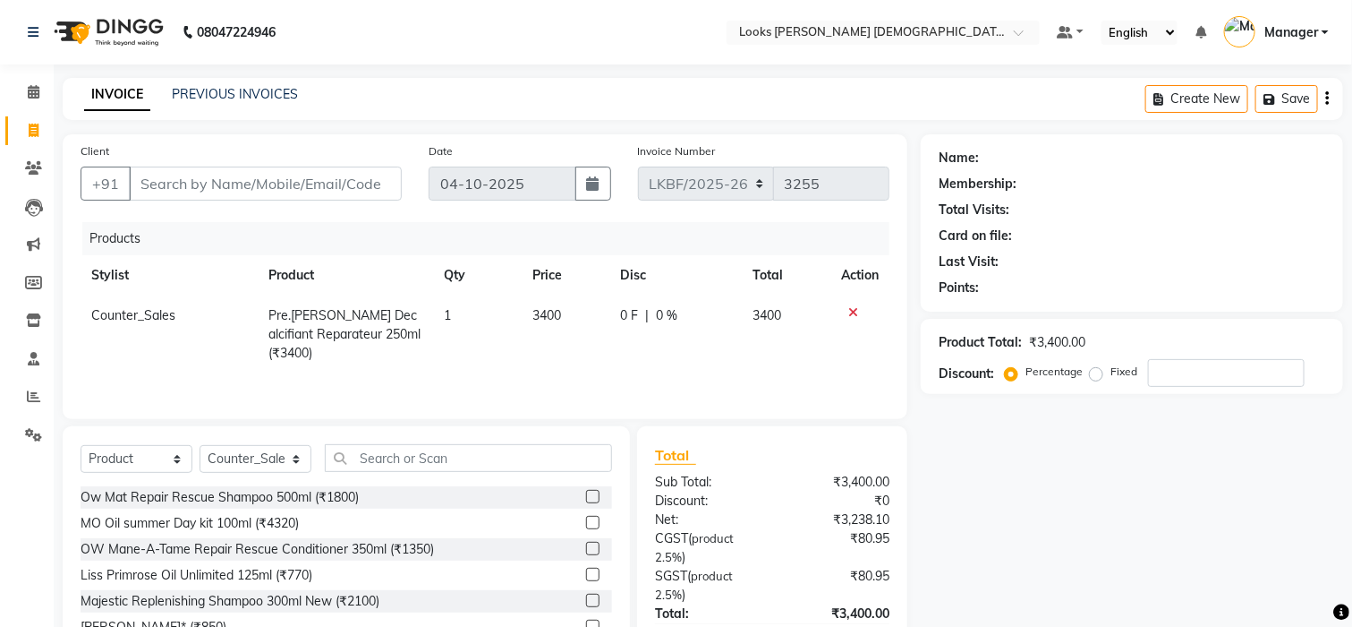
click at [577, 307] on td "3400" at bounding box center [566, 334] width 89 height 78
select select "87715"
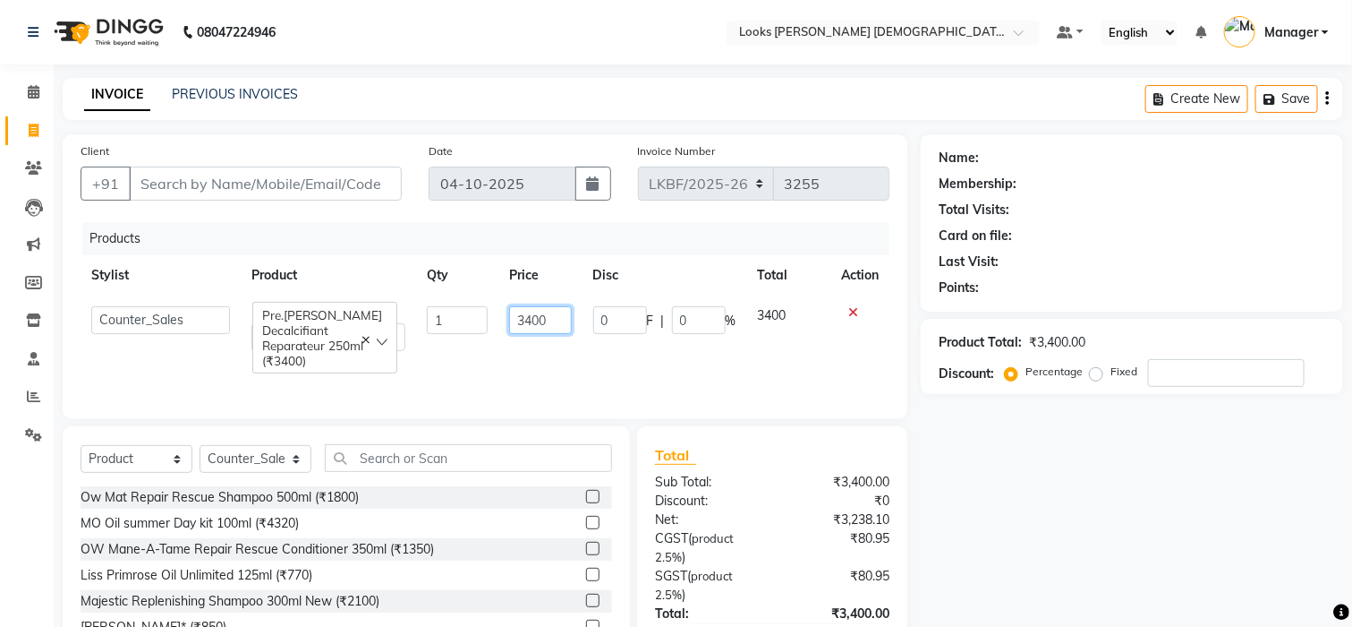
drag, startPoint x: 553, startPoint y: 323, endPoint x: 472, endPoint y: 323, distance: 81.5
click at [472, 323] on tr "Aena Ahad Ahsan Amrin Arvind_asst Bijender Counter_Sales Dharmaveer Farhan Farh…" at bounding box center [485, 328] width 809 height 66
type input "3025"
click at [528, 365] on div "Products Stylist Product Qty Price Disc Total Action Aena Ahad Ahsan Amrin Arvi…" at bounding box center [485, 311] width 809 height 179
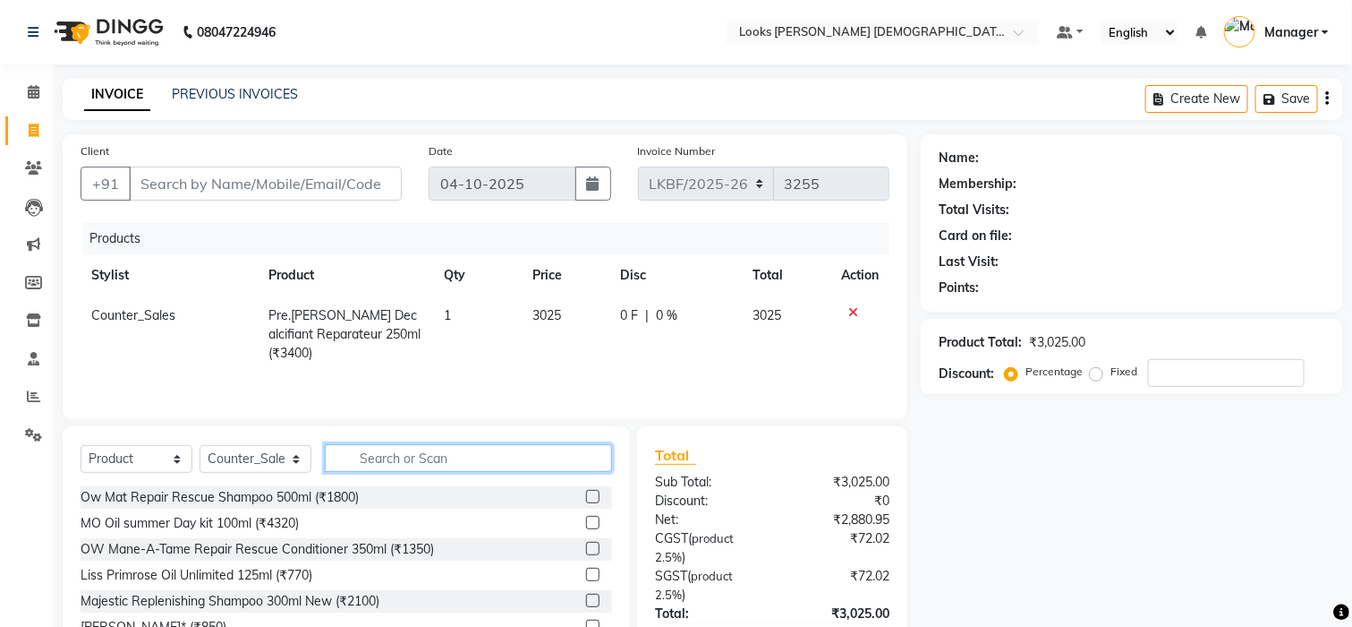
click at [519, 468] on input "text" at bounding box center [468, 458] width 287 height 28
type input "3474637196646"
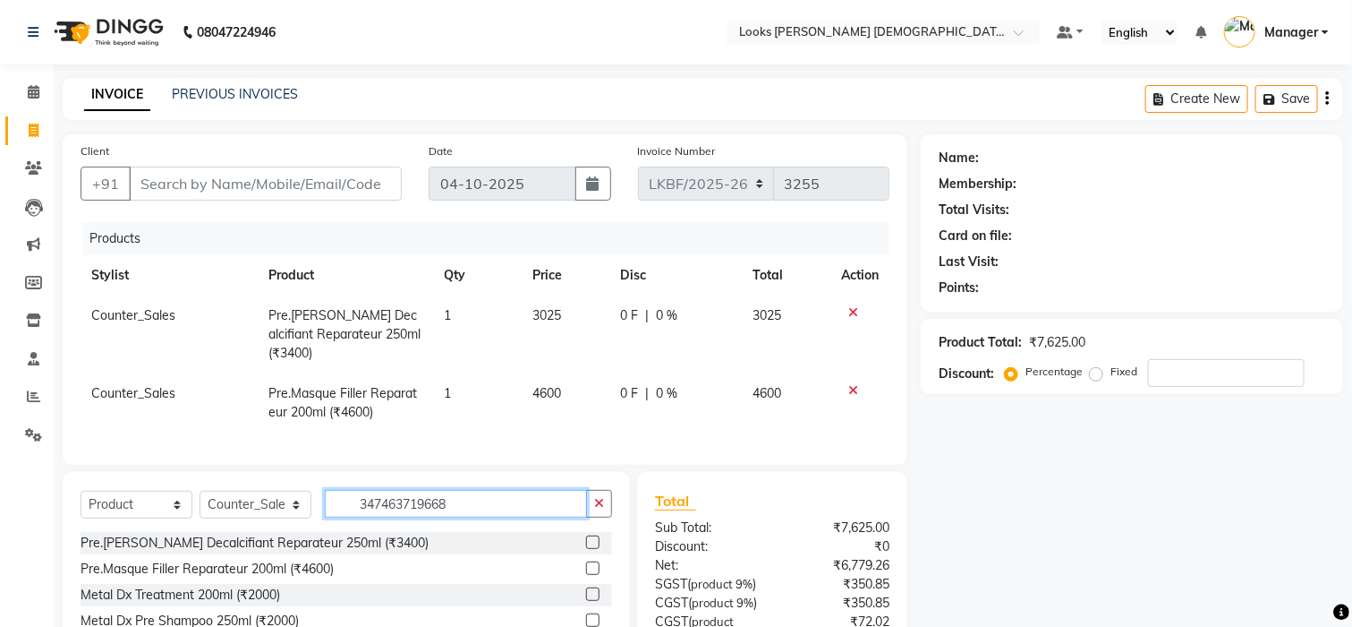
type input "3474637196684"
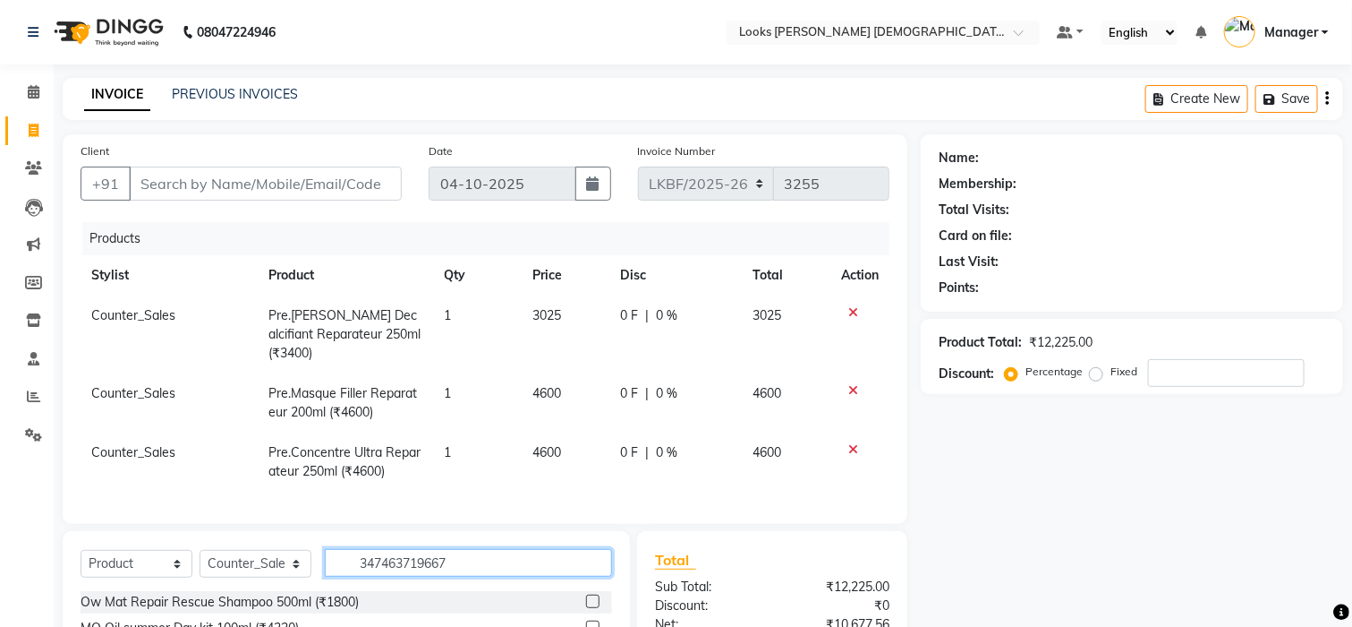
type input "3474637196677"
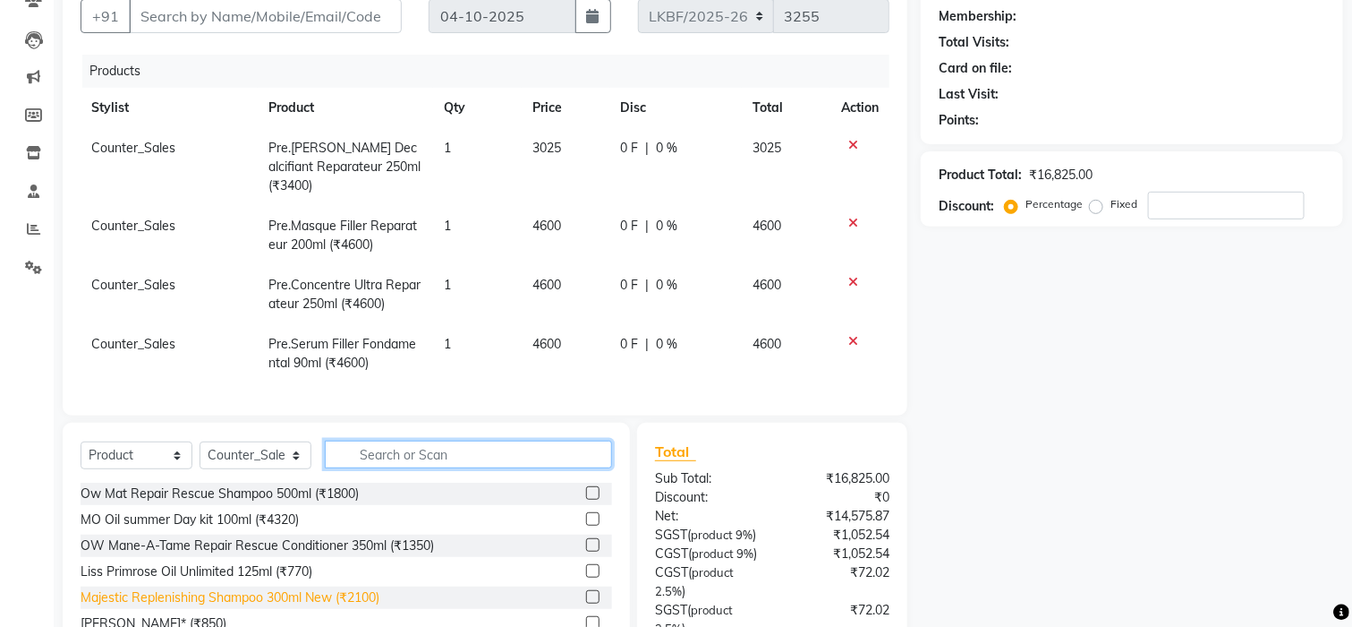
scroll to position [346, 0]
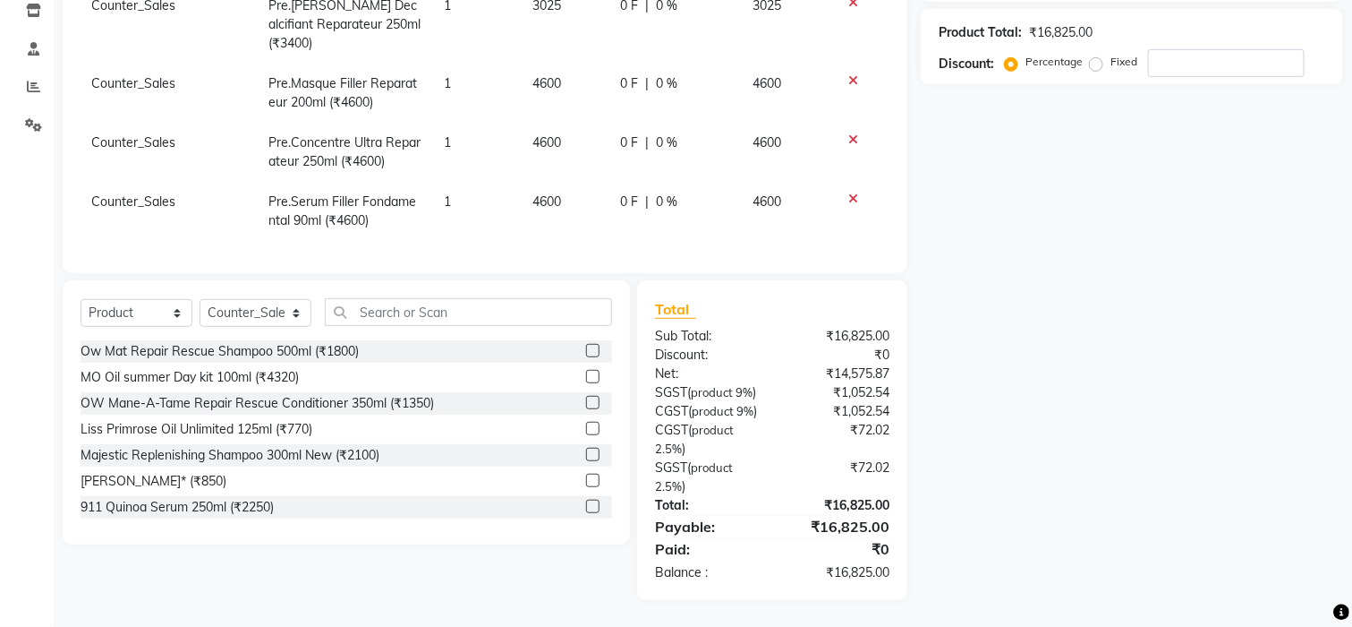
click at [353, 530] on div "Select Service Product Membership Package Voucher Prepaid Gift Card Select Styl…" at bounding box center [339, 440] width 581 height 320
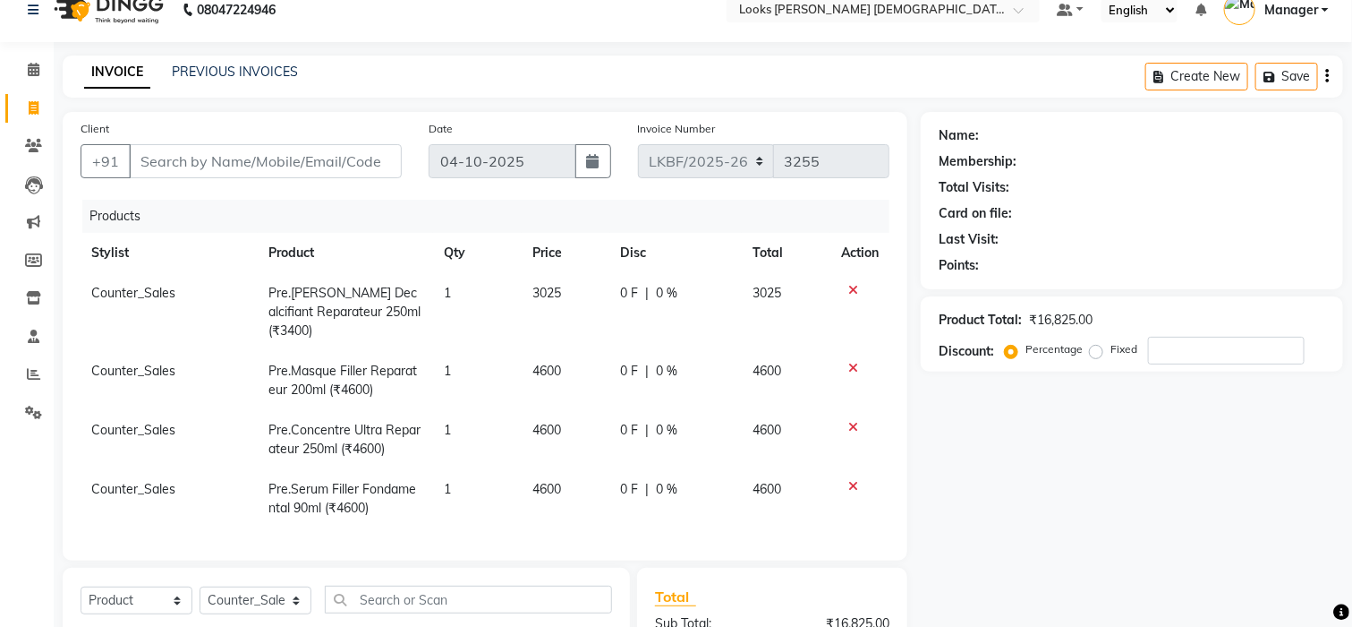
scroll to position [0, 0]
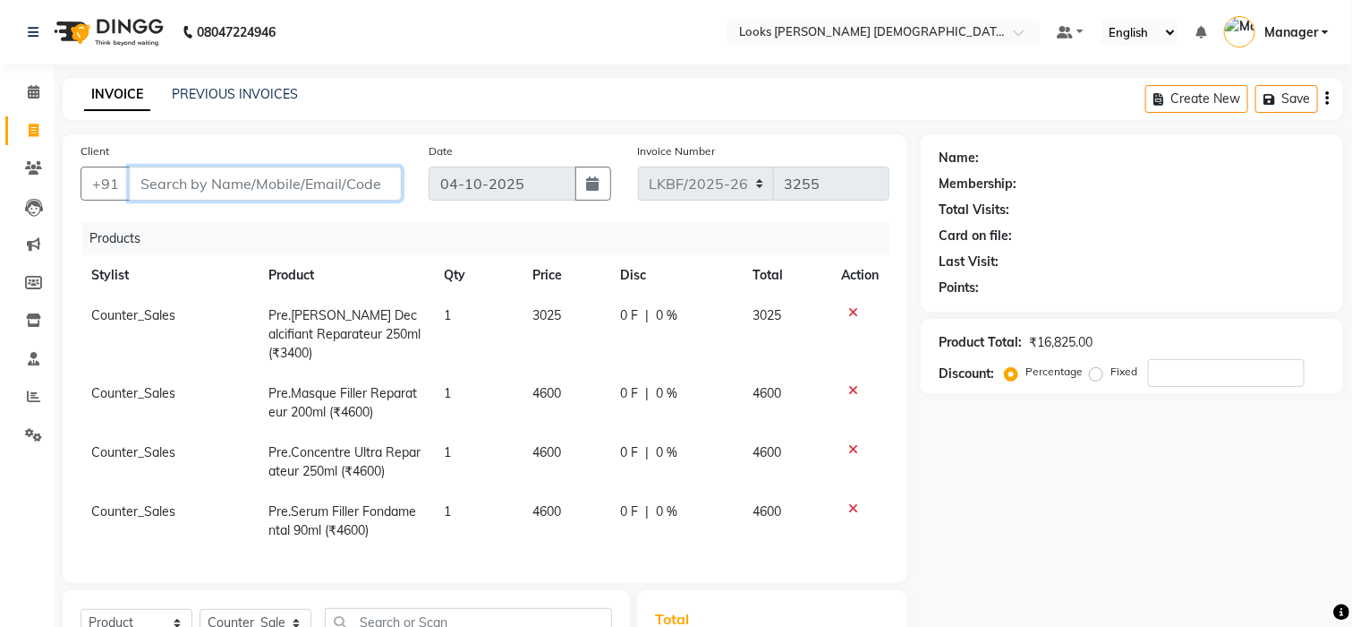
click at [226, 192] on input "Client" at bounding box center [265, 183] width 273 height 34
click at [243, 178] on input "Client" at bounding box center [265, 183] width 273 height 34
type input "F"
type input "0"
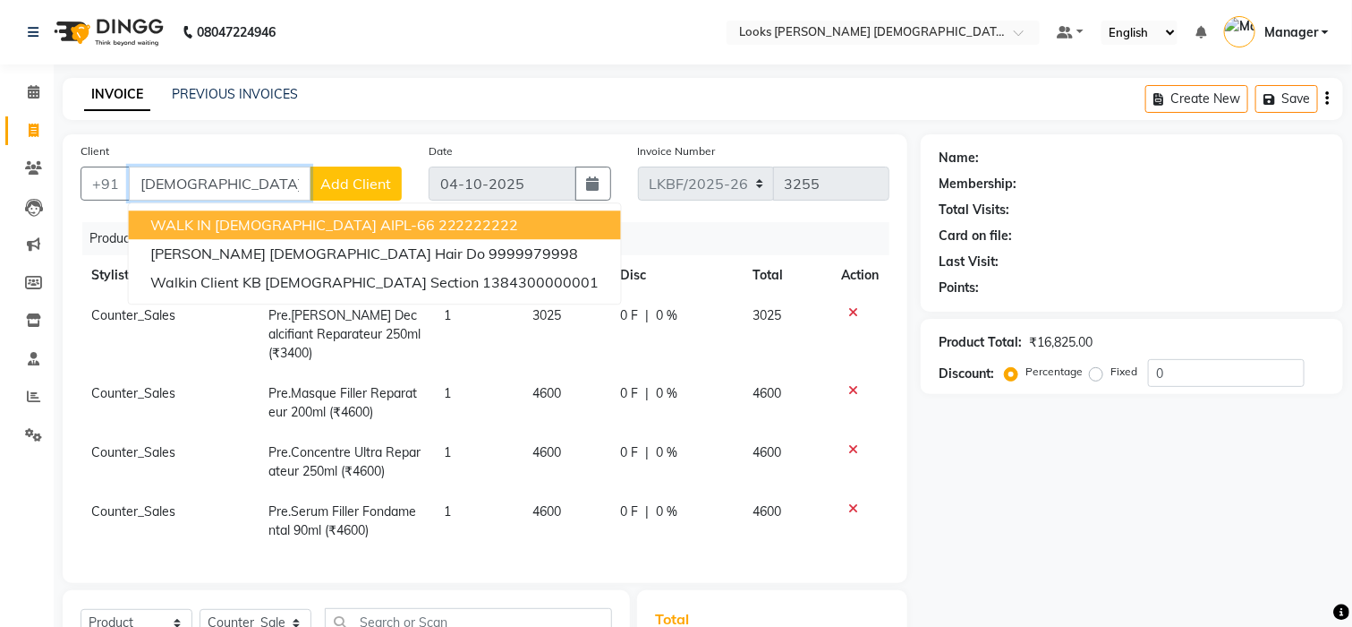
click at [272, 219] on span "WALK IN FEMALE AIPL-66" at bounding box center [292, 225] width 285 height 18
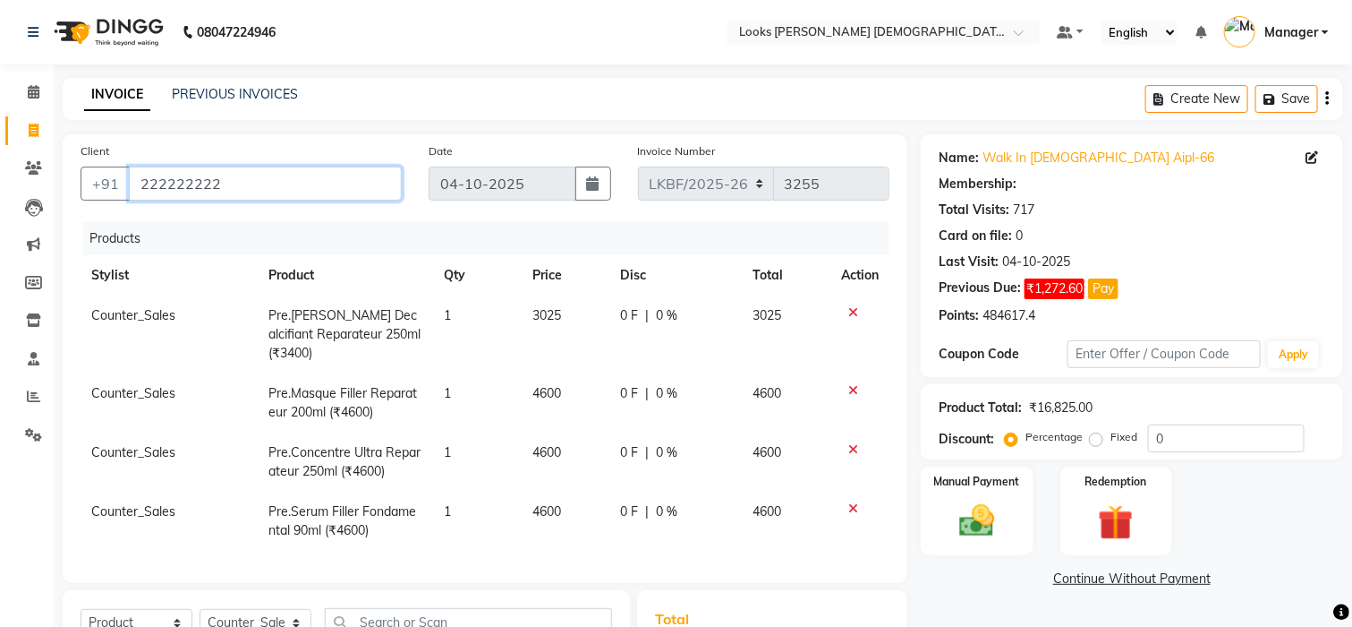
click at [393, 180] on input "222222222" at bounding box center [265, 183] width 273 height 34
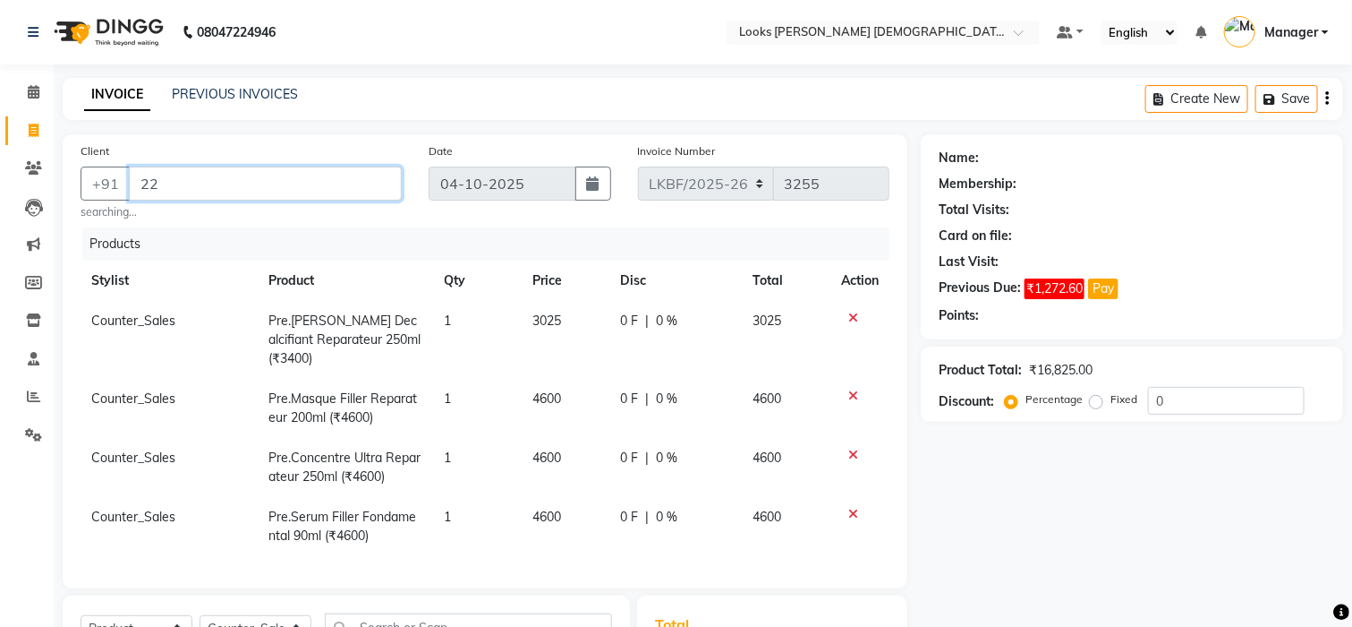
type input "2"
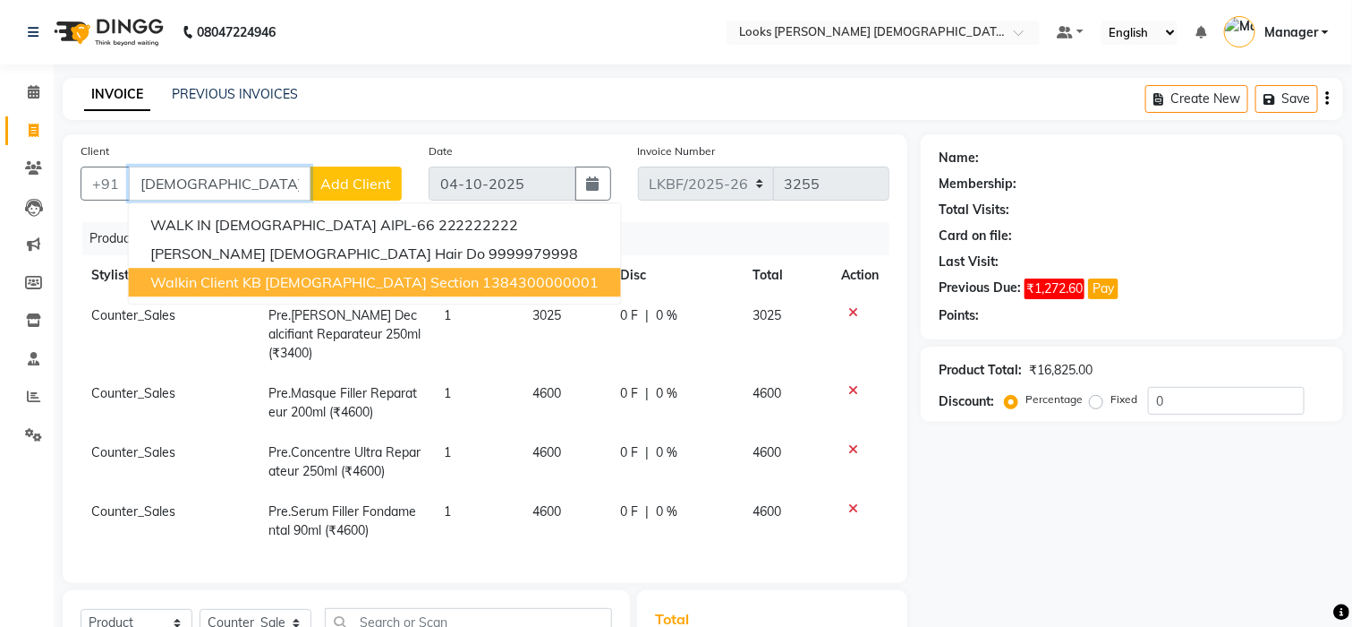
click at [218, 281] on span "Walkin Client KB Female Section" at bounding box center [314, 282] width 329 height 18
type input "1384300000001"
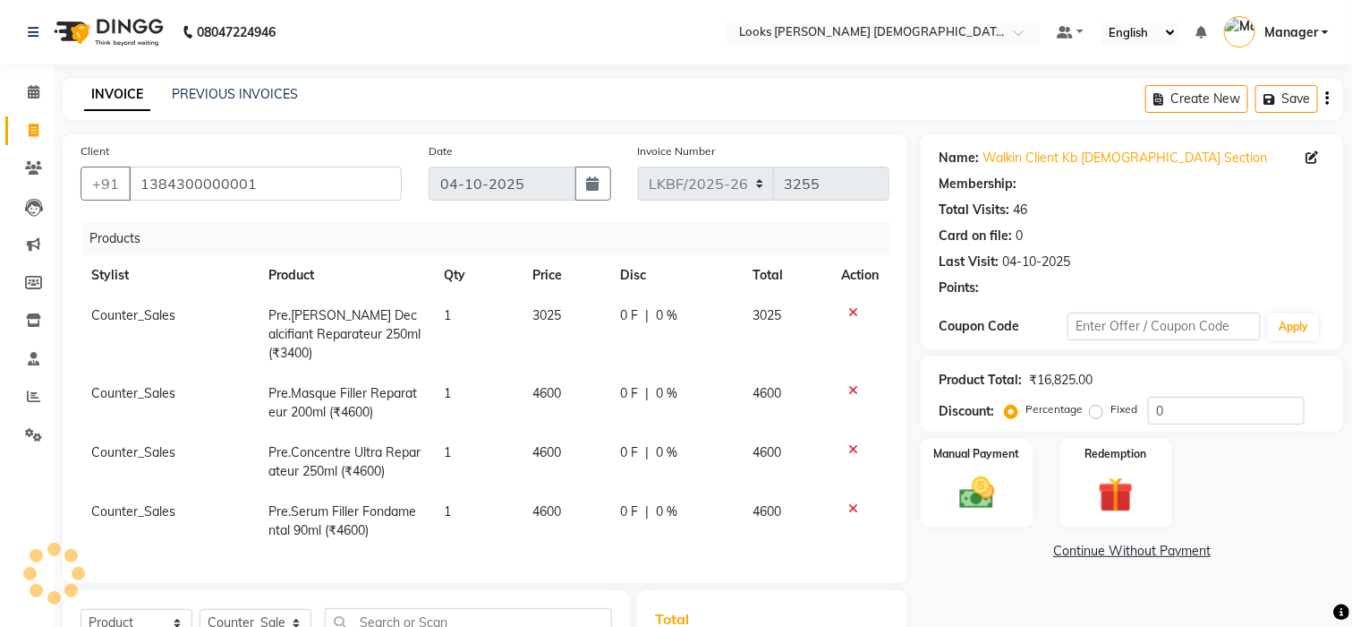
select select "1: Object"
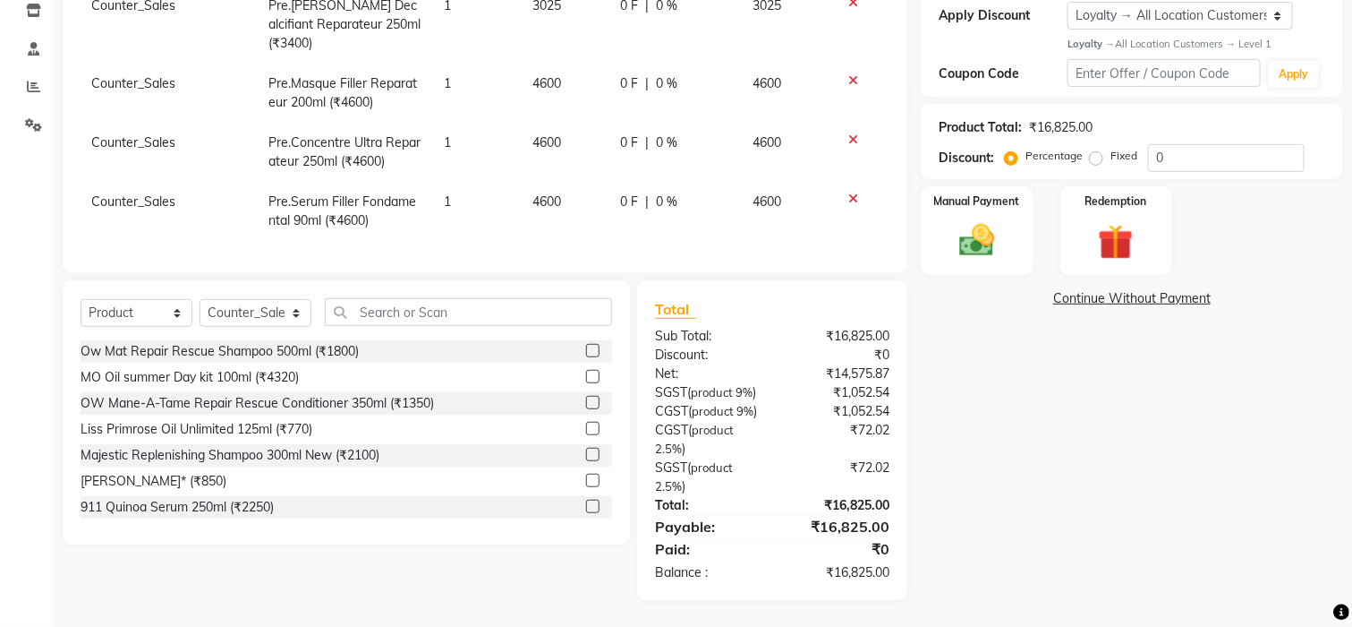
scroll to position [346, 0]
click at [960, 225] on div "Manual Payment" at bounding box center [976, 230] width 117 height 92
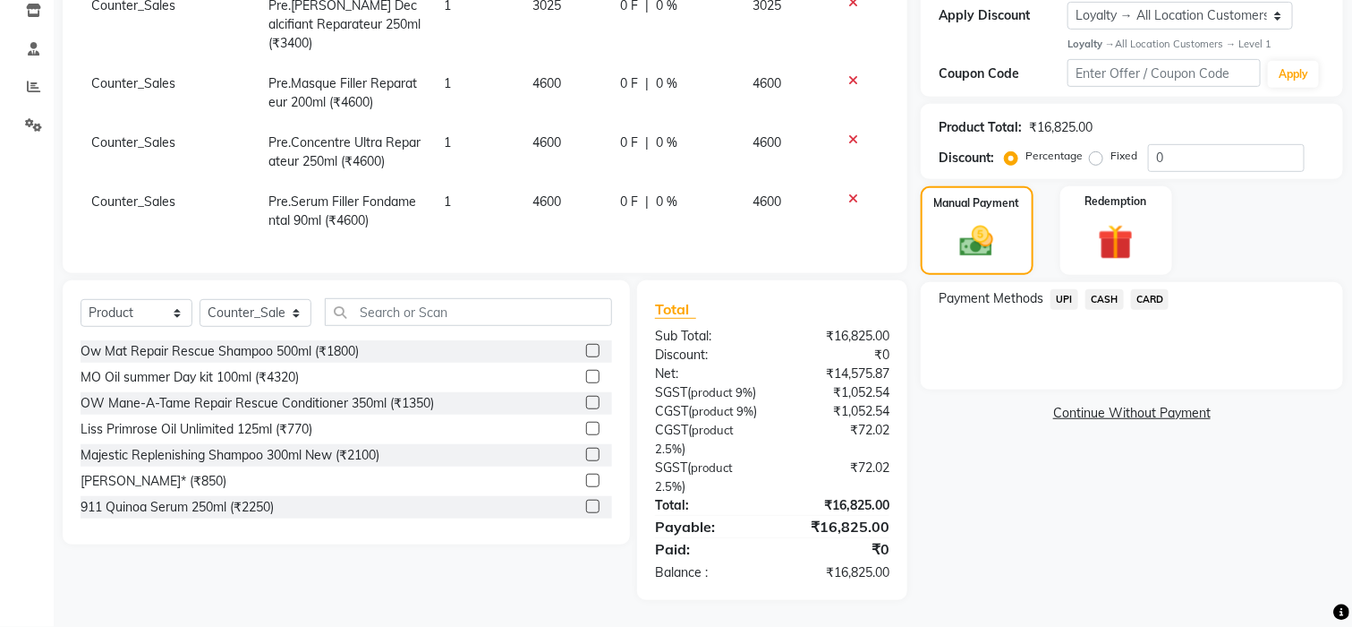
click at [1064, 289] on span "UPI" at bounding box center [1065, 299] width 28 height 21
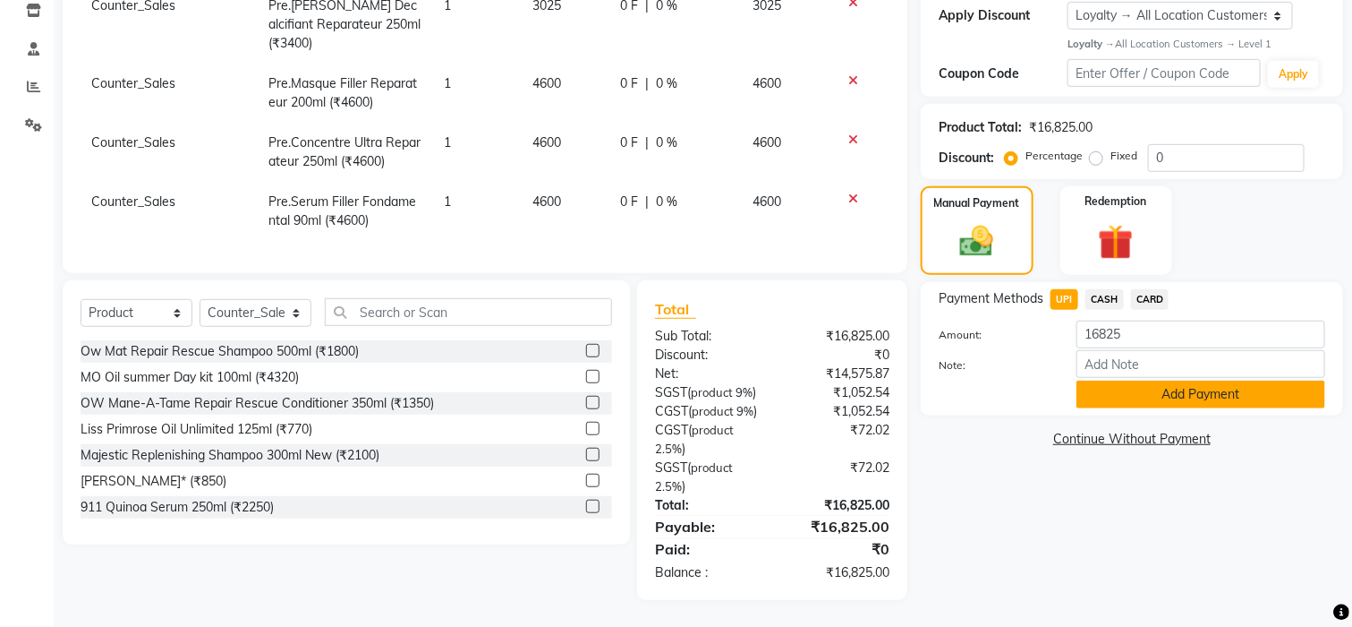
click at [1173, 380] on button "Add Payment" at bounding box center [1201, 394] width 249 height 28
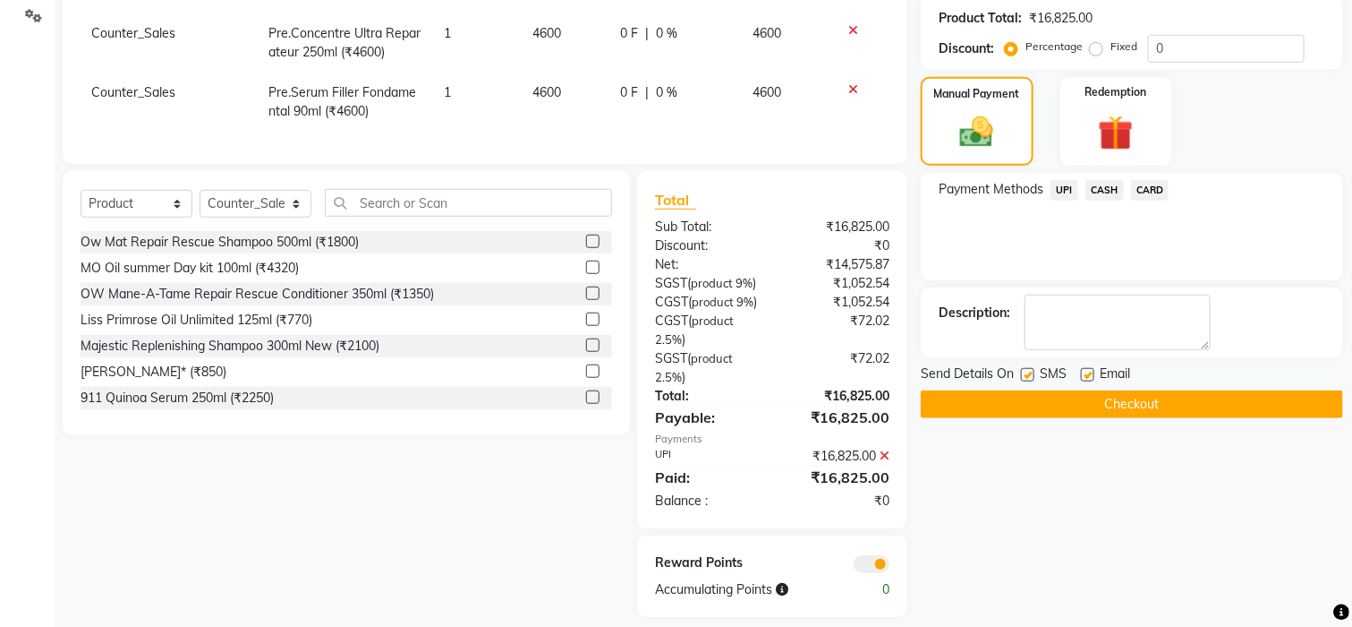
scroll to position [473, 0]
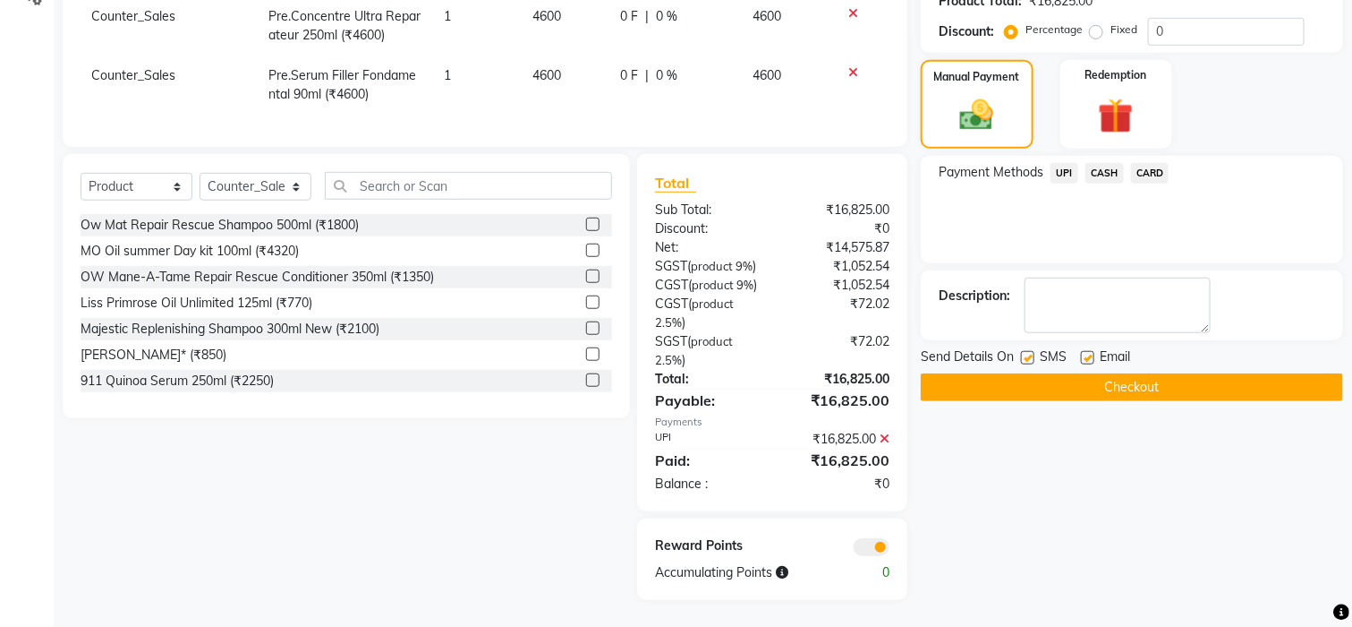
click at [1080, 373] on button "Checkout" at bounding box center [1132, 387] width 422 height 28
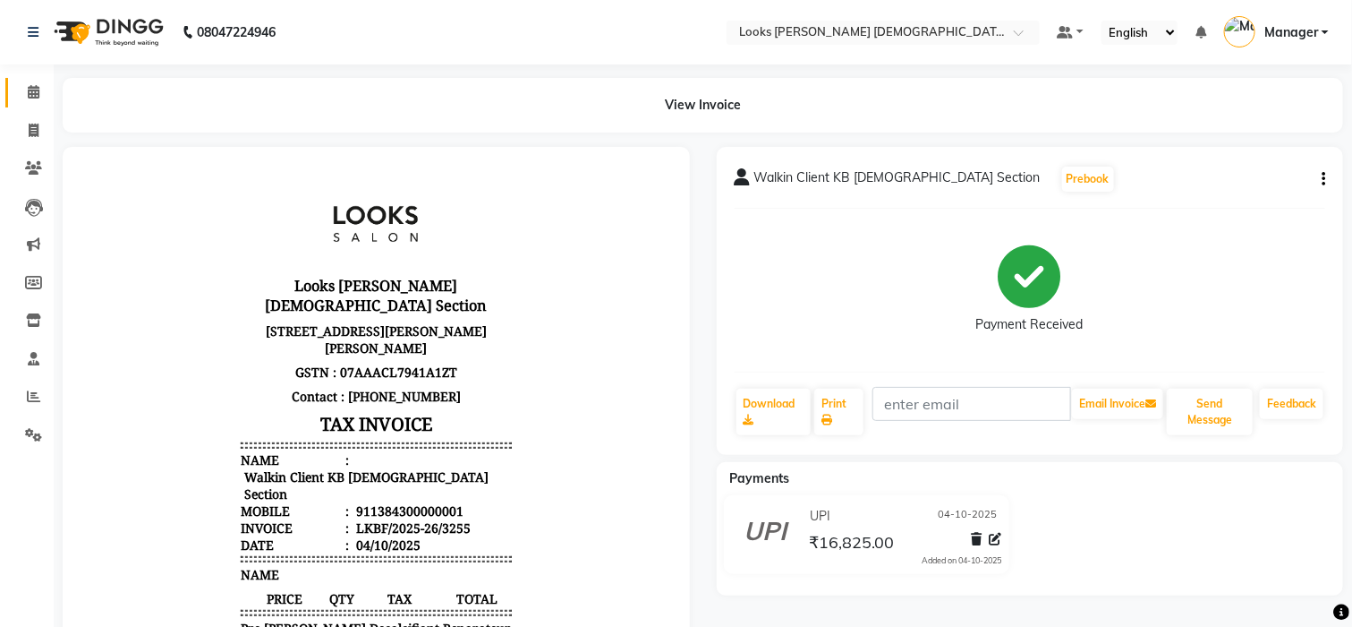
click at [26, 106] on link "Calendar" at bounding box center [26, 93] width 43 height 30
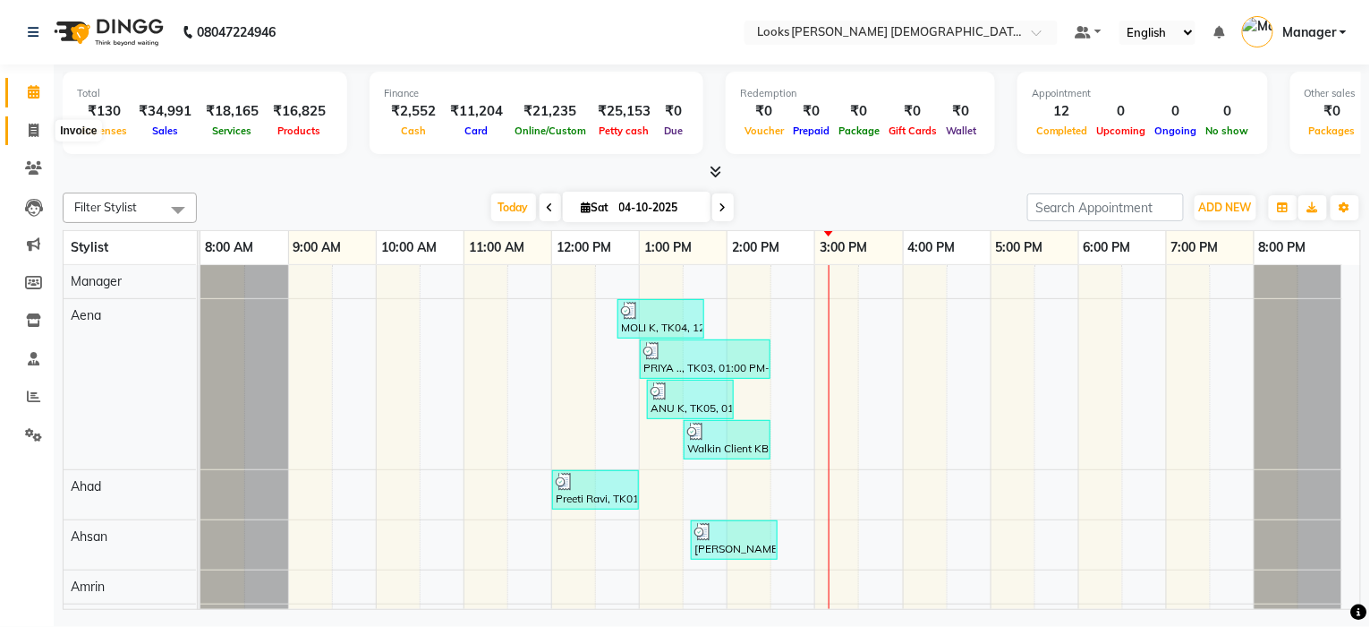
click at [35, 128] on icon at bounding box center [34, 130] width 10 height 13
select select "service"
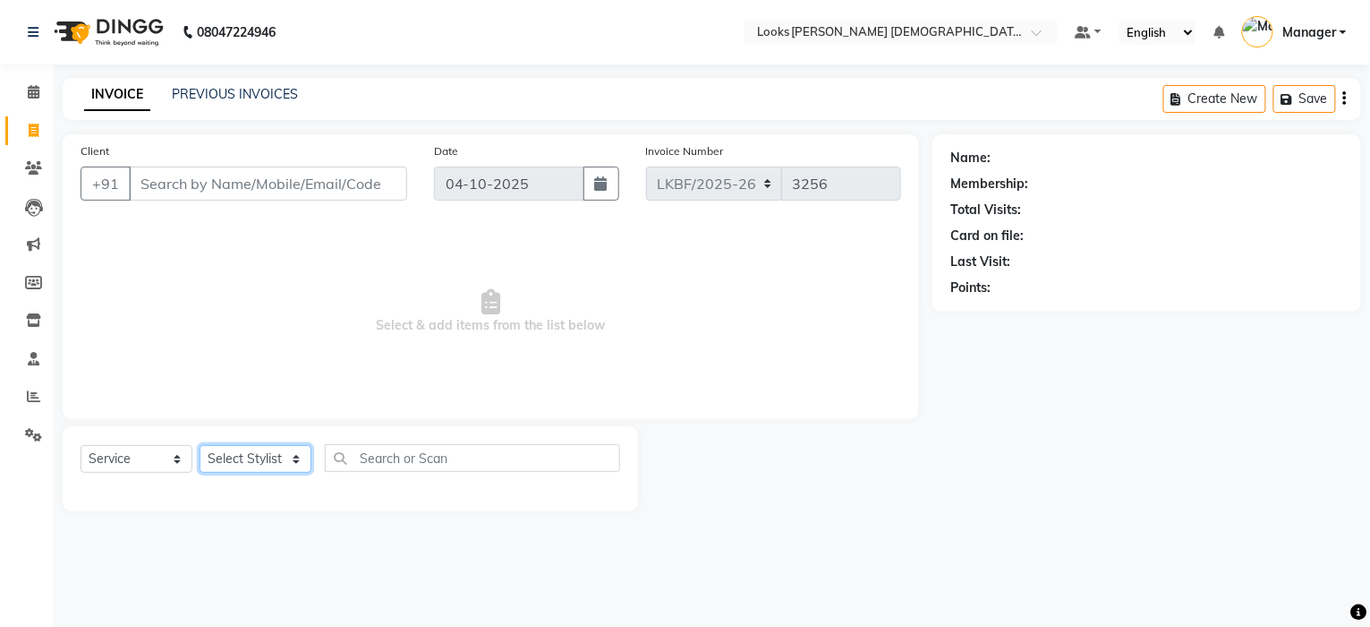
click at [232, 456] on select "Select Stylist Aena [PERSON_NAME] [PERSON_NAME] [PERSON_NAME] Counter_Sales [PE…" at bounding box center [256, 459] width 112 height 28
select select "89620"
click at [232, 456] on select "Select Stylist Aena [PERSON_NAME] [PERSON_NAME] [PERSON_NAME] Counter_Sales [PE…" at bounding box center [256, 459] width 112 height 28
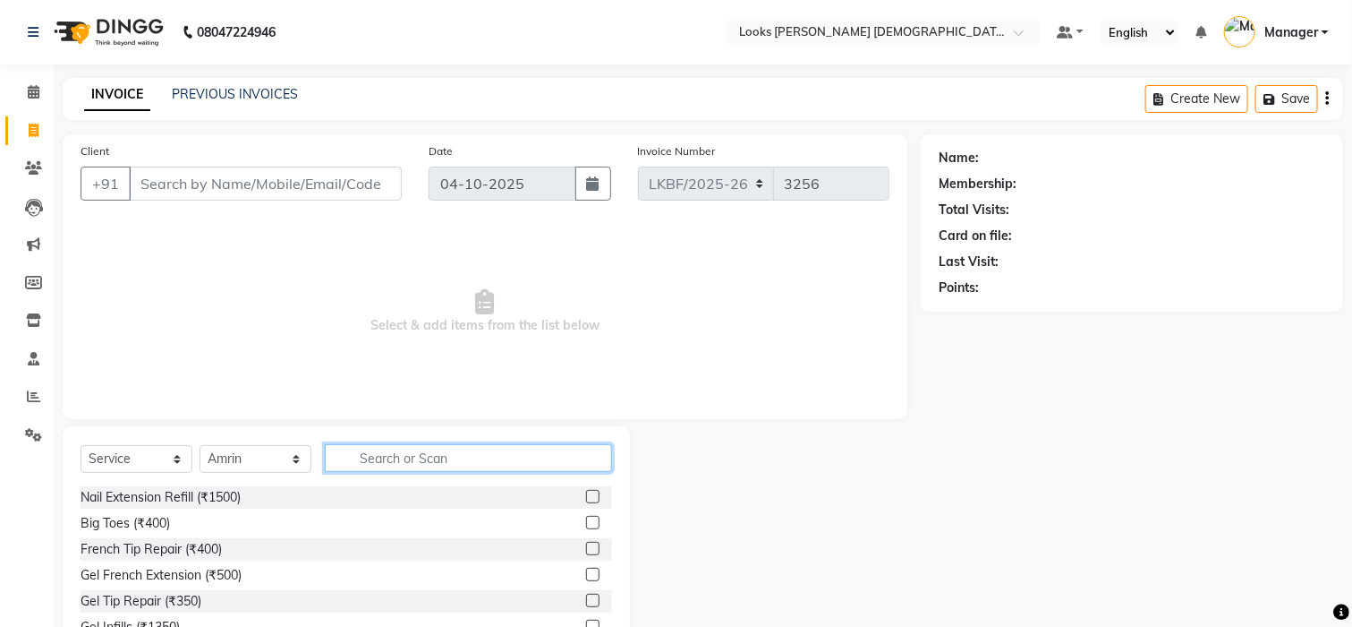
click at [385, 463] on input "text" at bounding box center [468, 458] width 287 height 28
type input "EYE"
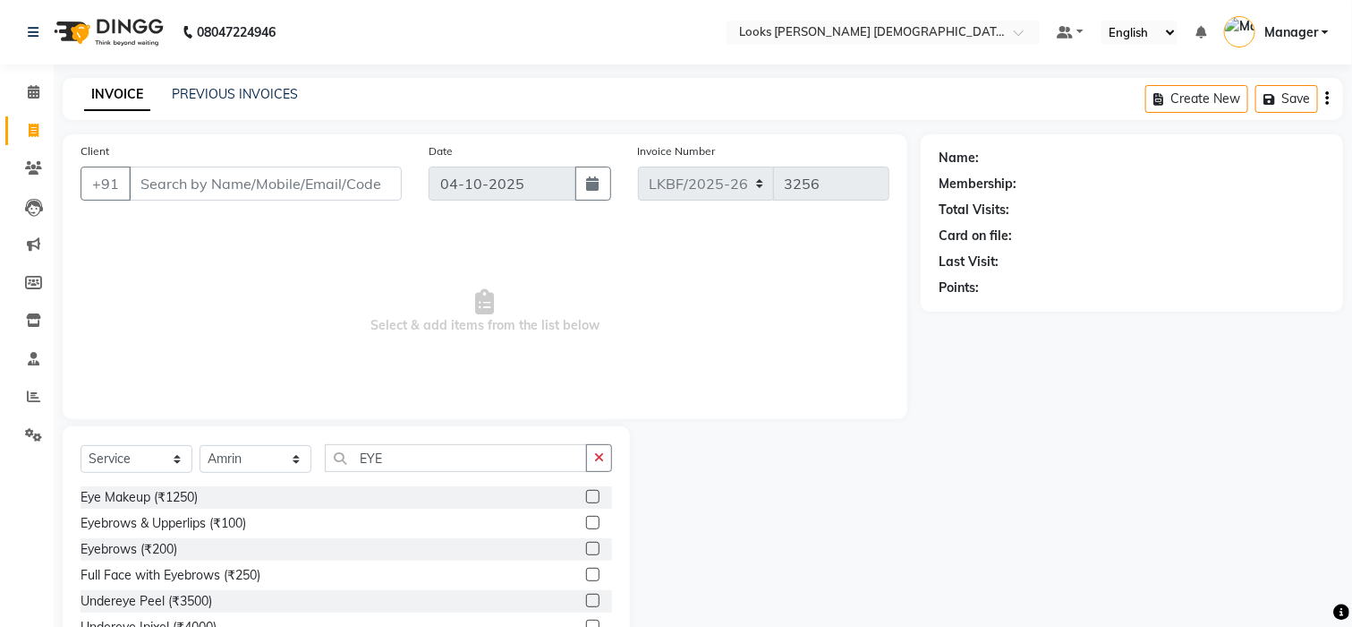
click at [586, 516] on label at bounding box center [592, 522] width 13 height 13
click at [586, 517] on input "checkbox" at bounding box center [592, 523] width 12 height 12
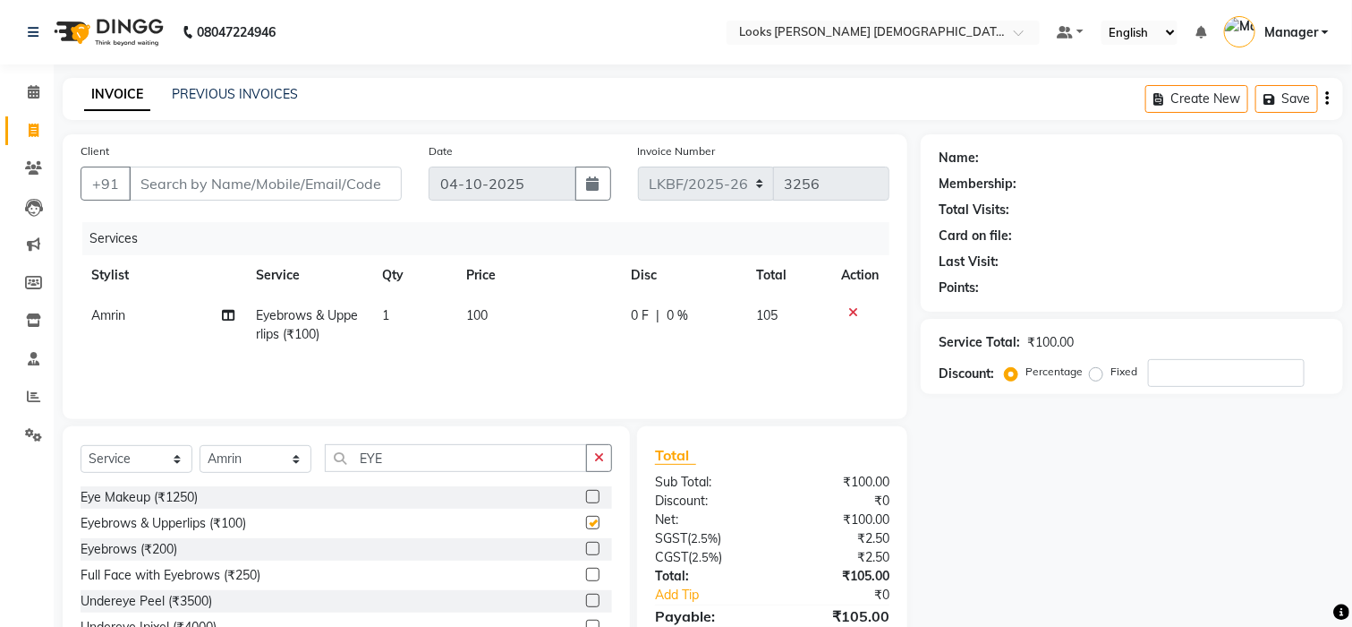
checkbox input "false"
click at [493, 327] on td "100" at bounding box center [538, 324] width 164 height 59
select select "89620"
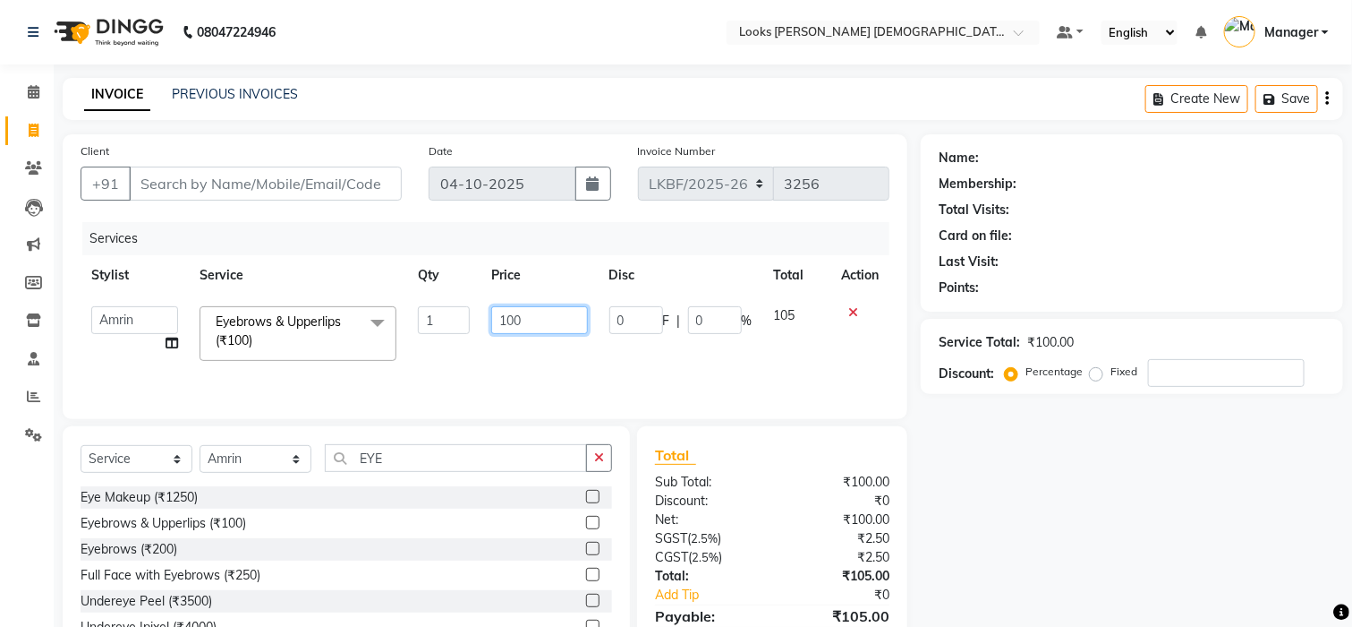
click at [527, 329] on input "100" at bounding box center [539, 320] width 97 height 28
type input "150"
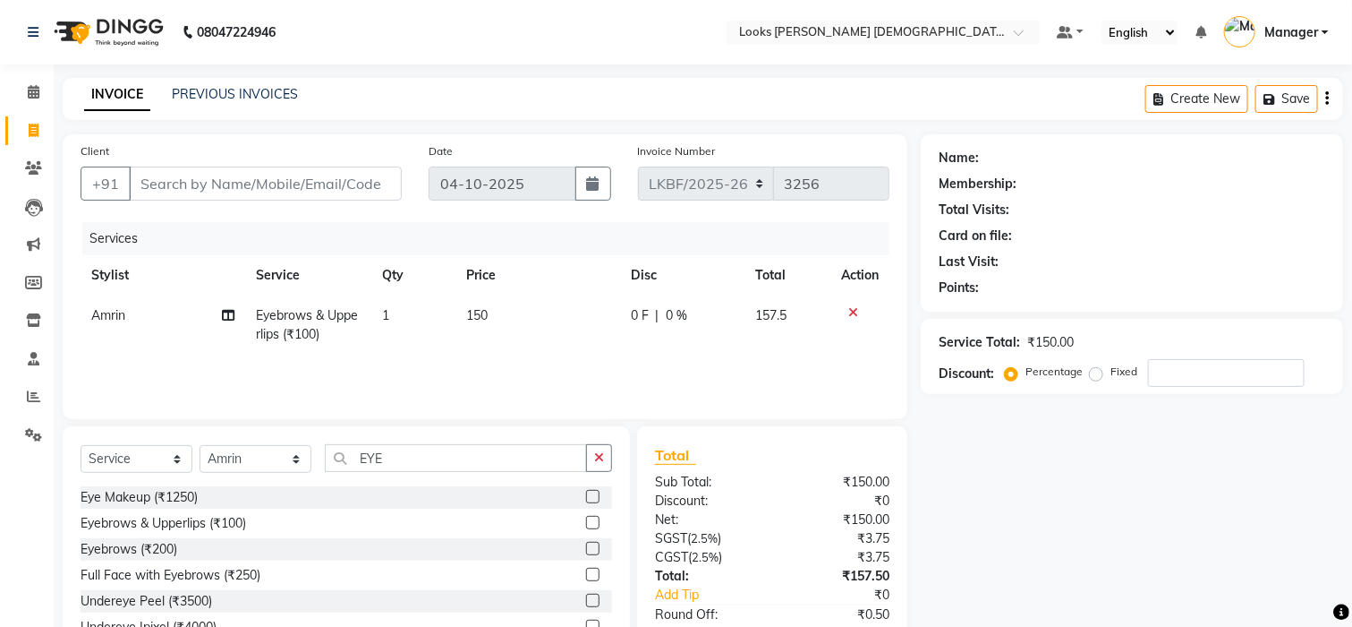
click at [953, 416] on div "Name: Membership: Total Visits: Card on file: Last Visit: Points: Service Total…" at bounding box center [1139, 421] width 436 height 574
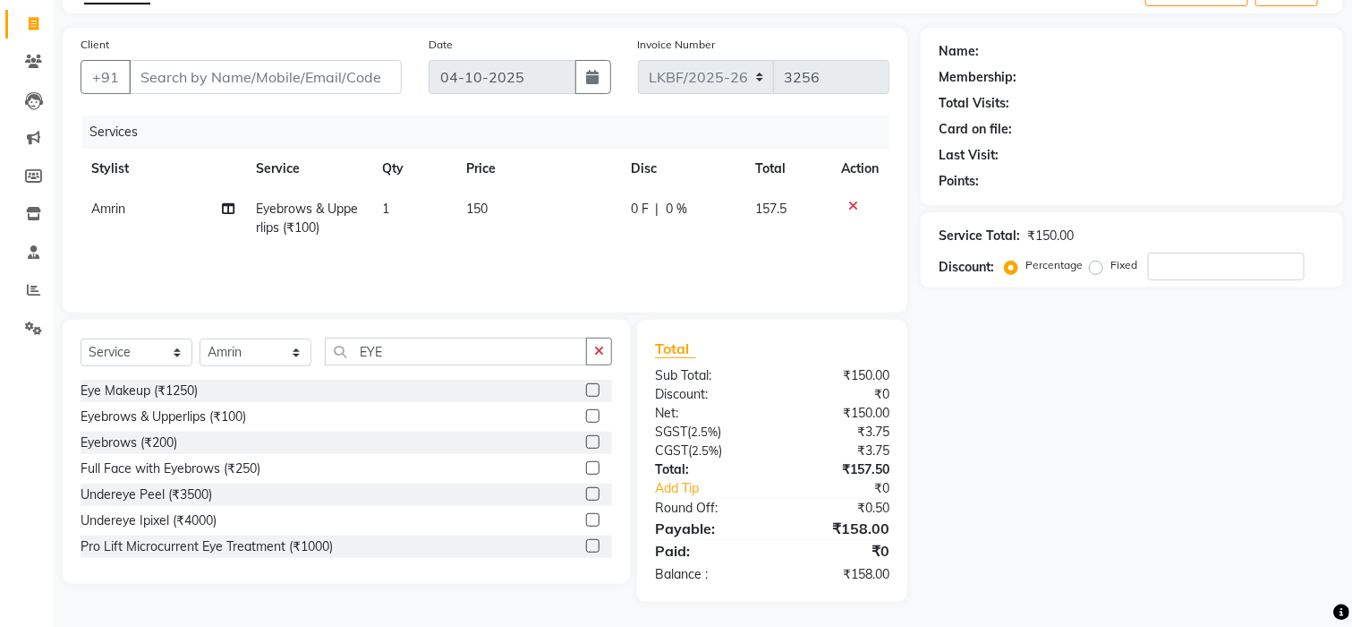
scroll to position [108, 0]
click at [148, 81] on input "Client" at bounding box center [265, 75] width 273 height 34
type input "7"
type input "0"
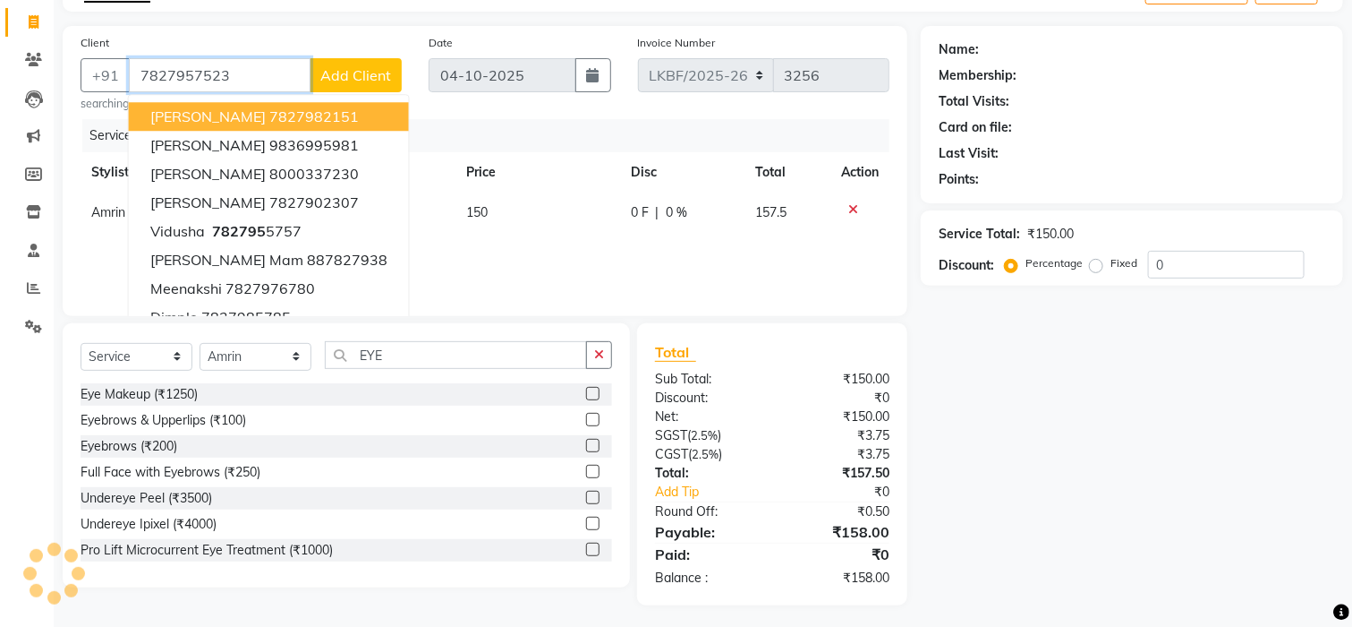
type input "7827957523"
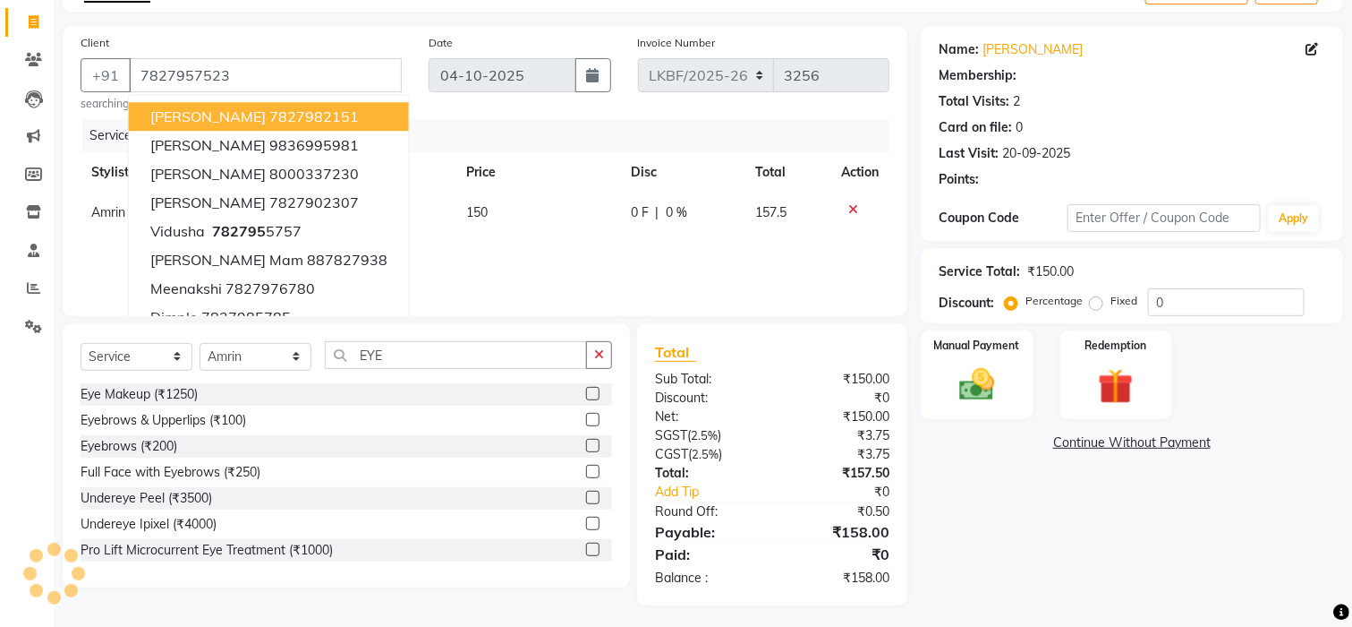
select select "1: Object"
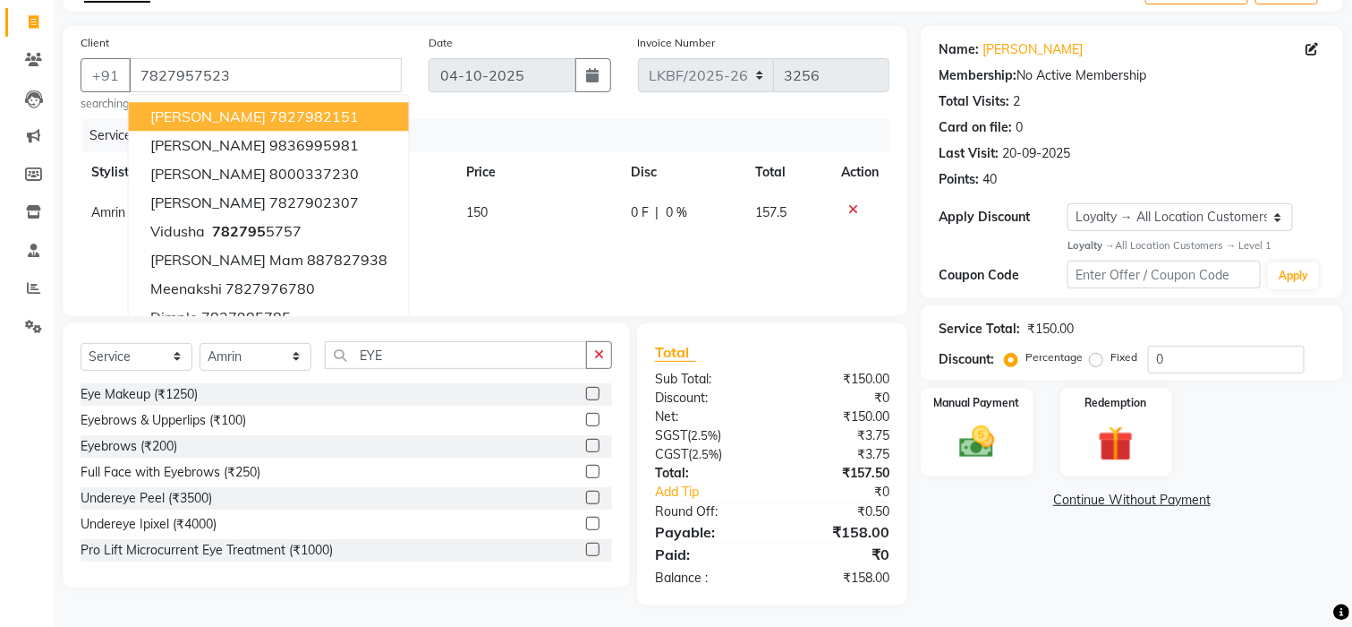
scroll to position [114, 0]
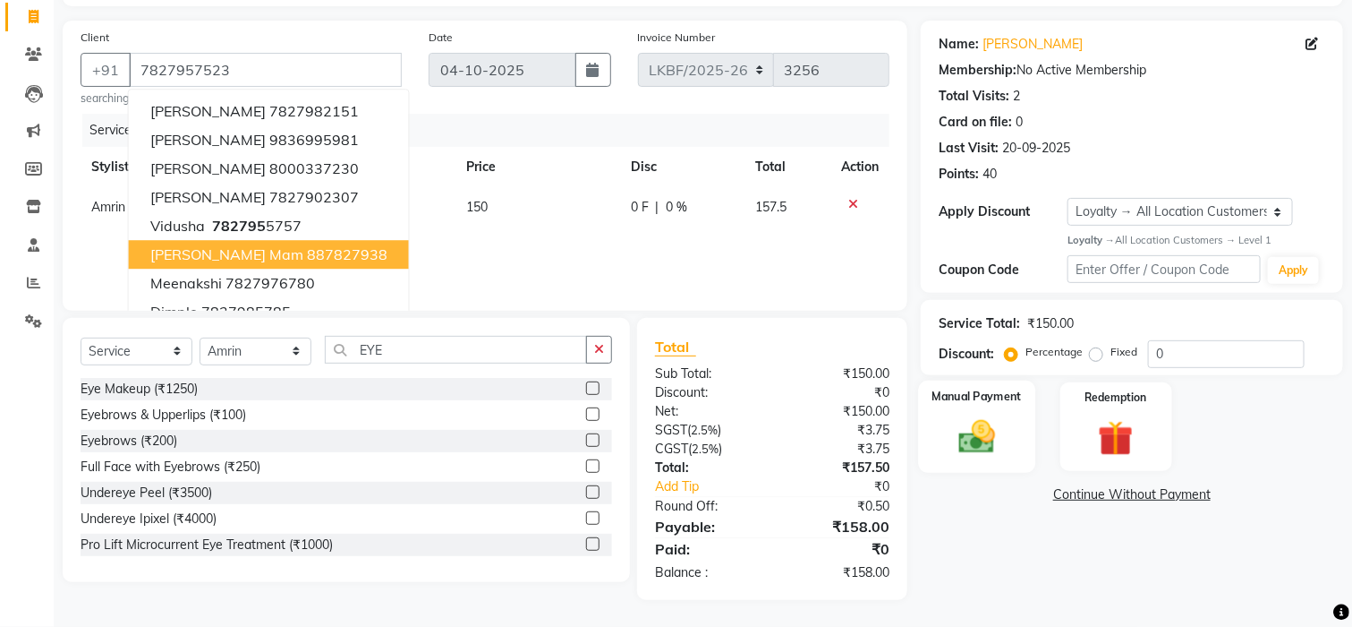
click at [981, 446] on img at bounding box center [977, 436] width 60 height 42
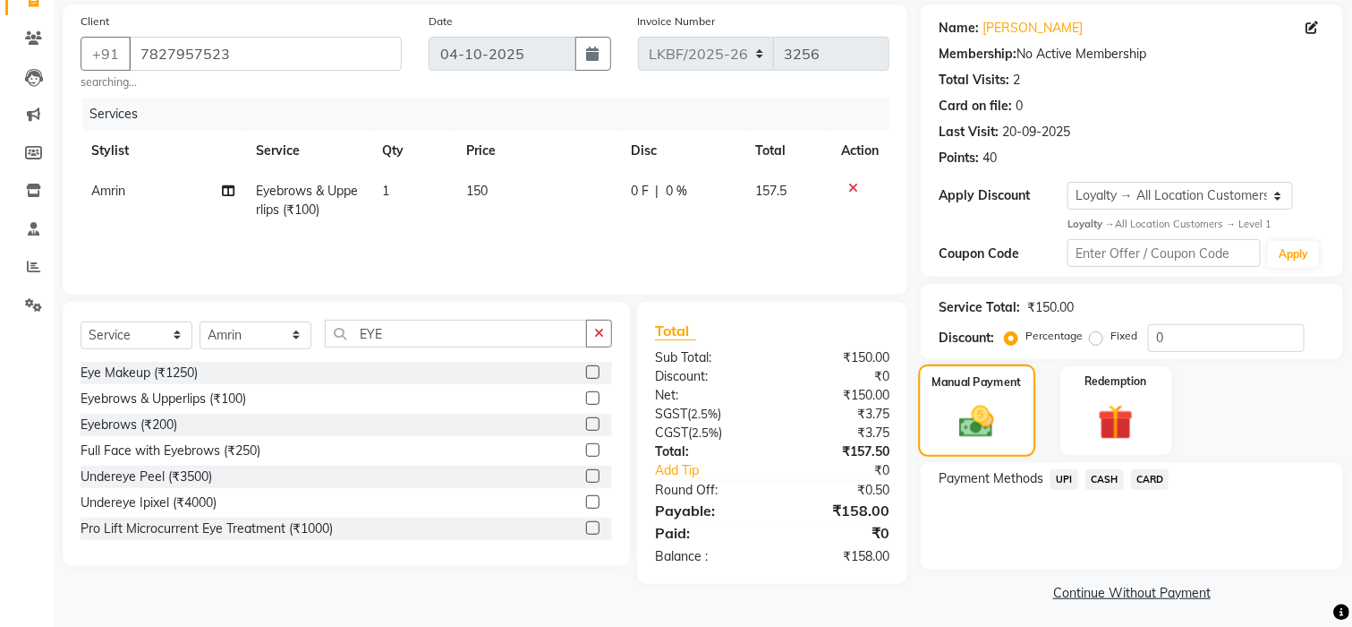
scroll to position [135, 0]
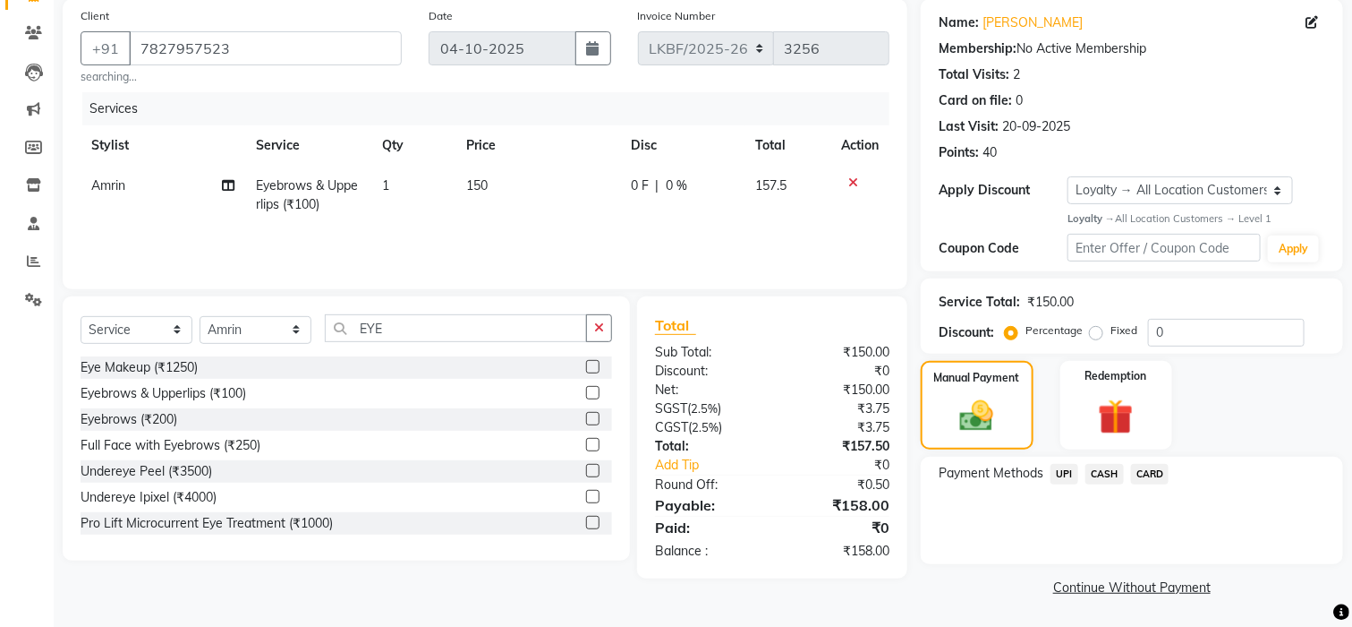
click at [1151, 473] on span "CARD" at bounding box center [1150, 474] width 38 height 21
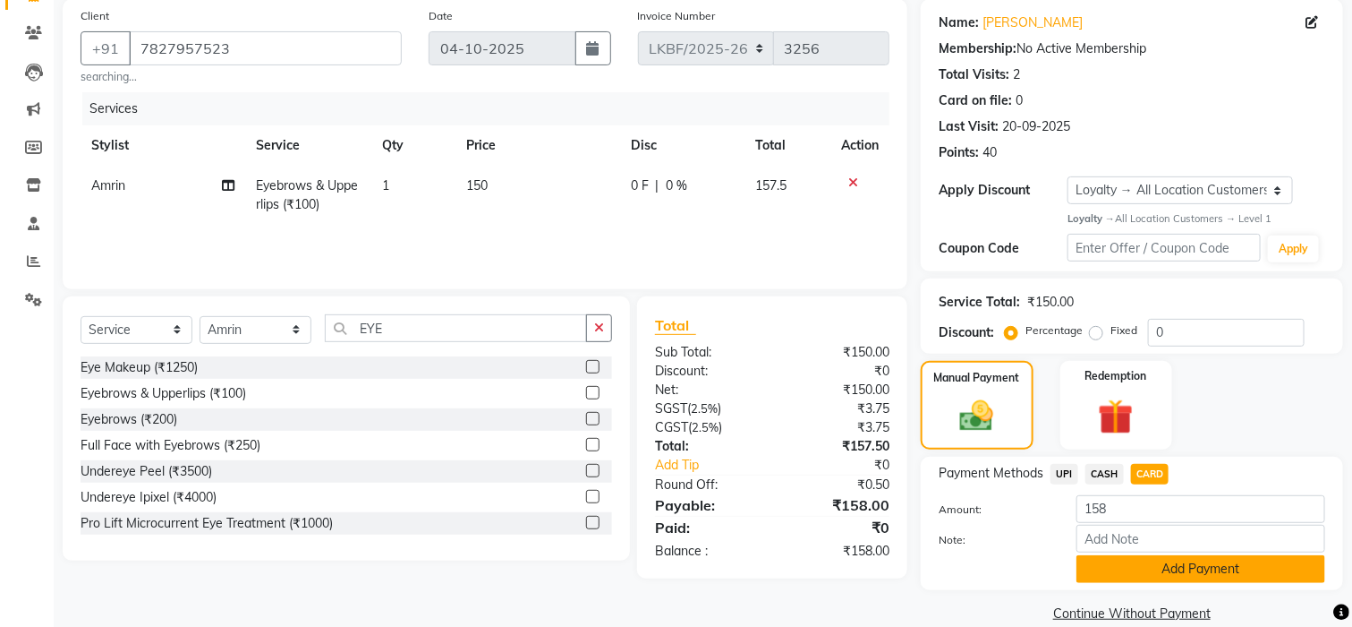
click at [1213, 573] on button "Add Payment" at bounding box center [1201, 569] width 249 height 28
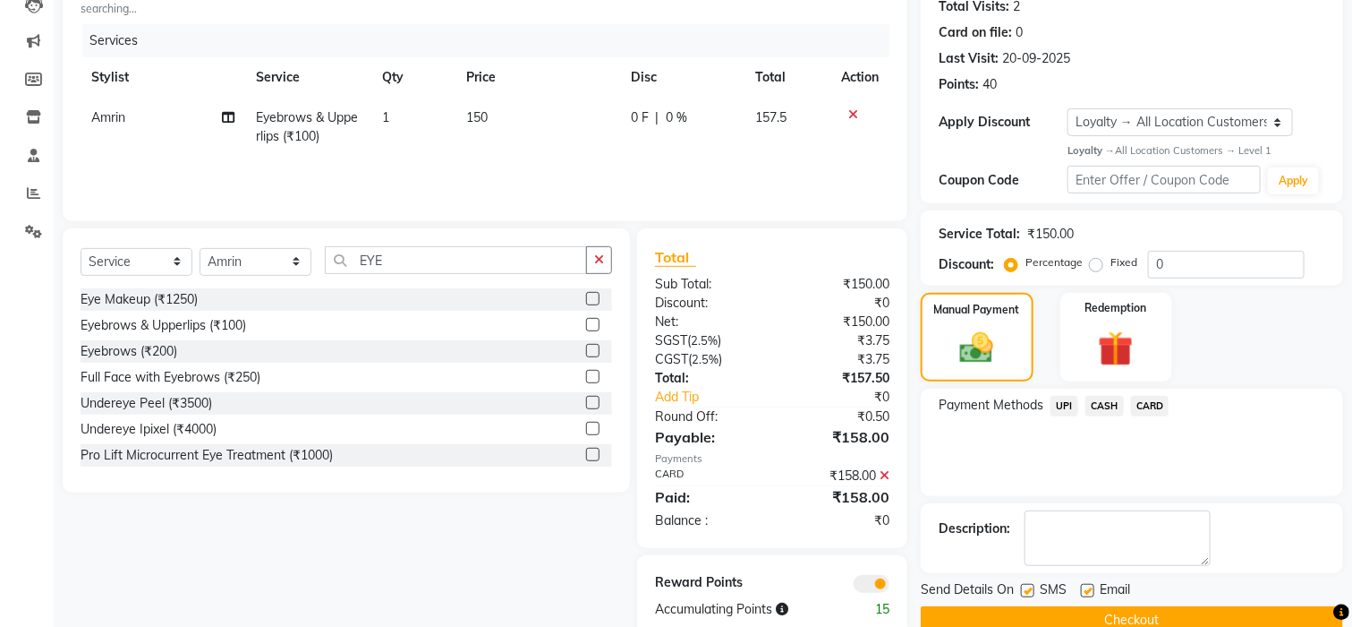
scroll to position [240, 0]
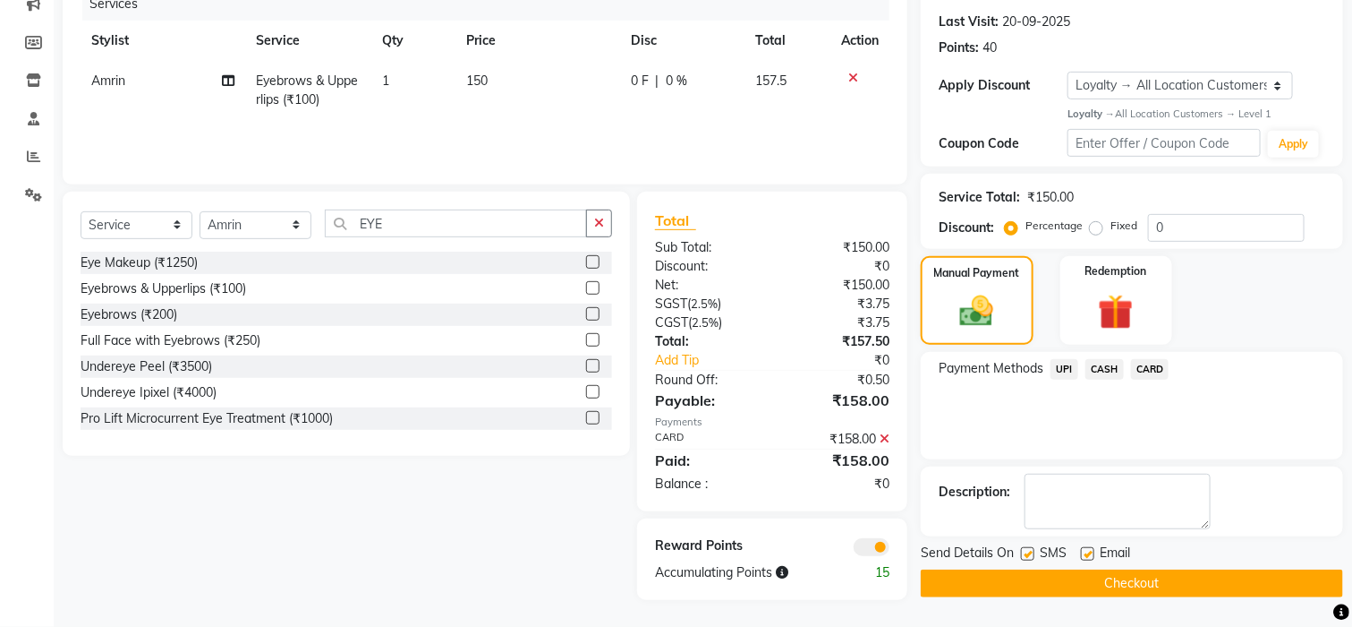
click at [1181, 588] on button "Checkout" at bounding box center [1132, 583] width 422 height 28
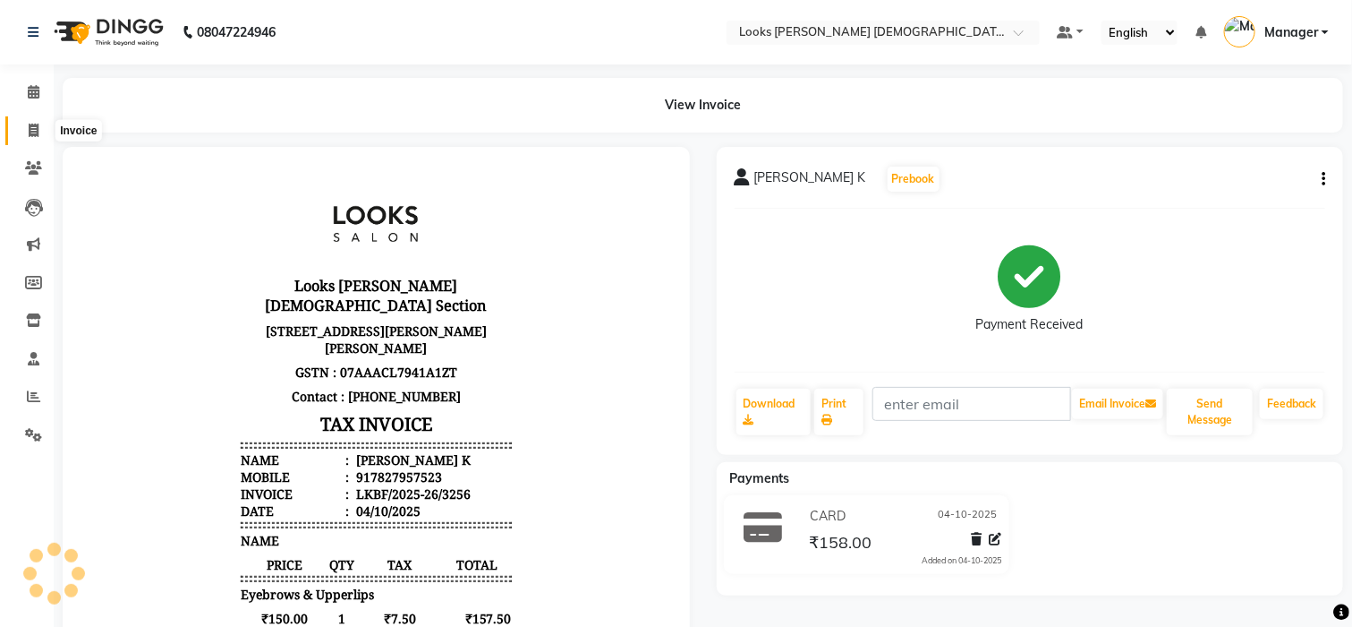
click at [29, 127] on icon at bounding box center [34, 130] width 10 height 13
select select "service"
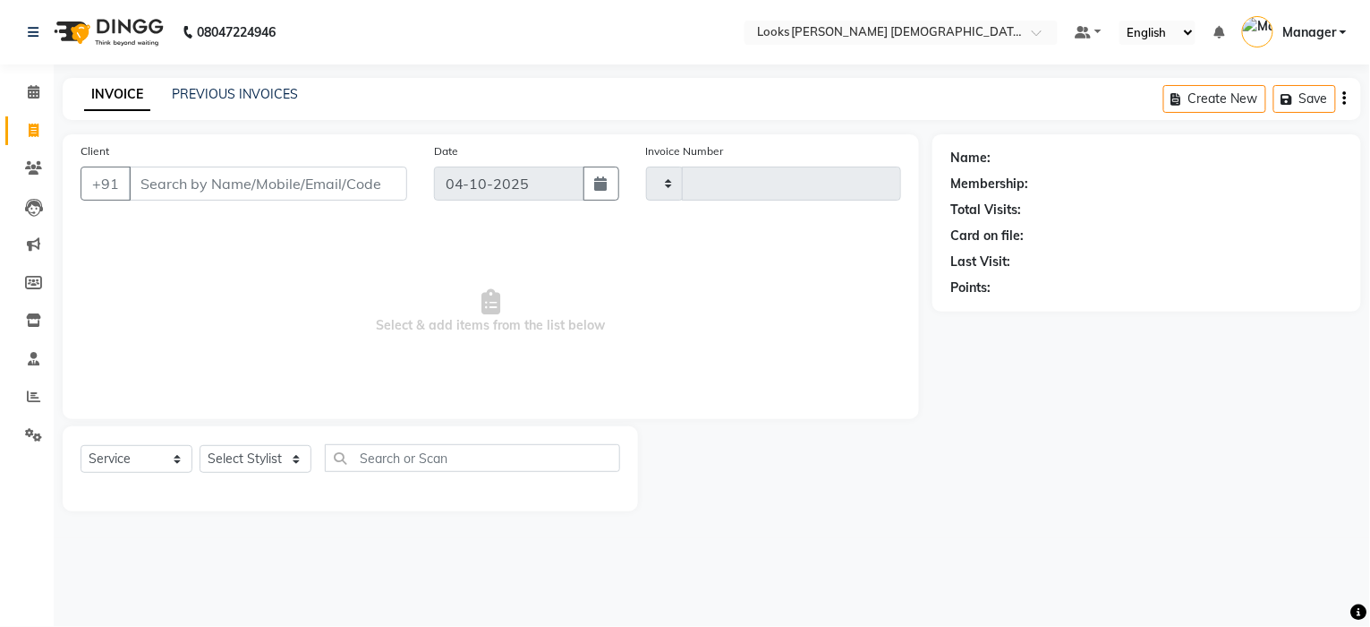
type input "3257"
select select "8706"
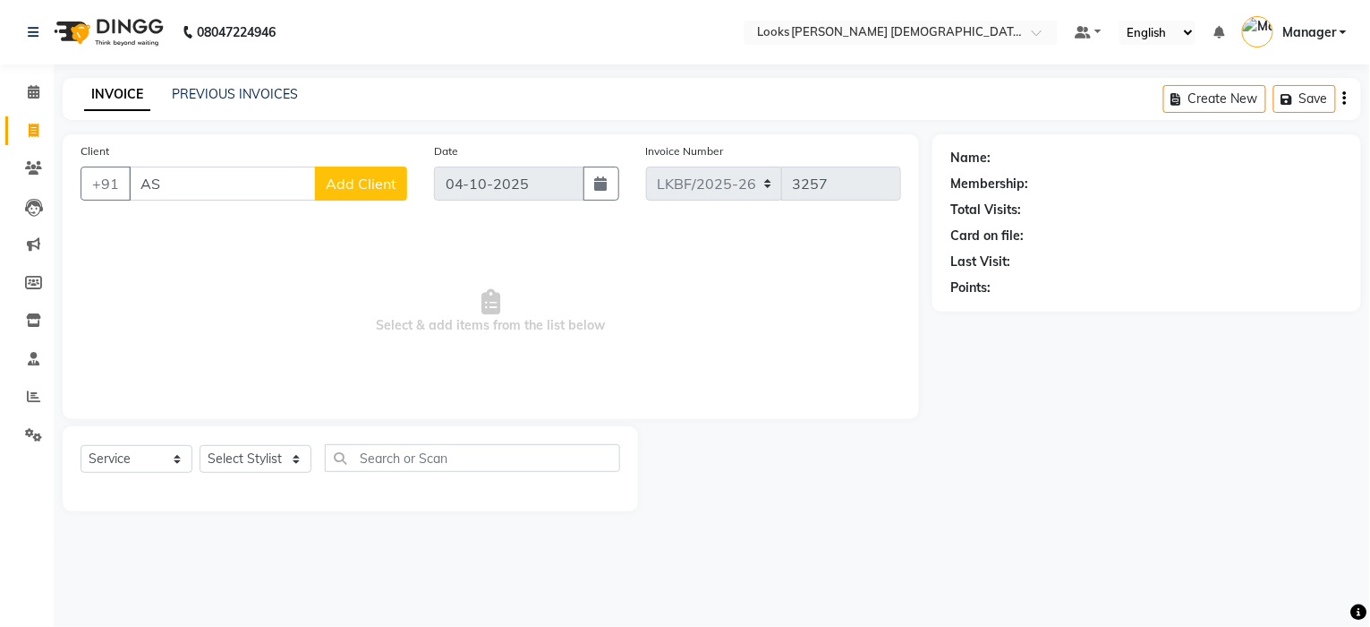
type input "A"
click at [278, 175] on input "Client" at bounding box center [268, 183] width 278 height 34
type input "EYE"
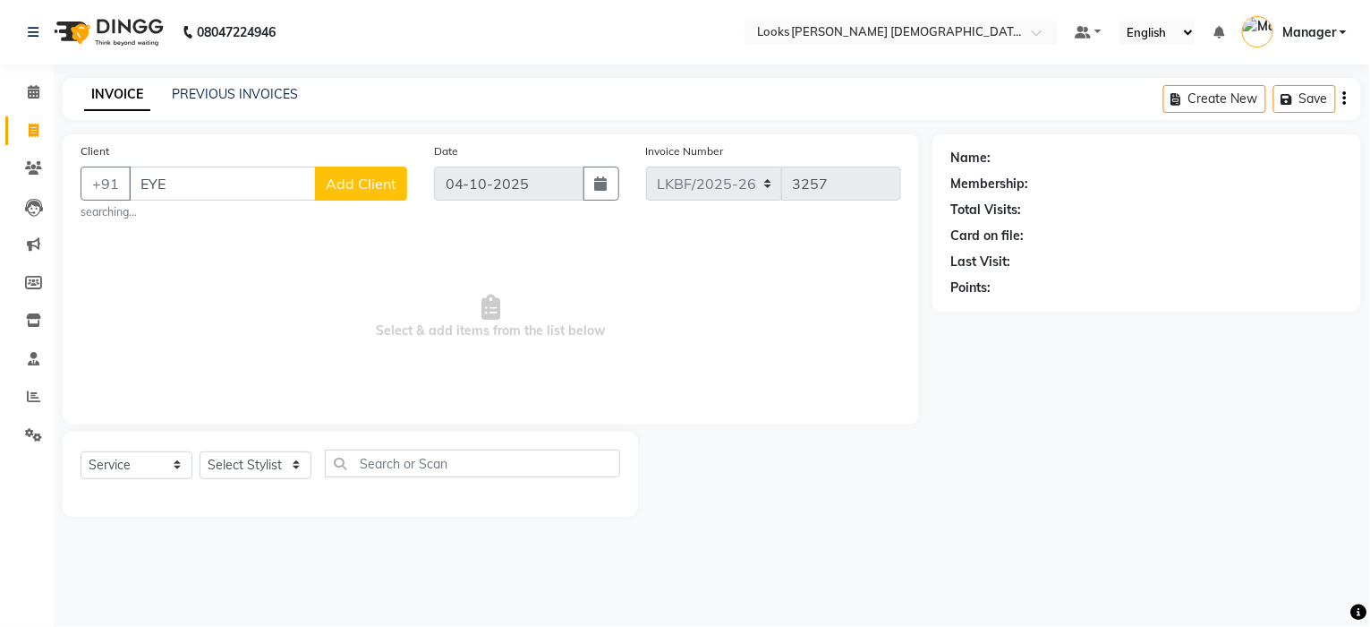
click at [388, 198] on button "Add Client" at bounding box center [361, 183] width 92 height 34
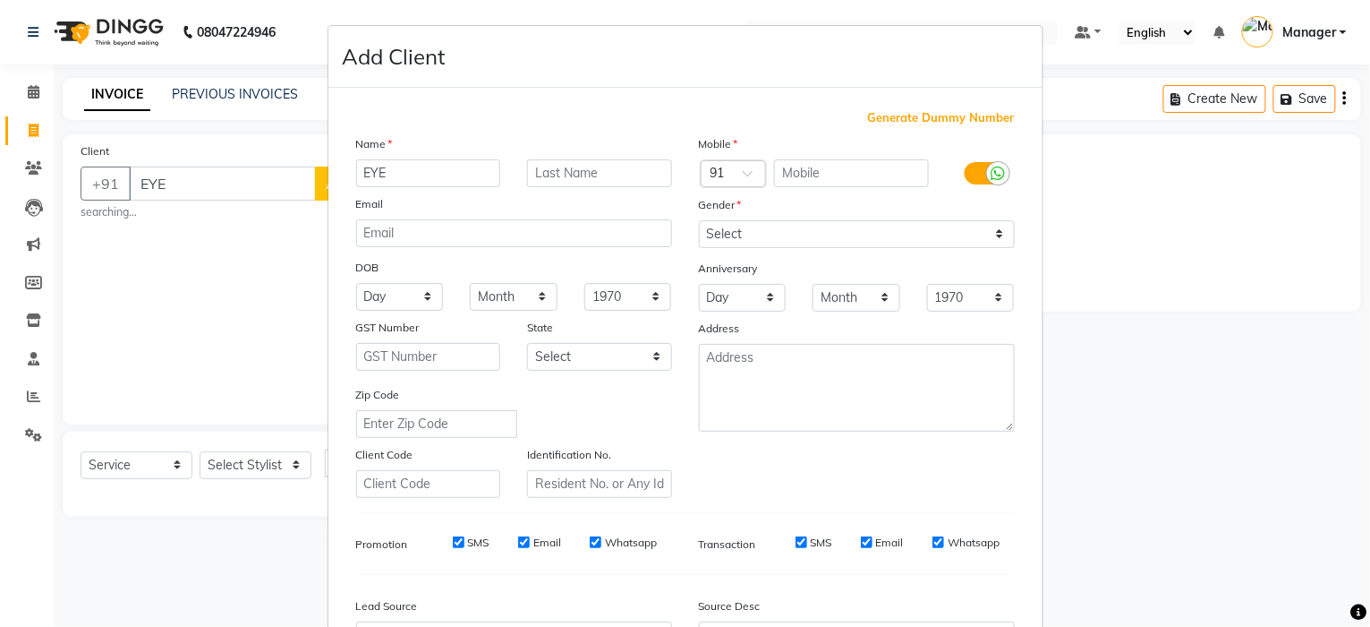
click at [389, 175] on input "EYE" at bounding box center [428, 173] width 145 height 28
type input "E"
click at [226, 315] on ngb-modal-window "Add Client Generate Dummy Number Name Email DOB Day 01 02 03 04 05 06 07 08 09 …" at bounding box center [685, 313] width 1370 height 627
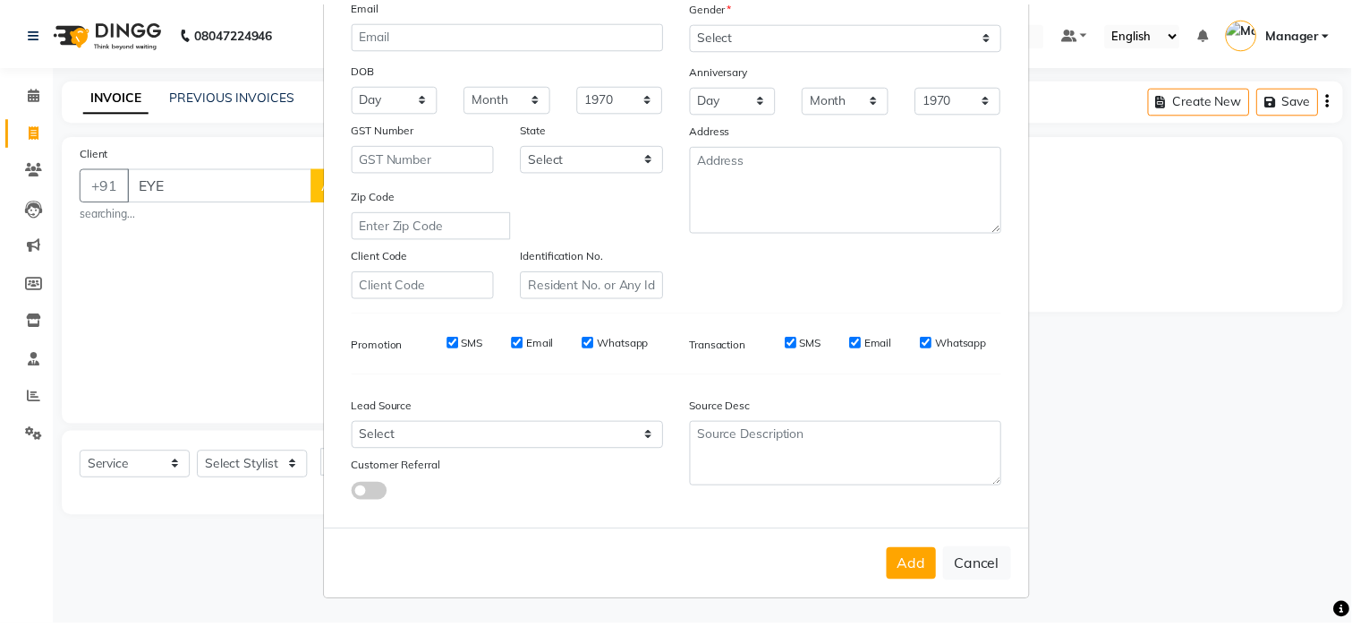
scroll to position [201, 0]
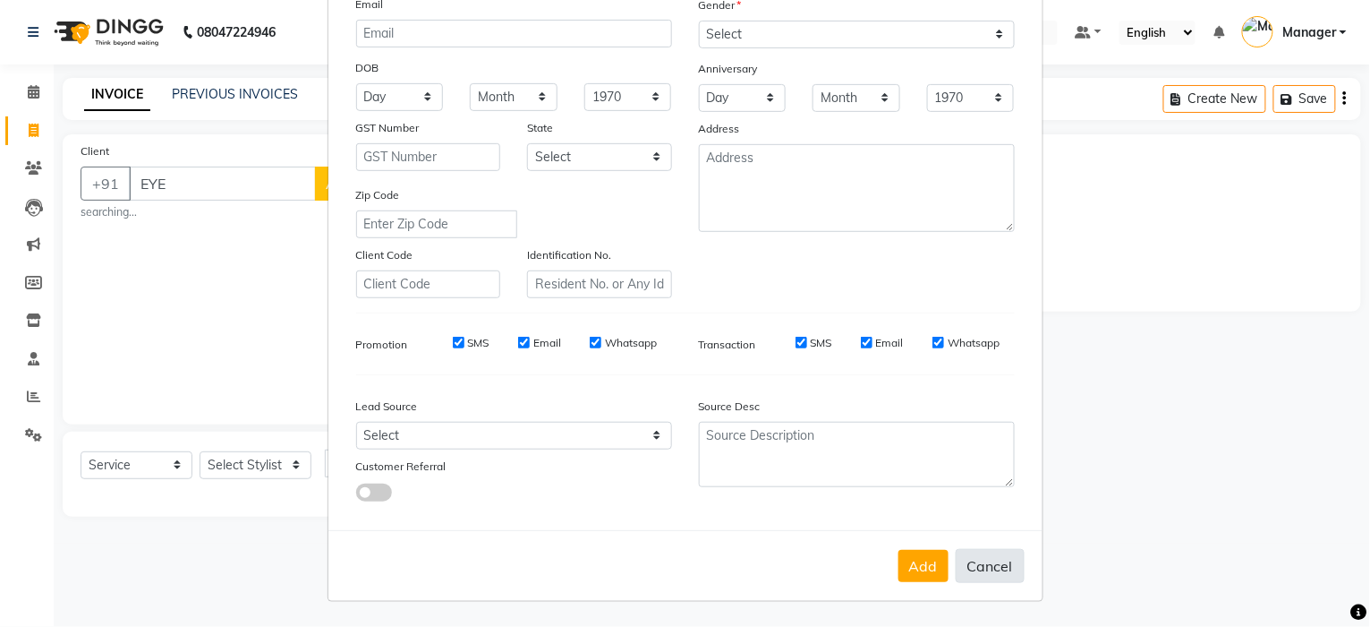
click at [983, 565] on button "Cancel" at bounding box center [990, 566] width 69 height 34
select select
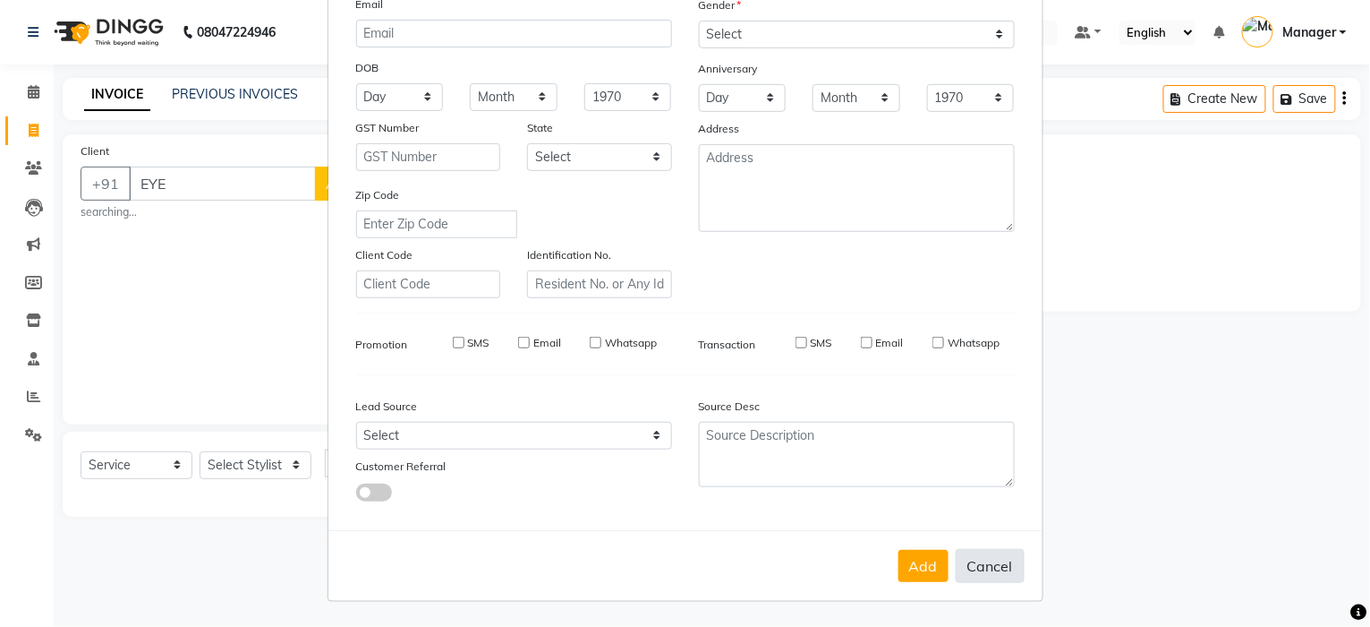
select select
checkbox input "false"
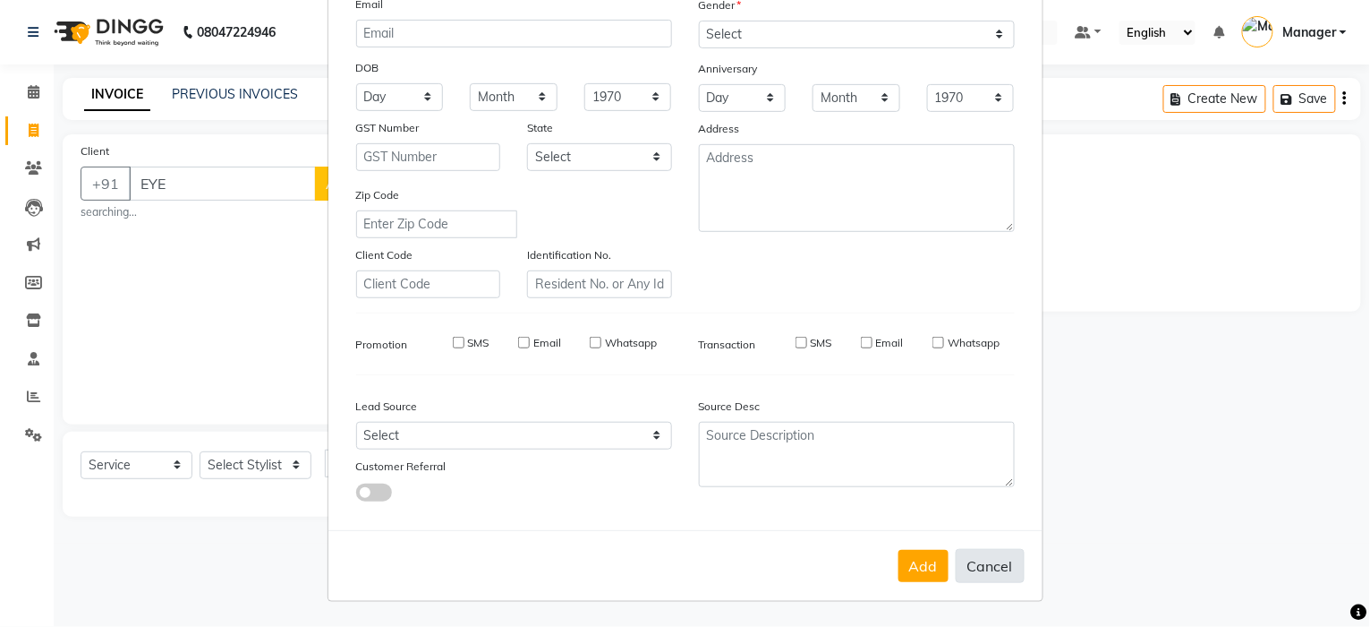
checkbox input "false"
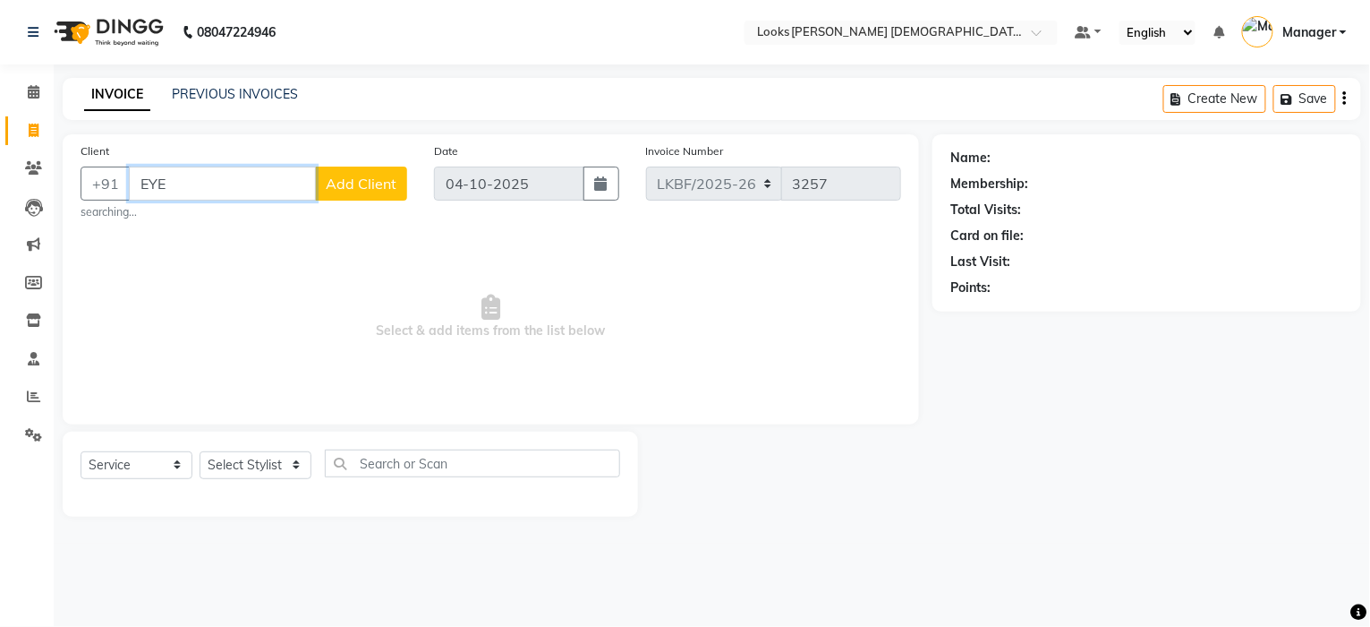
click at [190, 190] on input "EYE" at bounding box center [222, 183] width 187 height 34
type input "E"
type input "8386954248"
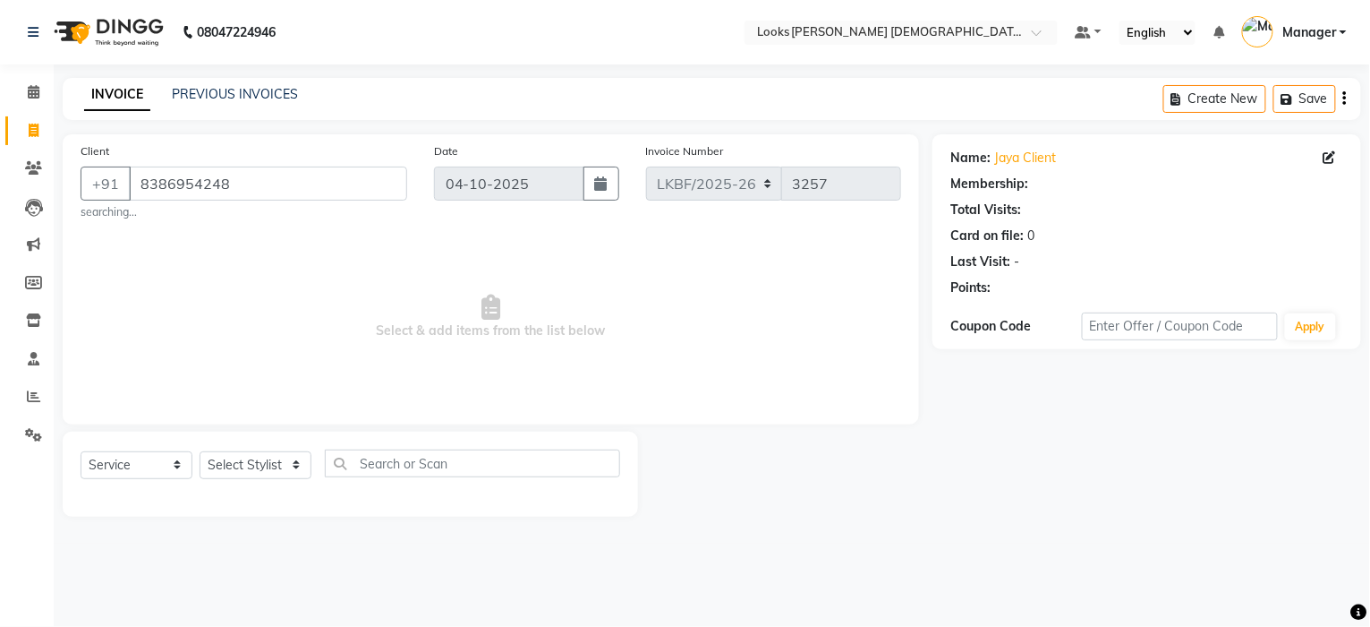
select select "1: Object"
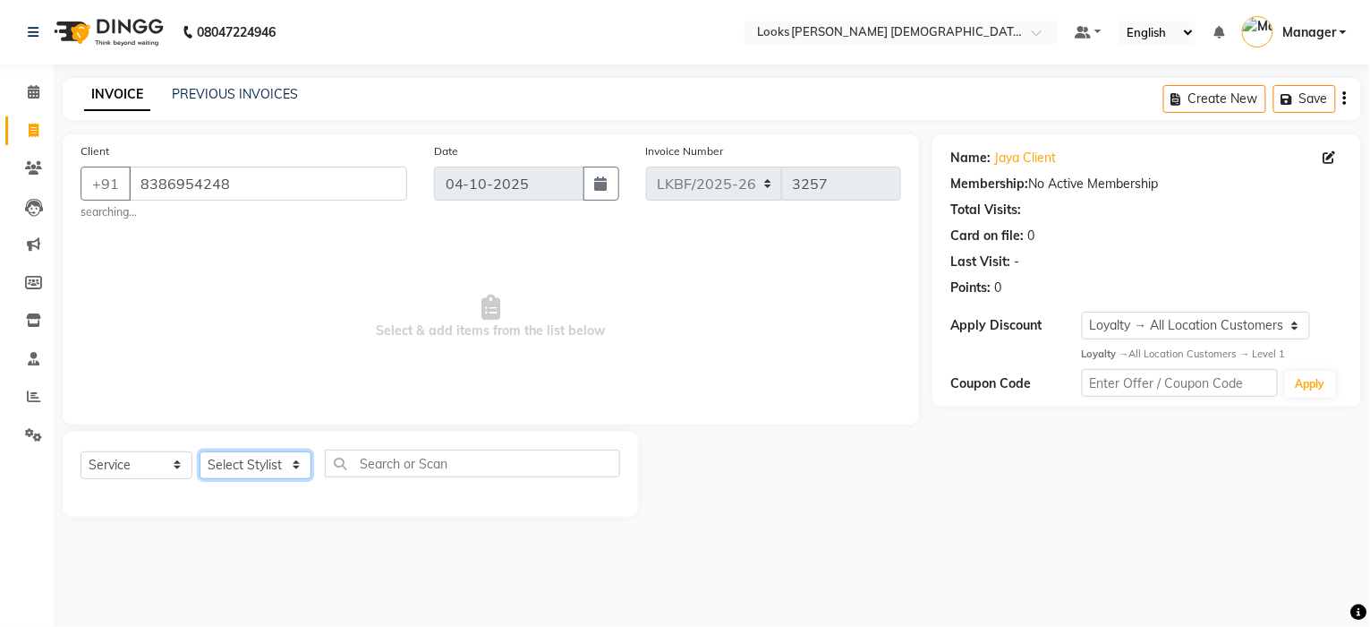
click at [272, 457] on select "Select Stylist Aena Ahad Ahsan Amrin Arvind_asst Bijender Counter_Sales Dharmav…" at bounding box center [256, 465] width 112 height 28
select select "87726"
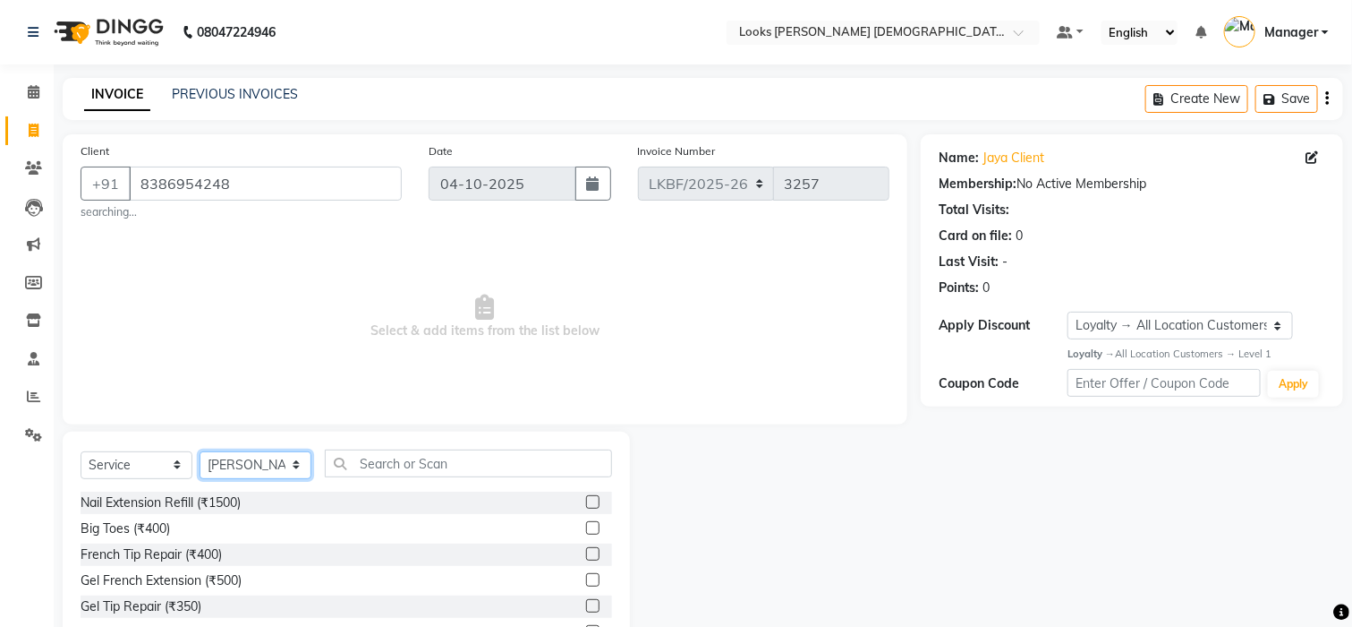
click at [260, 460] on select "Select Stylist Aena Ahad Ahsan Amrin Arvind_asst Bijender Counter_Sales Dharmav…" at bounding box center [256, 465] width 112 height 28
click at [377, 473] on input "text" at bounding box center [468, 463] width 287 height 28
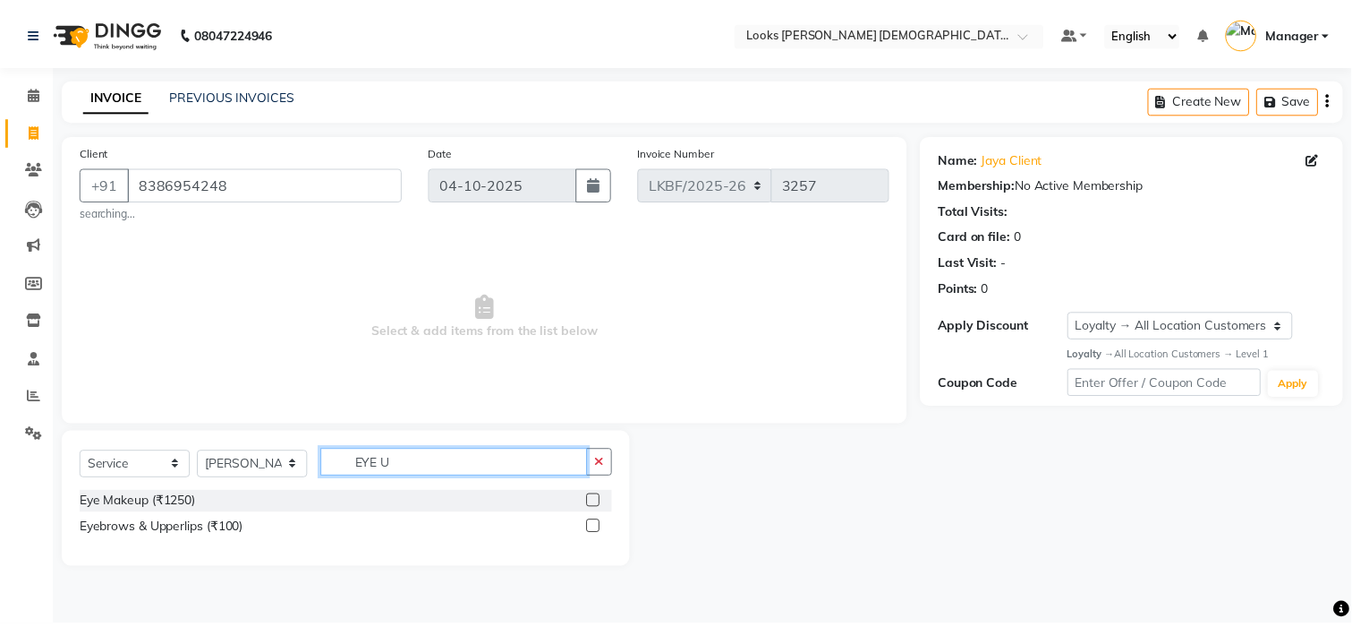
scroll to position [0, 0]
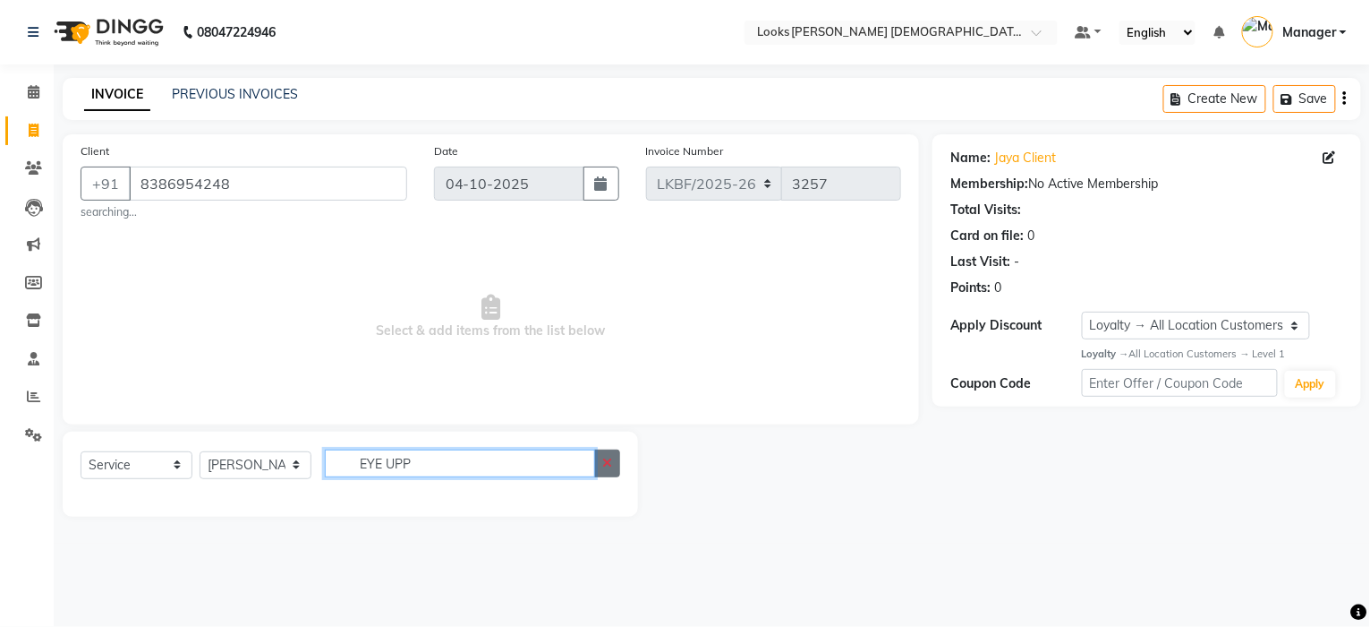
type input "EYE UPP"
click at [605, 465] on icon "button" at bounding box center [607, 463] width 10 height 13
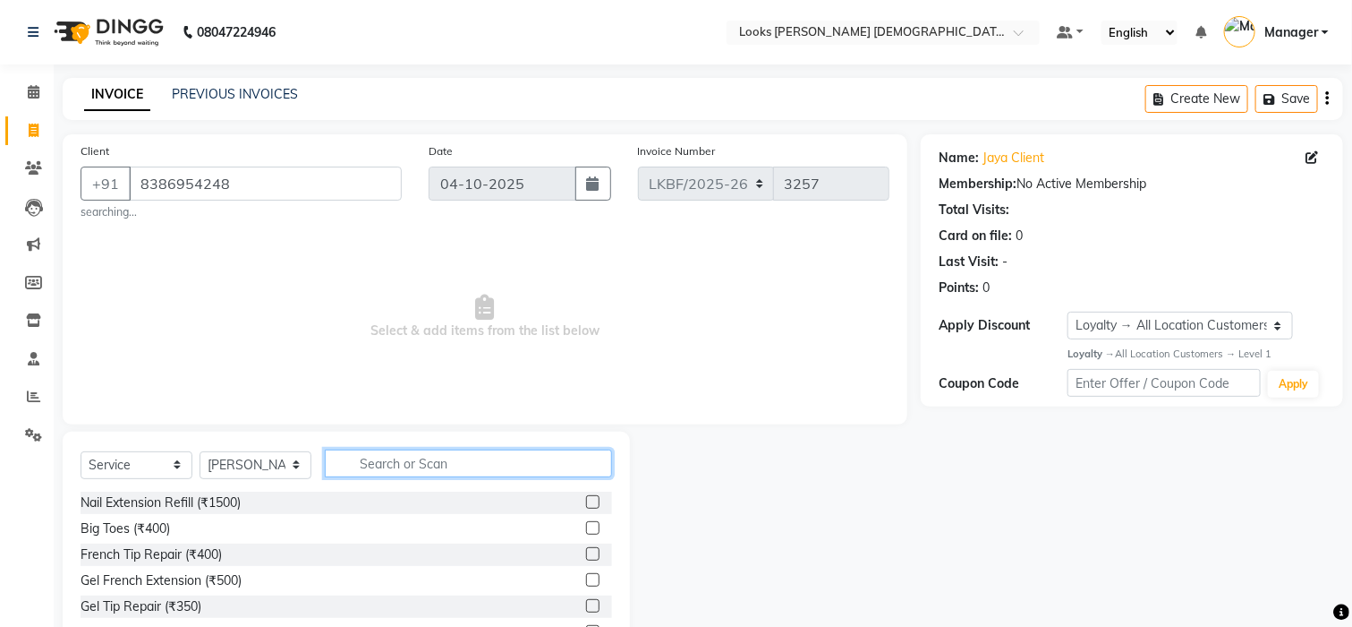
click at [414, 461] on input "text" at bounding box center [468, 463] width 287 height 28
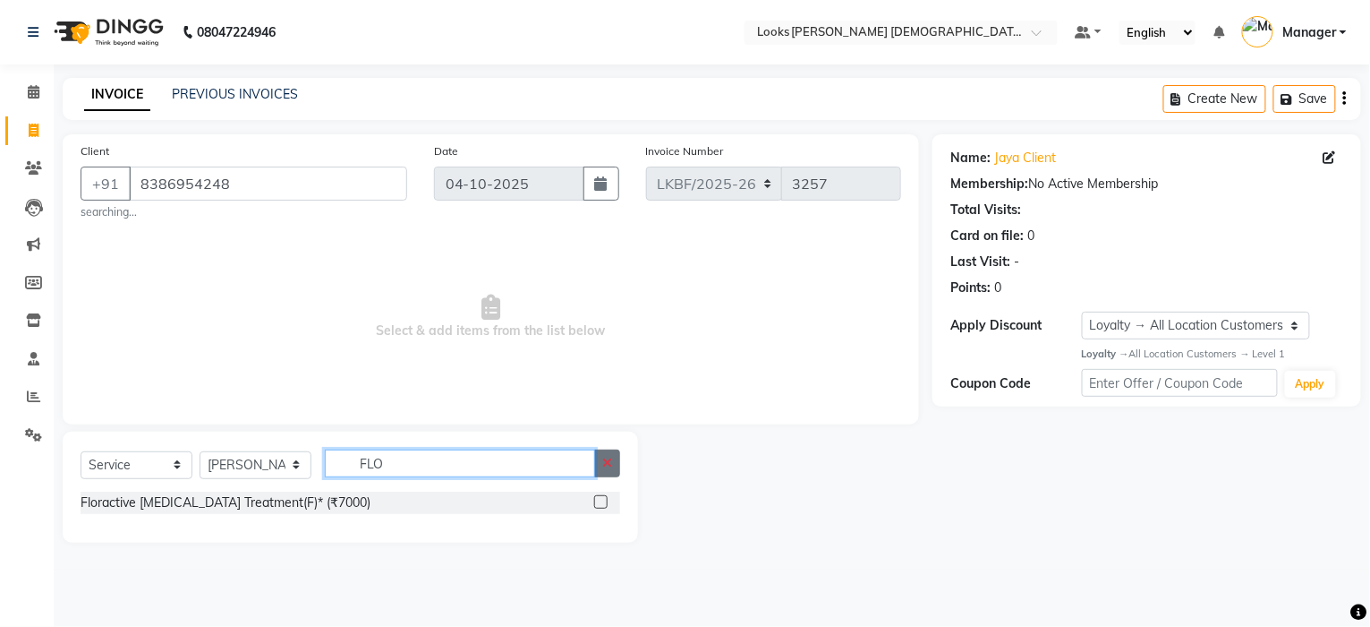
type input "FLO"
click at [610, 466] on icon "button" at bounding box center [607, 463] width 10 height 13
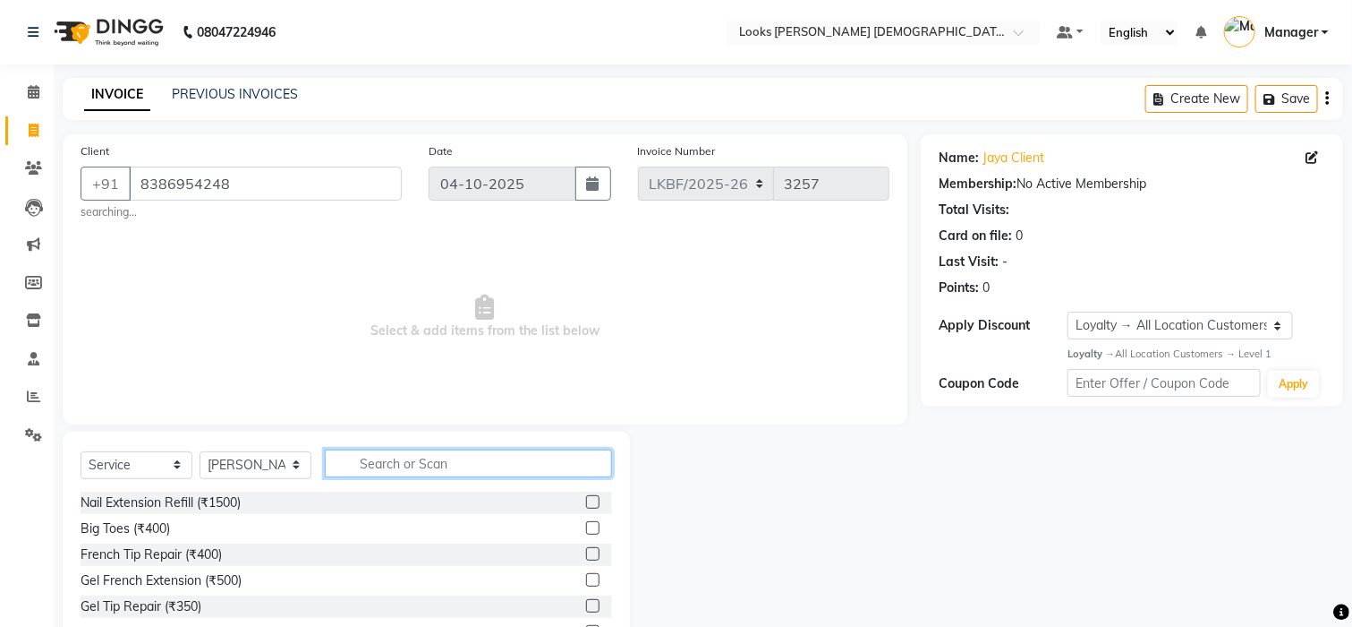
click at [473, 471] on input "text" at bounding box center [468, 463] width 287 height 28
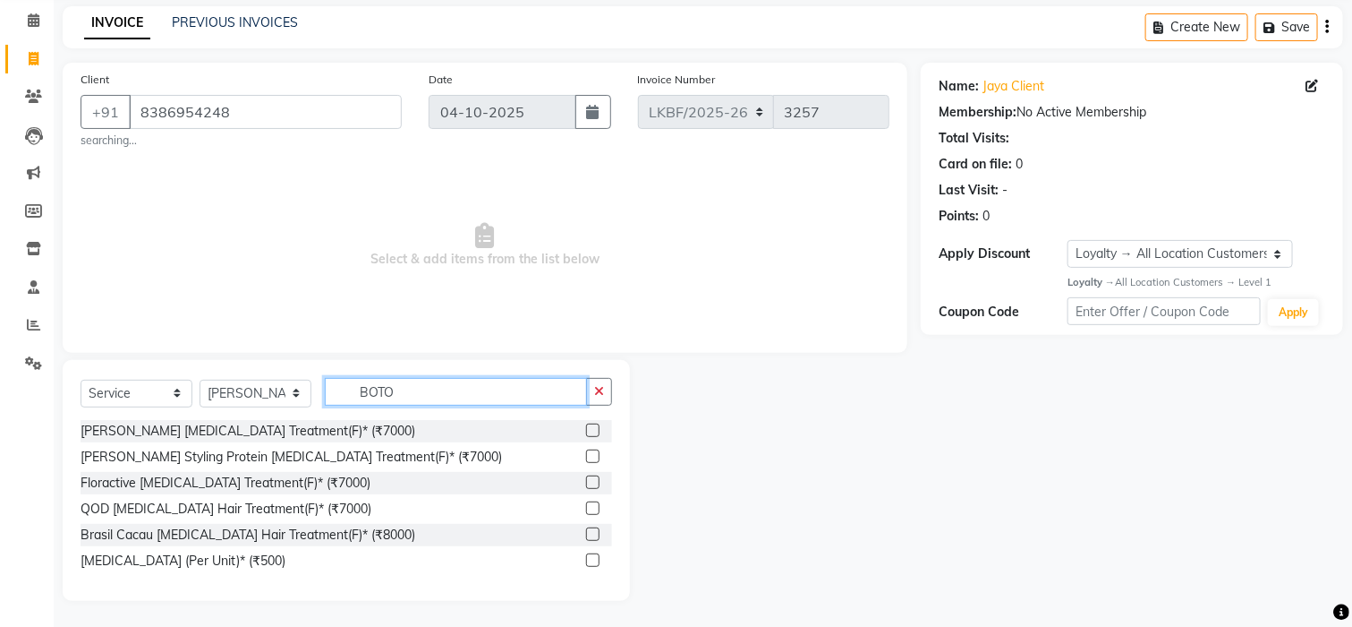
scroll to position [73, 0]
type input "BOTO"
click at [604, 397] on button "button" at bounding box center [599, 391] width 26 height 28
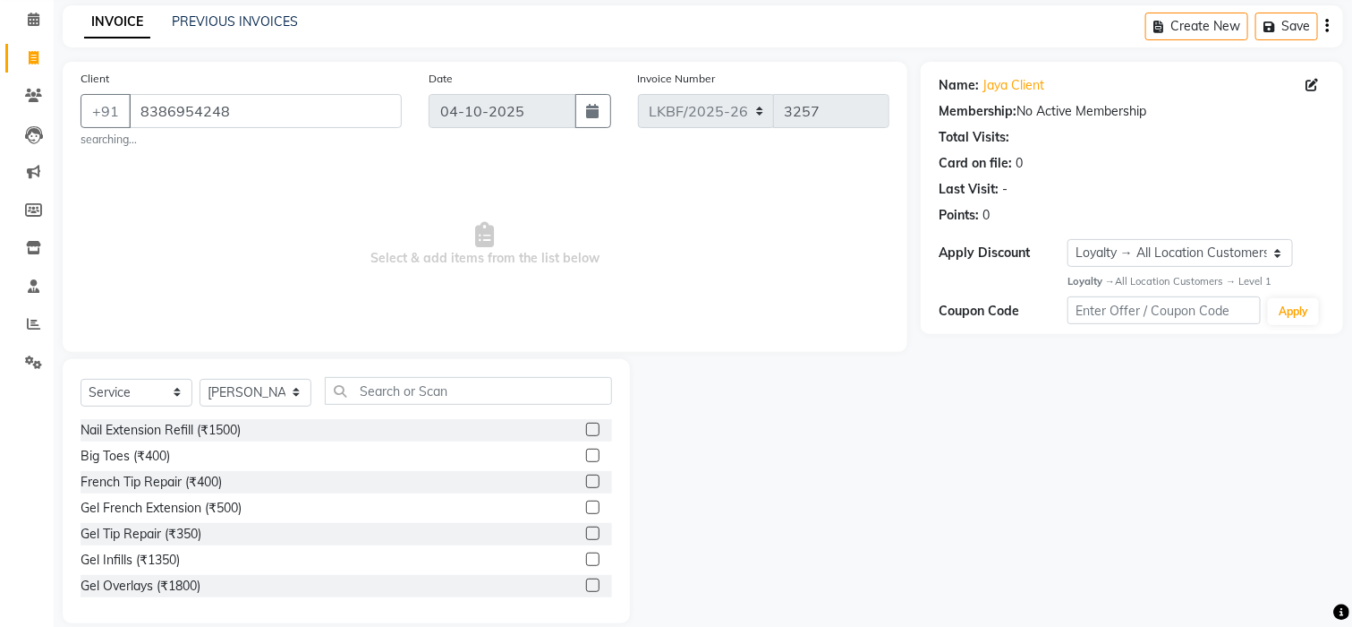
click at [298, 88] on div "Client +91 8386954248 searching..." at bounding box center [241, 108] width 348 height 79
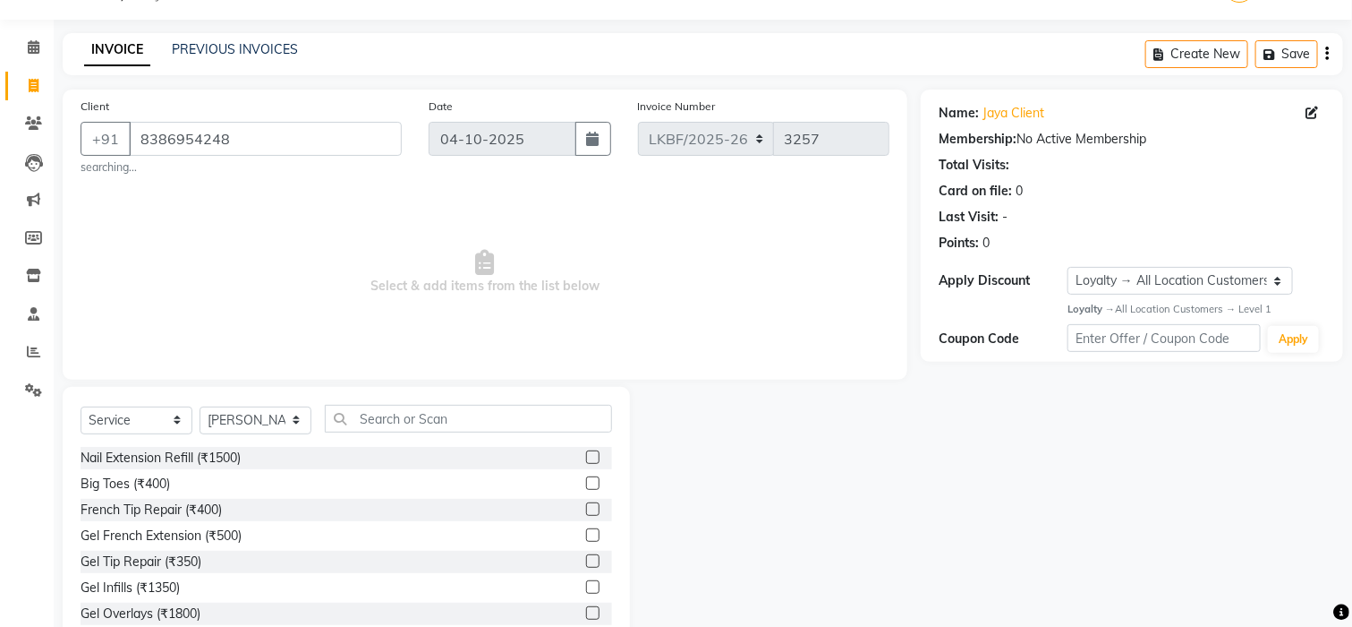
scroll to position [96, 0]
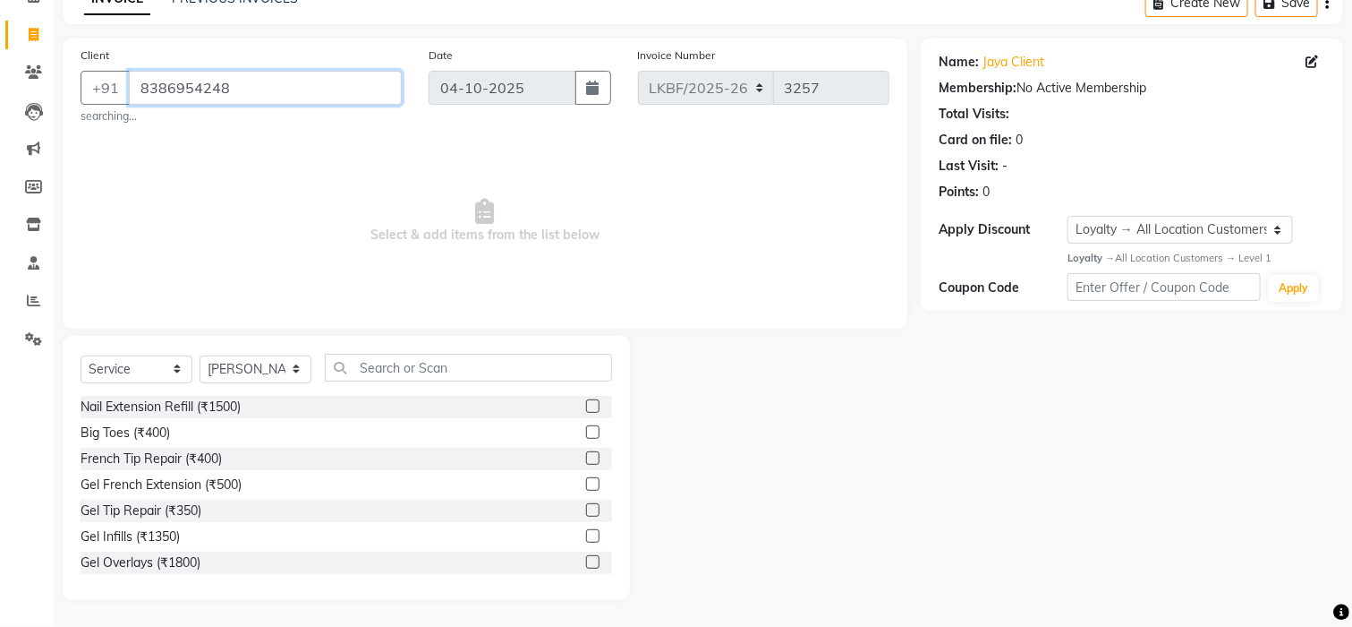
click at [272, 82] on input "8386954248" at bounding box center [265, 88] width 273 height 34
click at [215, 91] on input "8386954248" at bounding box center [265, 88] width 273 height 34
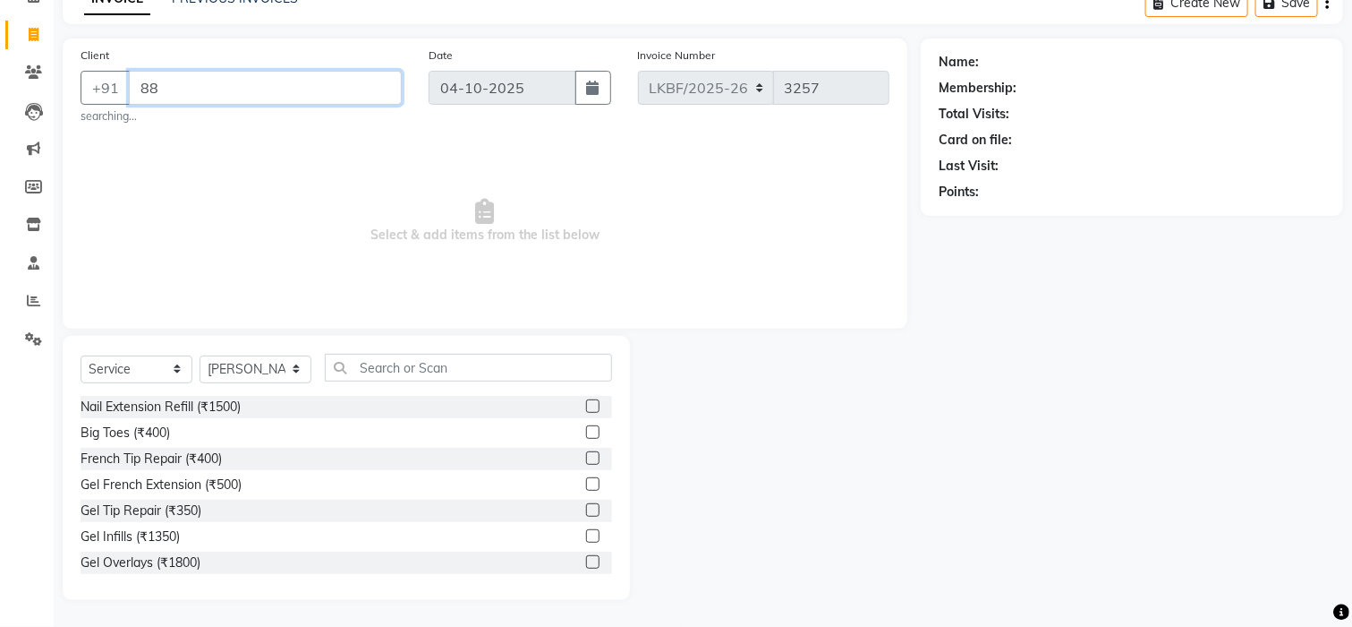
type input "8"
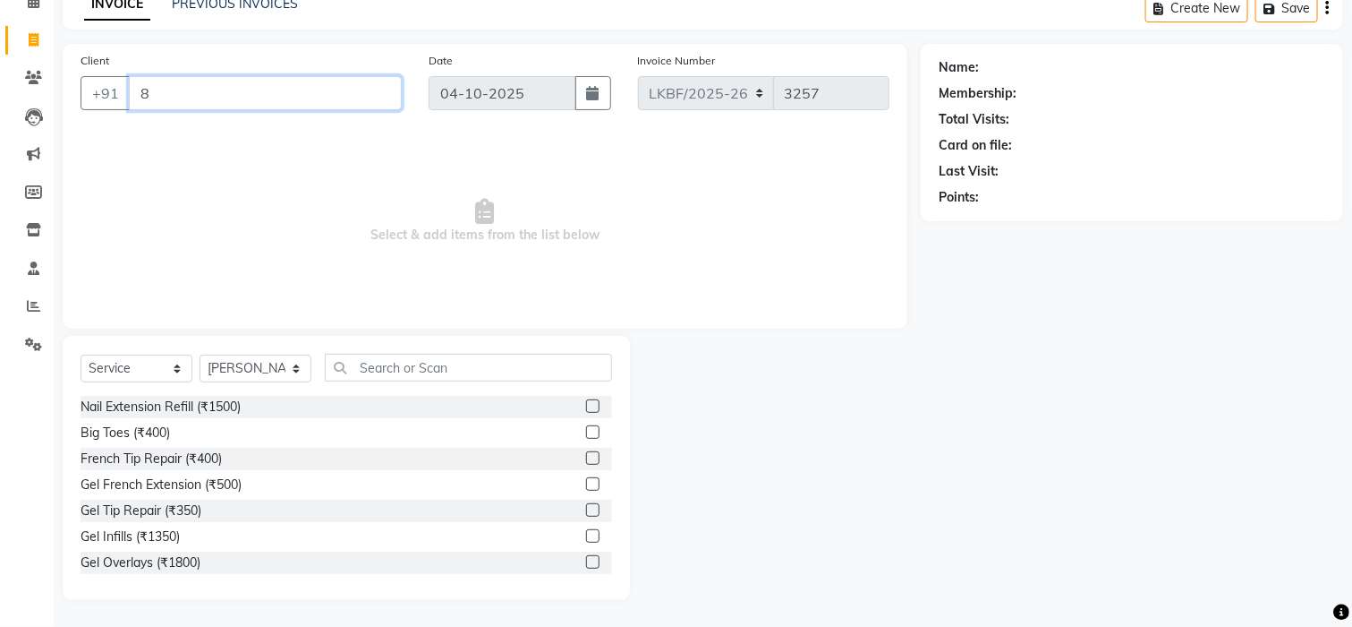
scroll to position [90, 0]
click at [211, 93] on input "8" at bounding box center [265, 94] width 273 height 34
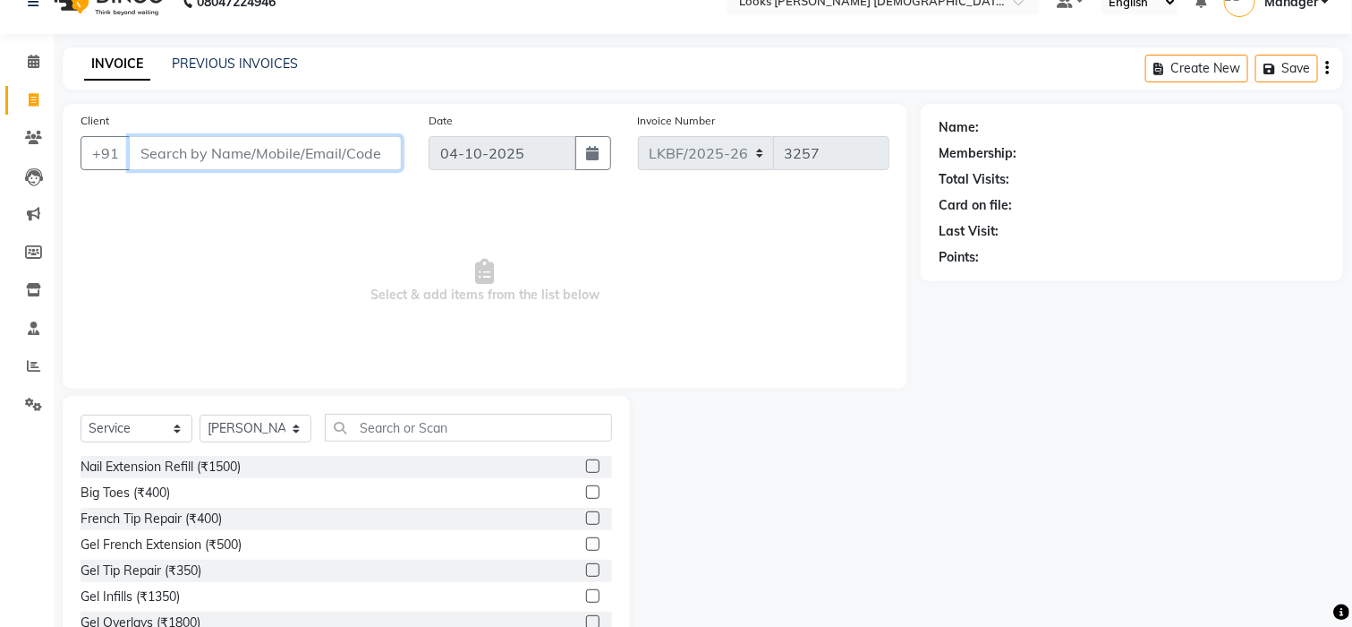
scroll to position [0, 0]
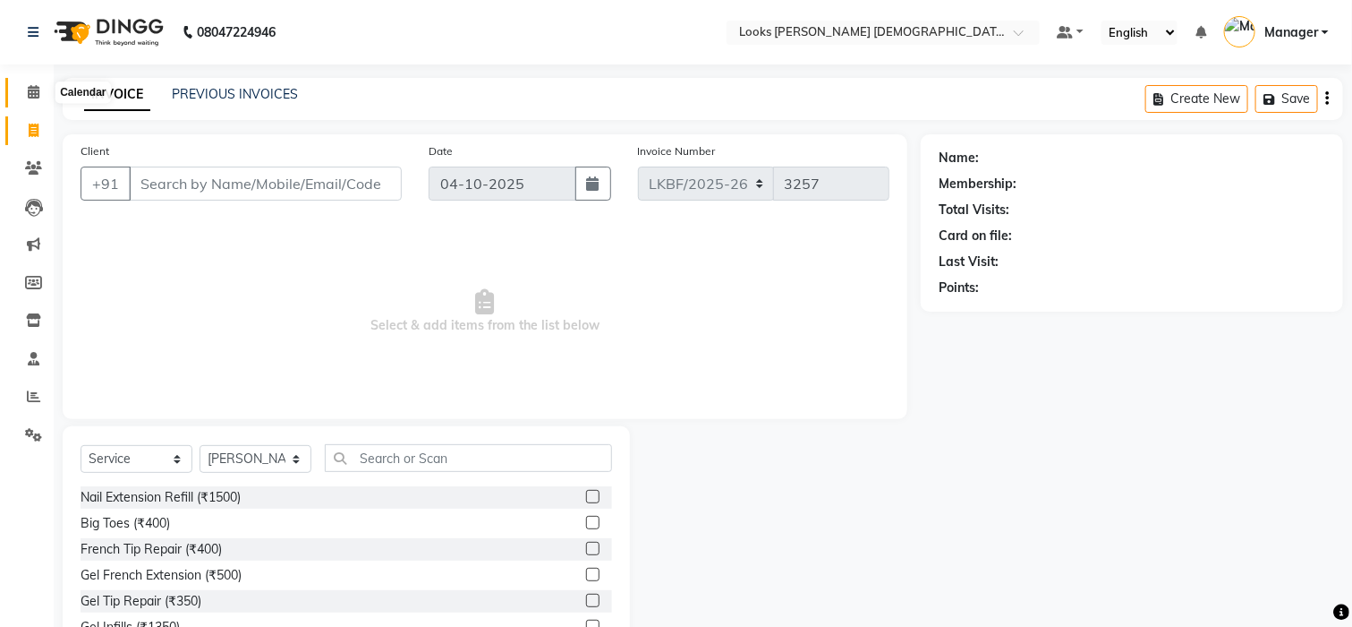
click at [28, 90] on icon at bounding box center [34, 91] width 12 height 13
click at [34, 93] on icon at bounding box center [34, 91] width 12 height 13
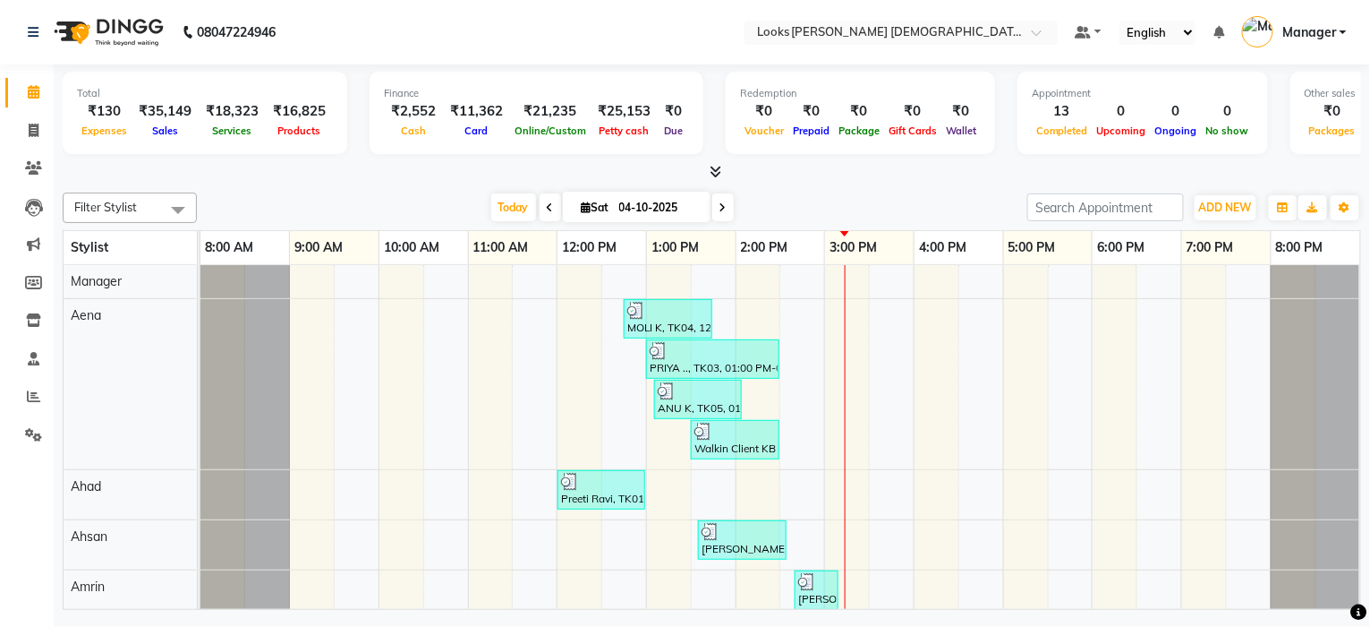
click at [198, 202] on div "Filter Stylist Select All Manager Aena Ahad Ahsan Amrin Arvind_asst Bijender Co…" at bounding box center [712, 207] width 1299 height 30
click at [189, 202] on span at bounding box center [178, 209] width 36 height 34
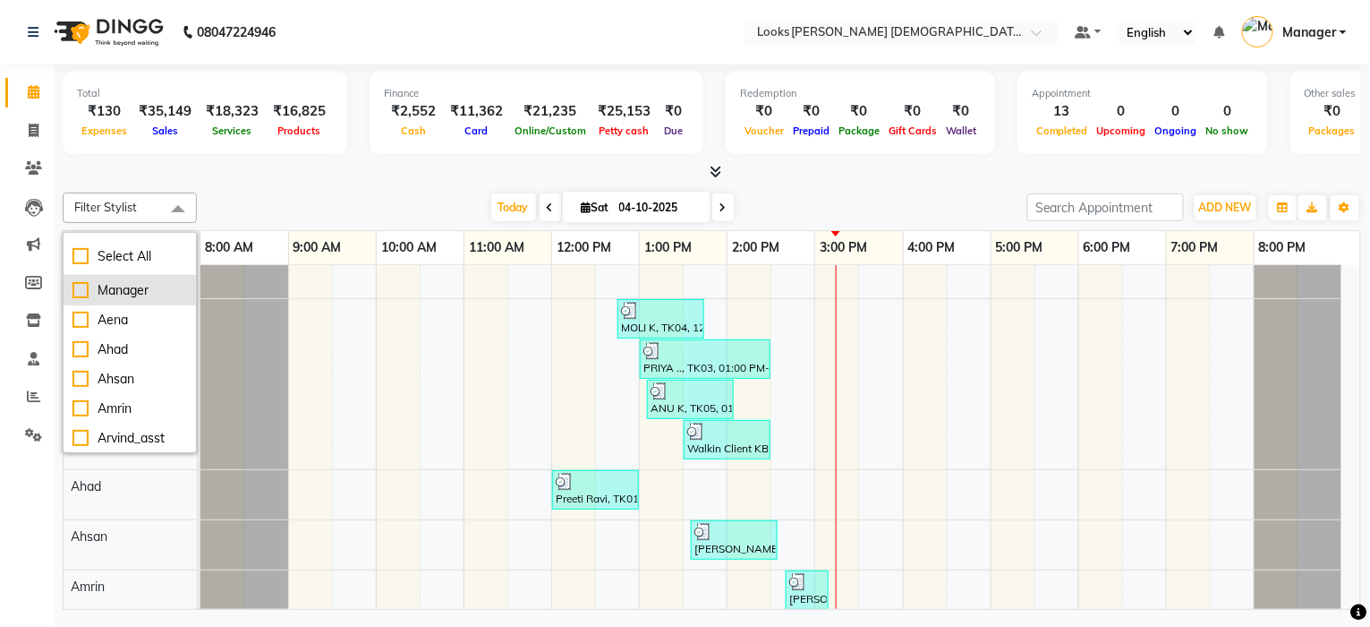
click at [153, 290] on div "Manager" at bounding box center [130, 290] width 115 height 19
checkbox input "true"
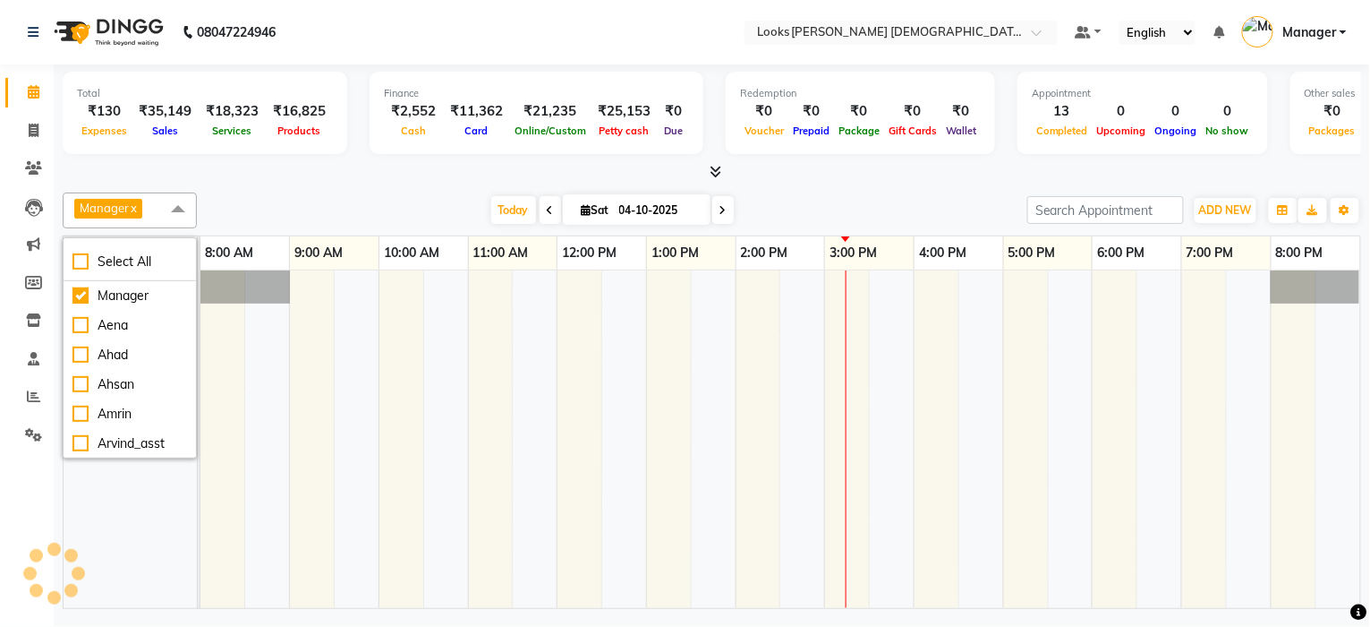
click at [880, 172] on div at bounding box center [712, 172] width 1299 height 19
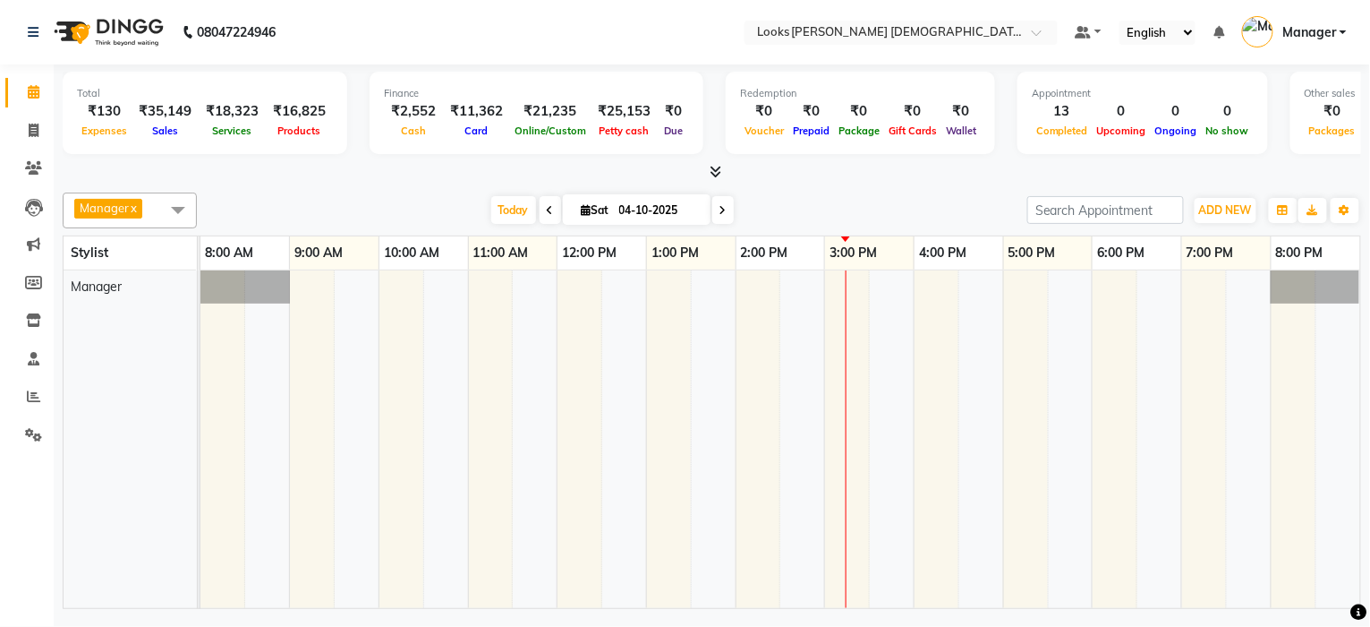
click at [175, 213] on span at bounding box center [178, 209] width 36 height 34
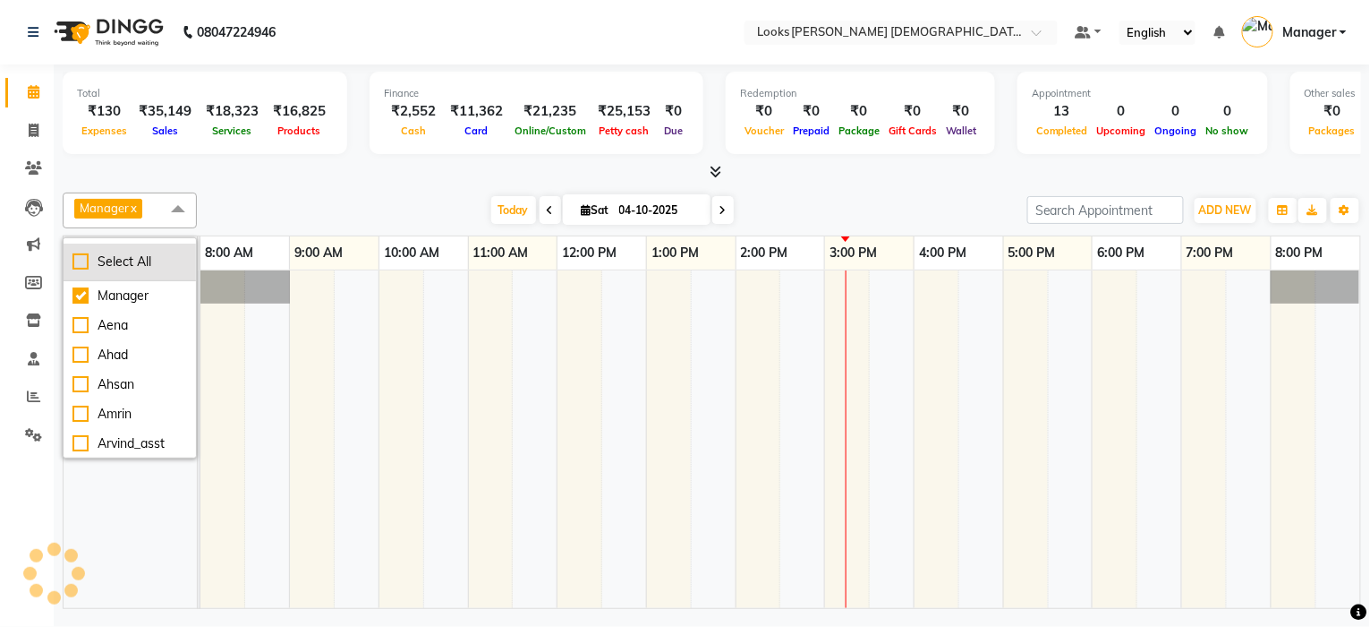
click at [159, 253] on div "Select All" at bounding box center [130, 261] width 115 height 19
checkbox input "true"
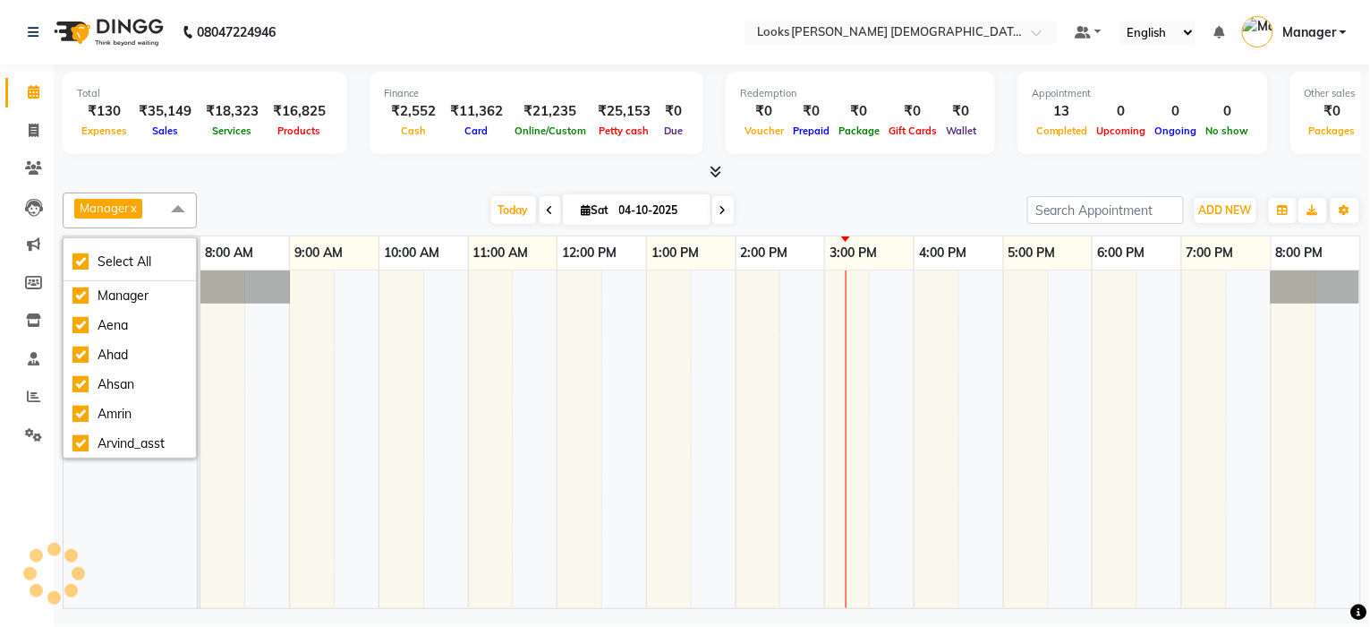
checkbox input "true"
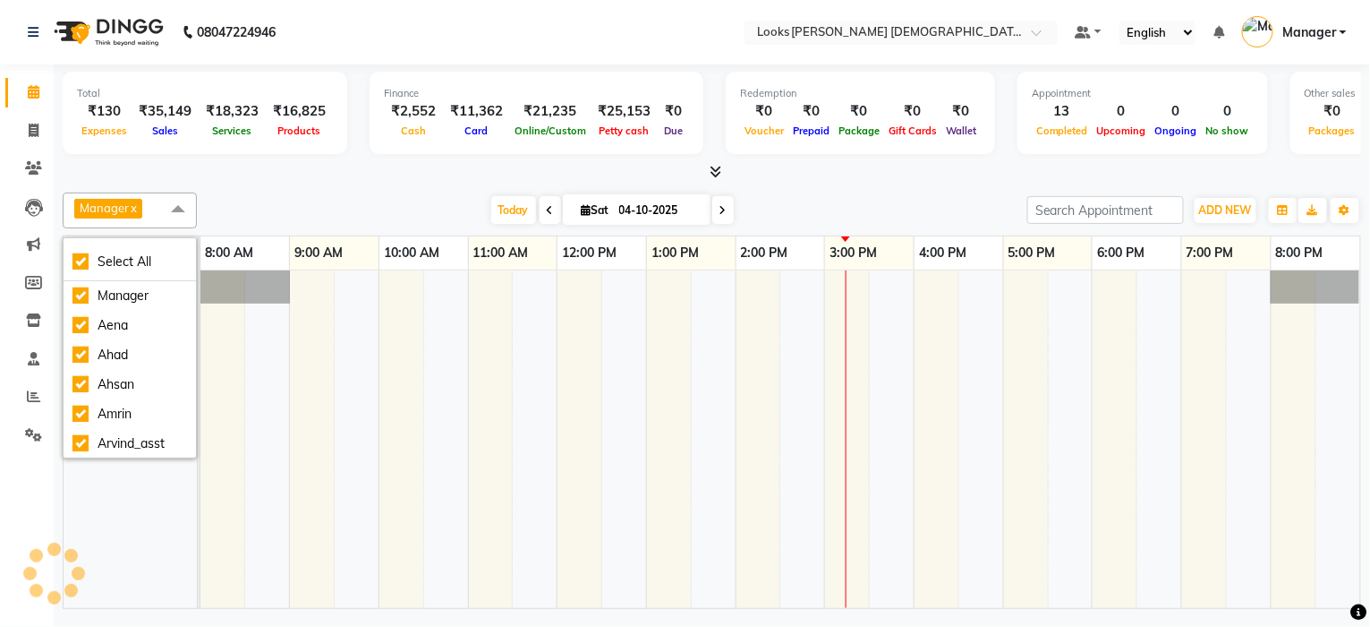
checkbox input "true"
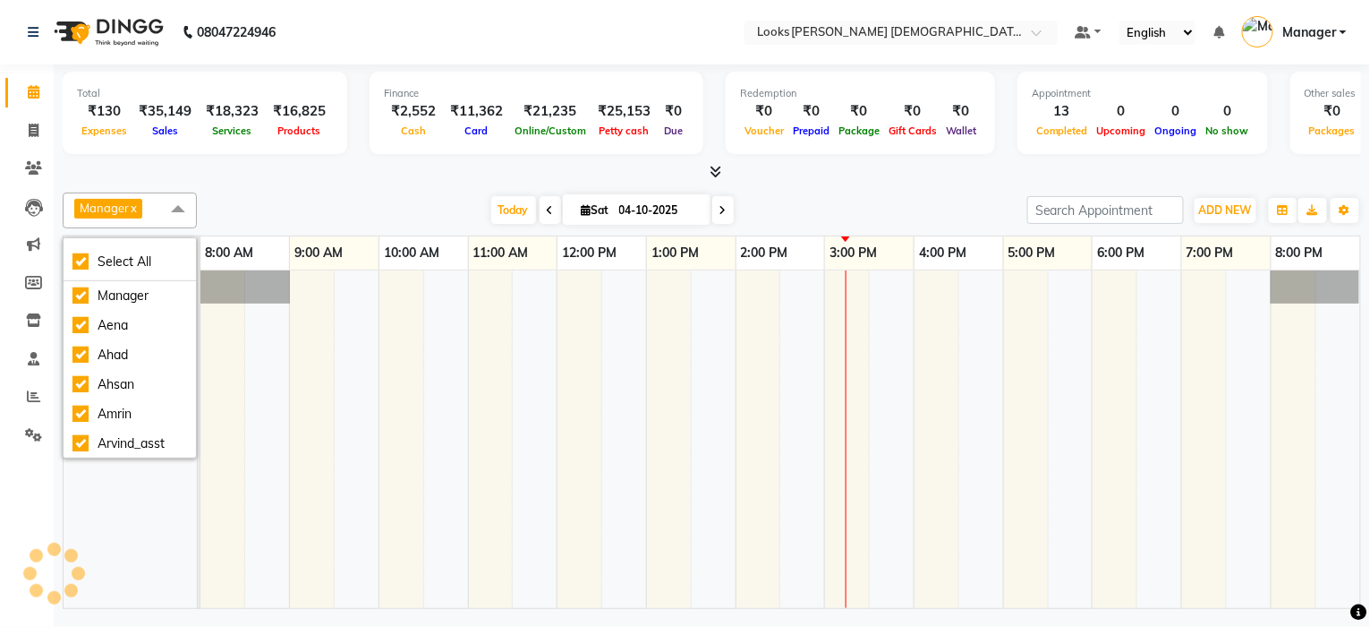
checkbox input "true"
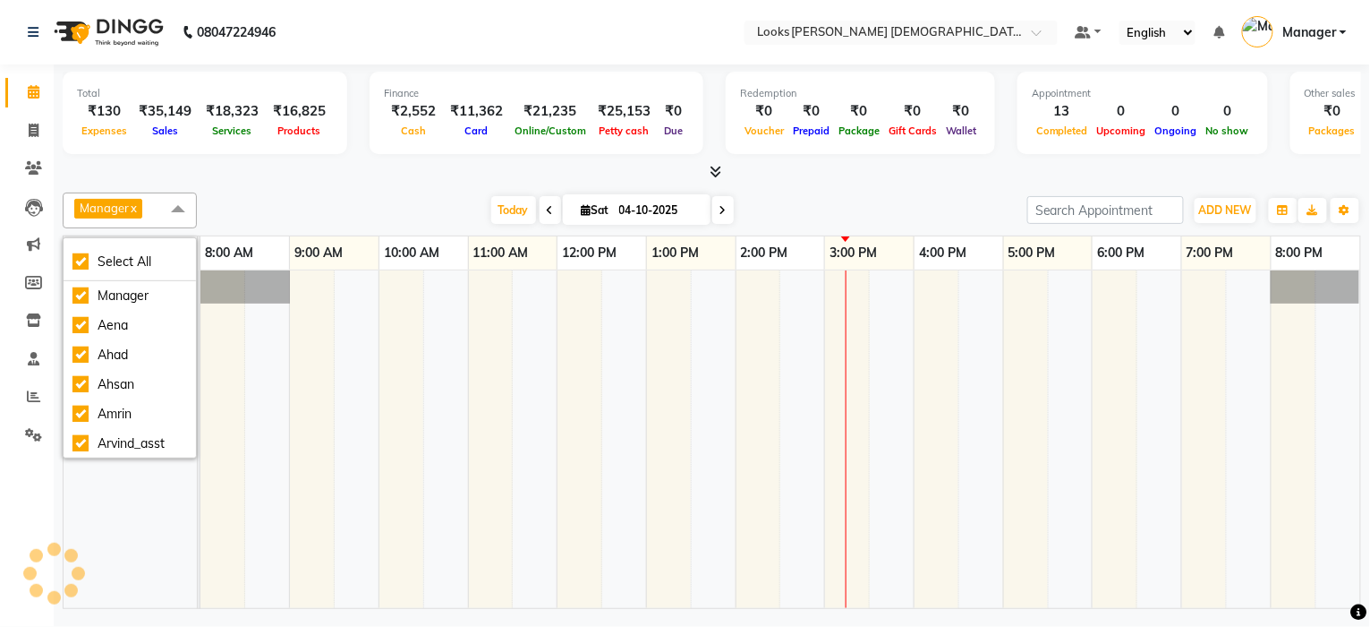
checkbox input "true"
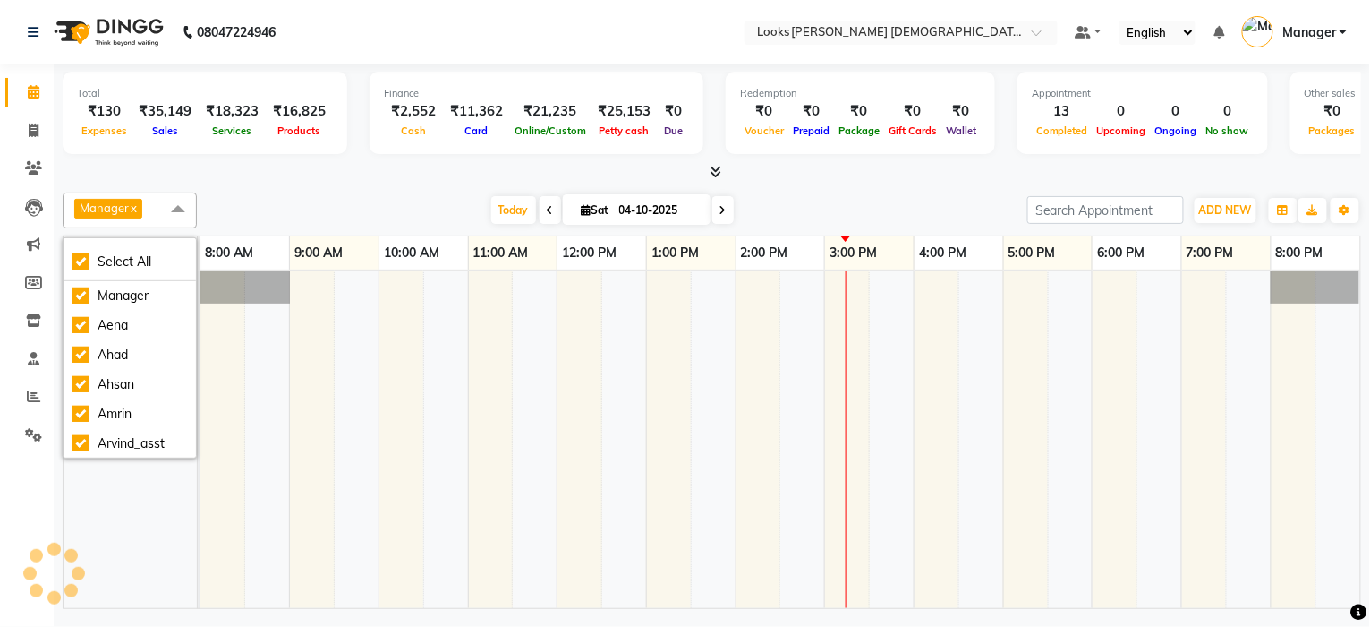
checkbox input "true"
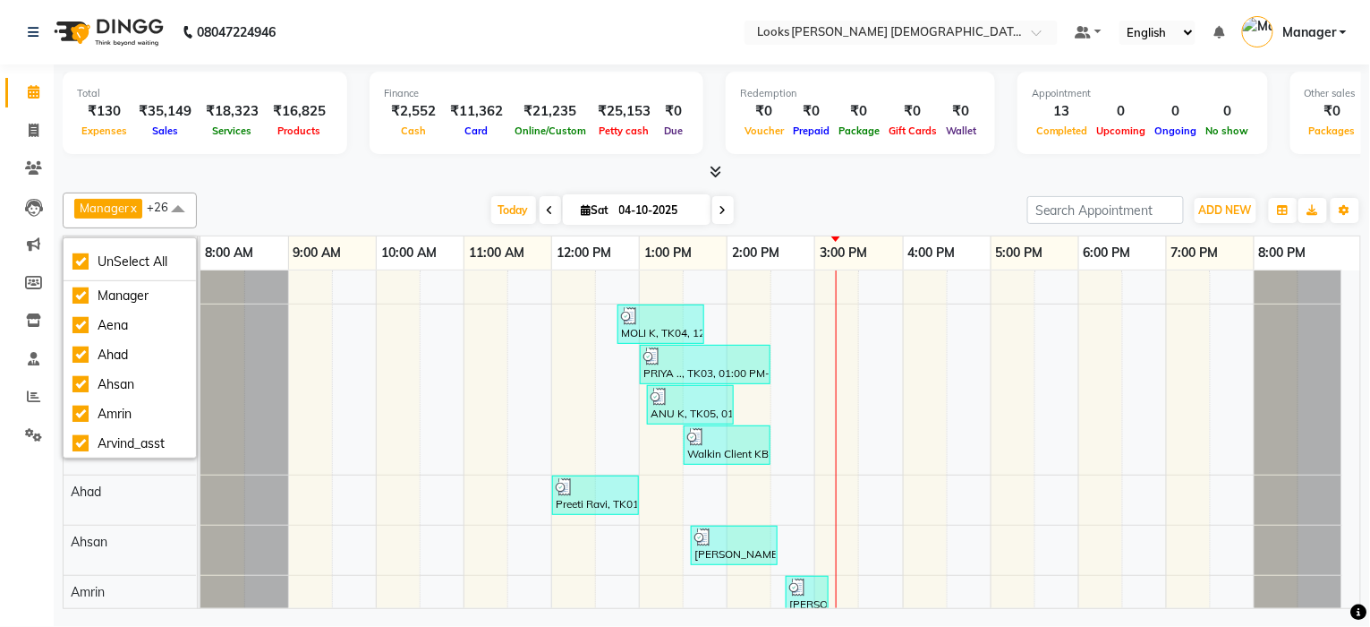
click at [952, 163] on div at bounding box center [712, 172] width 1299 height 19
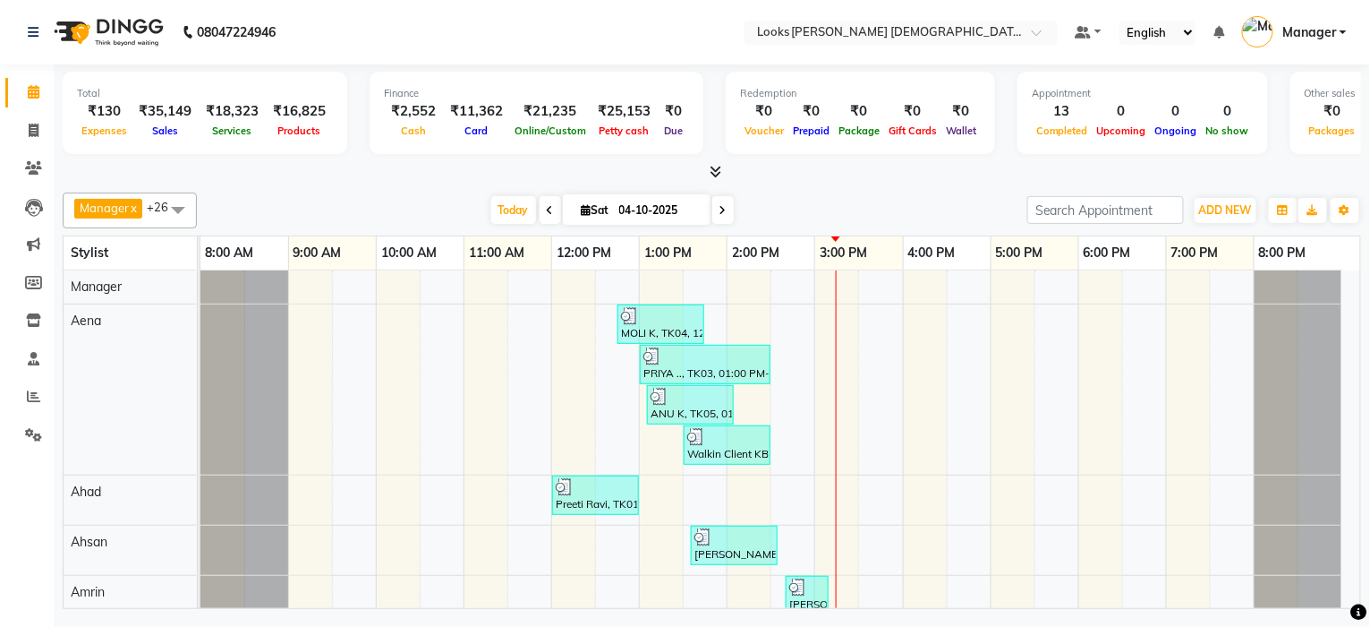
click at [762, 175] on div at bounding box center [712, 172] width 1299 height 19
click at [181, 210] on span at bounding box center [178, 209] width 36 height 34
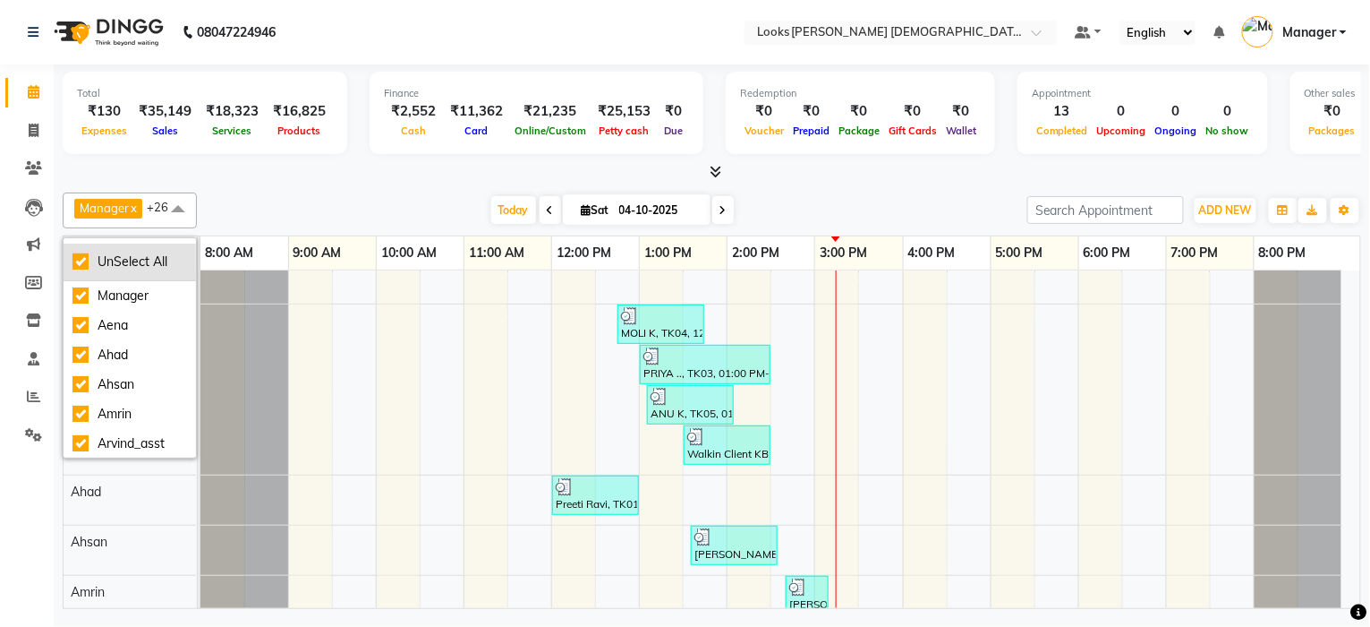
click at [162, 258] on div "UnSelect All" at bounding box center [130, 261] width 115 height 19
checkbox input "false"
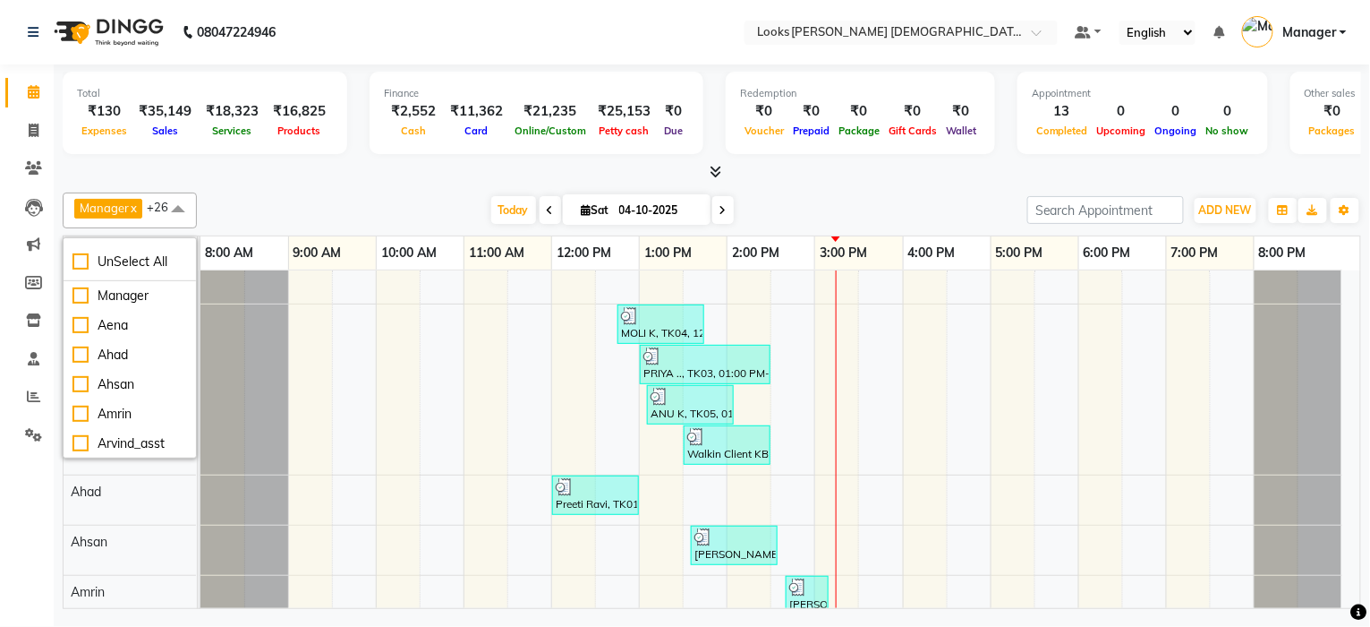
checkbox input "false"
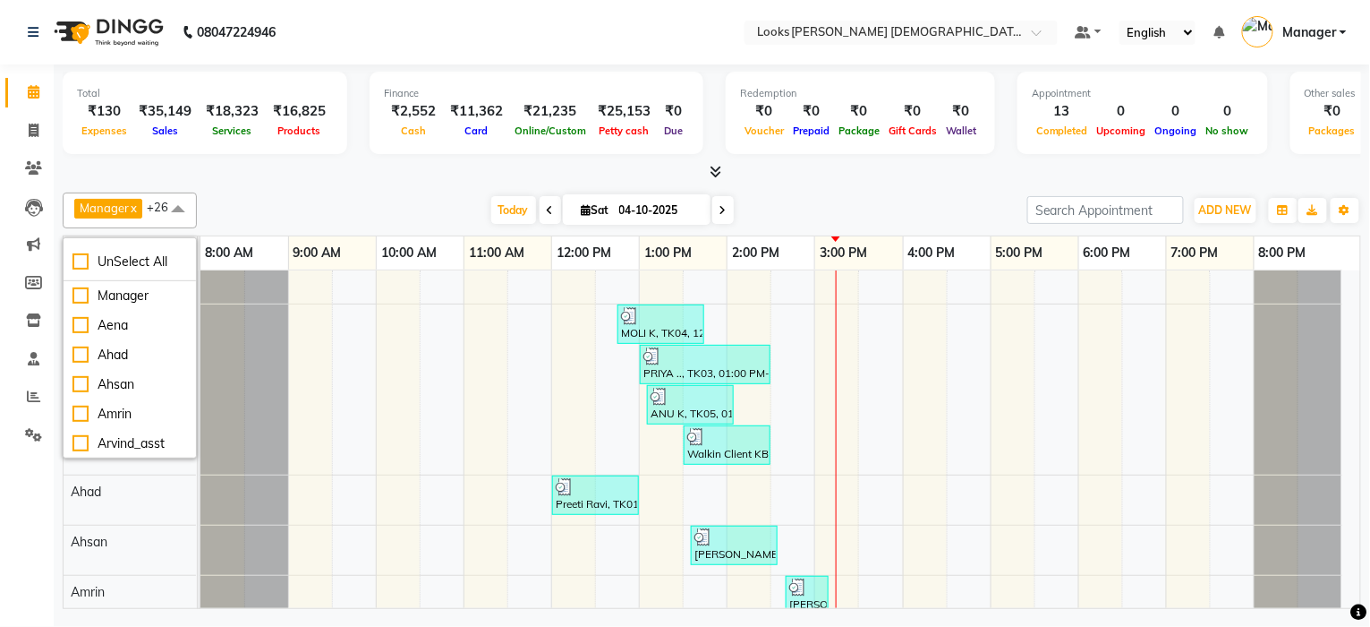
checkbox input "false"
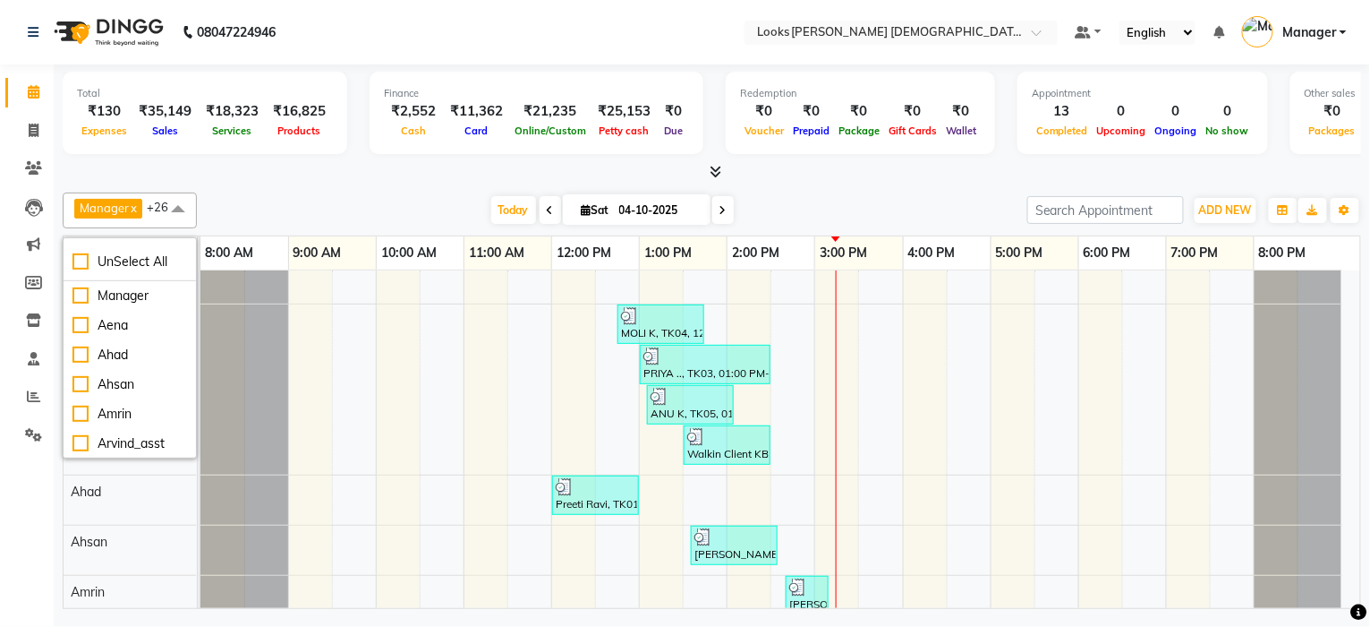
checkbox input "false"
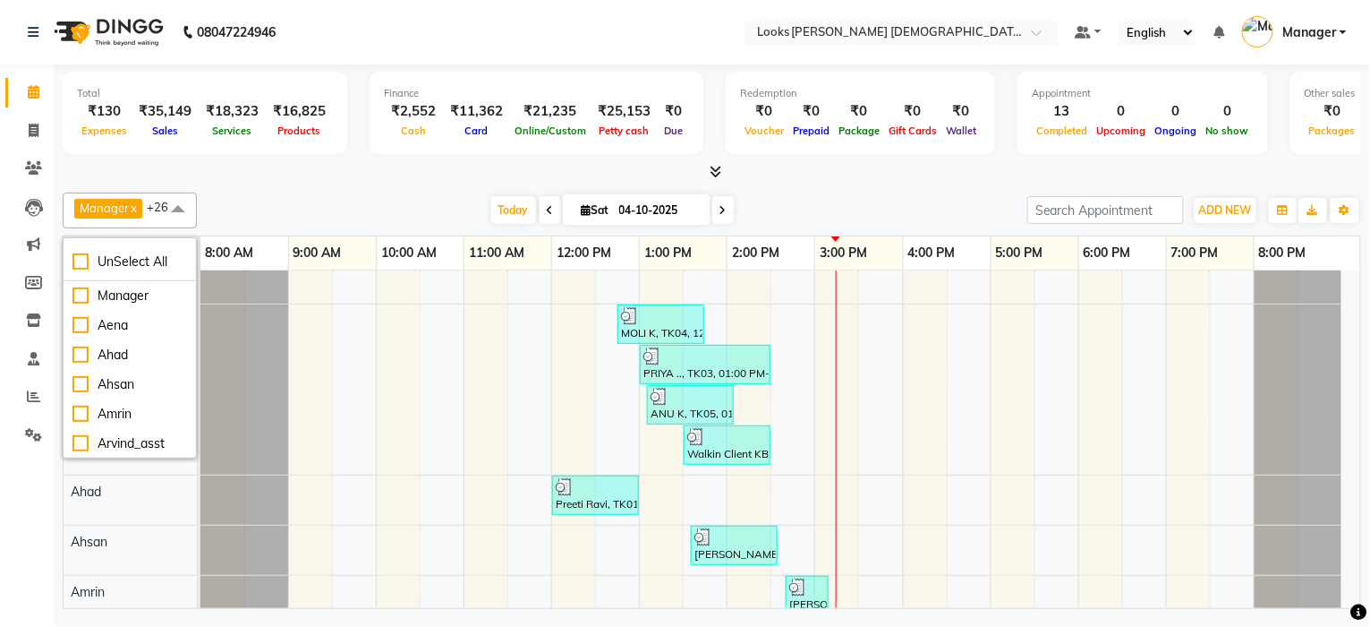
checkbox input "false"
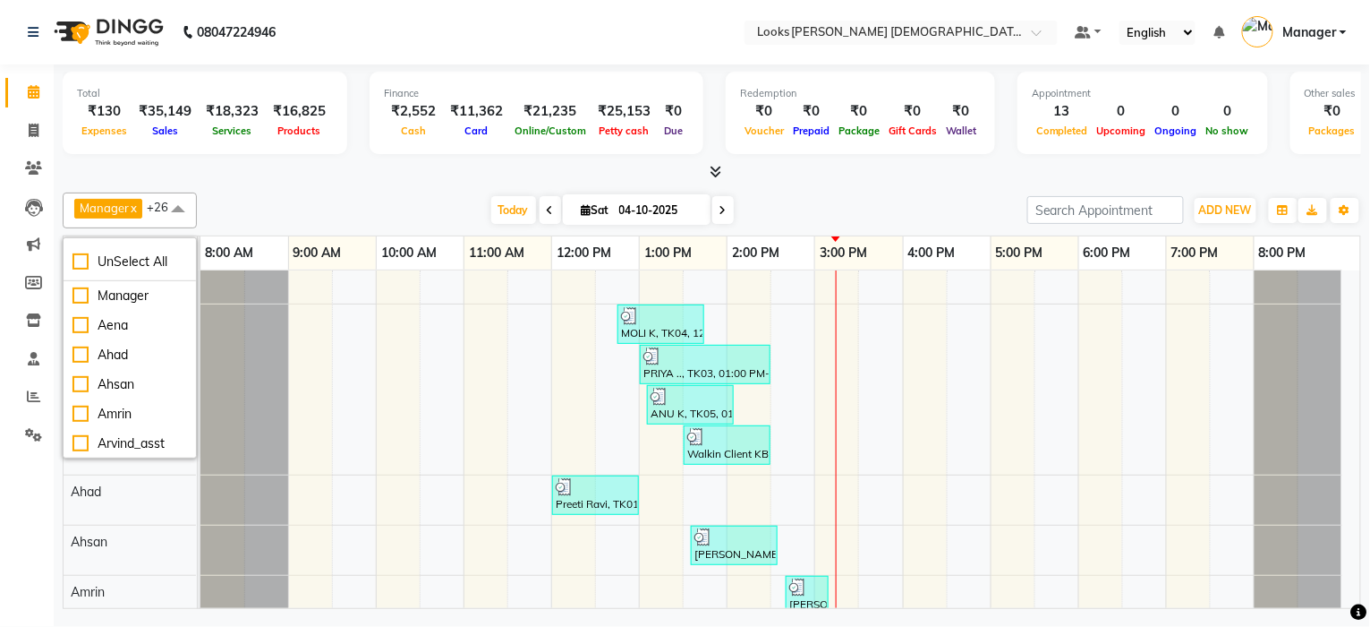
checkbox input "false"
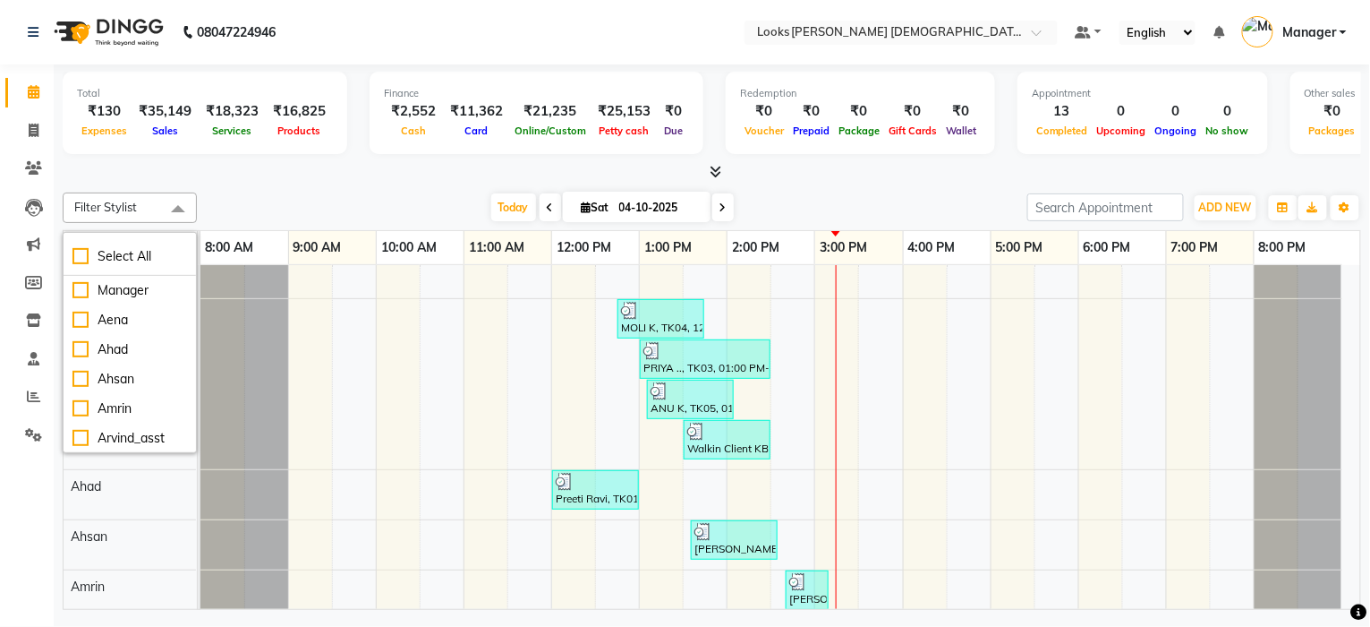
click at [591, 136] on div "Petty cash" at bounding box center [624, 130] width 67 height 19
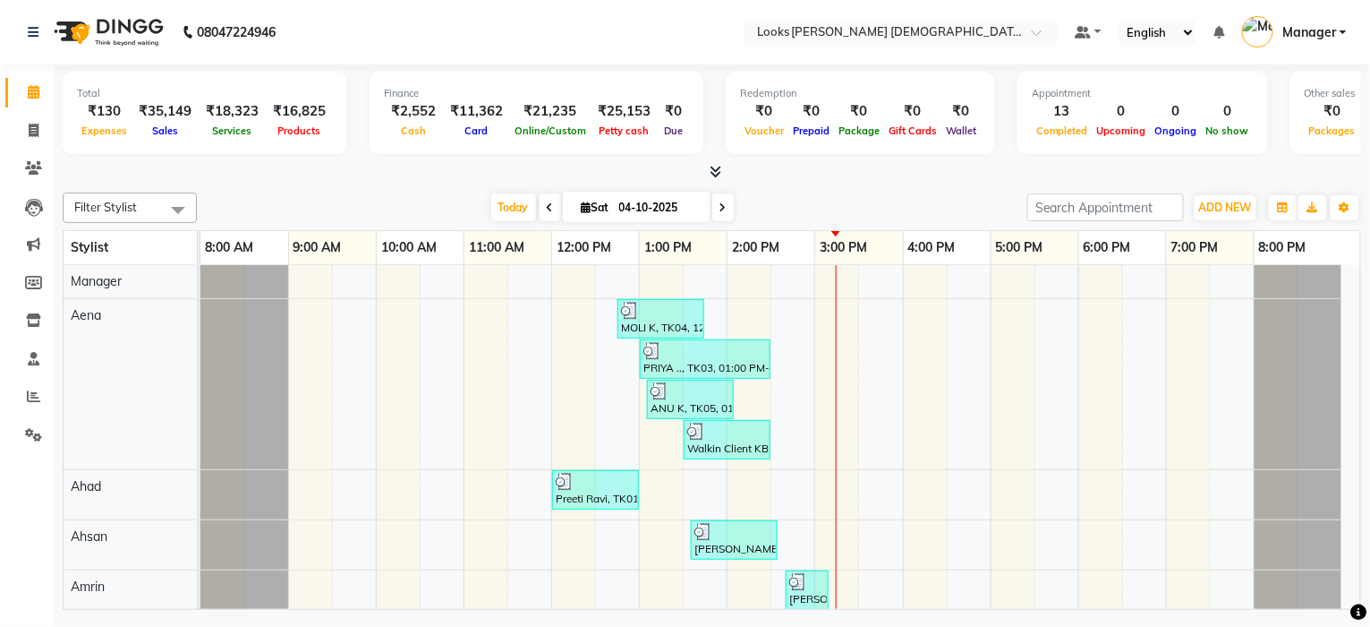
click at [171, 203] on span at bounding box center [178, 209] width 36 height 34
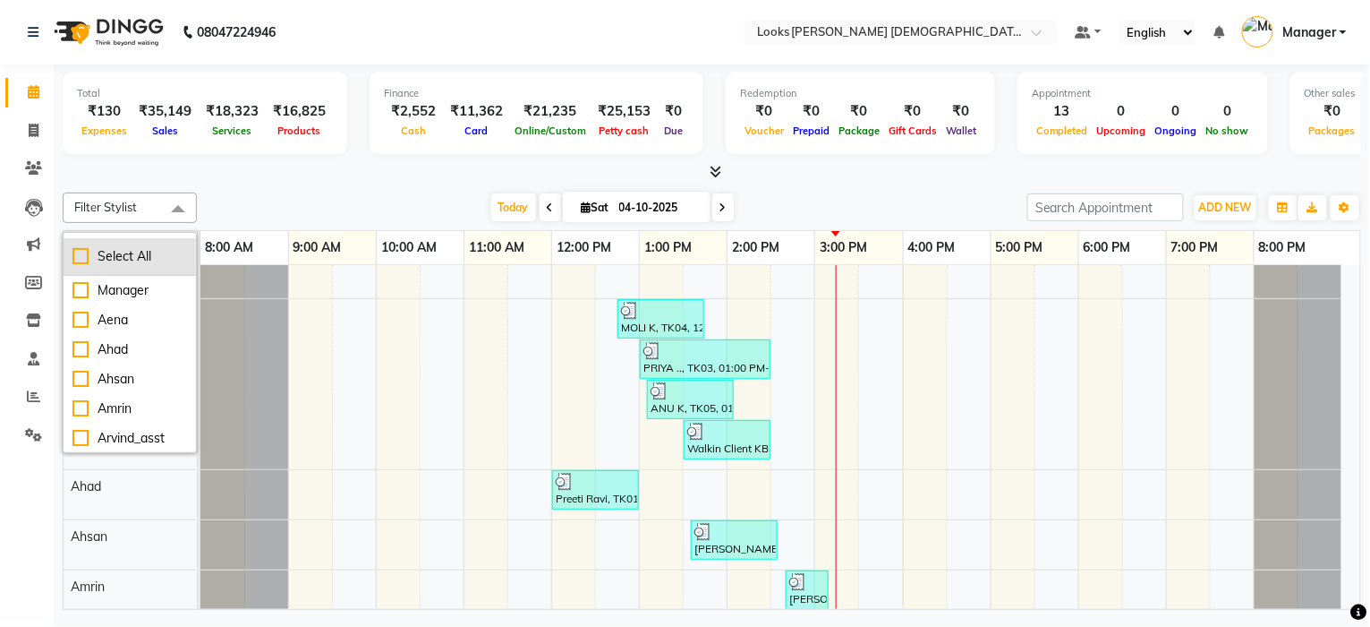
click at [82, 250] on div "Select All" at bounding box center [130, 256] width 115 height 19
checkbox input "true"
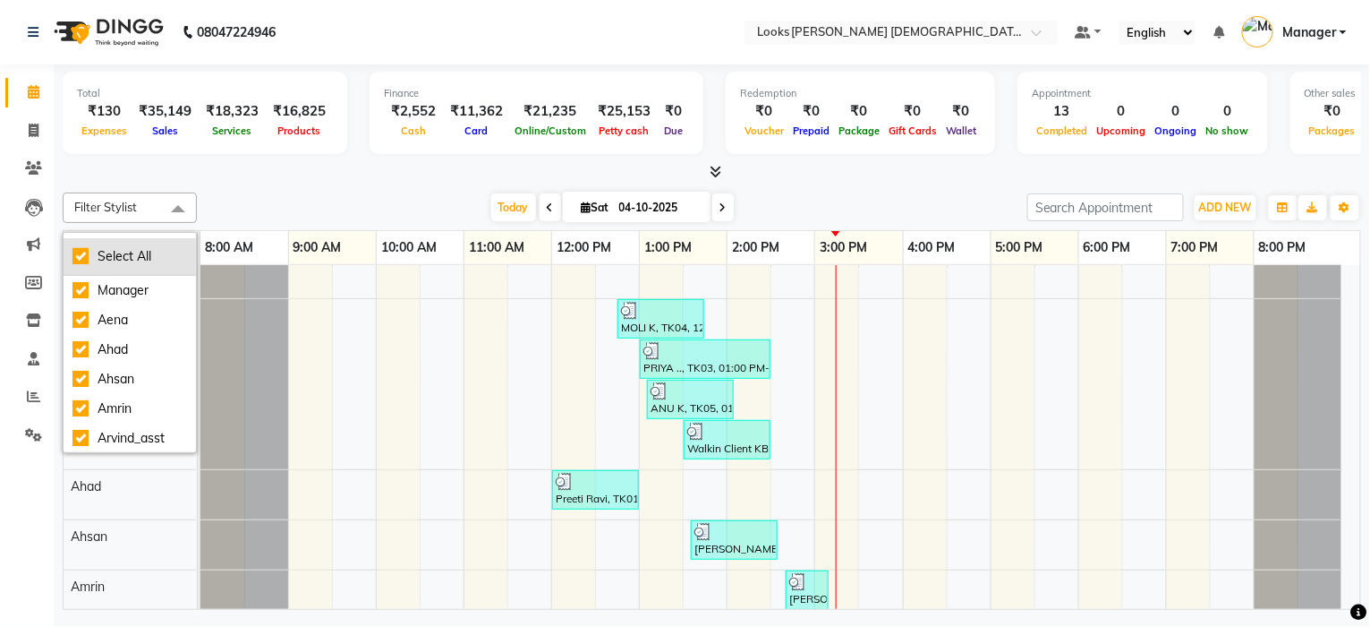
checkbox input "true"
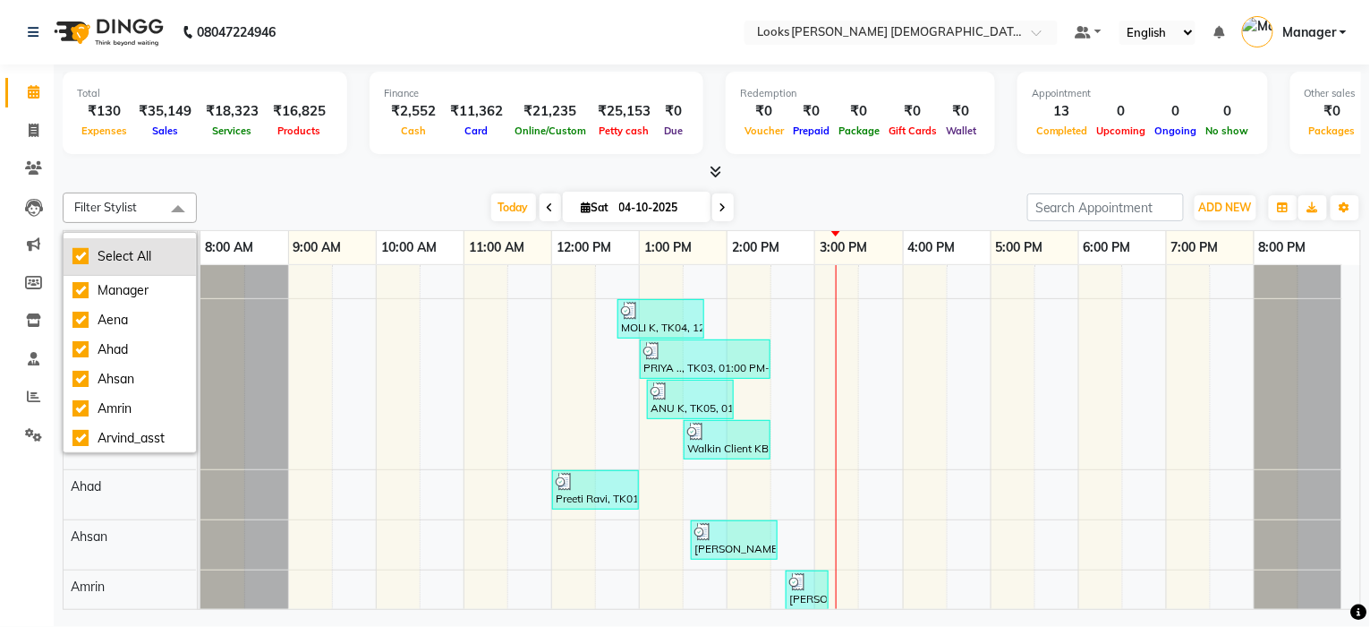
checkbox input "true"
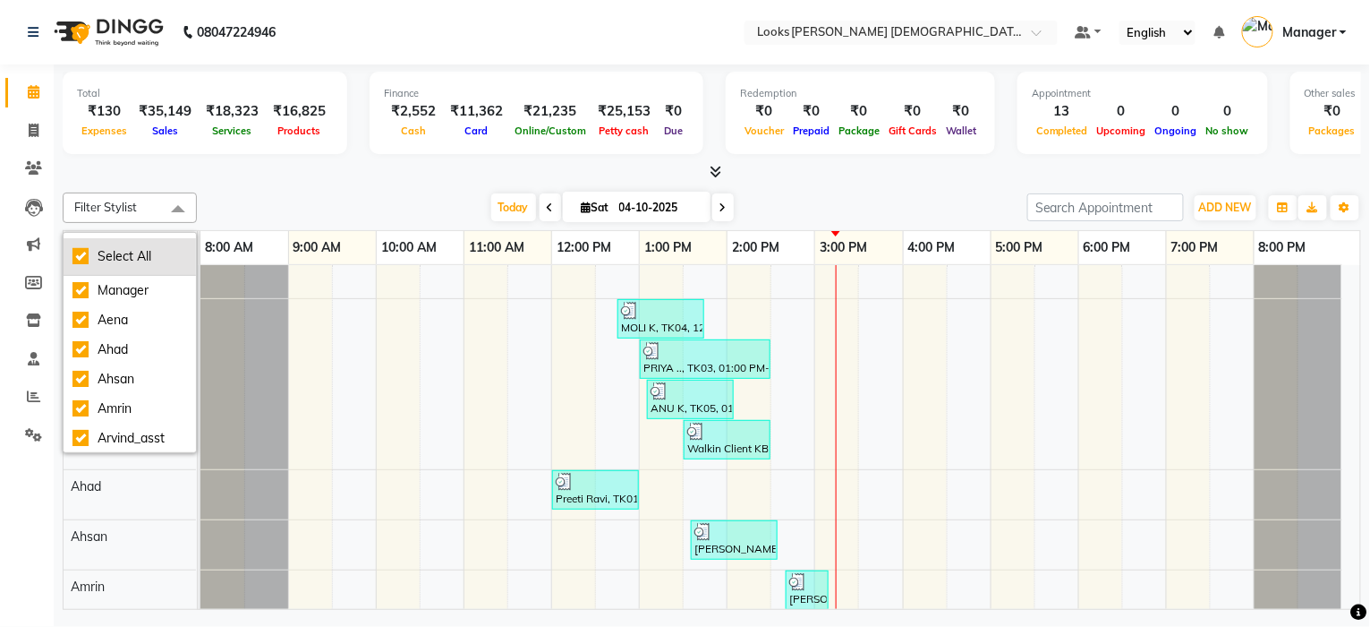
checkbox input "true"
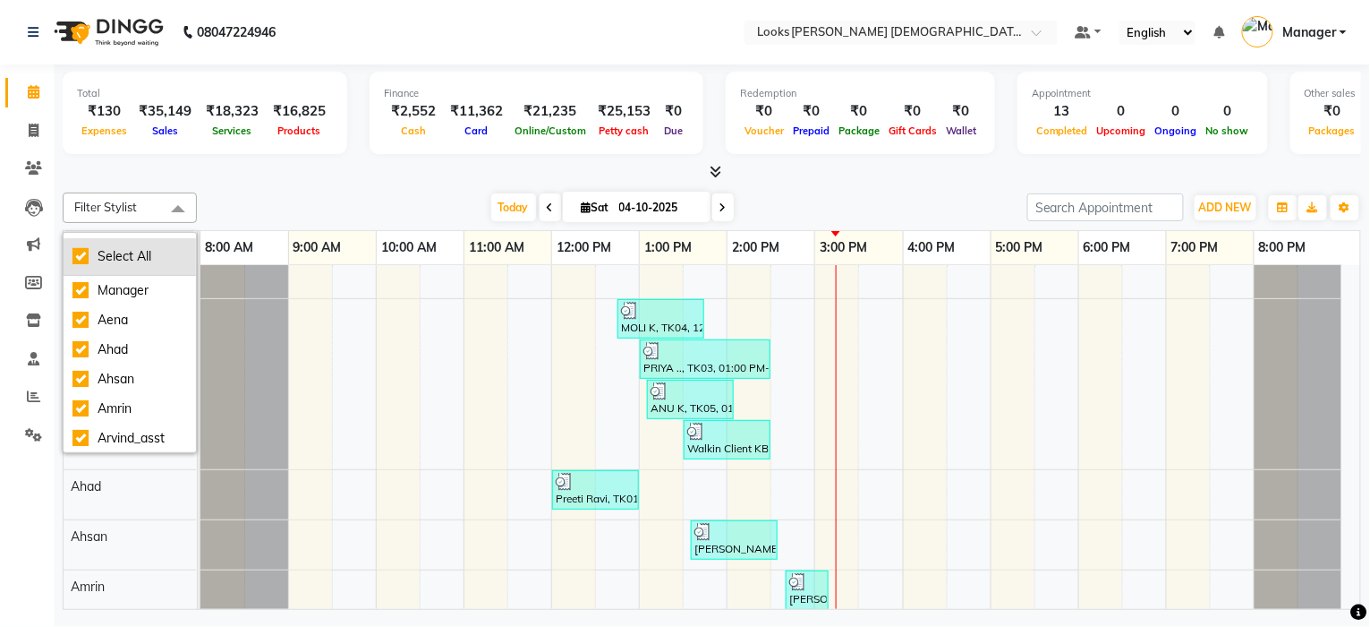
checkbox input "true"
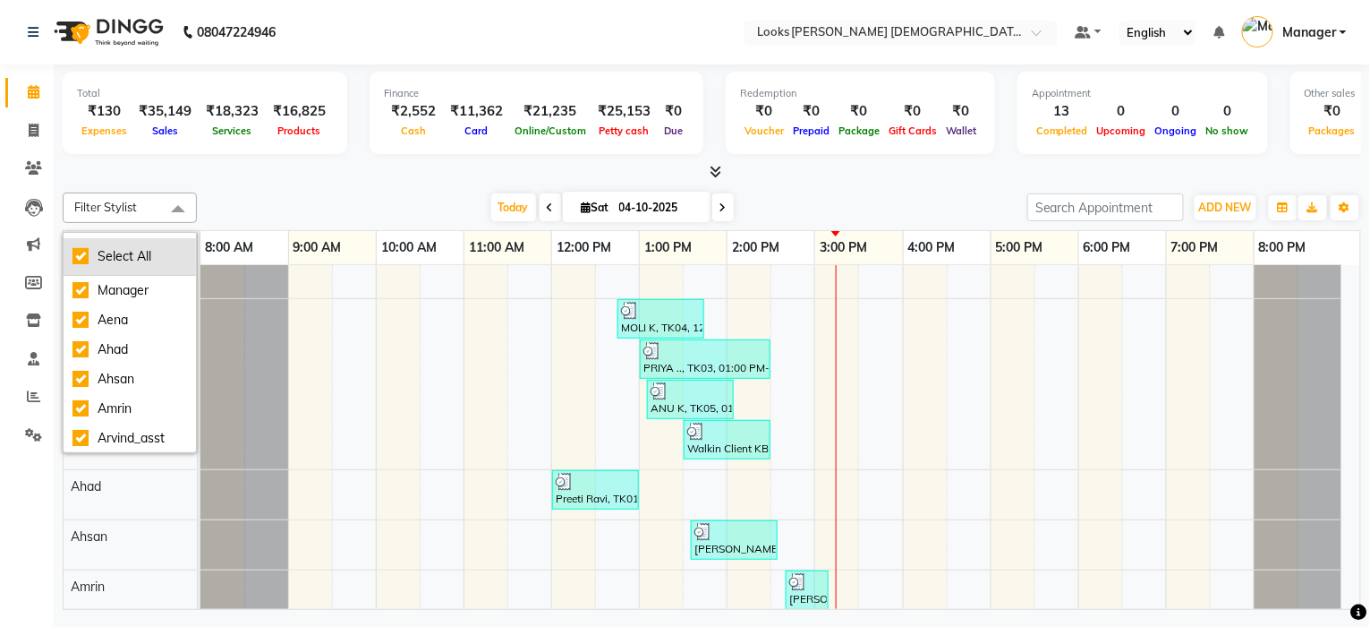
checkbox input "true"
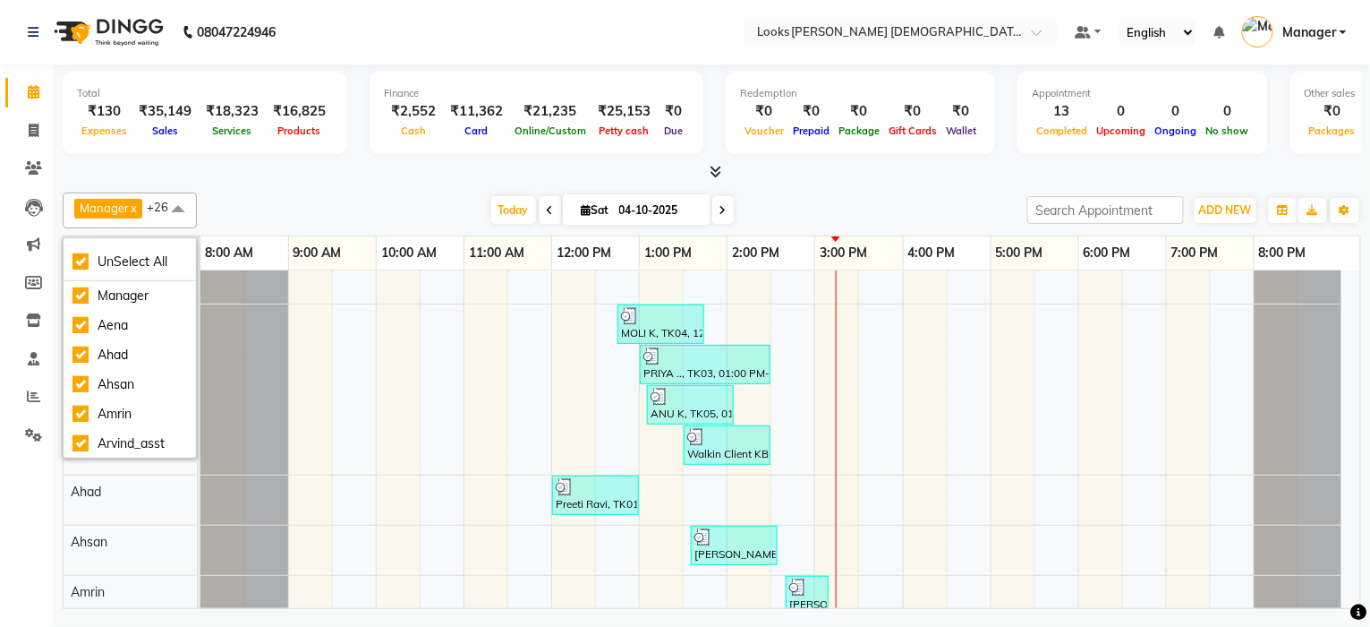
click at [466, 169] on div at bounding box center [712, 172] width 1299 height 19
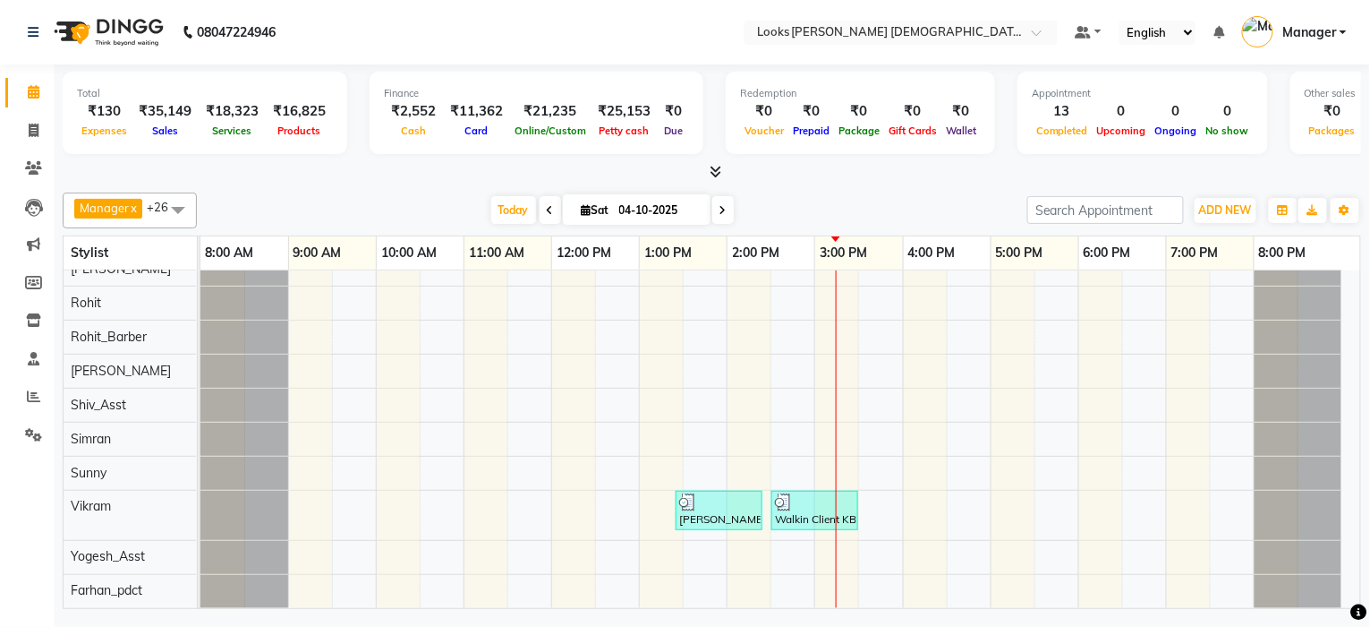
click at [177, 209] on span at bounding box center [178, 209] width 36 height 34
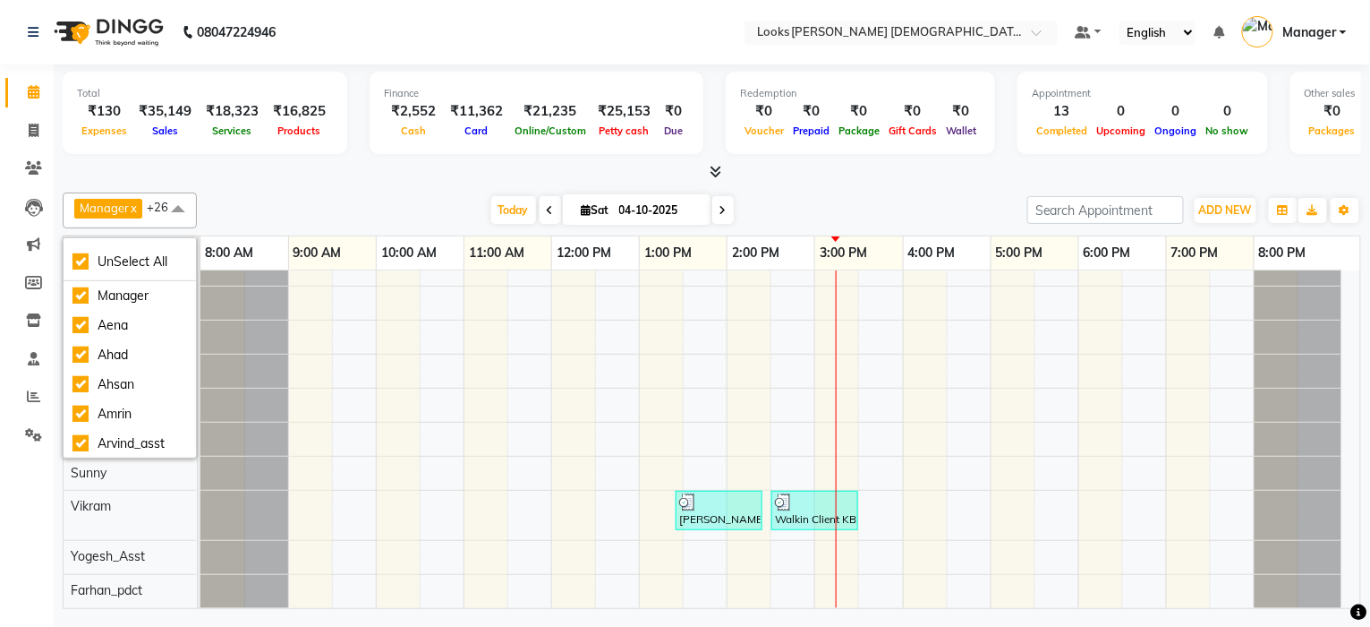
click at [174, 209] on span at bounding box center [178, 209] width 36 height 34
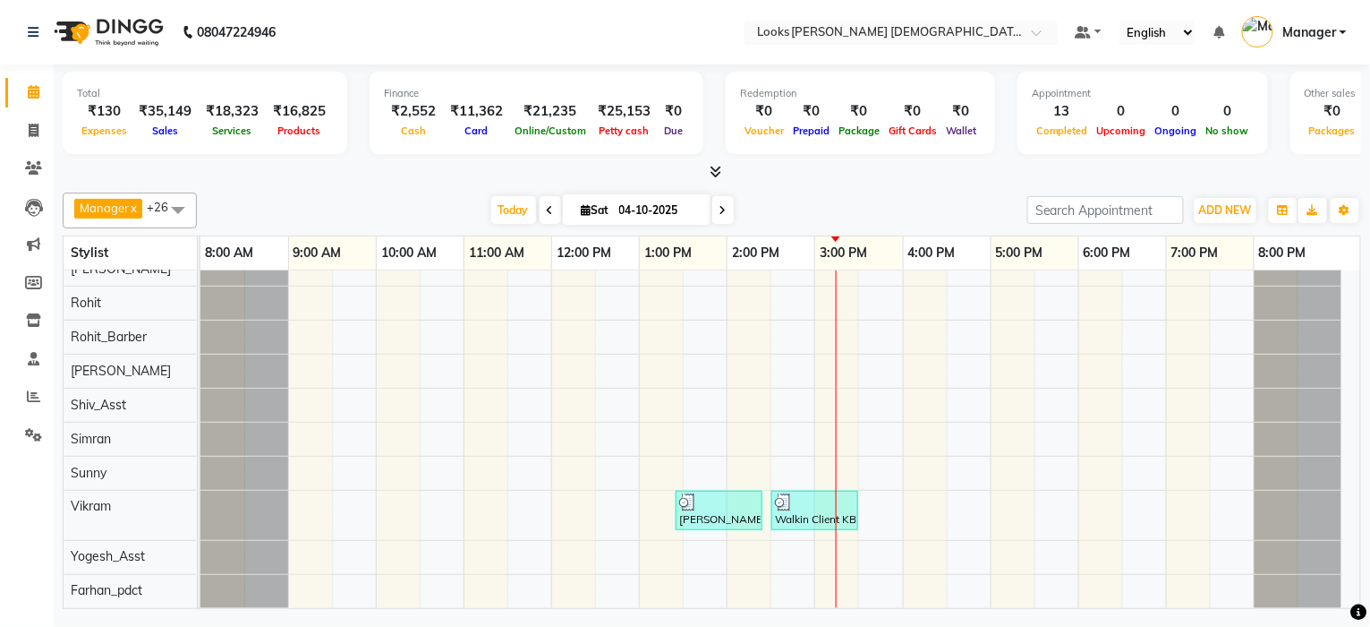
drag, startPoint x: 639, startPoint y: 198, endPoint x: 637, endPoint y: 208, distance: 10.0
click at [637, 207] on input "04-10-2025" at bounding box center [659, 210] width 90 height 27
select select "10"
select select "2025"
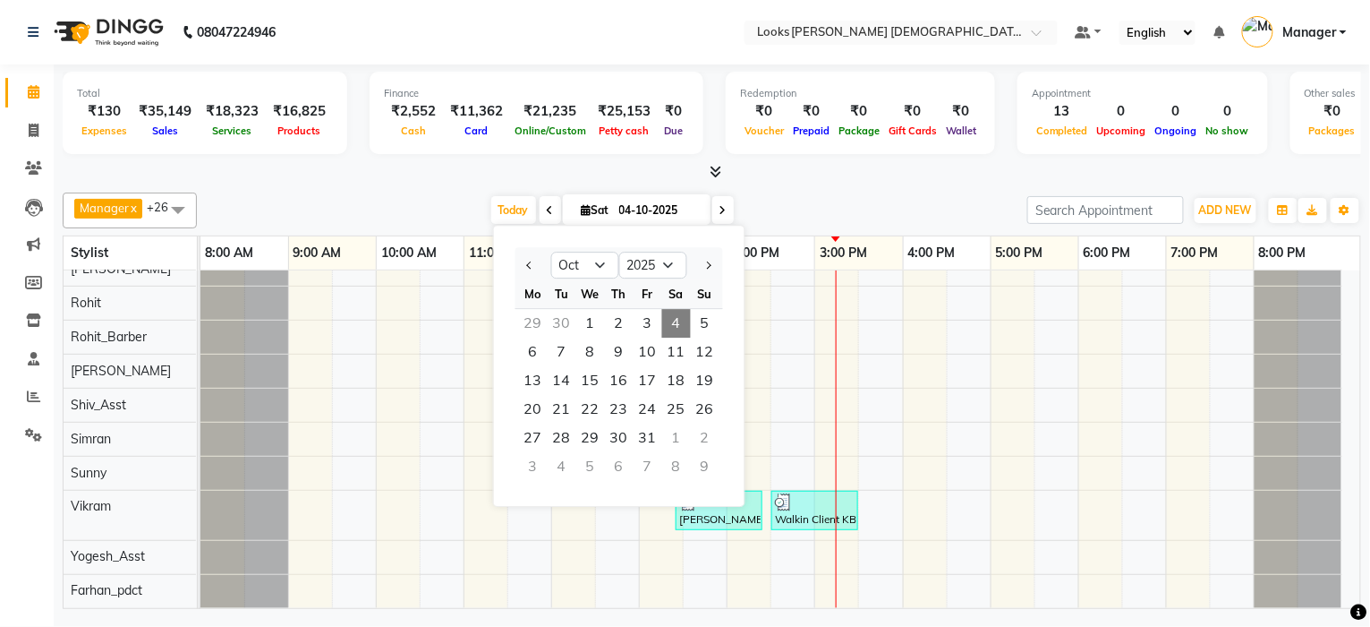
click at [637, 208] on input "04-10-2025" at bounding box center [659, 210] width 90 height 27
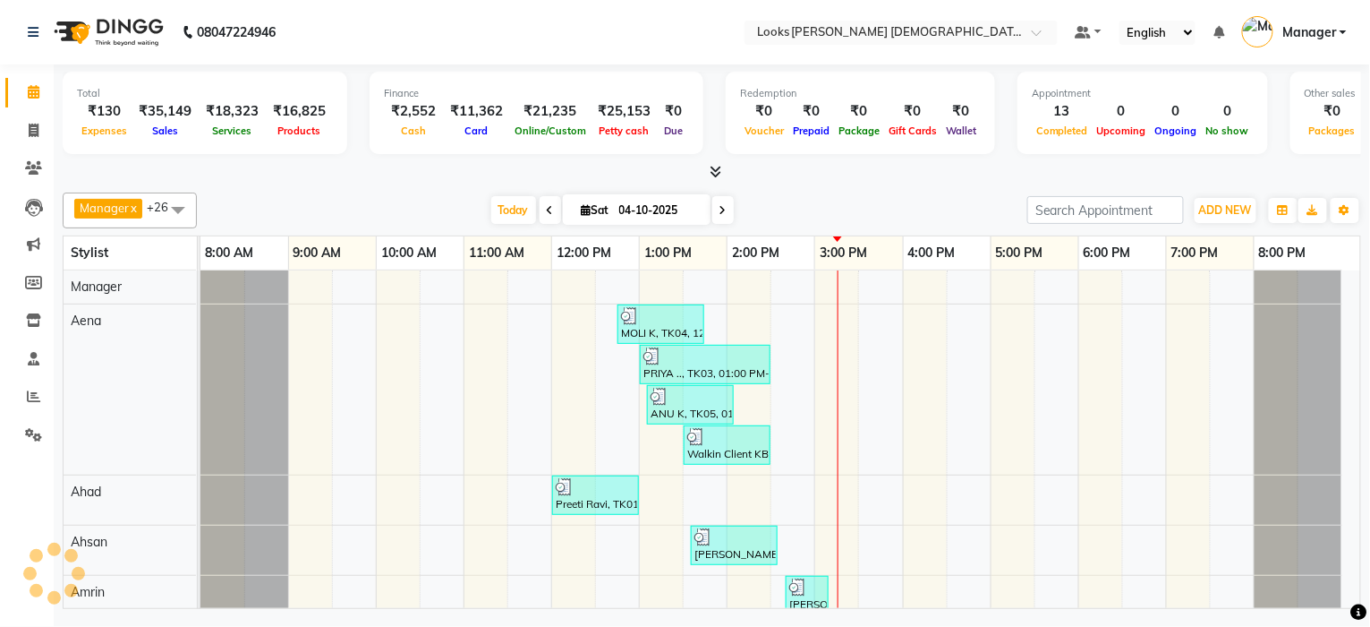
click at [300, 121] on div "Products" at bounding box center [299, 130] width 67 height 19
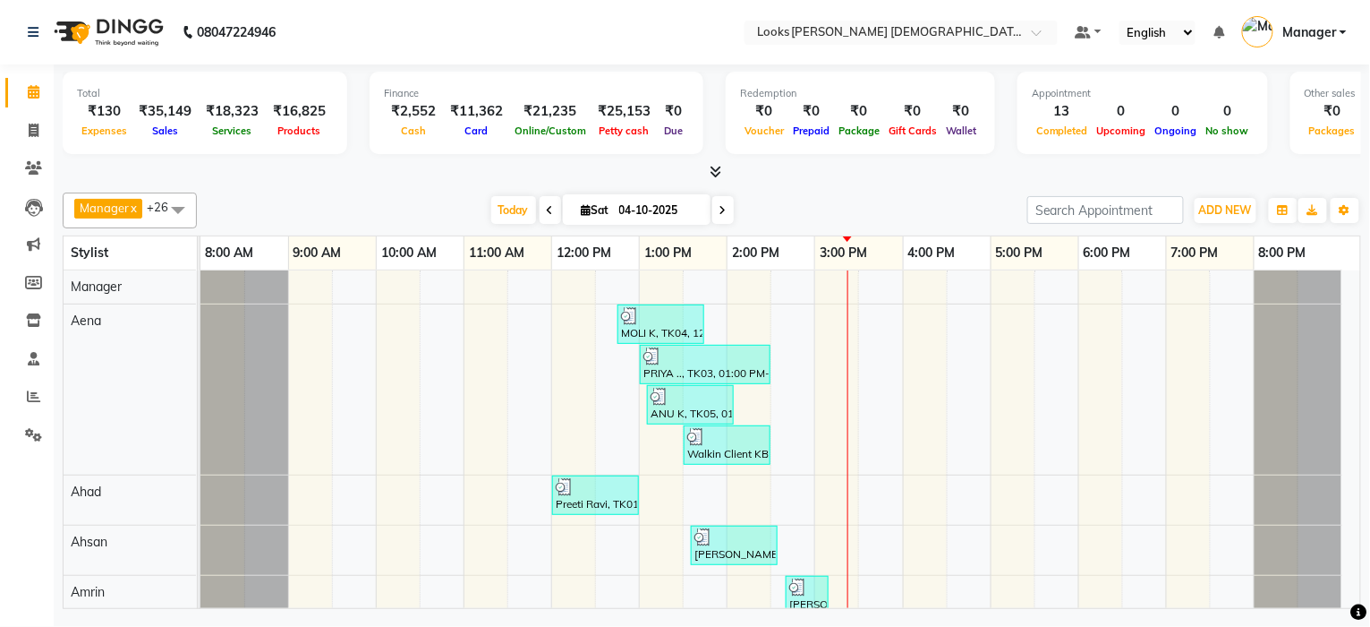
click at [714, 172] on icon at bounding box center [716, 171] width 12 height 13
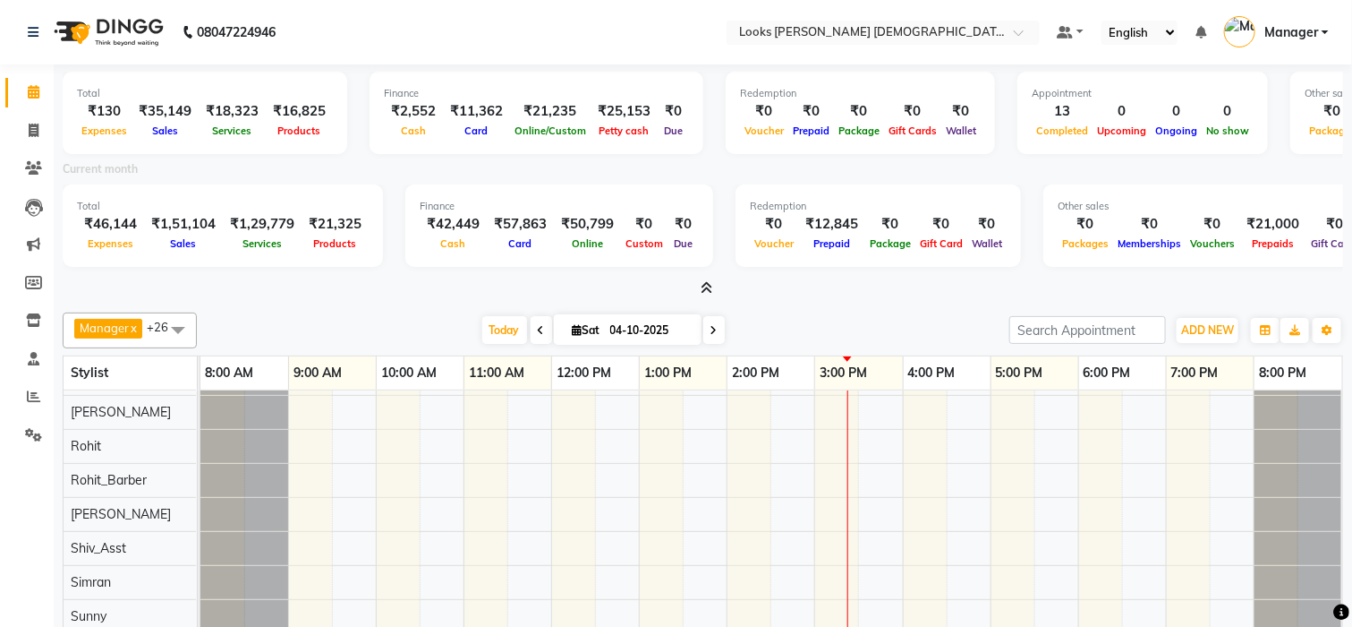
scroll to position [831, 0]
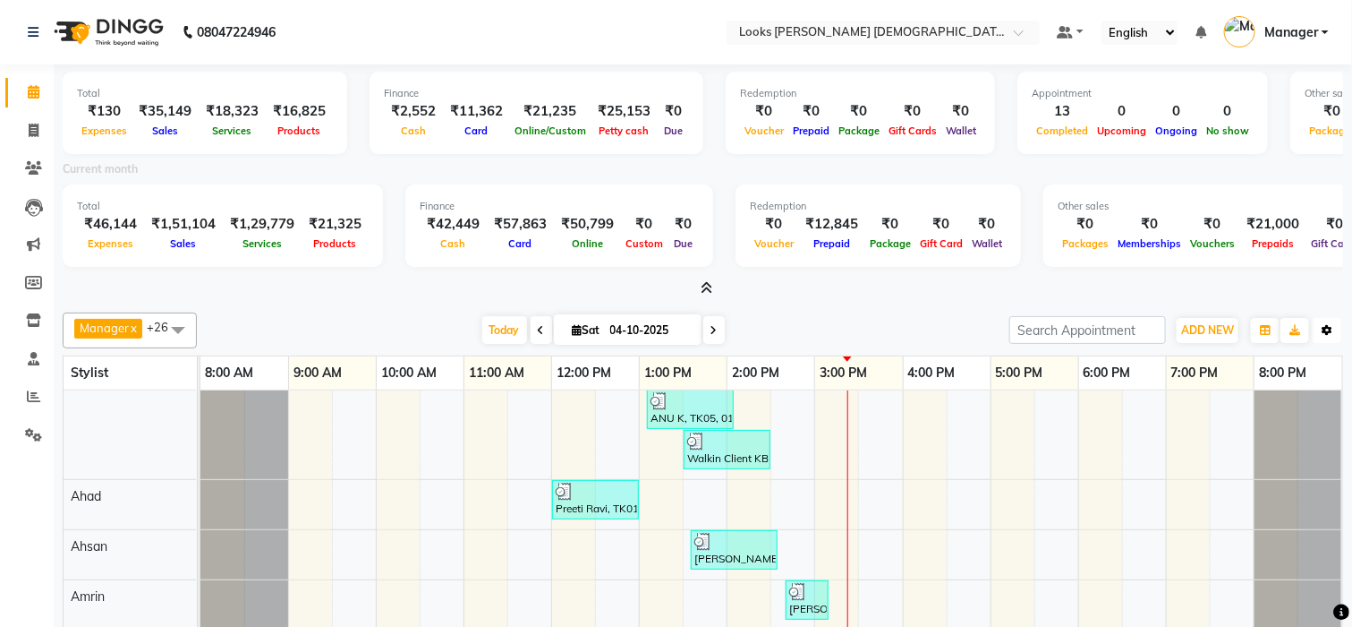
click at [1327, 326] on icon "button" at bounding box center [1327, 330] width 11 height 11
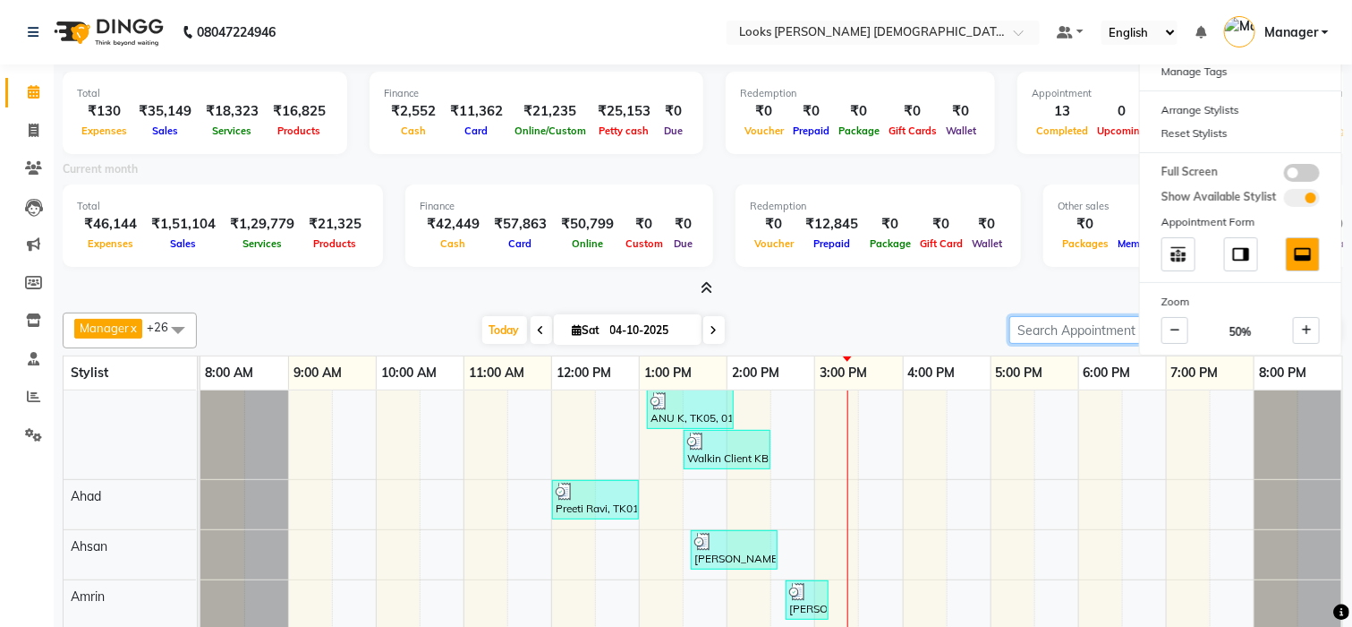
click at [1030, 323] on input "search" at bounding box center [1088, 330] width 157 height 28
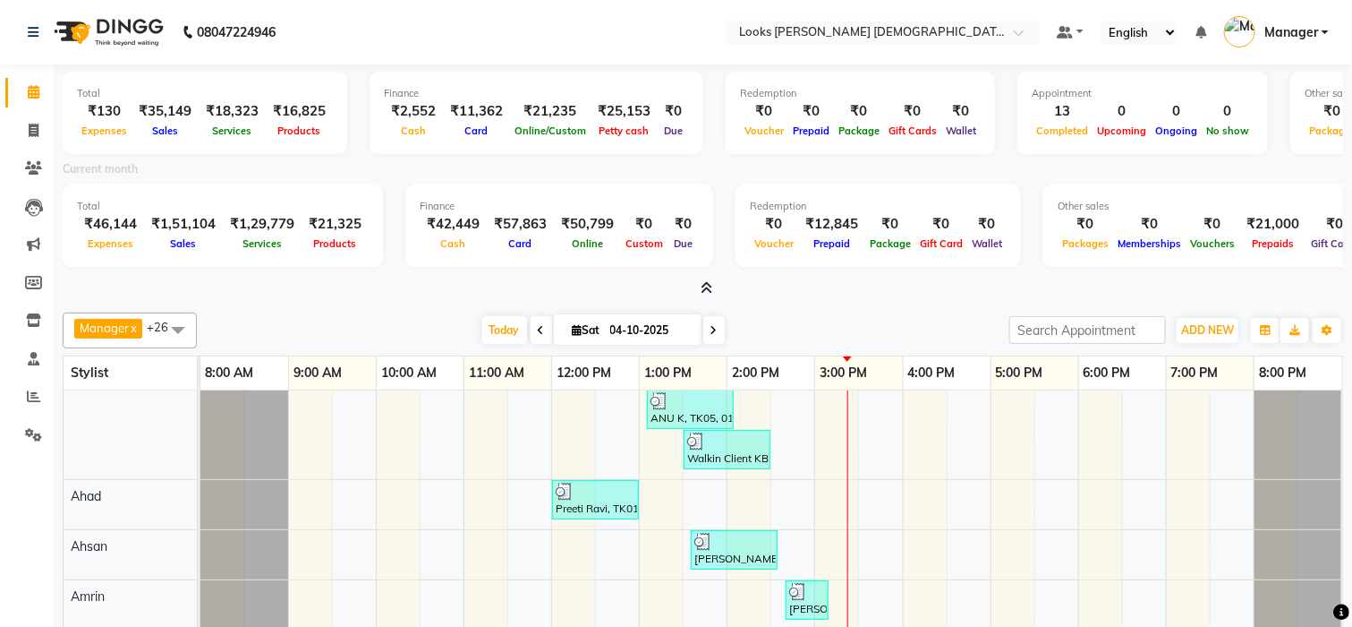
click at [711, 332] on icon at bounding box center [714, 330] width 7 height 11
type input "05-10-2025"
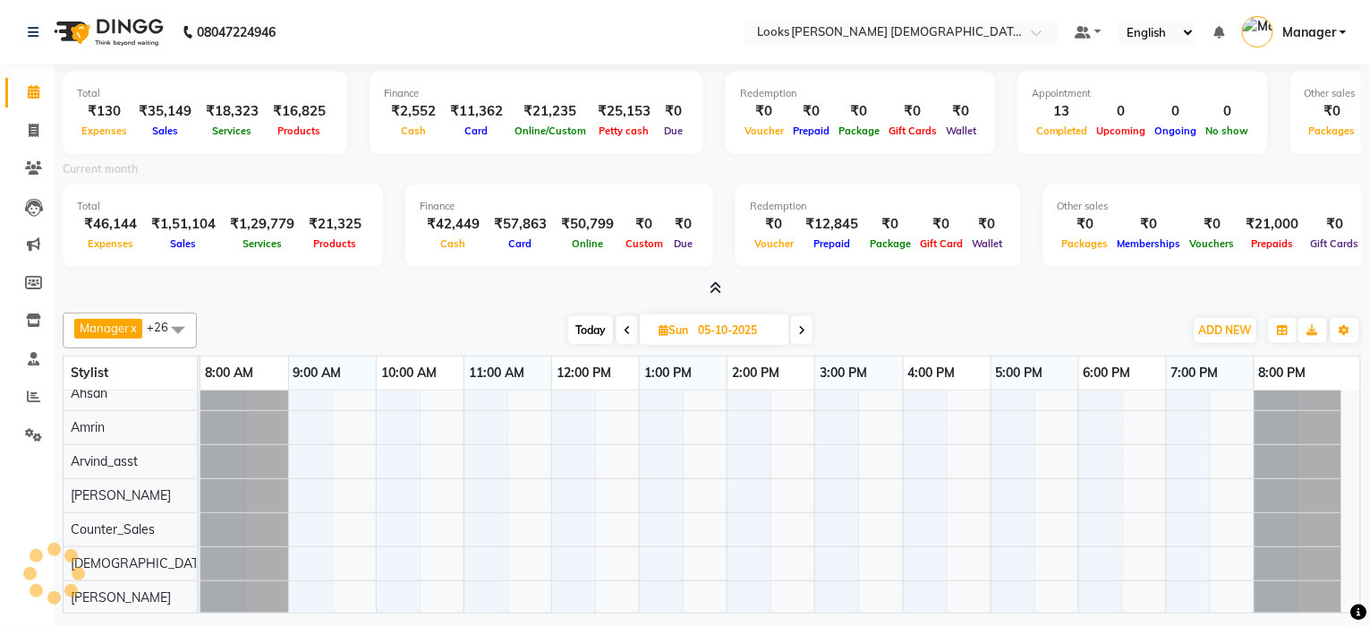
click at [713, 285] on icon at bounding box center [716, 287] width 12 height 13
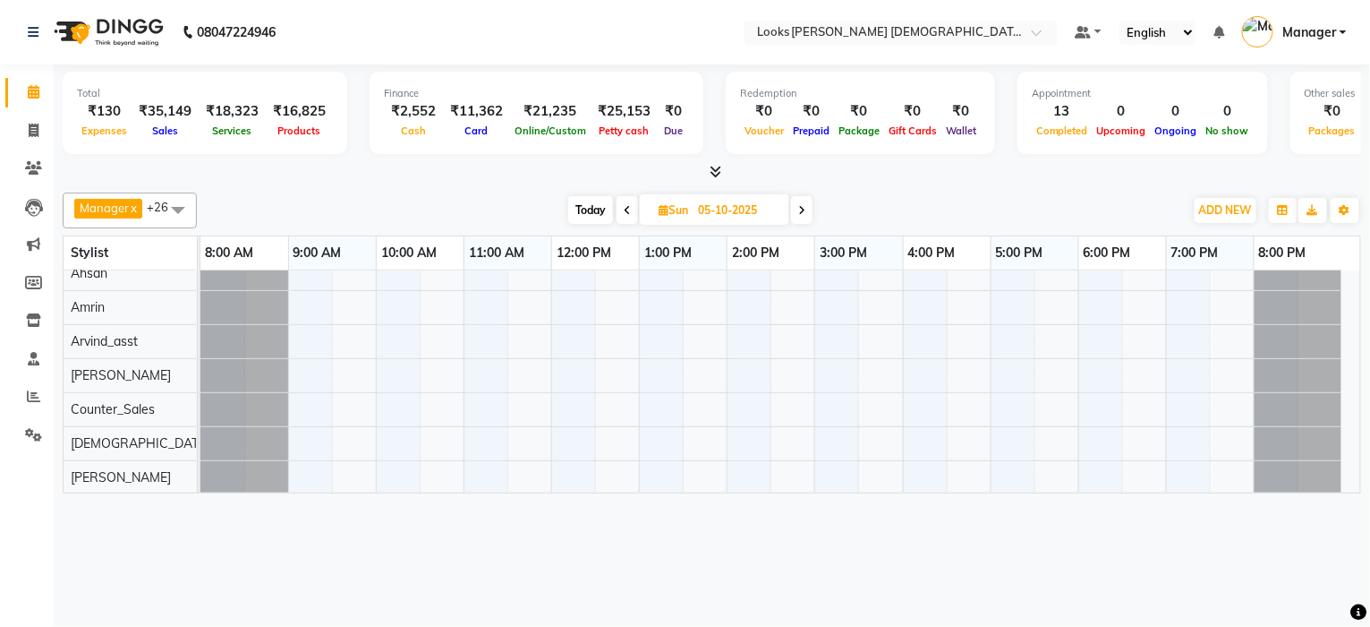
click at [711, 168] on icon at bounding box center [716, 171] width 12 height 13
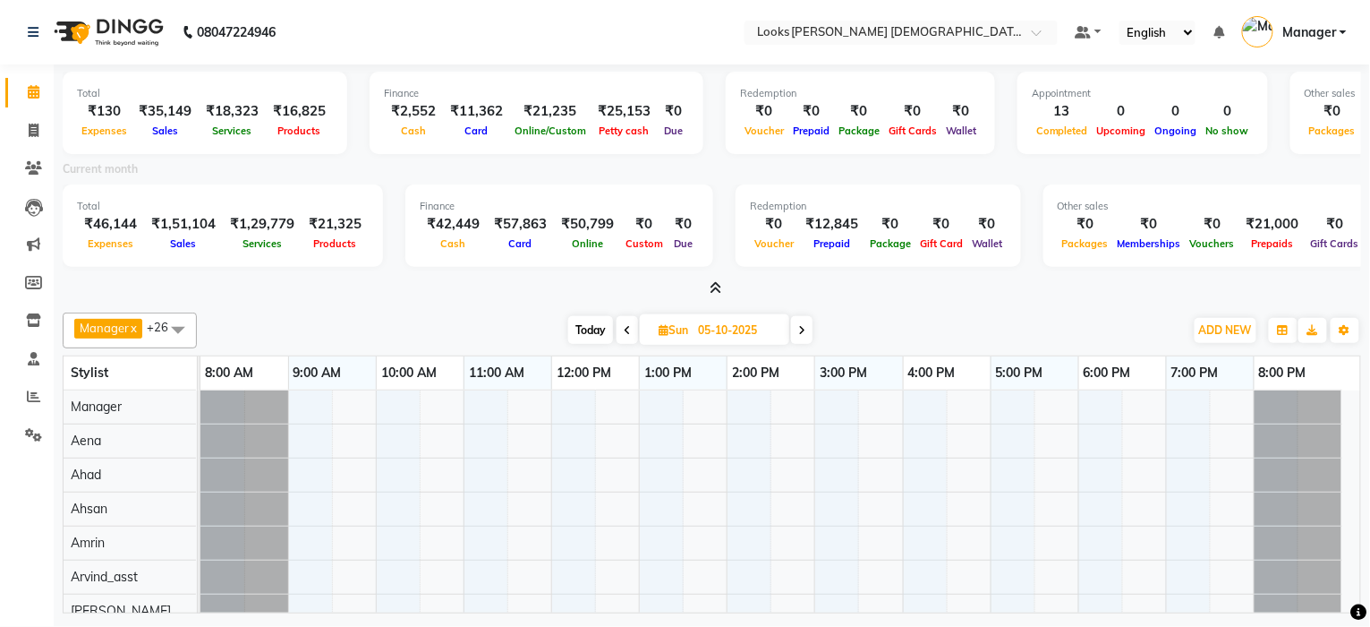
click at [720, 292] on icon at bounding box center [716, 287] width 12 height 13
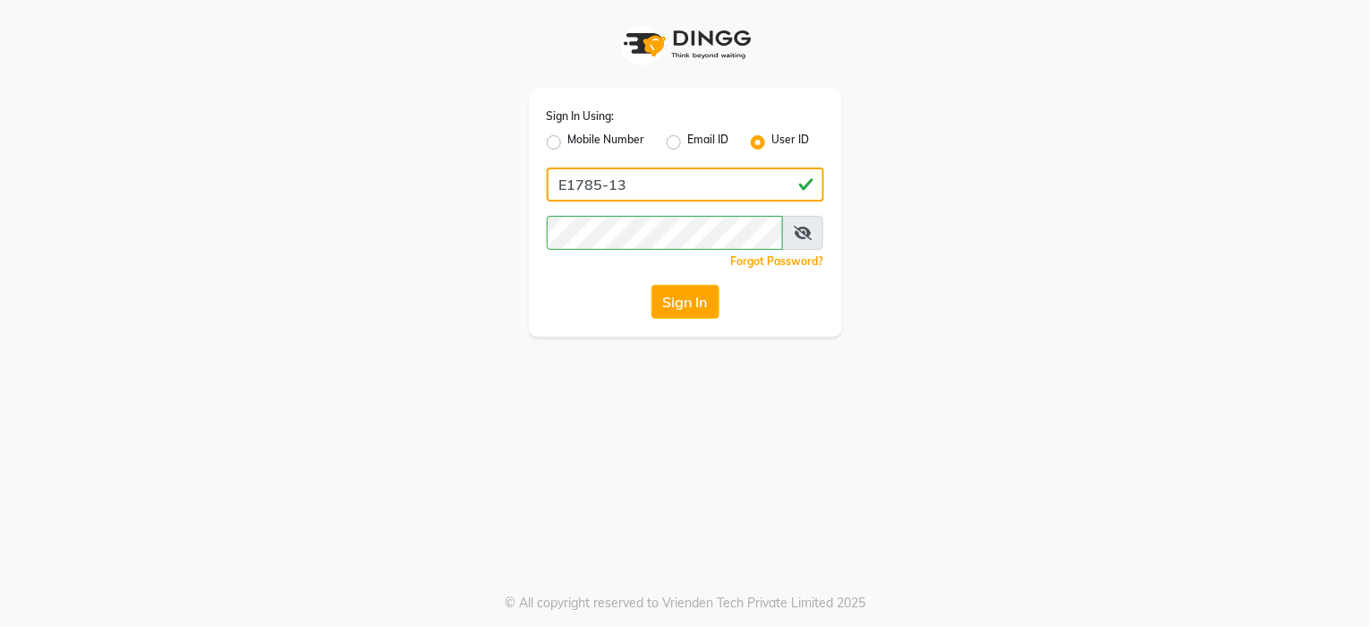
click at [633, 188] on input "E1785-13" at bounding box center [685, 184] width 277 height 34
type input "e3843-01"
click at [678, 291] on button "Sign In" at bounding box center [686, 302] width 68 height 34
click at [687, 311] on button "Sign In" at bounding box center [686, 302] width 68 height 34
click at [644, 176] on input "e3843-01" at bounding box center [685, 184] width 277 height 34
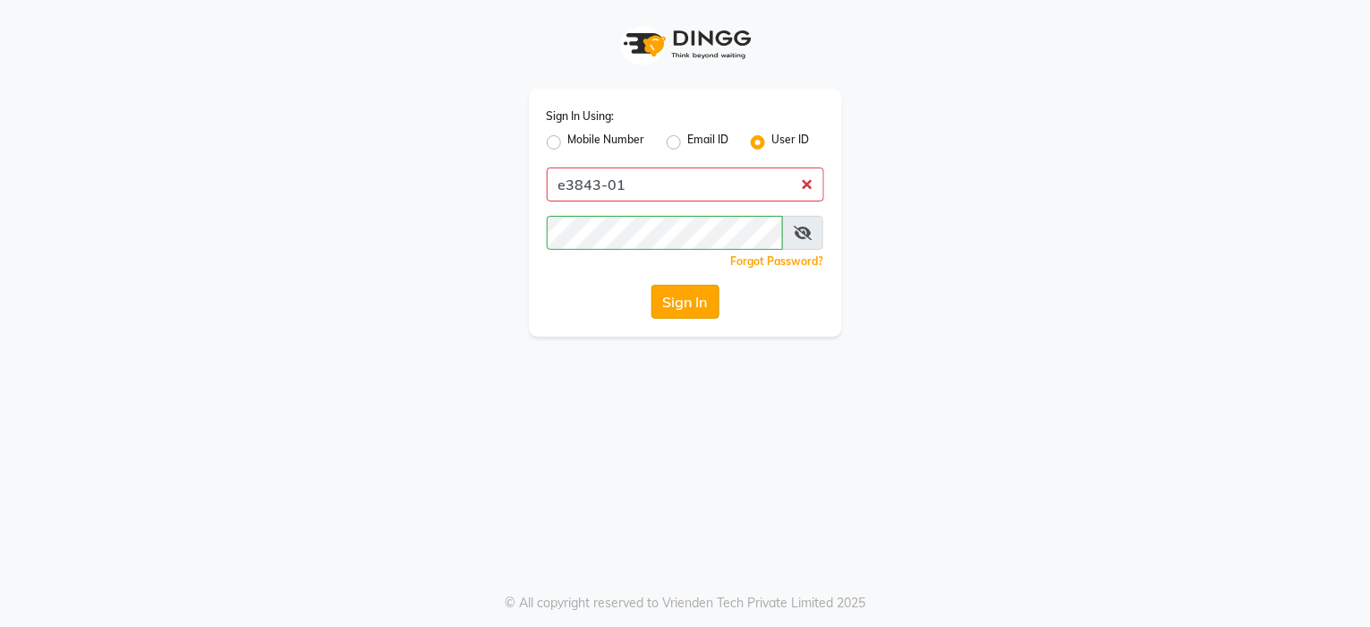
click at [678, 302] on button "Sign In" at bounding box center [686, 302] width 68 height 34
click at [678, 300] on button "Sign In" at bounding box center [686, 302] width 68 height 34
click at [662, 296] on button "Sign In" at bounding box center [686, 302] width 68 height 34
click at [805, 234] on icon at bounding box center [803, 233] width 18 height 14
click at [695, 301] on button "Sign In" at bounding box center [686, 302] width 68 height 34
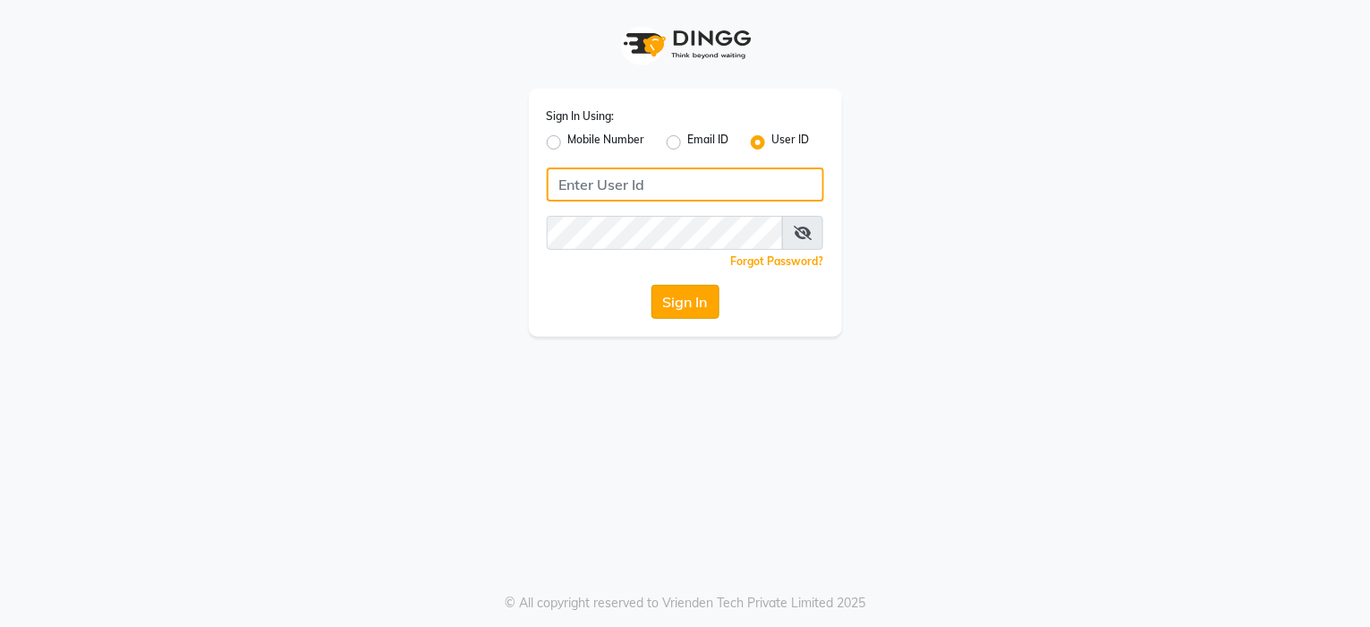
type input "E1785-13"
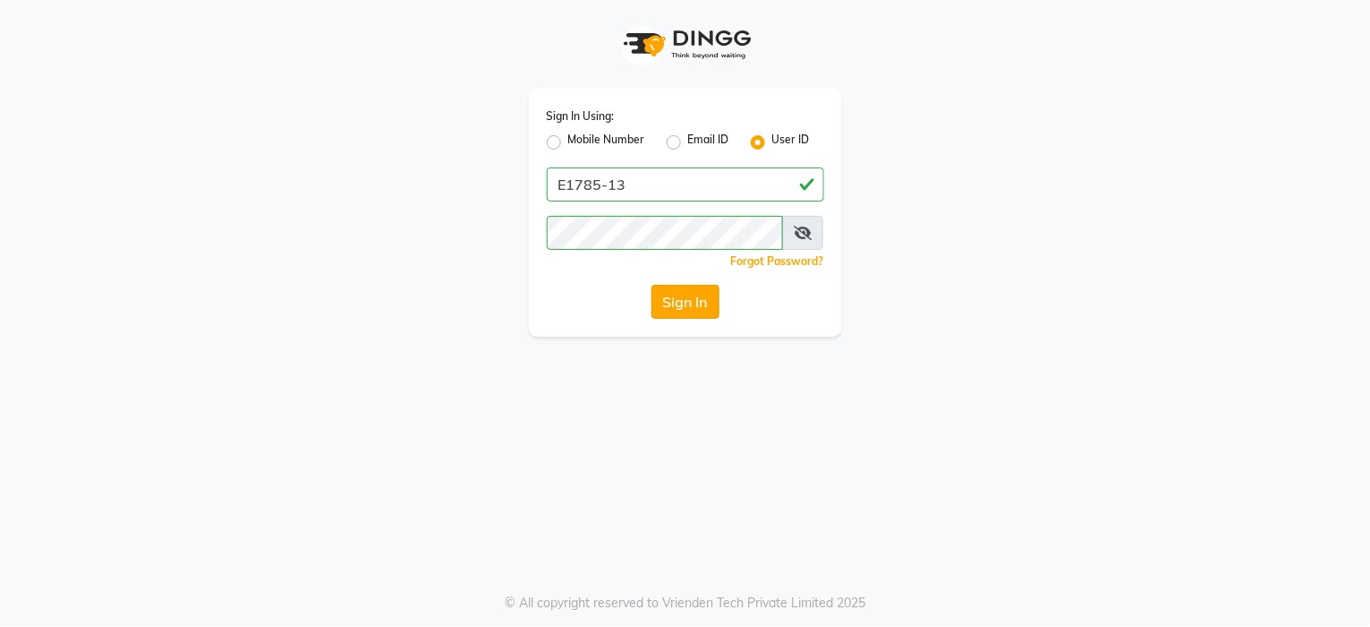
click at [696, 290] on button "Sign In" at bounding box center [686, 302] width 68 height 34
